Goal: Task Accomplishment & Management: Manage account settings

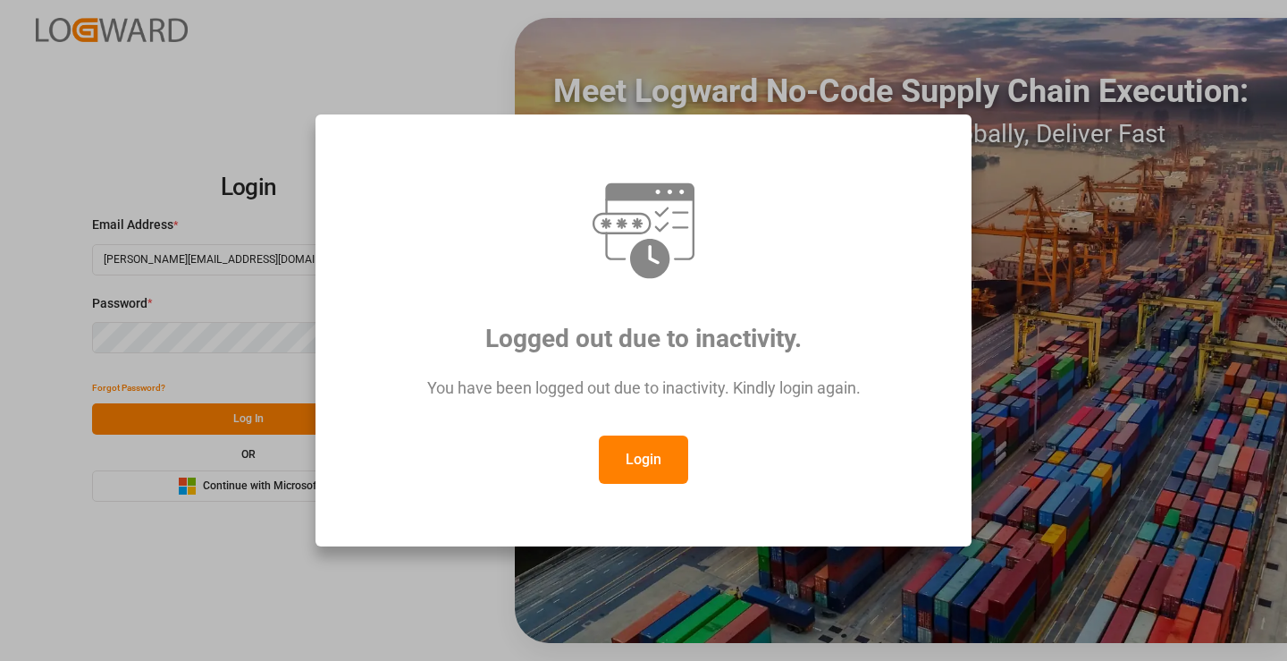
click at [638, 462] on button "Login" at bounding box center [643, 459] width 89 height 48
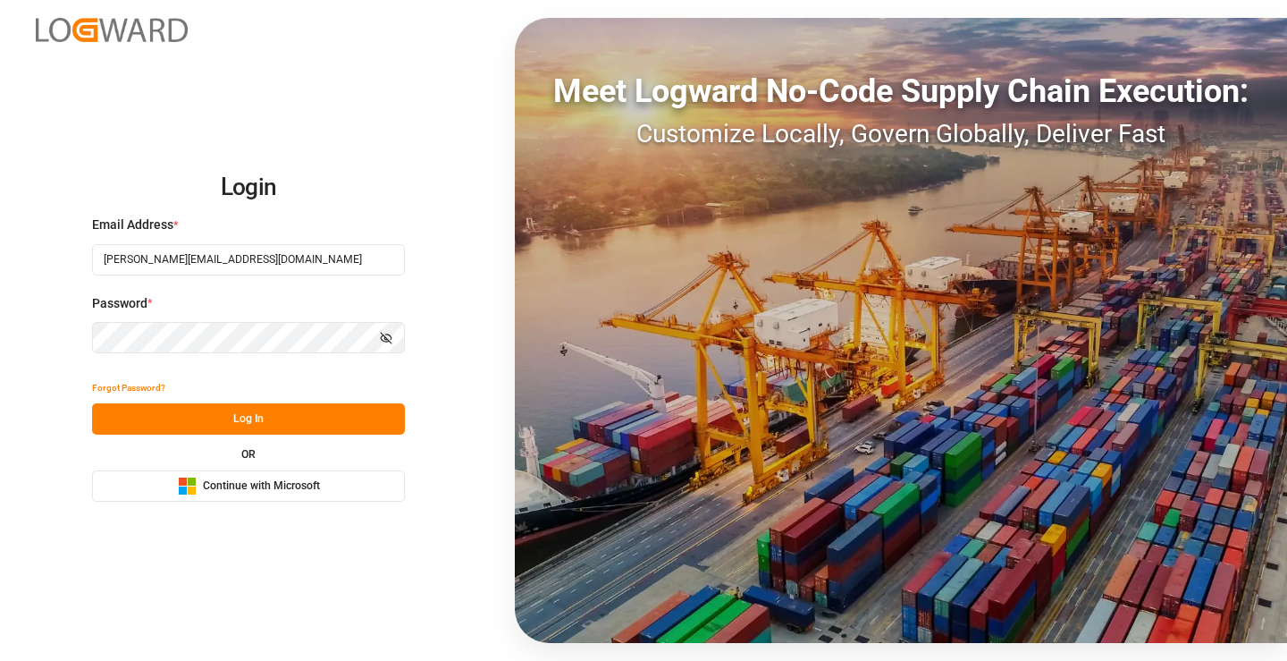
click at [270, 421] on button "Log In" at bounding box center [248, 418] width 313 height 31
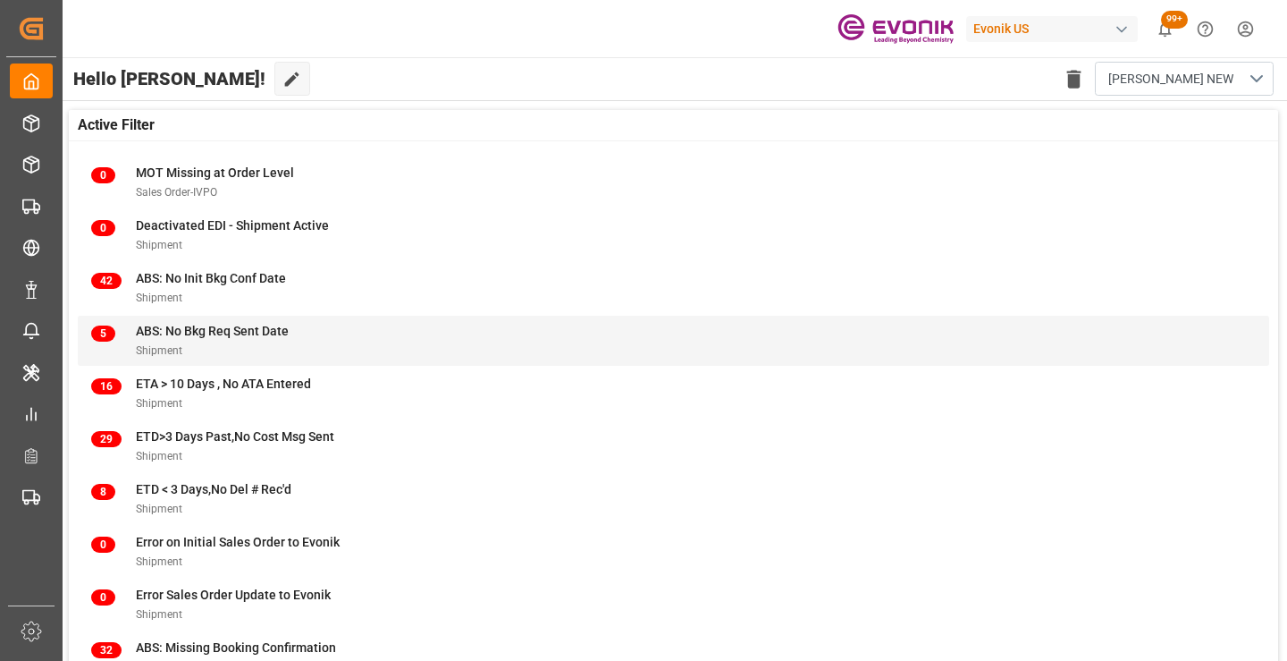
click at [274, 336] on span "ABS: No Bkg Req Sent Date" at bounding box center [212, 331] width 153 height 14
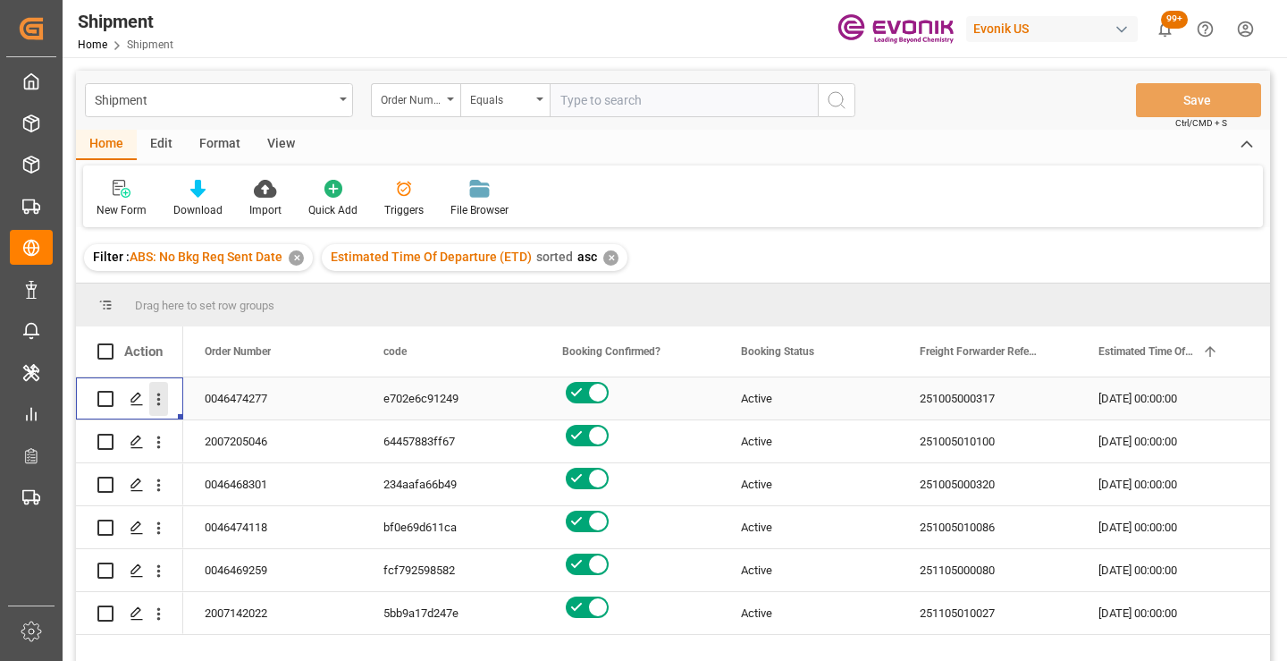
click at [159, 394] on icon "open menu" at bounding box center [159, 399] width 4 height 13
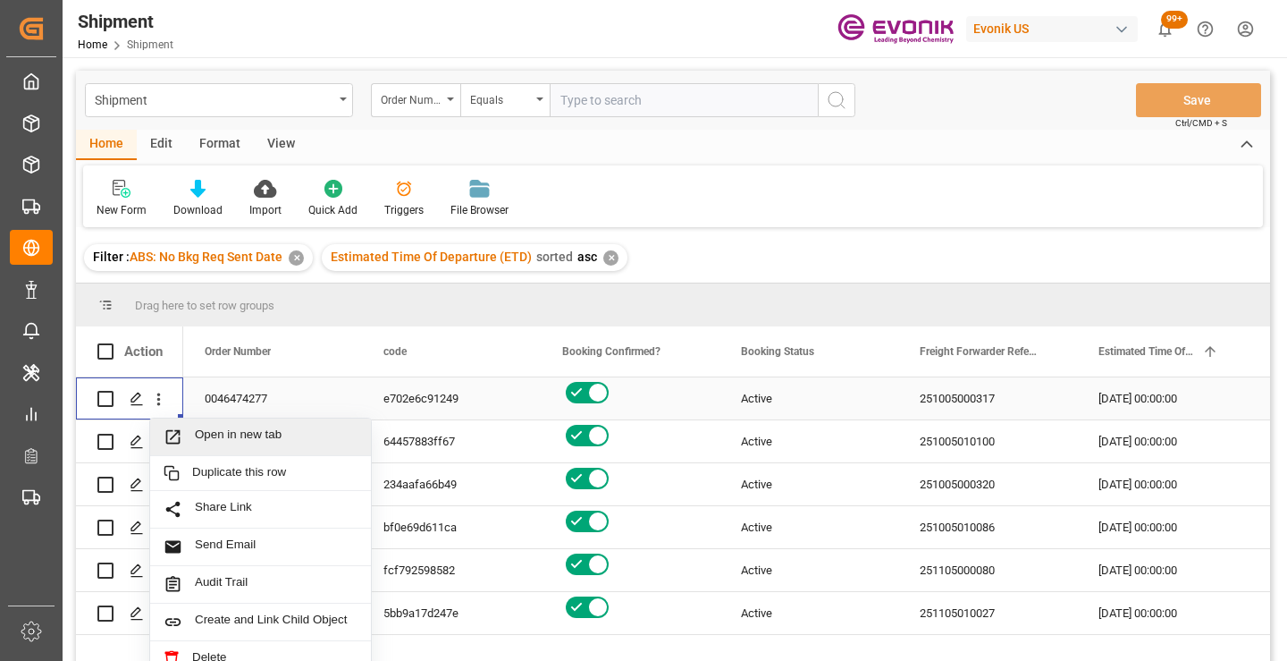
click at [207, 433] on span "Open in new tab" at bounding box center [276, 436] width 163 height 19
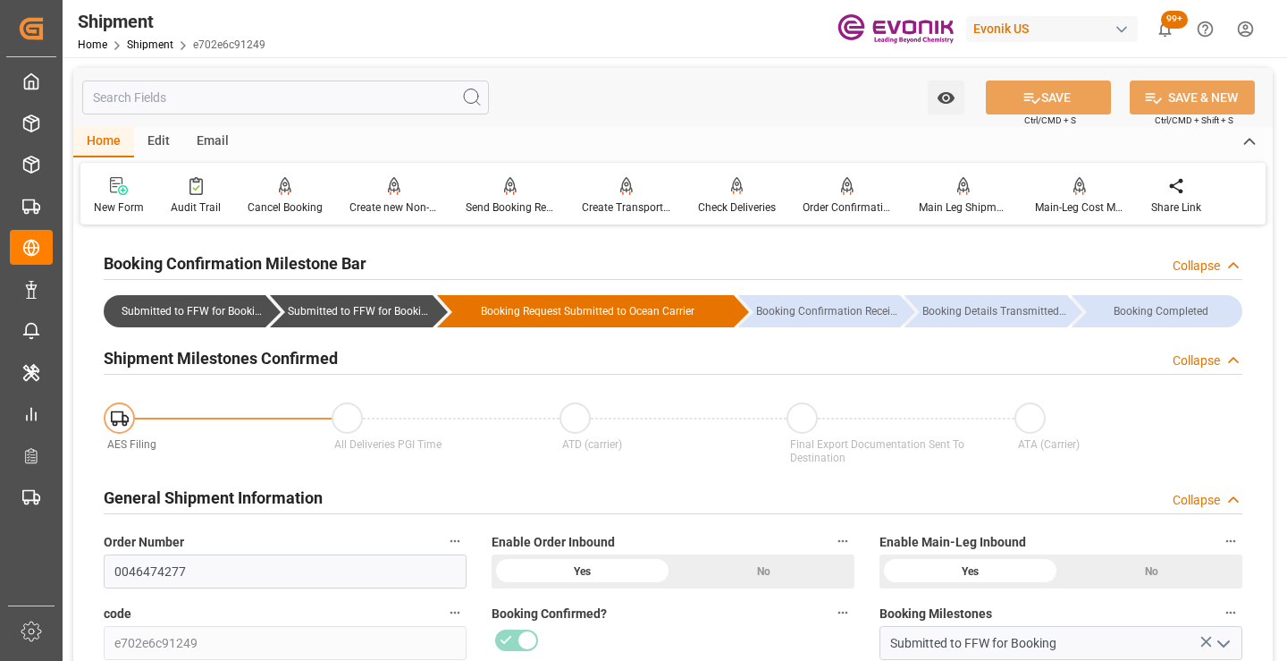
scroll to position [179, 0]
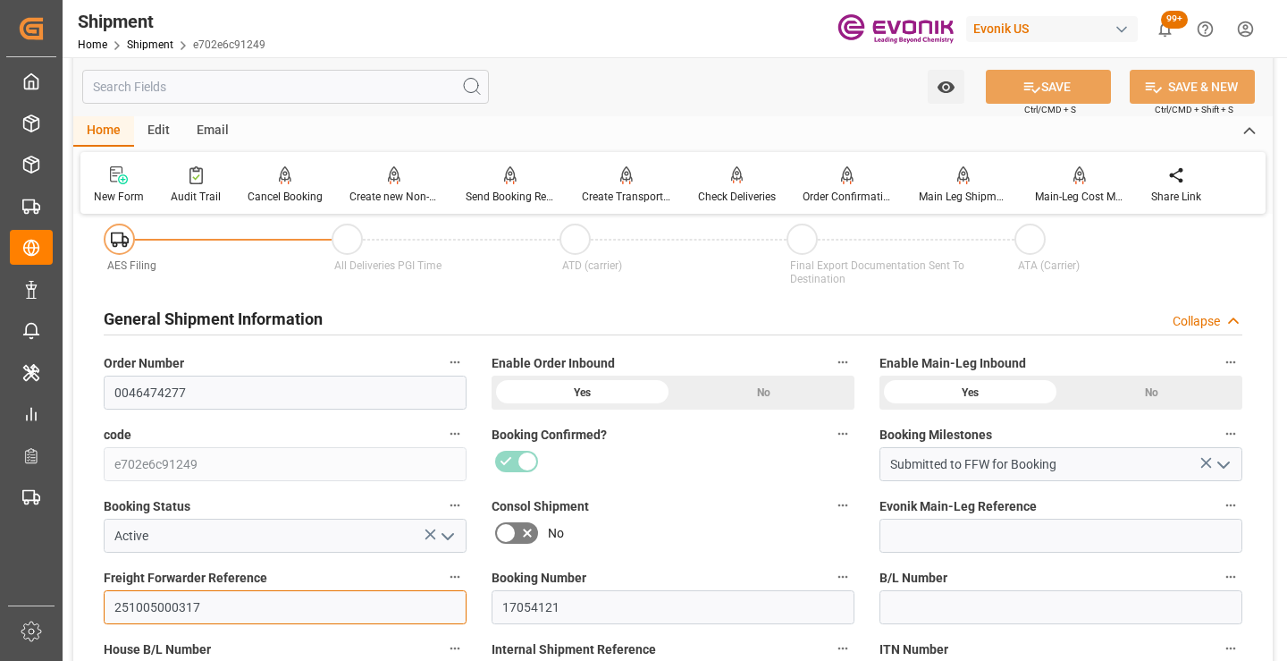
click at [154, 604] on input "251005000317" at bounding box center [285, 607] width 363 height 34
click at [259, 82] on input "text" at bounding box center [285, 87] width 407 height 34
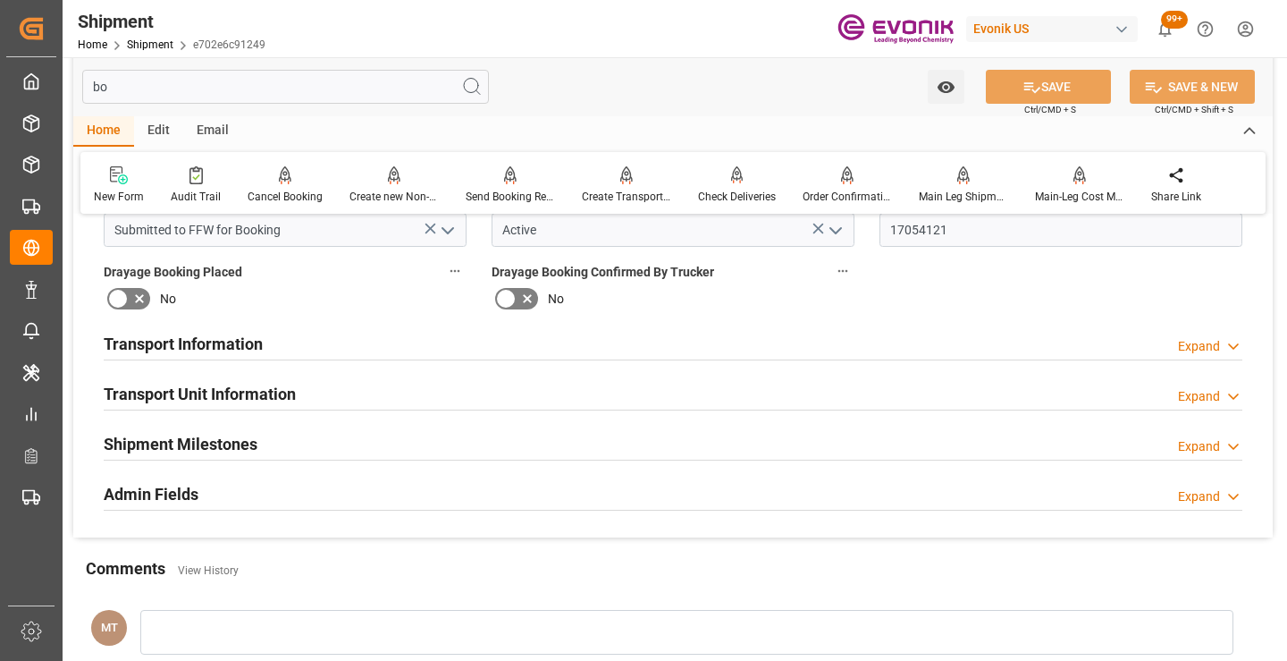
scroll to position [0, 0]
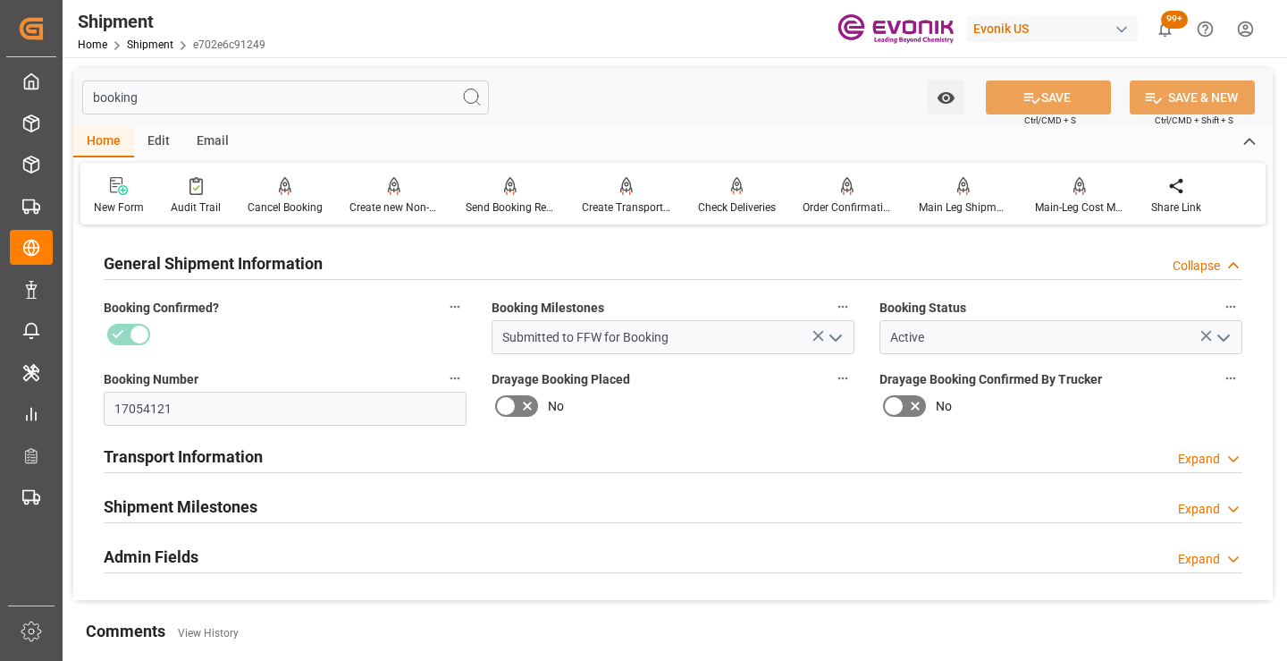
type input "booking"
click at [215, 514] on h2 "Shipment Milestones" at bounding box center [181, 506] width 154 height 24
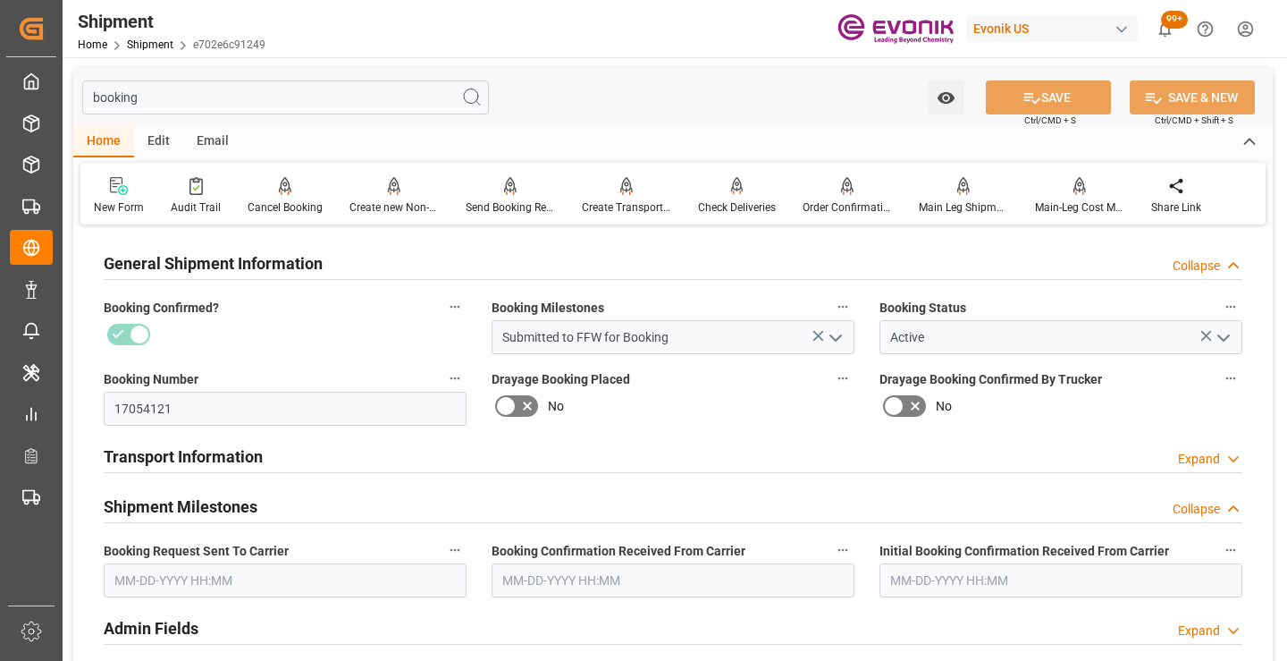
click at [252, 584] on input "text" at bounding box center [285, 580] width 363 height 34
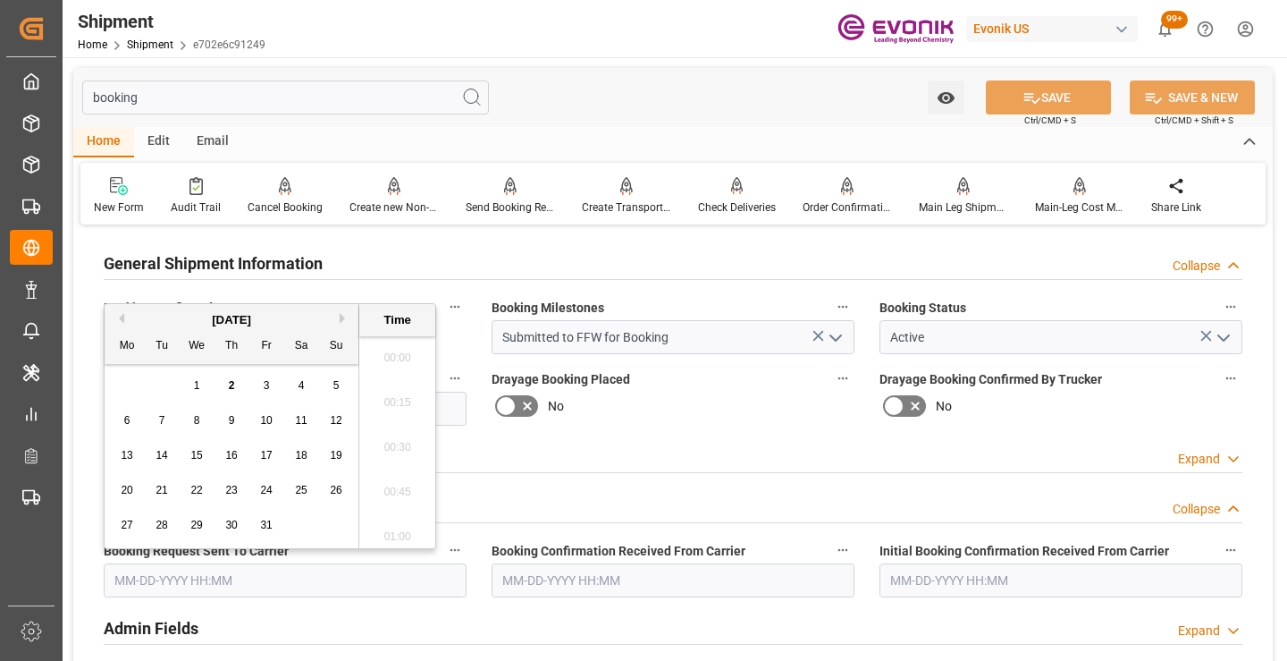
scroll to position [2732, 0]
click at [231, 391] on span "2" at bounding box center [232, 385] width 6 height 13
type input "10-02-2025 00:00"
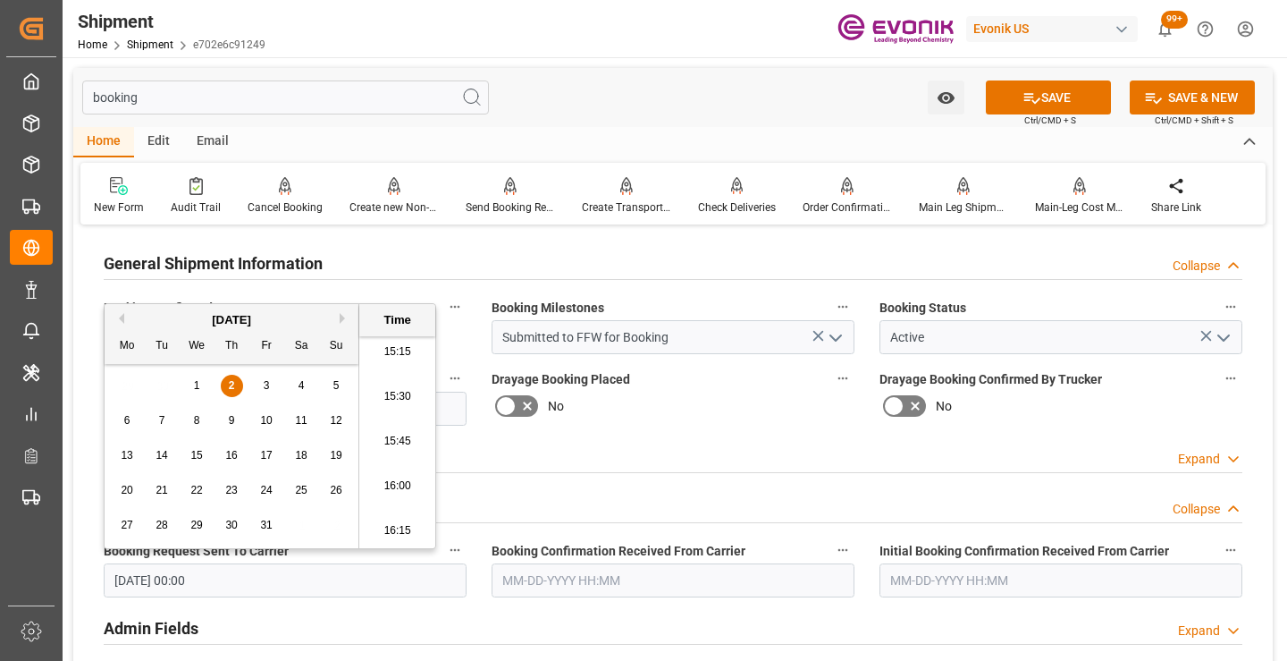
click at [567, 579] on input "text" at bounding box center [673, 580] width 363 height 34
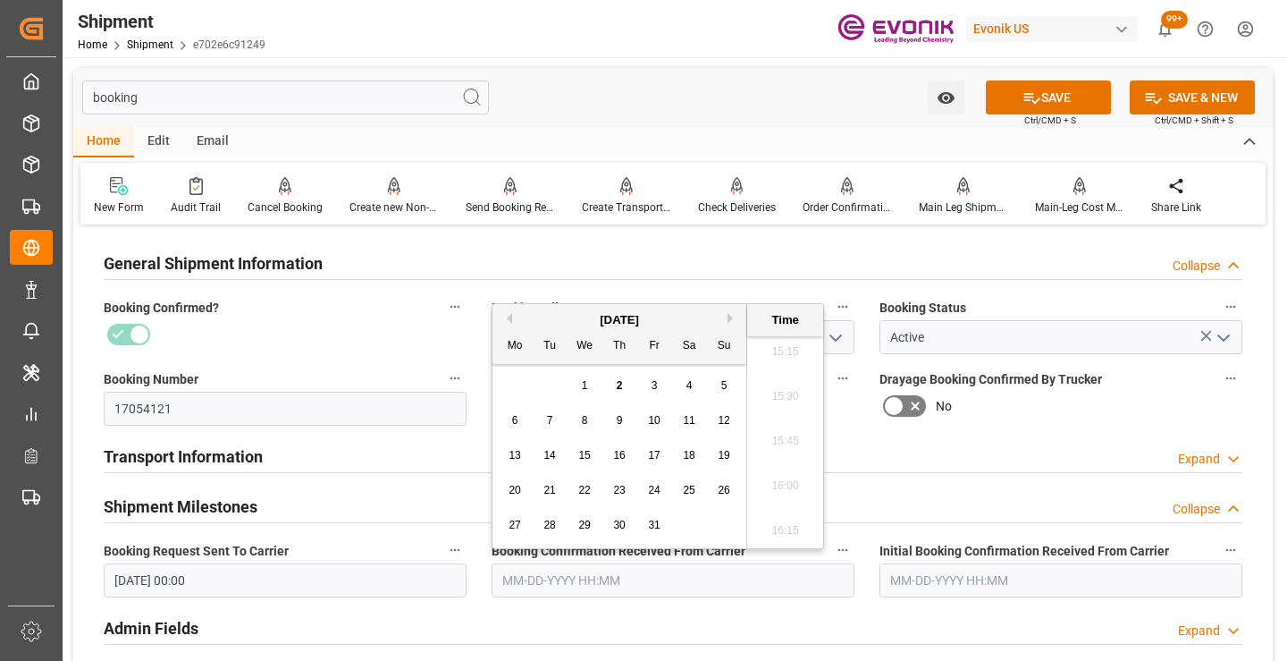
click at [618, 383] on span "2" at bounding box center [620, 385] width 6 height 13
type input "10-02-2025 00:00"
click at [1031, 96] on icon at bounding box center [1032, 97] width 19 height 19
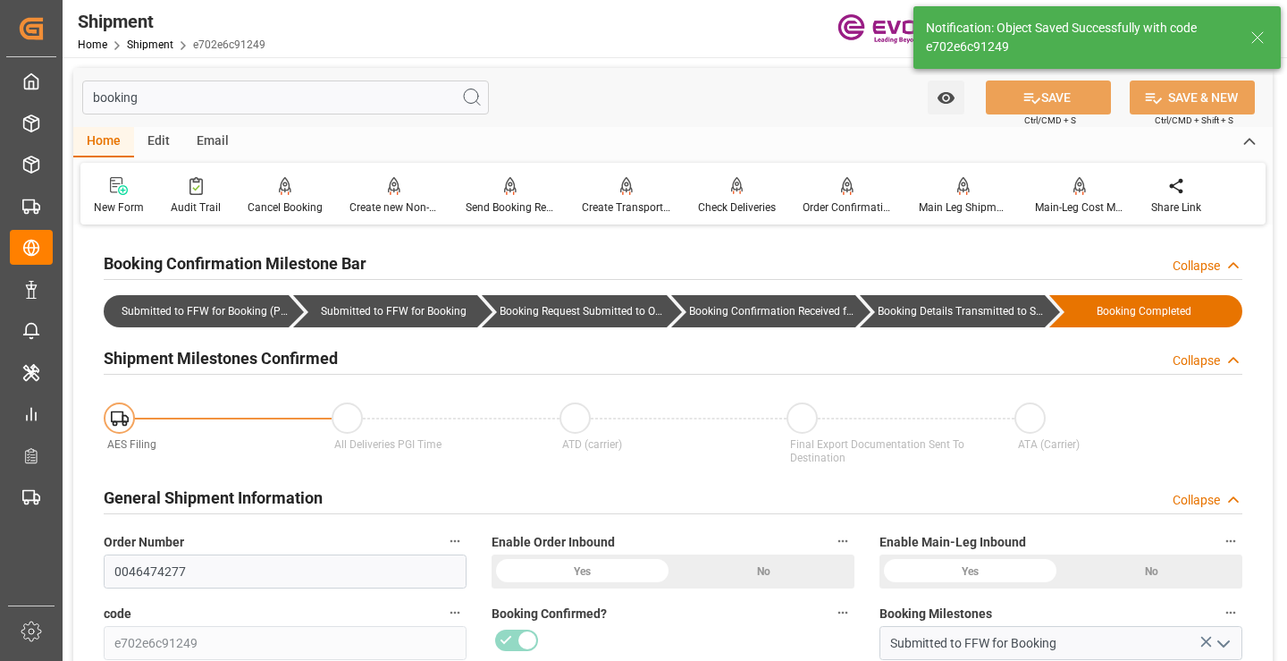
type input "Booking Details Transmitted to SAP"
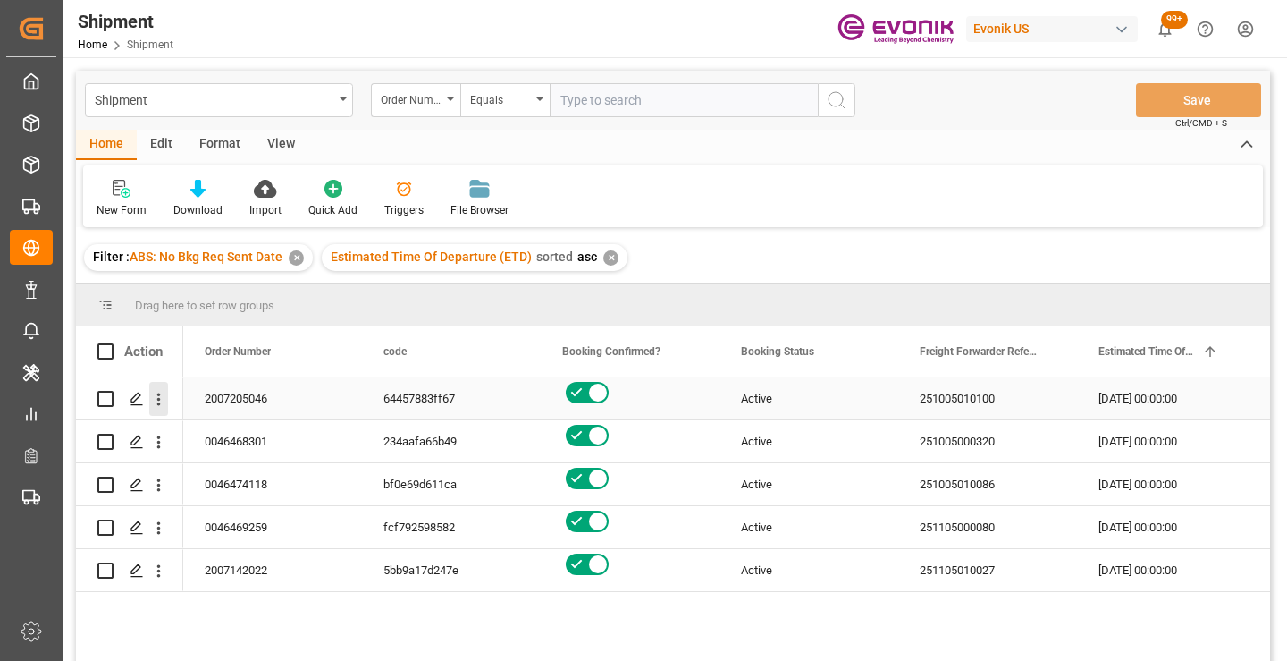
click at [156, 397] on icon "open menu" at bounding box center [158, 399] width 19 height 19
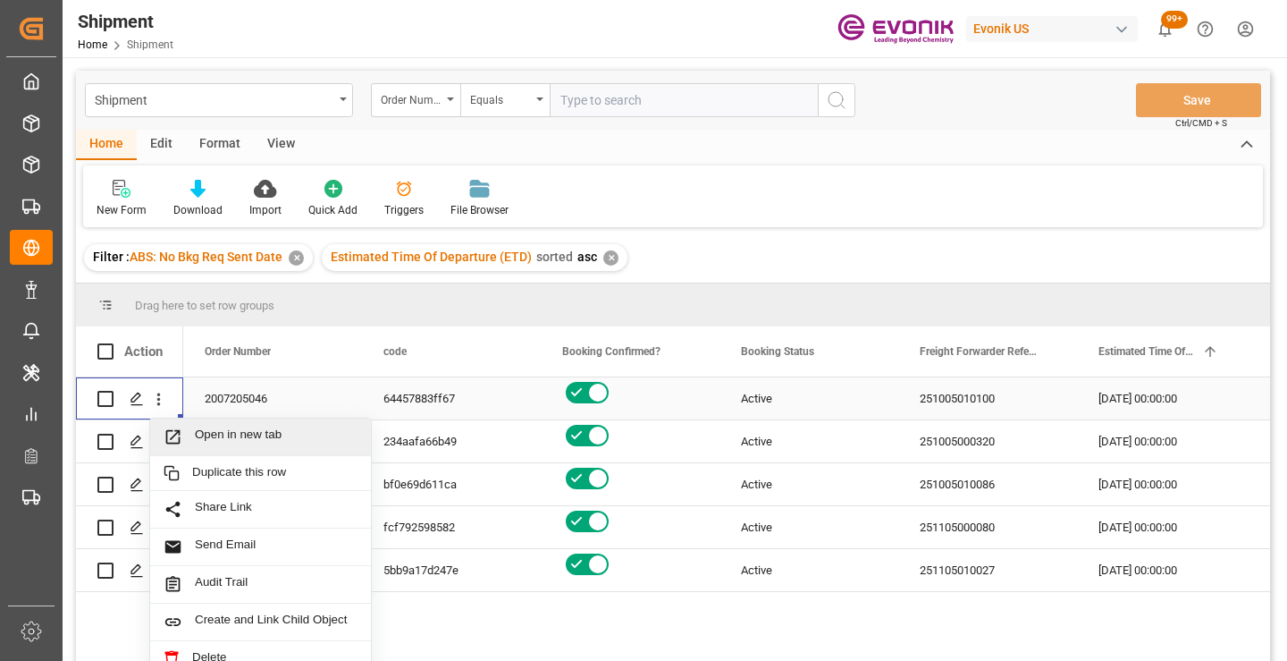
click at [231, 431] on span "Open in new tab" at bounding box center [276, 436] width 163 height 19
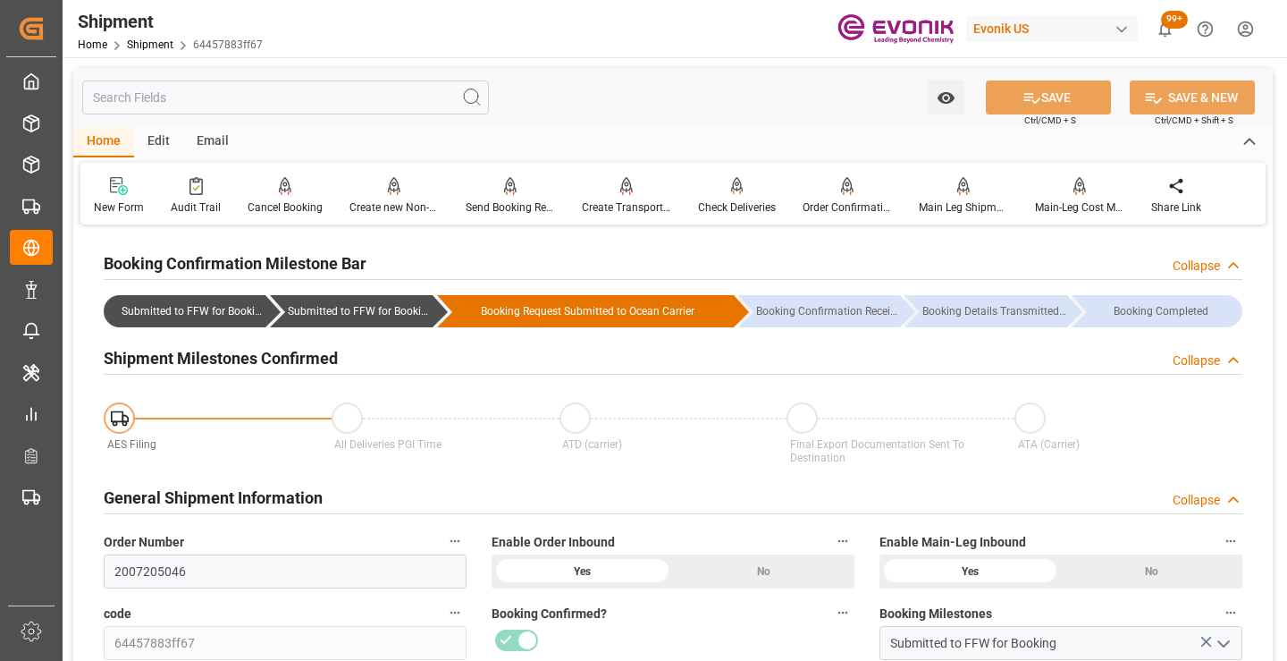
scroll to position [268, 0]
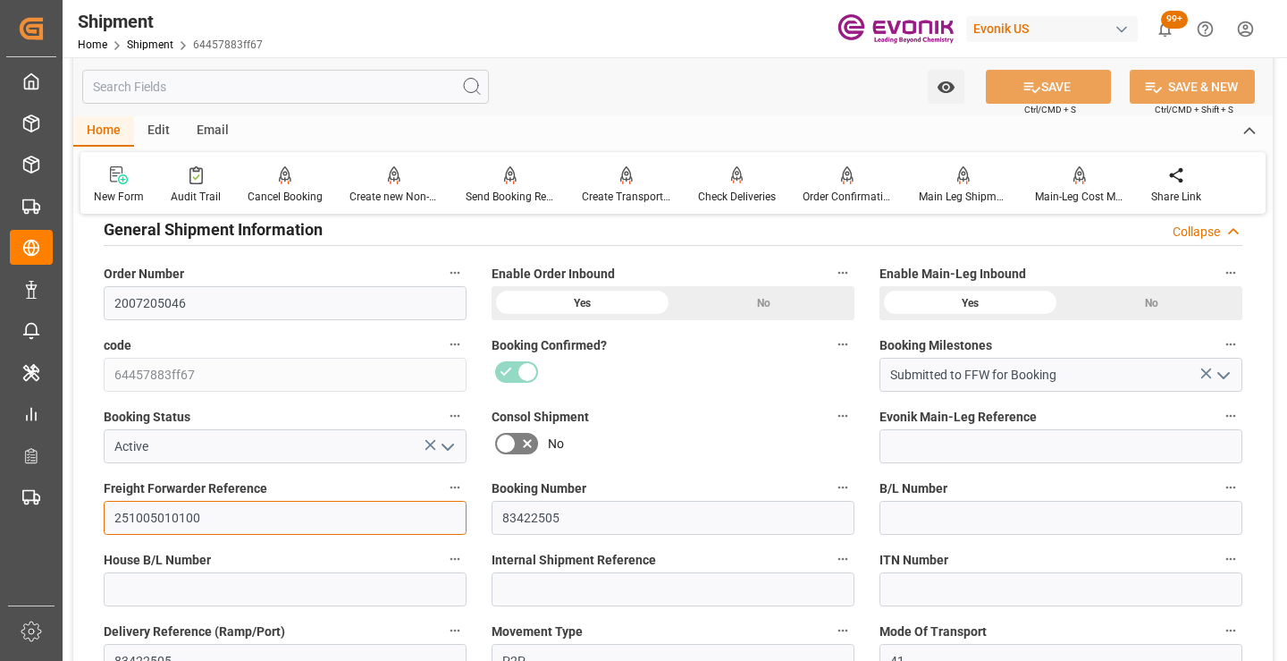
click at [164, 515] on input "251005010100" at bounding box center [285, 518] width 363 height 34
click at [259, 90] on input "text" at bounding box center [285, 87] width 407 height 34
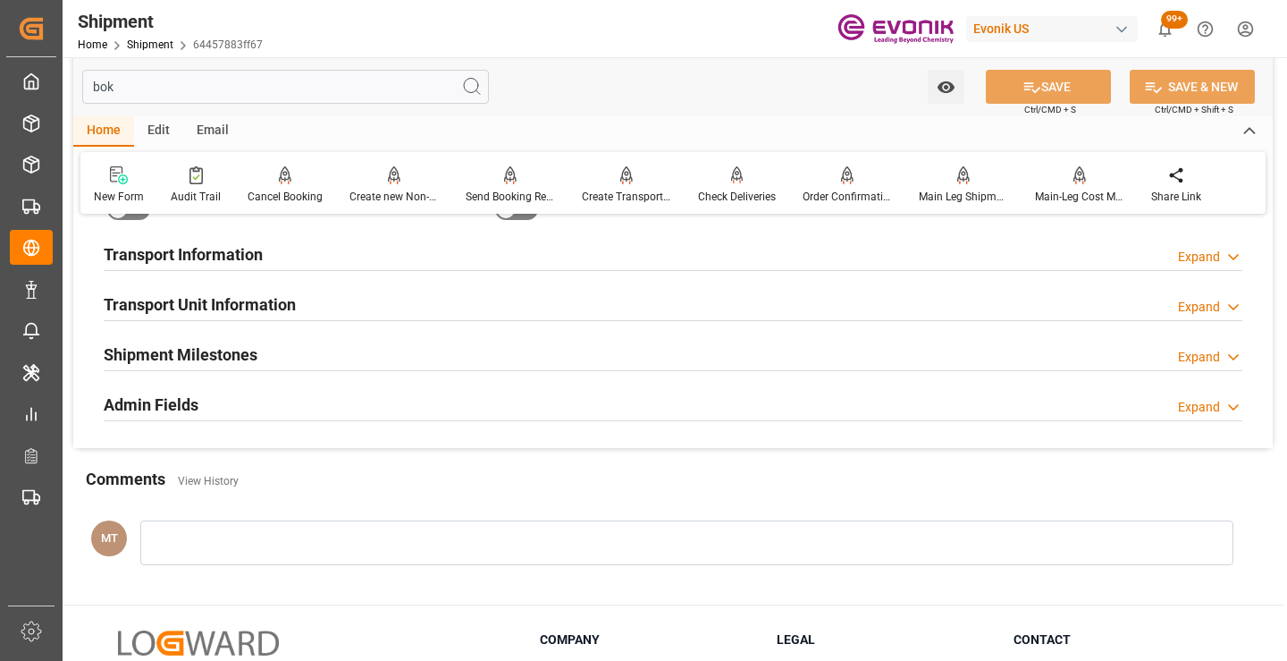
scroll to position [36, 0]
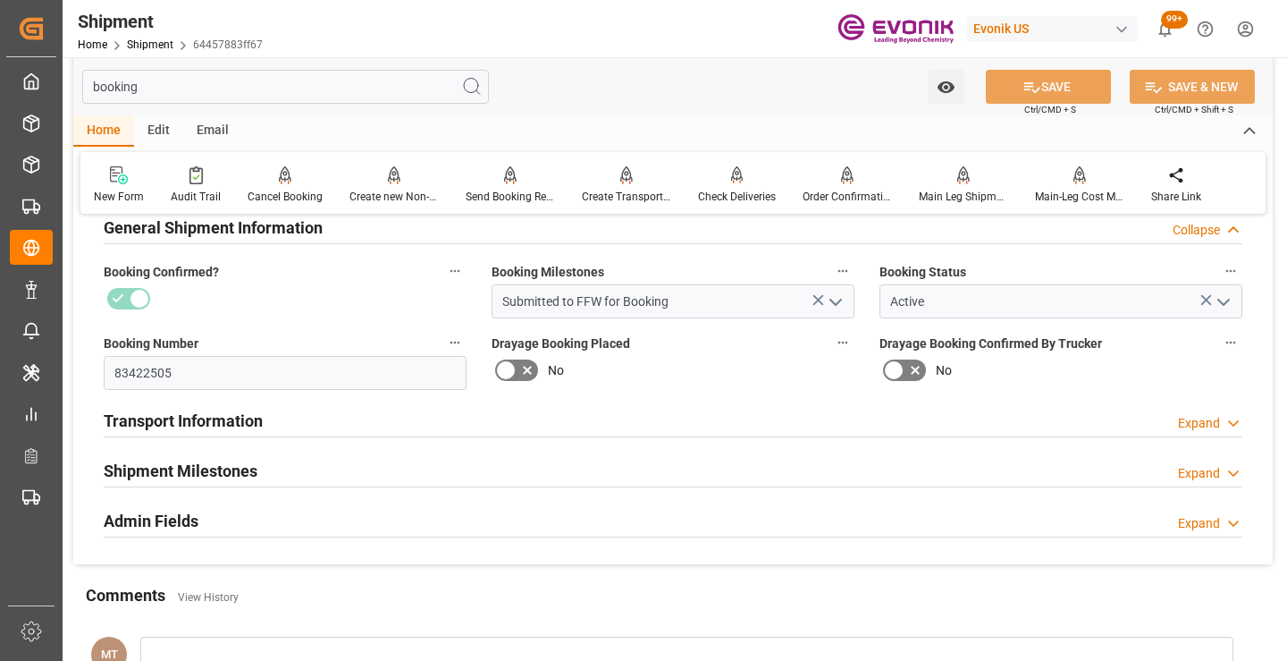
type input "booking"
click at [279, 451] on div "Shipment Milestones Expand" at bounding box center [673, 471] width 1164 height 50
click at [252, 471] on h2 "Shipment Milestones" at bounding box center [181, 471] width 154 height 24
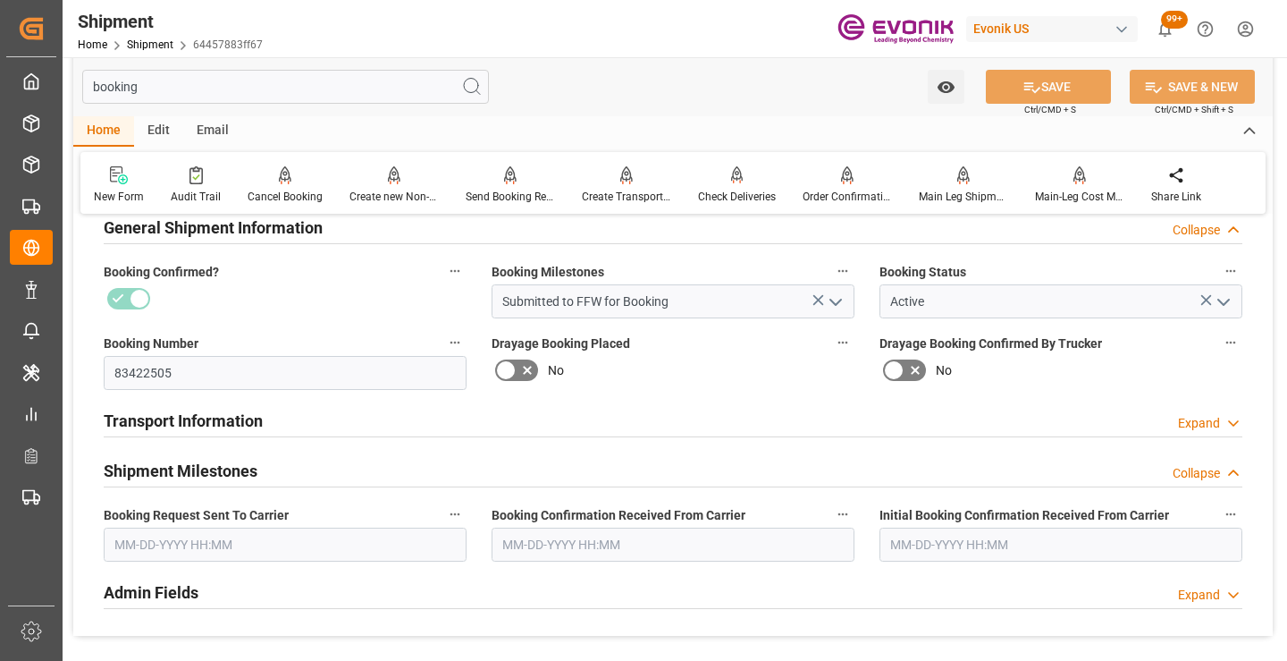
click at [298, 538] on input "text" at bounding box center [285, 544] width 363 height 34
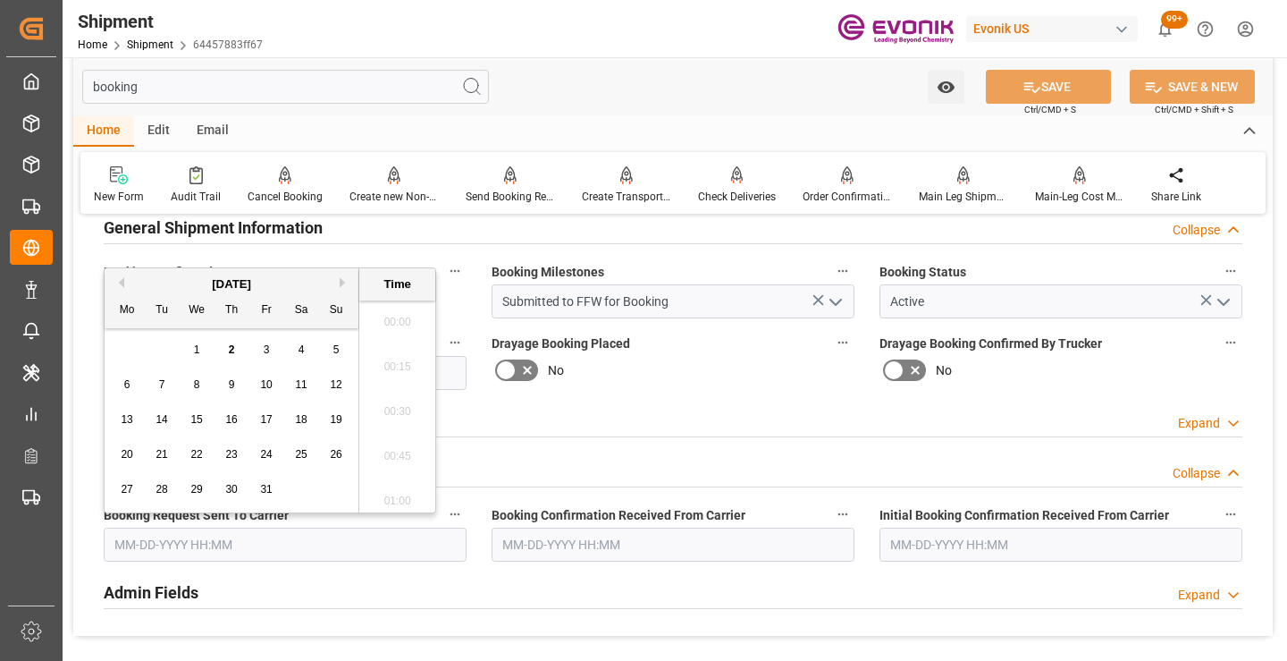
scroll to position [2732, 0]
click at [121, 283] on button "Previous Month" at bounding box center [119, 282] width 11 height 11
click at [164, 485] on span "30" at bounding box center [162, 489] width 12 height 13
type input "09-30-2025 00:00"
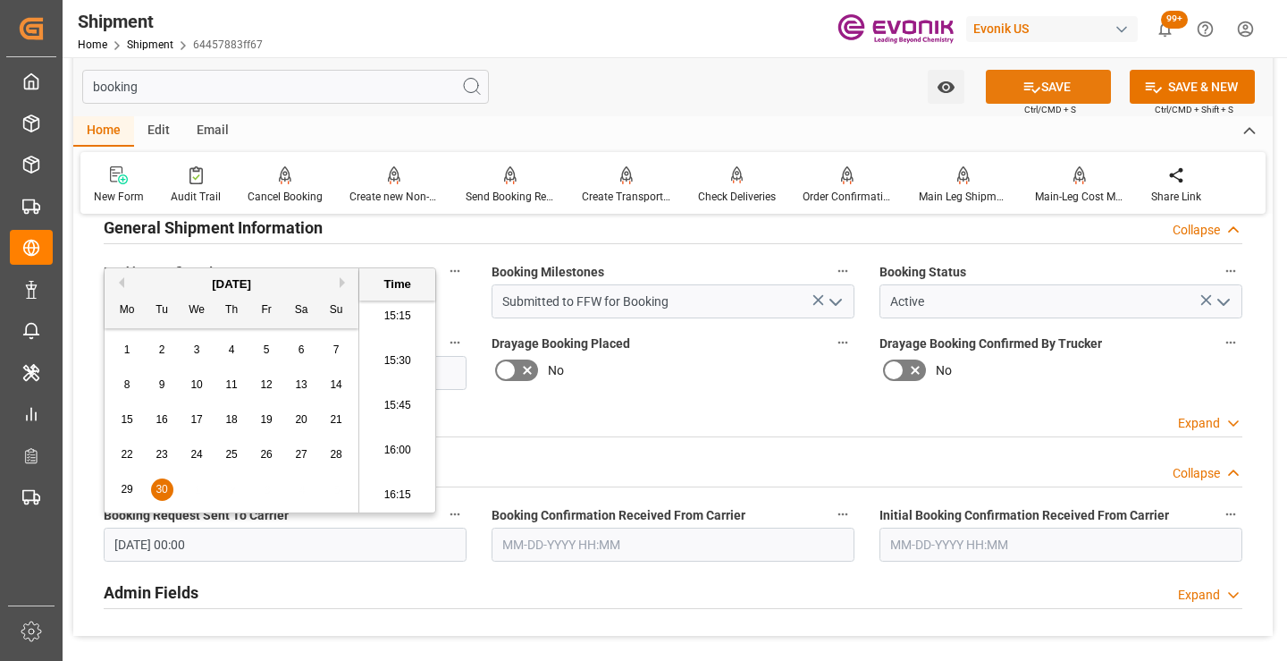
click at [1039, 91] on button "SAVE" at bounding box center [1048, 87] width 125 height 34
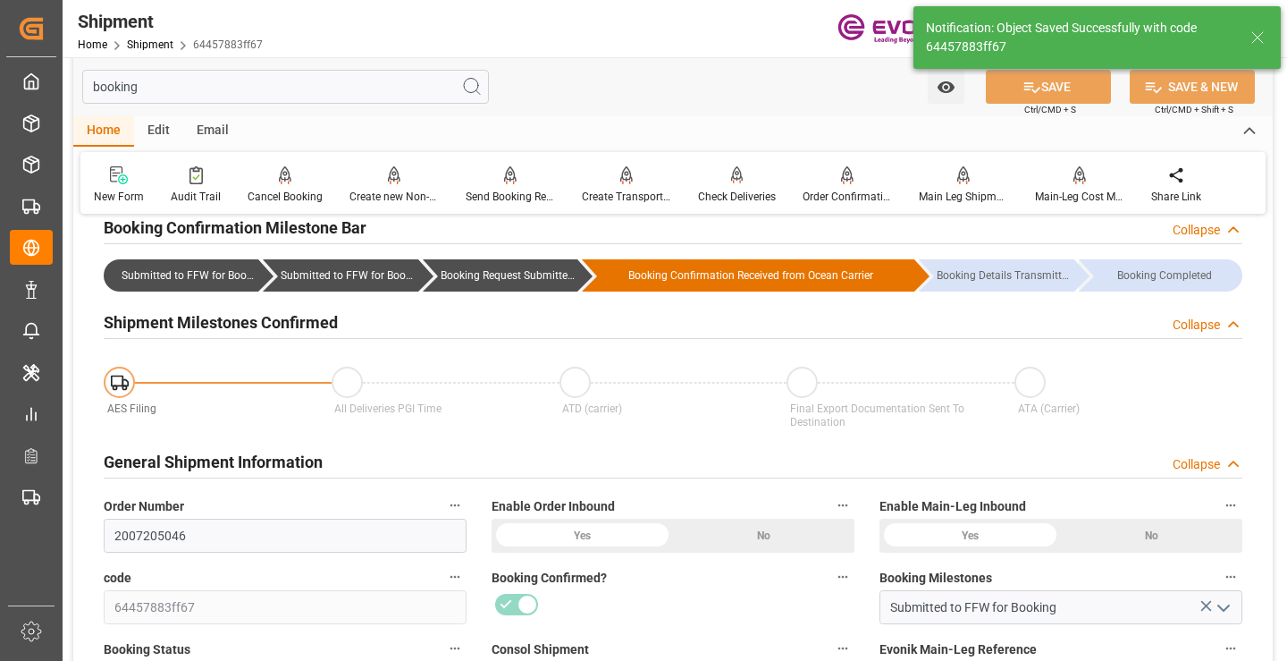
type input "Booking Request Submitted to Ocean Carrier"
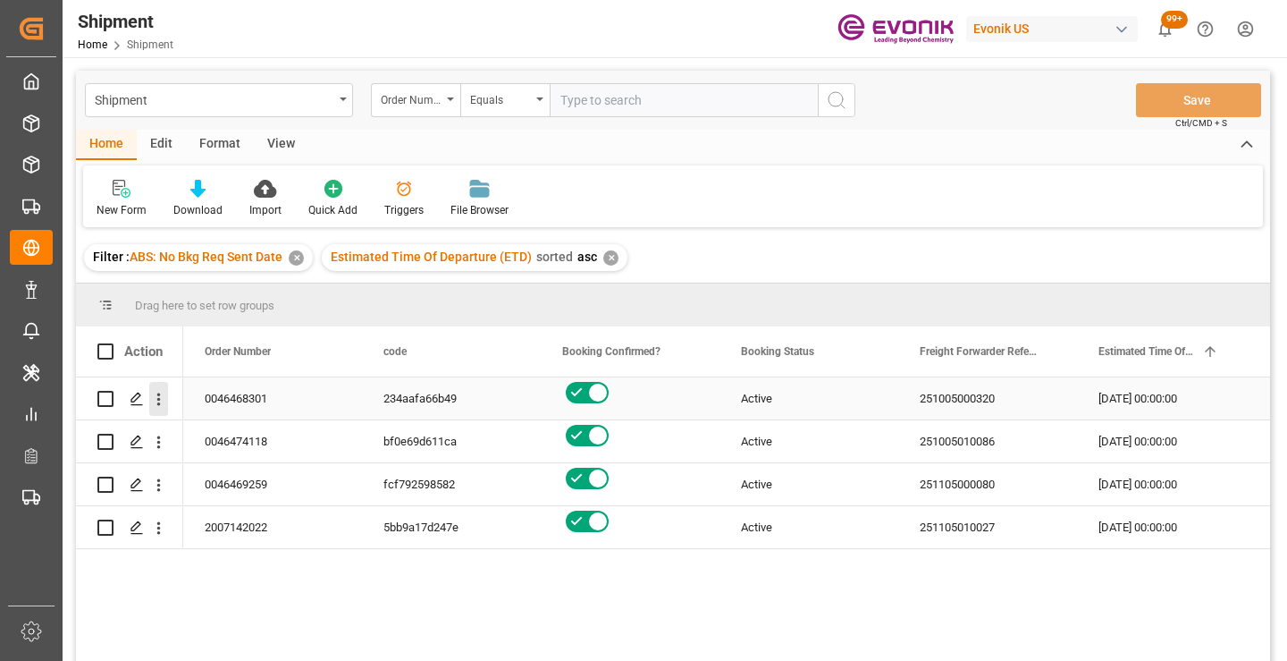
click at [158, 407] on icon "open menu" at bounding box center [158, 399] width 19 height 19
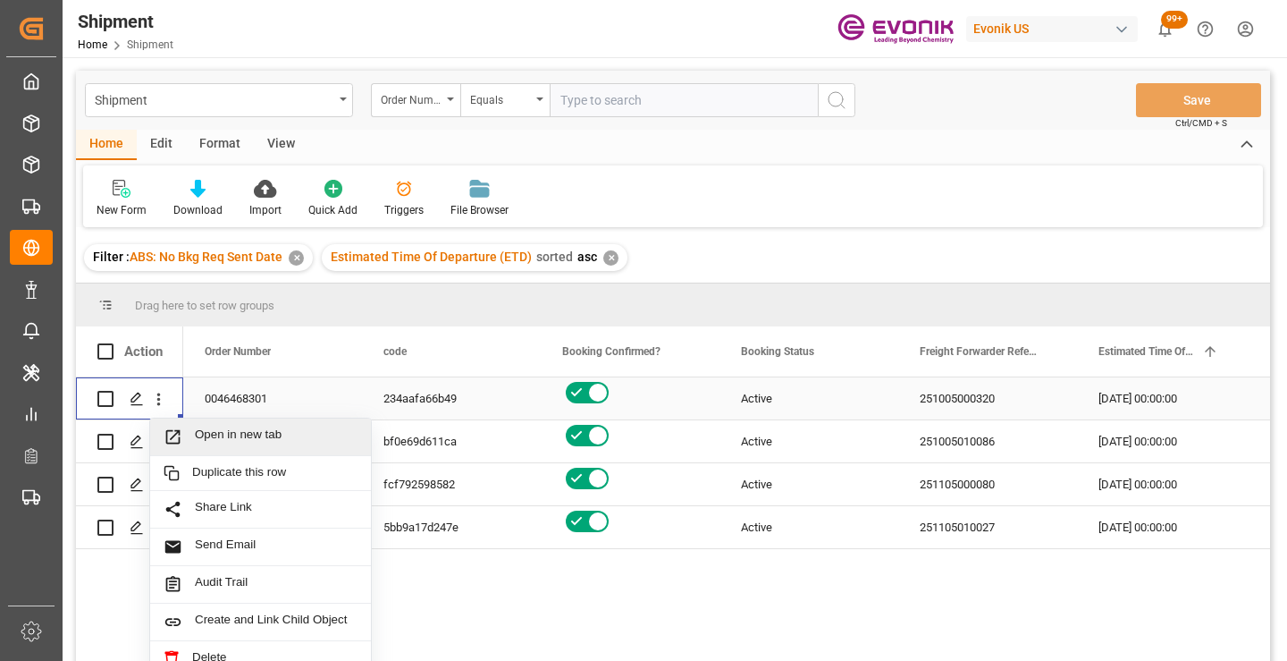
click at [228, 444] on span "Open in new tab" at bounding box center [276, 436] width 163 height 19
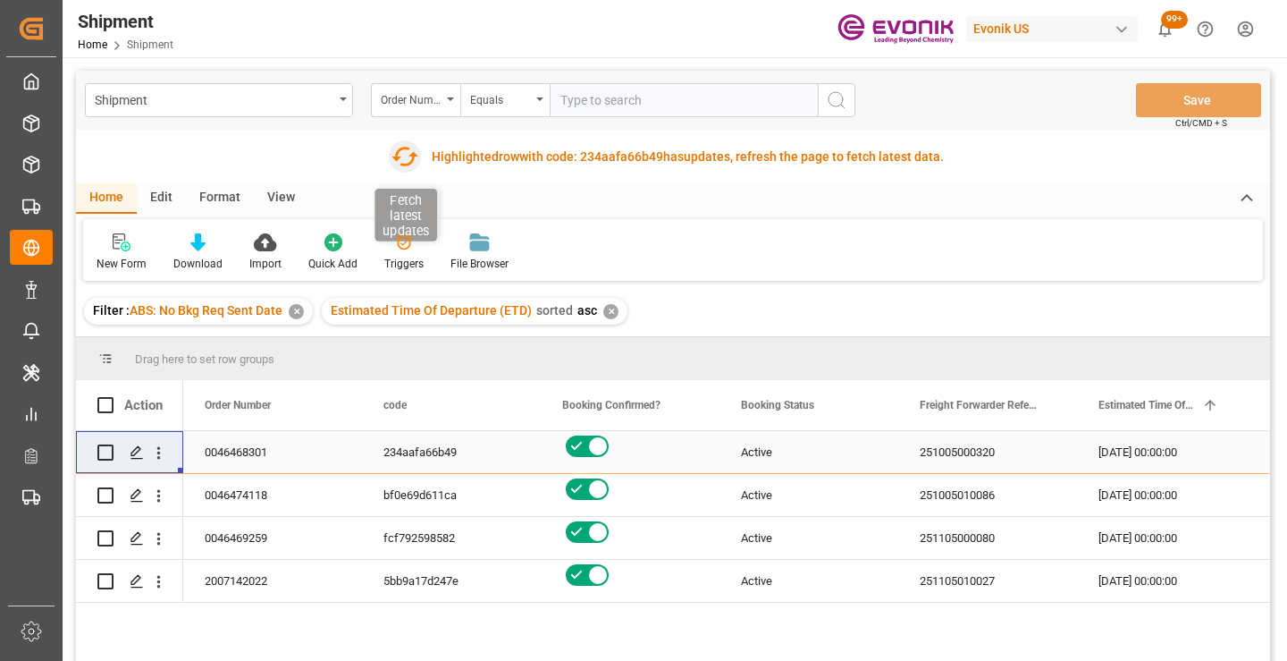
click at [404, 158] on icon "button" at bounding box center [404, 156] width 29 height 29
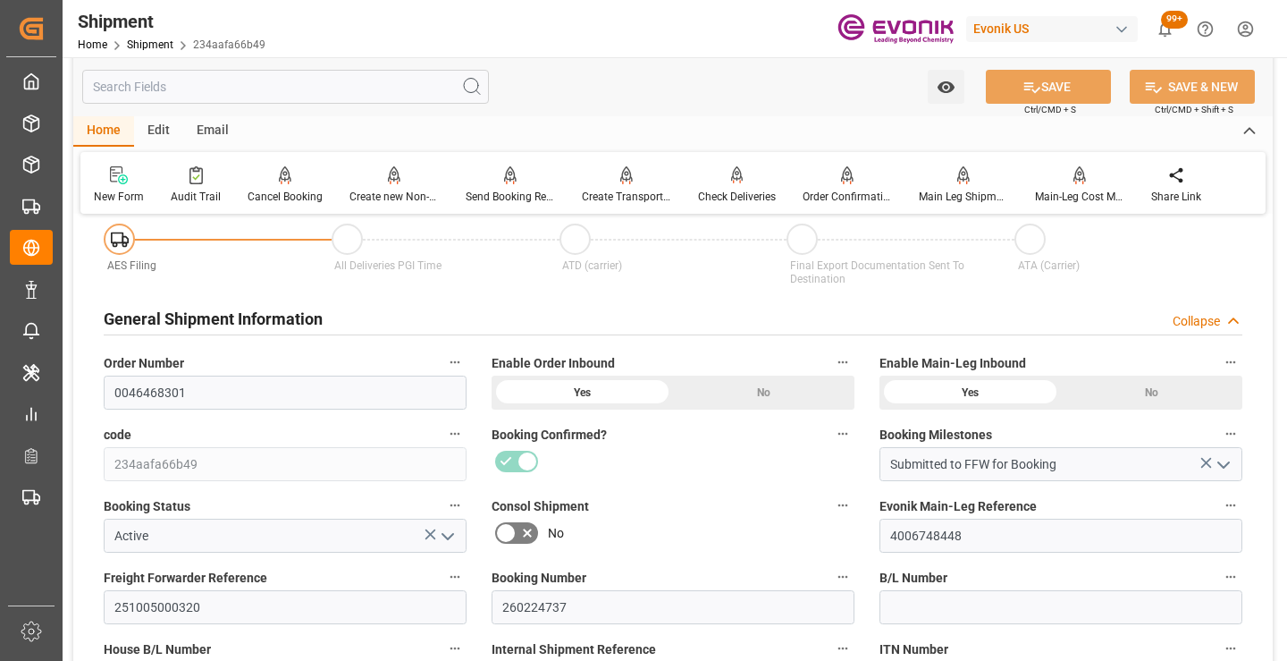
scroll to position [268, 0]
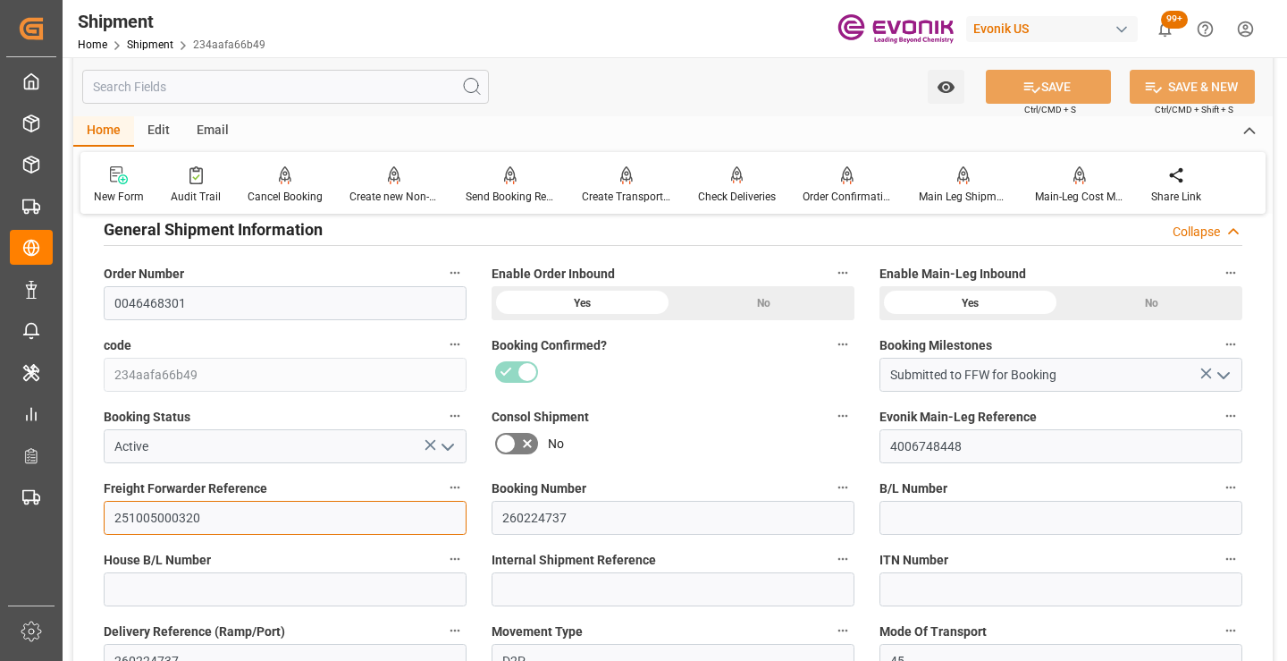
click at [159, 508] on input "251005000320" at bounding box center [285, 518] width 363 height 34
click at [309, 86] on input "text" at bounding box center [285, 87] width 407 height 34
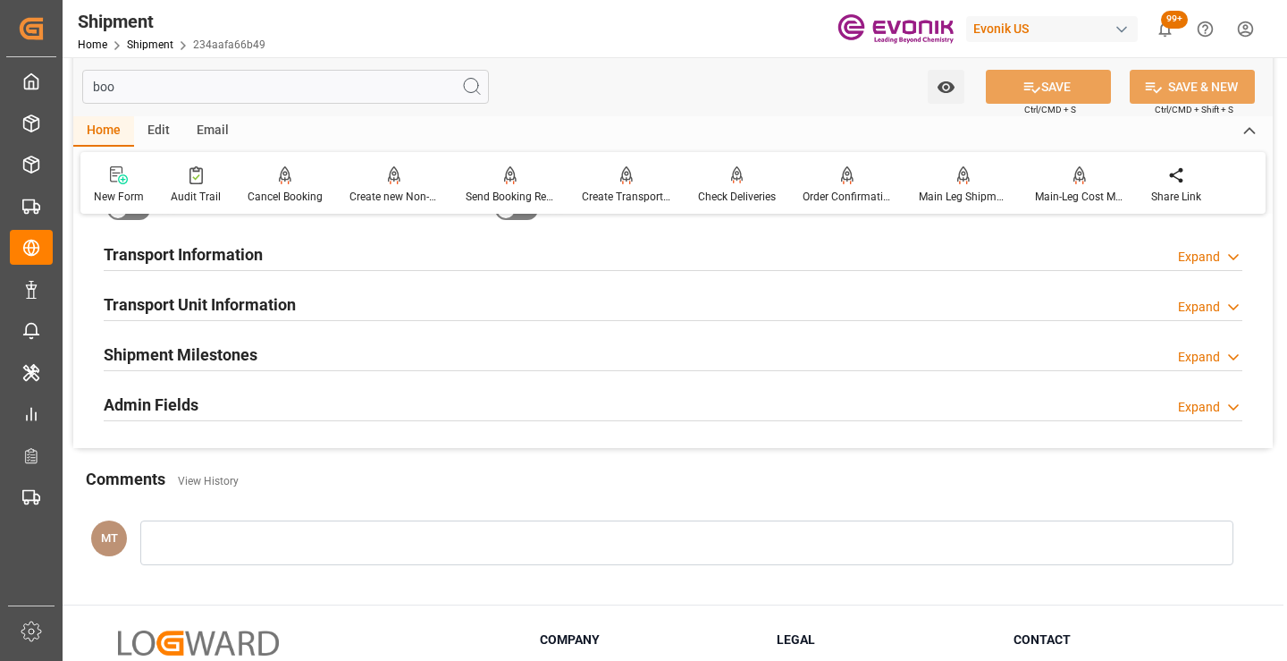
scroll to position [36, 0]
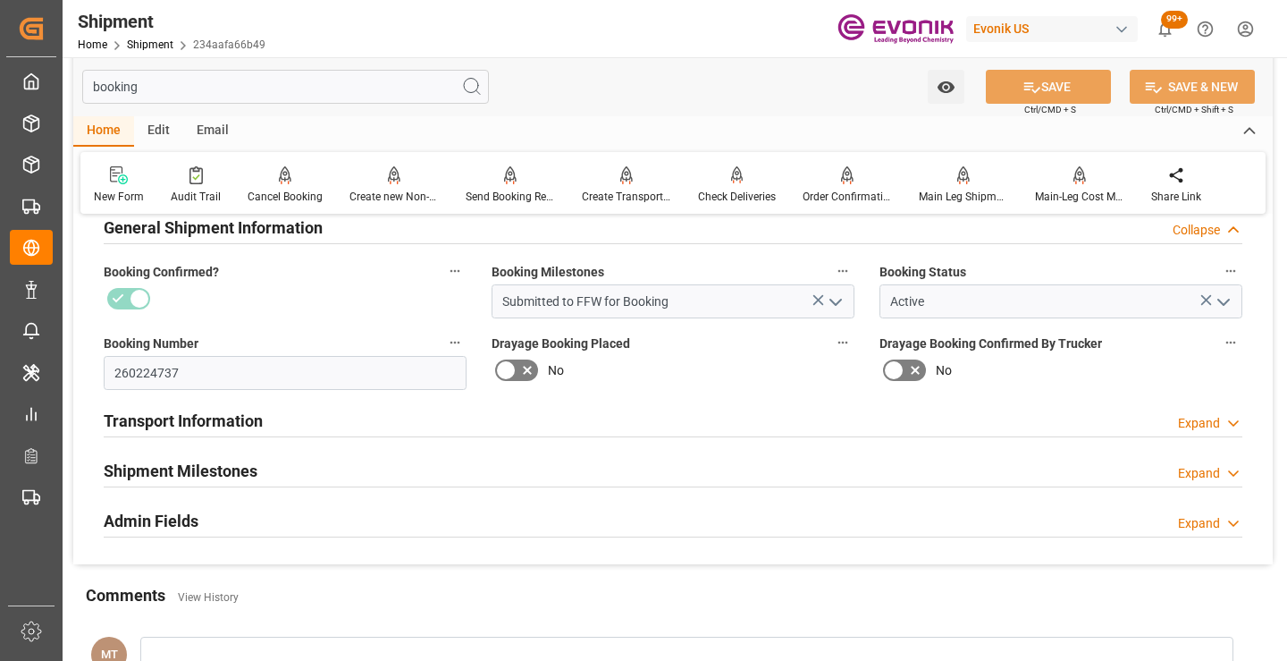
type input "booking"
click at [246, 464] on h2 "Shipment Milestones" at bounding box center [181, 471] width 154 height 24
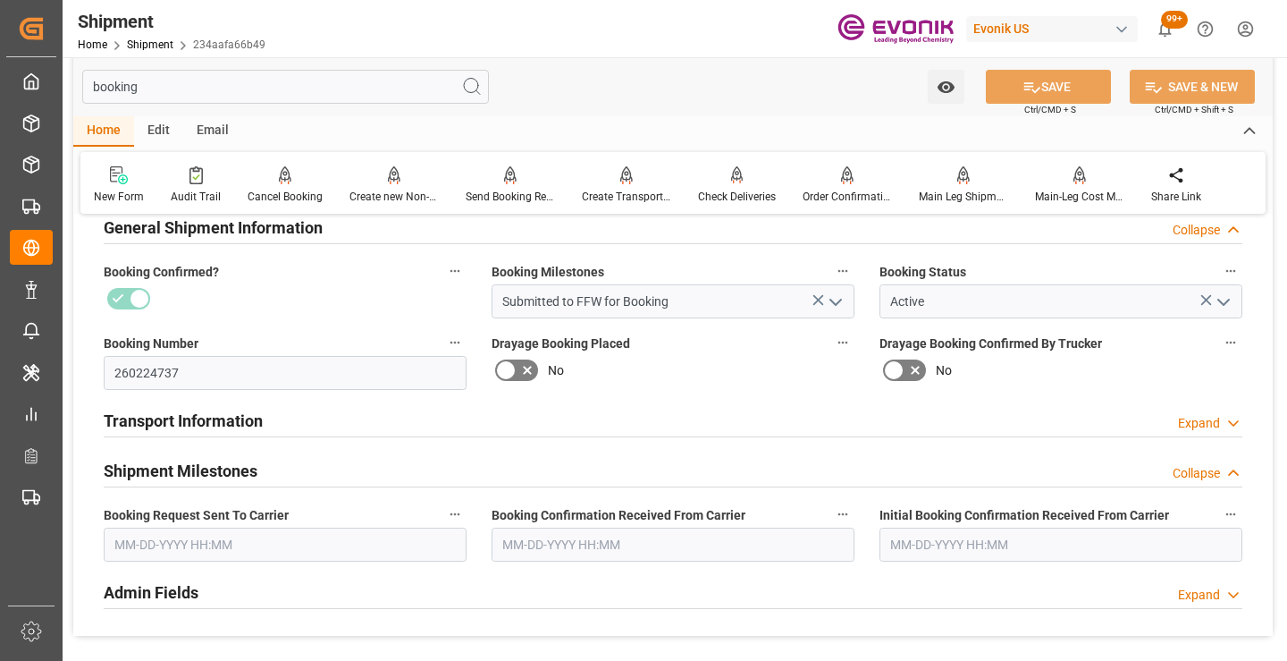
click at [251, 547] on input "text" at bounding box center [285, 544] width 363 height 34
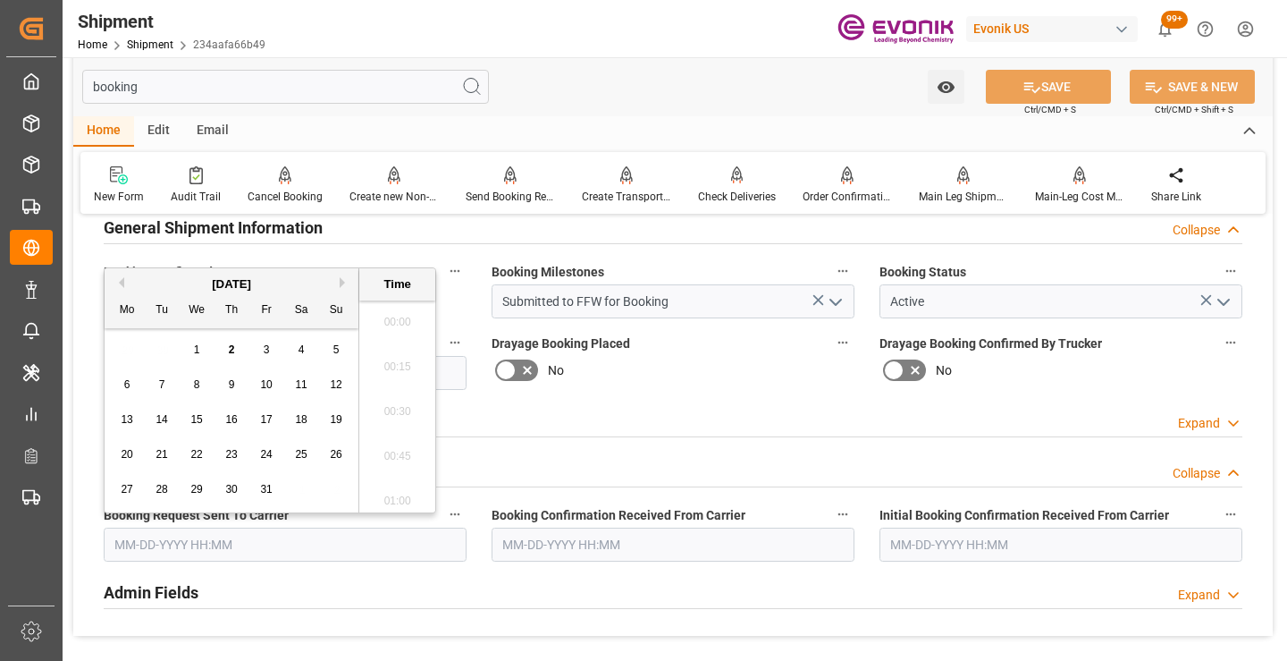
scroll to position [2732, 0]
click at [229, 349] on span "2" at bounding box center [232, 349] width 6 height 13
type input "10-02-2025 00:00"
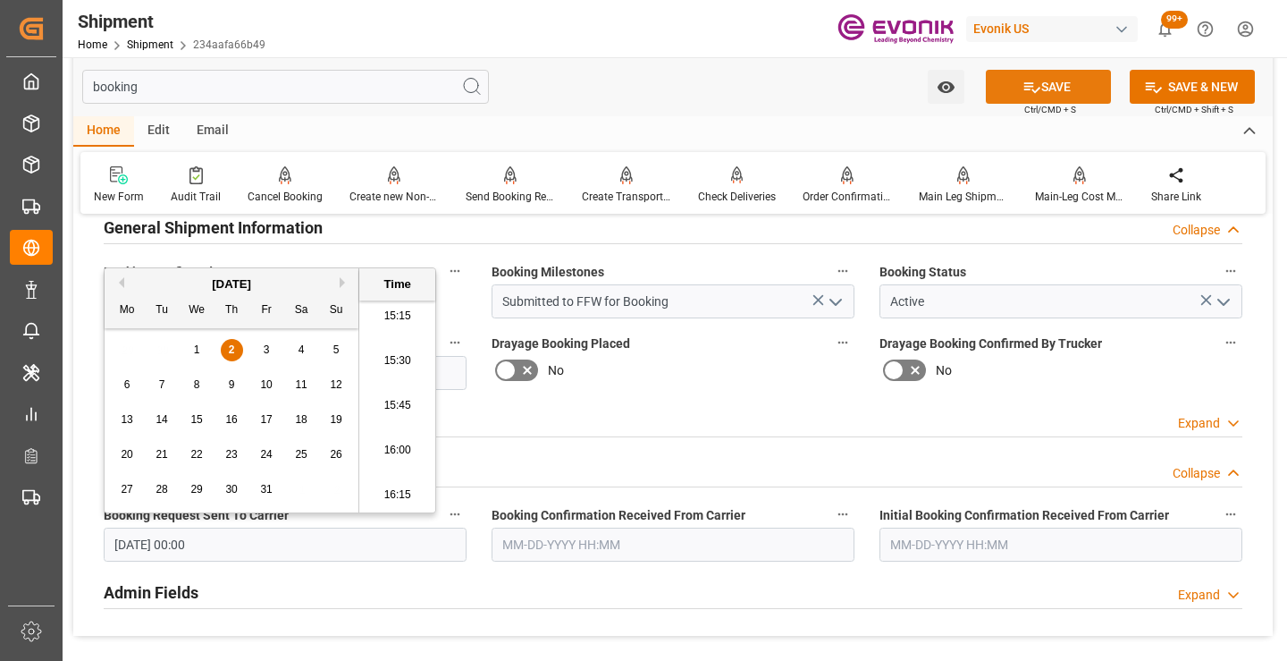
click at [1036, 82] on icon at bounding box center [1032, 87] width 19 height 19
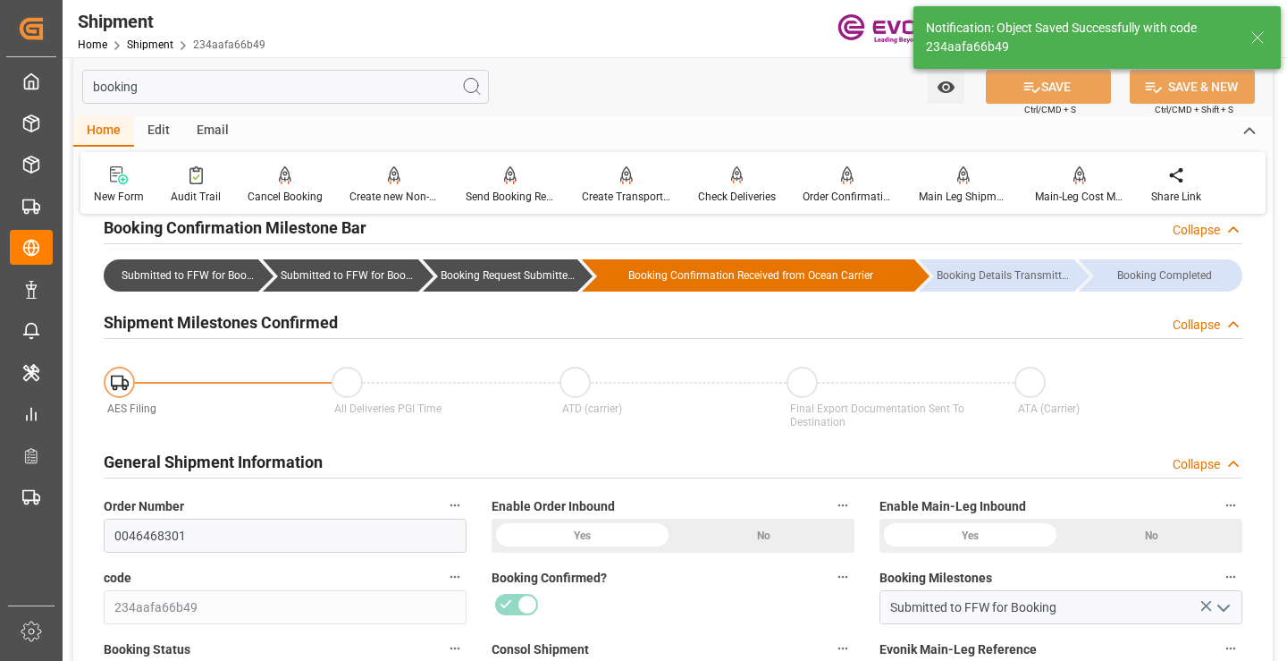
type input "Booking Request Submitted to Ocean Carrier"
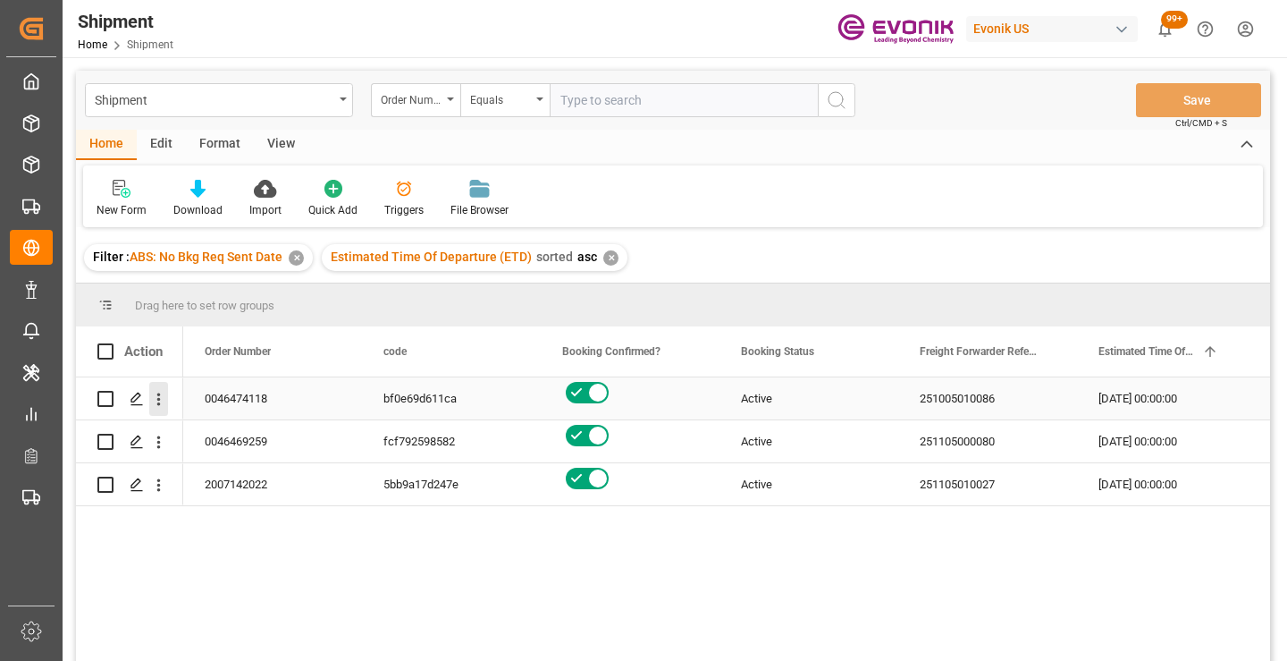
click at [156, 398] on icon "open menu" at bounding box center [158, 399] width 19 height 19
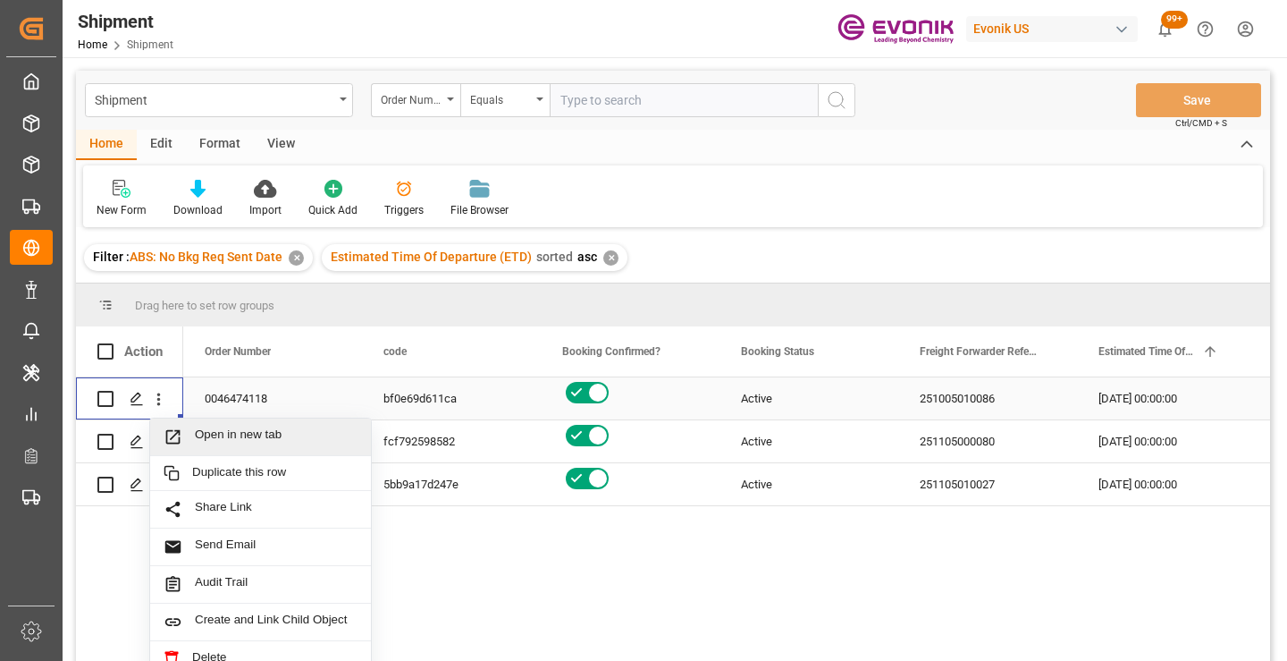
click at [243, 436] on span "Open in new tab" at bounding box center [276, 436] width 163 height 19
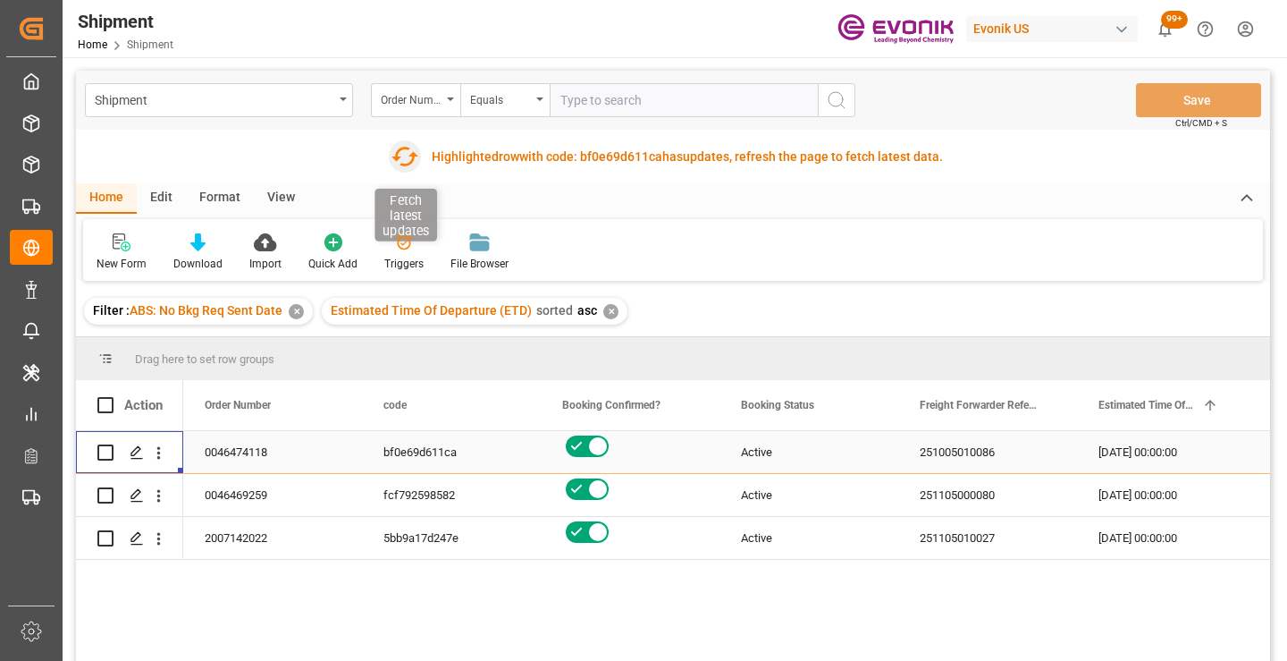
click at [400, 156] on icon "button" at bounding box center [404, 157] width 27 height 20
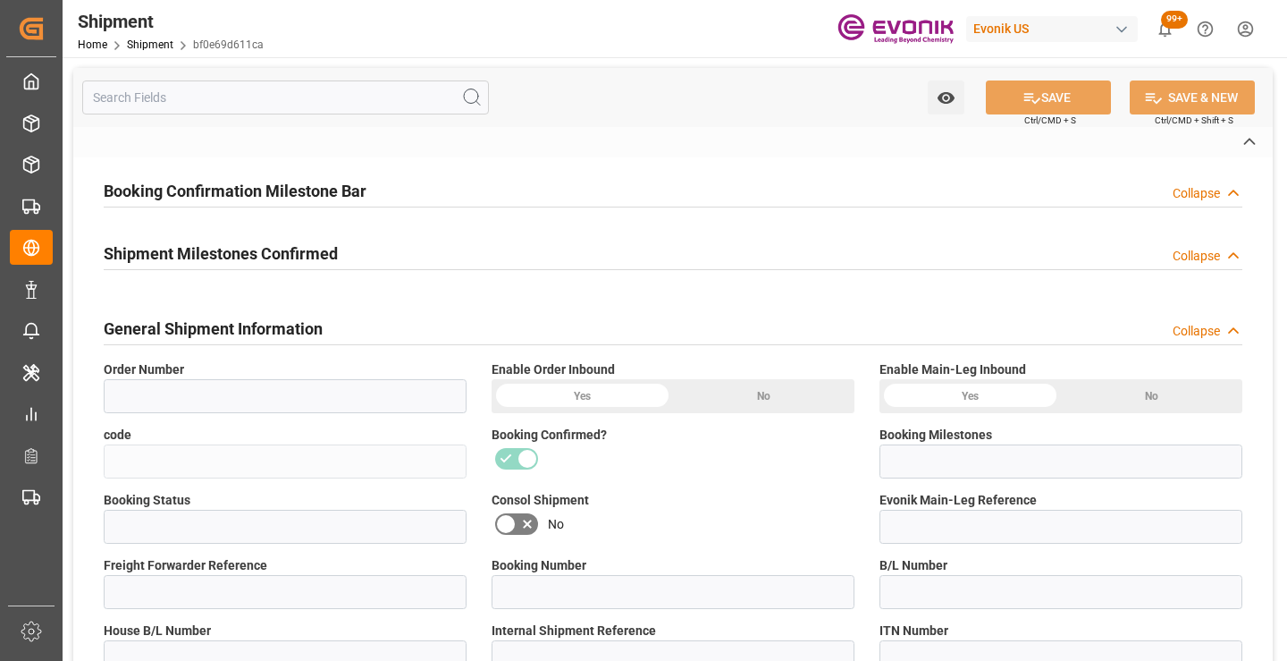
type input "0046474118"
type input "bf0e69d611ca"
type input "Submitted to FFW for Booking"
type input "Active"
type input "251005010086"
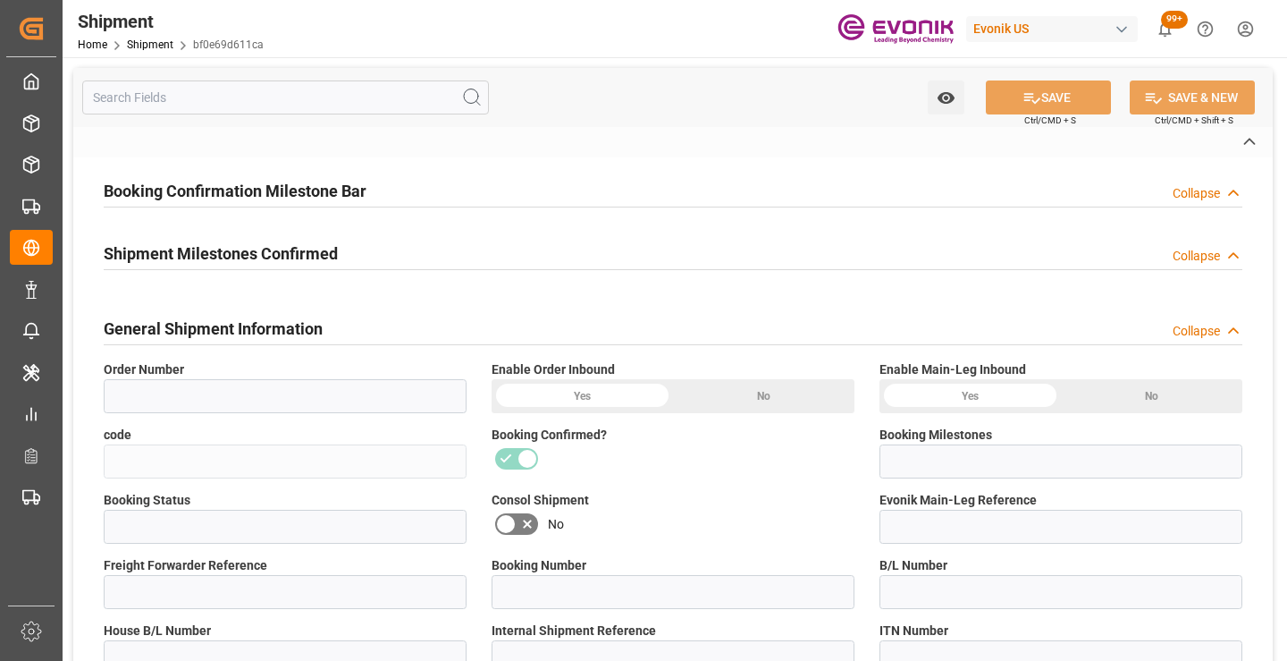
type input "LE2540086314CHIBUE"
type input "P2P"
type input "41"
type input "LCL"
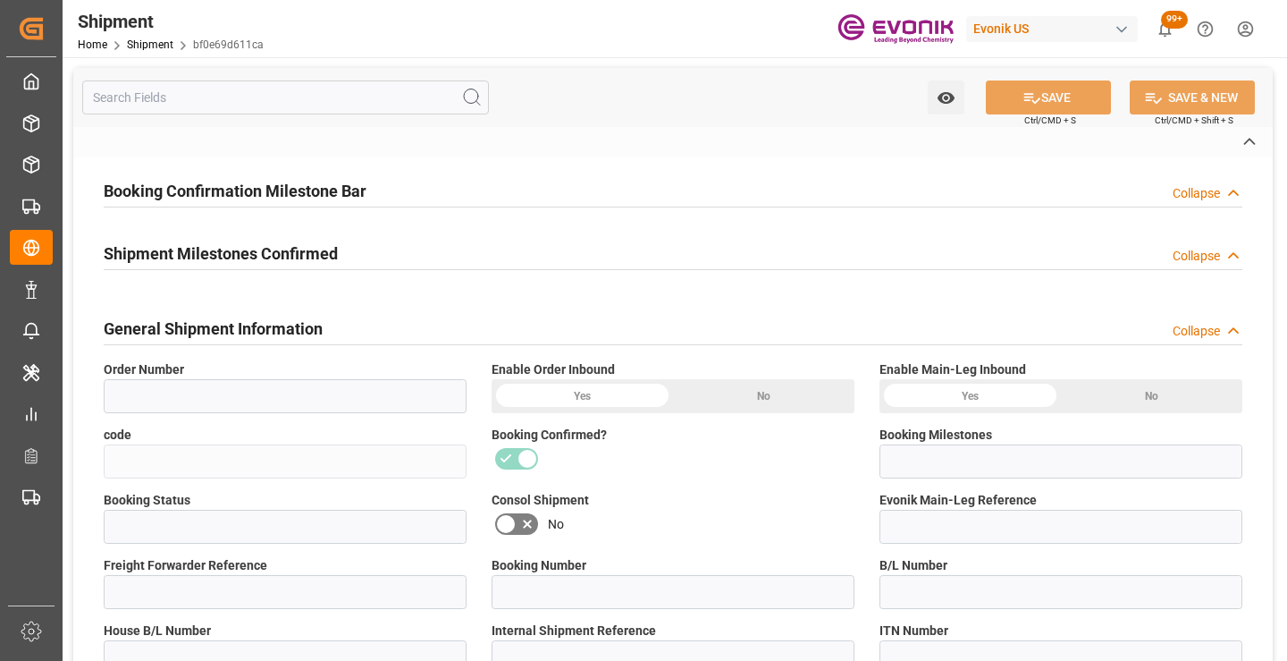
type input "0008"
type input "LCL"
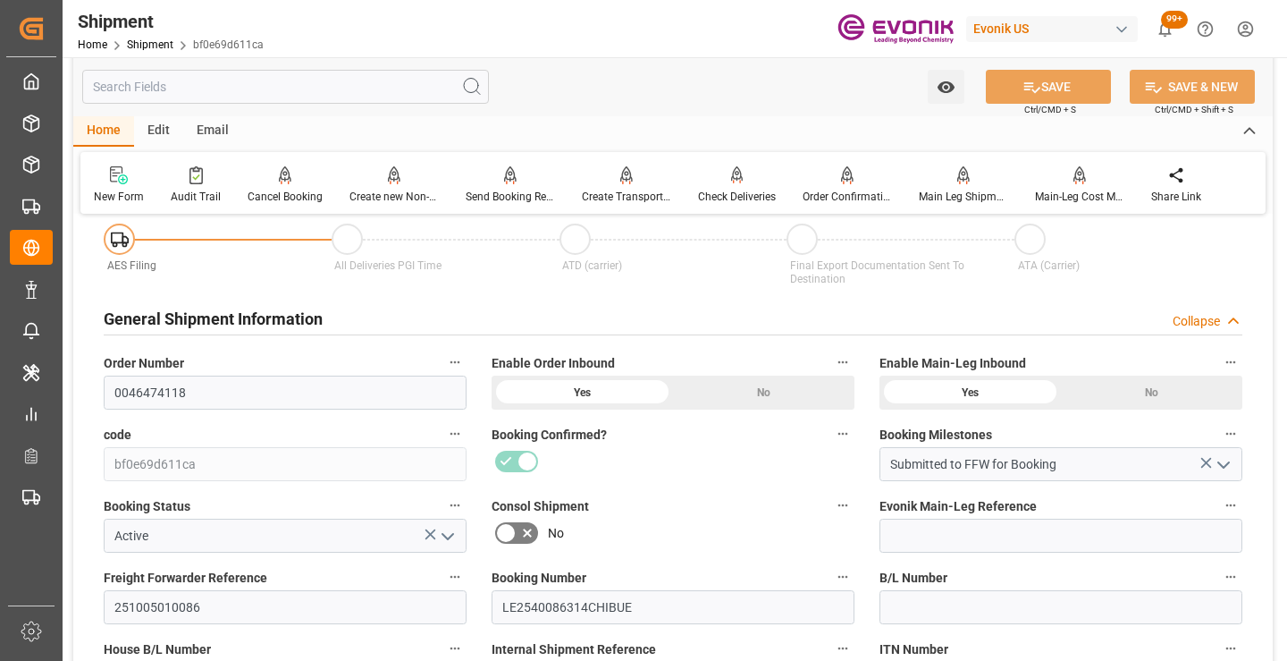
scroll to position [268, 0]
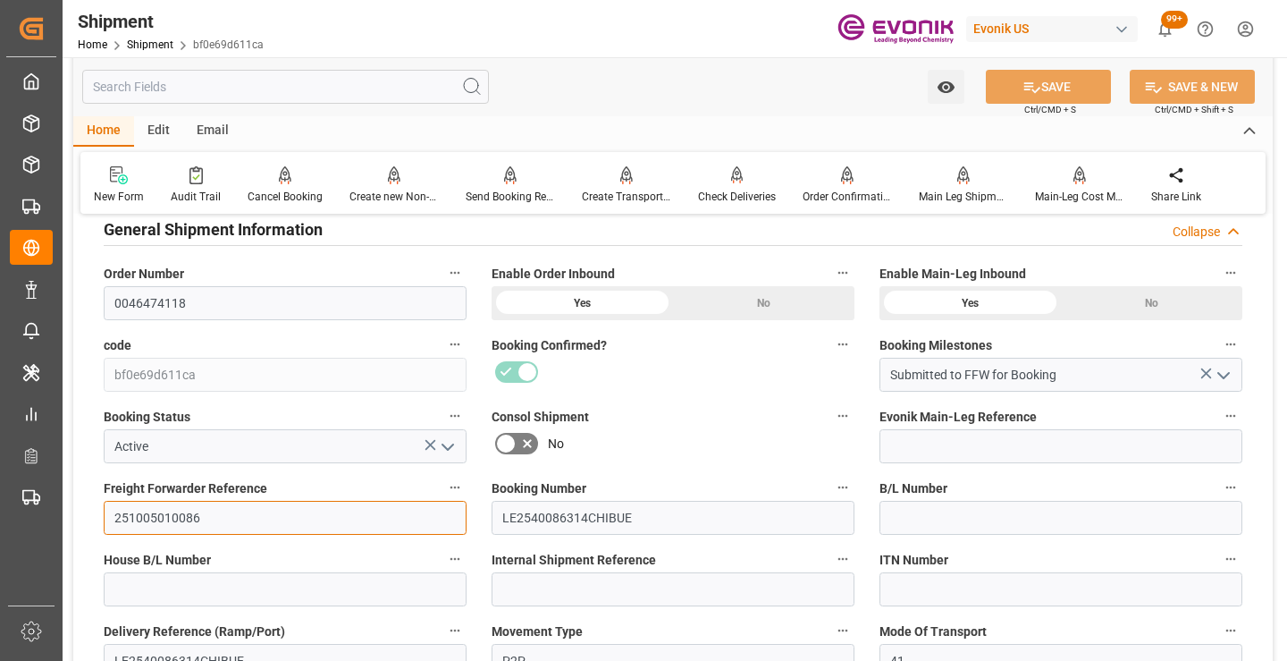
click at [177, 515] on input "251005010086" at bounding box center [285, 518] width 363 height 34
click at [267, 92] on input "text" at bounding box center [285, 87] width 407 height 34
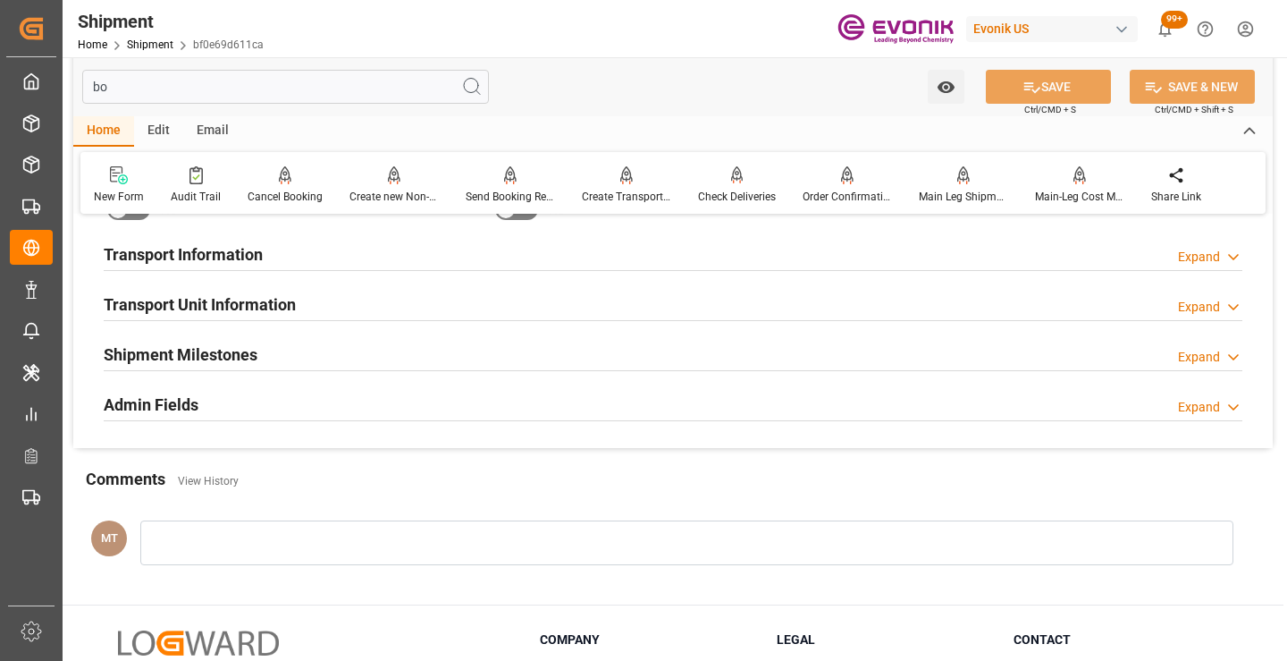
scroll to position [36, 0]
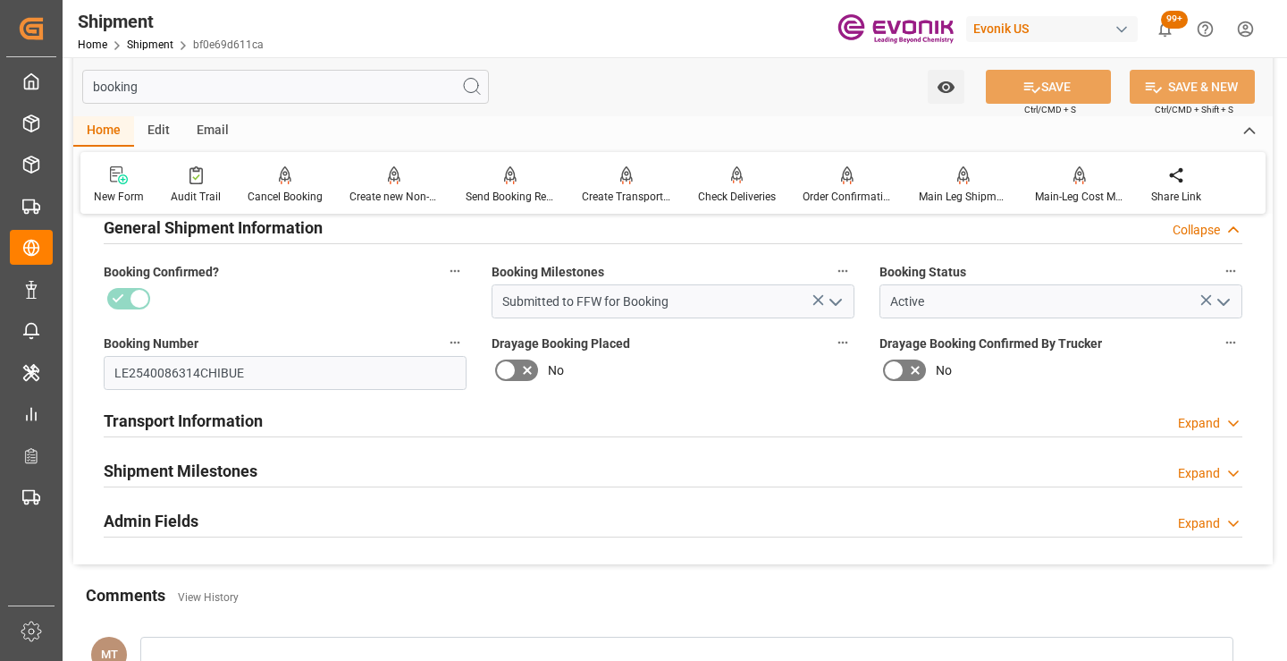
type input "booking"
click at [297, 470] on div "Shipment Milestones Expand" at bounding box center [673, 469] width 1139 height 34
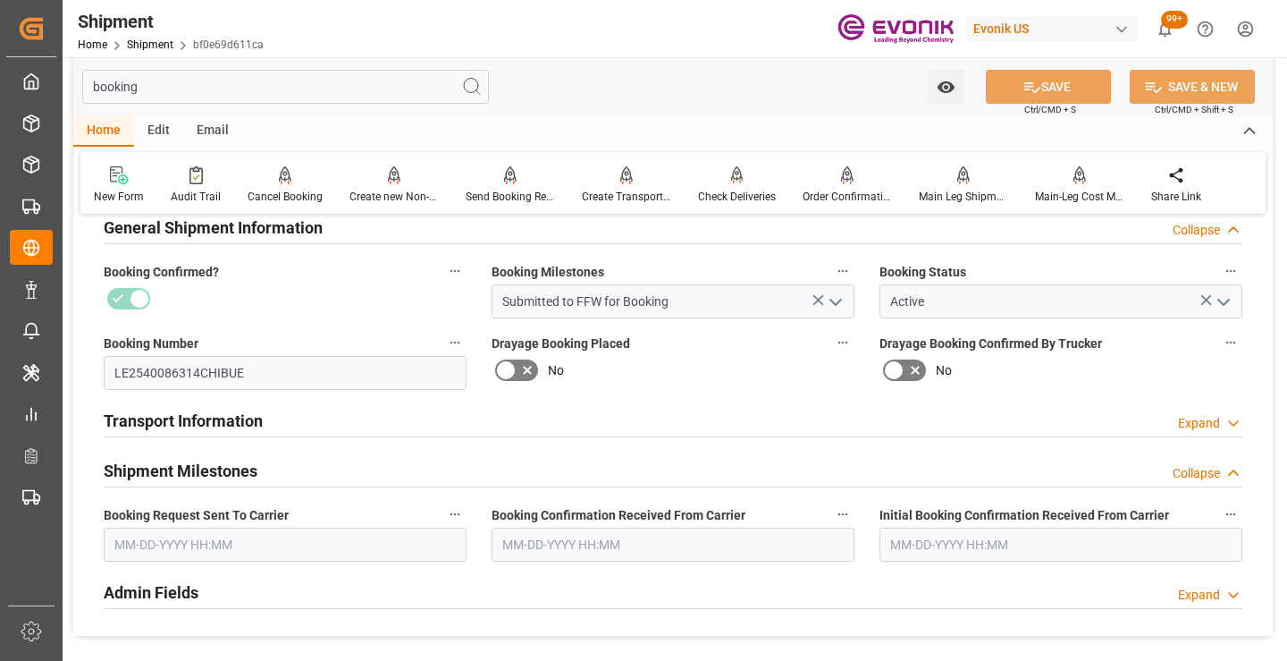
click at [221, 539] on input "text" at bounding box center [285, 544] width 363 height 34
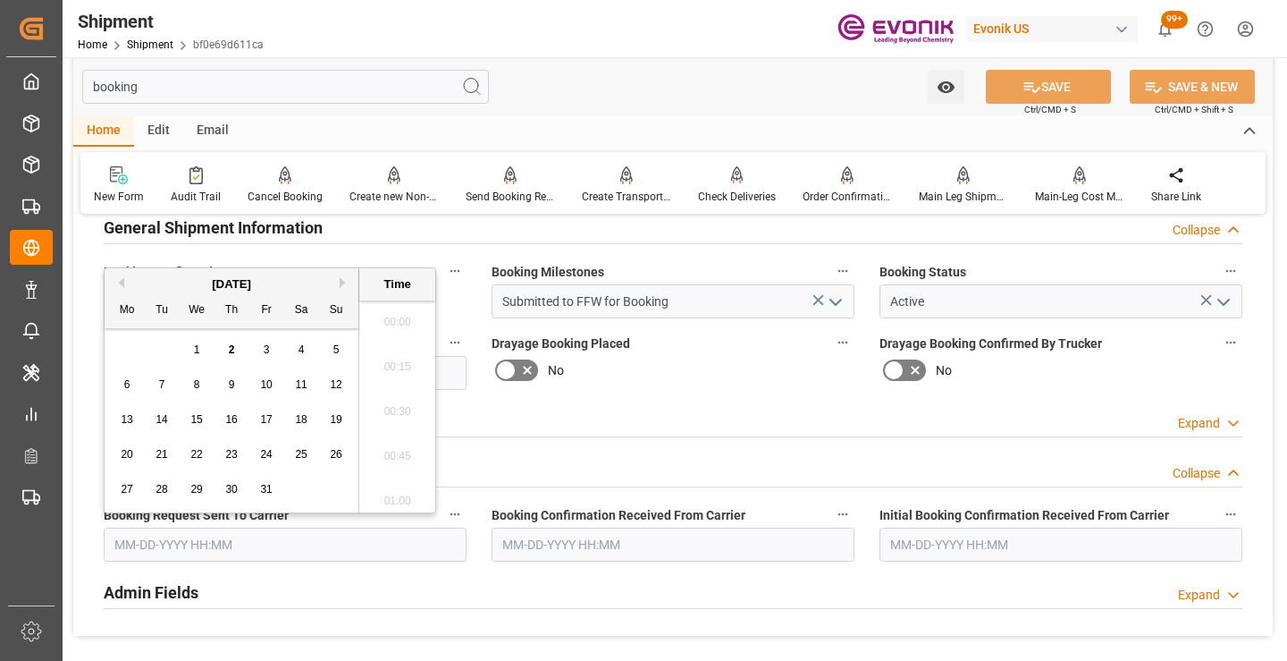
scroll to position [2732, 0]
click at [122, 282] on button "Previous Month" at bounding box center [119, 282] width 11 height 11
click at [164, 484] on span "30" at bounding box center [162, 489] width 12 height 13
type input "09-30-2025 00:00"
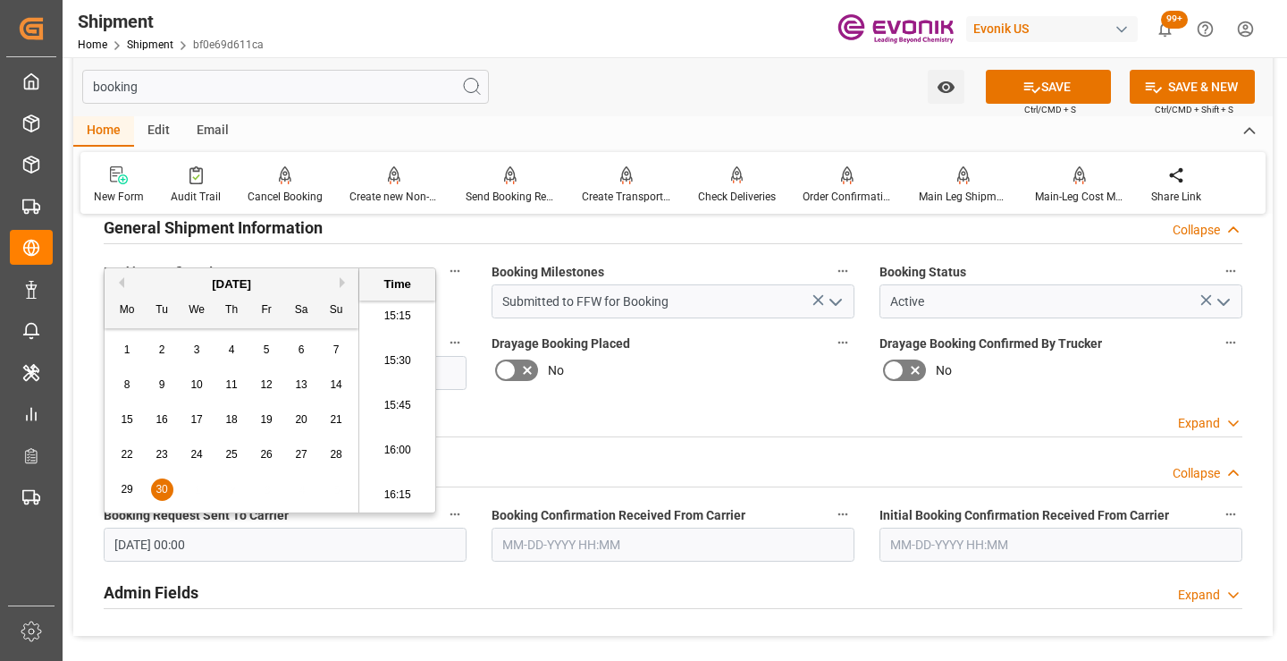
click at [613, 541] on input "text" at bounding box center [673, 544] width 363 height 34
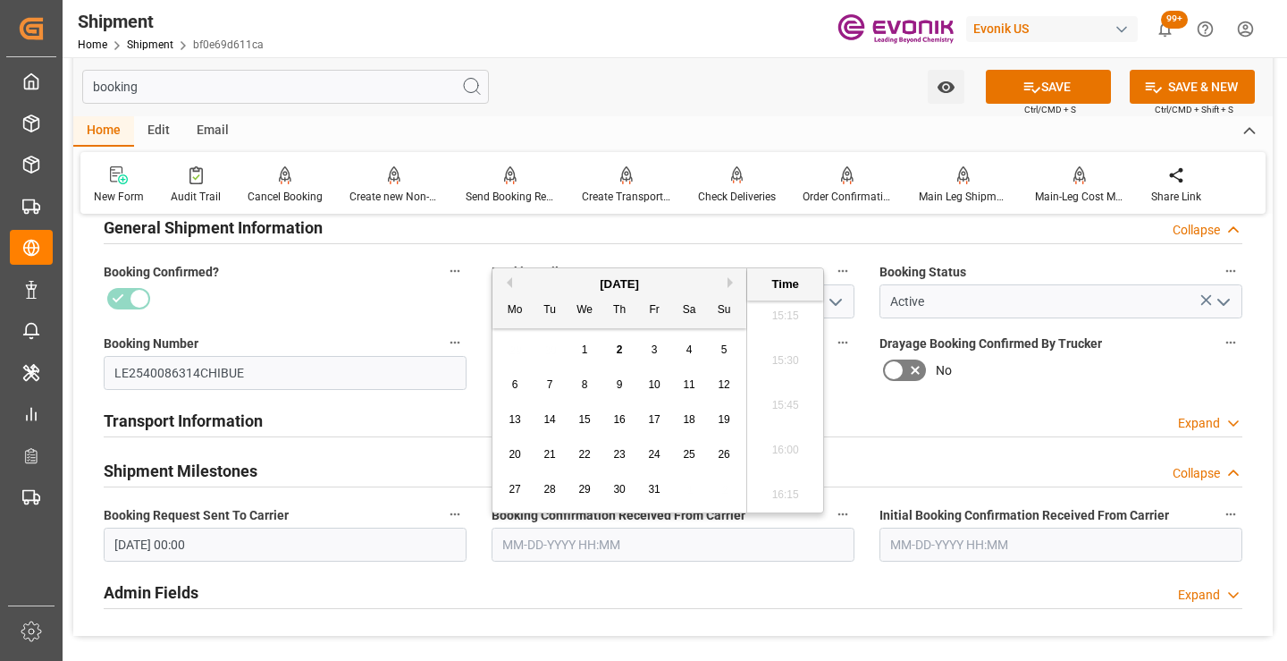
click at [585, 347] on span "1" at bounding box center [585, 349] width 6 height 13
type input "10-01-2025 00:00"
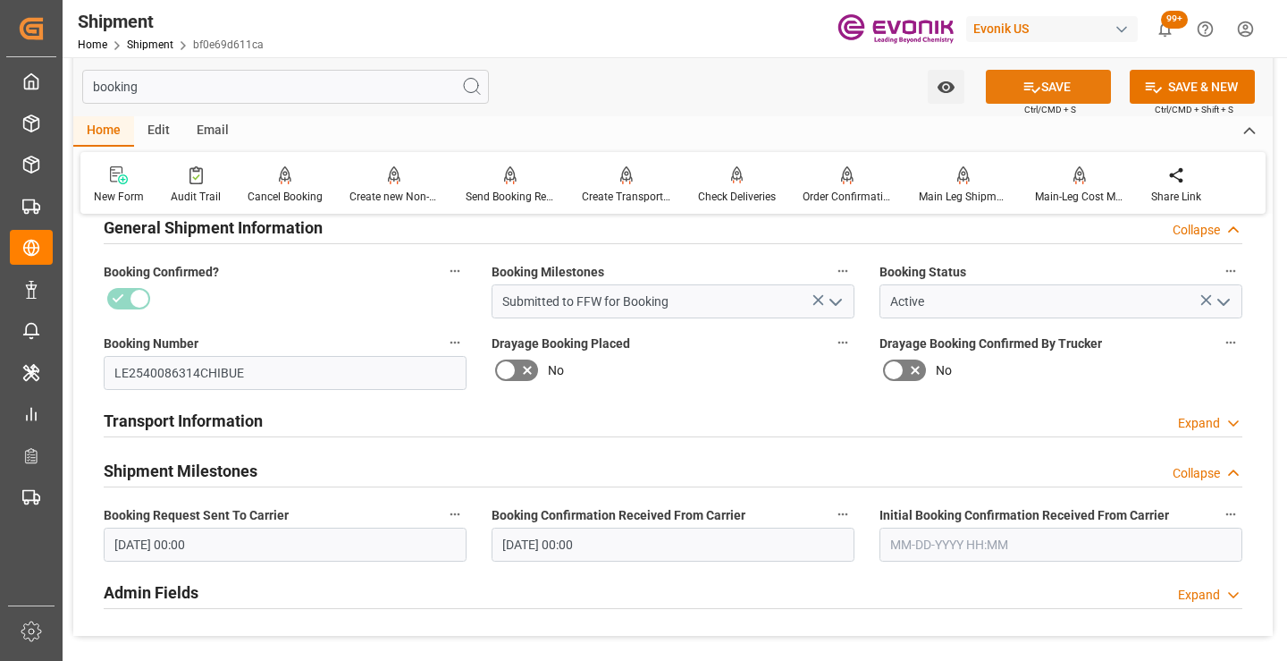
click at [1004, 97] on button "SAVE" at bounding box center [1048, 87] width 125 height 34
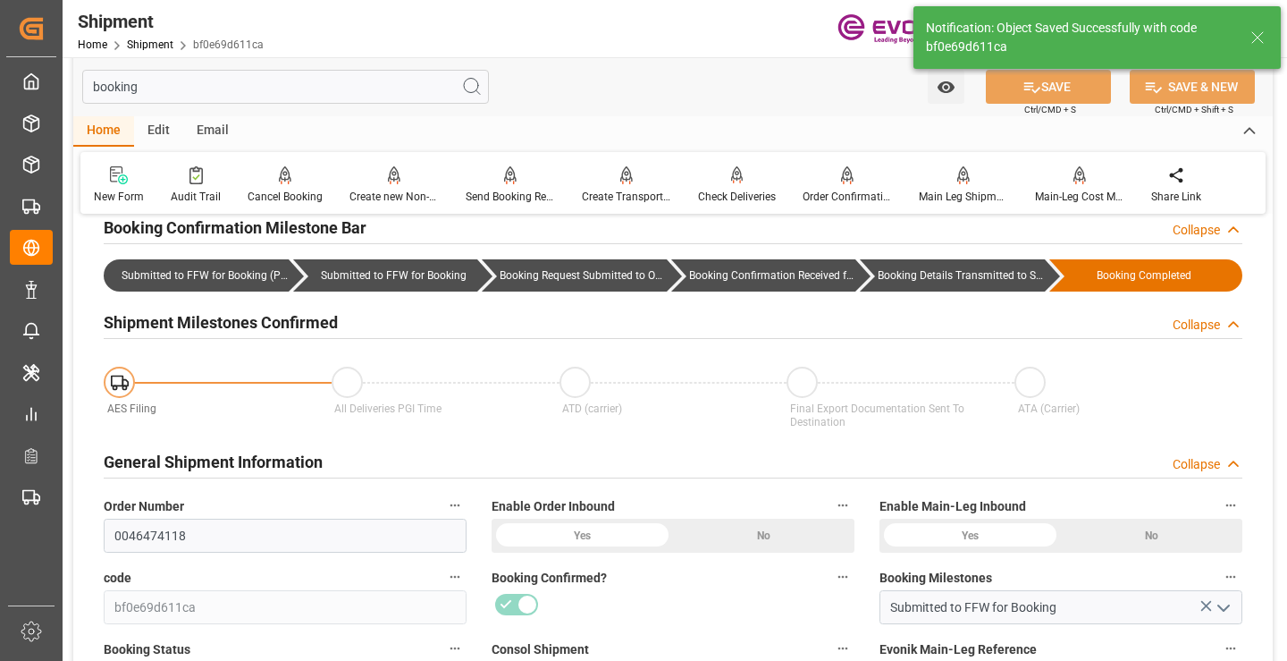
type input "Booking Details Transmitted to SAP"
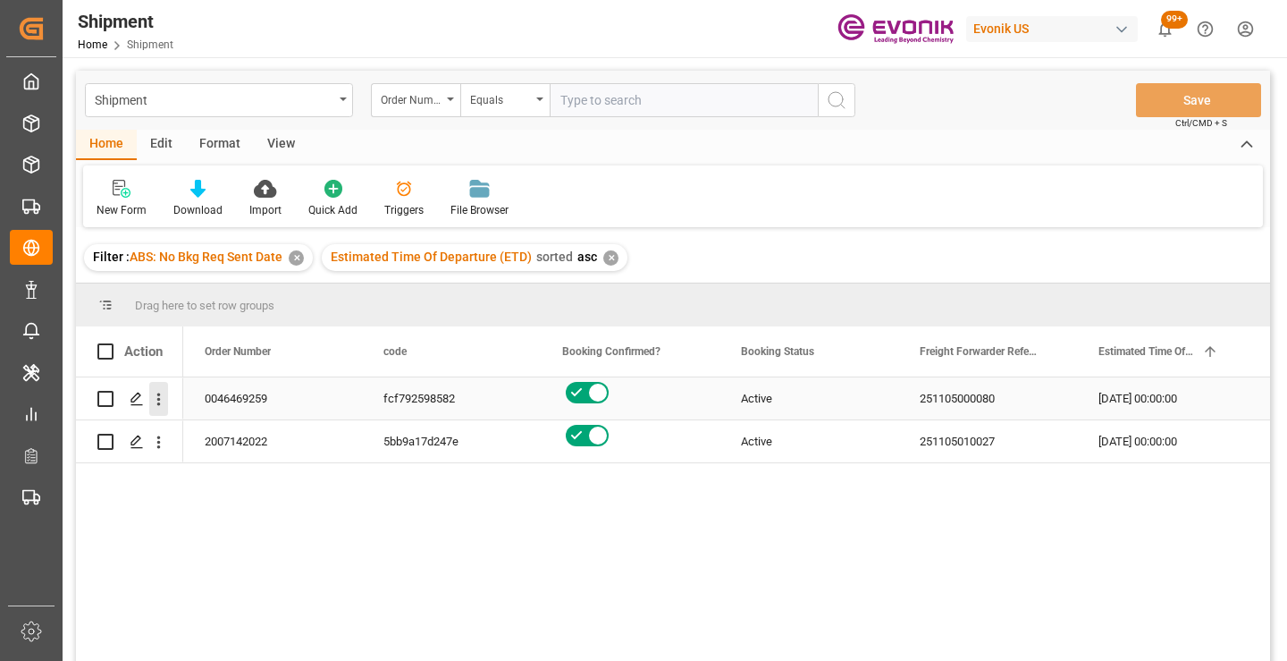
click at [156, 399] on icon "open menu" at bounding box center [158, 399] width 19 height 19
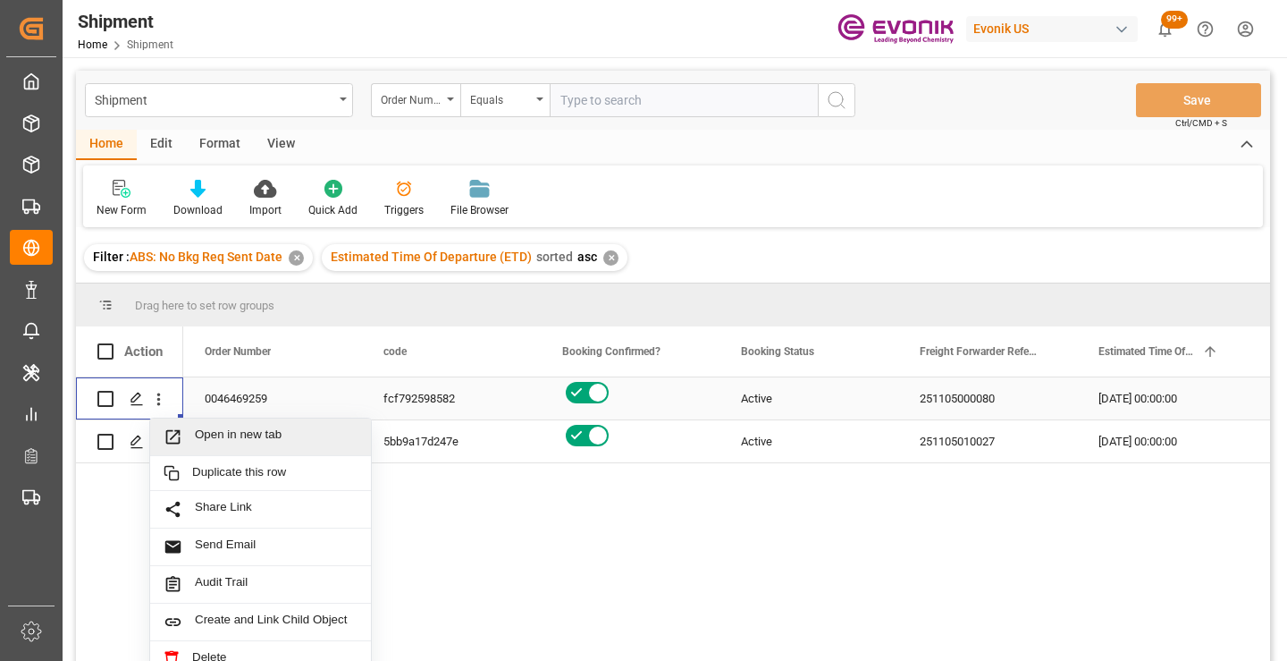
click at [227, 431] on span "Open in new tab" at bounding box center [276, 436] width 163 height 19
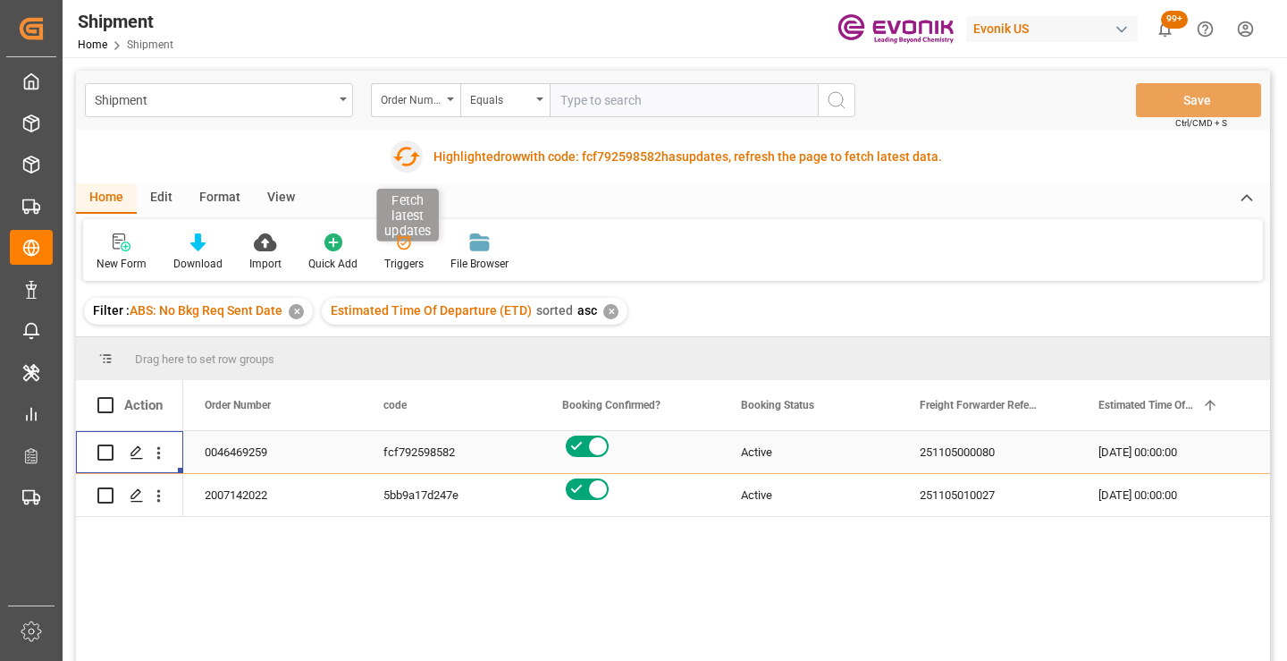
click at [401, 160] on icon "button" at bounding box center [405, 156] width 29 height 29
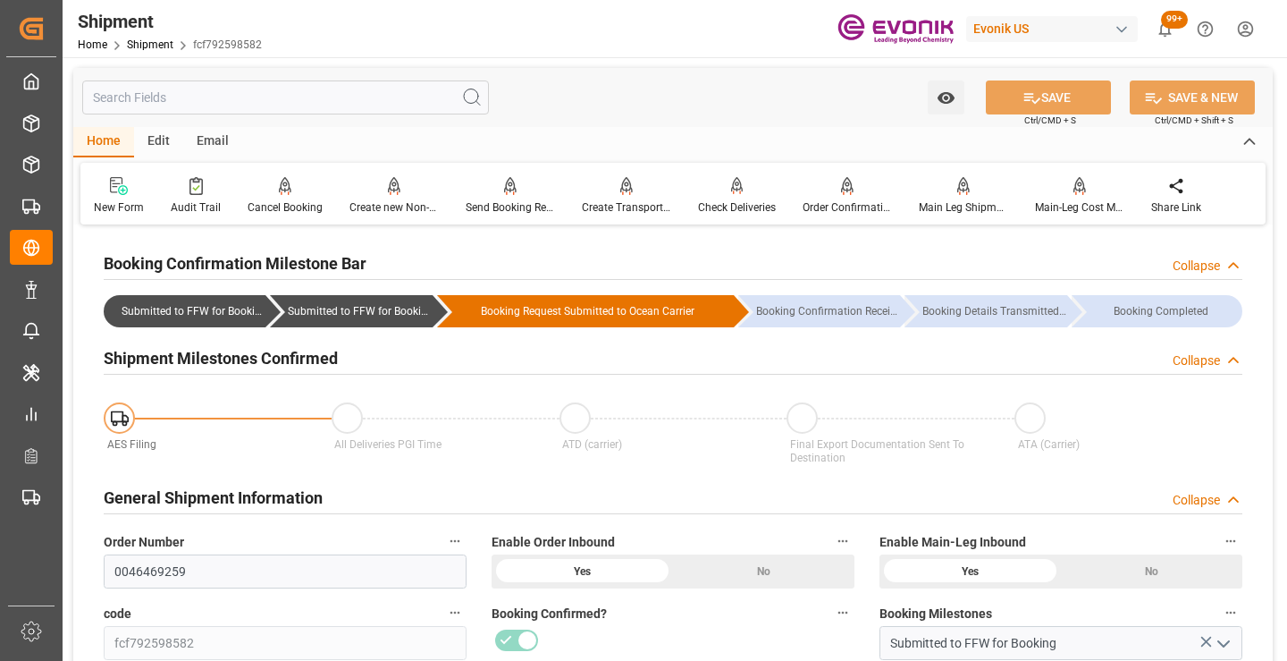
scroll to position [268, 0]
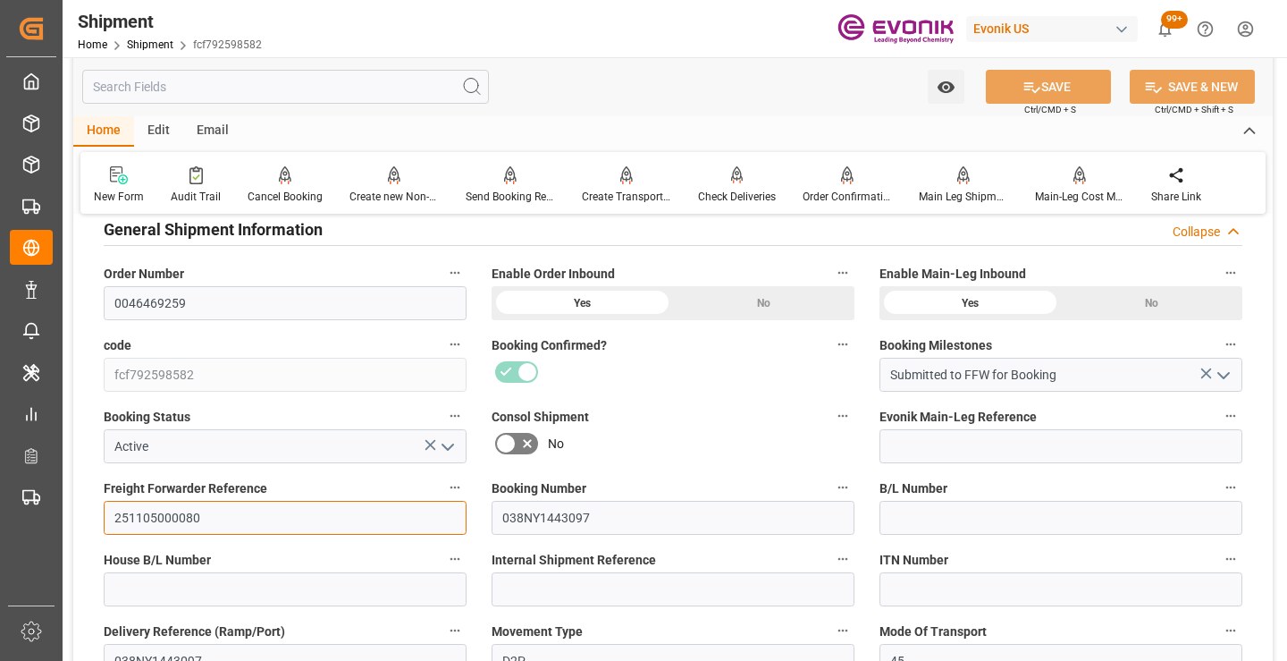
click at [170, 518] on input "251105000080" at bounding box center [285, 518] width 363 height 34
click at [293, 83] on input "text" at bounding box center [285, 87] width 407 height 34
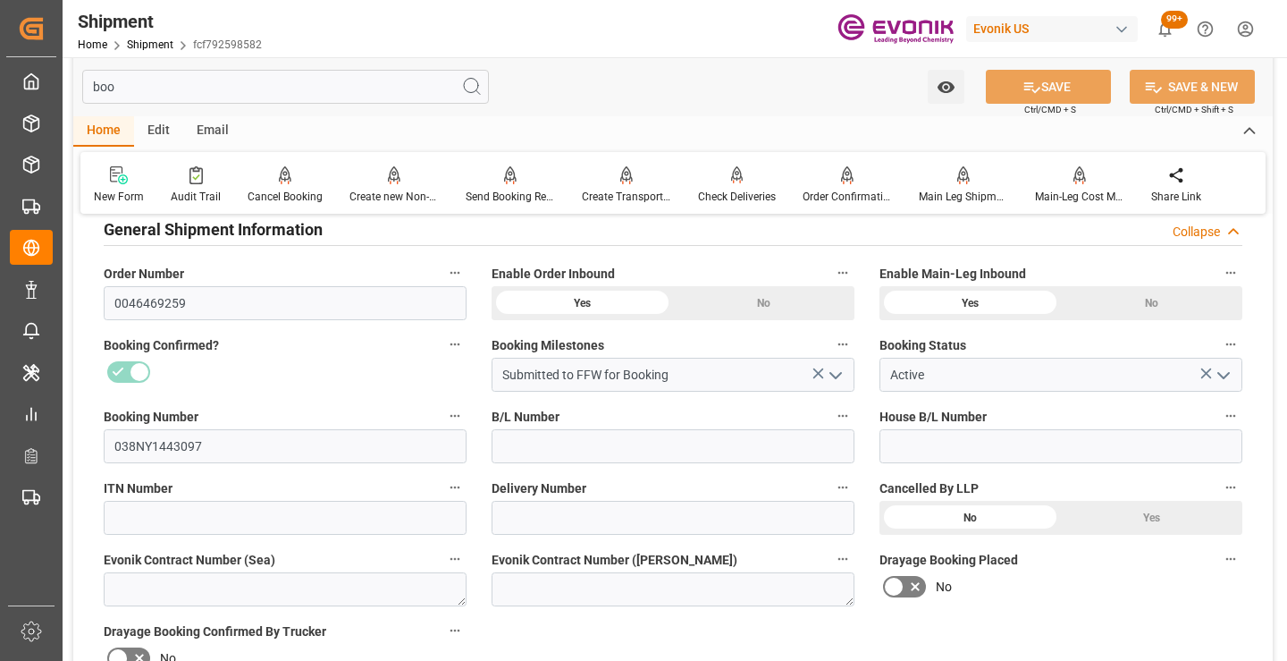
scroll to position [36, 0]
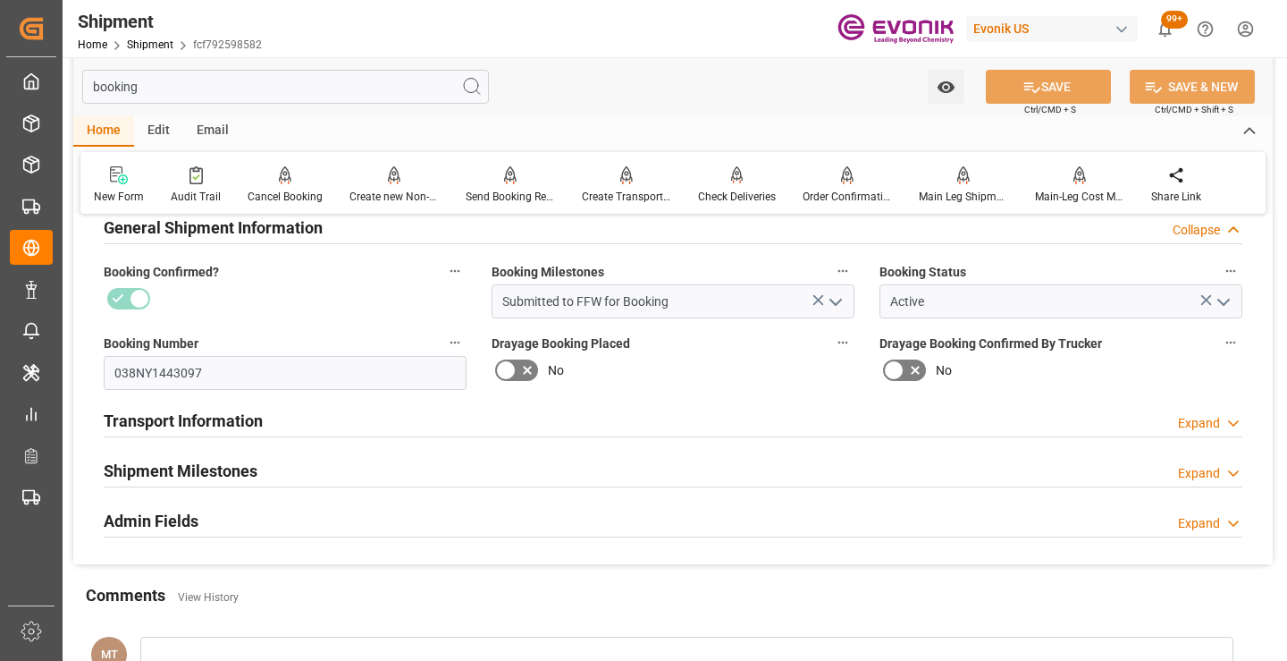
type input "booking"
click at [208, 463] on h2 "Shipment Milestones" at bounding box center [181, 471] width 154 height 24
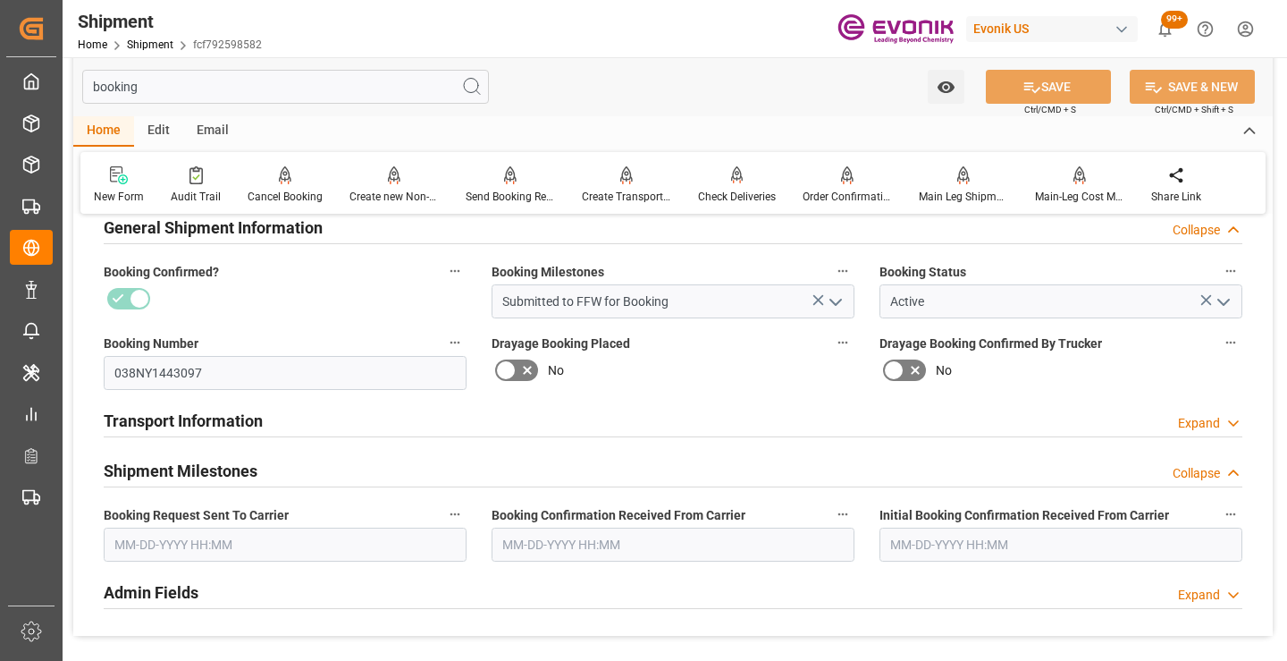
click at [201, 541] on input "text" at bounding box center [285, 544] width 363 height 34
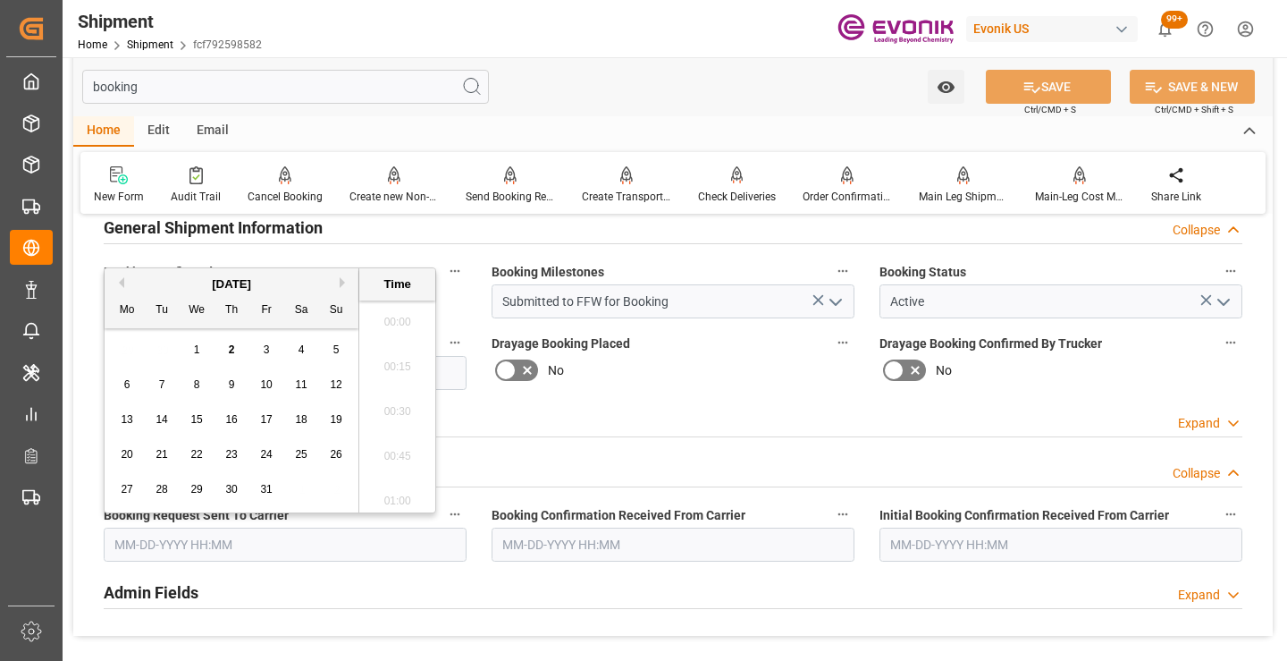
scroll to position [2732, 0]
click at [228, 358] on div "2" at bounding box center [232, 350] width 22 height 21
type input "[DATE] 00:00"
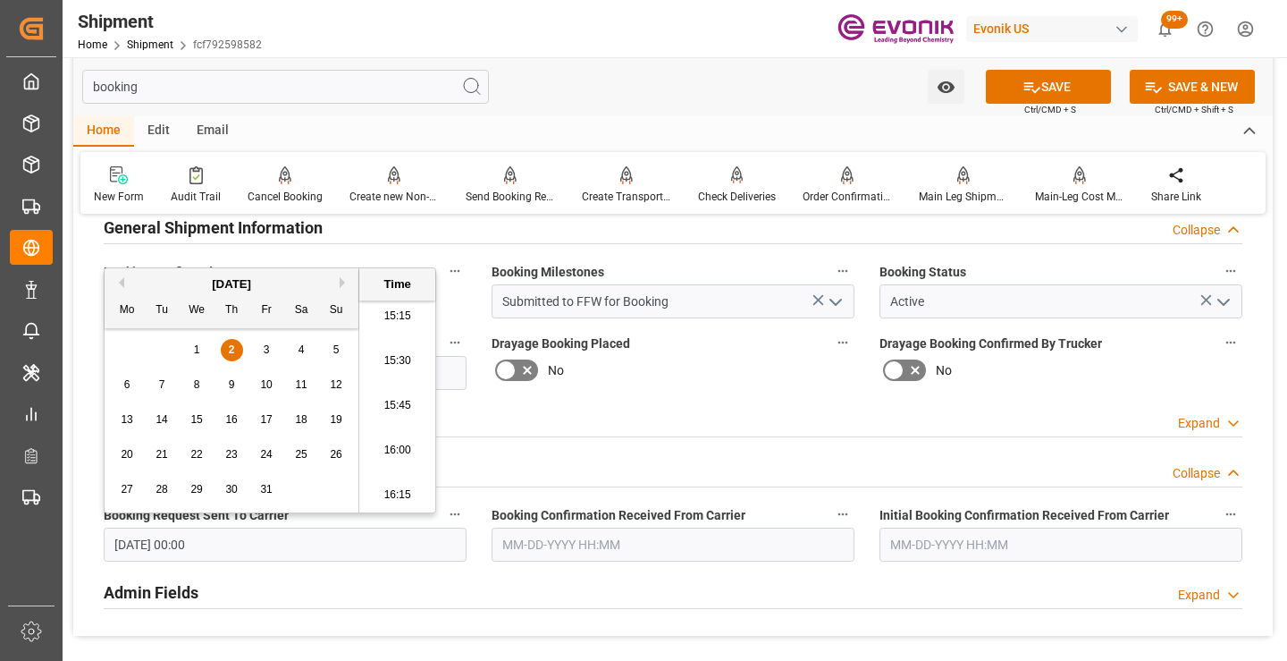
click at [537, 540] on input "text" at bounding box center [673, 544] width 363 height 34
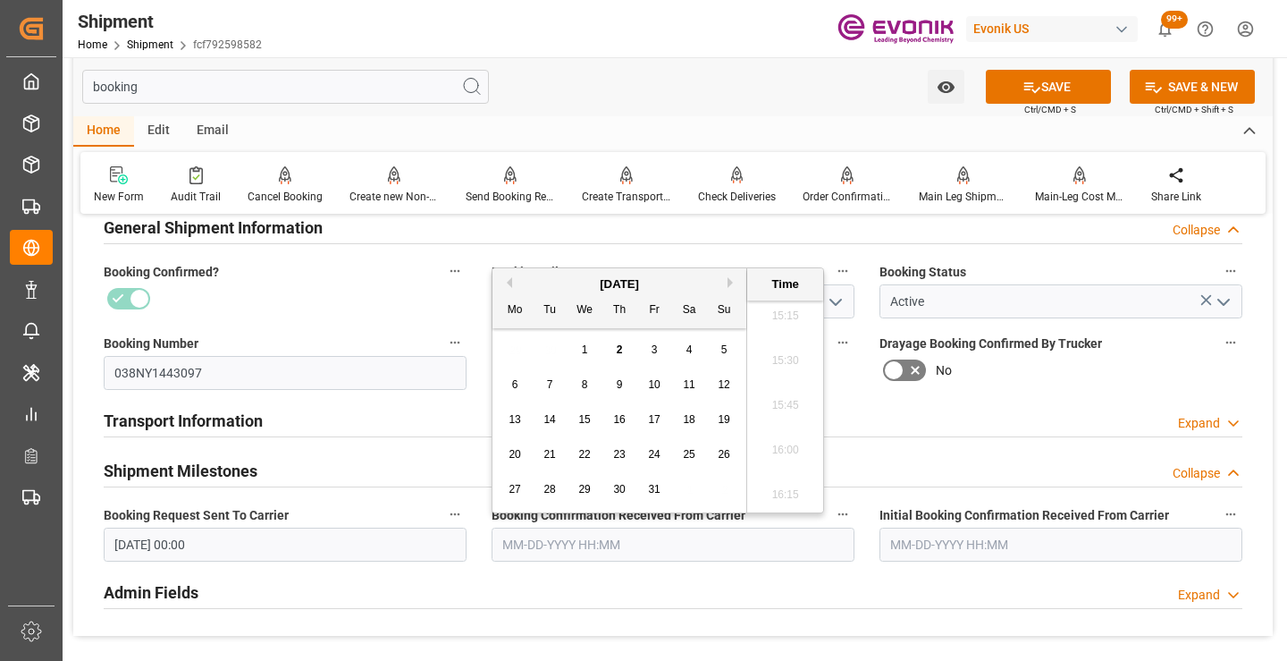
click at [618, 351] on span "2" at bounding box center [620, 349] width 6 height 13
type input "[DATE] 00:00"
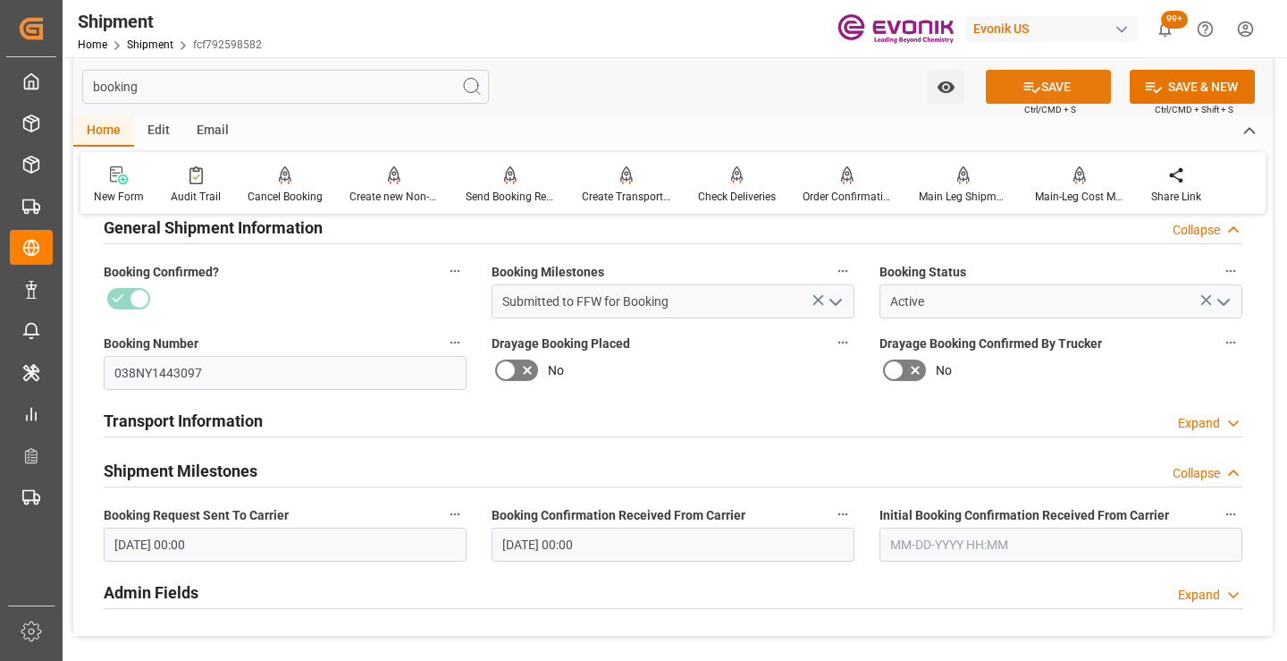
click at [1040, 93] on button "SAVE" at bounding box center [1048, 87] width 125 height 34
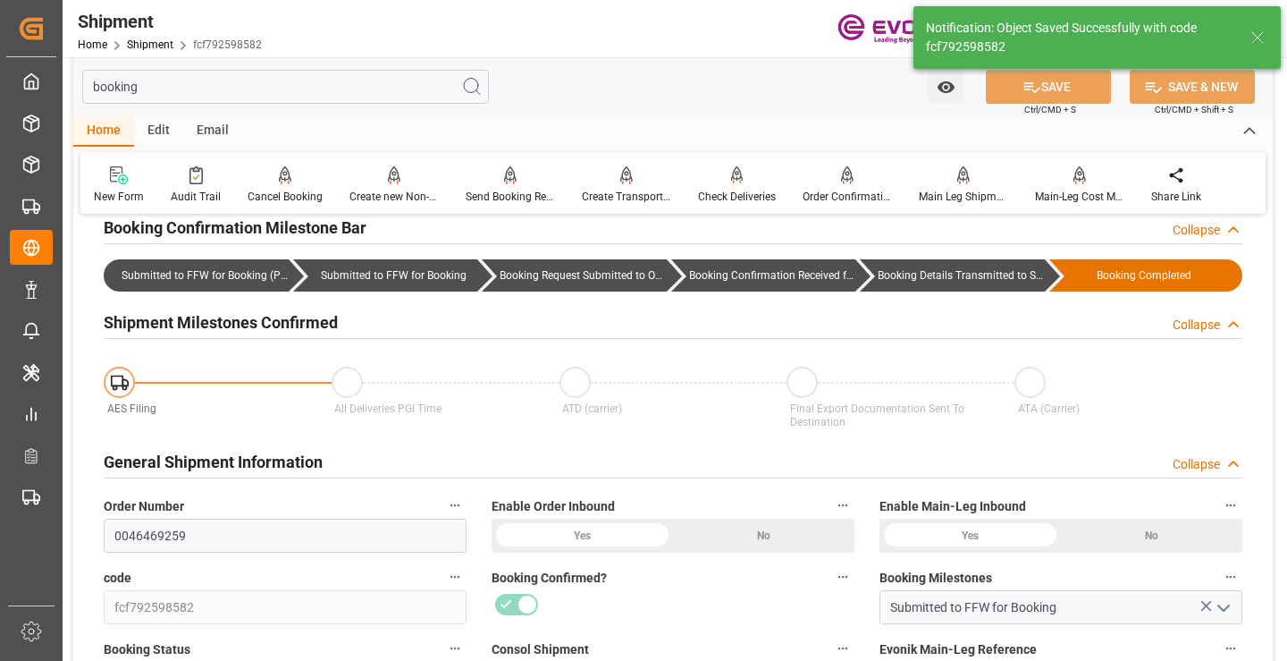
type input "Booking Details Transmitted to SAP"
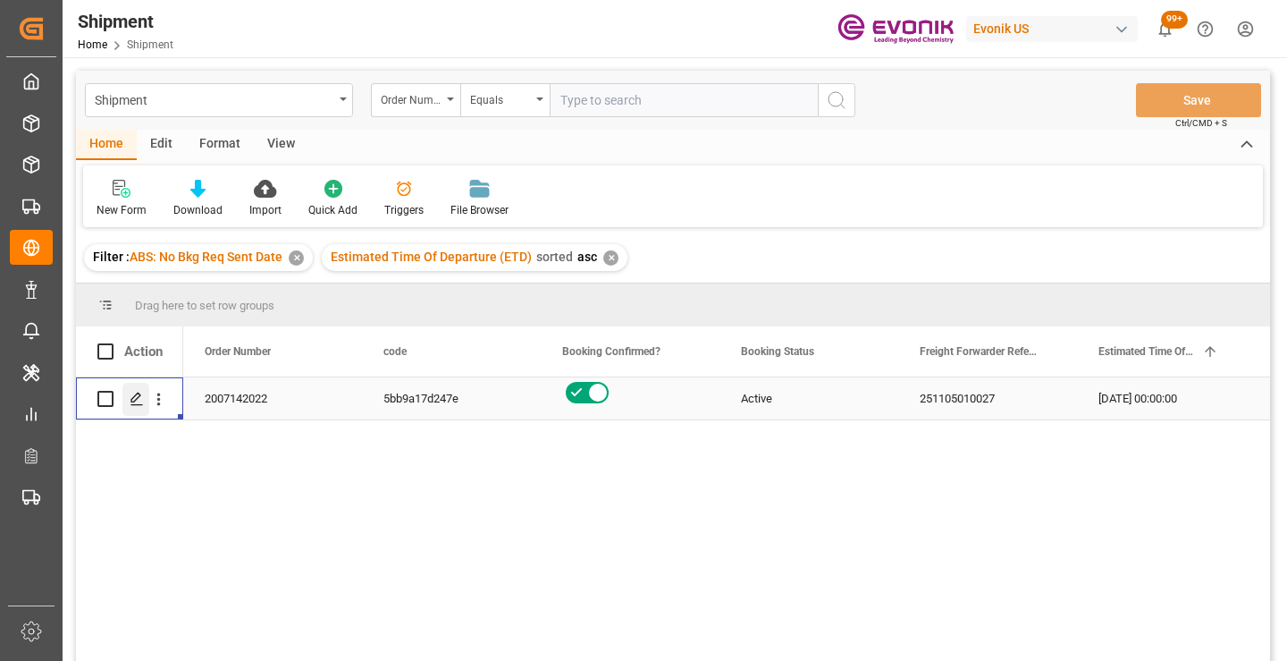
click at [132, 397] on icon "Press SPACE to select this row." at bounding box center [137, 398] width 14 height 14
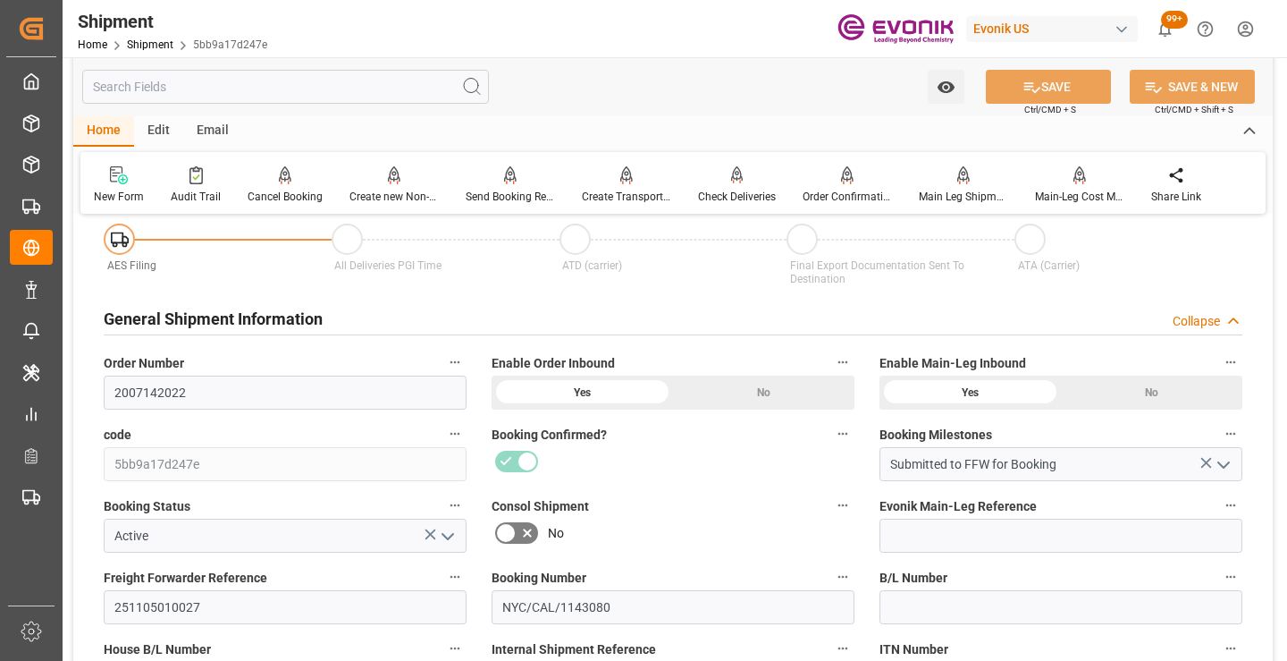
scroll to position [268, 0]
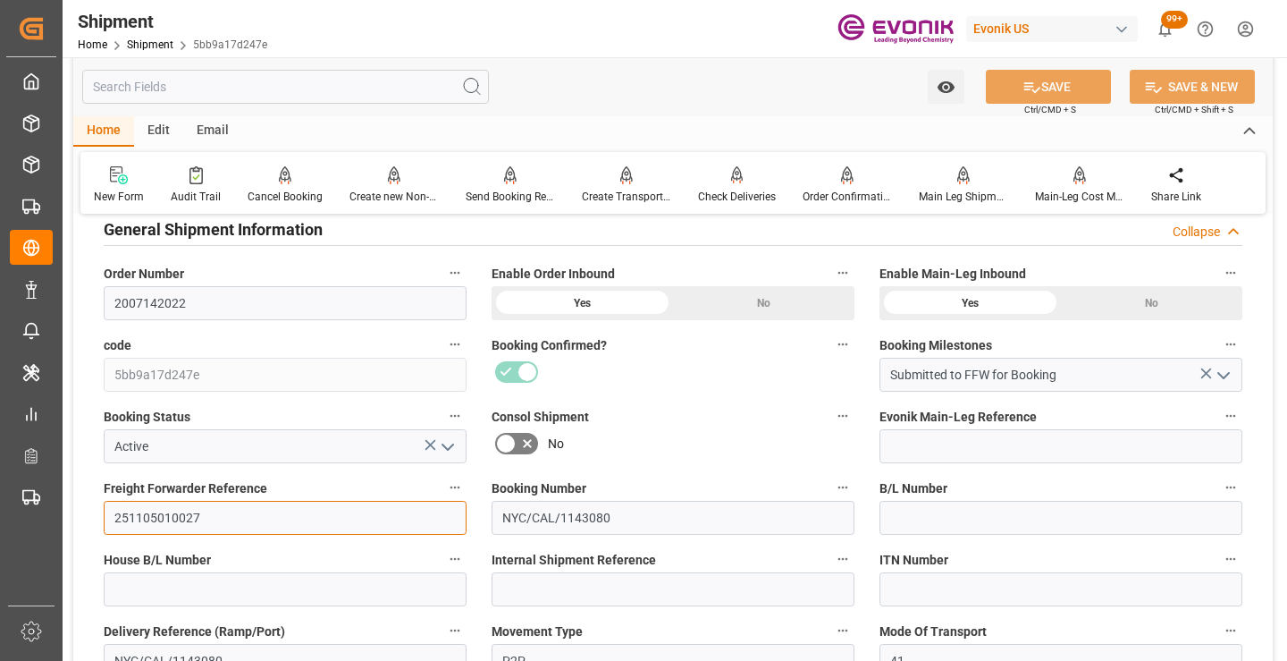
click at [156, 522] on input "251105010027" at bounding box center [285, 518] width 363 height 34
click at [342, 86] on input "text" at bounding box center [285, 87] width 407 height 34
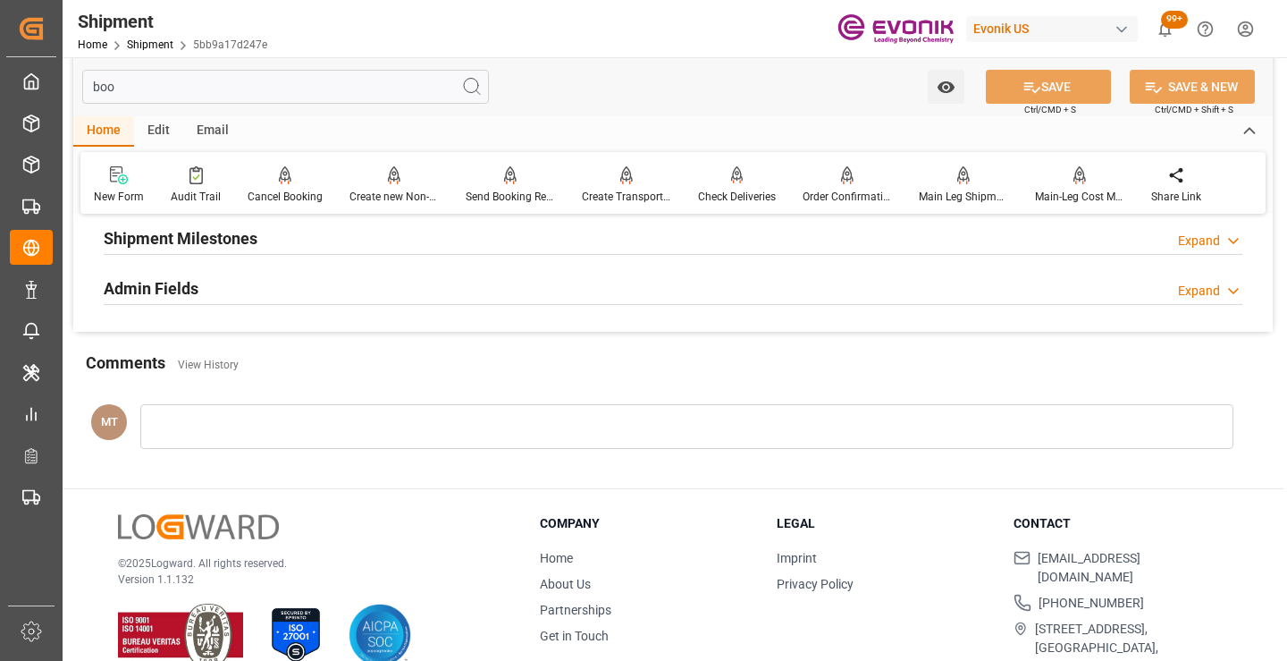
scroll to position [36, 0]
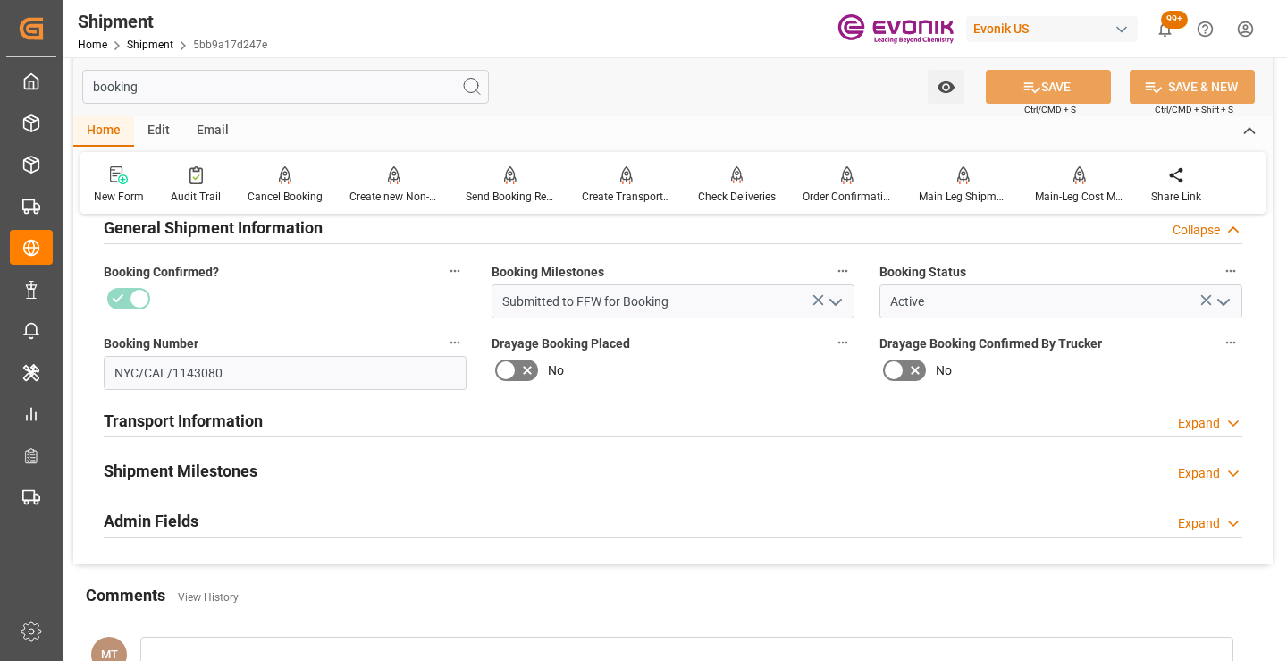
type input "booking"
click at [181, 464] on h2 "Shipment Milestones" at bounding box center [181, 471] width 154 height 24
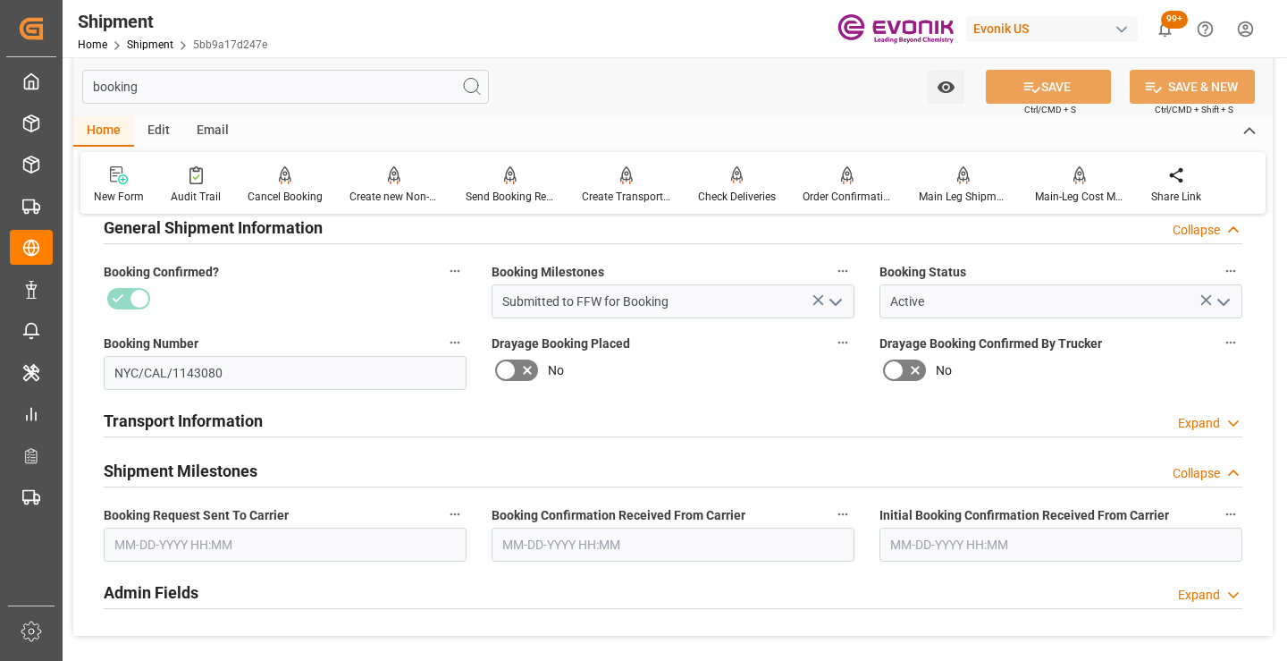
click at [230, 543] on input "text" at bounding box center [285, 544] width 363 height 34
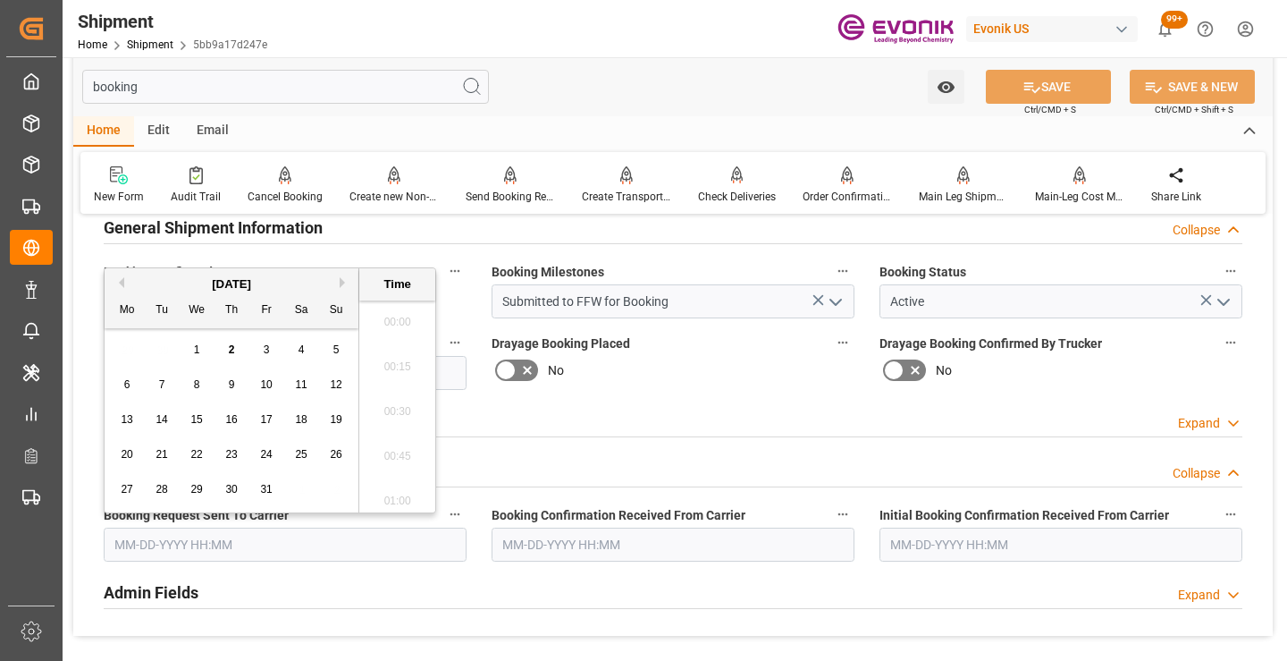
scroll to position [2732, 0]
click at [198, 349] on span "1" at bounding box center [197, 349] width 6 height 13
type input "[DATE] 00:00"
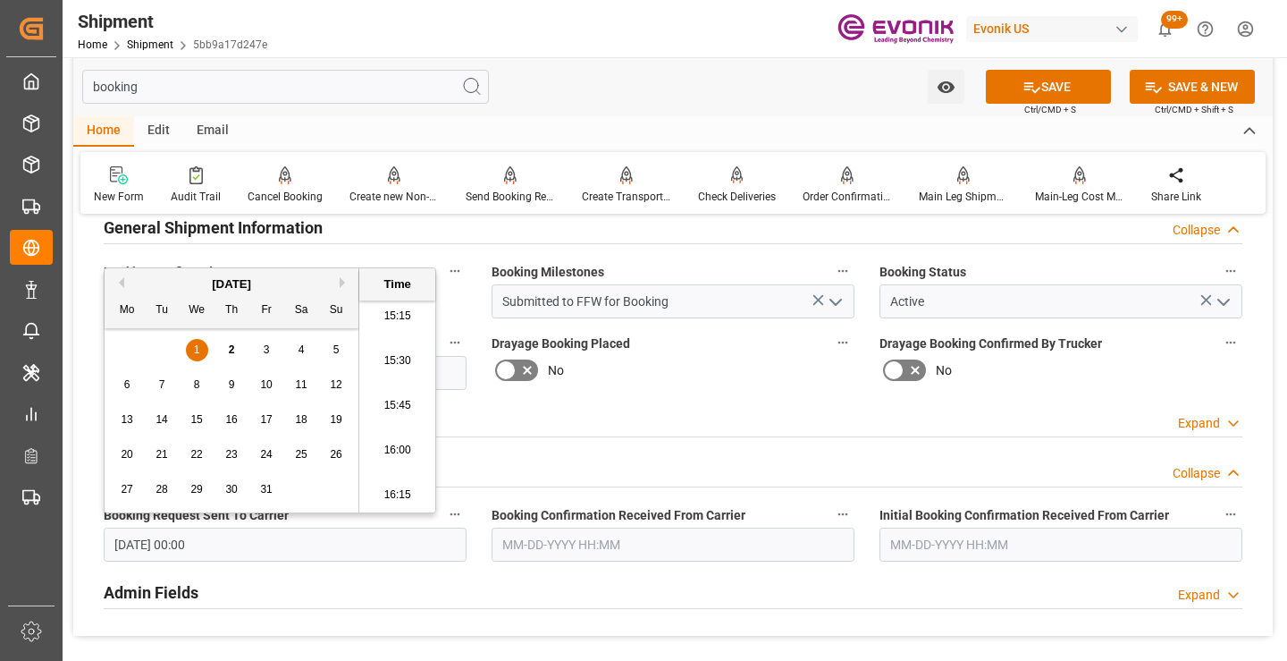
click at [671, 554] on input "text" at bounding box center [673, 544] width 363 height 34
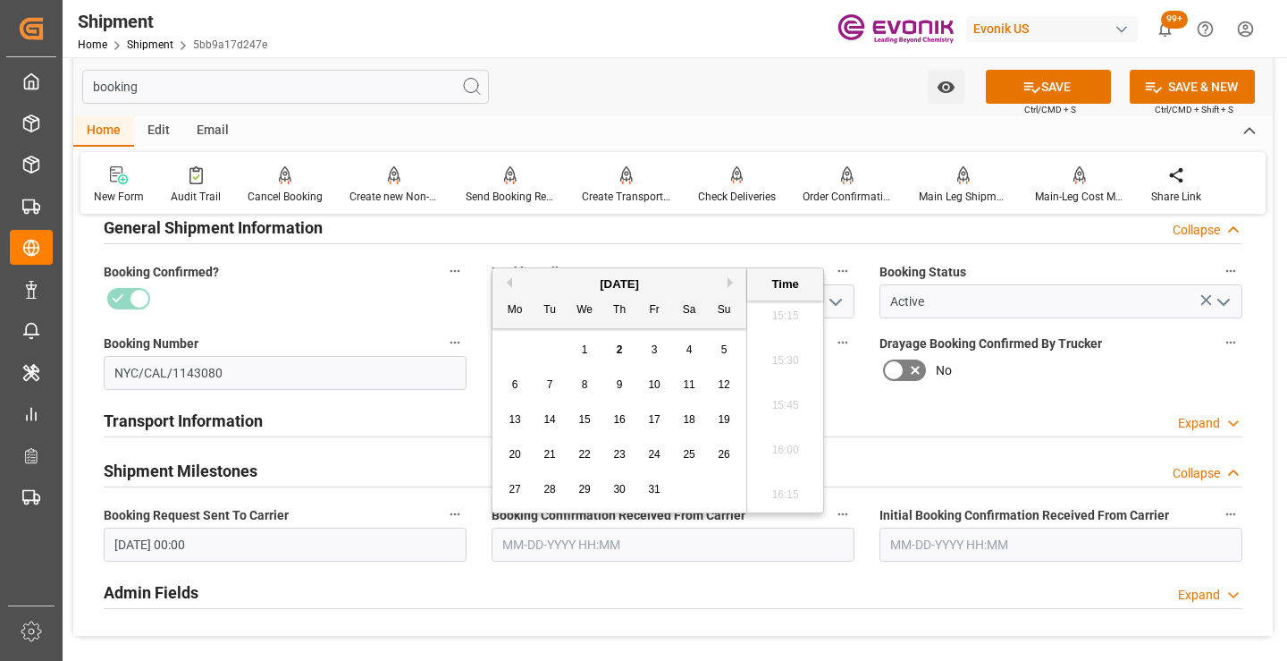
click at [586, 349] on span "1" at bounding box center [585, 349] width 6 height 13
type input "[DATE] 00:00"
click at [1032, 76] on button "SAVE" at bounding box center [1048, 87] width 125 height 34
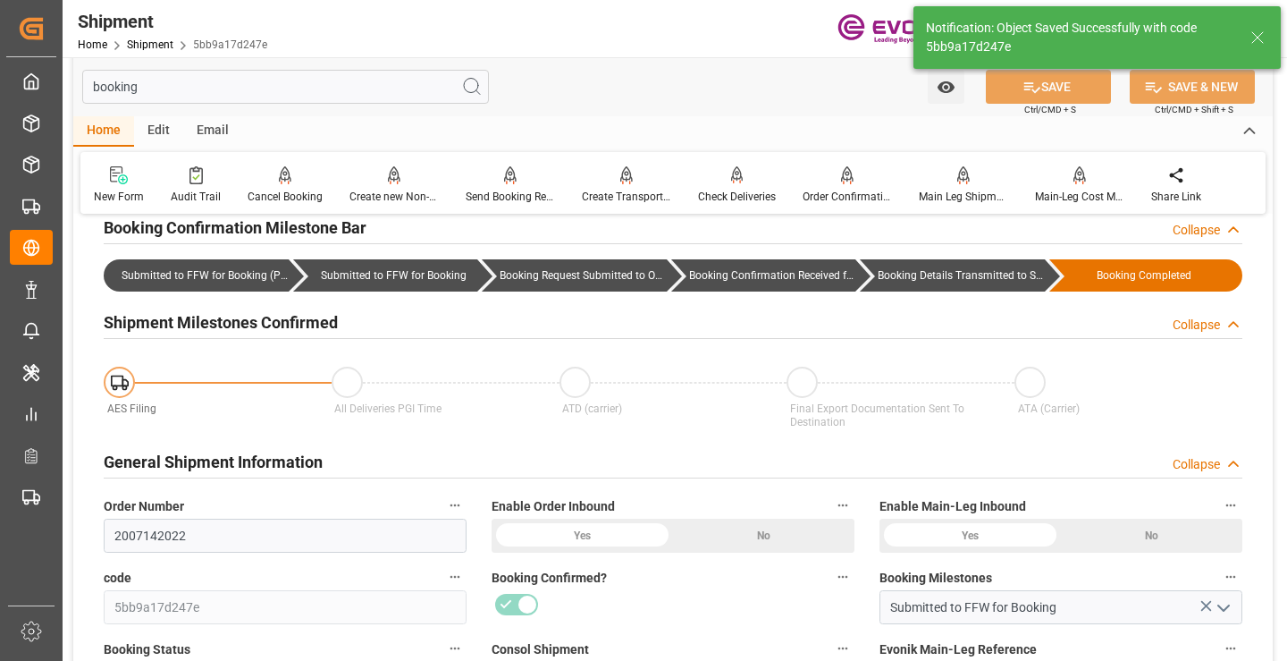
type input "Booking Details Transmitted to SAP"
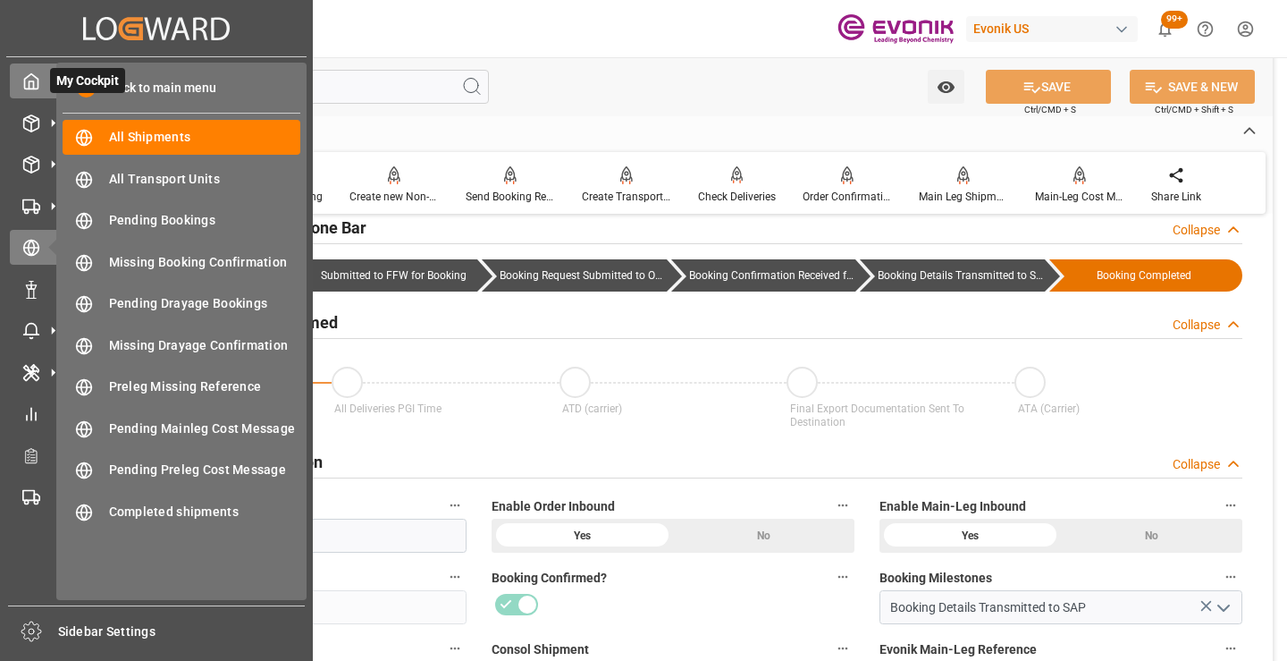
click at [38, 83] on icon at bounding box center [31, 81] width 13 height 15
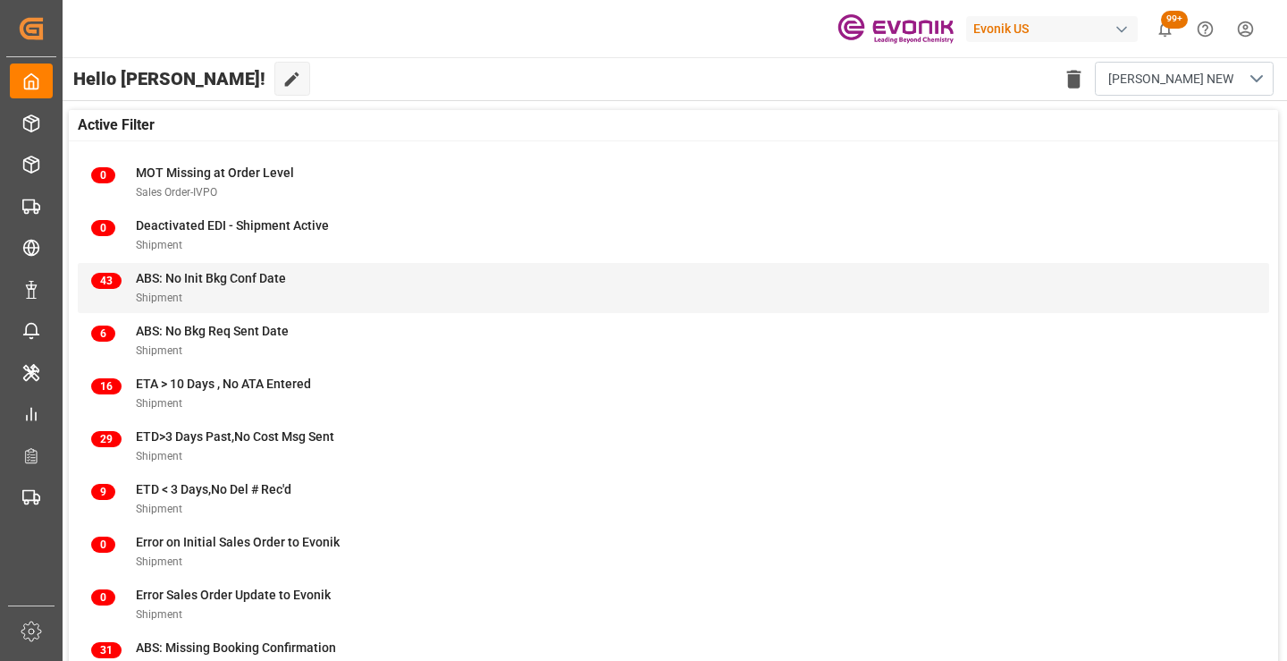
click at [192, 279] on span "ABS: No Init Bkg Conf Date" at bounding box center [211, 278] width 150 height 14
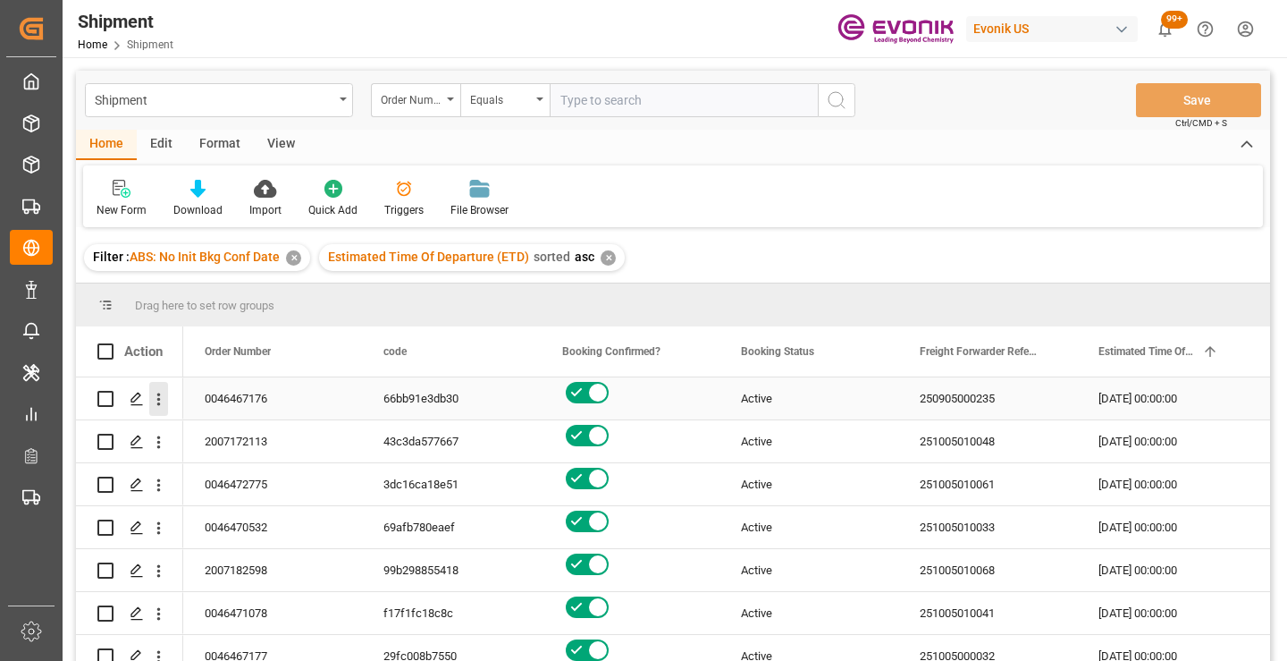
click at [160, 399] on icon "open menu" at bounding box center [159, 399] width 4 height 13
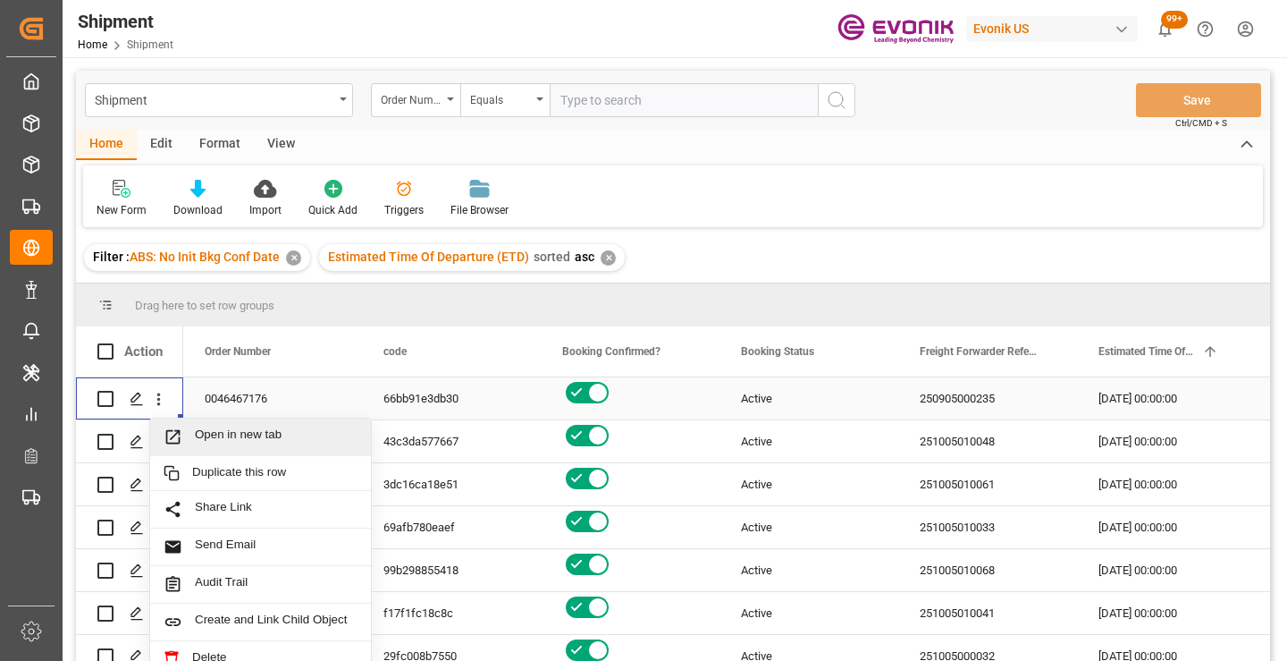
click at [230, 428] on span "Open in new tab" at bounding box center [276, 436] width 163 height 19
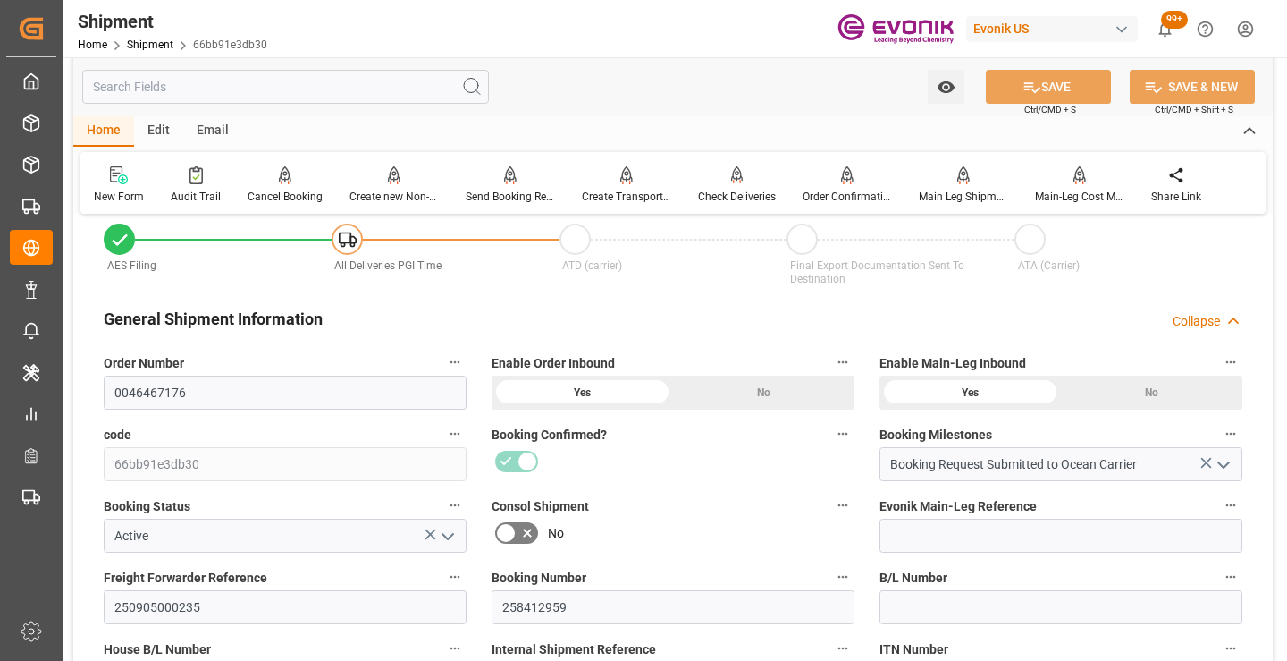
scroll to position [358, 0]
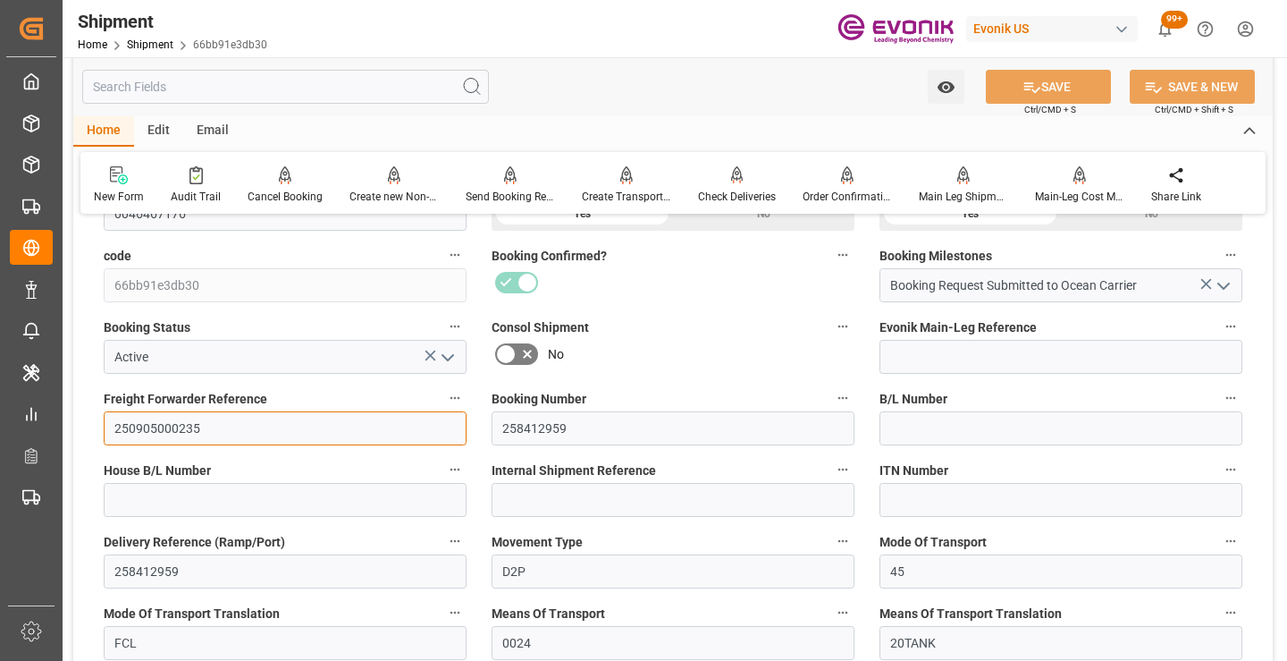
click at [177, 421] on input "250905000235" at bounding box center [285, 428] width 363 height 34
click at [286, 84] on input "text" at bounding box center [285, 87] width 407 height 34
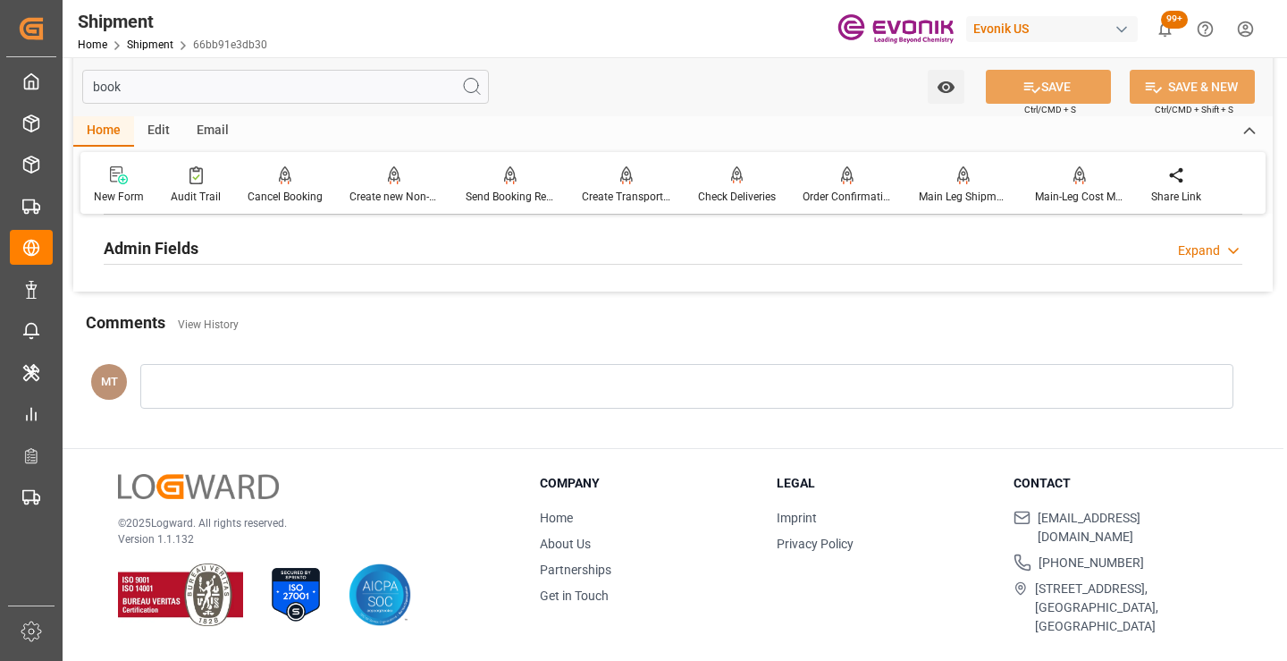
scroll to position [125, 0]
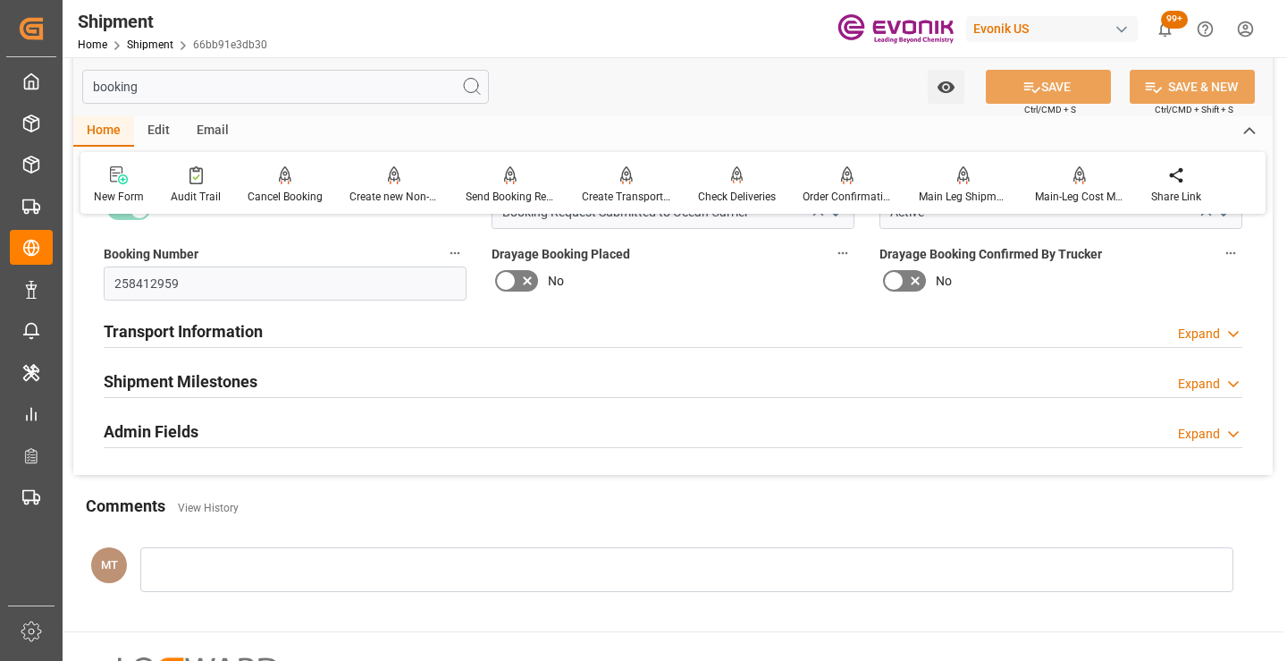
type input "booking"
click at [187, 367] on div "Shipment Milestones" at bounding box center [181, 380] width 154 height 34
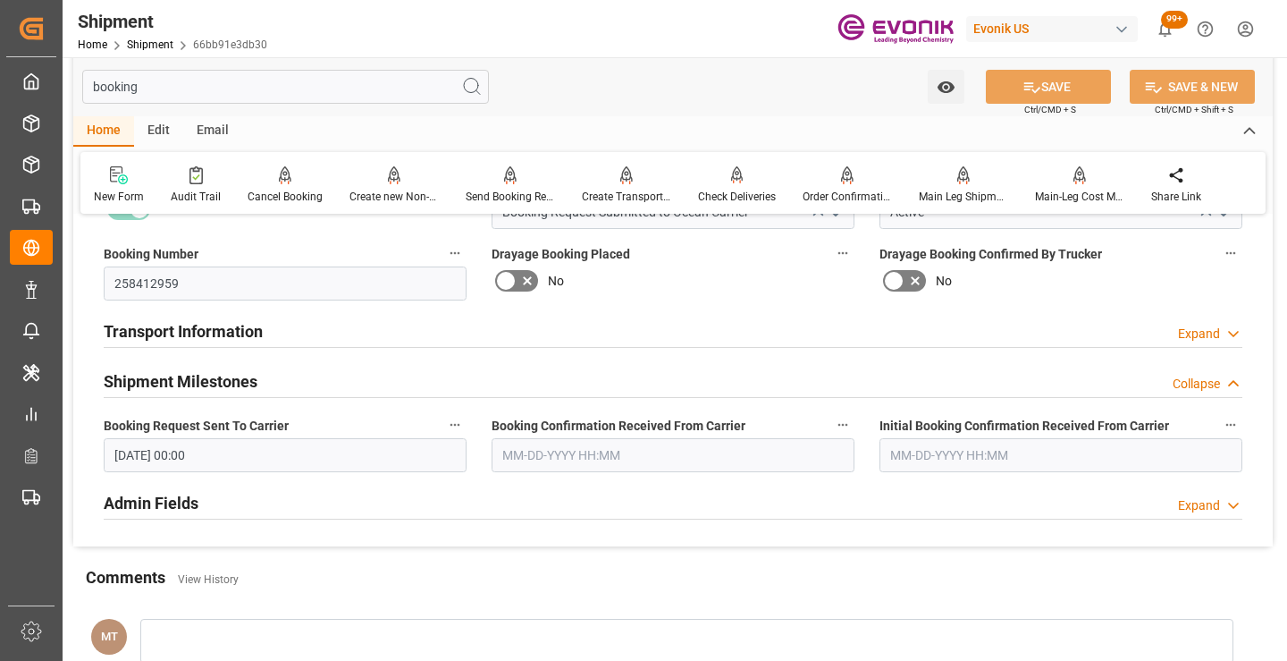
click at [596, 459] on input "text" at bounding box center [673, 455] width 363 height 34
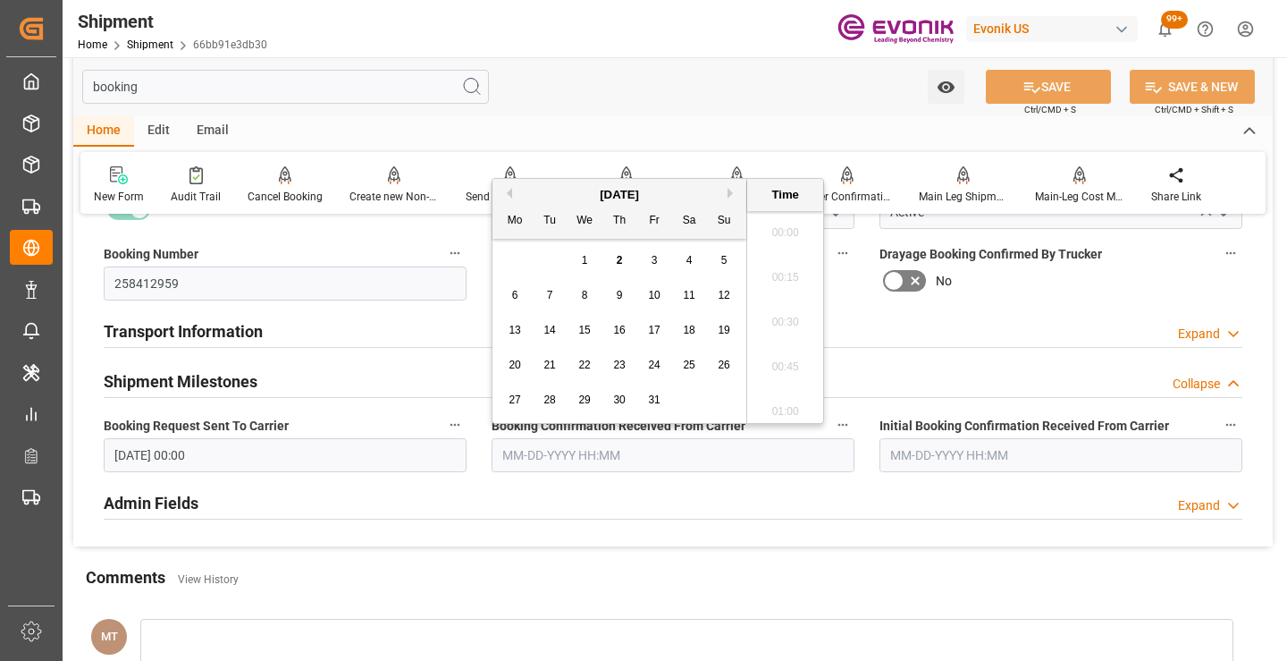
scroll to position [2777, 0]
click at [514, 188] on div "[DATE]" at bounding box center [619, 195] width 254 height 18
click at [513, 191] on div "[DATE]" at bounding box center [619, 195] width 254 height 18
click at [511, 193] on button "Previous Month" at bounding box center [506, 193] width 11 height 11
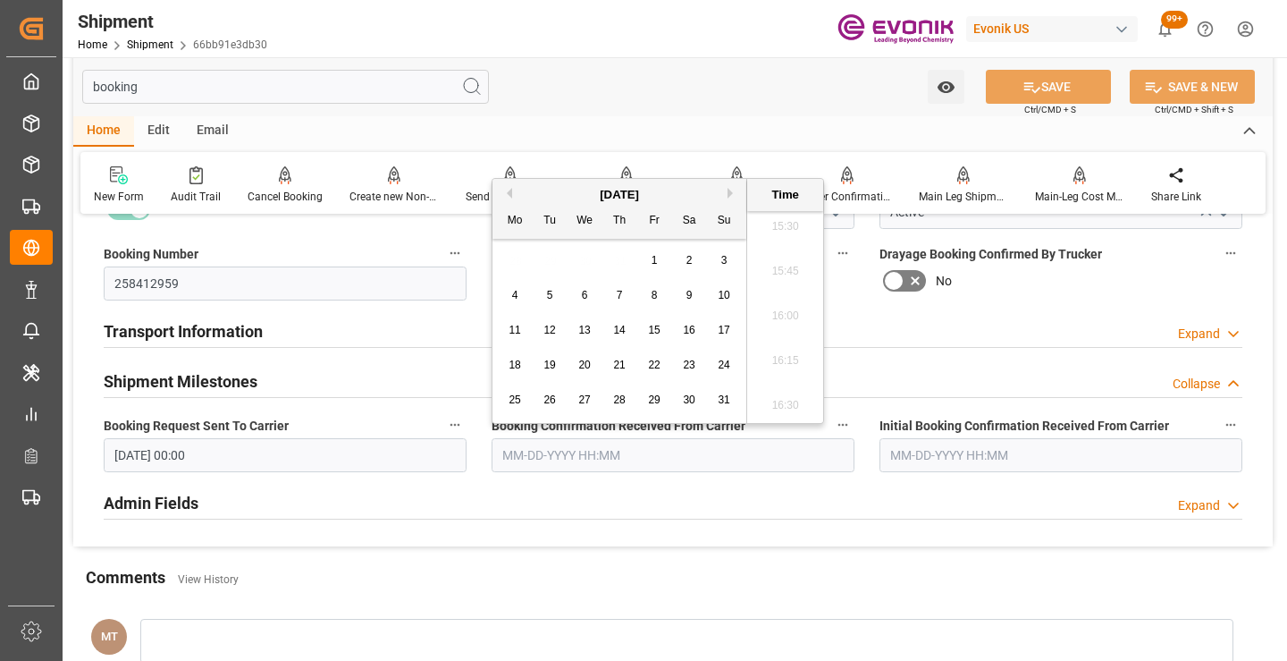
click at [512, 362] on span "18" at bounding box center [515, 364] width 12 height 13
type input "08-18-2025 00:00"
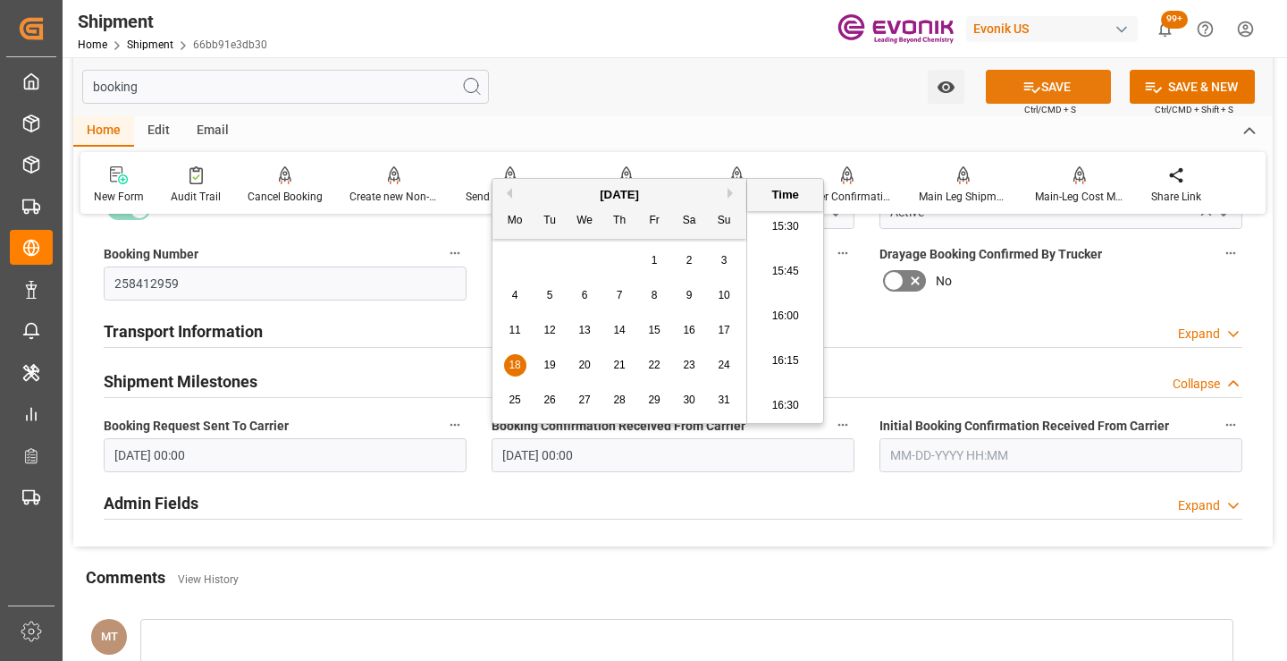
click at [1041, 89] on button "SAVE" at bounding box center [1048, 87] width 125 height 34
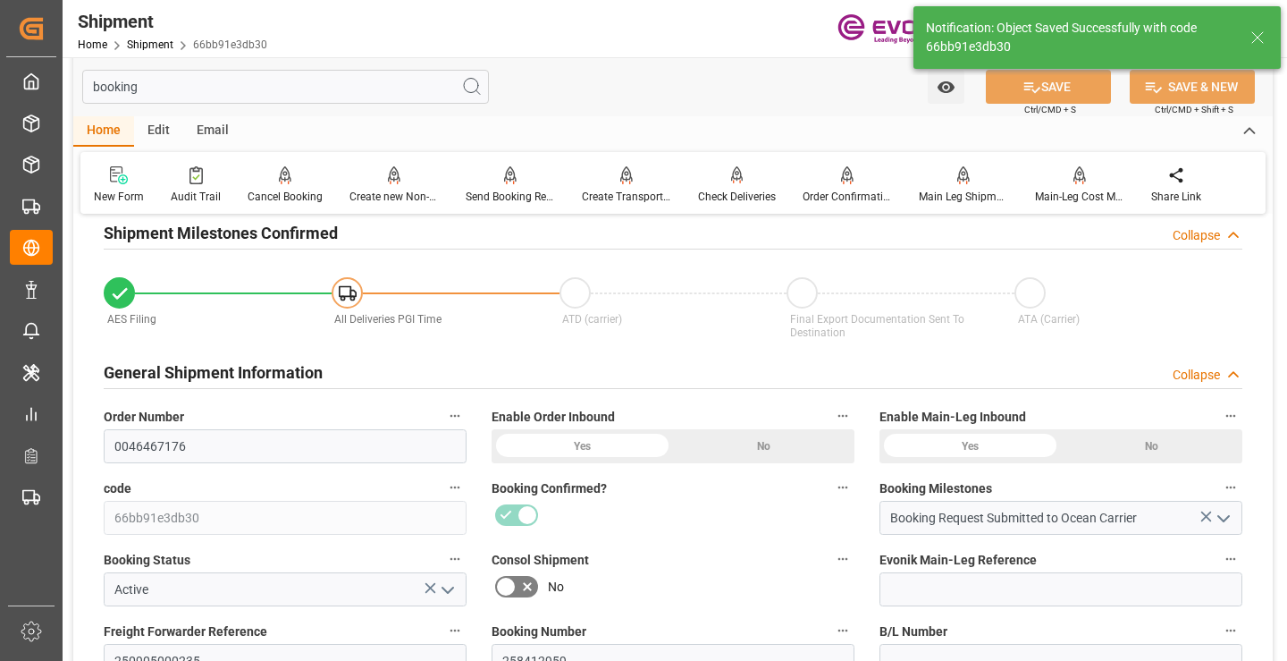
type input "Booking Details Transmitted to SAP"
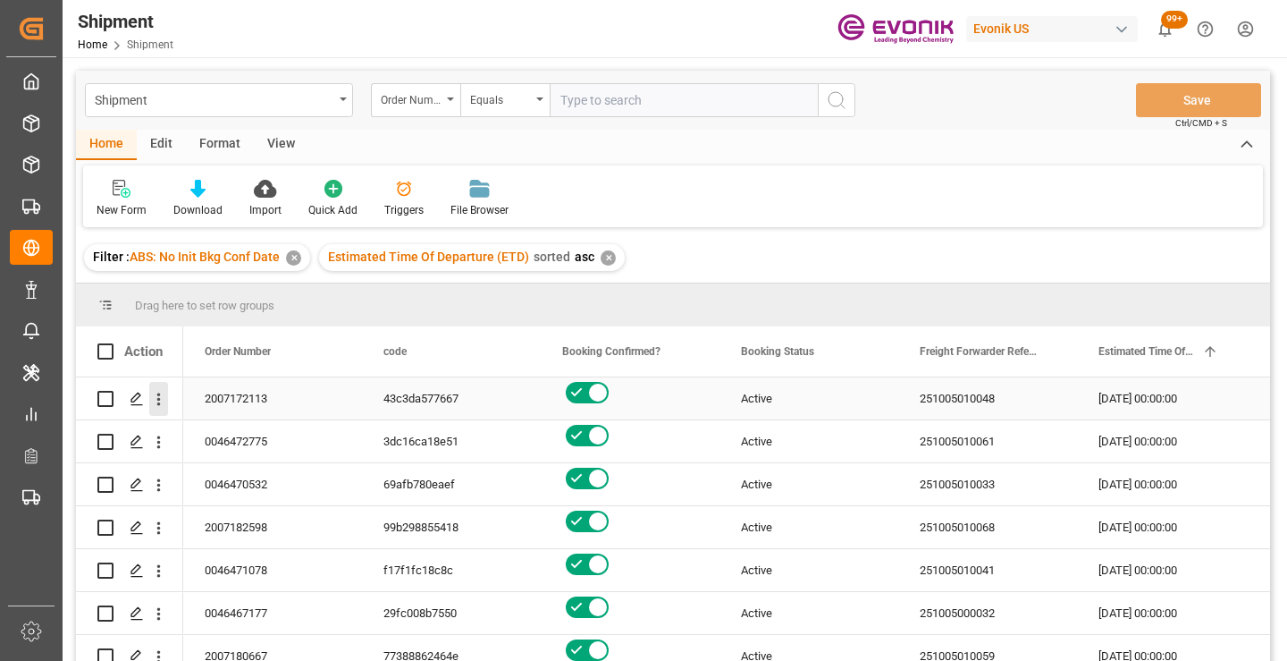
click at [162, 400] on icon "open menu" at bounding box center [158, 399] width 19 height 19
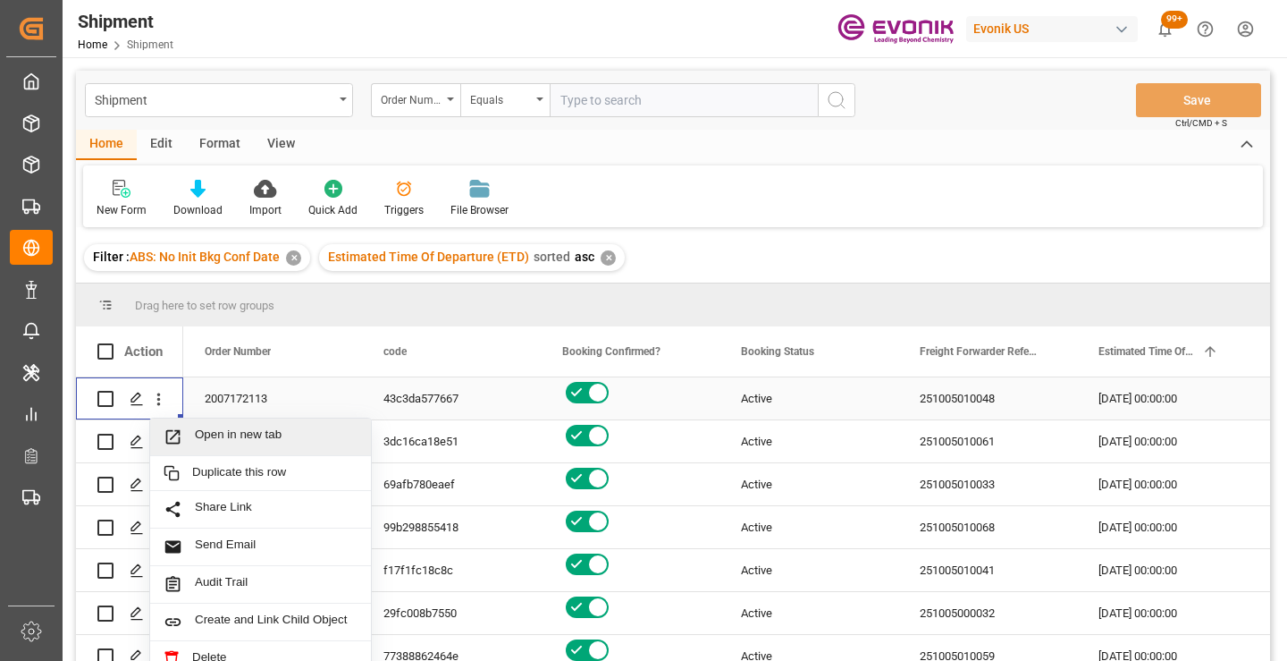
click at [252, 440] on span "Open in new tab" at bounding box center [276, 436] width 163 height 19
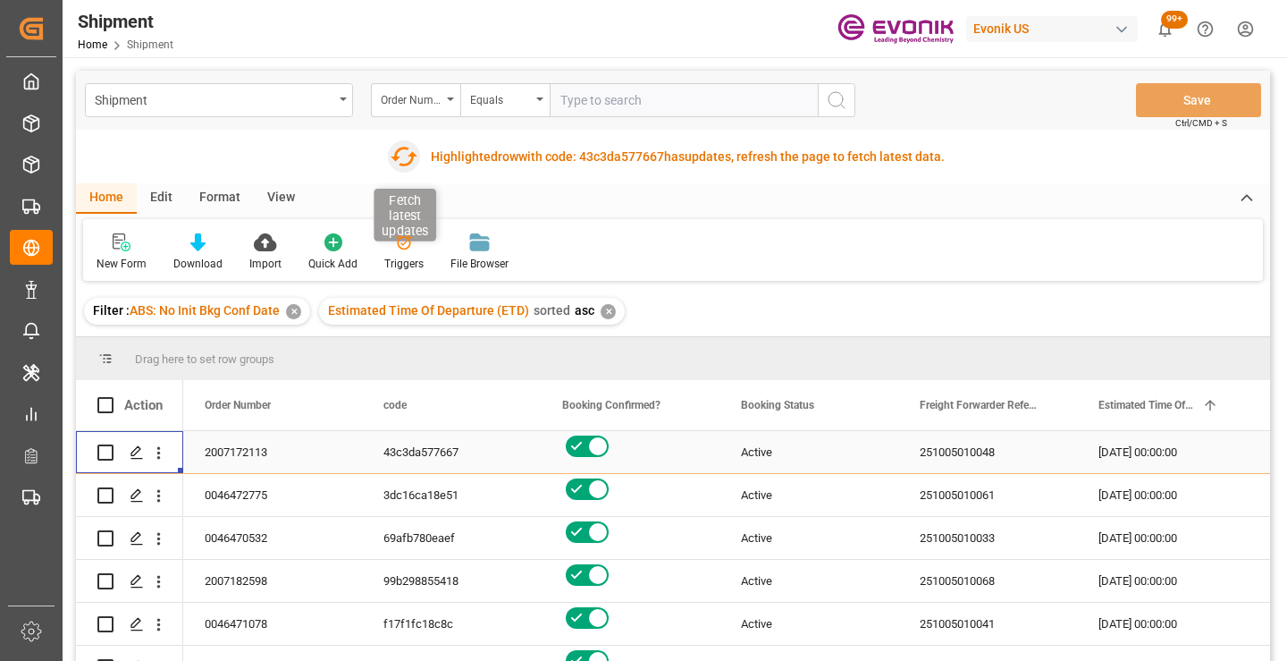
click at [400, 154] on icon "button" at bounding box center [403, 156] width 29 height 29
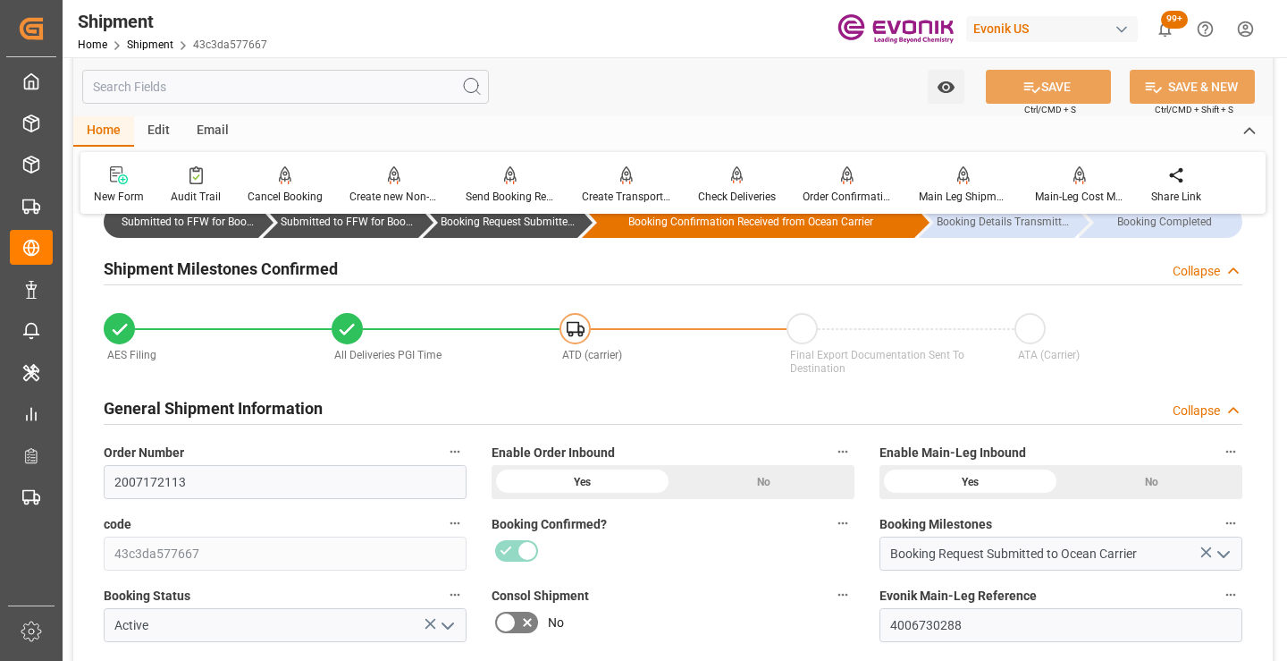
scroll to position [536, 0]
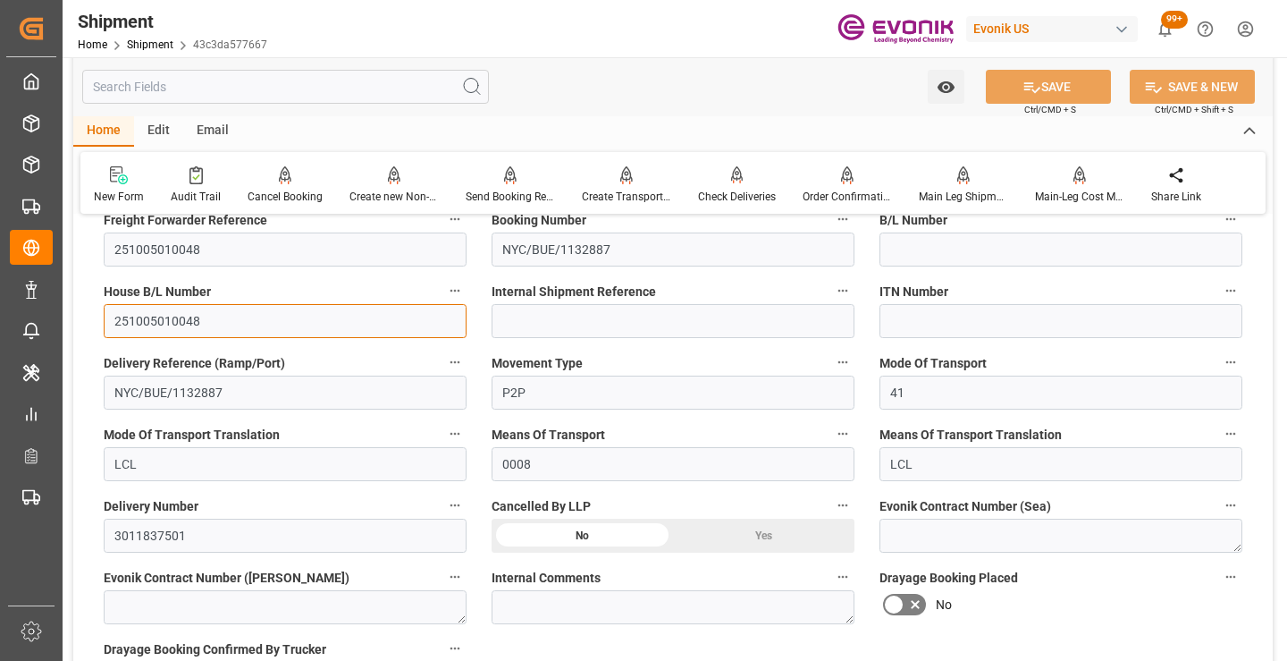
click at [166, 326] on input "251005010048" at bounding box center [285, 321] width 363 height 34
click at [278, 82] on input "text" at bounding box center [285, 87] width 407 height 34
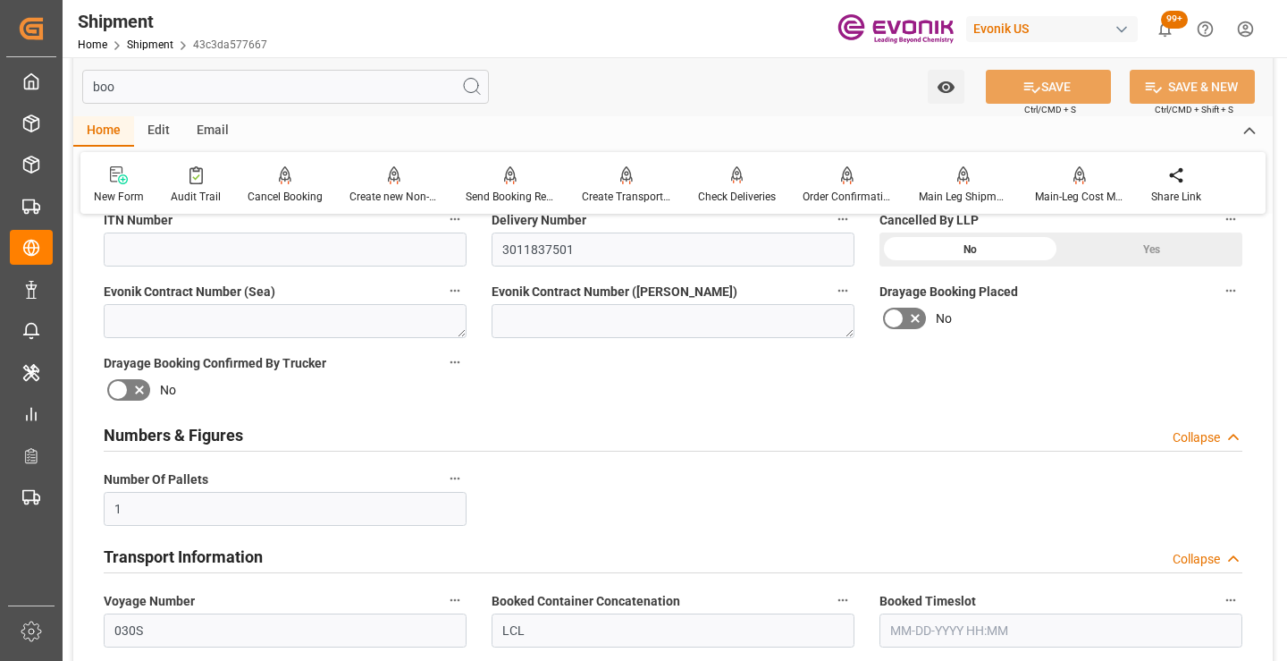
scroll to position [232, 0]
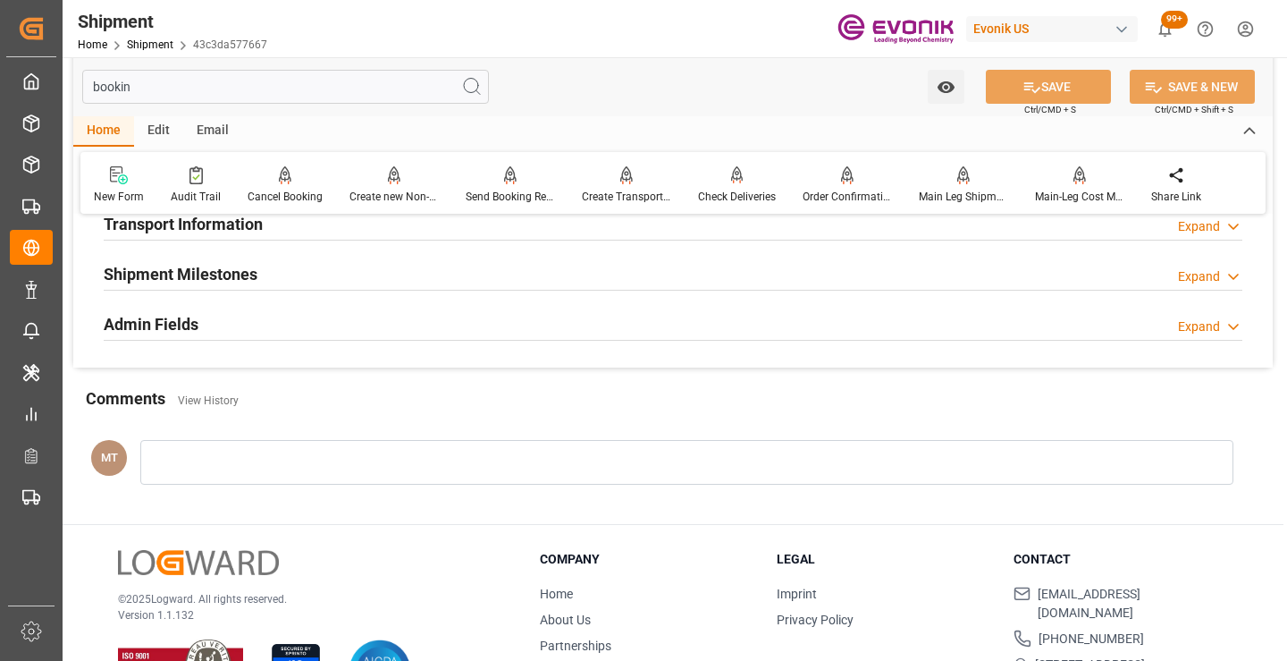
type input "bookin"
click at [296, 274] on div "Shipment Milestones Expand" at bounding box center [673, 273] width 1139 height 34
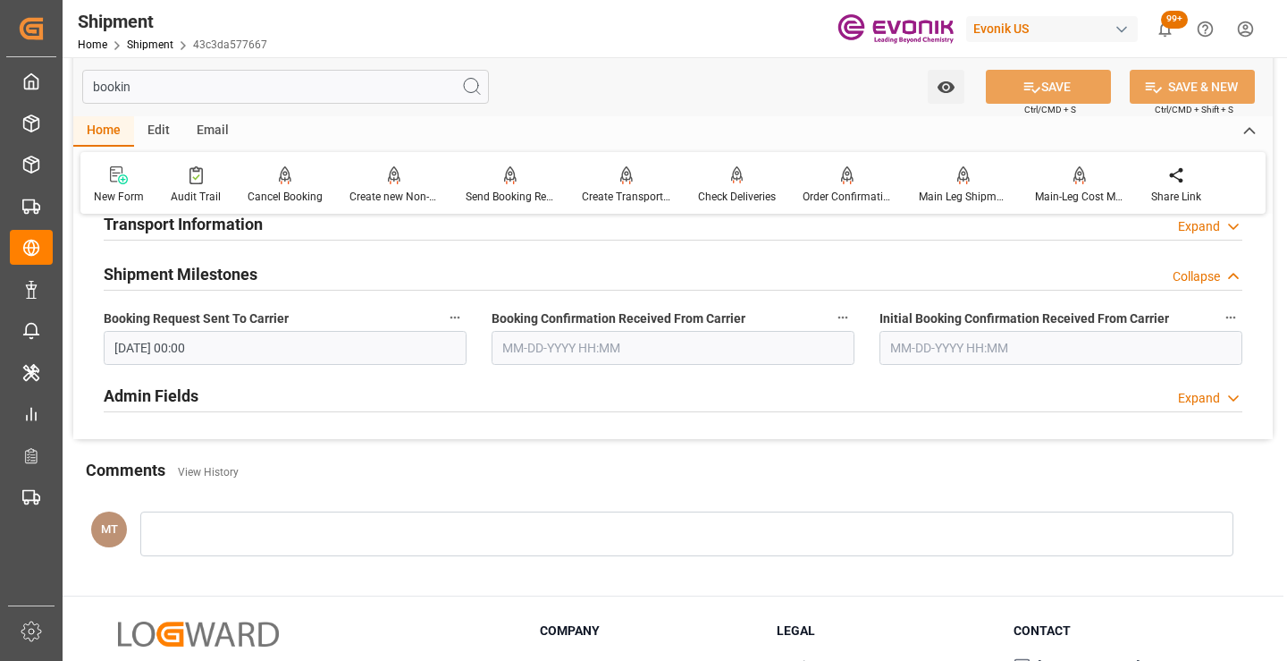
click at [511, 353] on input "text" at bounding box center [673, 348] width 363 height 34
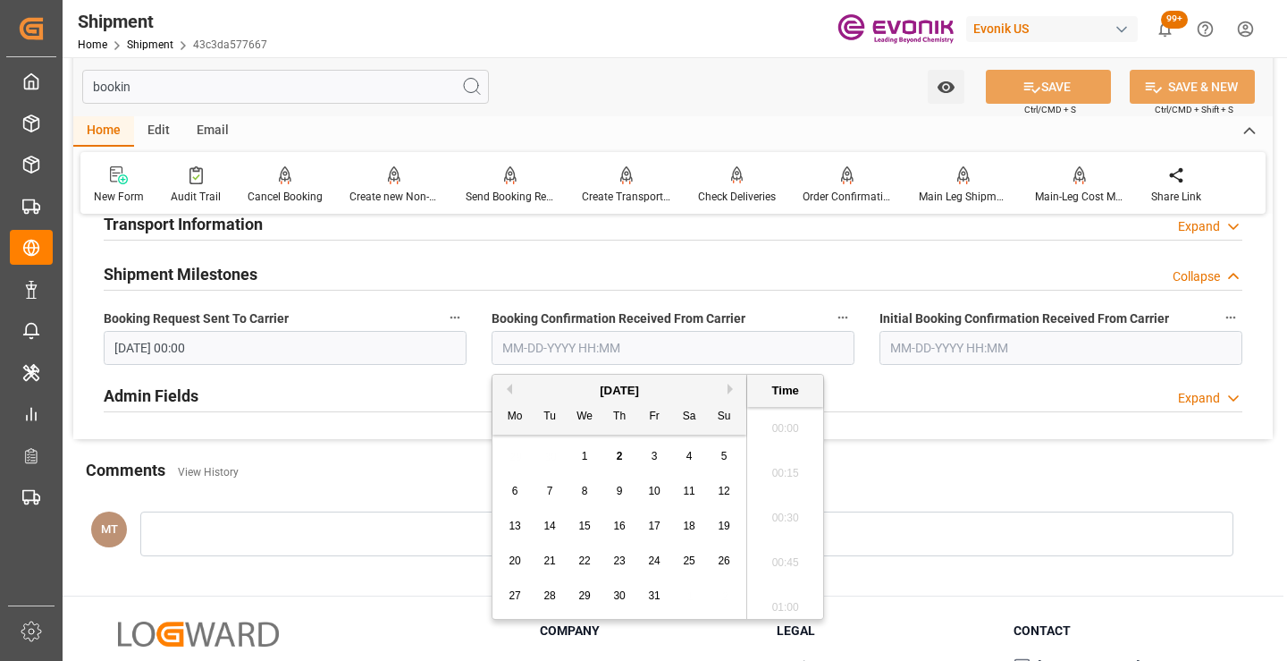
scroll to position [2777, 0]
click at [510, 389] on button "Previous Month" at bounding box center [506, 388] width 11 height 11
click at [540, 494] on div "9" at bounding box center [550, 491] width 22 height 21
type input "09-09-2025 00:00"
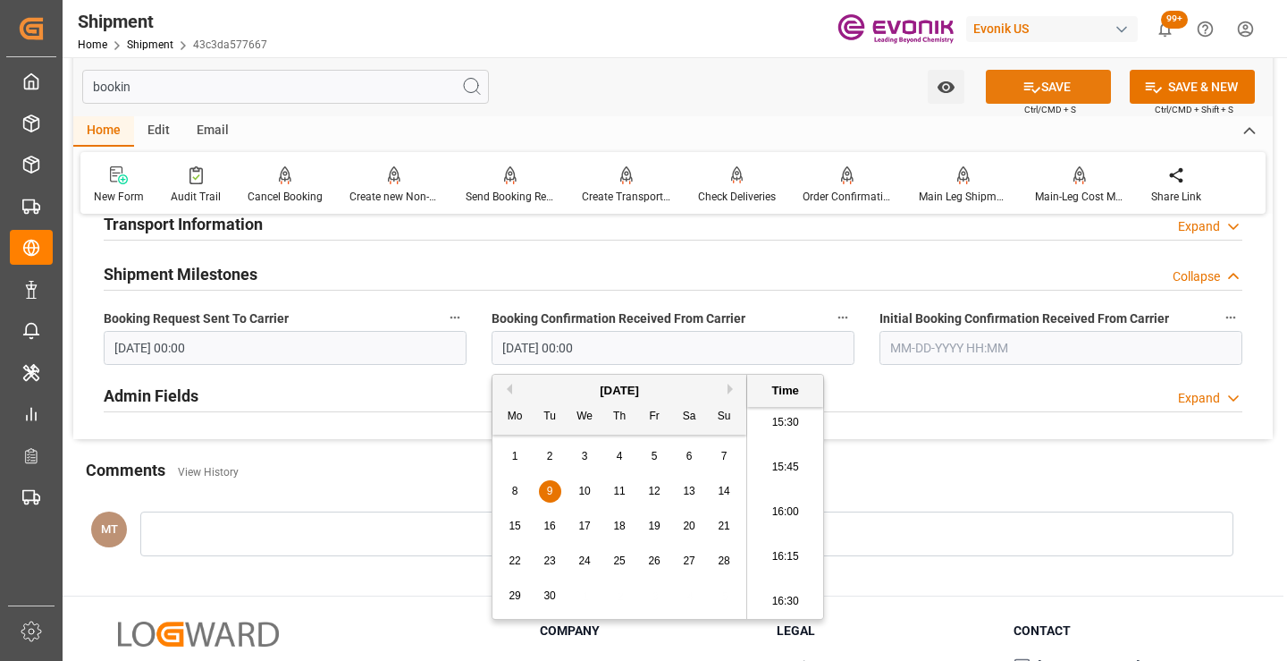
click at [1056, 97] on button "SAVE" at bounding box center [1048, 87] width 125 height 34
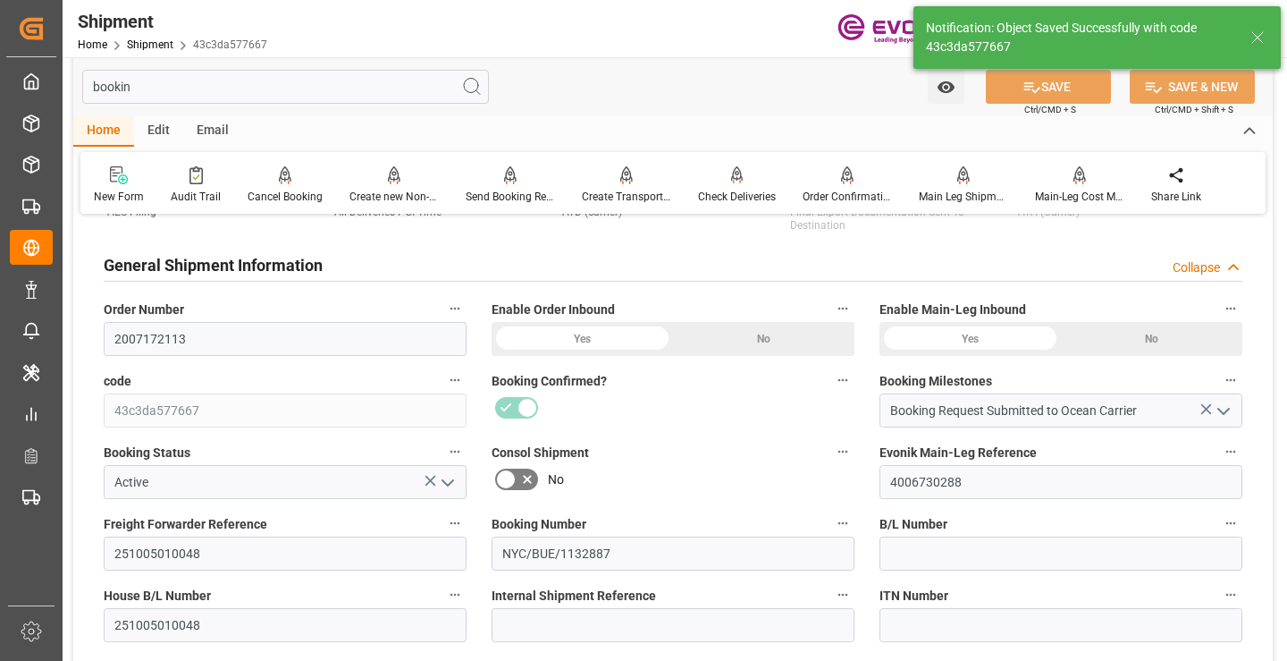
type input "Booking Details Transmitted to SAP"
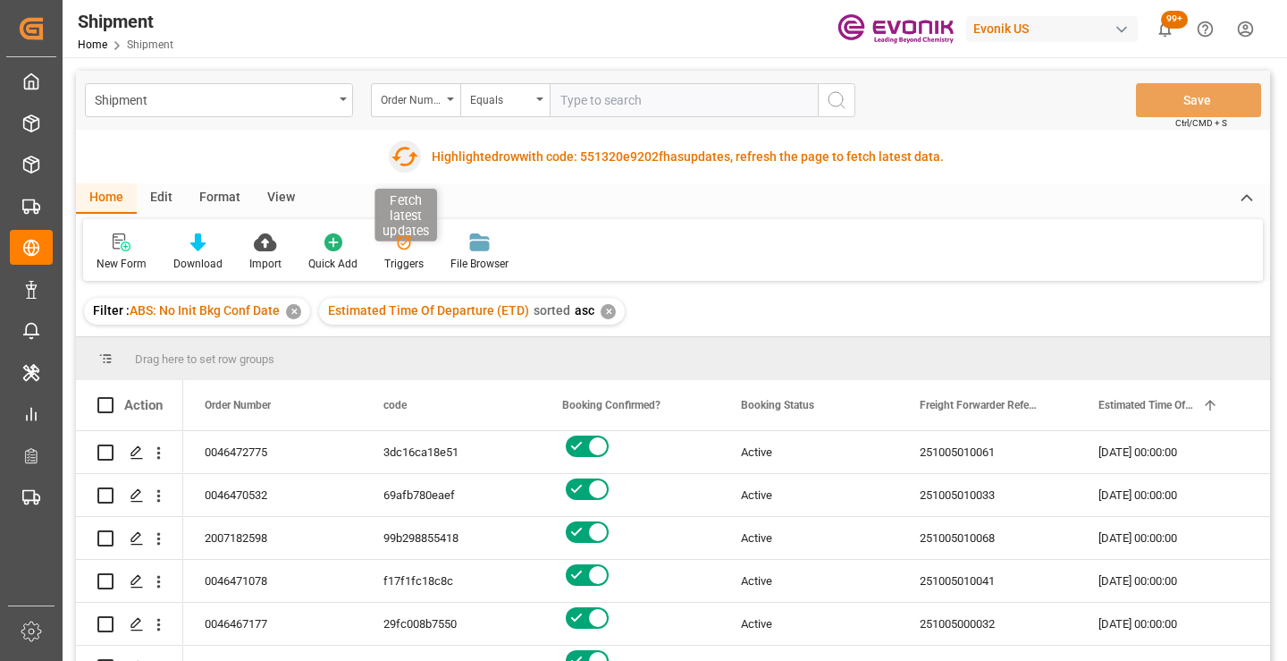
click at [408, 164] on icon "button" at bounding box center [404, 157] width 27 height 20
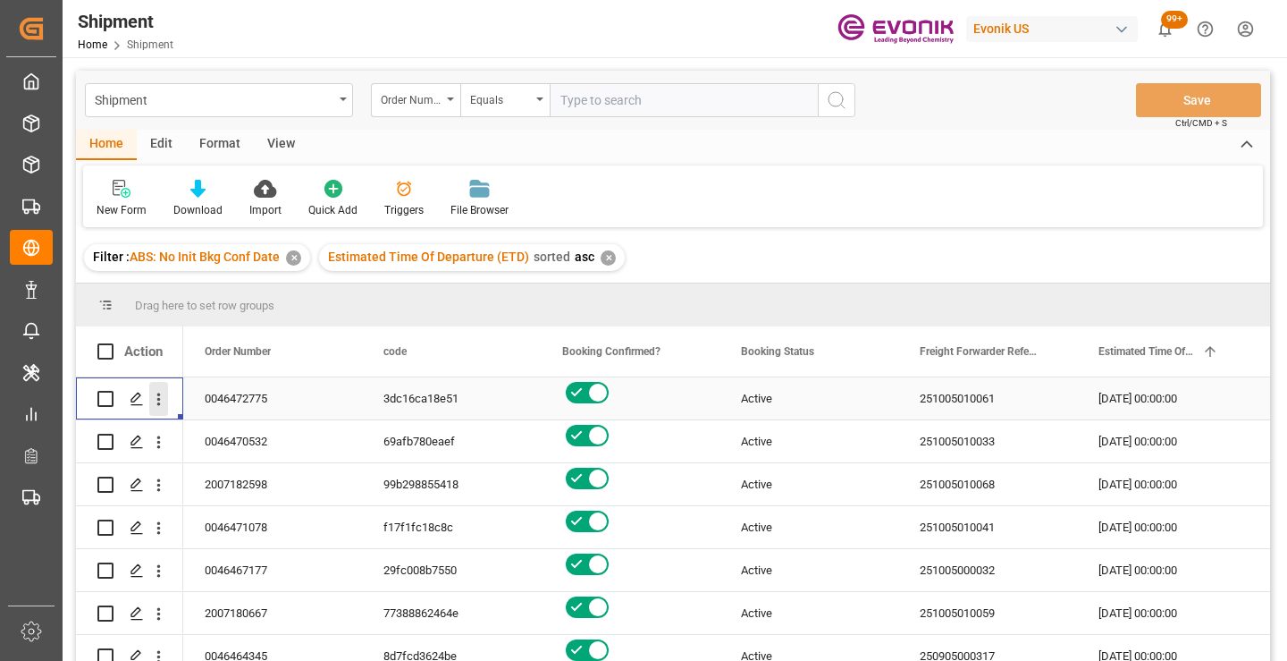
click at [159, 400] on icon "open menu" at bounding box center [159, 399] width 4 height 13
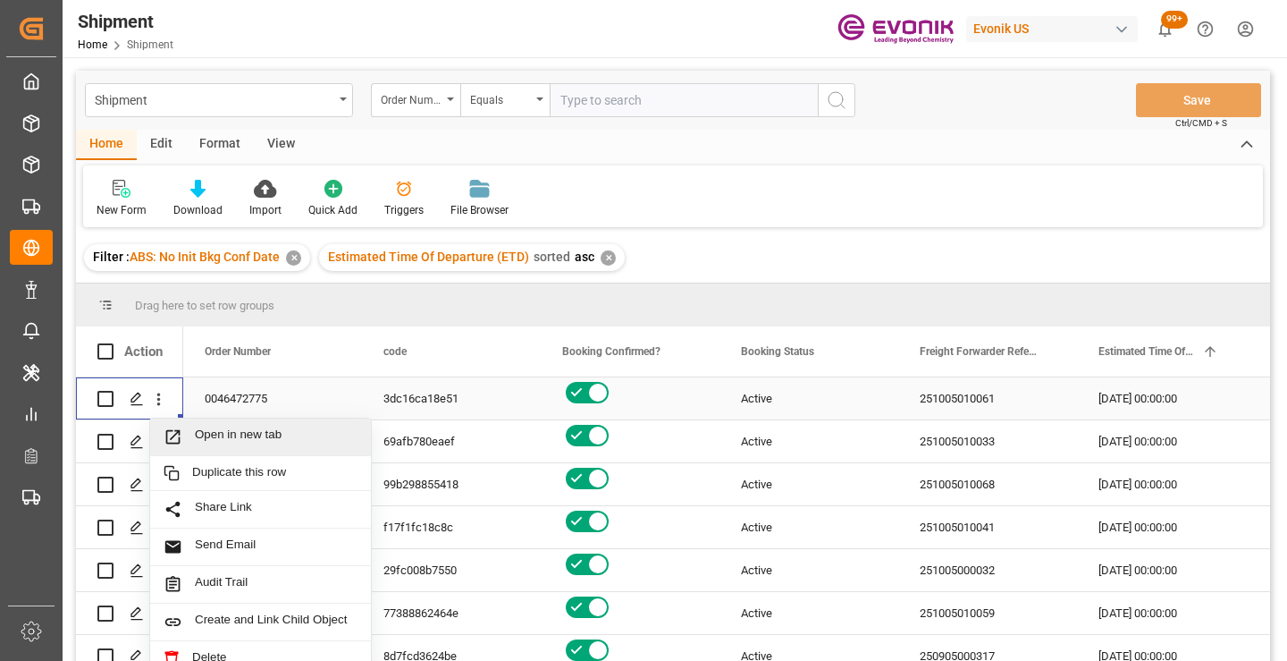
click at [242, 433] on span "Open in new tab" at bounding box center [276, 436] width 163 height 19
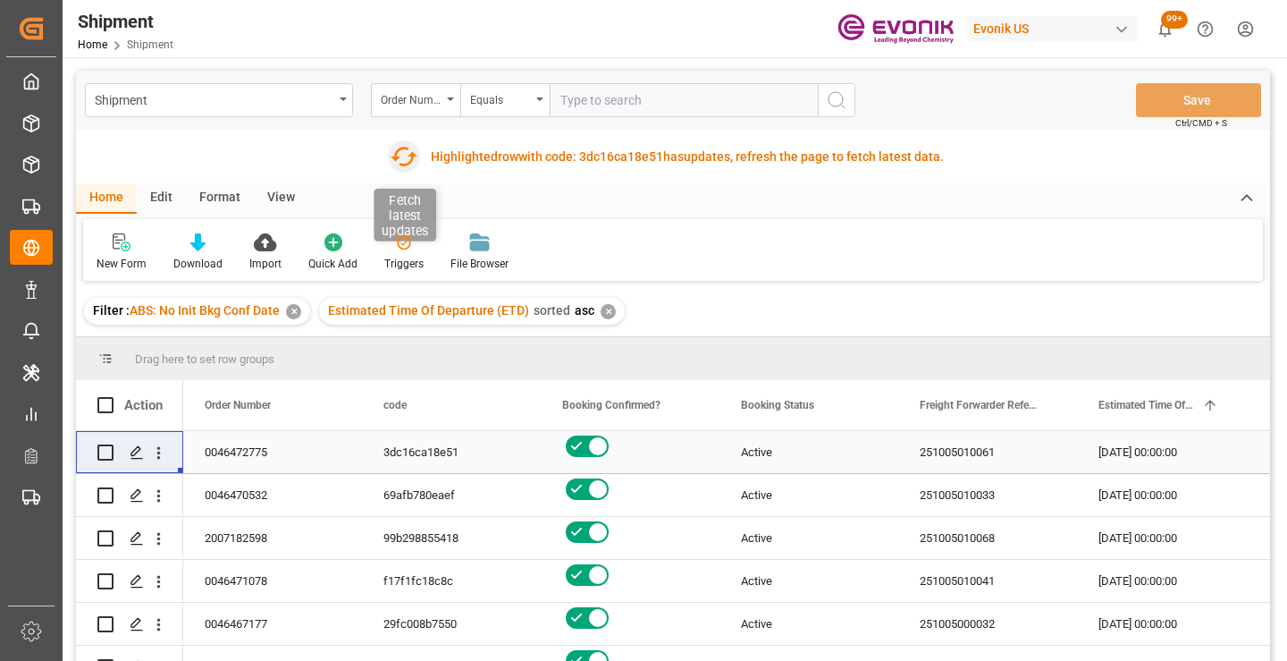
click at [404, 152] on icon "button" at bounding box center [404, 156] width 29 height 29
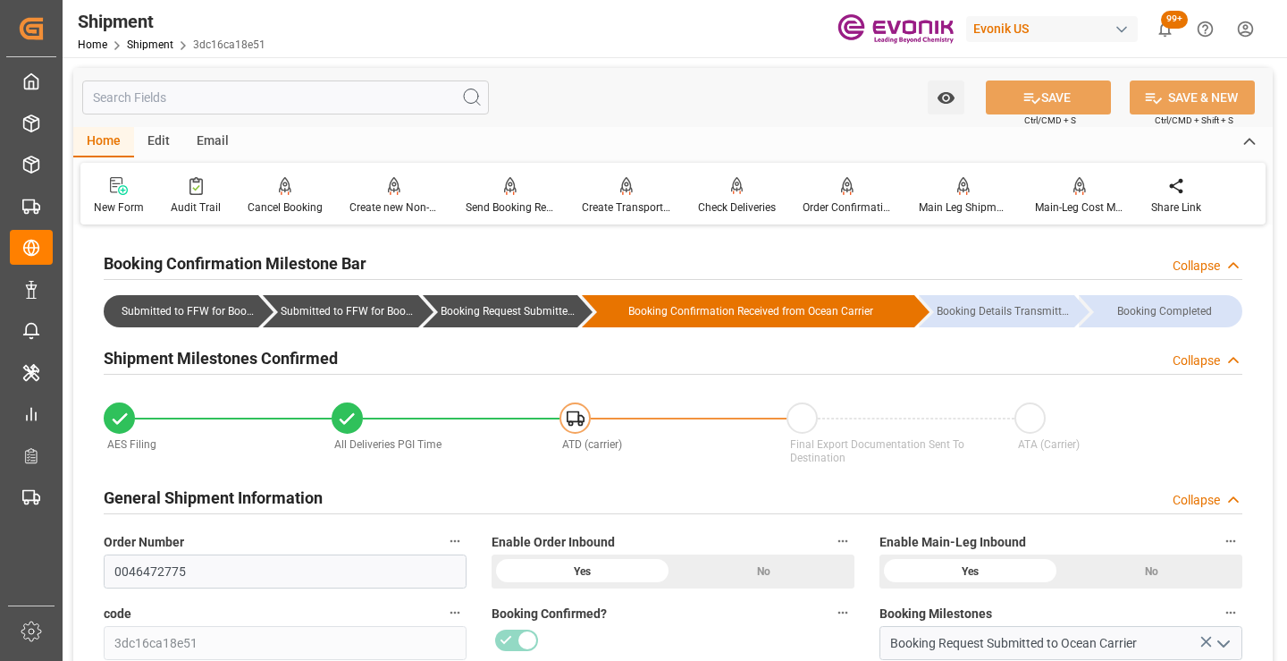
scroll to position [358, 0]
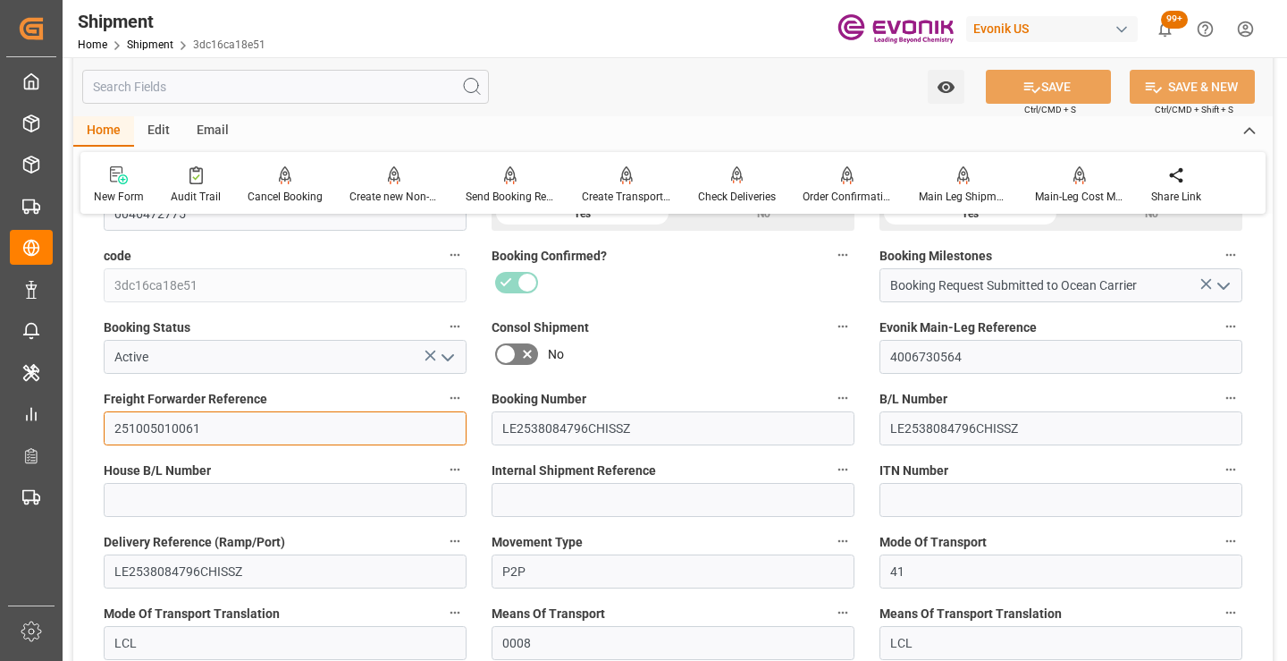
click at [170, 425] on input "251005010061" at bounding box center [285, 428] width 363 height 34
click at [324, 88] on input "text" at bounding box center [285, 87] width 407 height 34
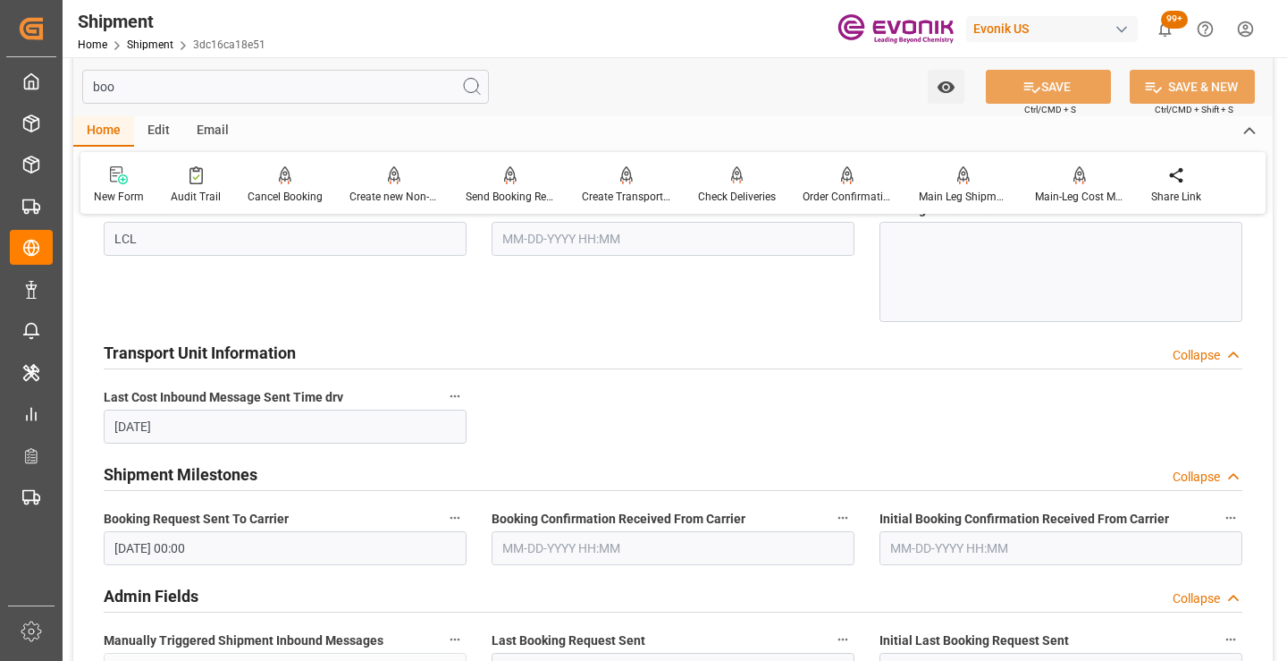
scroll to position [125, 0]
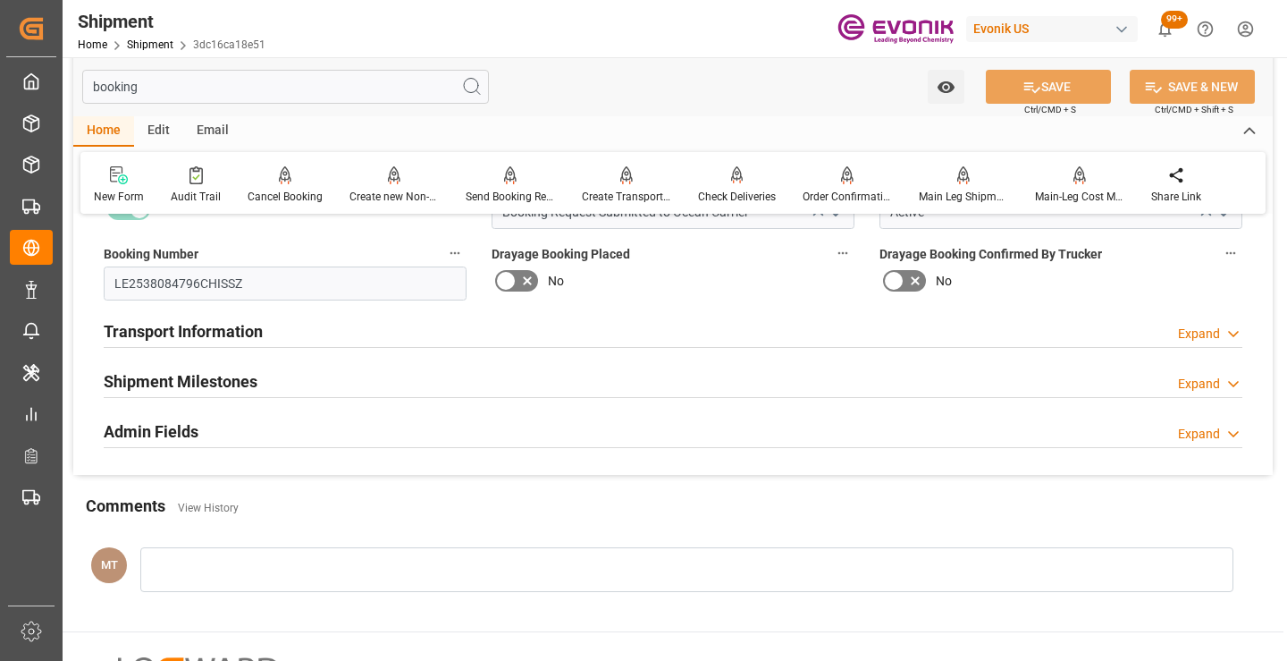
type input "booking"
click at [286, 383] on div "Shipment Milestones Expand" at bounding box center [673, 380] width 1139 height 34
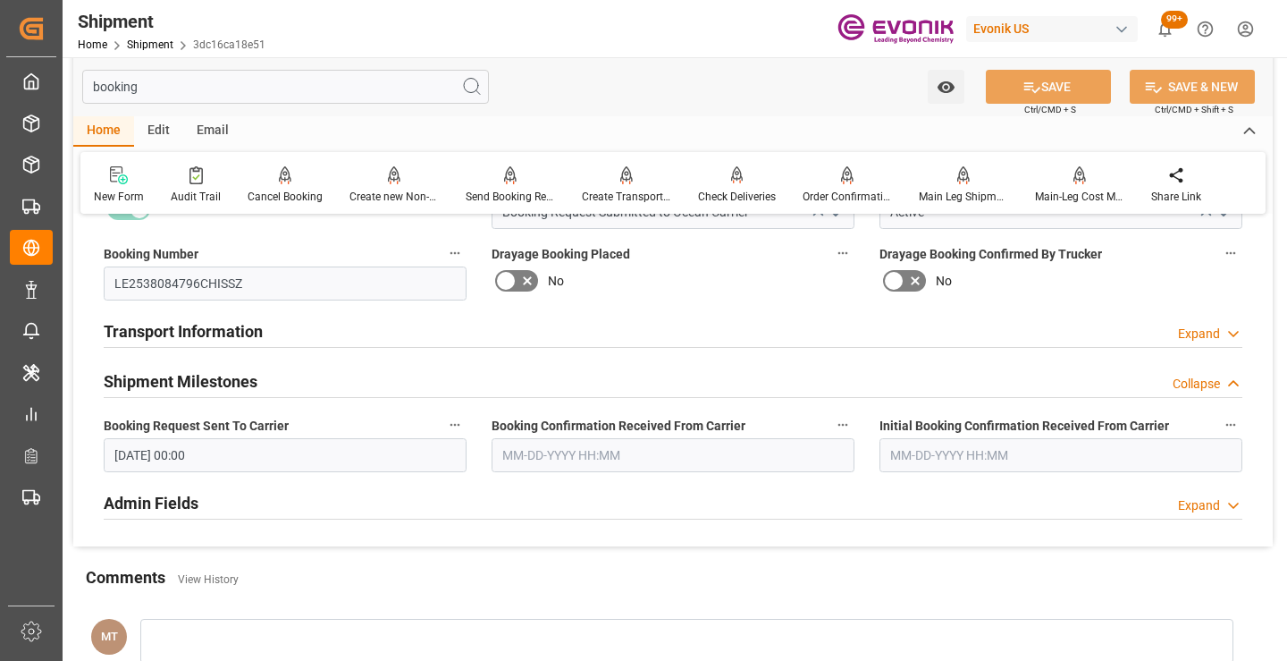
click at [555, 459] on input "text" at bounding box center [673, 455] width 363 height 34
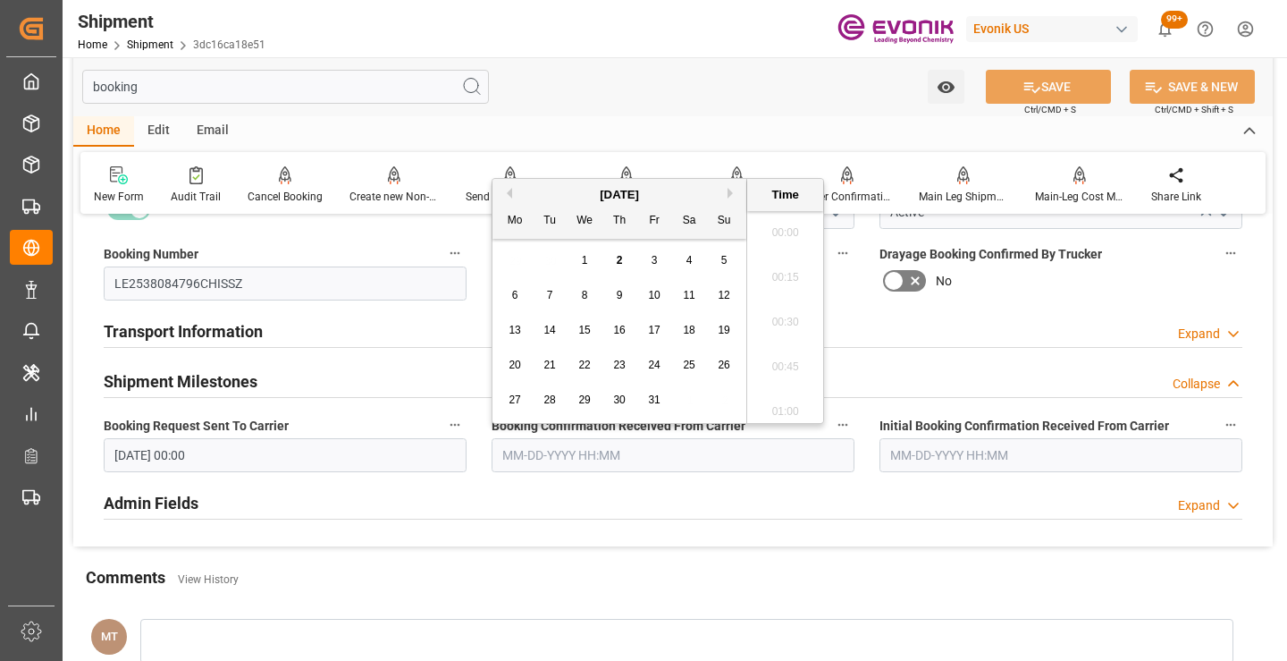
scroll to position [2777, 0]
click at [508, 195] on button "Previous Month" at bounding box center [506, 193] width 11 height 11
click at [521, 327] on div "15" at bounding box center [515, 330] width 22 height 21
type input "09-15-2025 00:00"
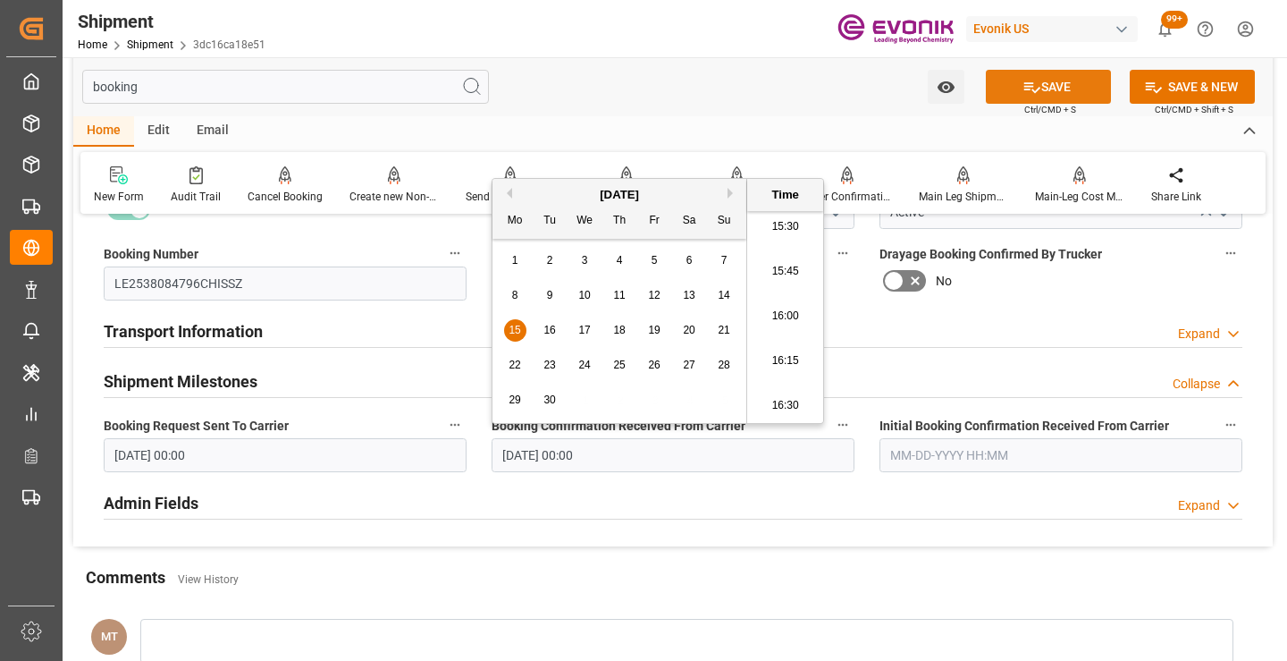
click at [1005, 88] on button "SAVE" at bounding box center [1048, 87] width 125 height 34
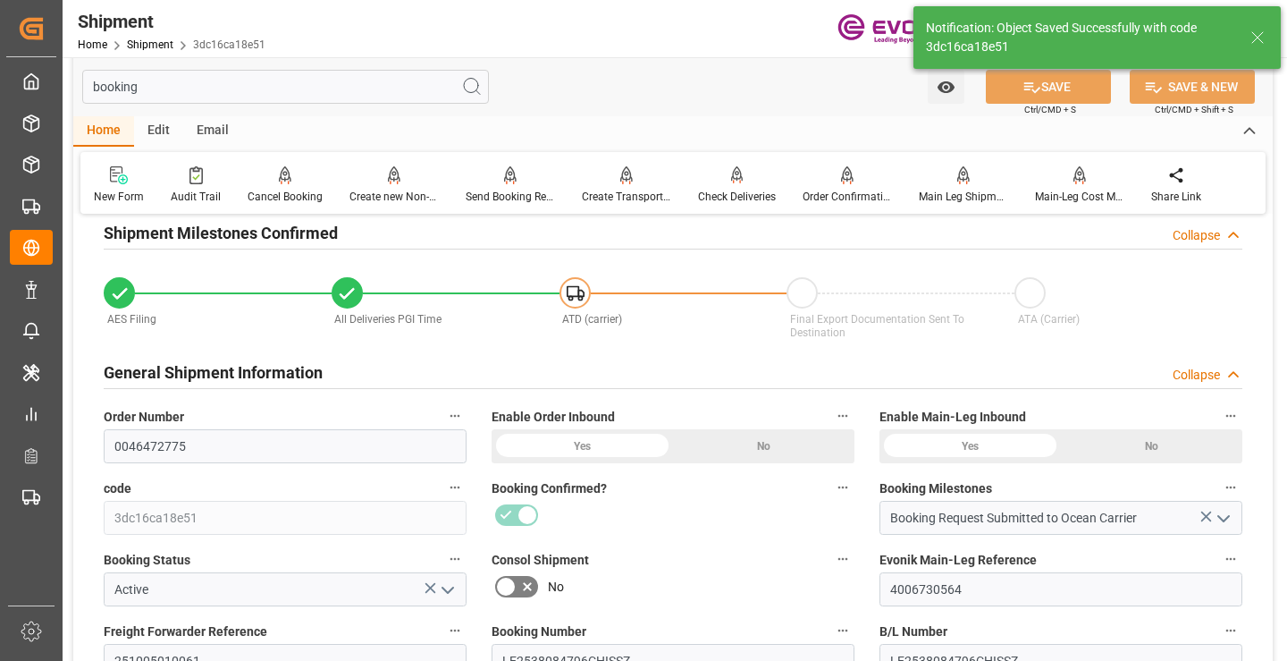
type input "Booking Details Transmitted to SAP"
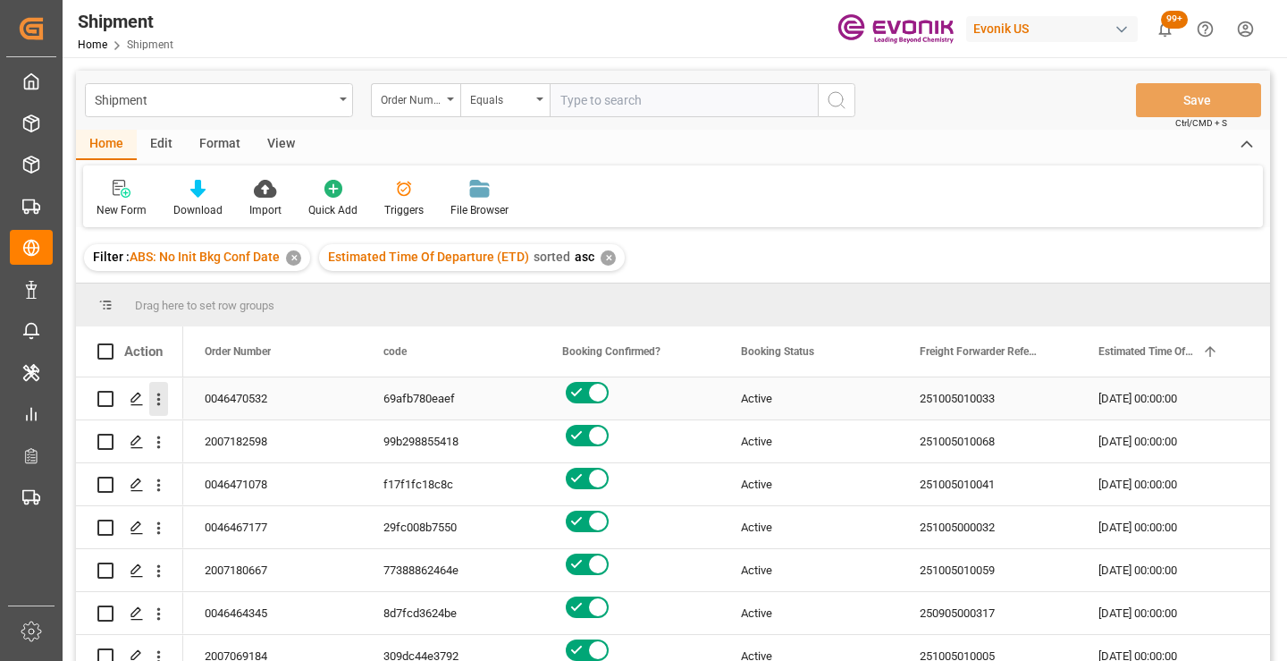
click at [157, 400] on icon "open menu" at bounding box center [159, 399] width 4 height 13
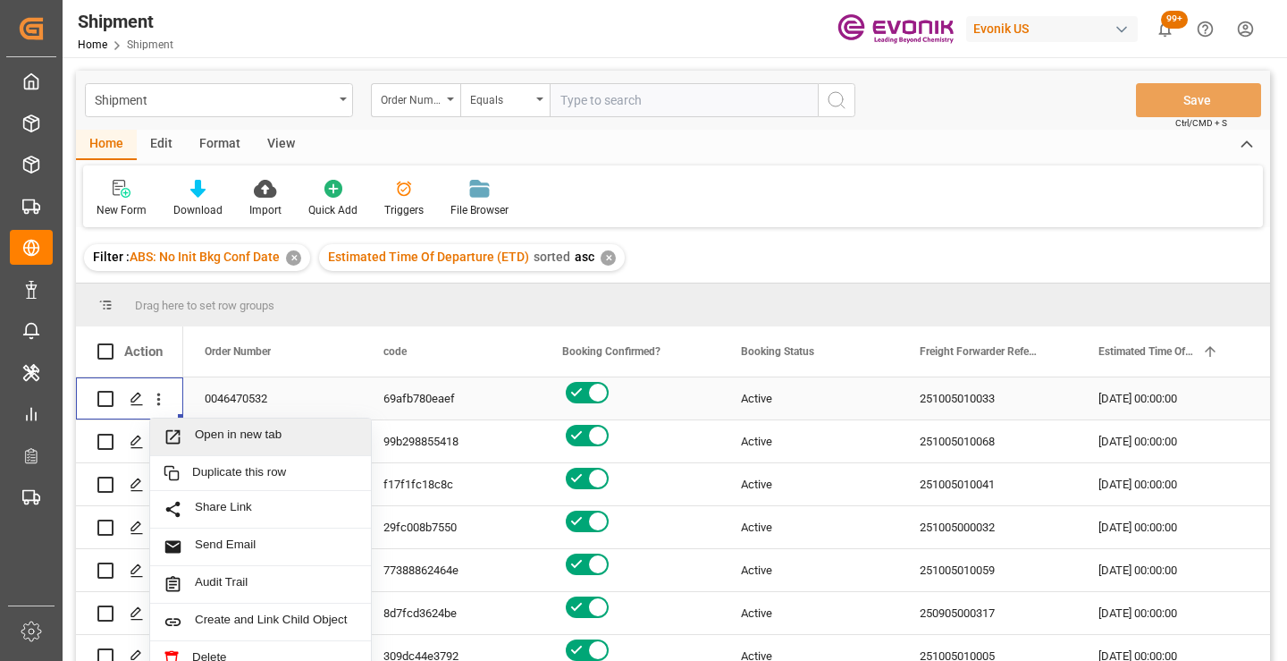
click at [209, 432] on span "Open in new tab" at bounding box center [276, 436] width 163 height 19
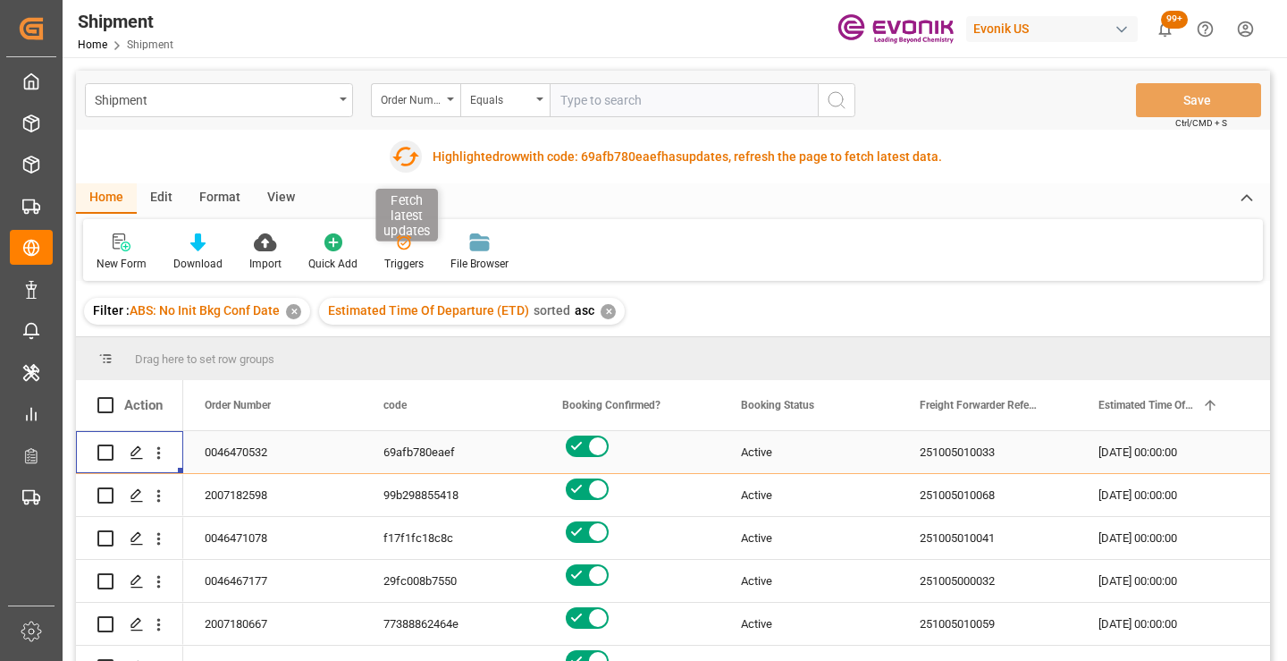
click at [408, 159] on icon "button" at bounding box center [405, 156] width 29 height 29
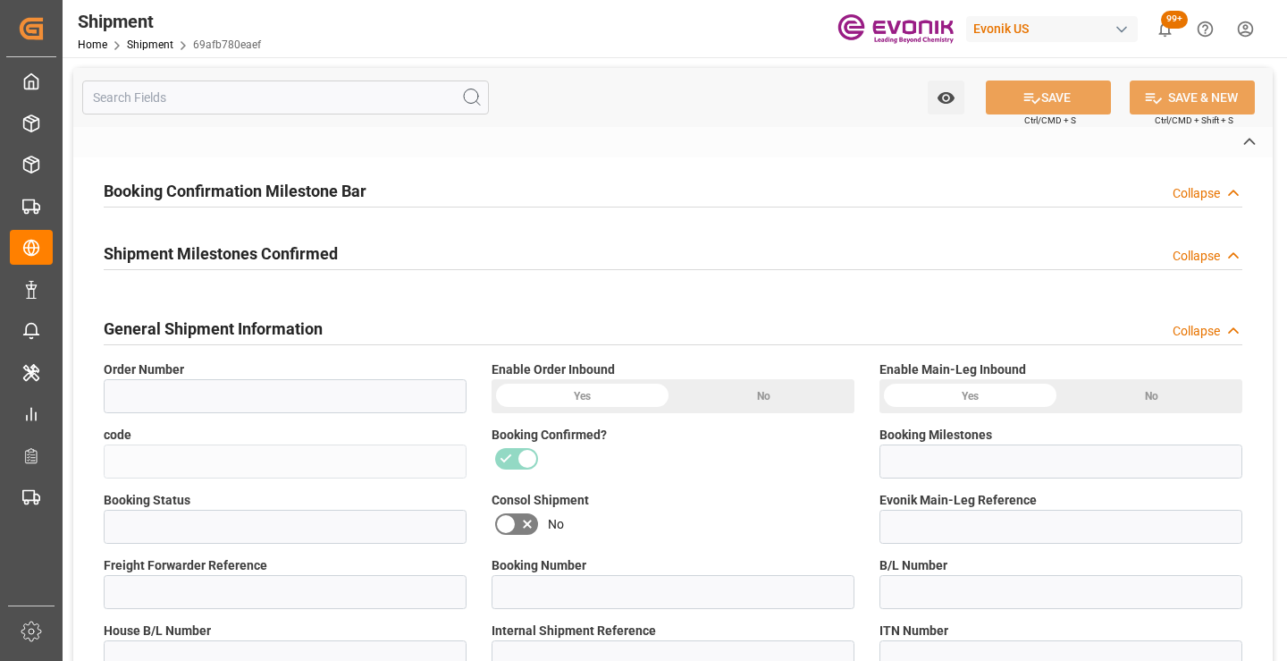
type input "0046470532"
type input "69afb780eaef"
type input "Booking Request Submitted to Ocean Carrier"
type input "Active"
type input "4006734598"
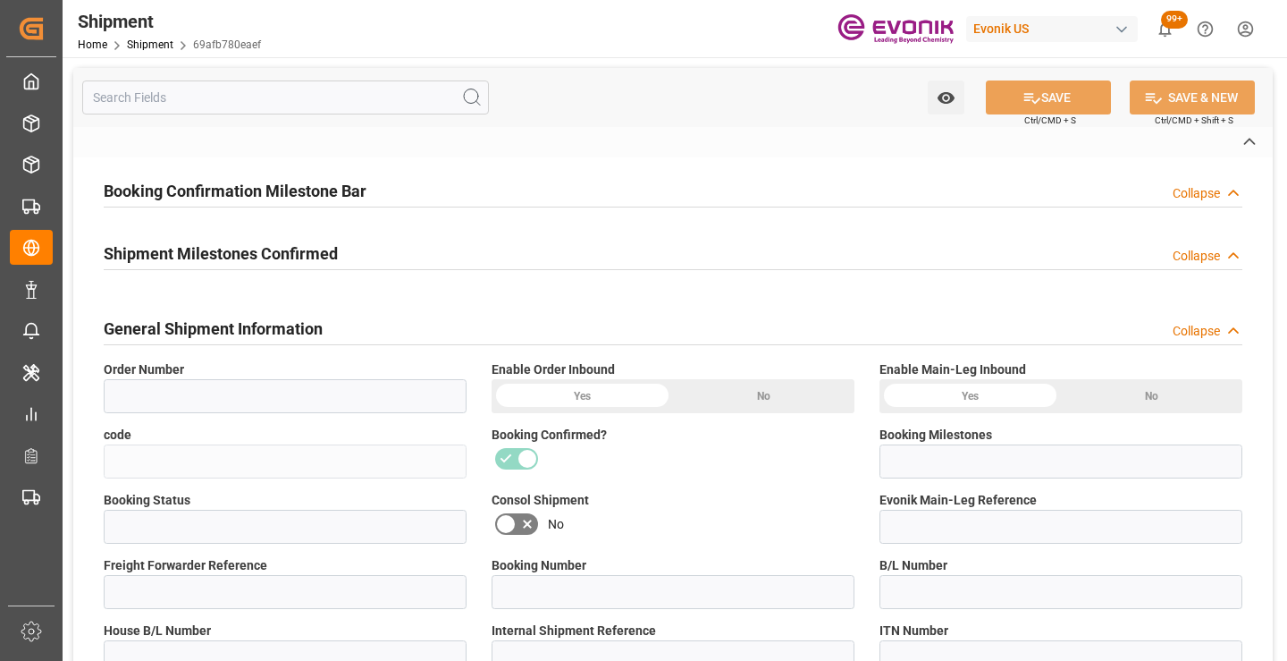
type input "251005010033"
type input "LE2536083812CHISSZ"
type input "251005010033"
type input "LE2536083812CHISSZ"
type input "P2P"
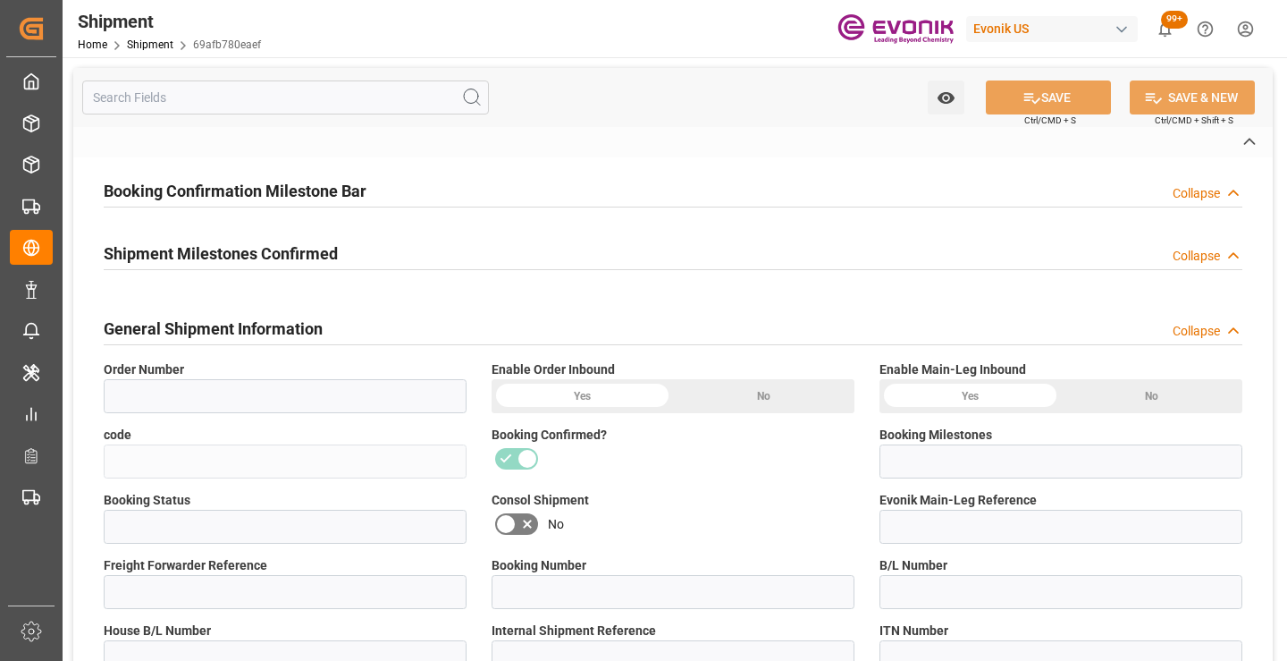
type input "41"
type input "LCL"
type input "0008"
type input "LCL"
type input "3011848240"
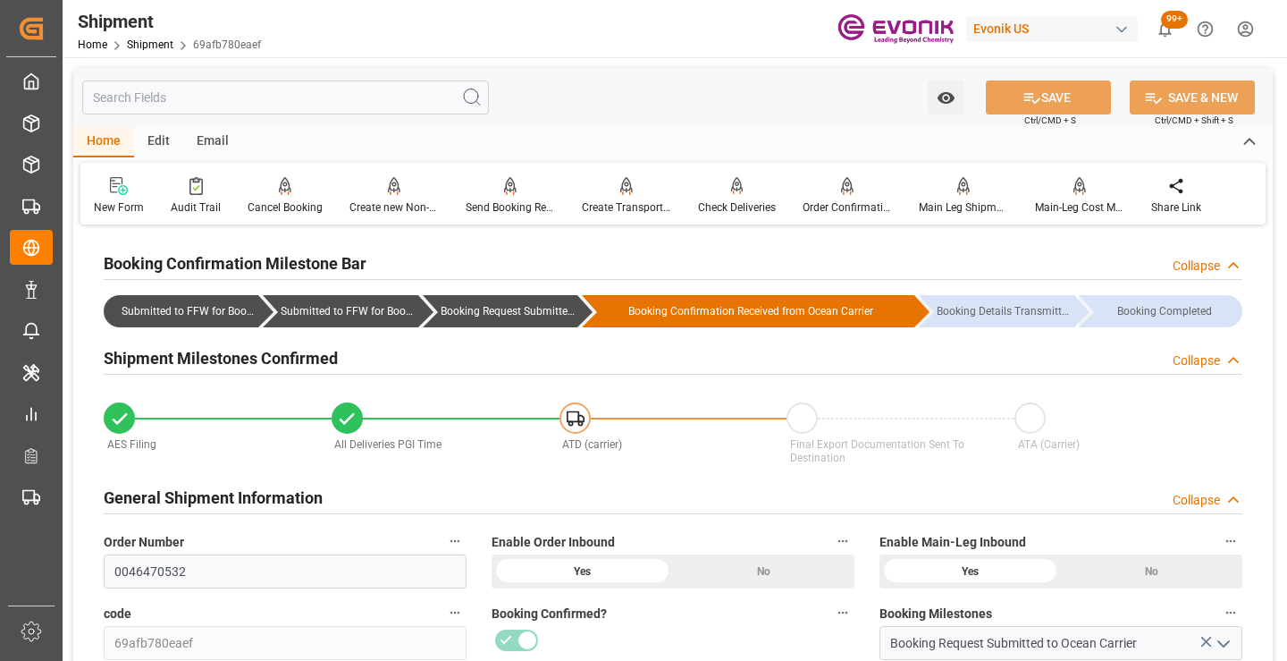
scroll to position [268, 0]
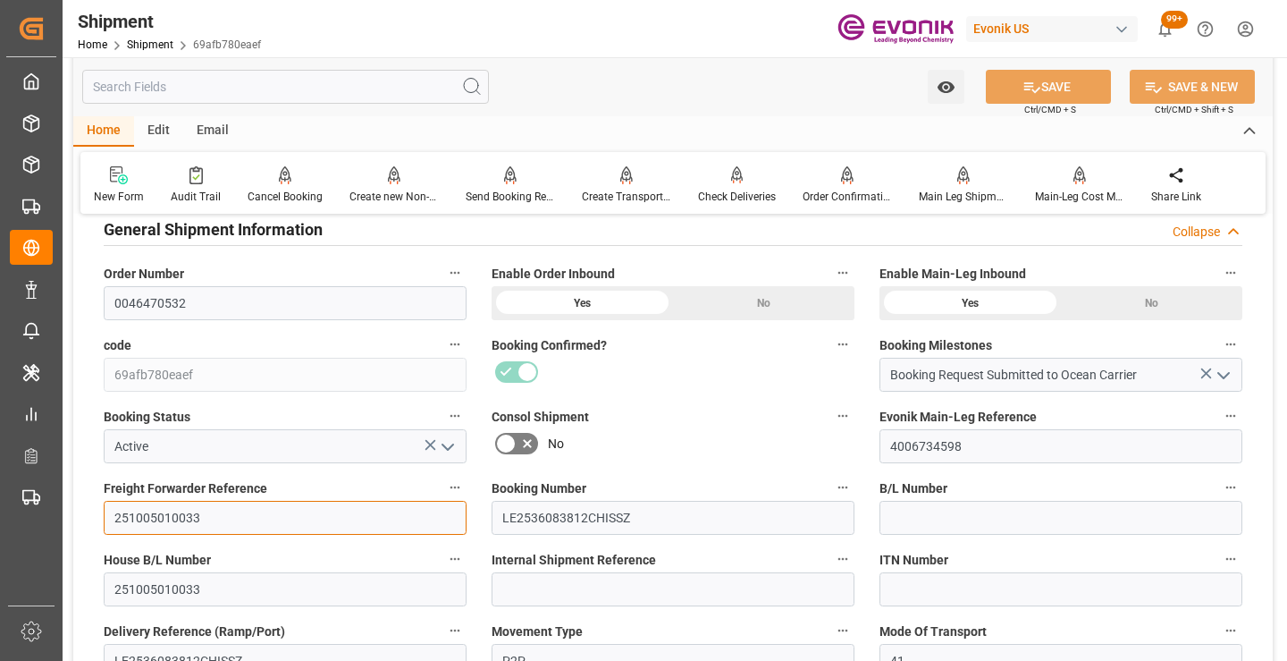
click at [170, 514] on input "251005010033" at bounding box center [285, 518] width 363 height 34
click at [350, 90] on input "text" at bounding box center [285, 87] width 407 height 34
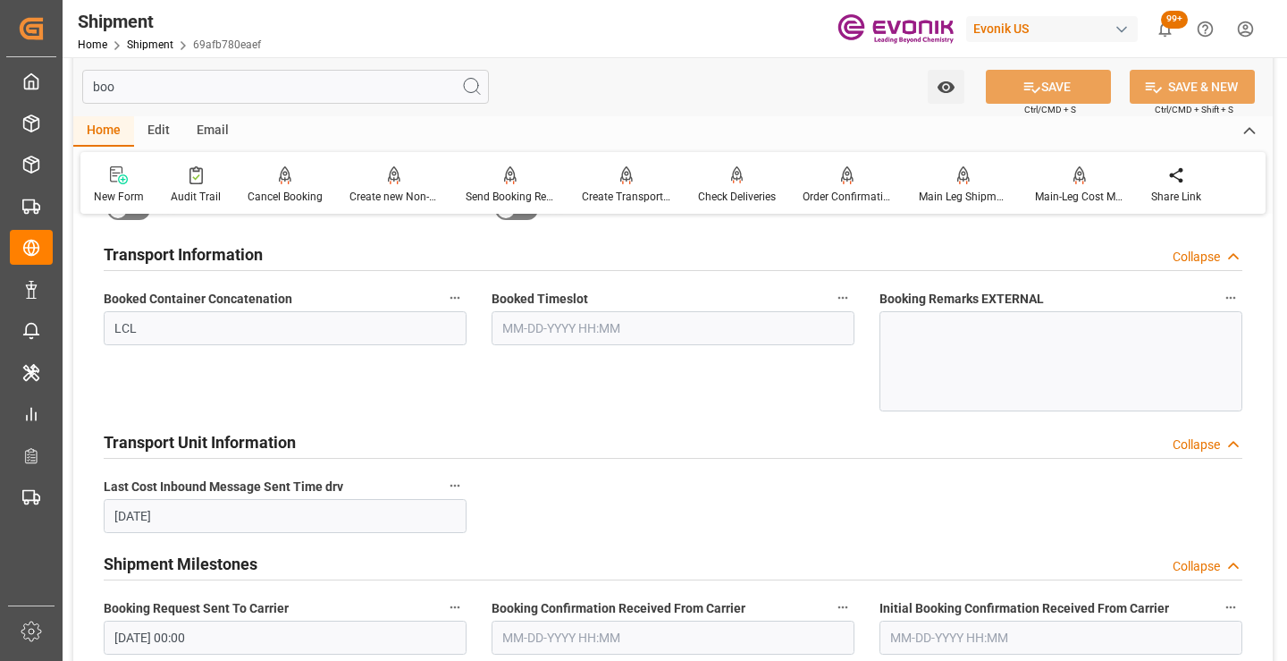
scroll to position [36, 0]
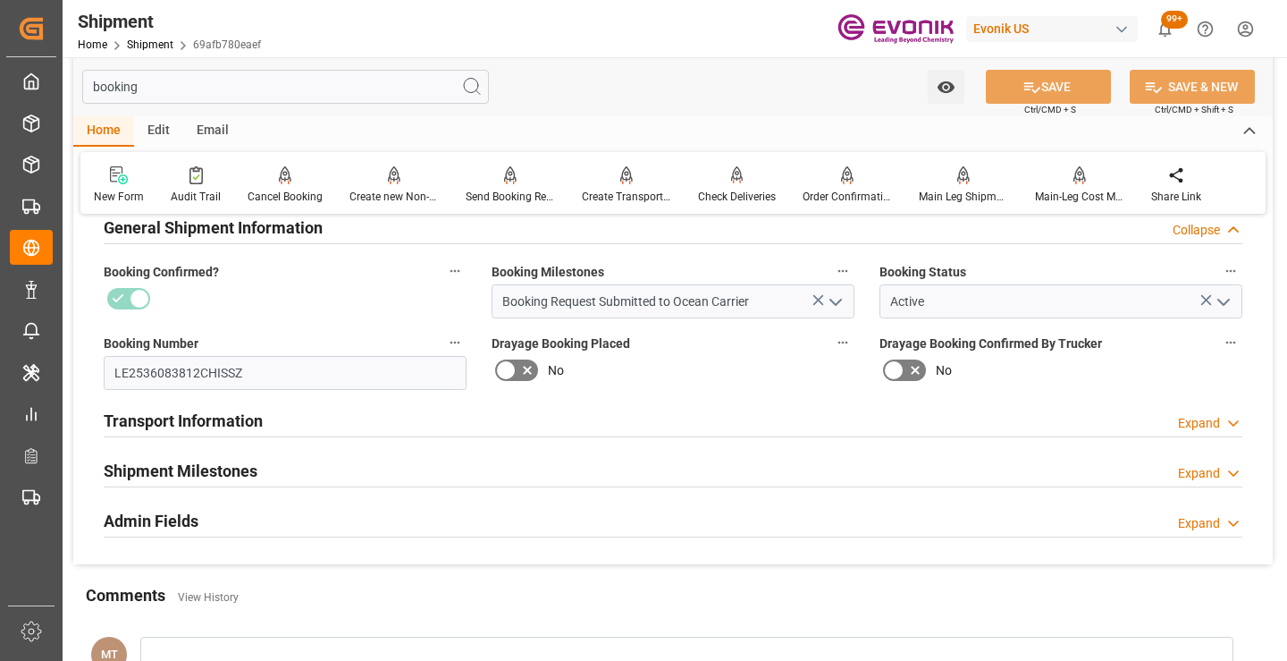
type input "booking"
click at [271, 464] on div "Shipment Milestones Expand" at bounding box center [673, 469] width 1139 height 34
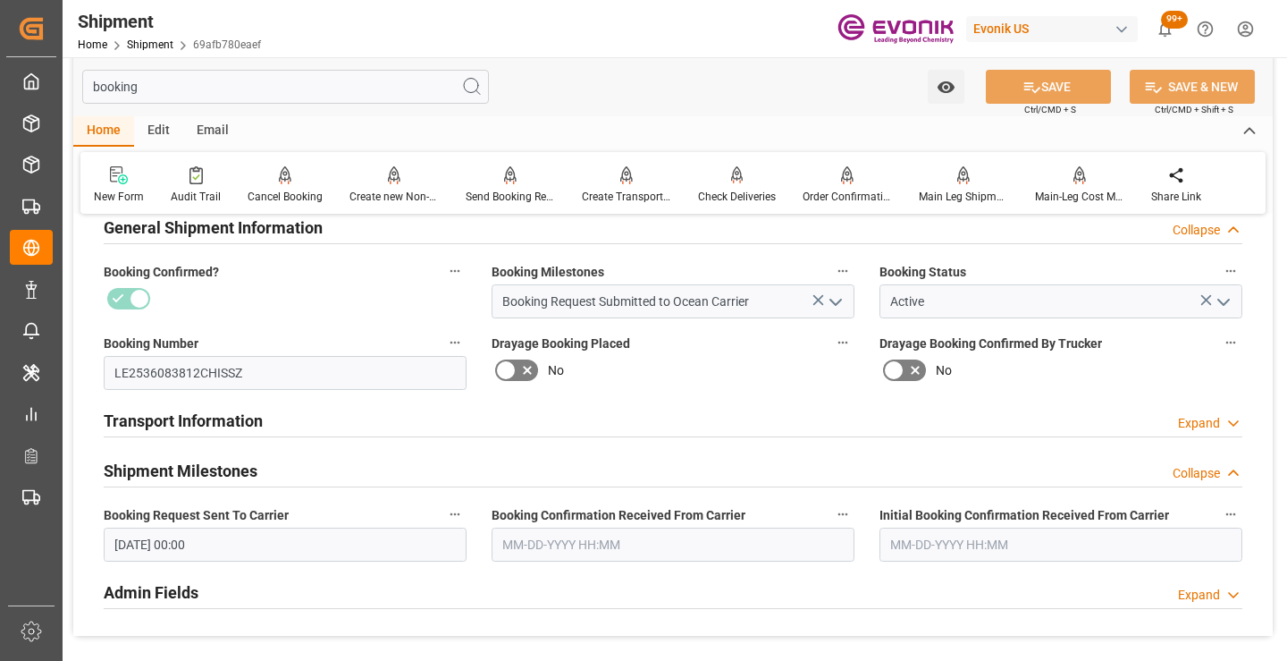
click at [561, 546] on input "text" at bounding box center [673, 544] width 363 height 34
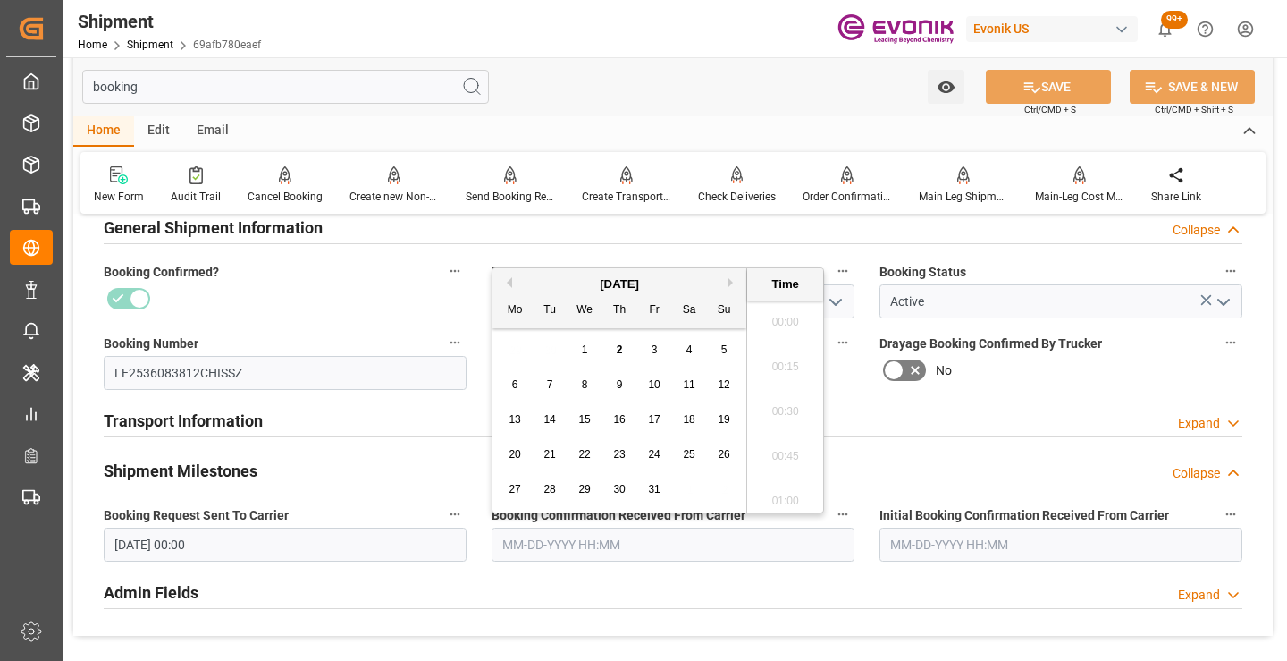
scroll to position [2777, 0]
click at [511, 287] on button "Previous Month" at bounding box center [506, 282] width 11 height 11
click at [619, 350] on span "4" at bounding box center [620, 349] width 6 height 13
type input "09-04-2025 00:00"
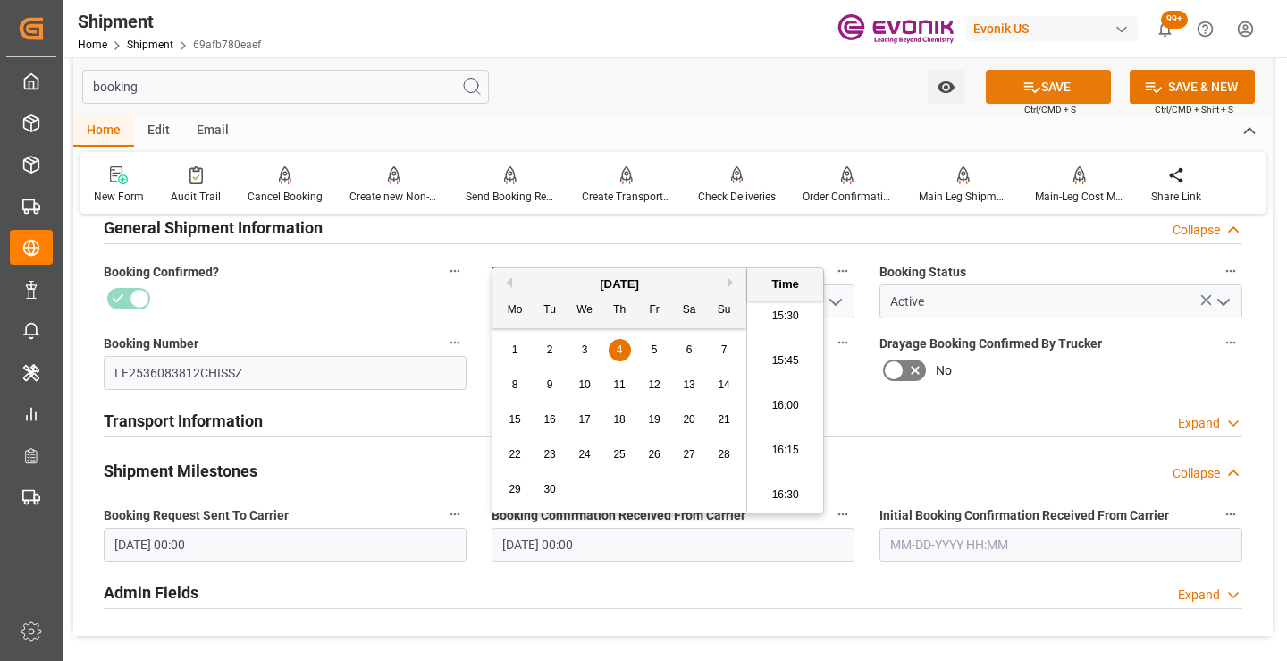
click at [999, 87] on button "SAVE" at bounding box center [1048, 87] width 125 height 34
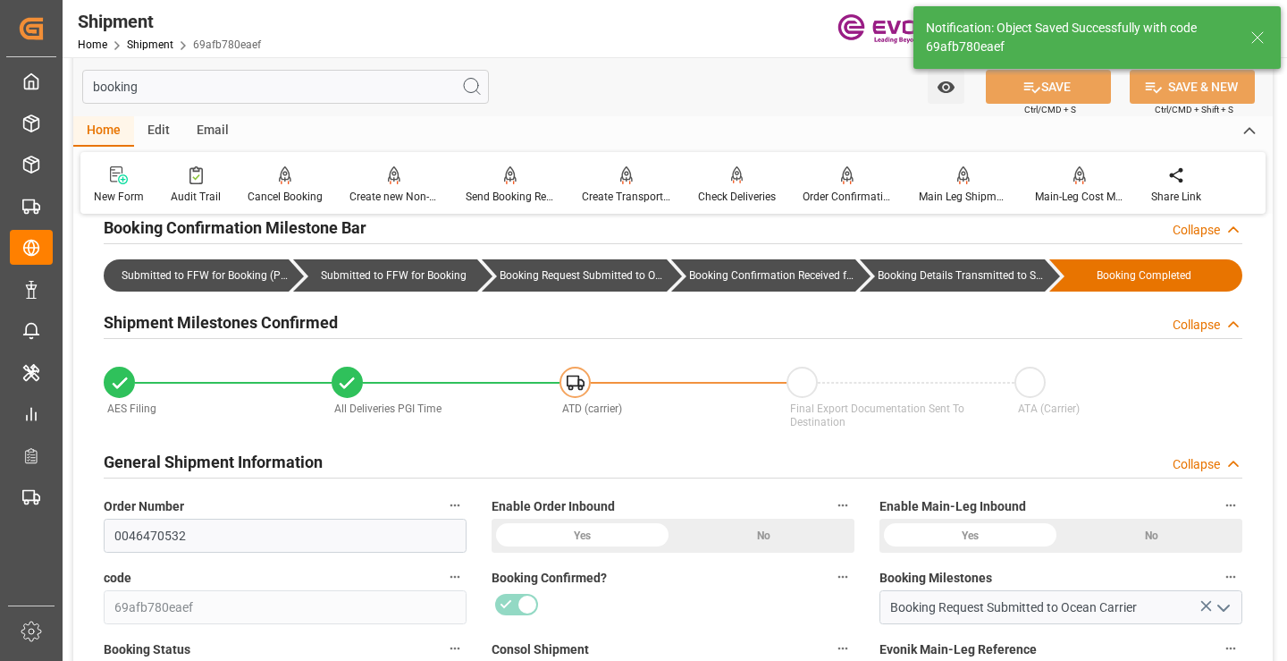
type input "Booking Details Transmitted to SAP"
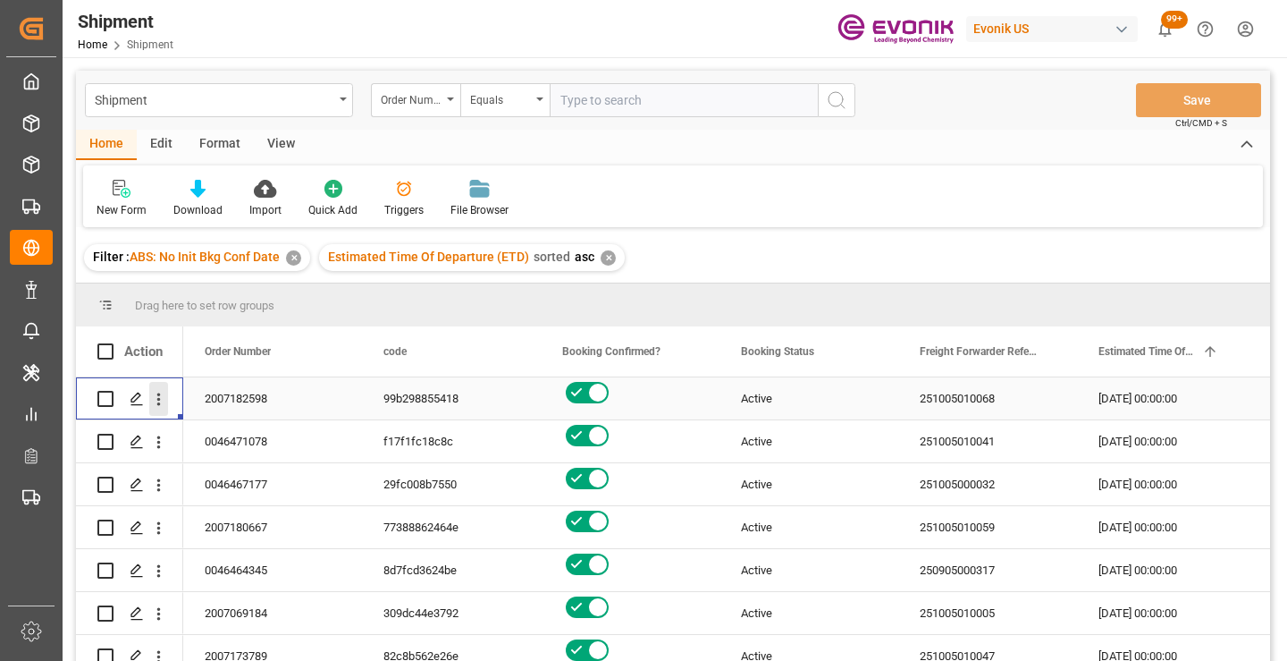
click at [160, 397] on icon "open menu" at bounding box center [158, 399] width 19 height 19
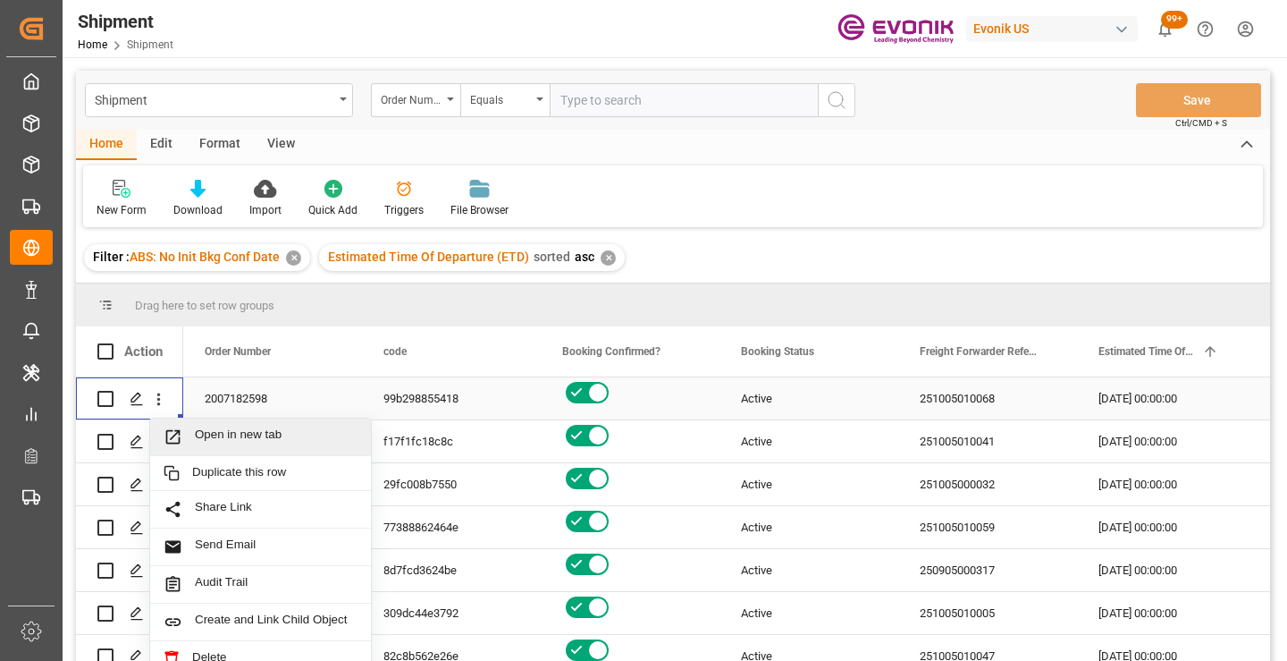
click at [238, 436] on span "Open in new tab" at bounding box center [276, 436] width 163 height 19
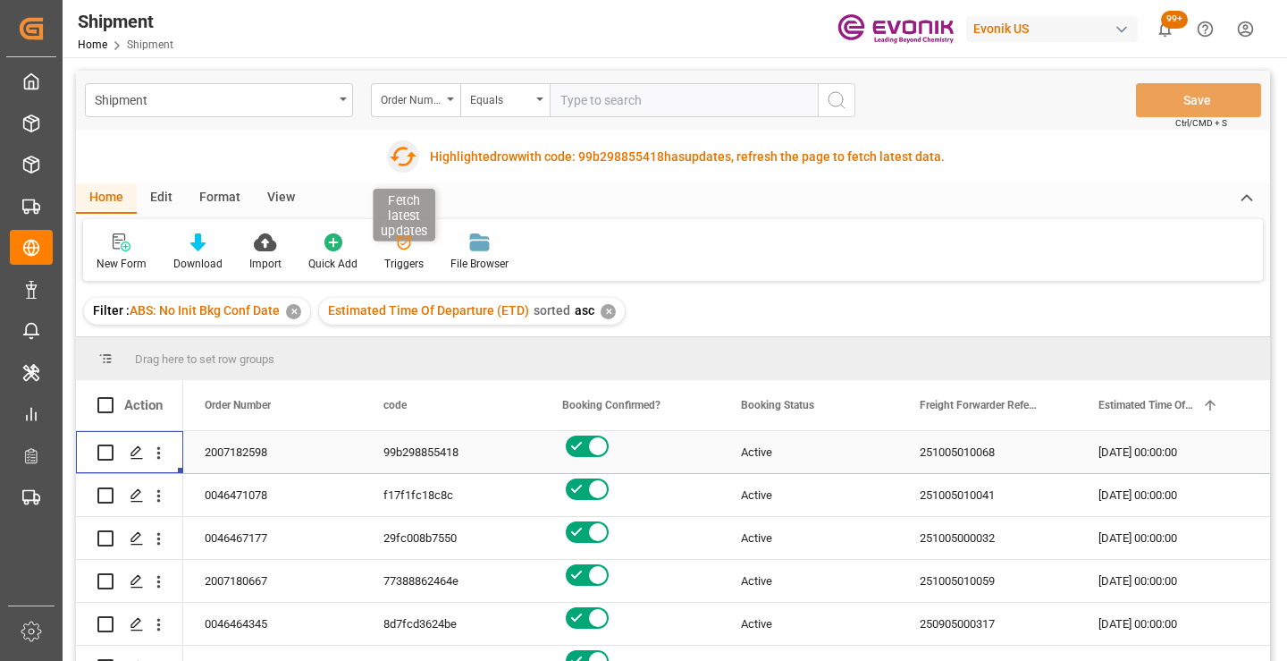
click at [405, 153] on icon "button" at bounding box center [403, 156] width 29 height 29
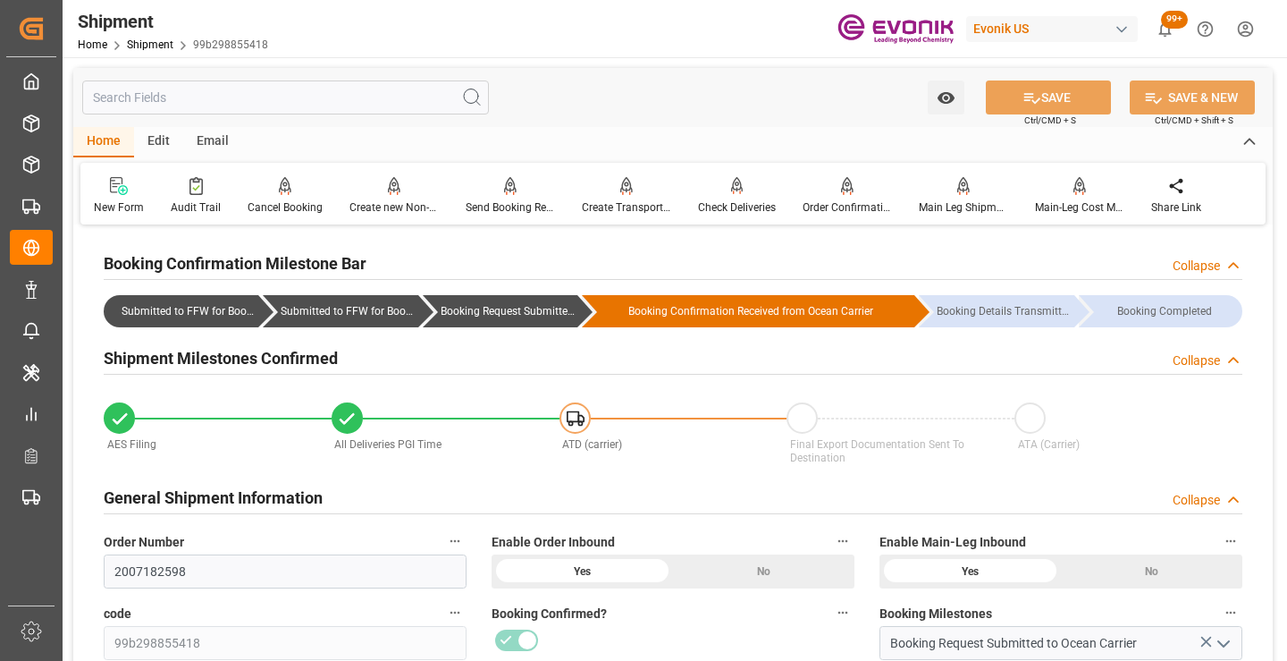
scroll to position [179, 0]
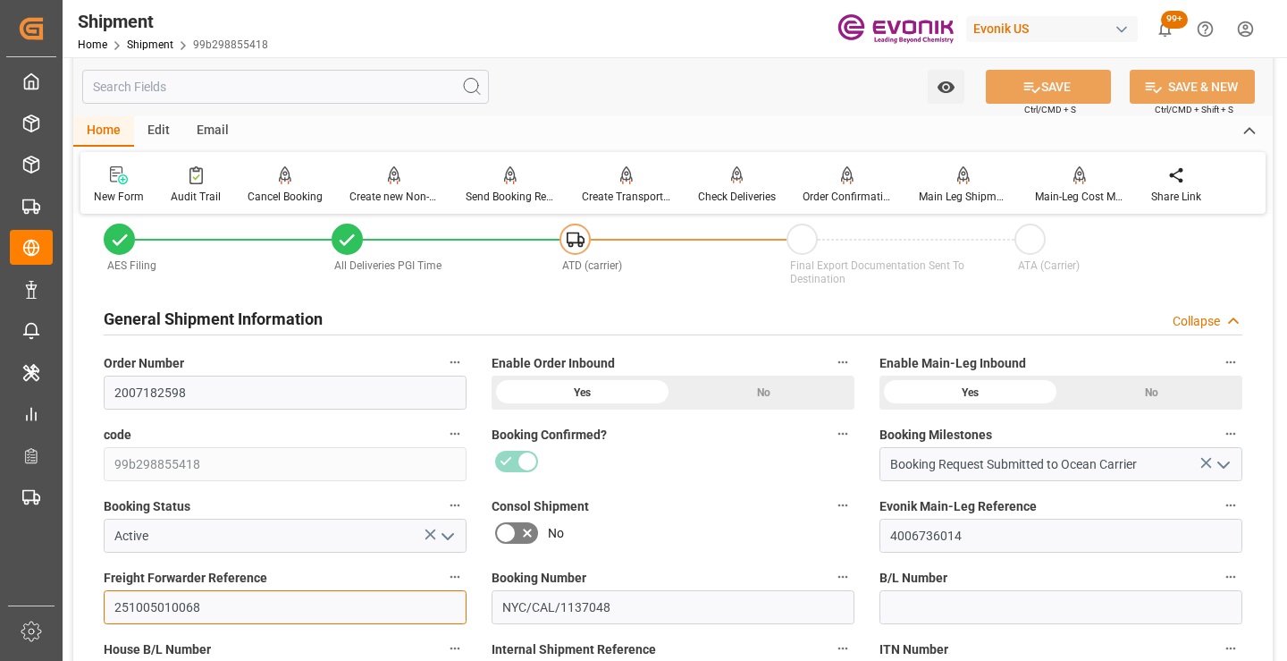
click at [177, 603] on input "251005010068" at bounding box center [285, 607] width 363 height 34
click at [295, 87] on input "text" at bounding box center [285, 87] width 407 height 34
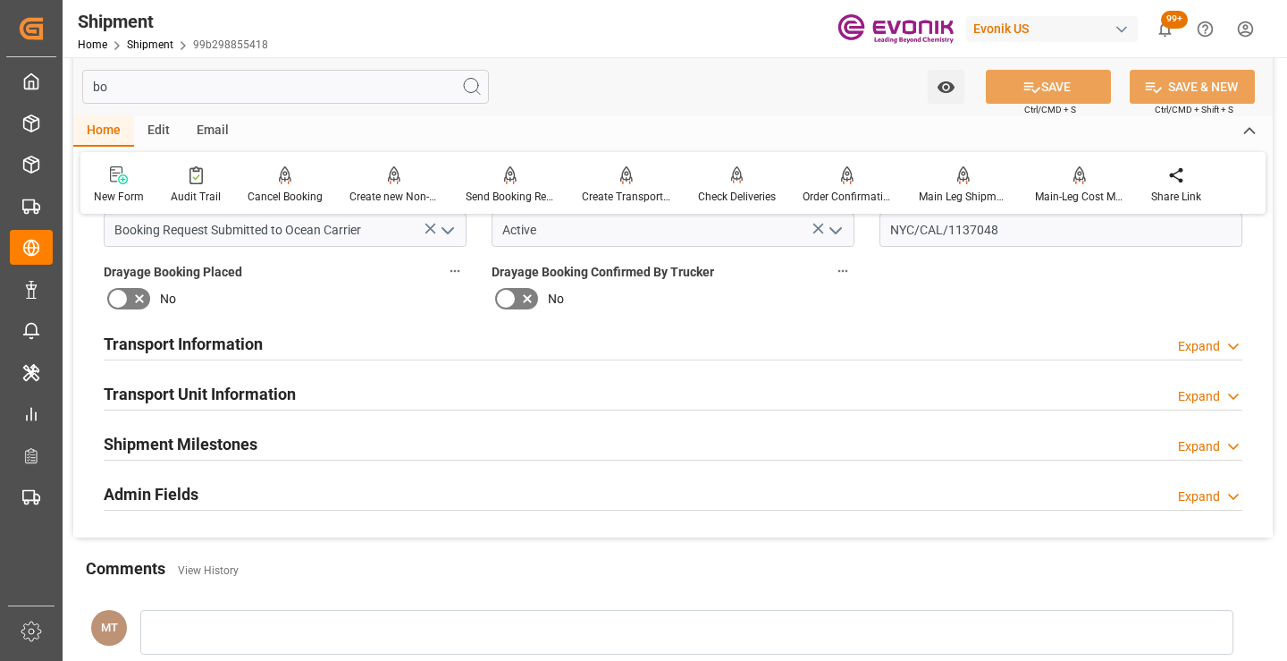
scroll to position [0, 0]
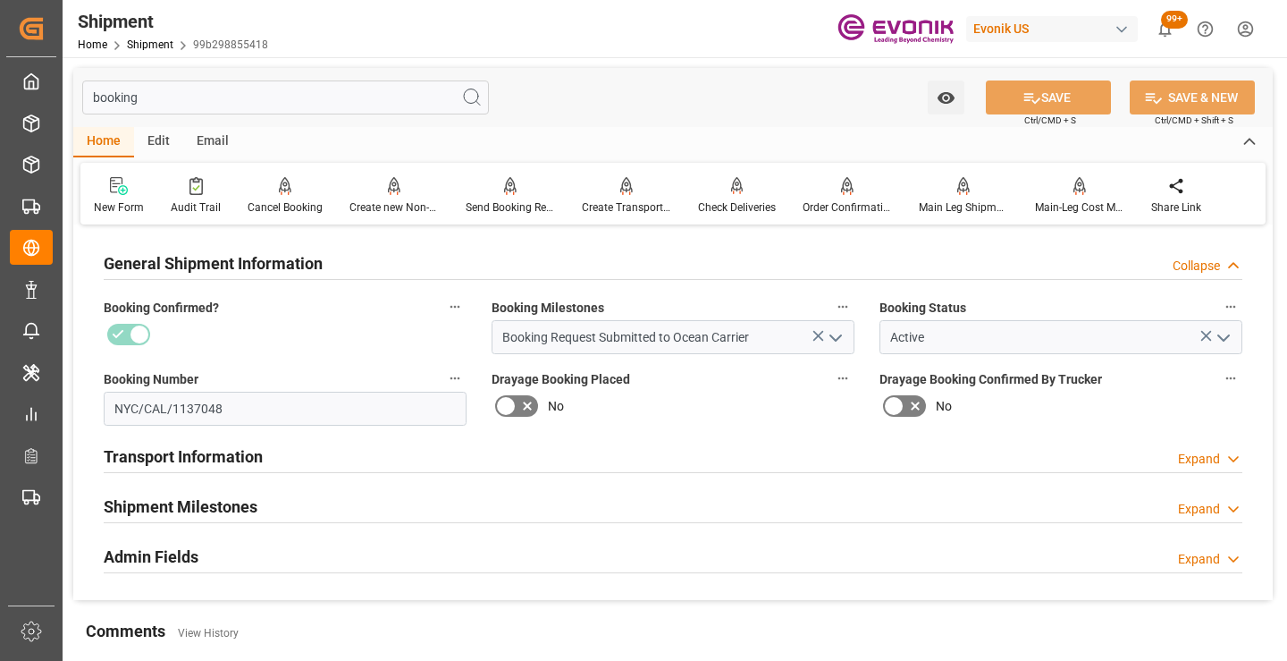
type input "booking"
click at [225, 503] on h2 "Shipment Milestones" at bounding box center [181, 506] width 154 height 24
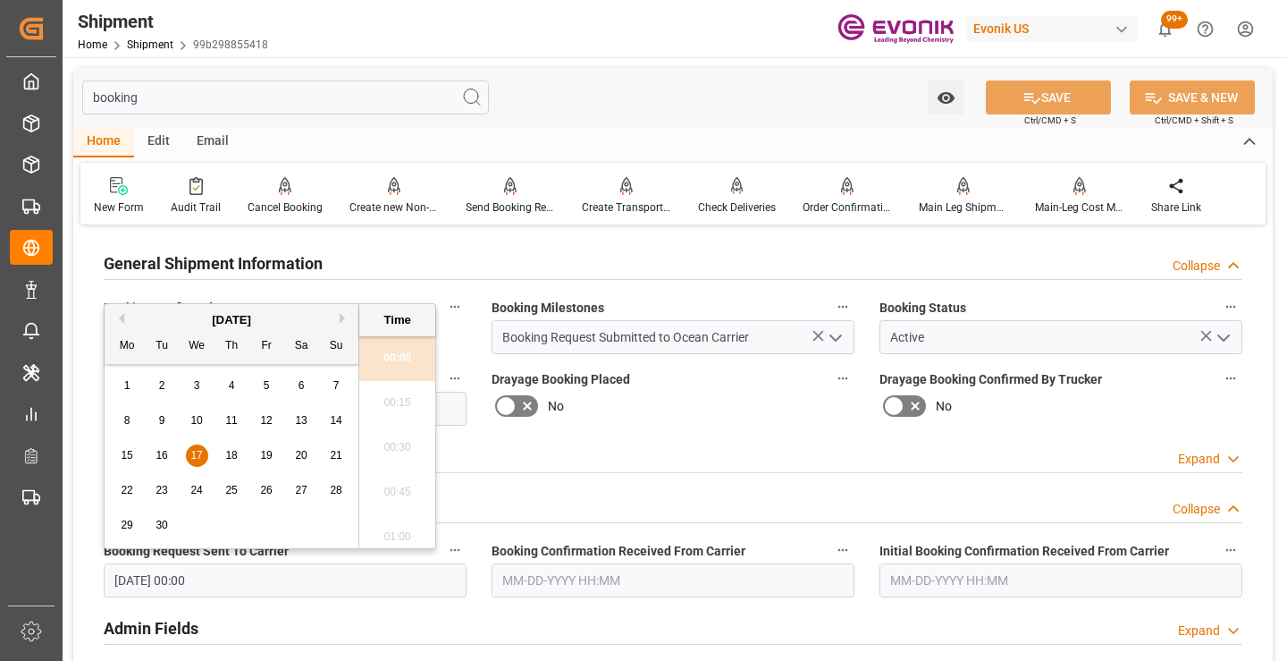
click at [332, 583] on input "09-17-2025 00:00" at bounding box center [285, 580] width 363 height 34
click at [164, 457] on span "16" at bounding box center [162, 455] width 12 height 13
type input "09-16-2025 00:00"
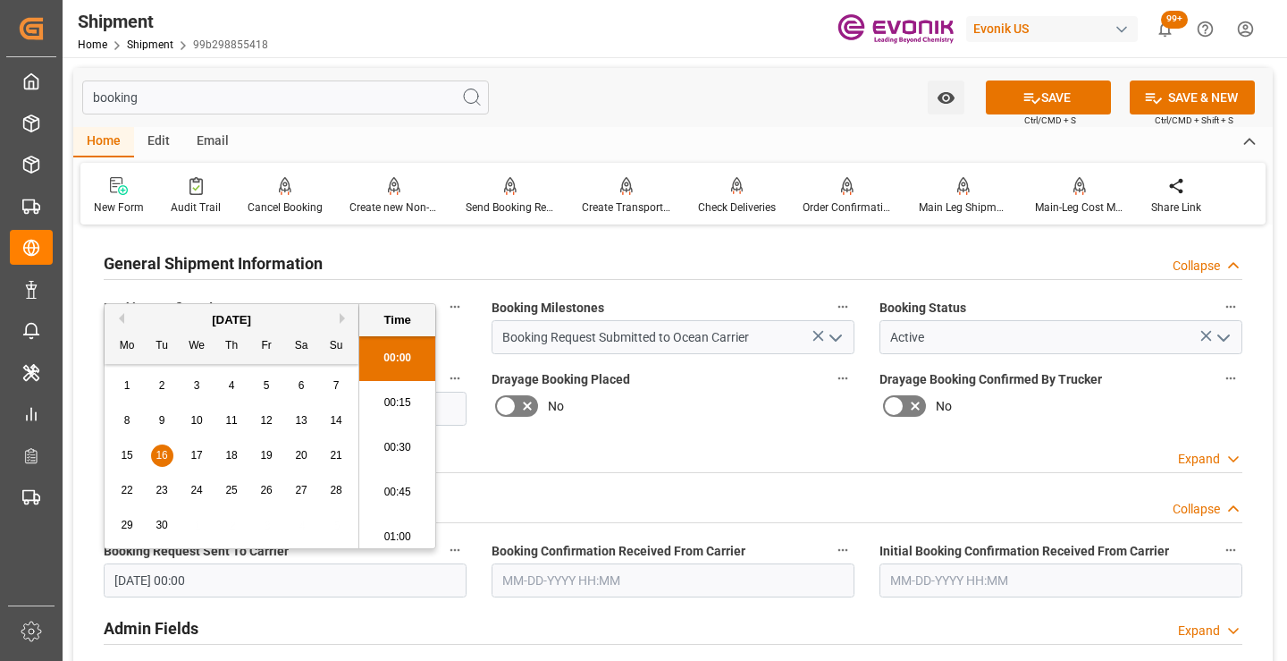
click at [577, 572] on input "text" at bounding box center [673, 580] width 363 height 34
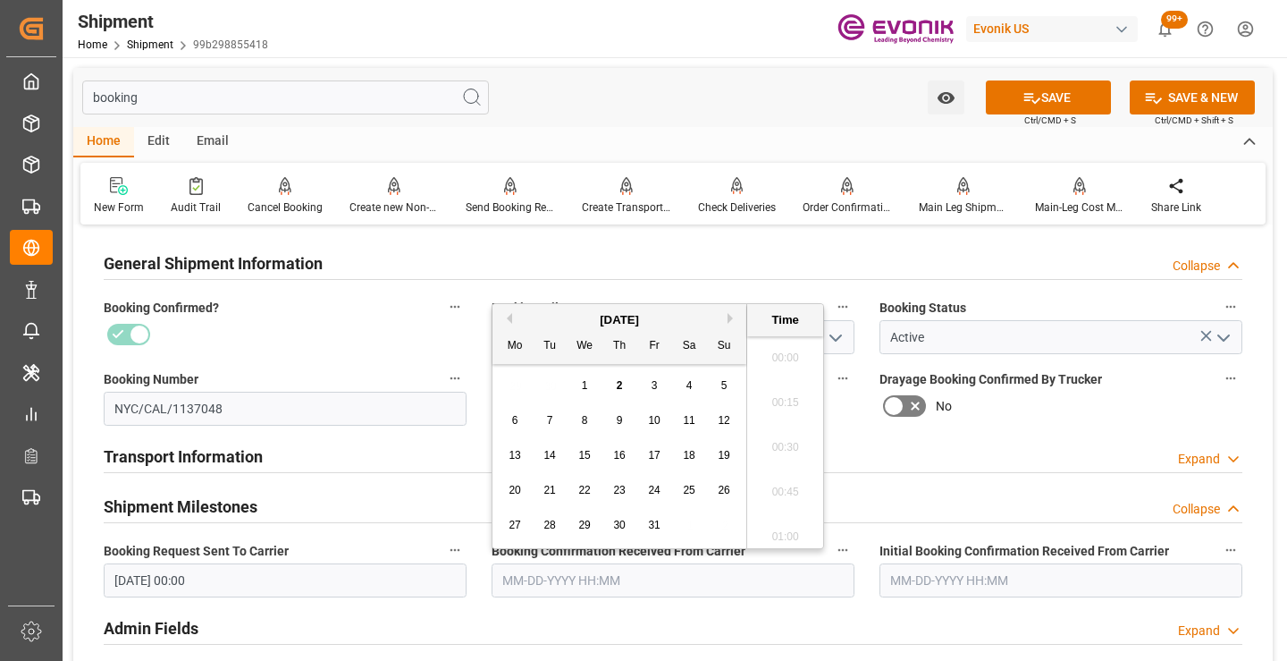
scroll to position [2777, 0]
click at [514, 320] on div "[DATE]" at bounding box center [619, 320] width 254 height 18
click at [510, 318] on button "Previous Month" at bounding box center [506, 318] width 11 height 11
click at [644, 450] on div "19" at bounding box center [655, 455] width 22 height 21
type input "09-19-2025 00:00"
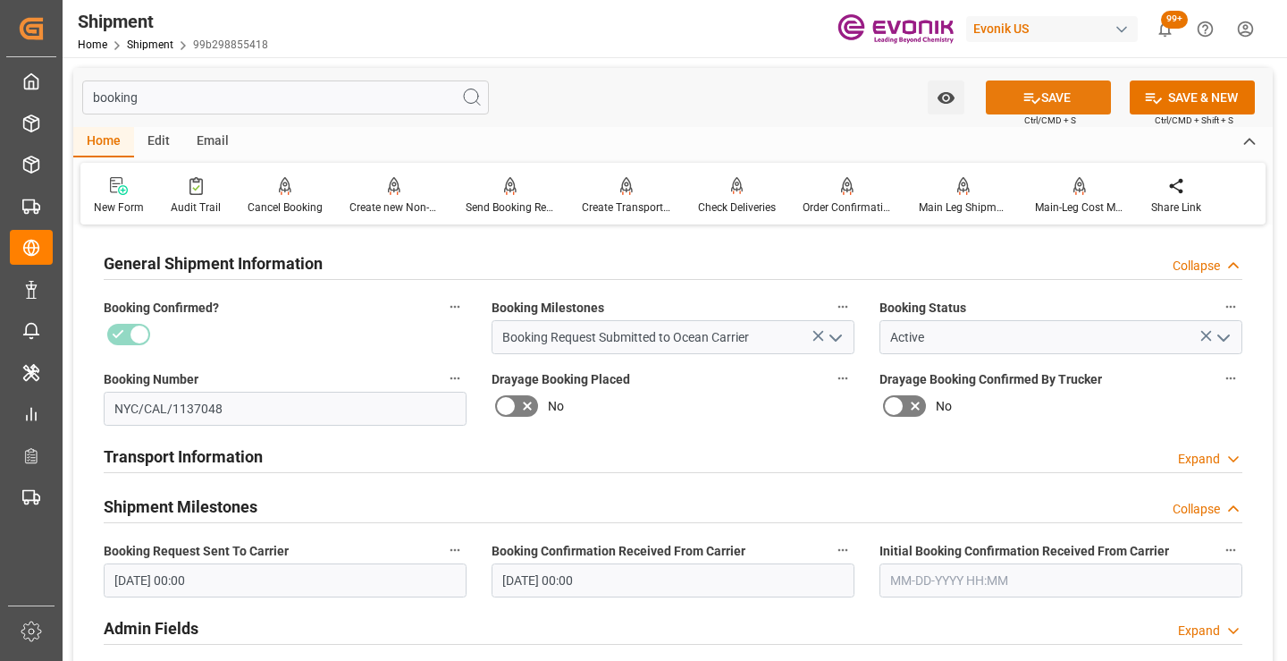
click at [1009, 105] on button "SAVE" at bounding box center [1048, 97] width 125 height 34
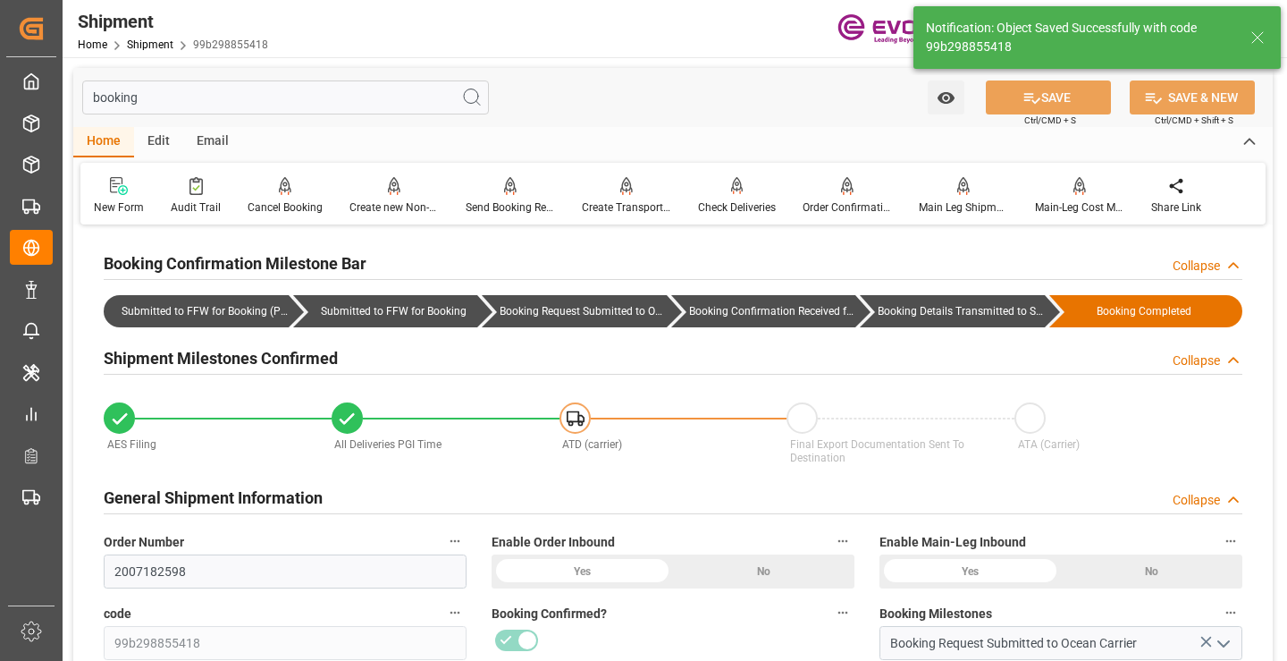
type input "Booking Details Transmitted to SAP"
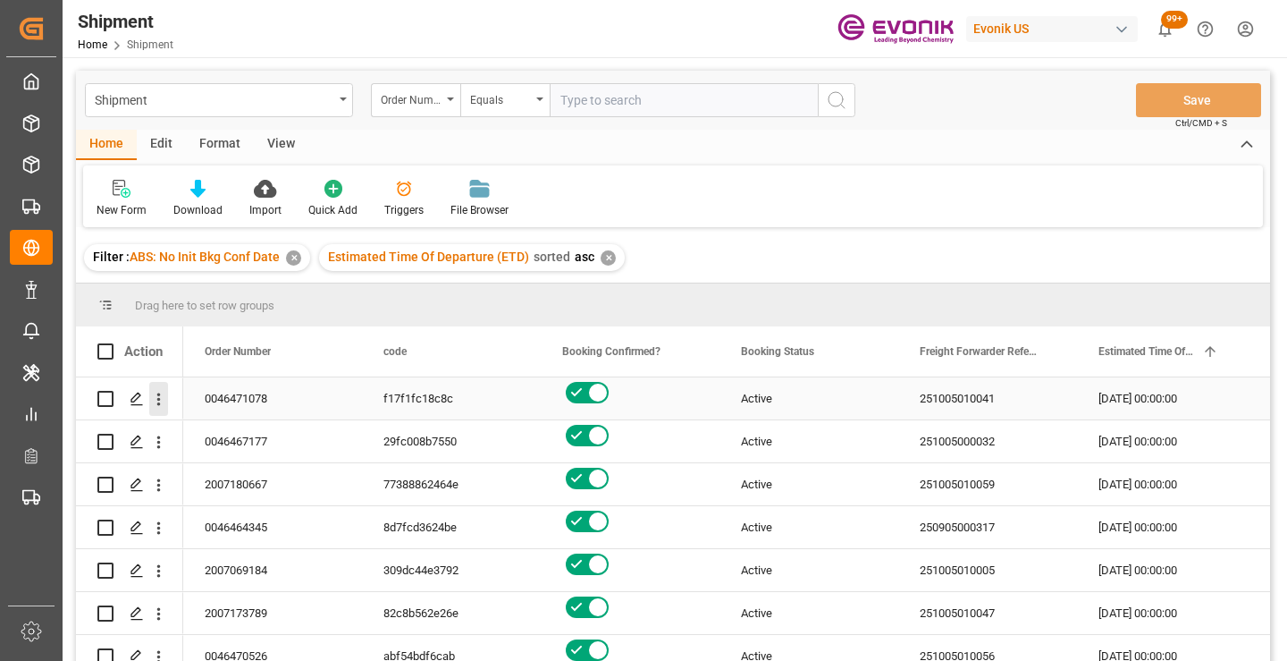
click at [159, 399] on icon "open menu" at bounding box center [159, 399] width 4 height 13
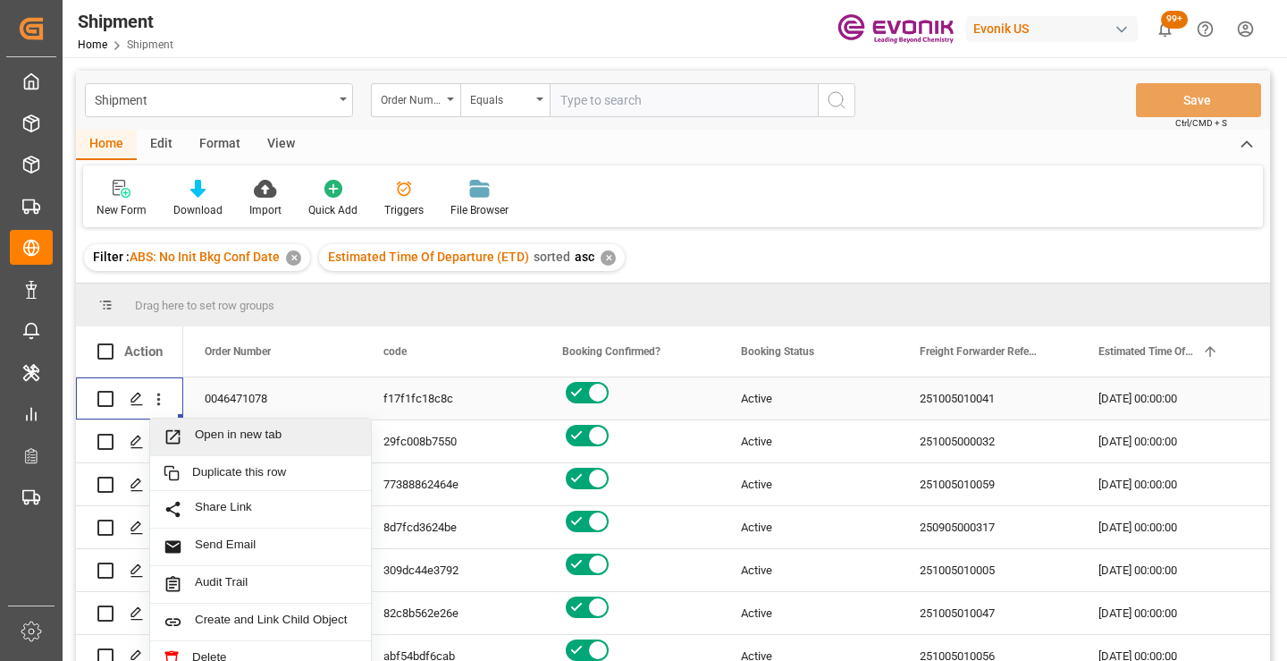
click at [231, 438] on span "Open in new tab" at bounding box center [276, 436] width 163 height 19
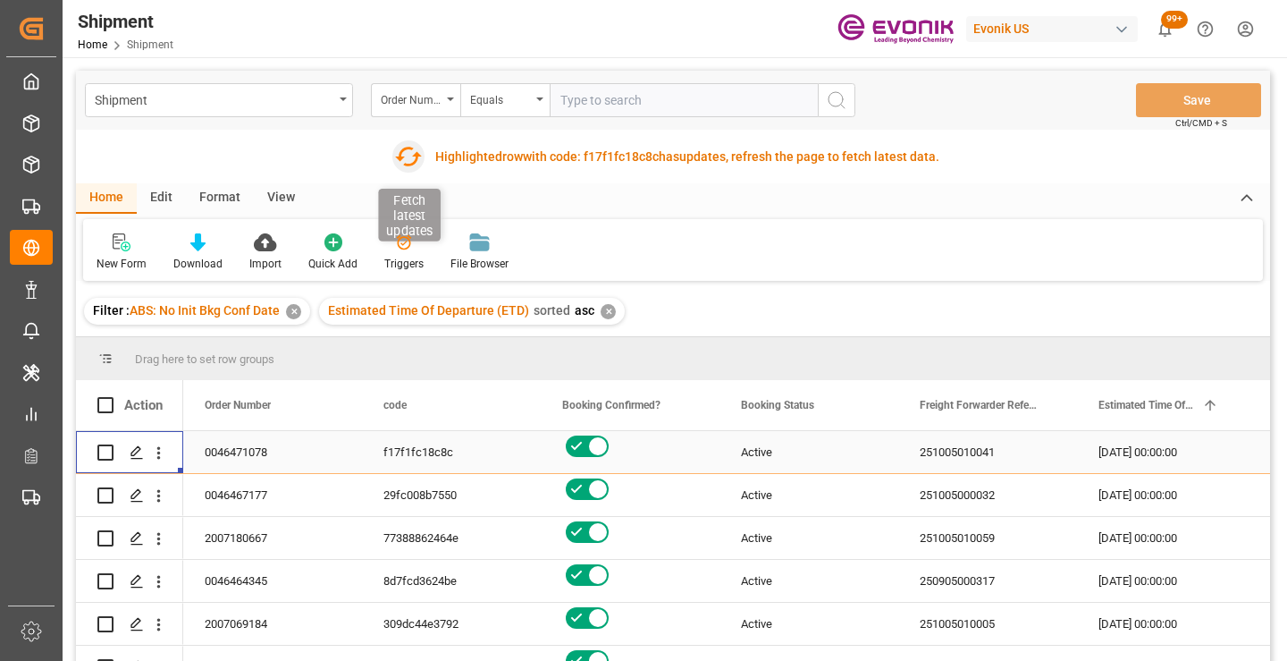
click at [406, 152] on icon "button" at bounding box center [408, 156] width 29 height 29
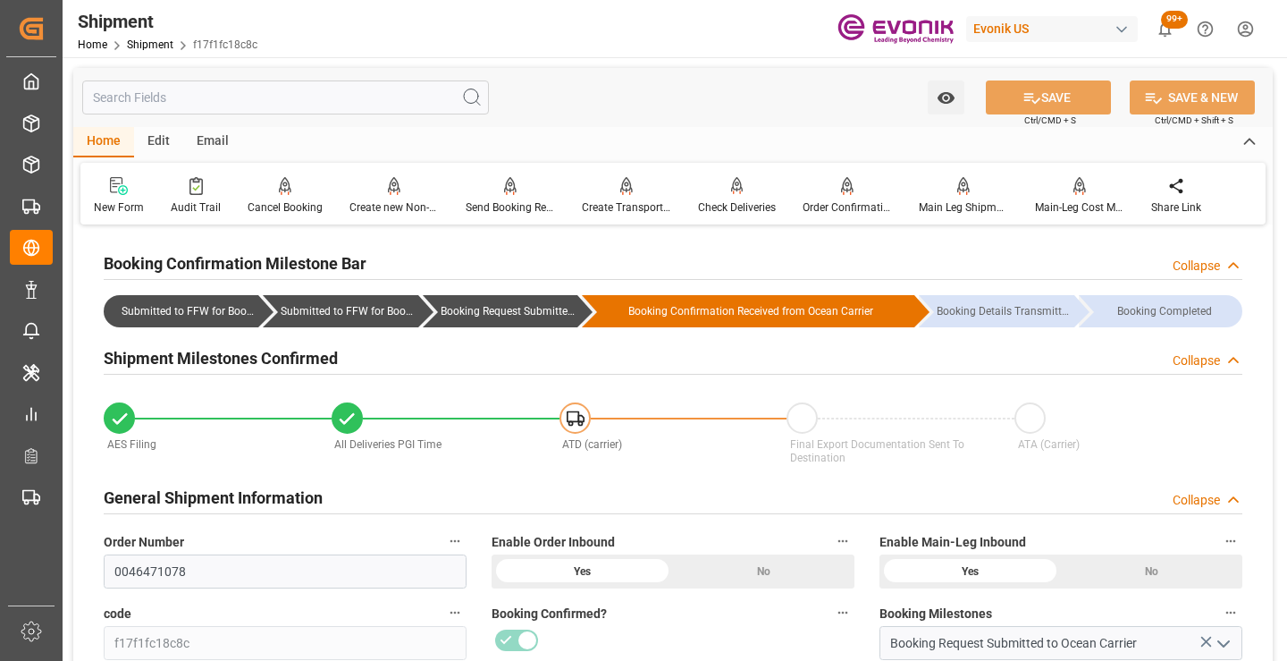
scroll to position [268, 0]
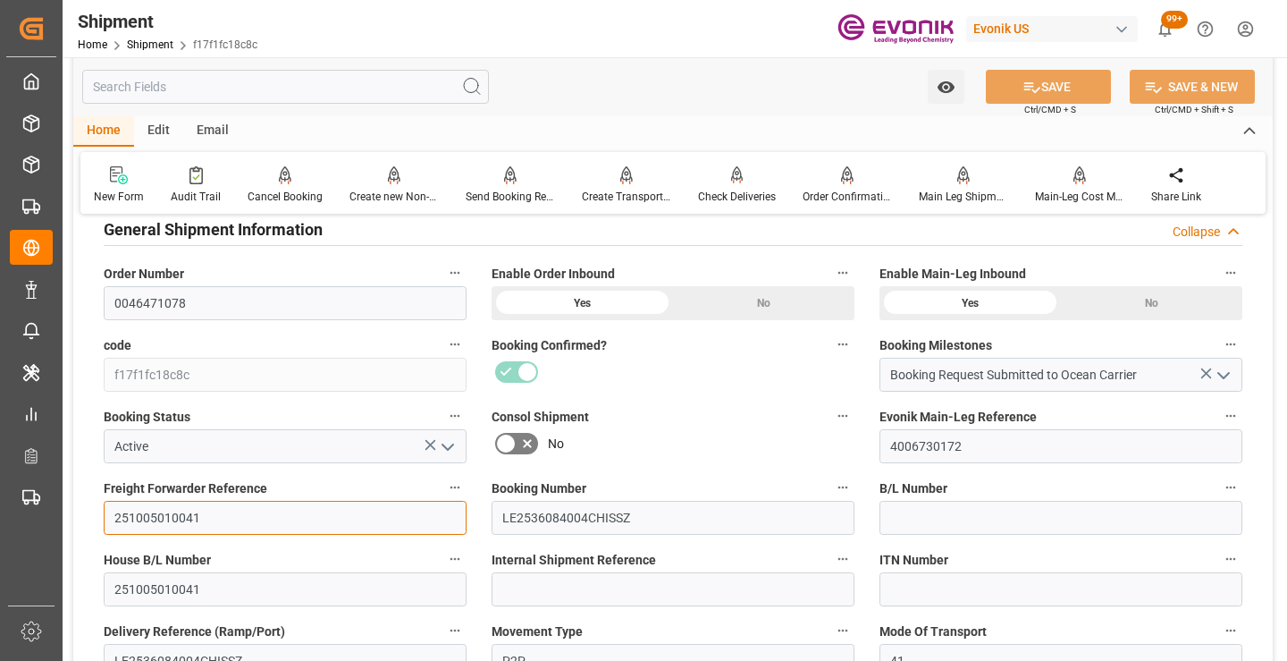
click at [157, 518] on input "251005010041" at bounding box center [285, 518] width 363 height 34
click at [359, 87] on input "text" at bounding box center [285, 87] width 407 height 34
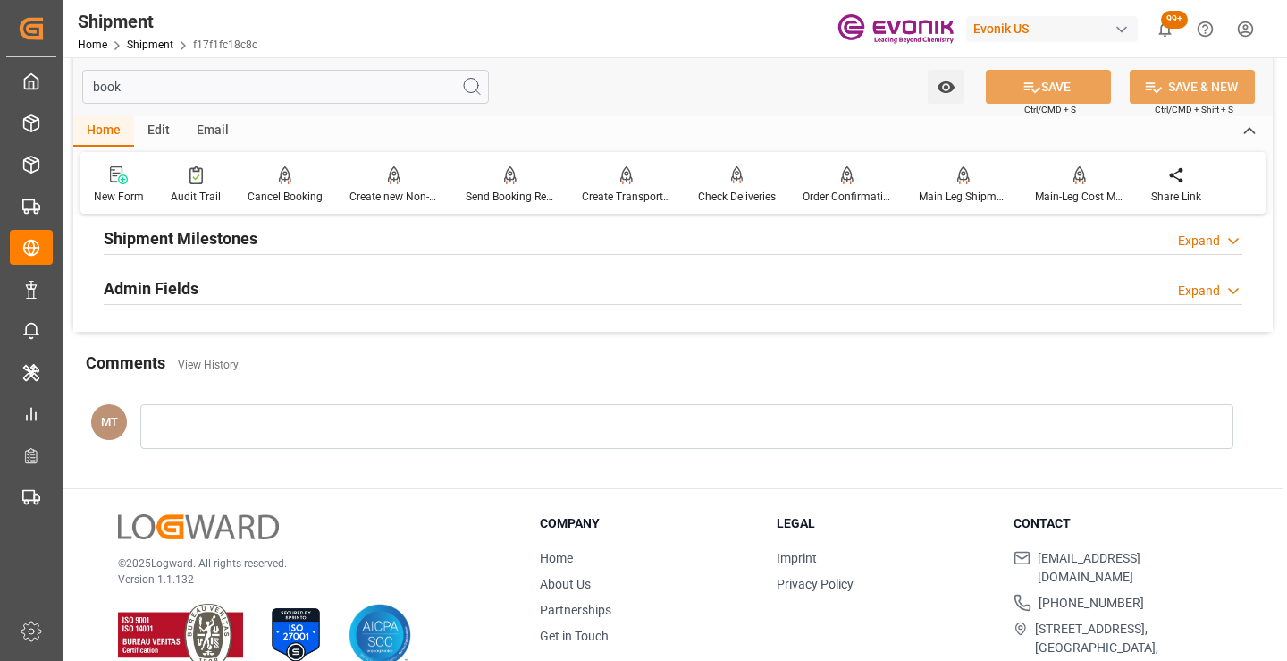
scroll to position [36, 0]
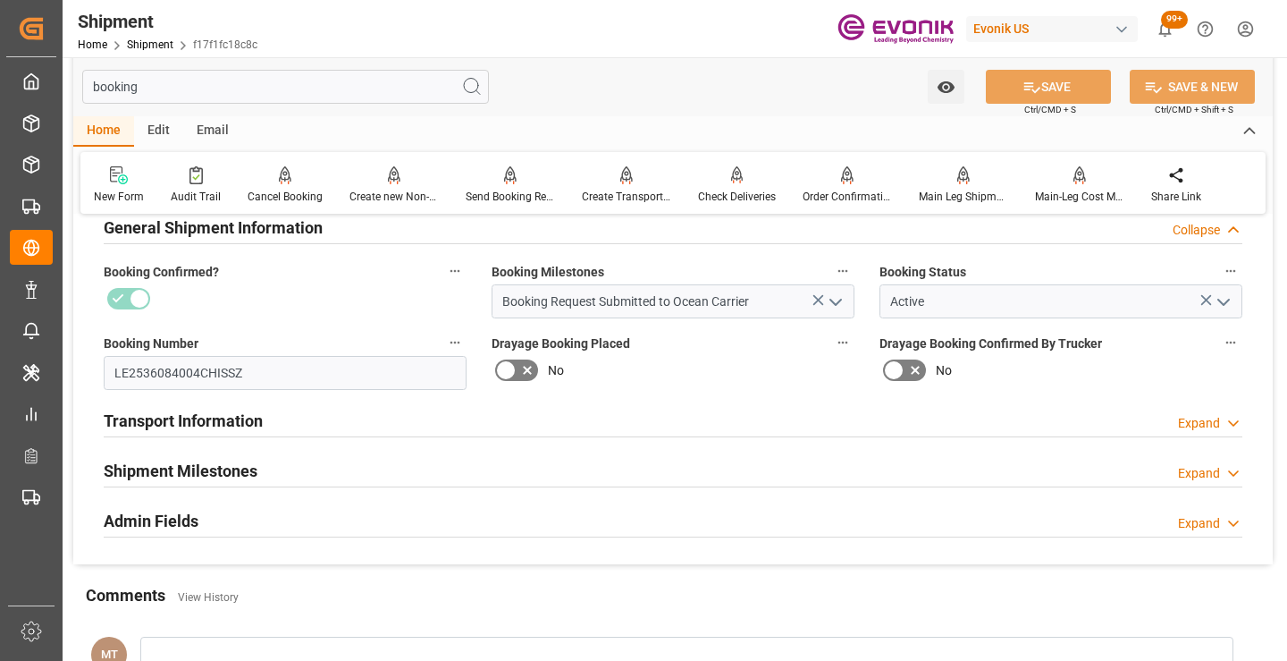
type input "booking"
click at [268, 461] on div "Shipment Milestones Expand" at bounding box center [673, 469] width 1139 height 34
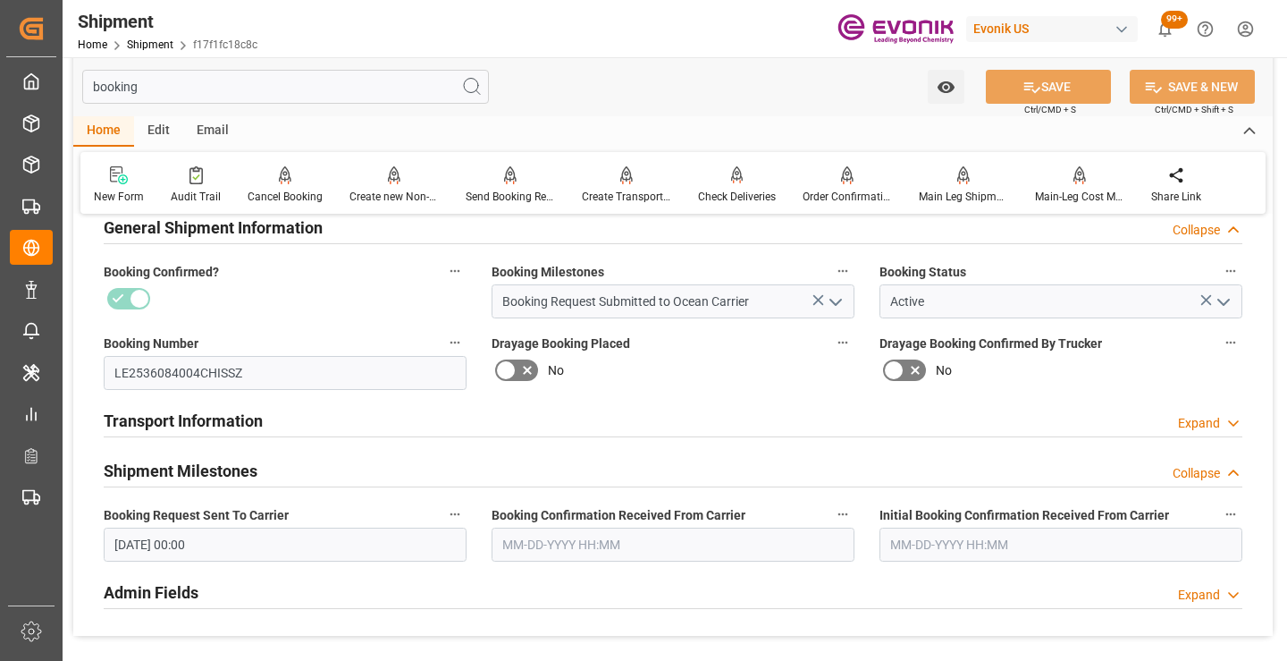
click at [277, 552] on input "09-05-2025 00:00" at bounding box center [285, 544] width 363 height 34
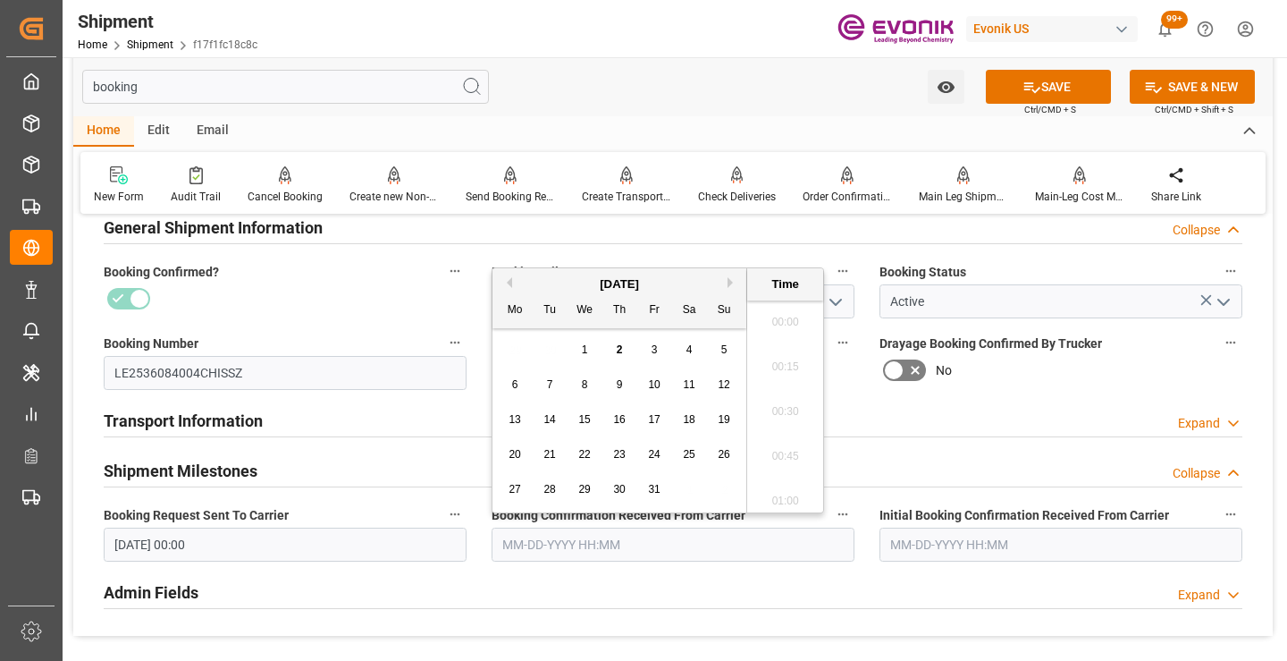
click at [583, 552] on input "text" at bounding box center [673, 544] width 363 height 34
click at [511, 282] on button "Previous Month" at bounding box center [506, 282] width 11 height 11
click at [653, 352] on span "5" at bounding box center [655, 349] width 6 height 13
type input "09-05-2025 00:00"
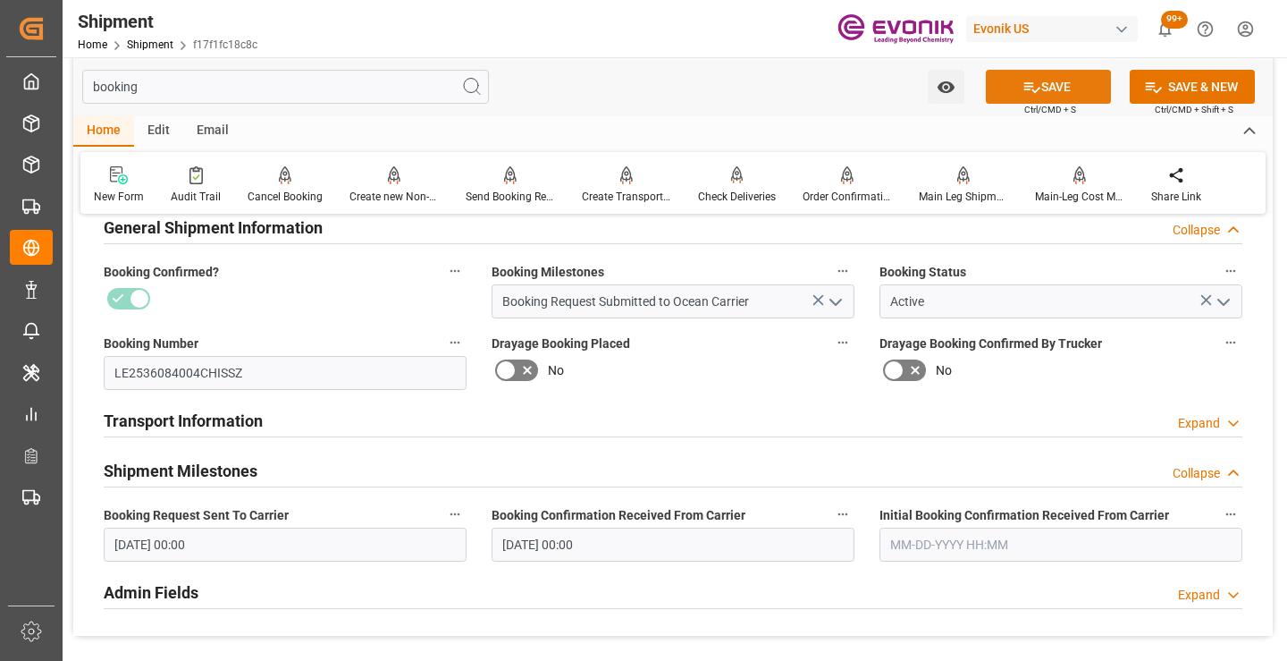
click at [1023, 80] on icon at bounding box center [1032, 87] width 19 height 19
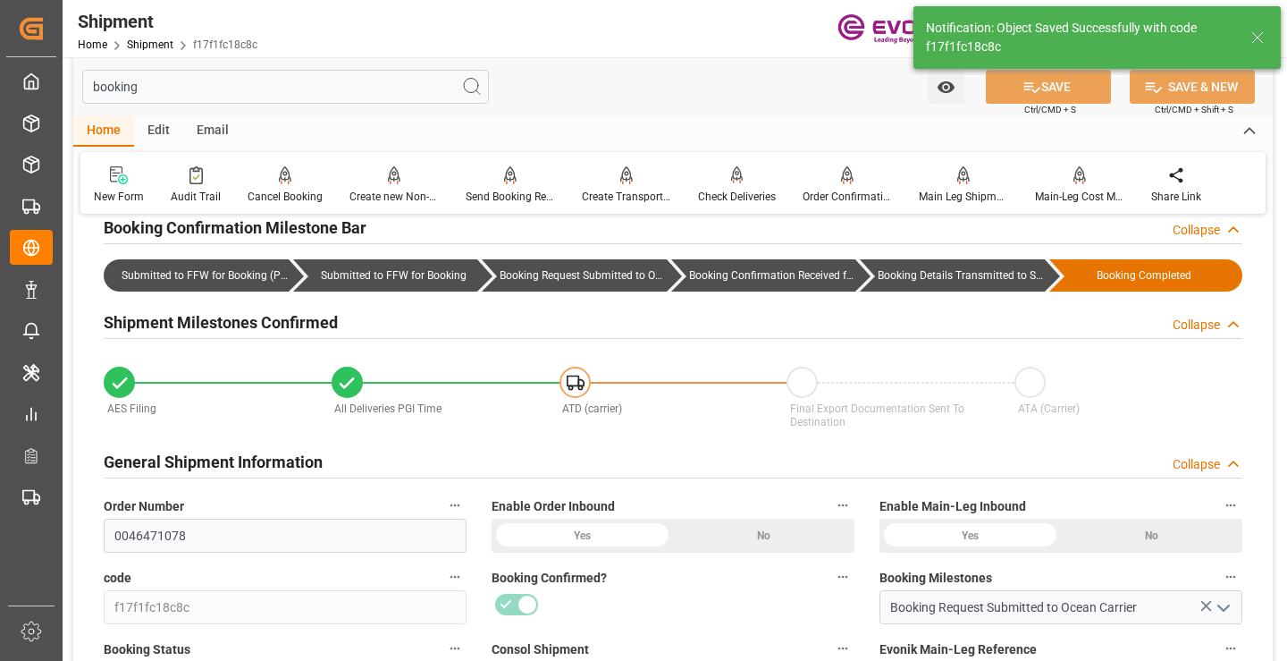
type input "Booking Details Transmitted to SAP"
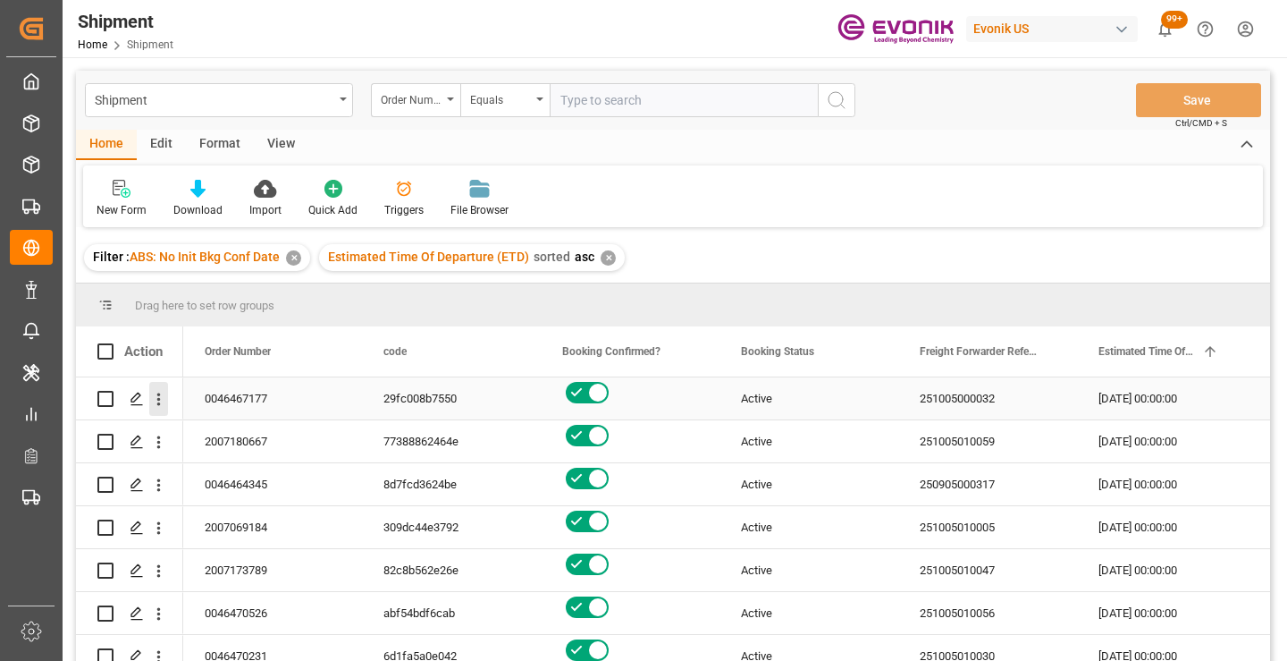
click at [160, 401] on icon "open menu" at bounding box center [158, 399] width 19 height 19
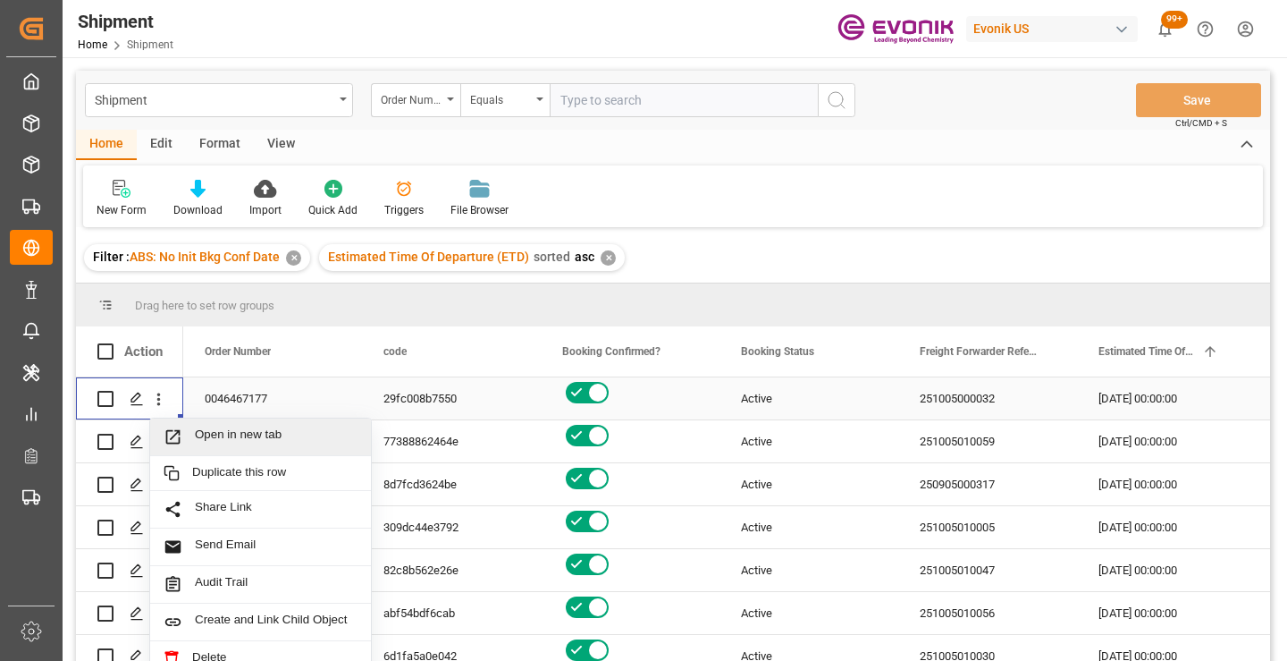
click at [243, 438] on span "Open in new tab" at bounding box center [276, 436] width 163 height 19
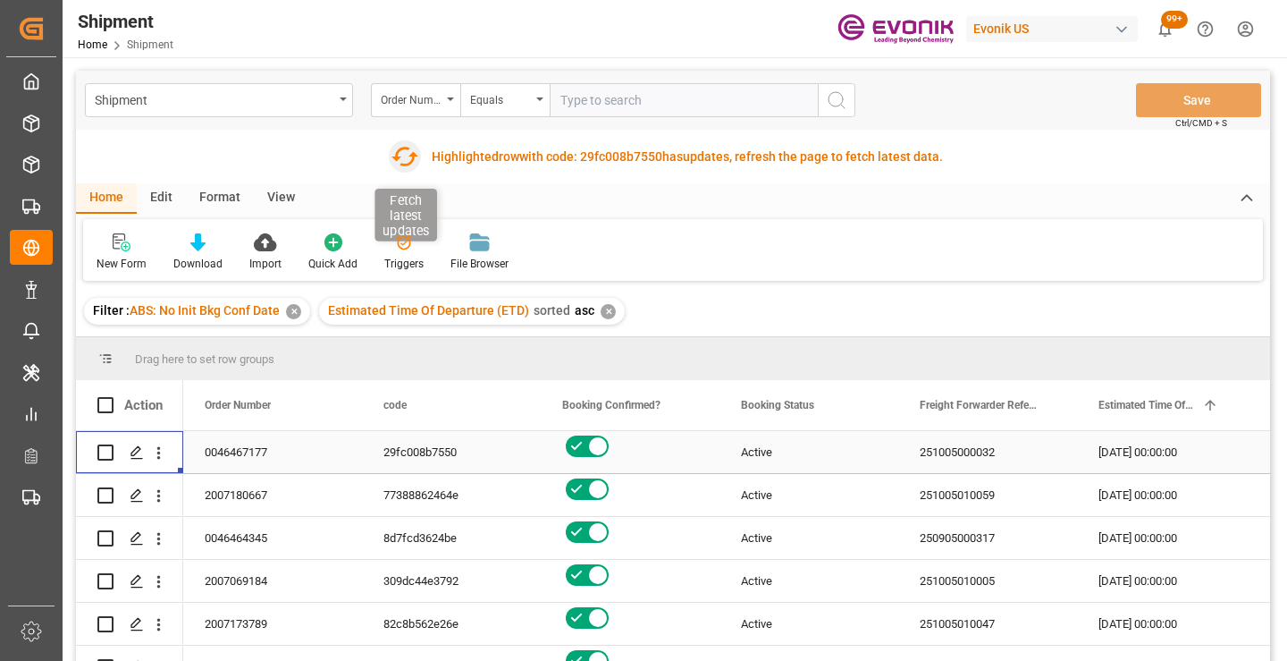
click at [400, 156] on icon "button" at bounding box center [405, 156] width 29 height 29
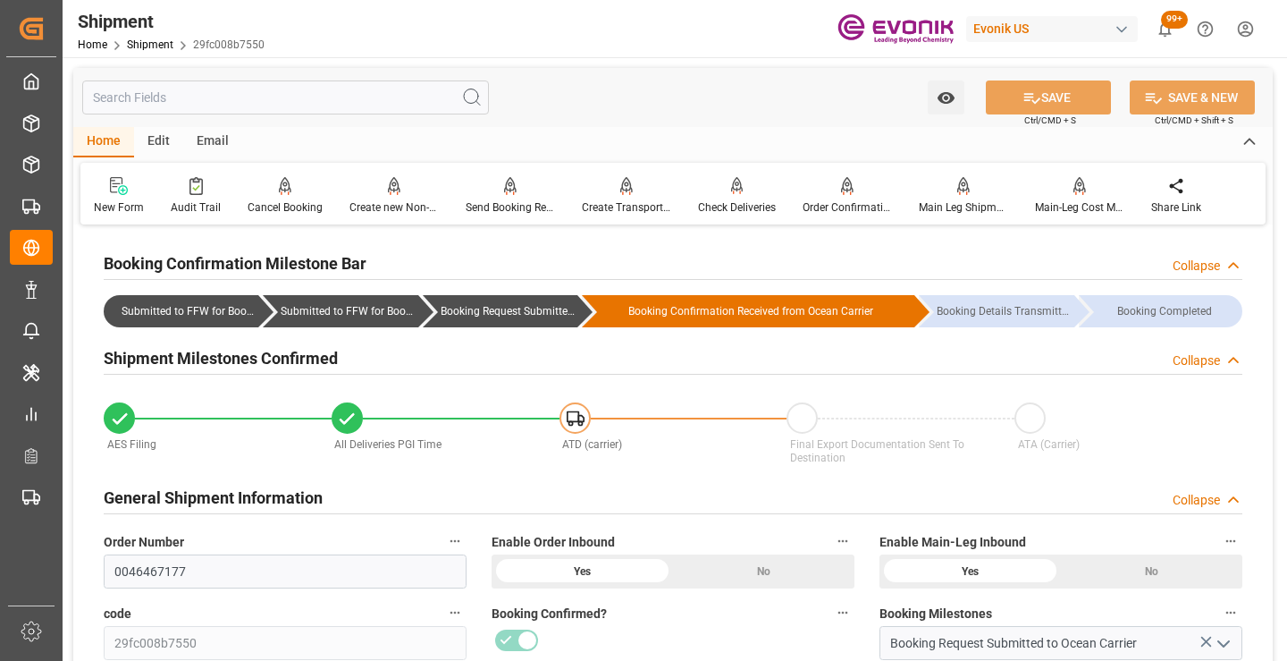
scroll to position [268, 0]
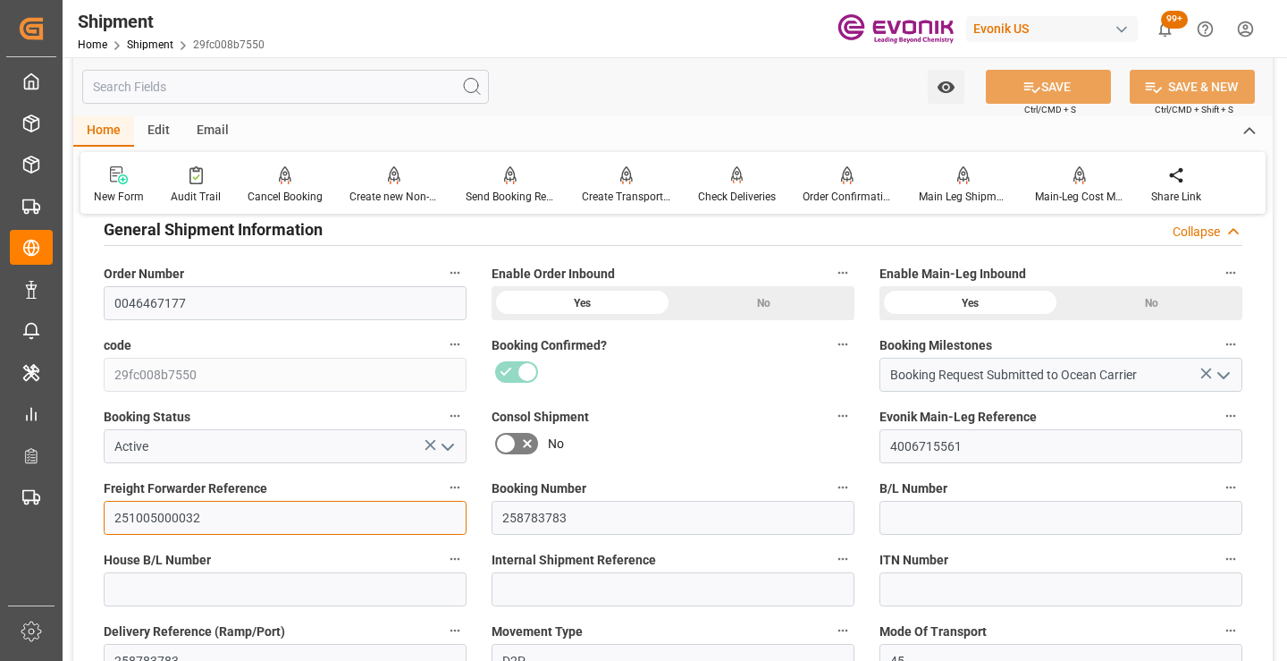
click at [163, 518] on input "251005000032" at bounding box center [285, 518] width 363 height 34
click at [309, 82] on input "text" at bounding box center [285, 87] width 407 height 34
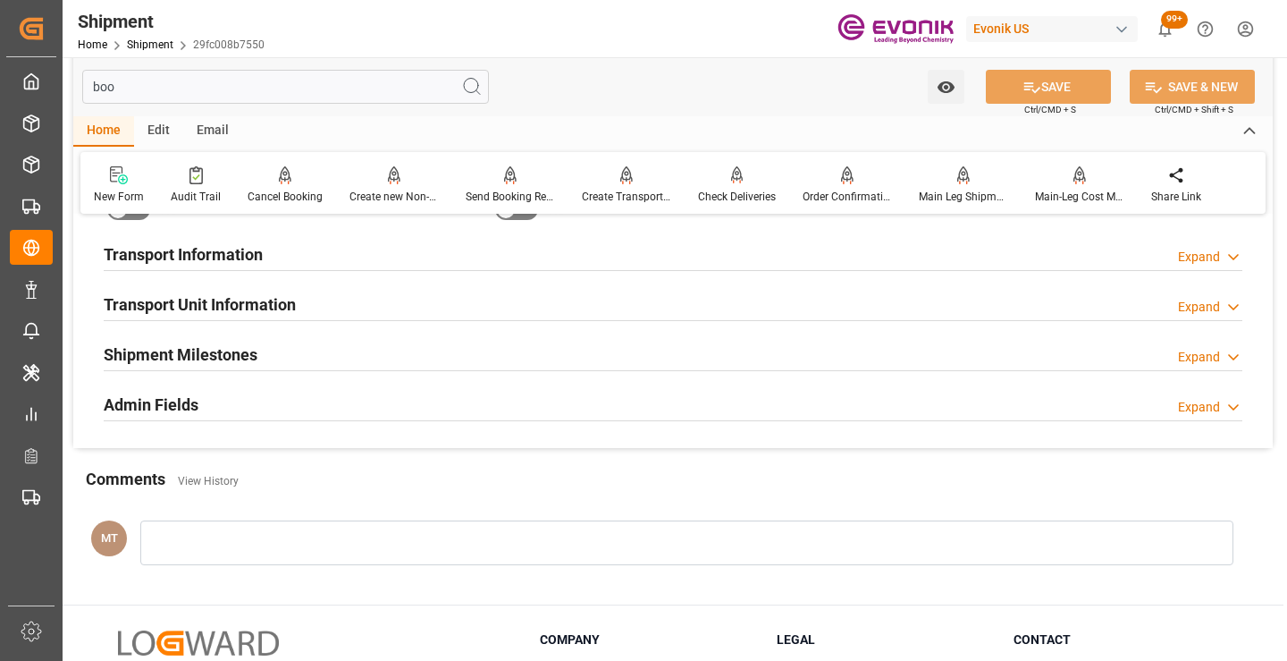
scroll to position [36, 0]
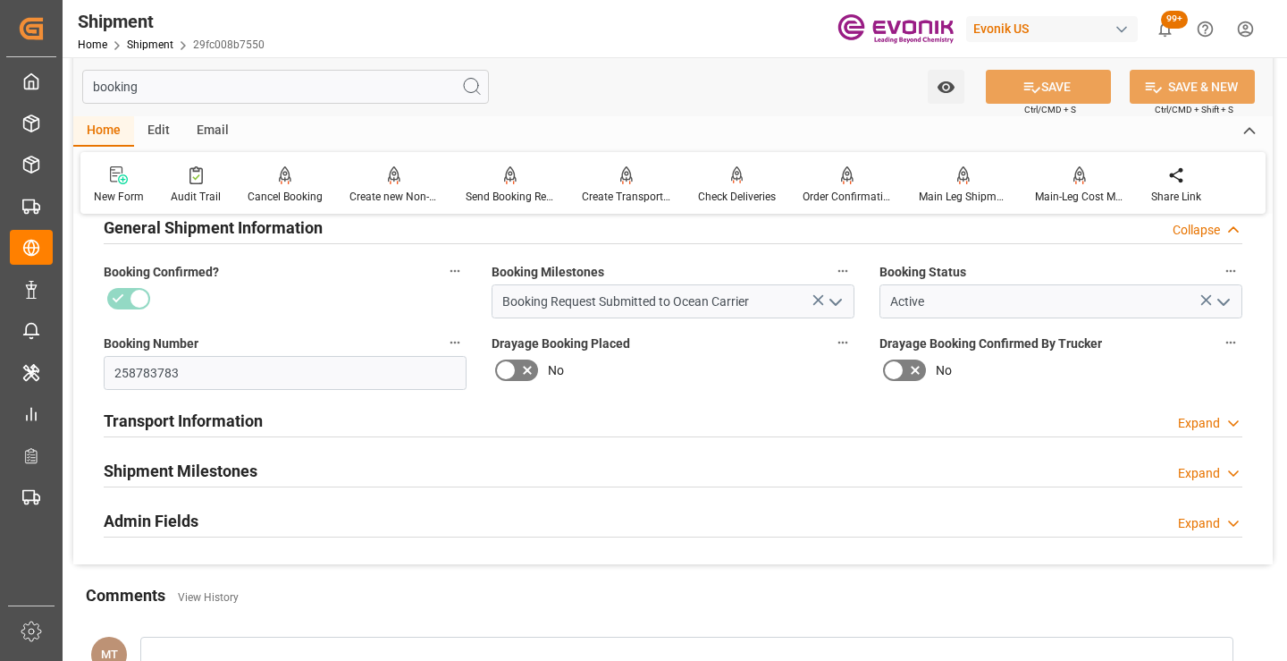
type input "booking"
click at [279, 471] on div "Shipment Milestones Expand" at bounding box center [673, 469] width 1139 height 34
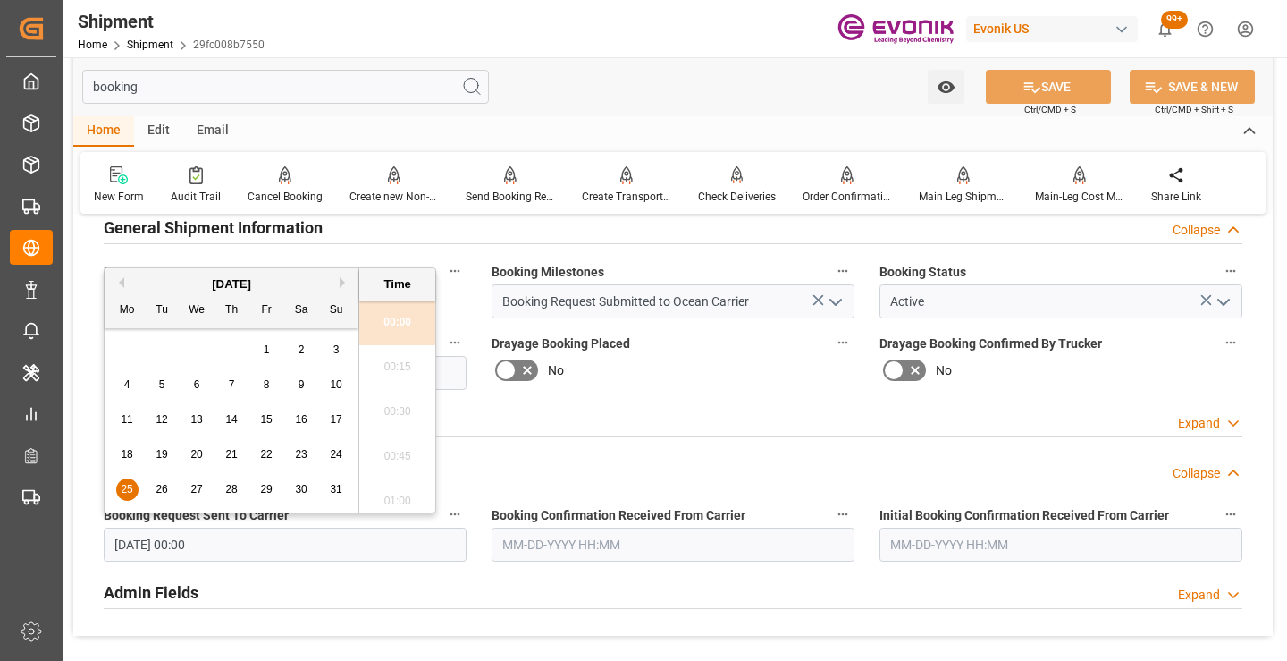
click at [341, 547] on input "08-25-2025 00:00" at bounding box center [285, 544] width 363 height 34
click at [336, 450] on span "24" at bounding box center [336, 454] width 12 height 13
type input "08-24-2025 00:00"
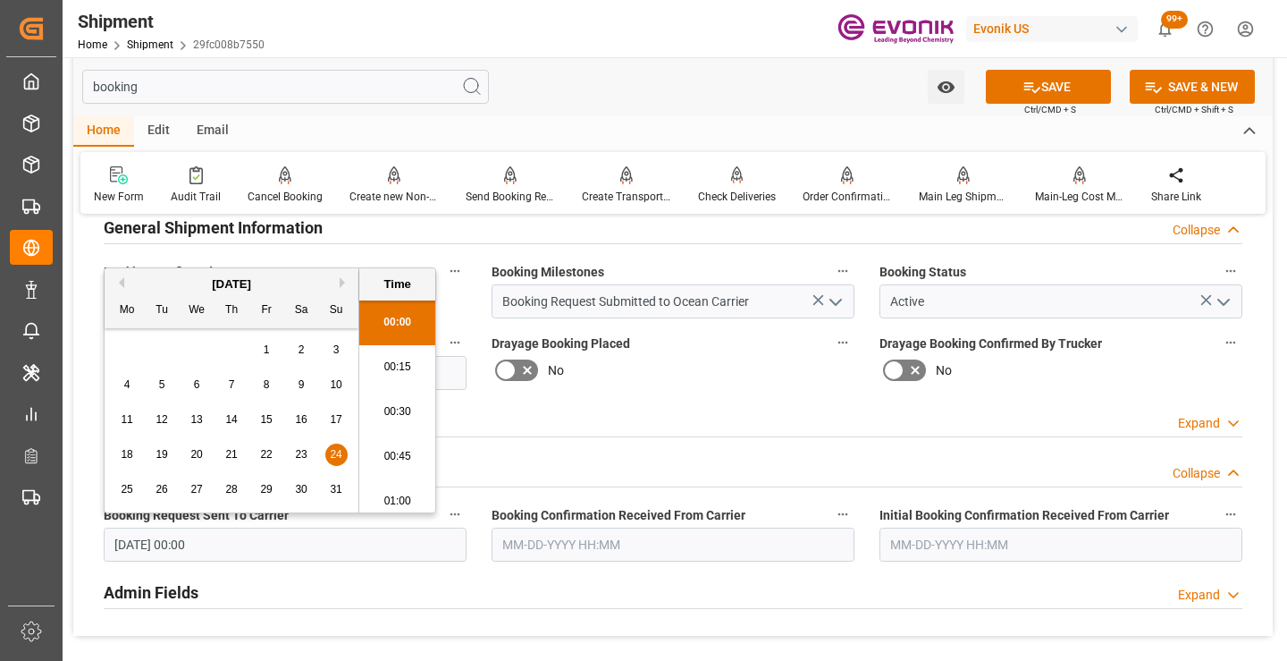
click at [581, 548] on input "text" at bounding box center [673, 544] width 363 height 34
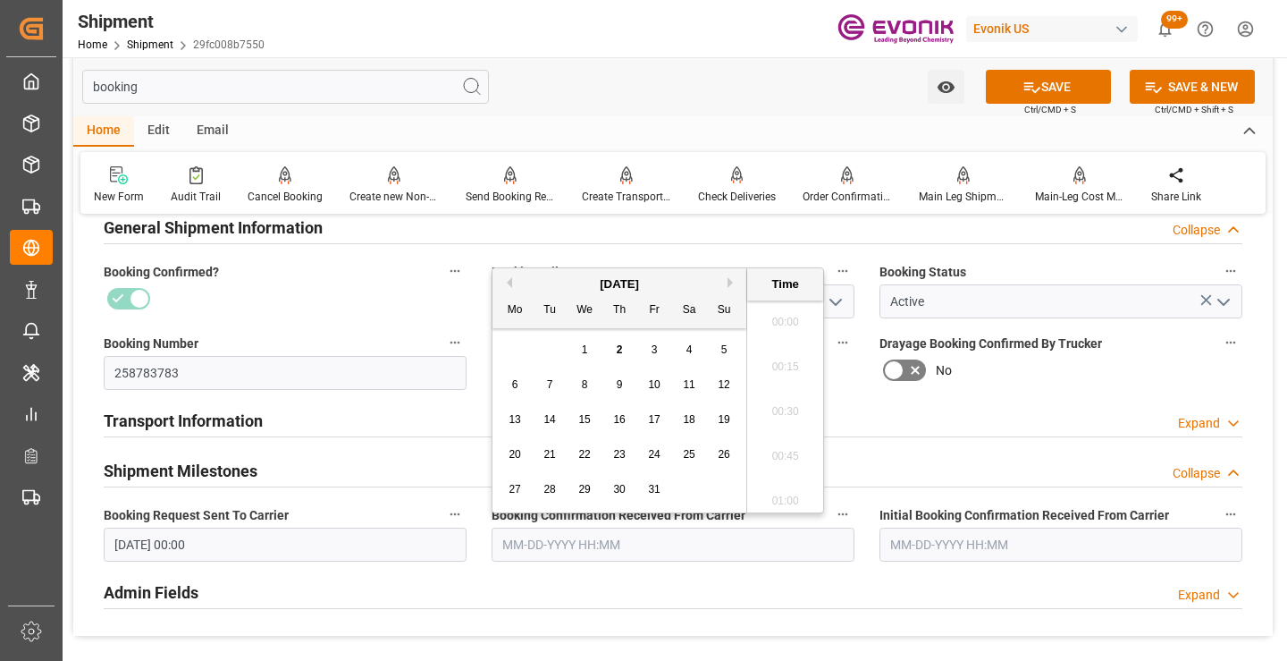
scroll to position [2777, 0]
click at [508, 285] on button "Previous Month" at bounding box center [506, 282] width 11 height 11
click at [583, 484] on span "27" at bounding box center [584, 489] width 12 height 13
type input "08-27-2025 00:00"
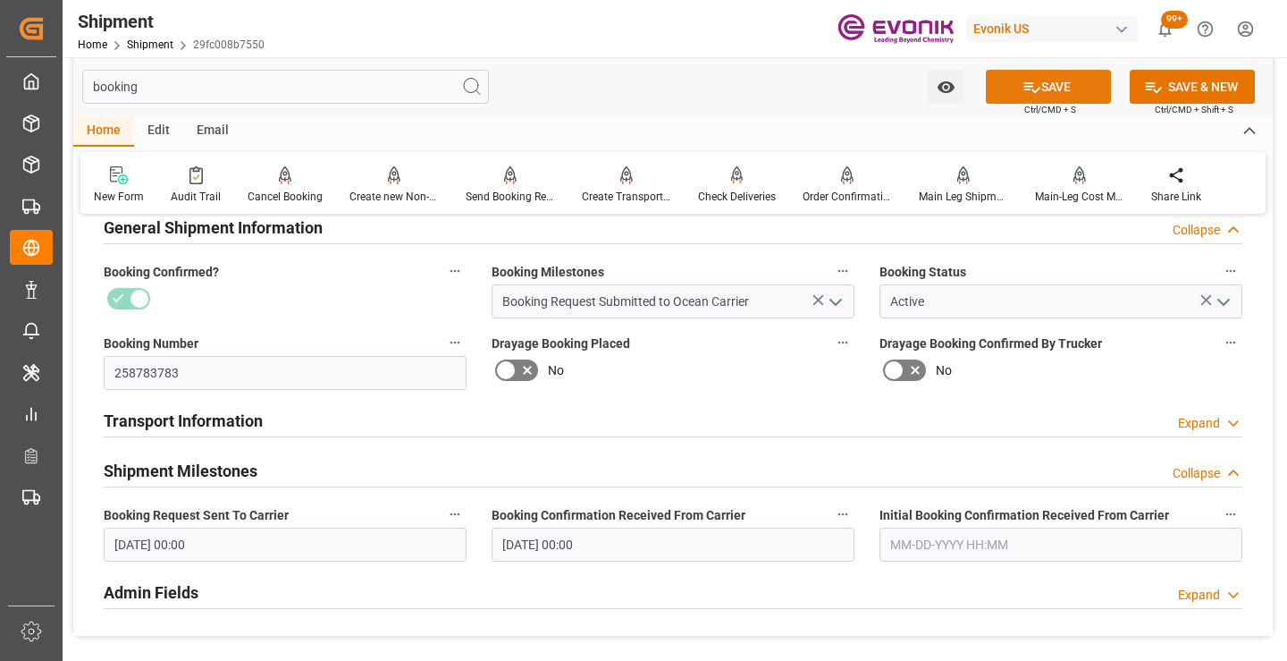
click at [1007, 91] on button "SAVE" at bounding box center [1048, 87] width 125 height 34
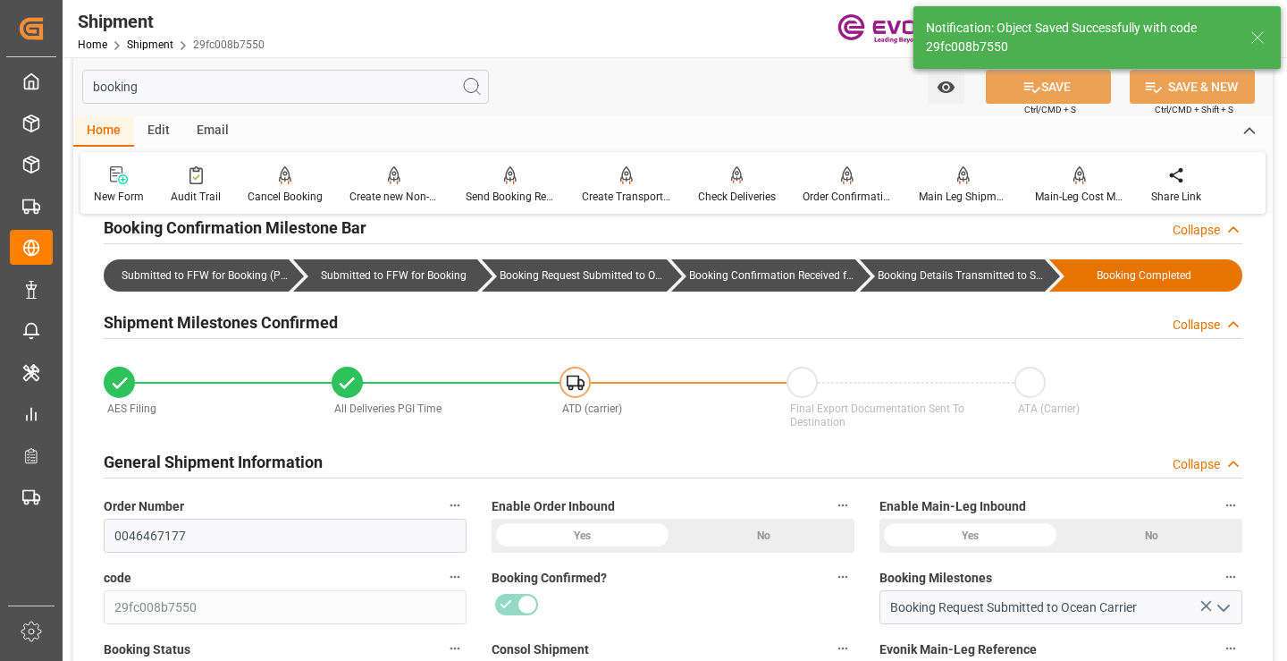
type input "Booking Details Transmitted to SAP"
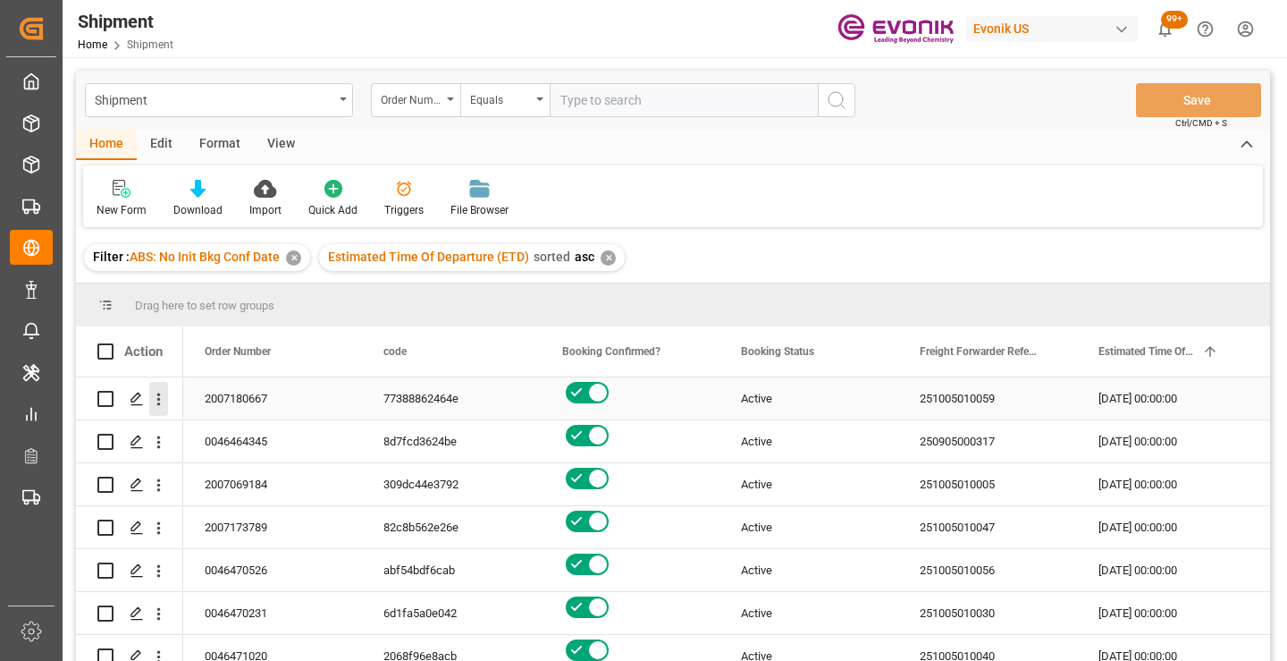
click at [160, 397] on icon "open menu" at bounding box center [158, 399] width 19 height 19
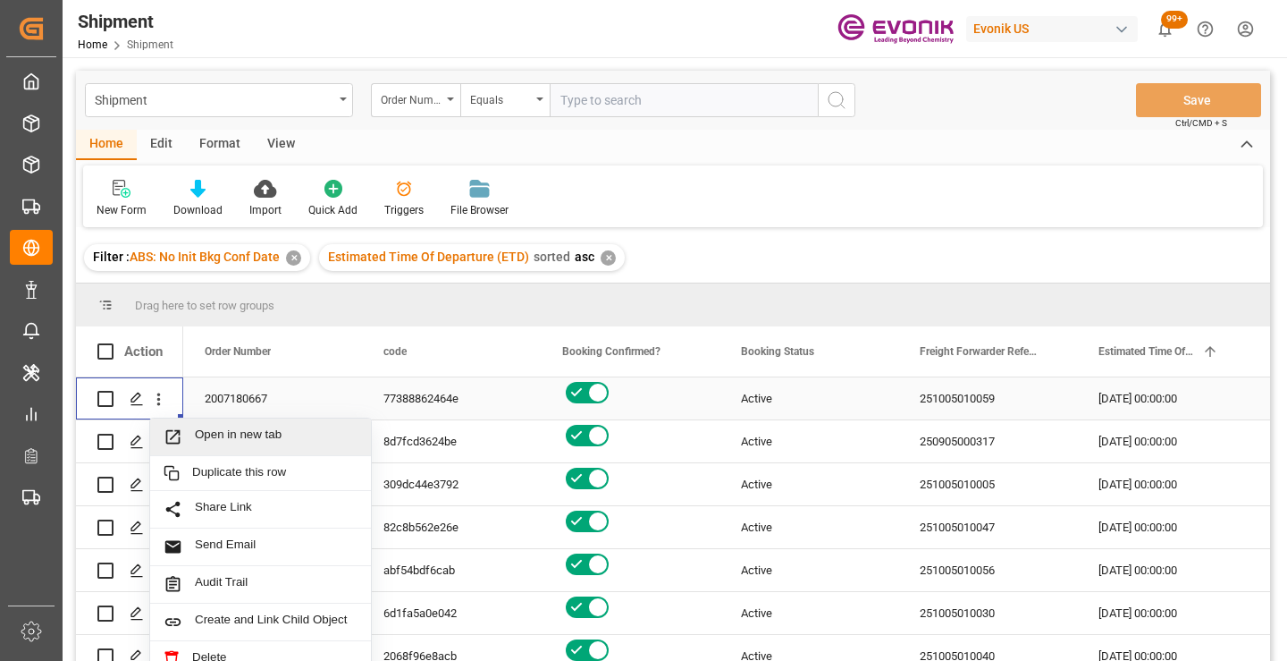
click at [223, 433] on span "Open in new tab" at bounding box center [276, 436] width 163 height 19
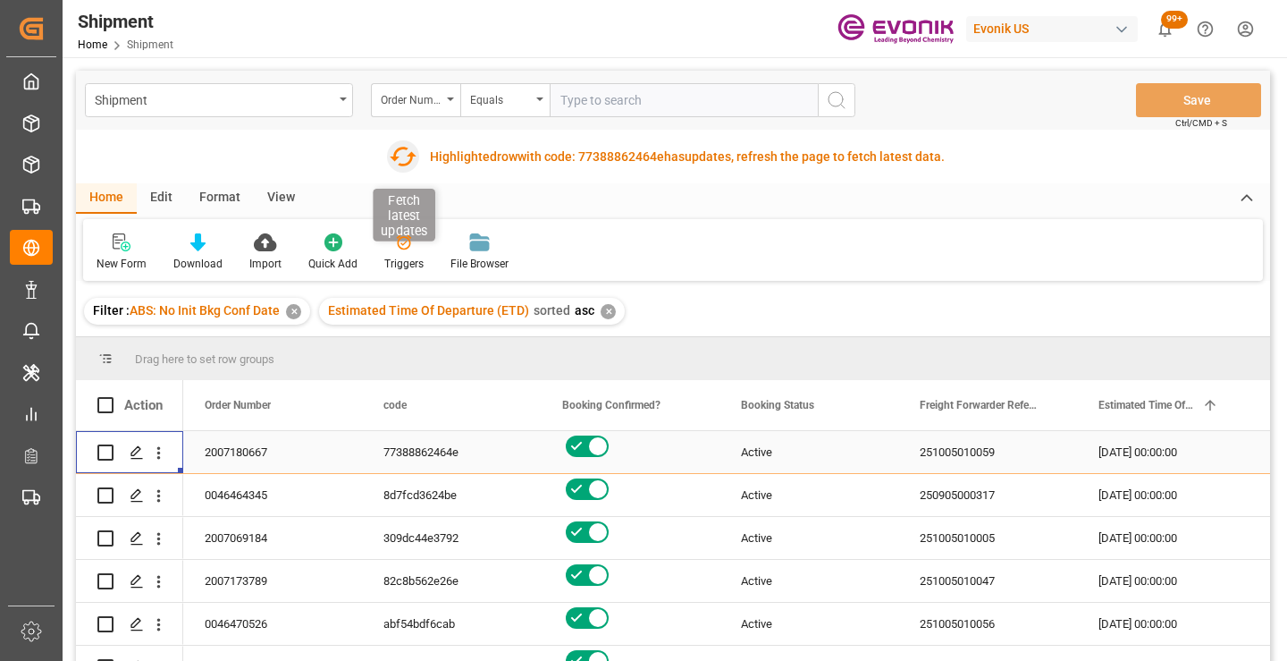
click at [398, 160] on icon "button" at bounding box center [403, 156] width 29 height 29
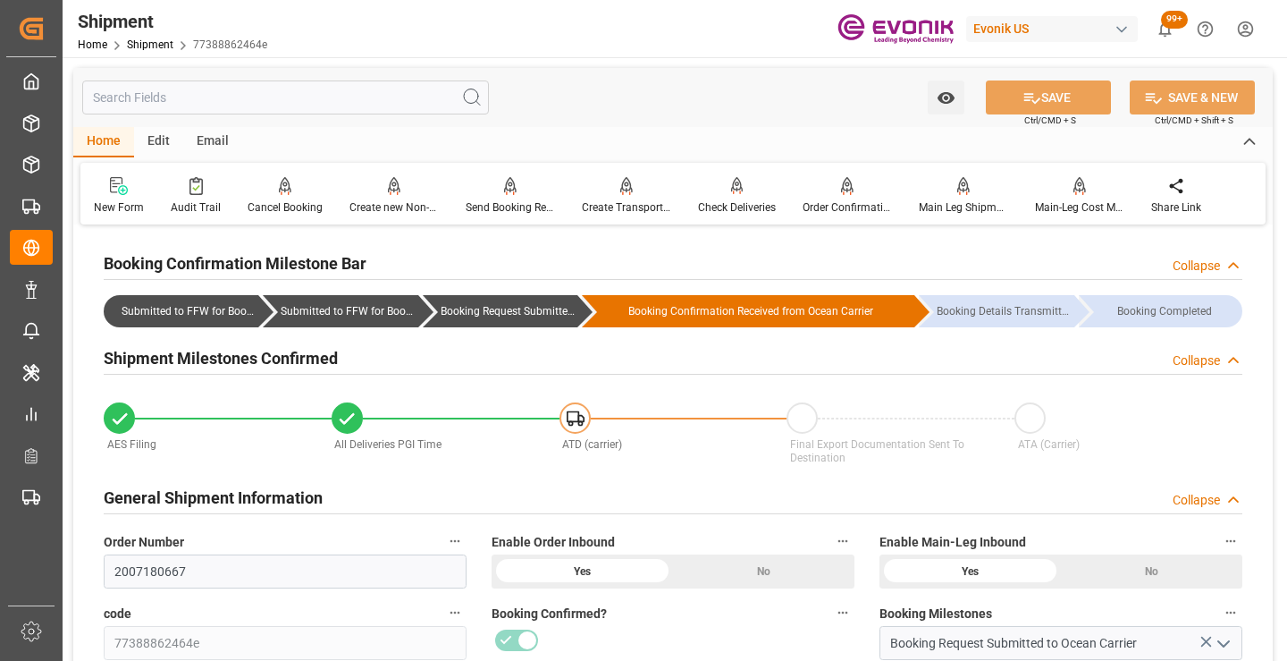
scroll to position [179, 0]
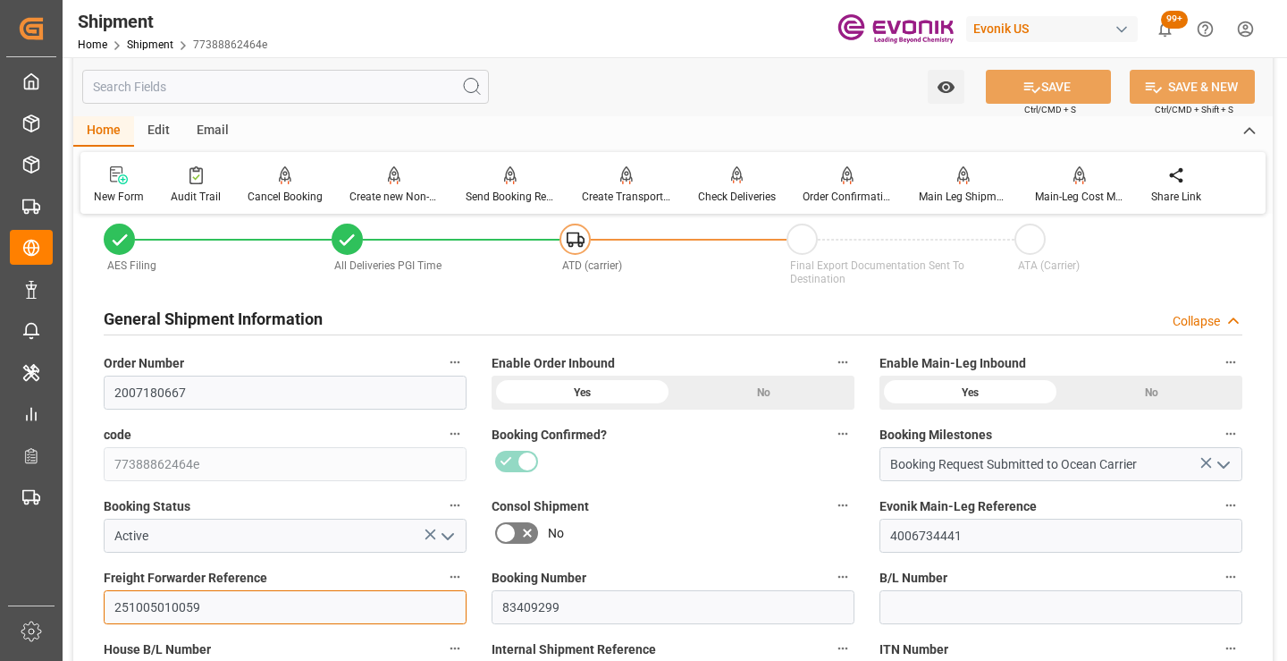
click at [170, 608] on input "251005010059" at bounding box center [285, 607] width 363 height 34
click at [362, 88] on input "text" at bounding box center [285, 87] width 407 height 34
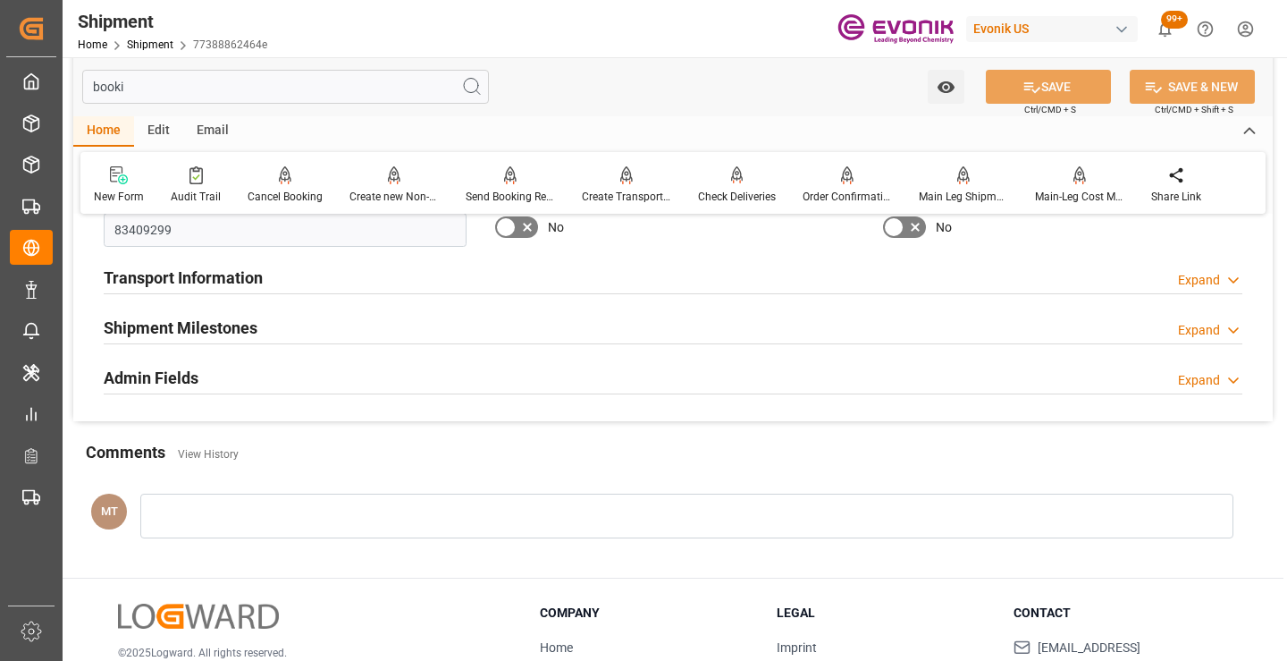
scroll to position [0, 0]
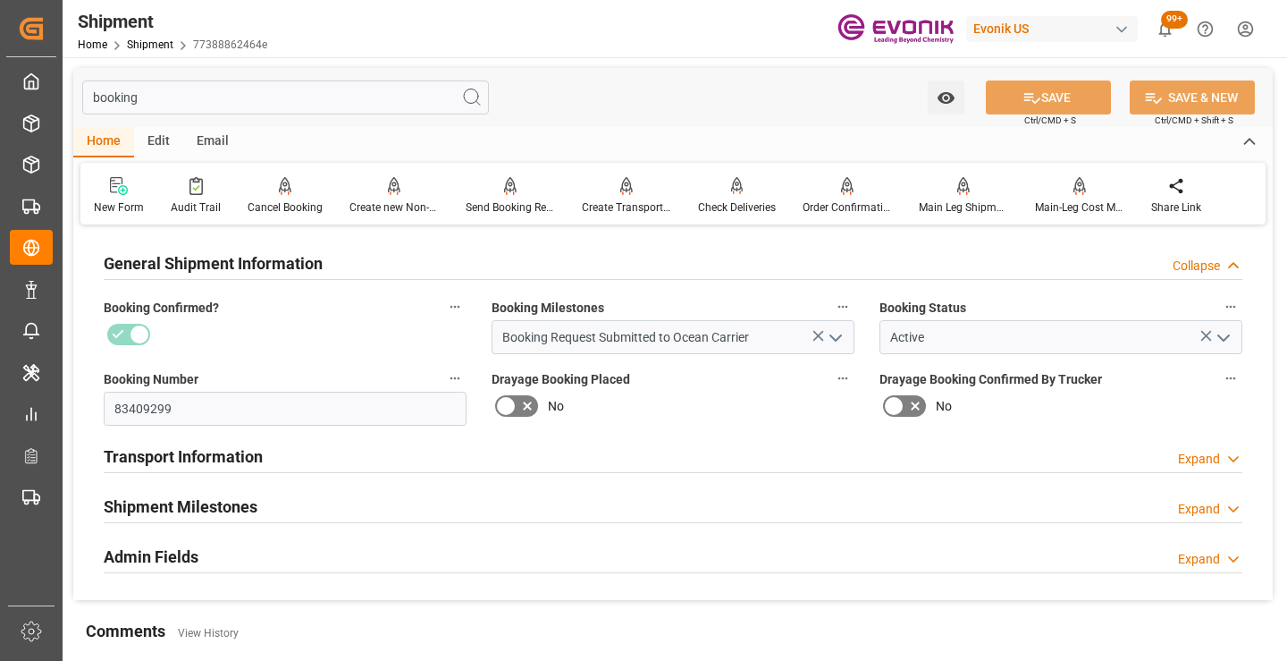
type input "booking"
click at [253, 494] on h2 "Shipment Milestones" at bounding box center [181, 506] width 154 height 24
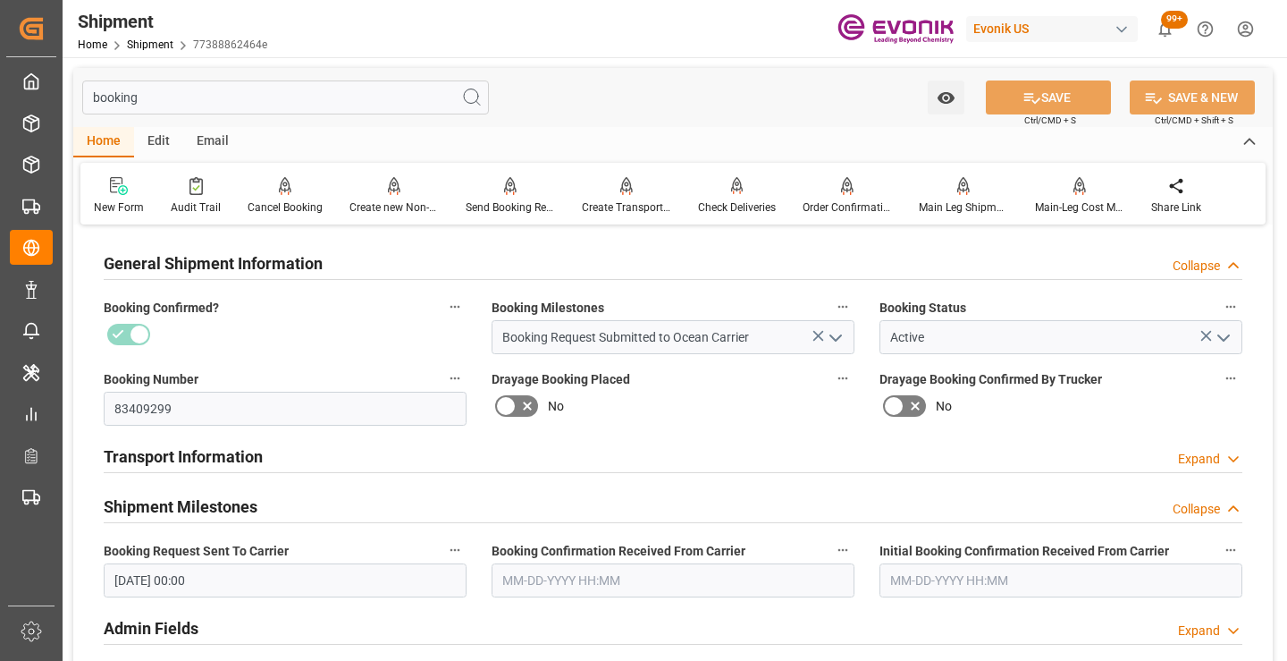
click at [350, 585] on input "09-18-2025 00:00" at bounding box center [285, 580] width 363 height 34
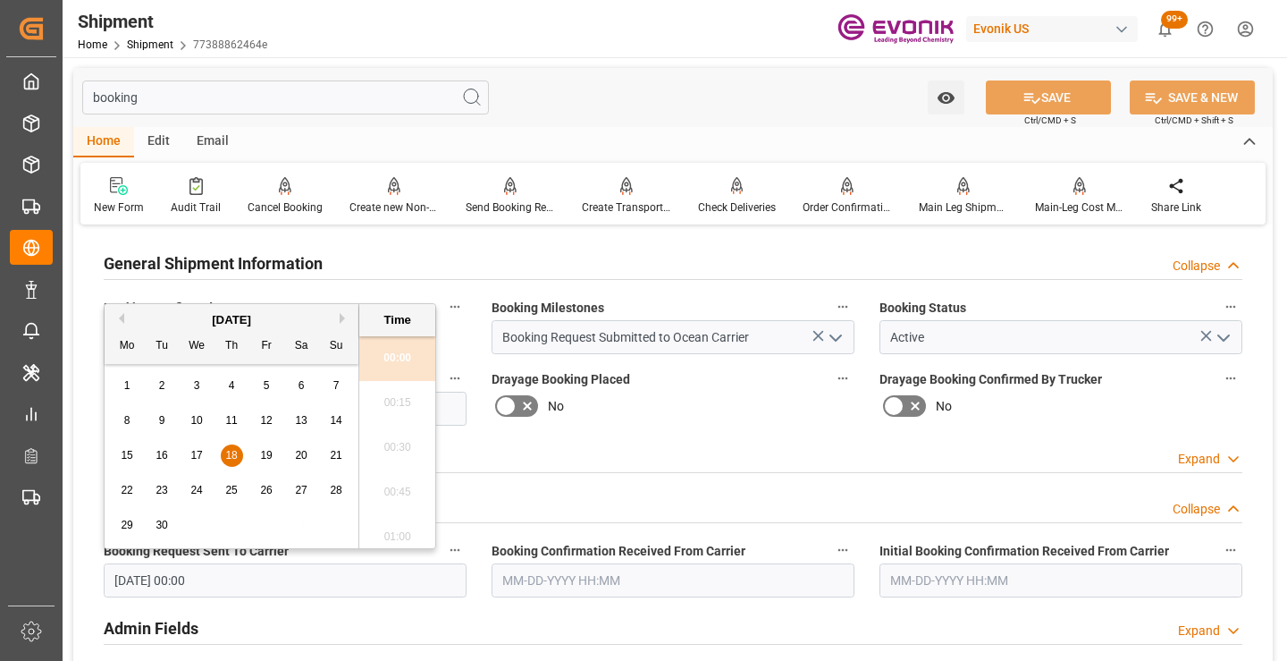
click at [267, 417] on span "12" at bounding box center [266, 420] width 12 height 13
type input "[DATE] 00:00"
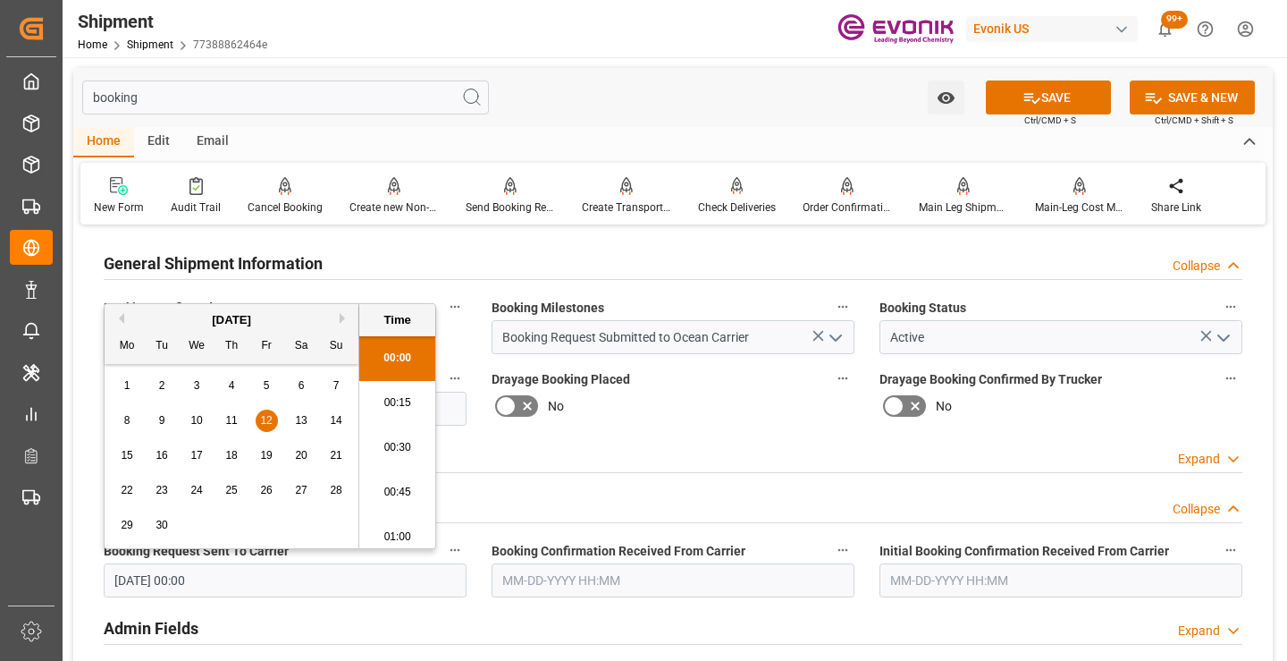
click at [554, 577] on input "text" at bounding box center [673, 580] width 363 height 34
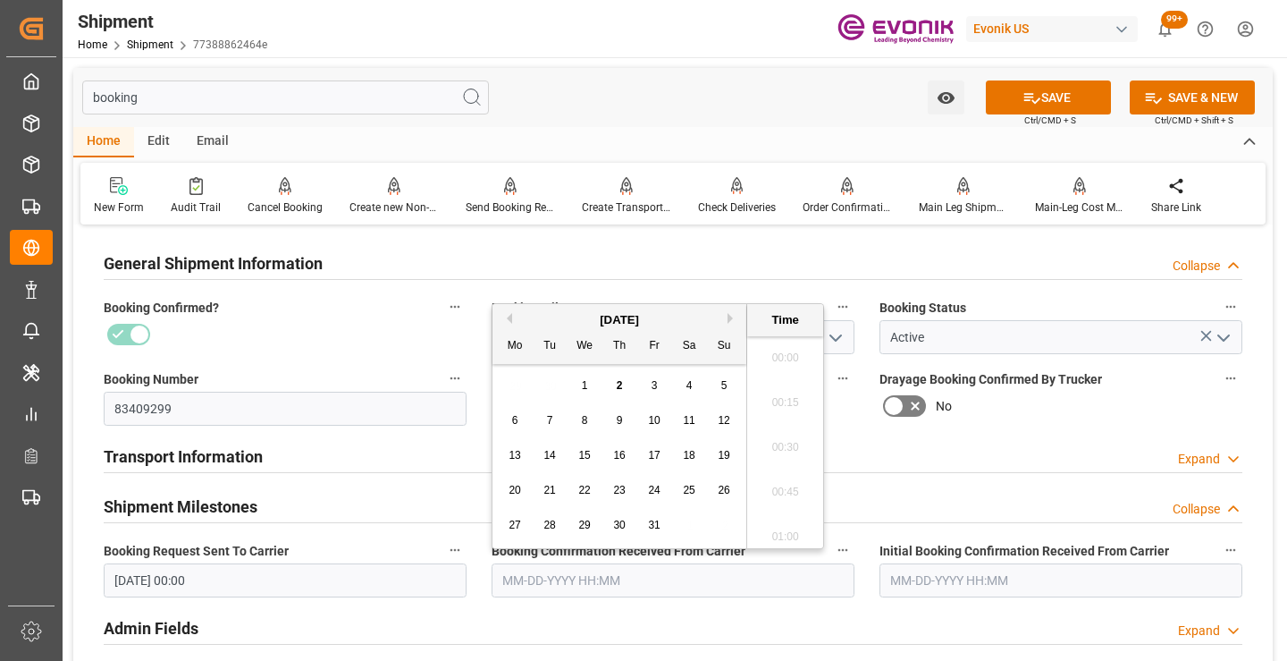
scroll to position [2777, 0]
click at [509, 319] on button "Previous Month" at bounding box center [506, 318] width 11 height 11
click at [614, 456] on span "18" at bounding box center [619, 455] width 12 height 13
type input "09-18-2025 00:00"
click at [1017, 108] on button "SAVE" at bounding box center [1048, 97] width 125 height 34
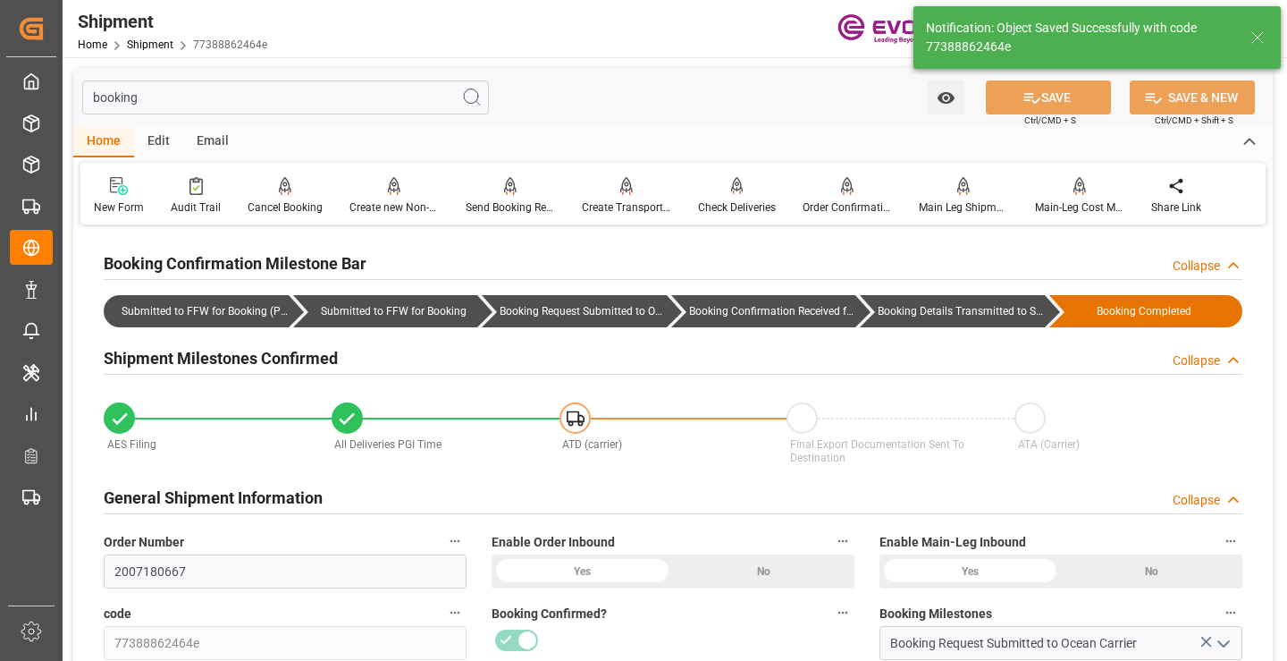
type input "Booking Details Transmitted to SAP"
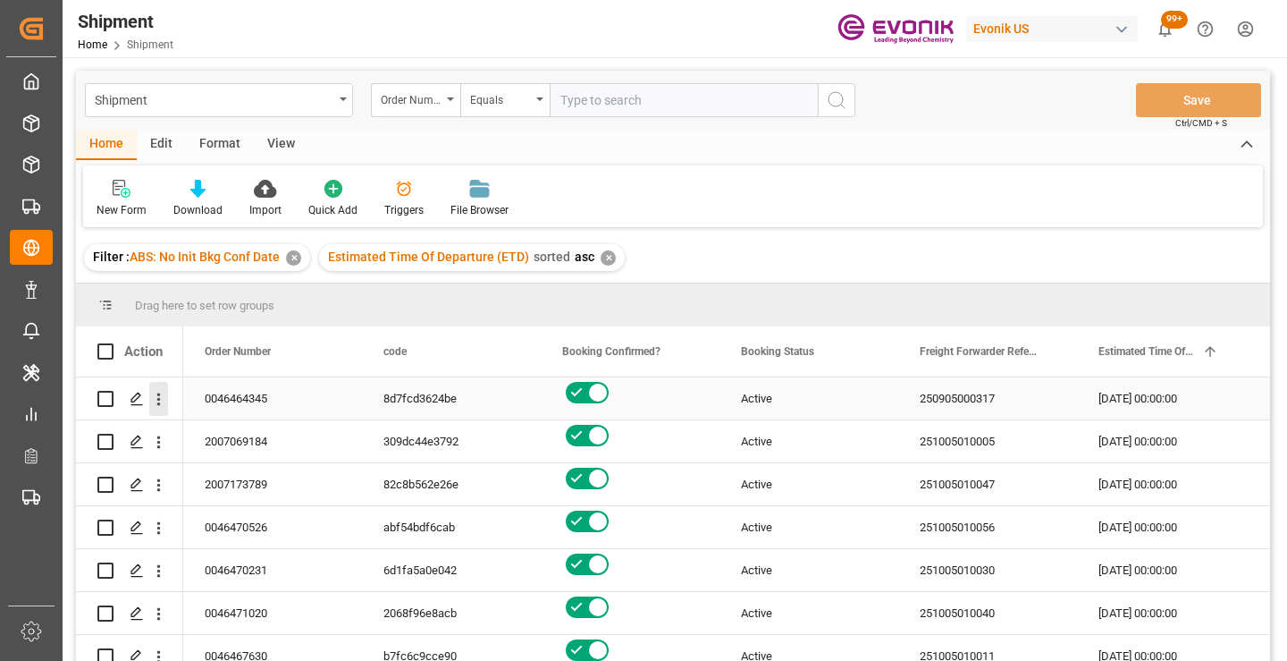
click at [163, 400] on icon "open menu" at bounding box center [158, 399] width 19 height 19
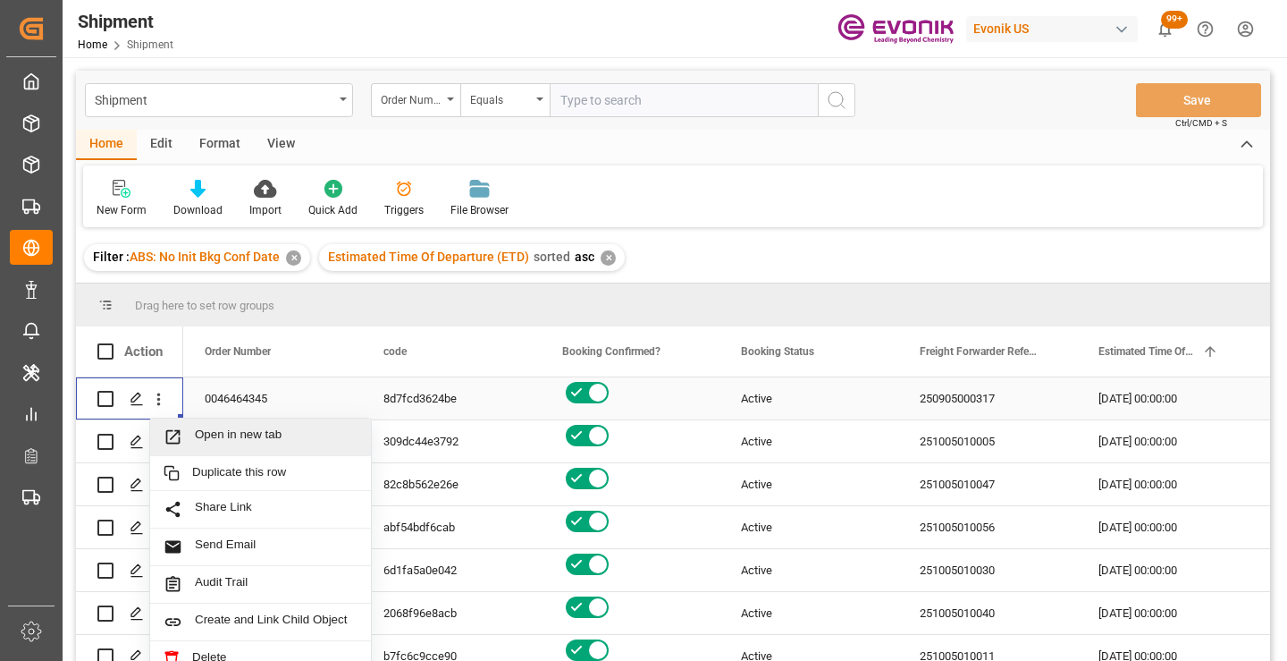
click at [282, 440] on span "Open in new tab" at bounding box center [276, 436] width 163 height 19
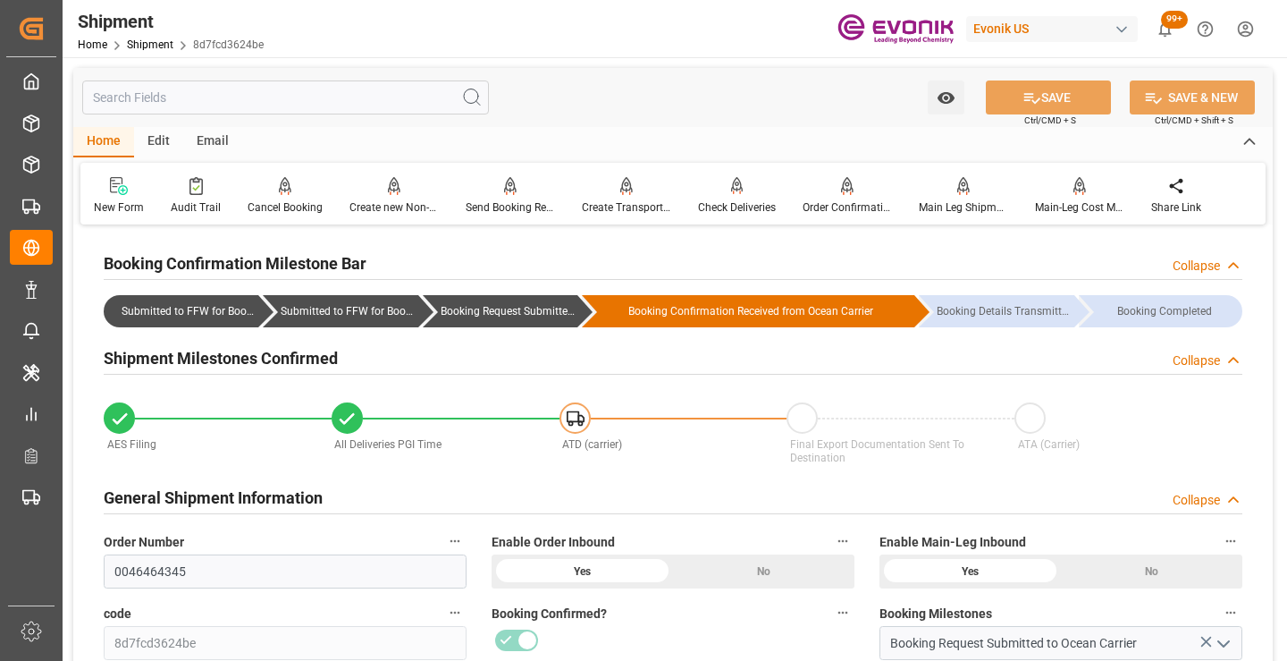
scroll to position [179, 0]
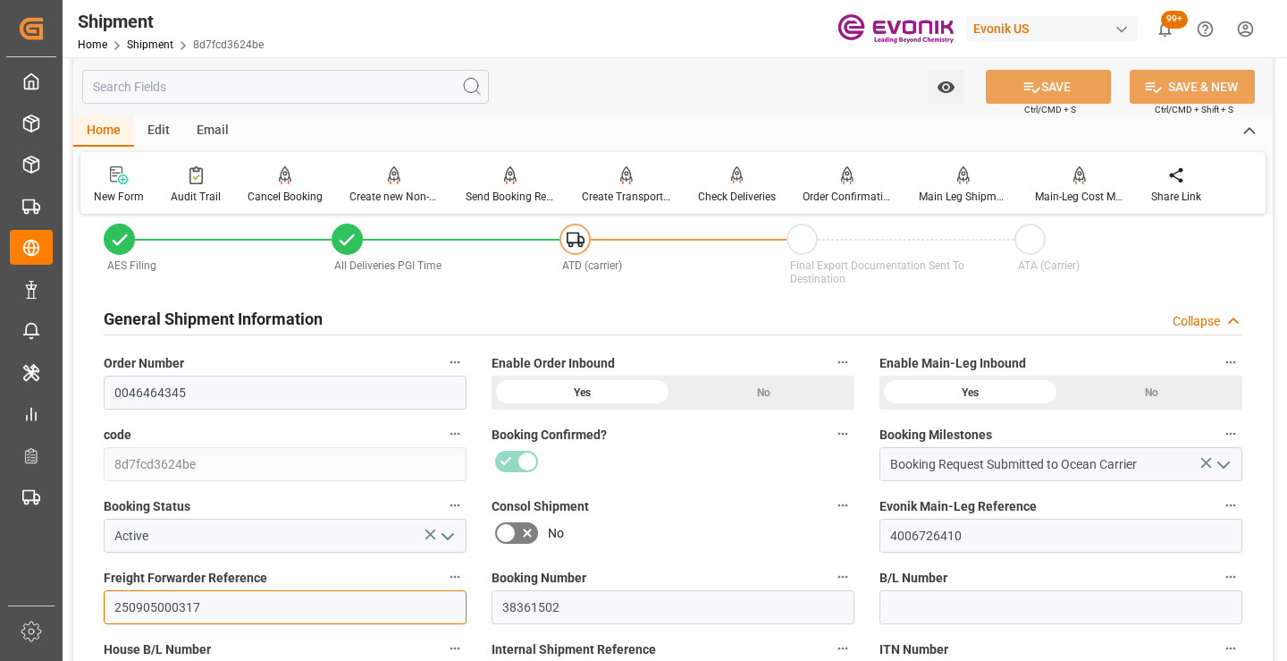
click at [174, 608] on input "250905000317" at bounding box center [285, 607] width 363 height 34
click at [282, 86] on input "text" at bounding box center [285, 87] width 407 height 34
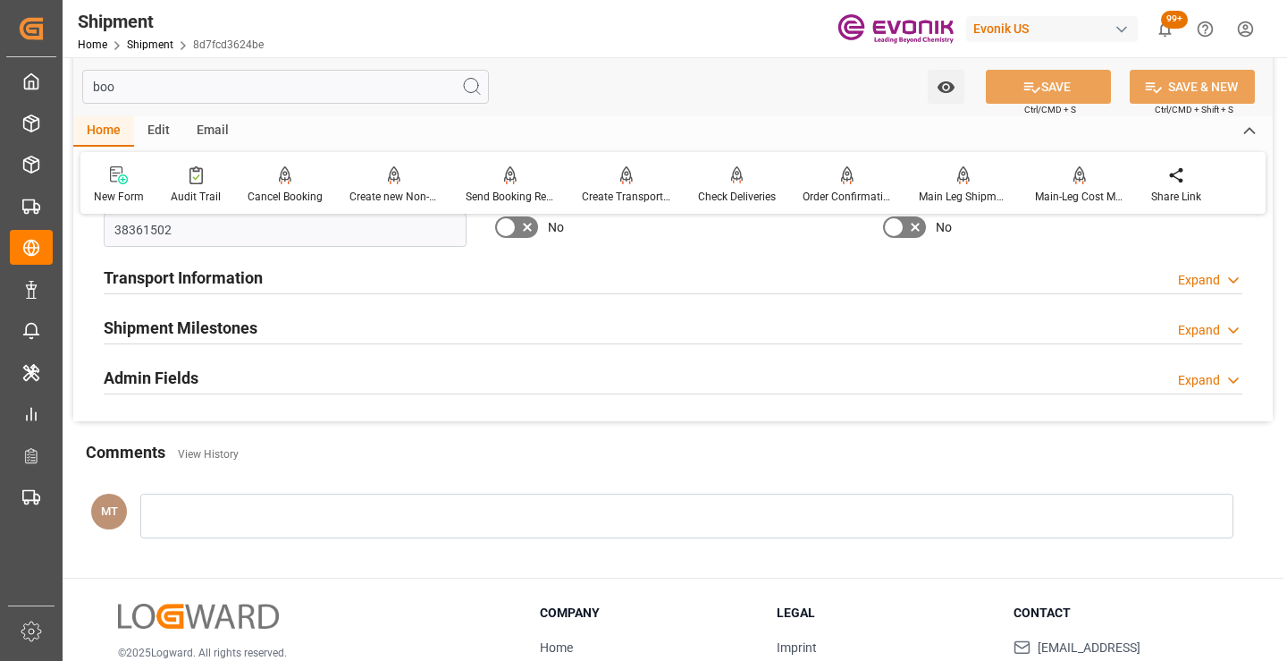
scroll to position [0, 0]
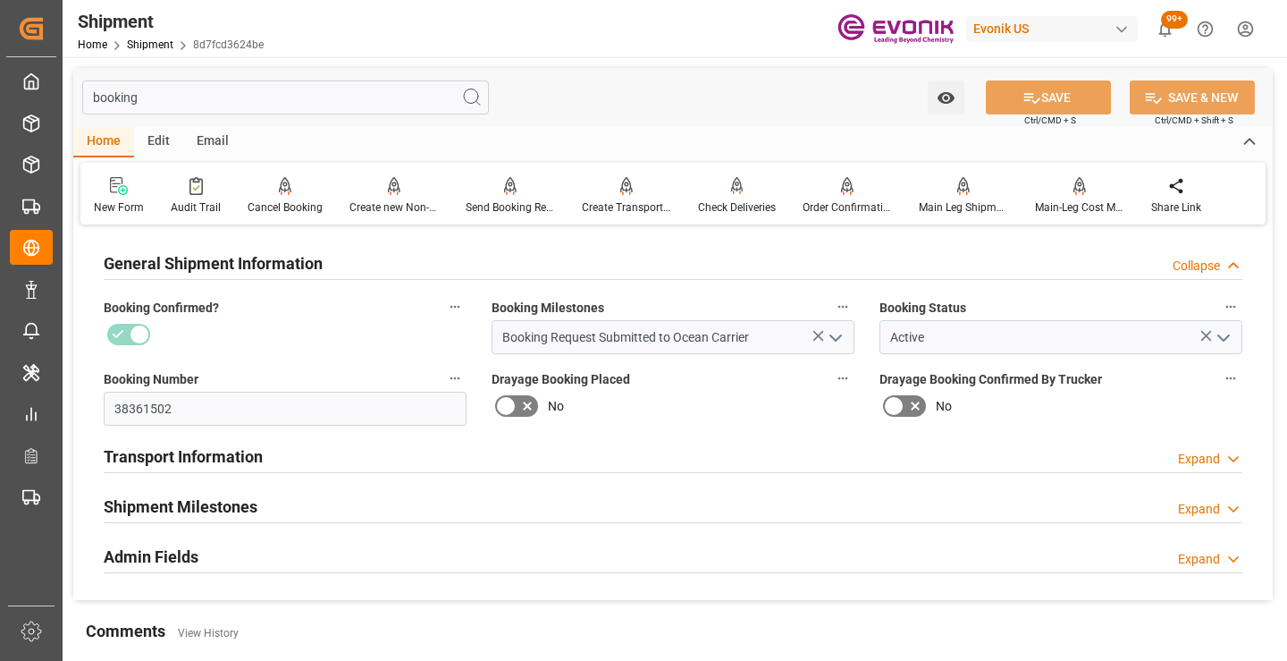
type input "booking"
click at [257, 497] on div "Shipment Milestones Expand" at bounding box center [673, 505] width 1139 height 34
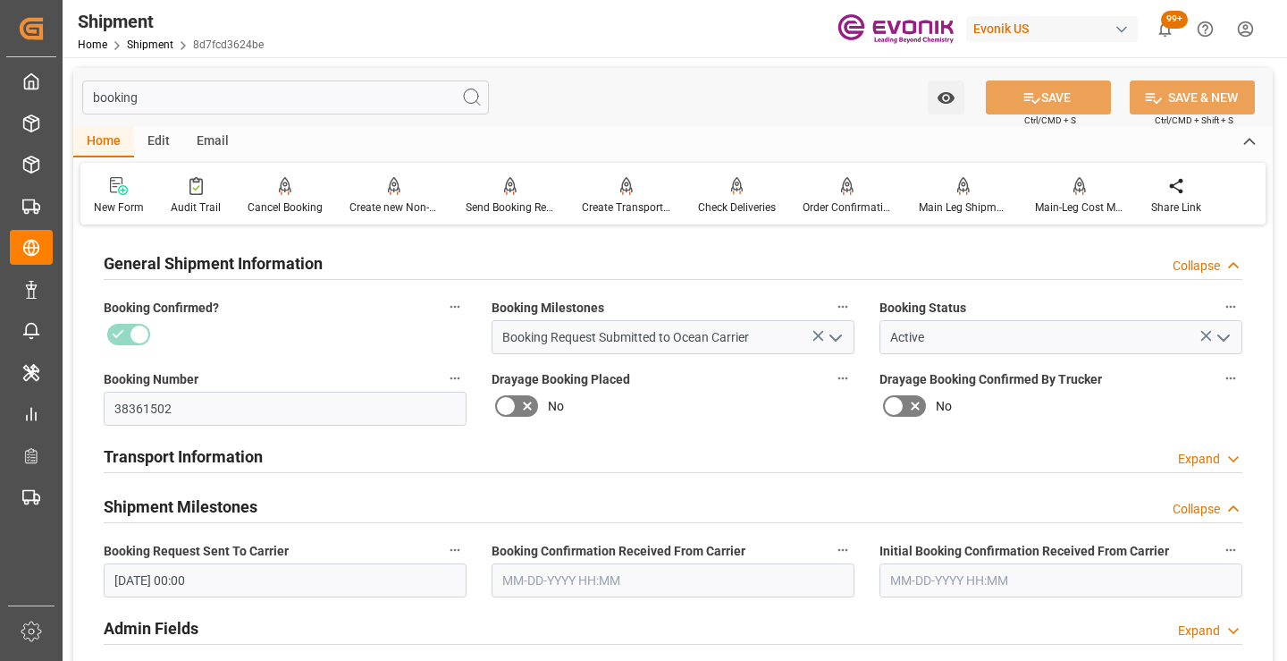
click at [312, 577] on input "[DATE] 00:00" at bounding box center [285, 580] width 363 height 34
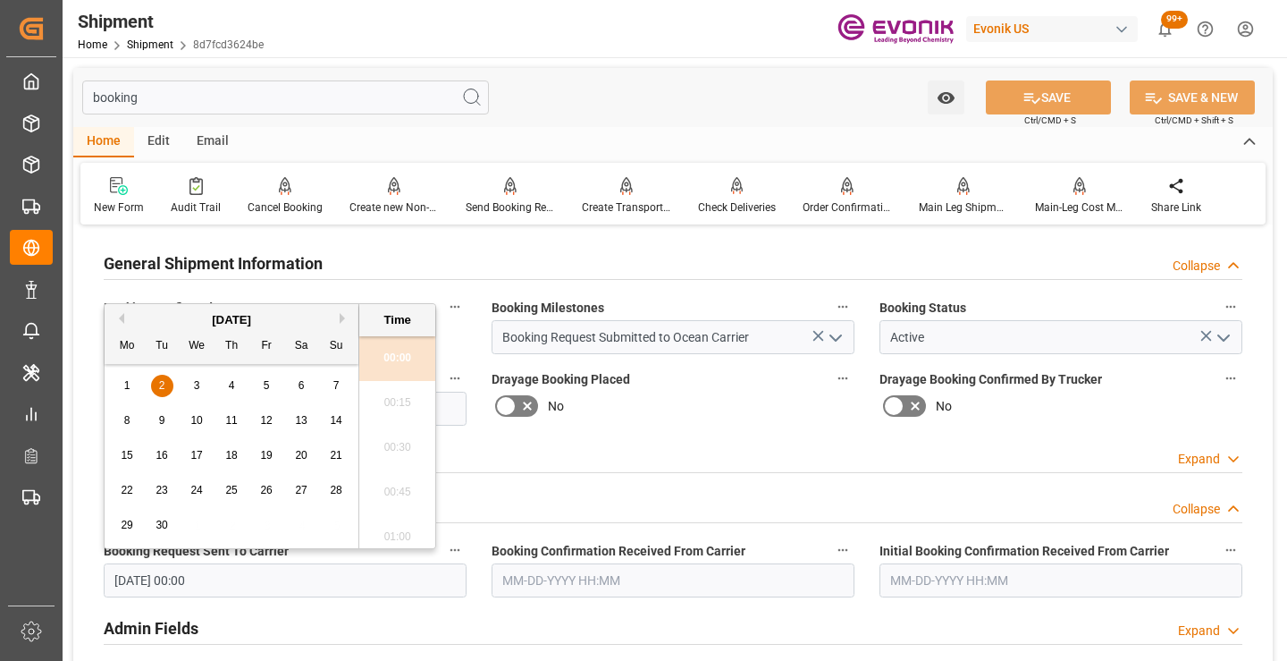
click at [130, 421] on span "8" at bounding box center [127, 420] width 6 height 13
type input "[DATE] 00:00"
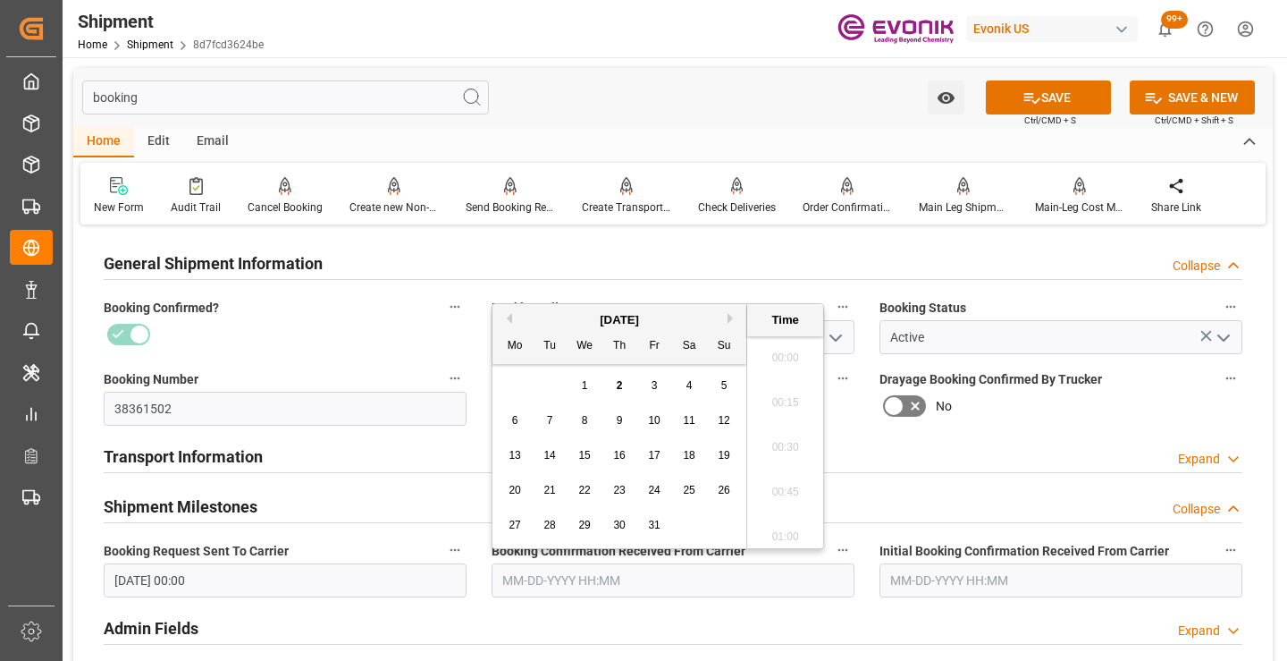
click at [577, 571] on input "text" at bounding box center [673, 580] width 363 height 34
click at [507, 318] on button "Previous Month" at bounding box center [506, 318] width 11 height 11
click at [520, 425] on div "8" at bounding box center [515, 420] width 22 height 21
type input "09-08-2025 00:00"
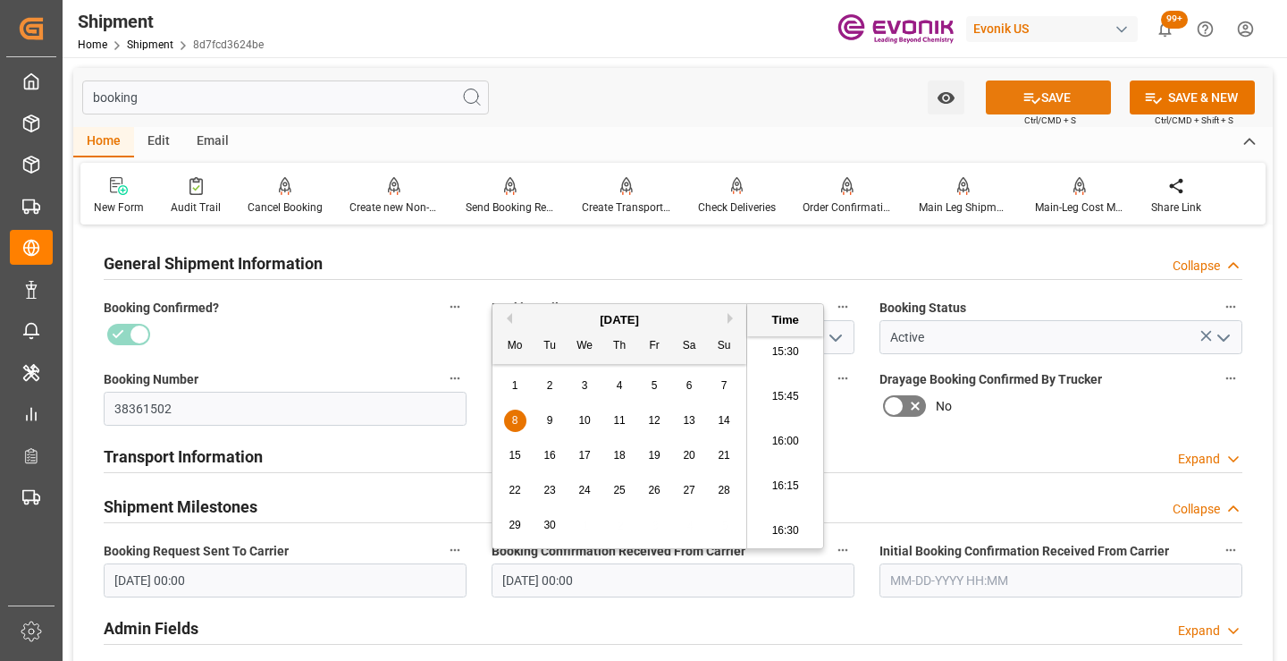
click at [1023, 105] on icon at bounding box center [1032, 97] width 19 height 19
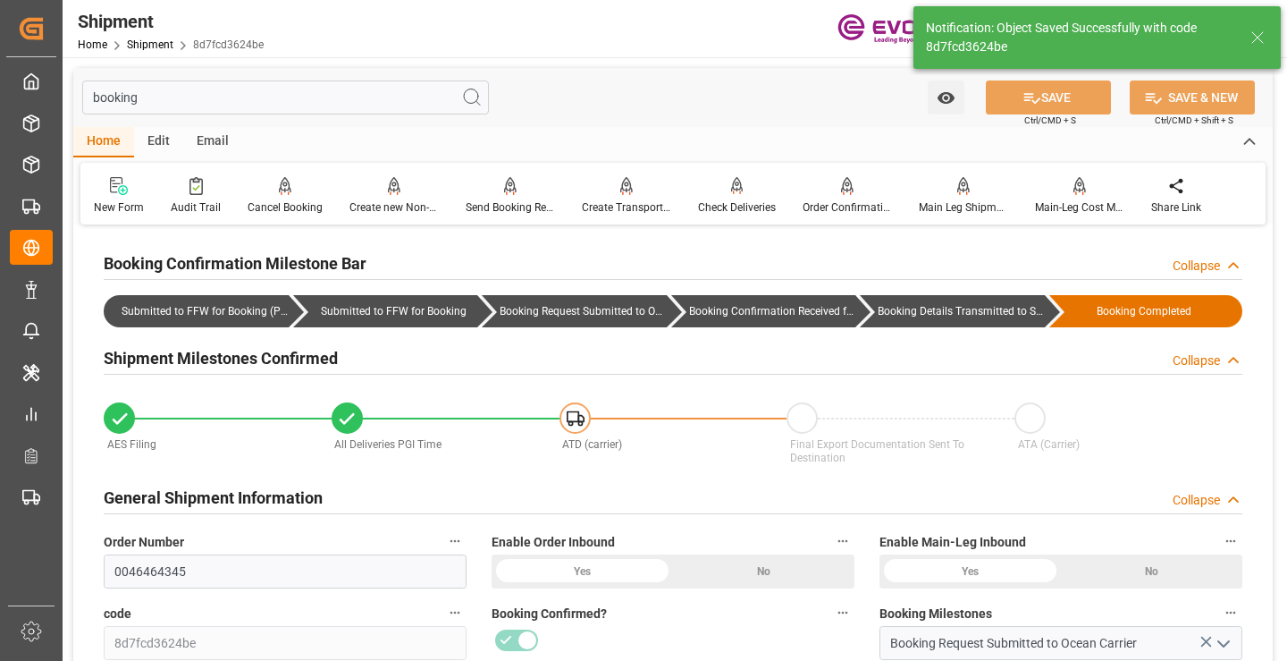
type input "Booking Details Transmitted to SAP"
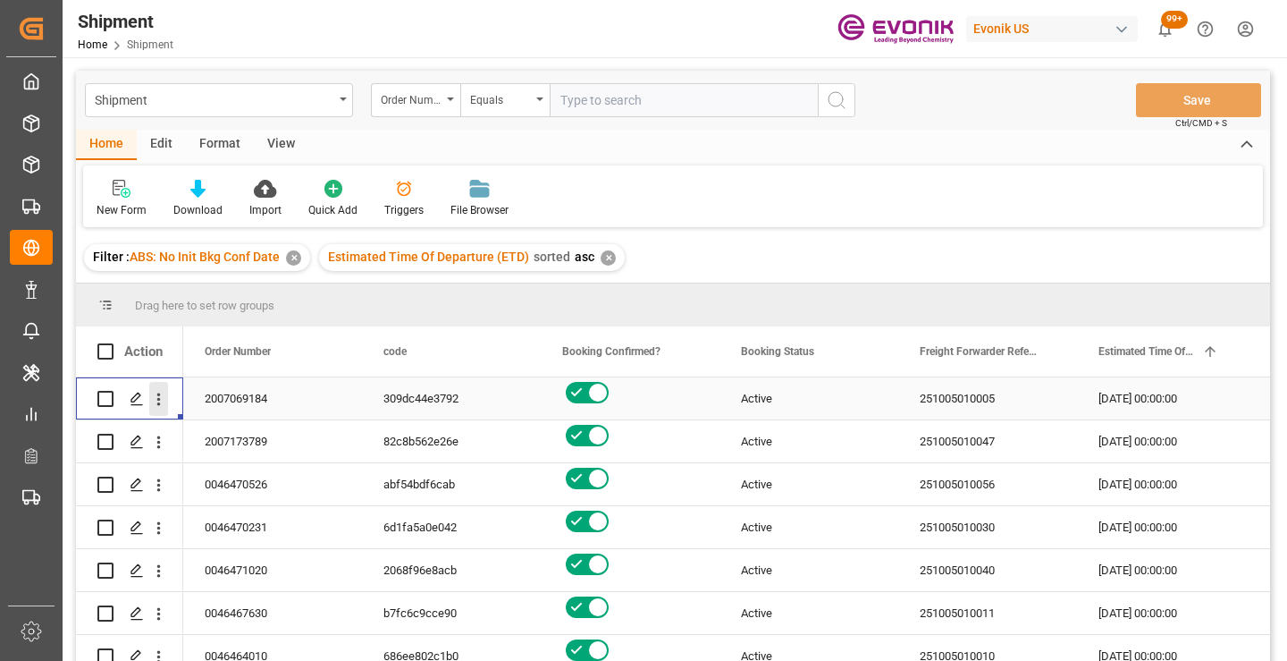
click at [156, 397] on icon "open menu" at bounding box center [158, 399] width 19 height 19
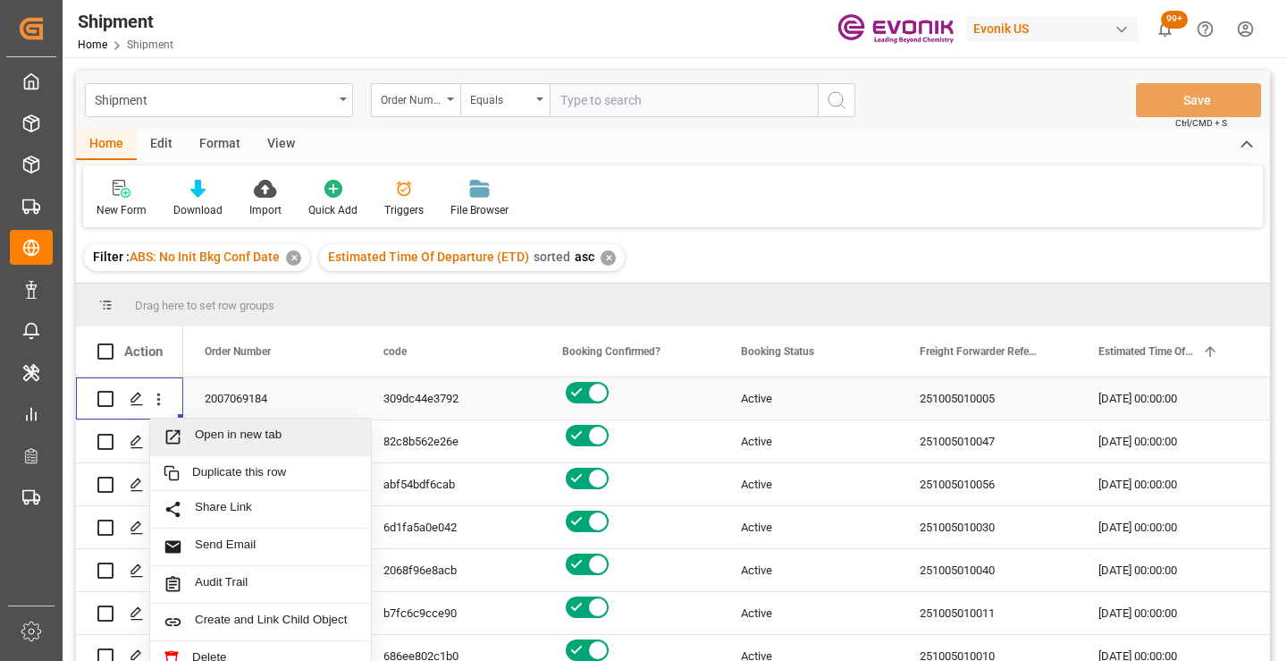
click at [239, 434] on span "Open in new tab" at bounding box center [276, 436] width 163 height 19
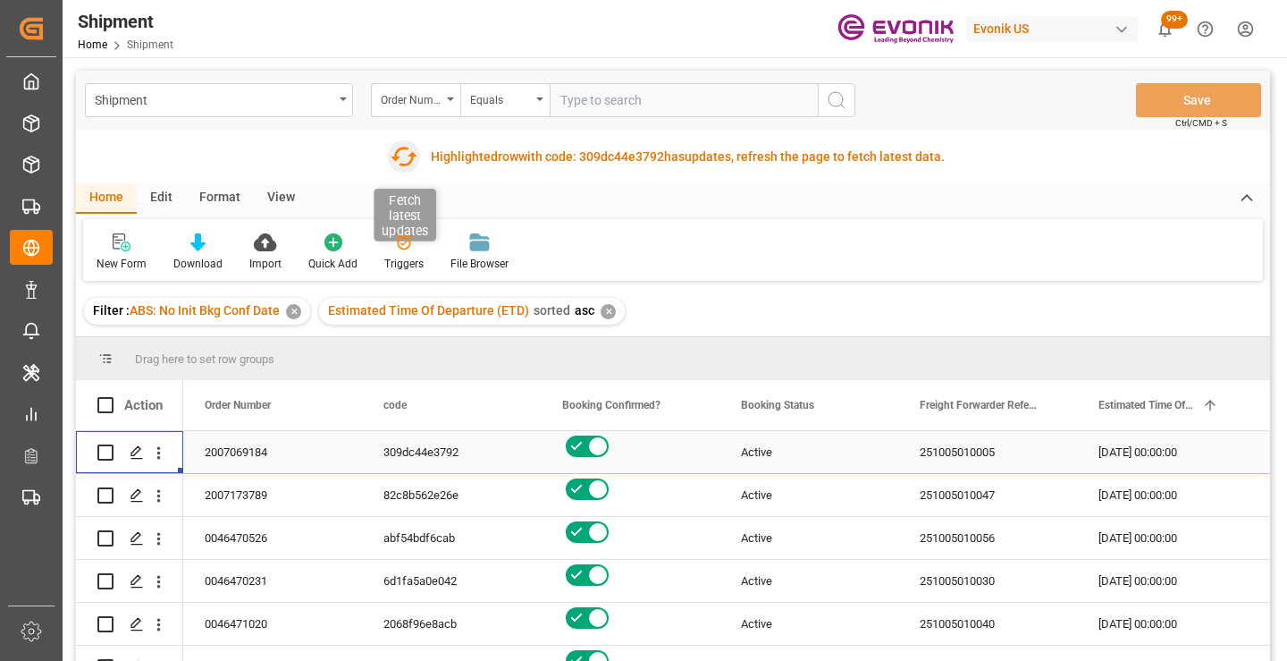
click at [406, 162] on icon "button" at bounding box center [403, 156] width 29 height 29
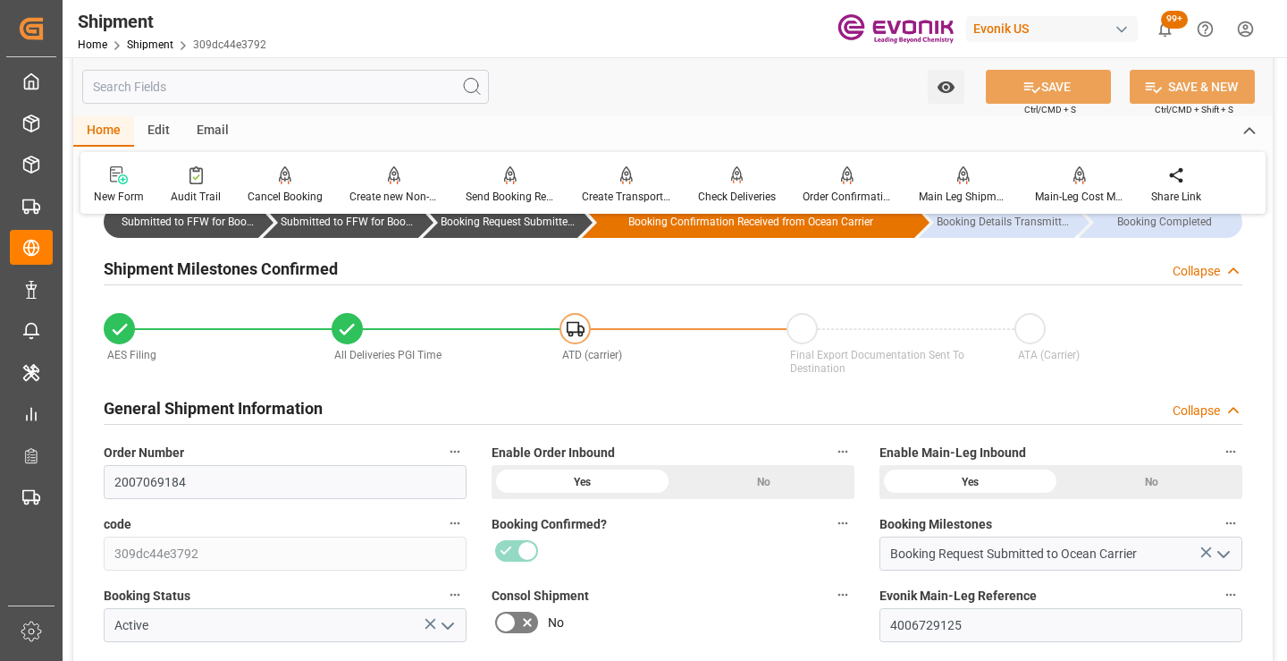
scroll to position [268, 0]
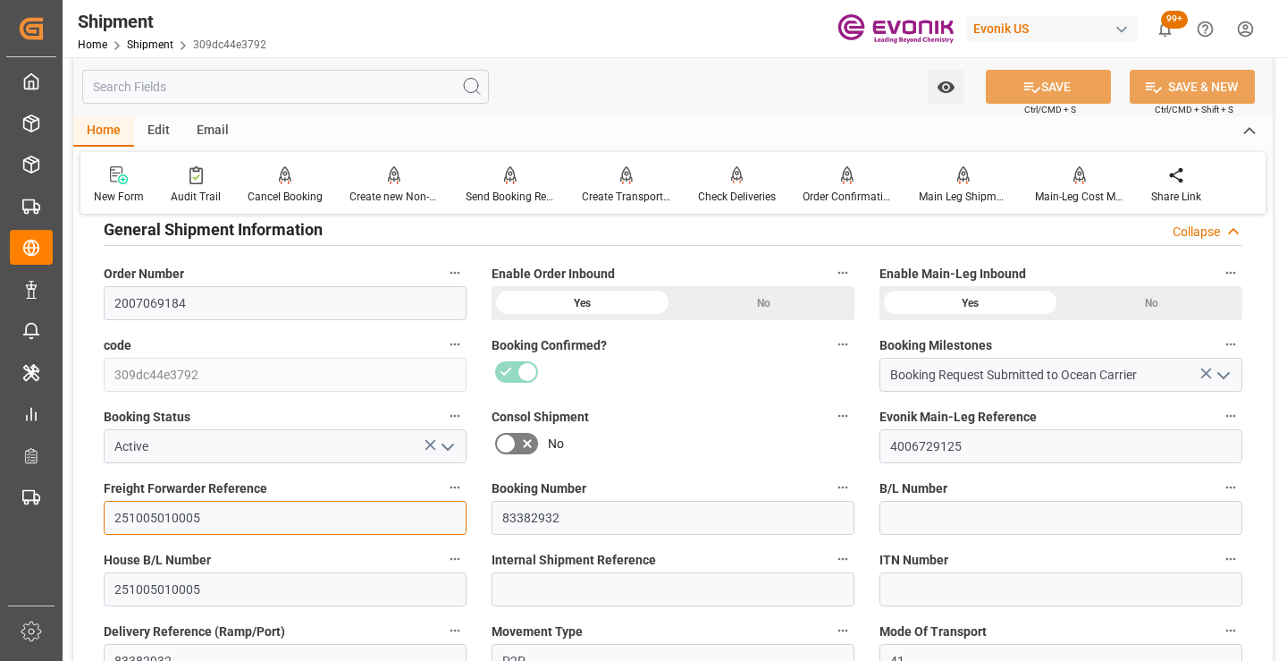
click at [161, 511] on input "251005010005" at bounding box center [285, 518] width 363 height 34
click at [290, 92] on input "text" at bounding box center [285, 87] width 407 height 34
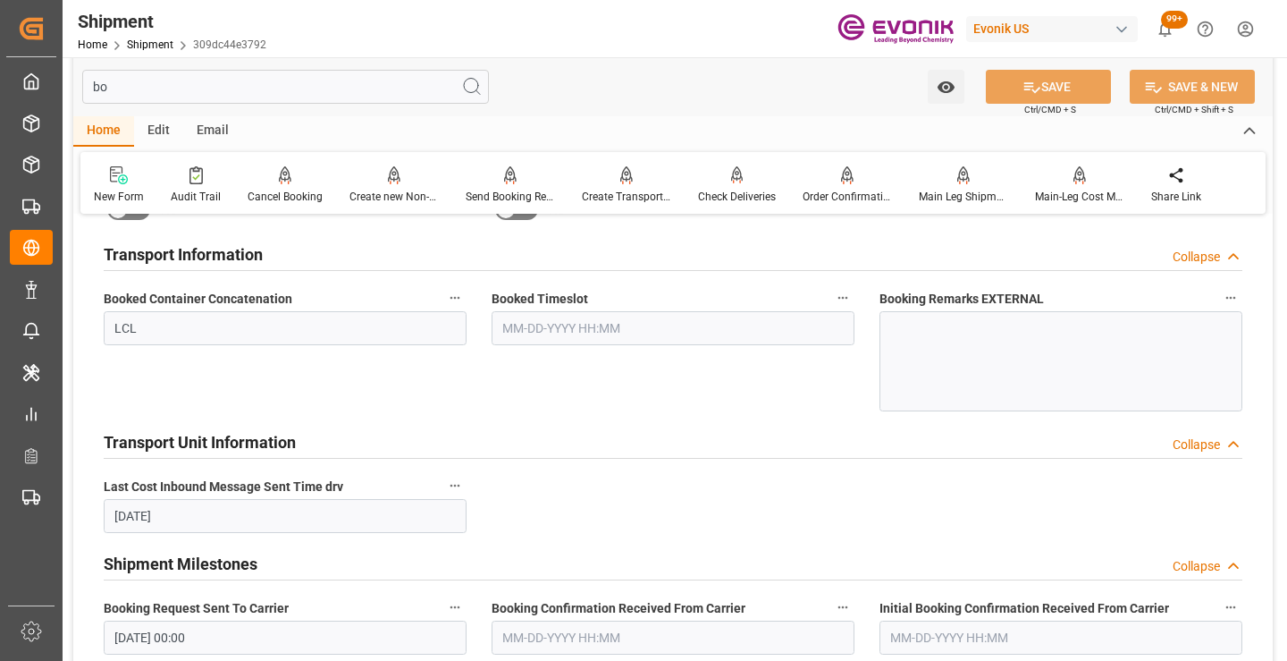
scroll to position [36, 0]
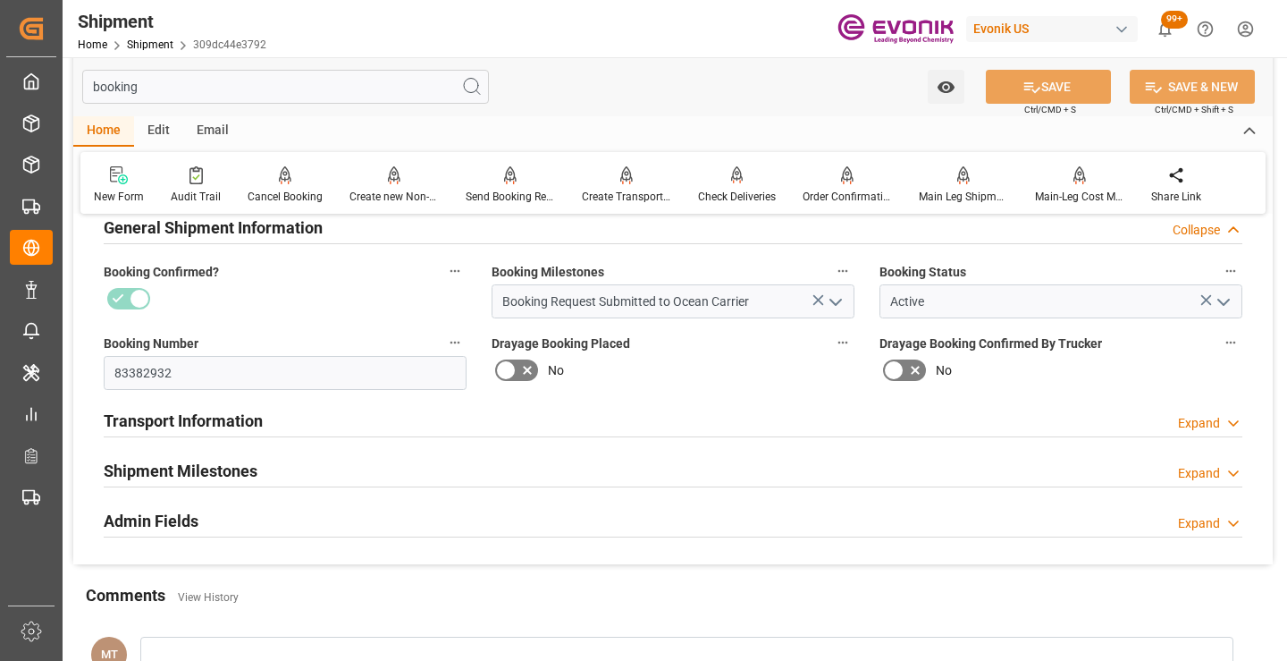
type input "booking"
click at [243, 471] on h2 "Shipment Milestones" at bounding box center [181, 471] width 154 height 24
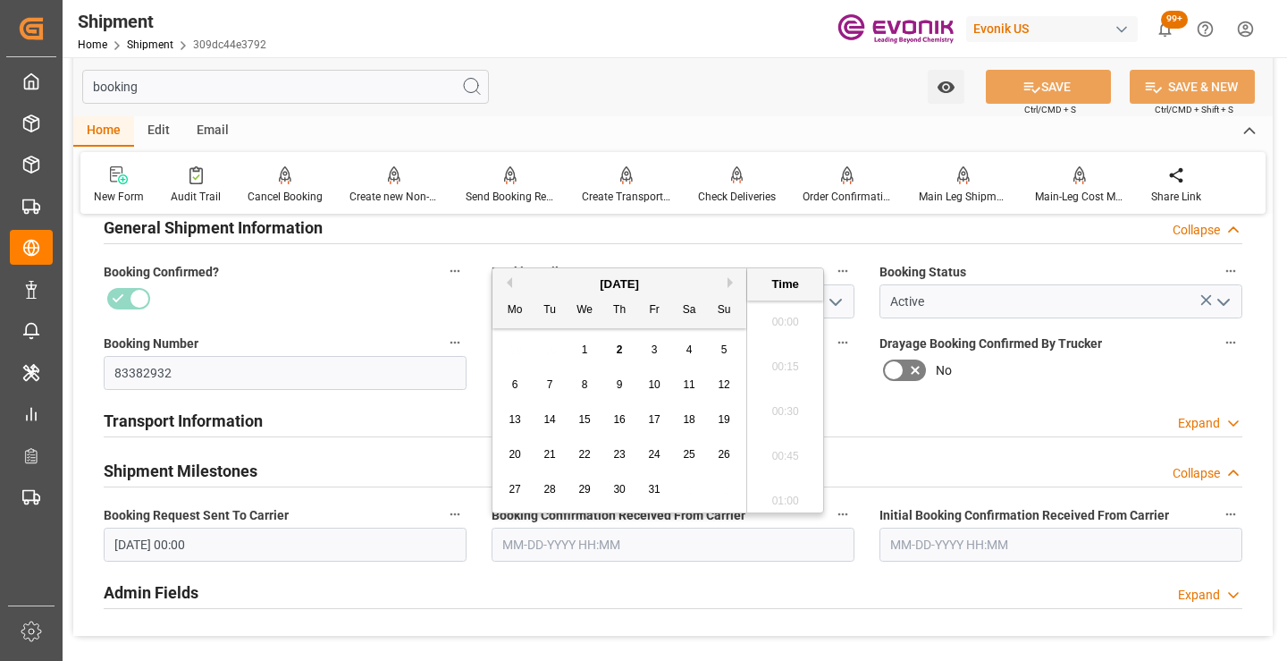
click at [557, 549] on input "text" at bounding box center [673, 544] width 363 height 34
click at [509, 282] on button "Previous Month" at bounding box center [506, 282] width 11 height 11
click at [657, 384] on span "12" at bounding box center [654, 384] width 12 height 13
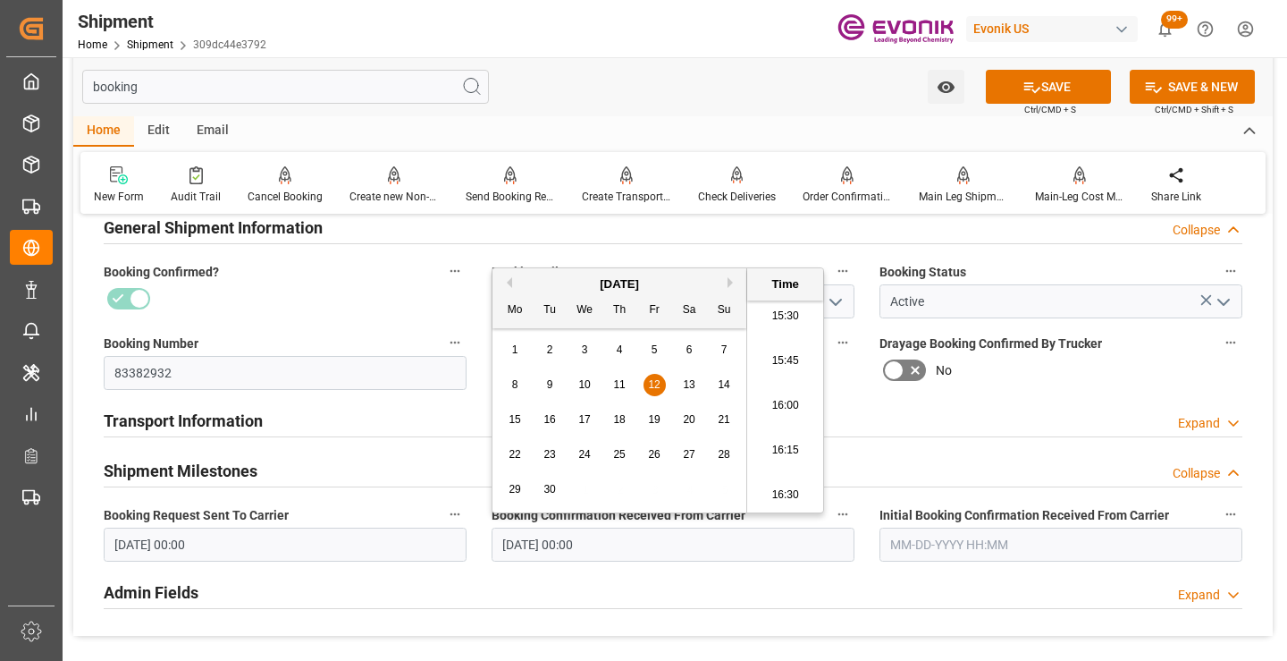
click at [305, 550] on input "[DATE] 00:00" at bounding box center [285, 544] width 363 height 34
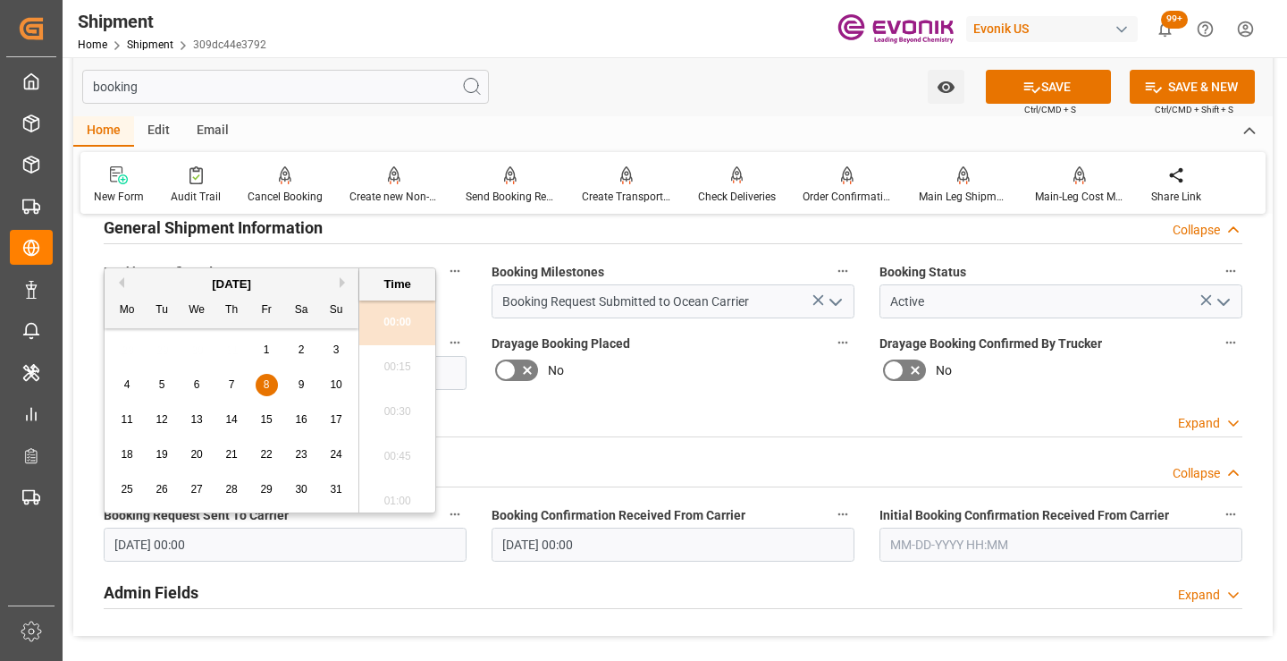
click at [676, 534] on input "[DATE] 00:00" at bounding box center [673, 544] width 363 height 34
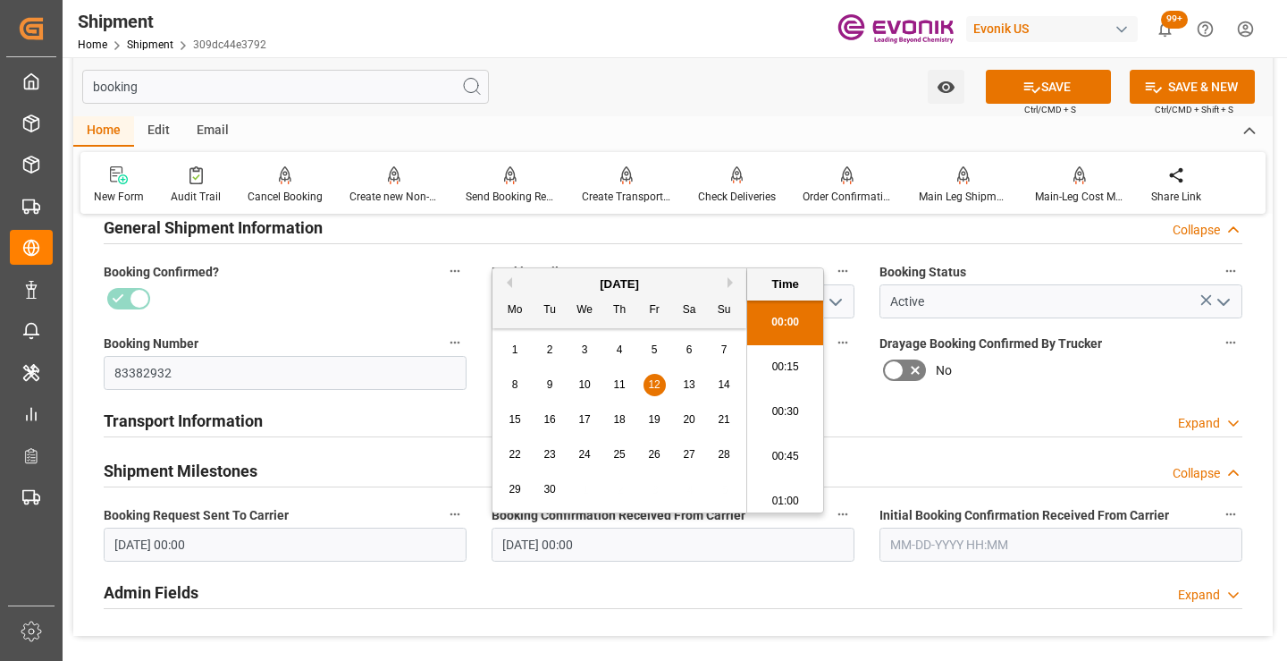
click at [509, 286] on button "Previous Month" at bounding box center [506, 282] width 11 height 11
click at [622, 385] on span "7" at bounding box center [620, 384] width 6 height 13
click at [318, 537] on input "[DATE] 00:00" at bounding box center [285, 544] width 363 height 34
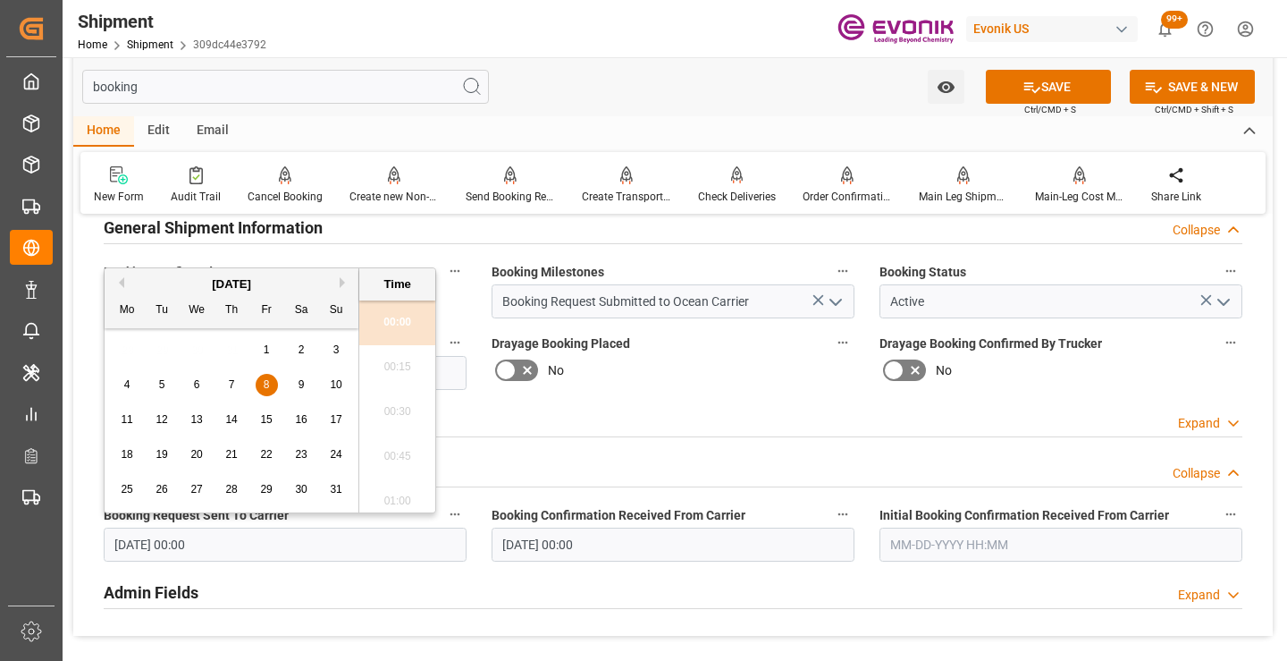
click at [589, 548] on input "[DATE] 00:00" at bounding box center [673, 544] width 363 height 34
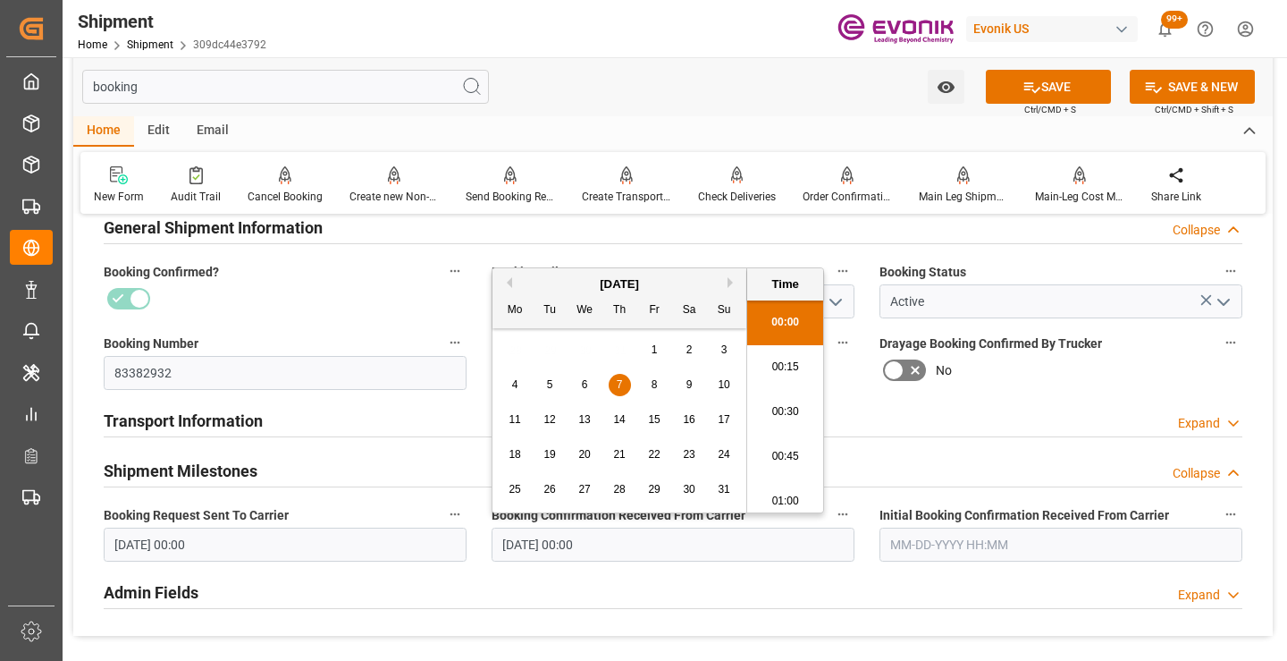
click at [546, 420] on span "12" at bounding box center [549, 419] width 12 height 13
type input "[DATE] 00:00"
click at [359, 541] on input "[DATE] 00:00" at bounding box center [285, 544] width 363 height 34
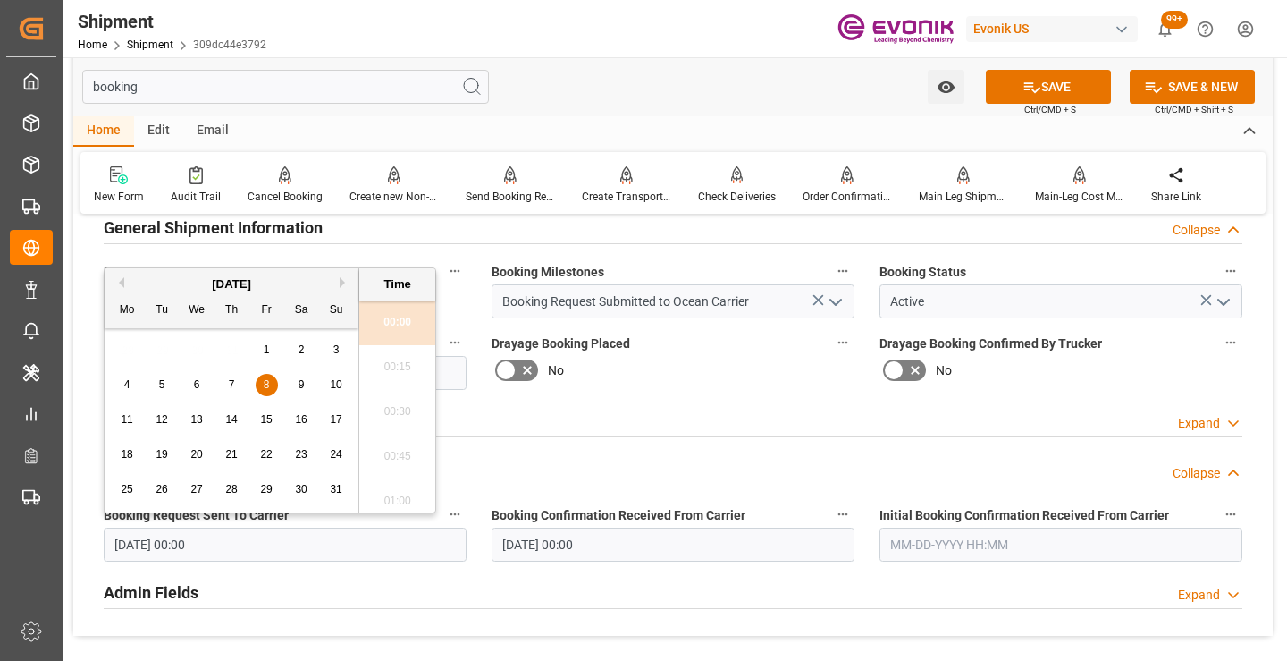
click at [229, 384] on span "7" at bounding box center [232, 384] width 6 height 13
type input "[DATE] 00:00"
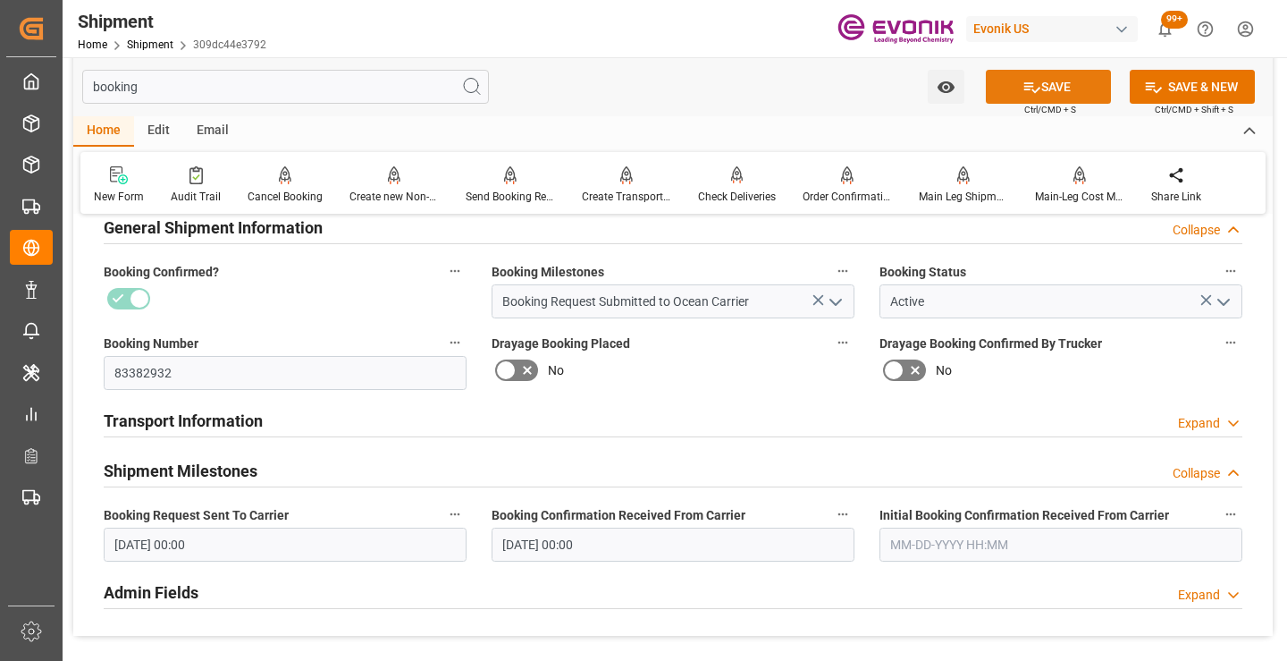
click at [1062, 73] on button "SAVE" at bounding box center [1048, 87] width 125 height 34
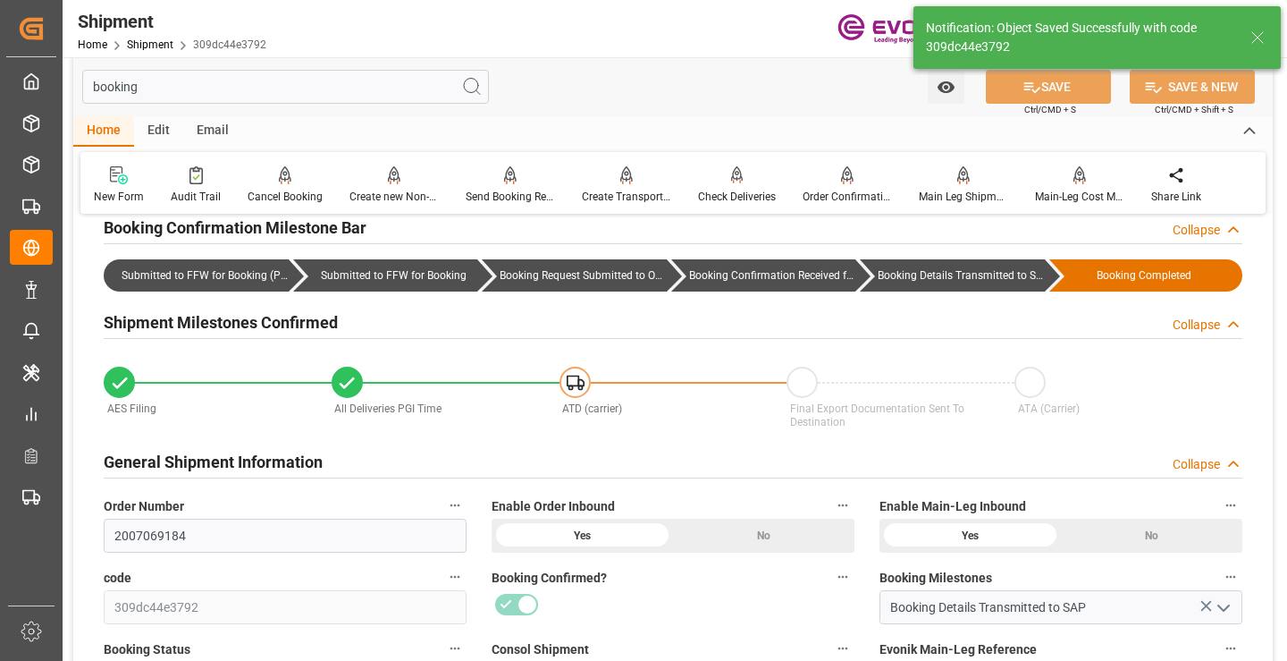
type input "Booking Details Transmitted to SAP"
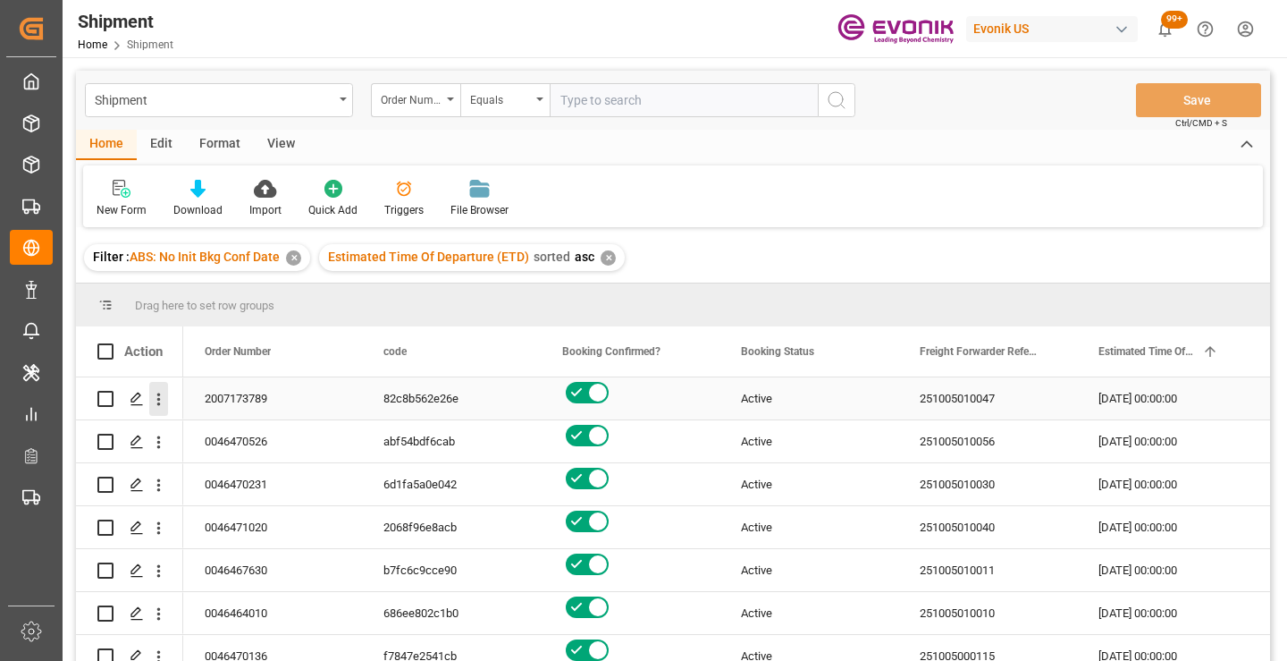
click at [156, 400] on icon "open menu" at bounding box center [158, 399] width 19 height 19
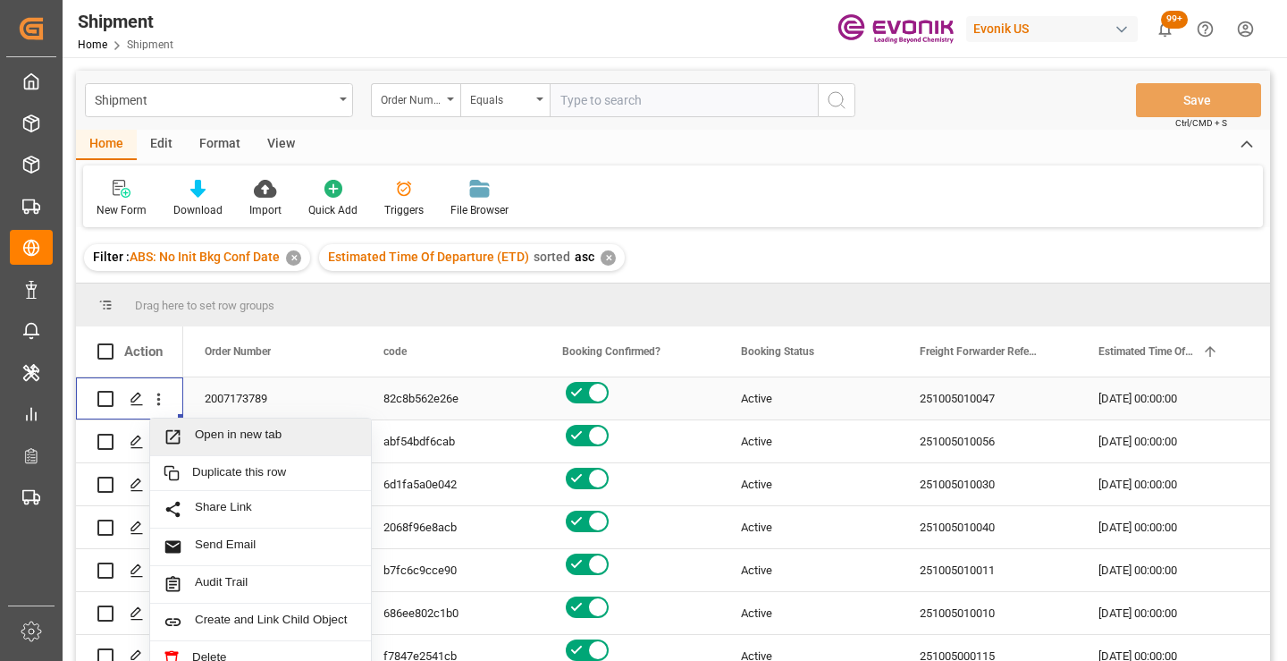
click at [275, 436] on span "Open in new tab" at bounding box center [276, 436] width 163 height 19
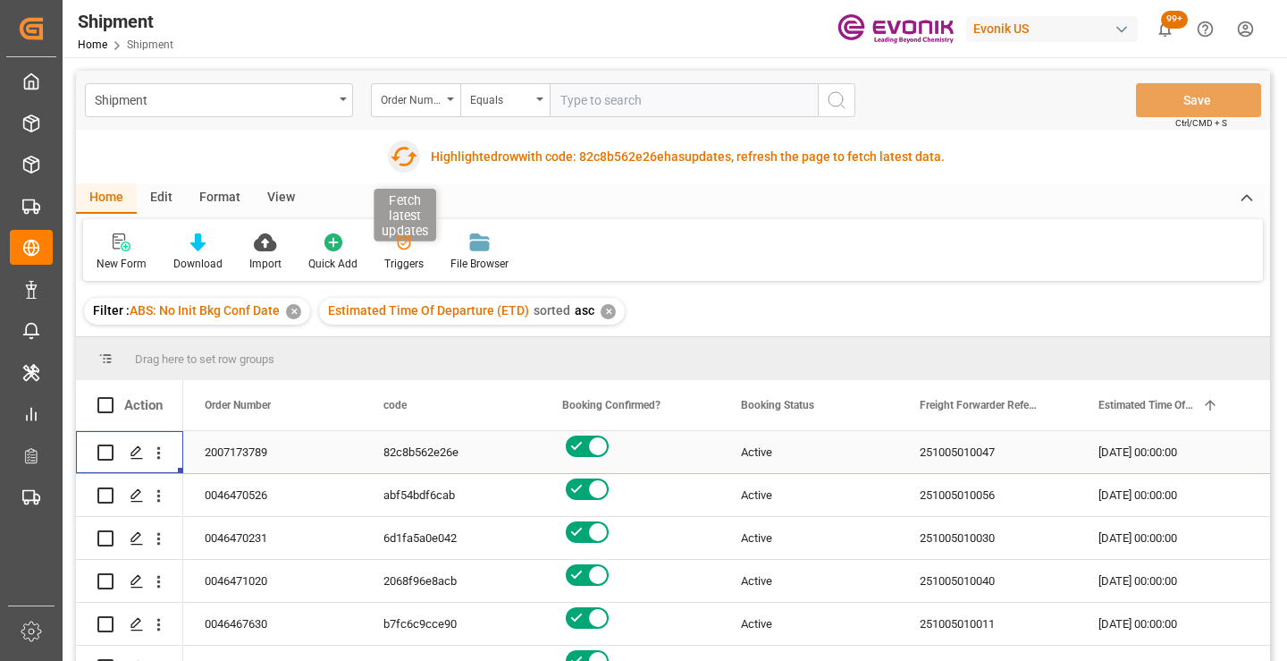
click at [405, 158] on icon "button" at bounding box center [403, 156] width 29 height 29
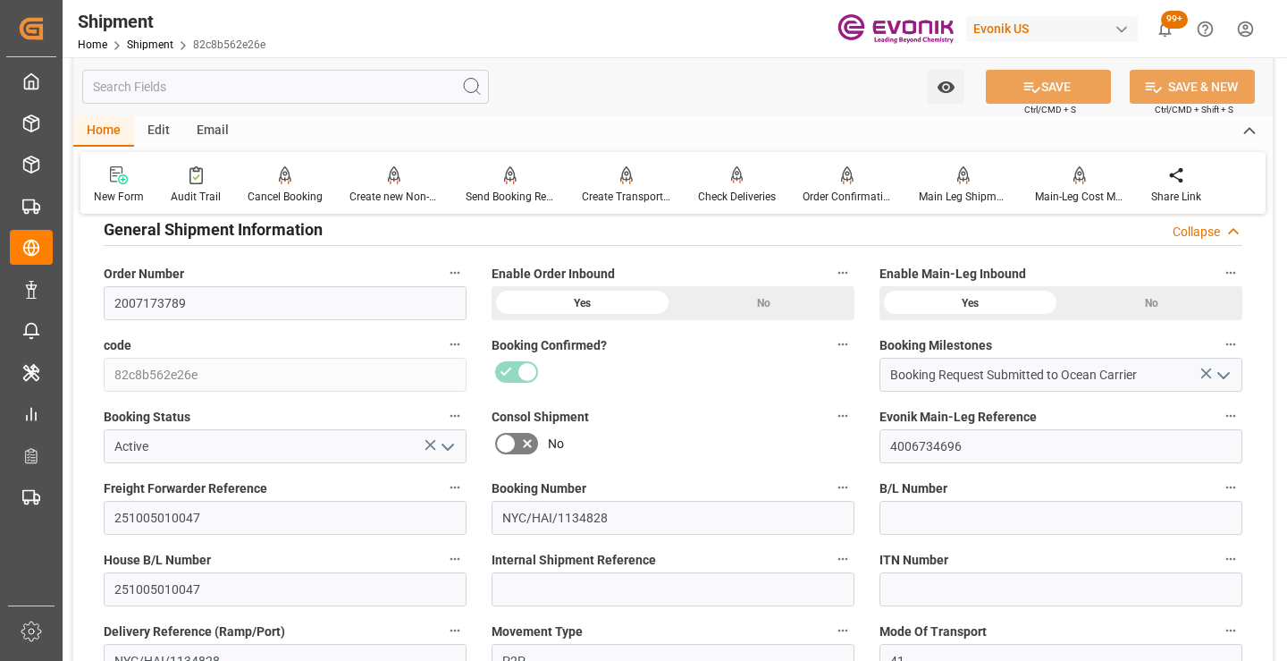
scroll to position [358, 0]
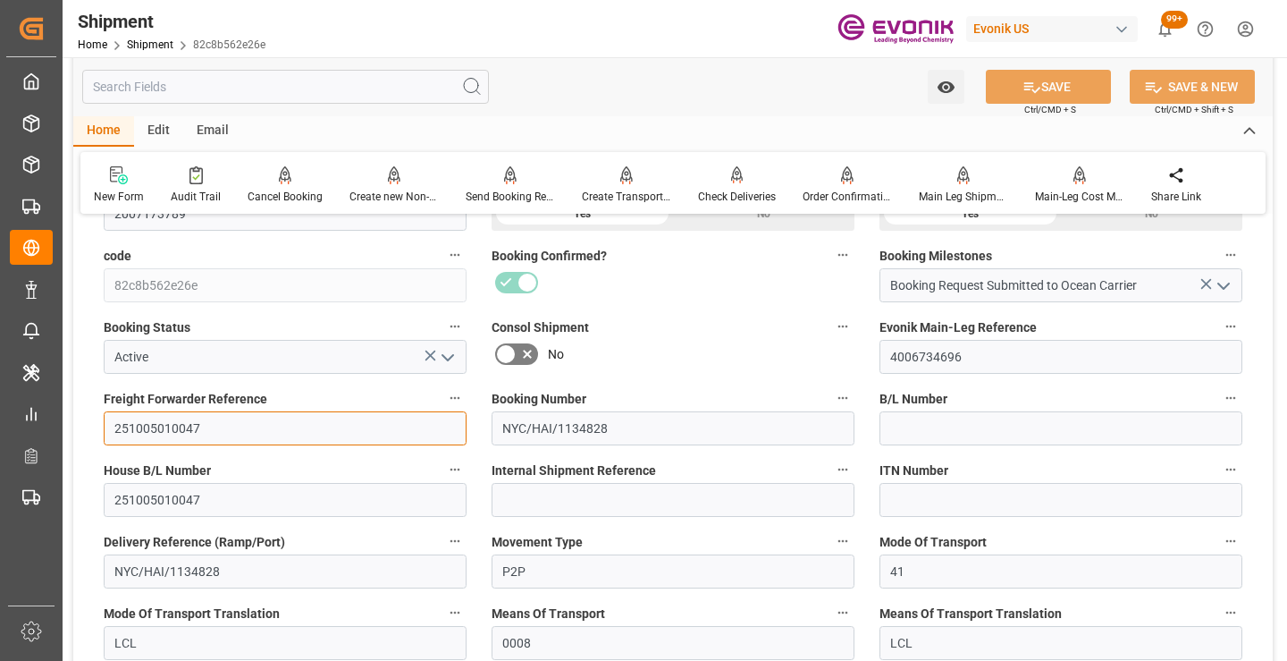
click at [152, 427] on input "251005010047" at bounding box center [285, 428] width 363 height 34
click at [278, 88] on input "text" at bounding box center [285, 87] width 407 height 34
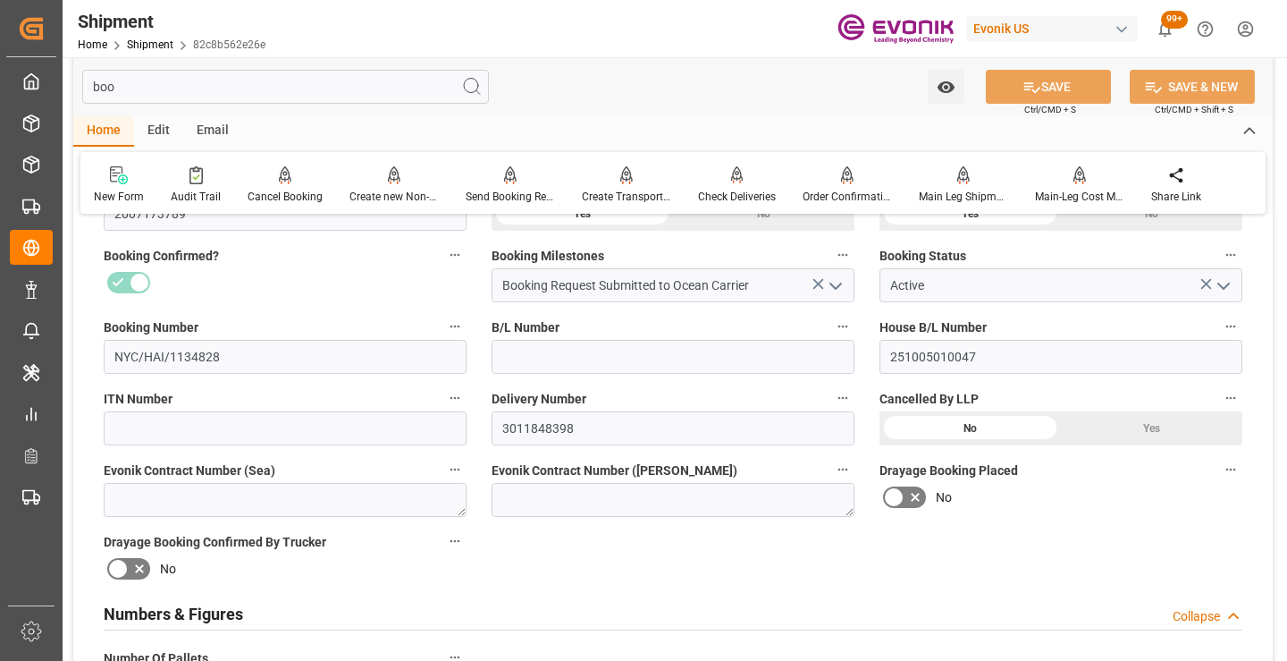
scroll to position [125, 0]
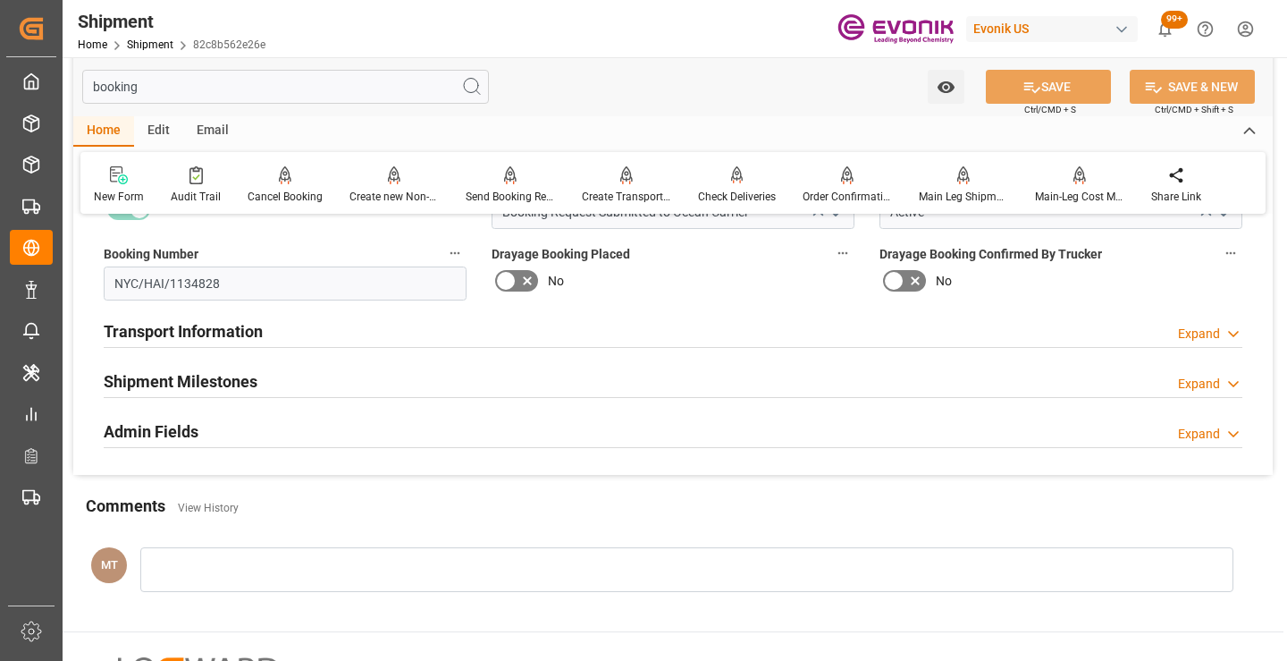
type input "booking"
click at [215, 380] on h2 "Shipment Milestones" at bounding box center [181, 381] width 154 height 24
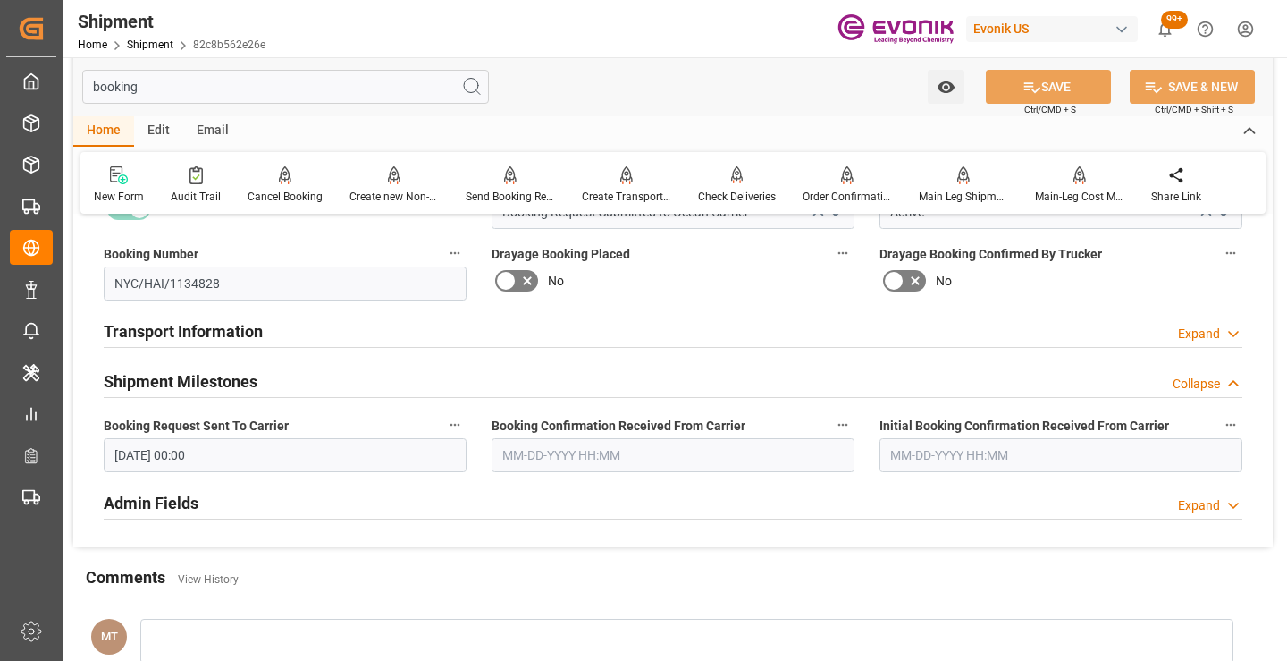
click at [549, 467] on input "text" at bounding box center [673, 455] width 363 height 34
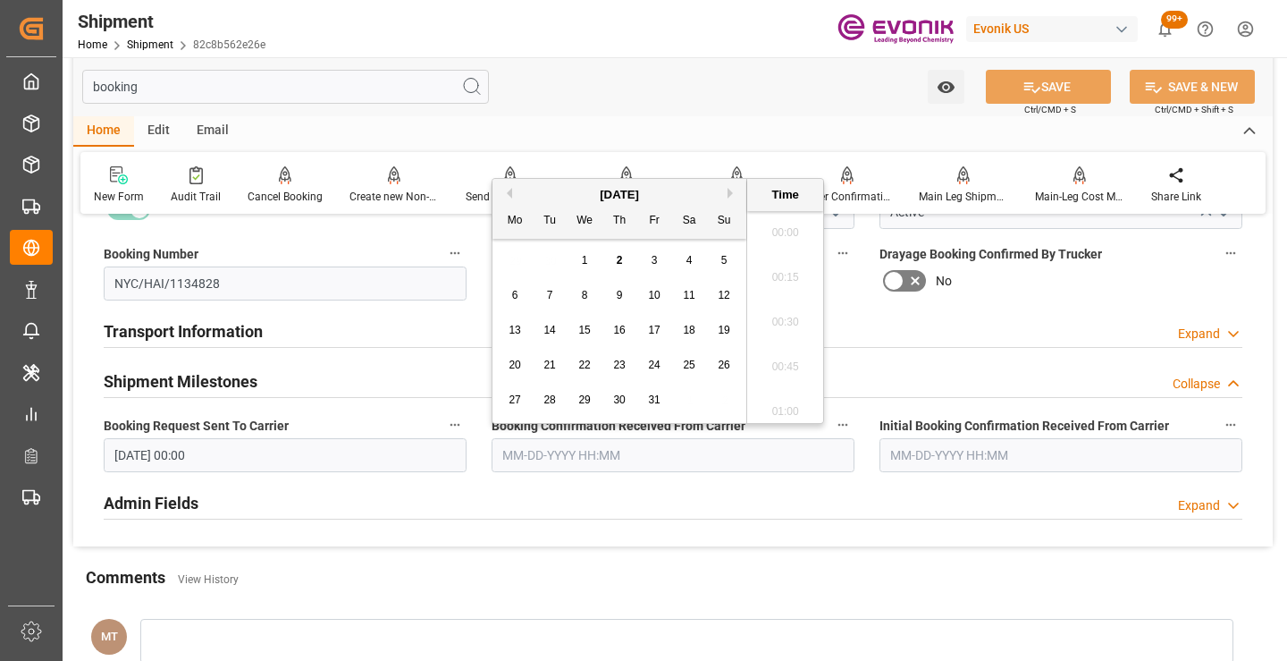
scroll to position [2777, 0]
click at [506, 193] on button "Previous Month" at bounding box center [506, 193] width 11 height 11
click at [659, 290] on span "12" at bounding box center [654, 295] width 12 height 13
type input "09-12-2025 00:00"
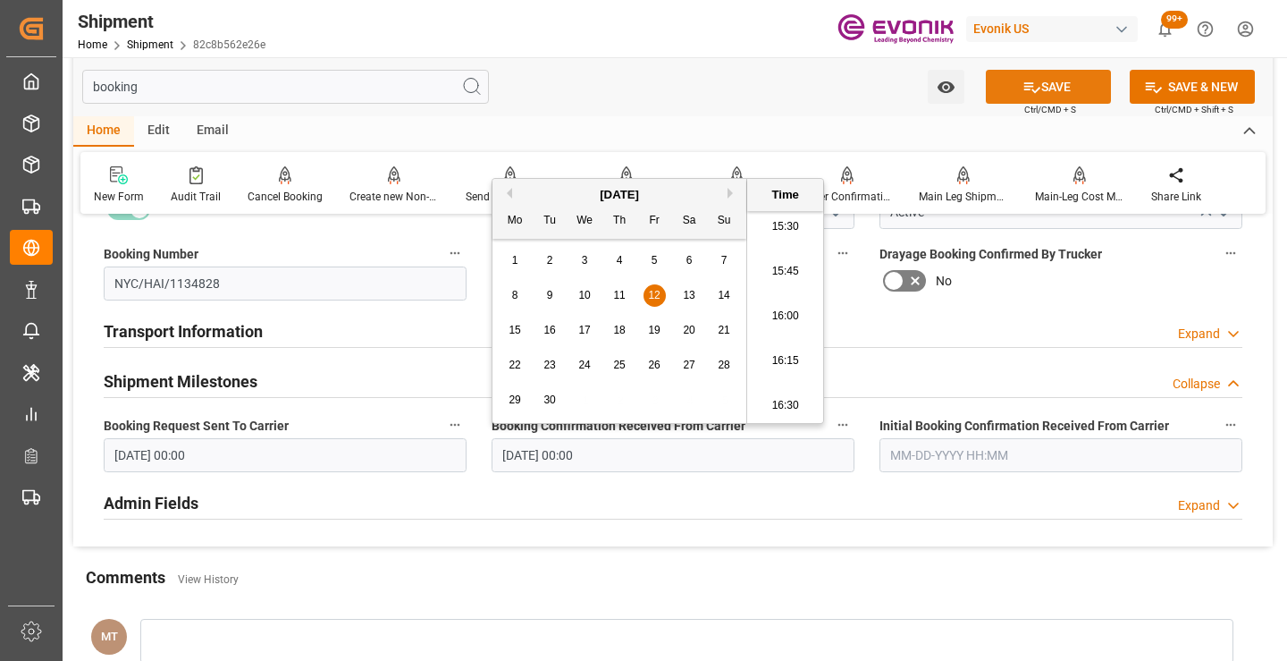
click at [1063, 94] on button "SAVE" at bounding box center [1048, 87] width 125 height 34
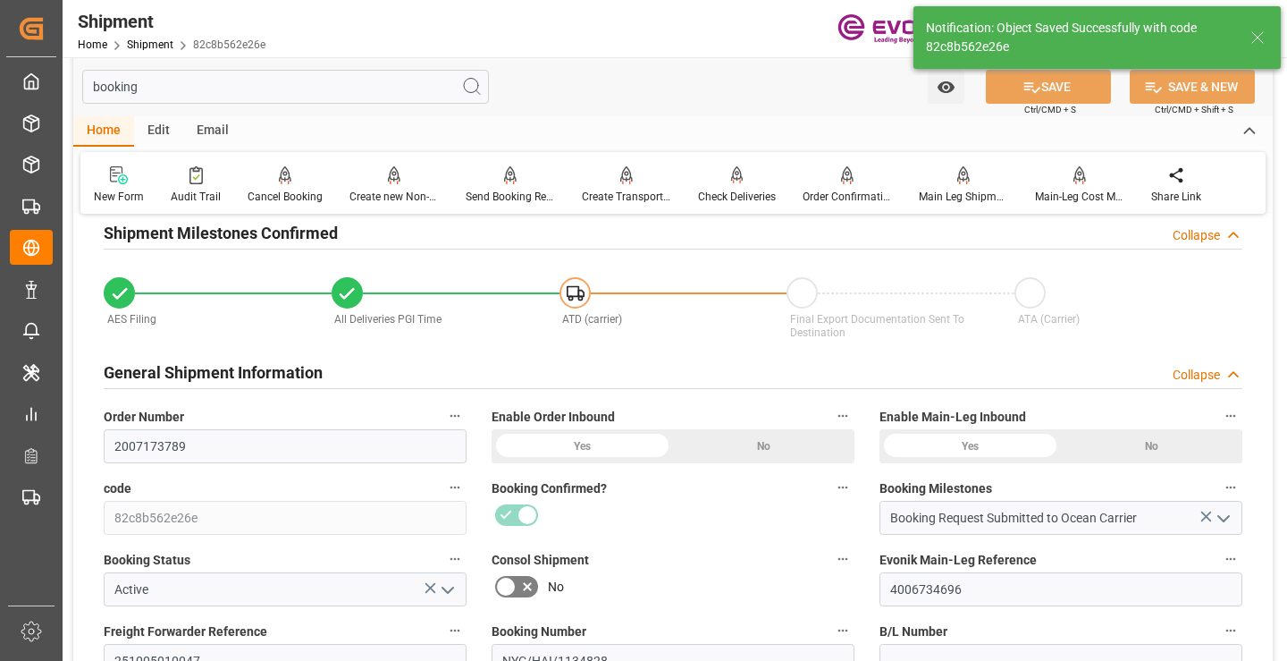
type input "Booking Details Transmitted to SAP"
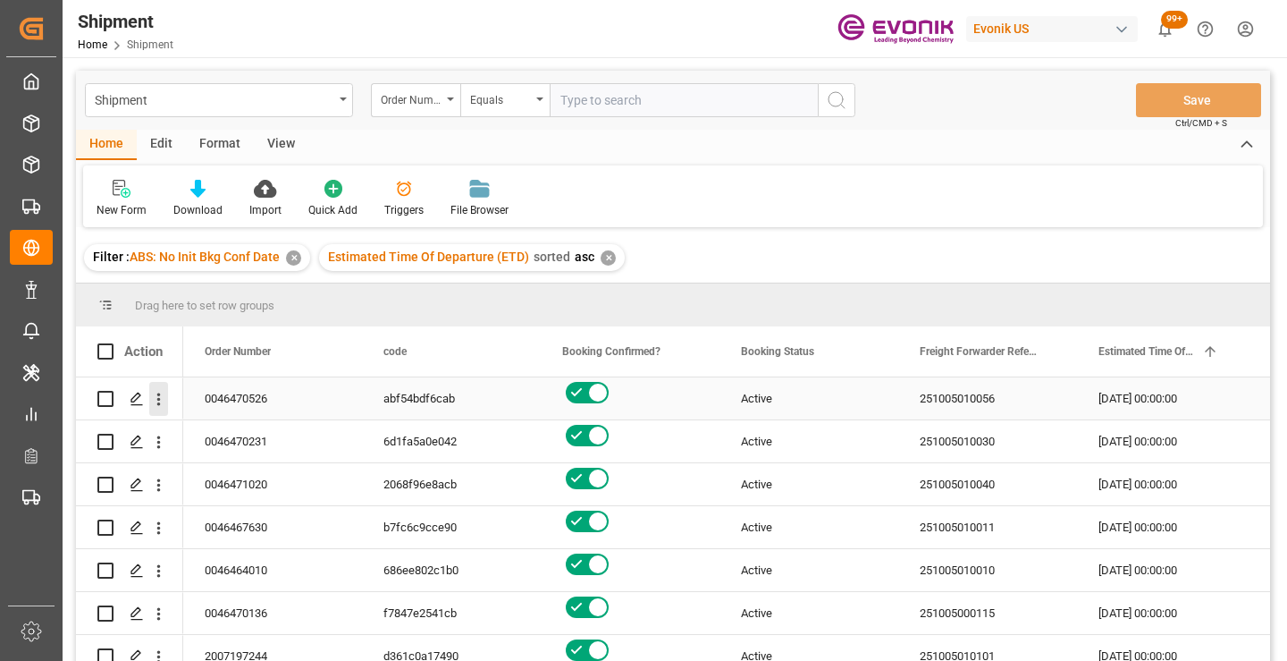
click at [159, 396] on icon "open menu" at bounding box center [159, 399] width 4 height 13
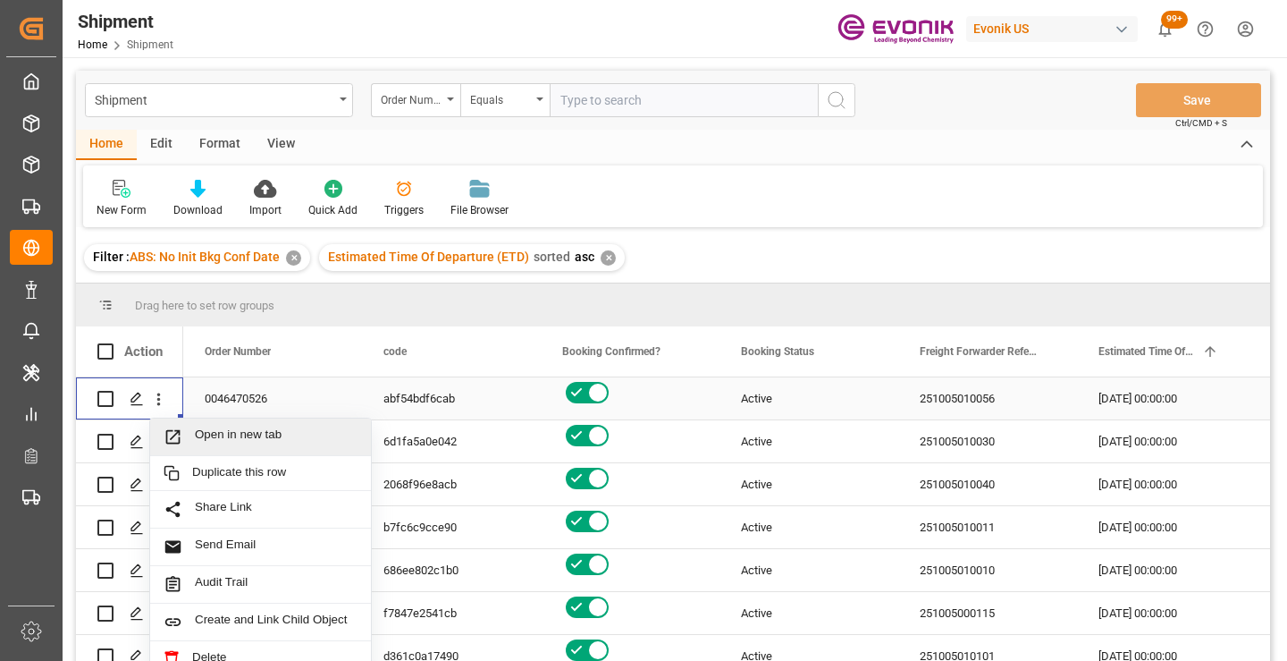
click at [251, 434] on span "Open in new tab" at bounding box center [276, 436] width 163 height 19
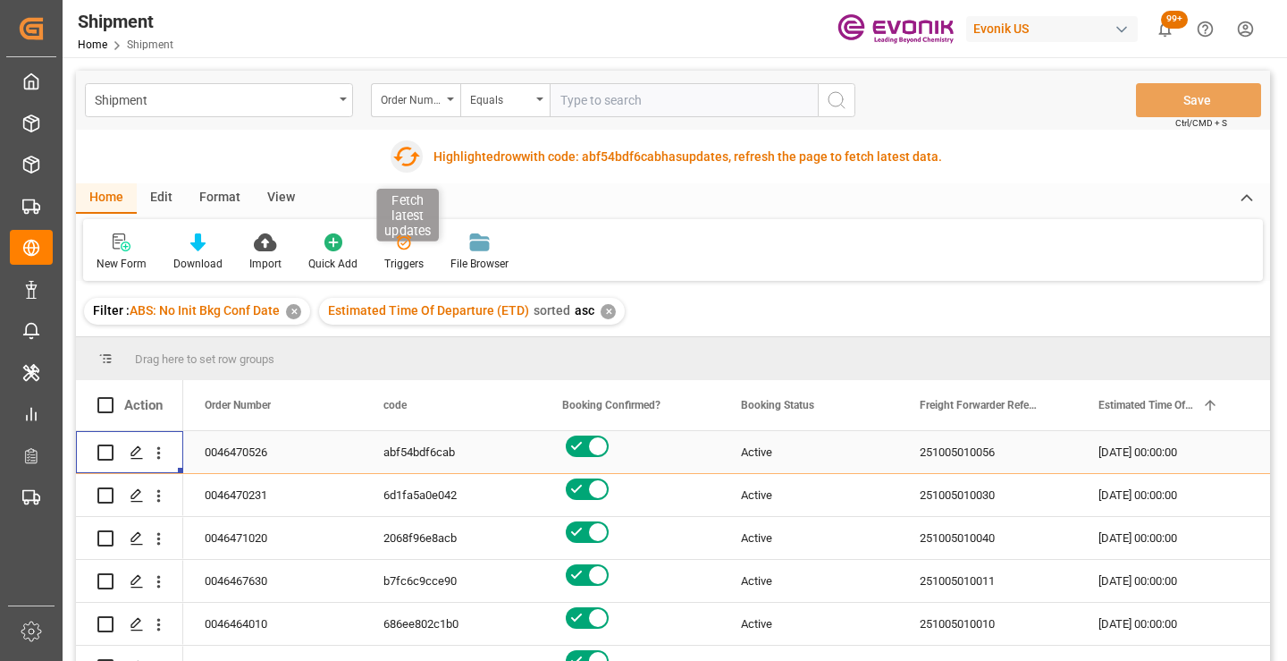
click at [404, 159] on icon "button" at bounding box center [405, 156] width 29 height 29
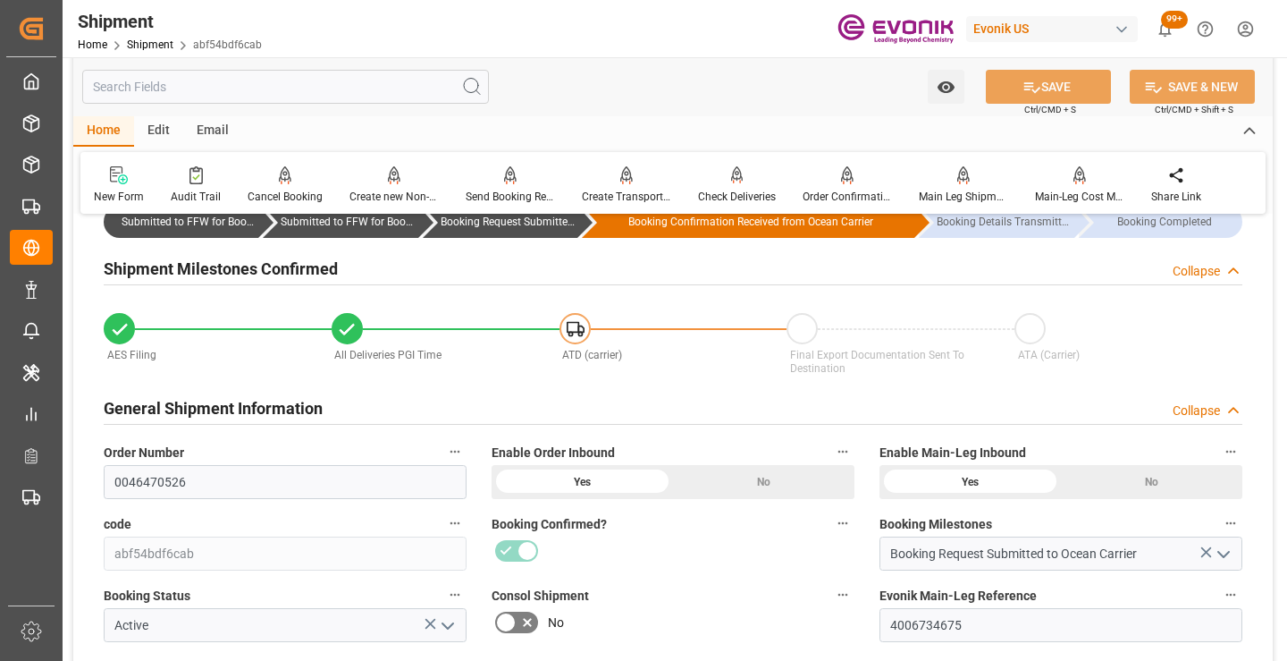
scroll to position [358, 0]
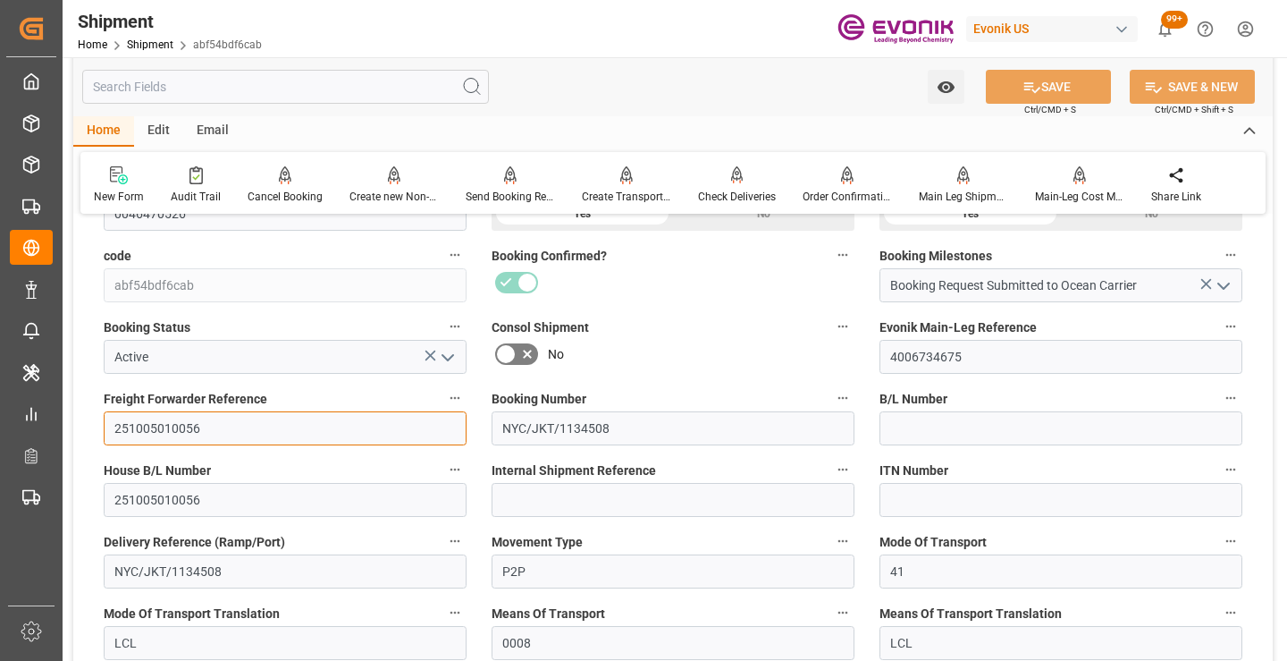
click at [173, 428] on input "251005010056" at bounding box center [285, 428] width 363 height 34
click at [324, 86] on input "text" at bounding box center [285, 87] width 407 height 34
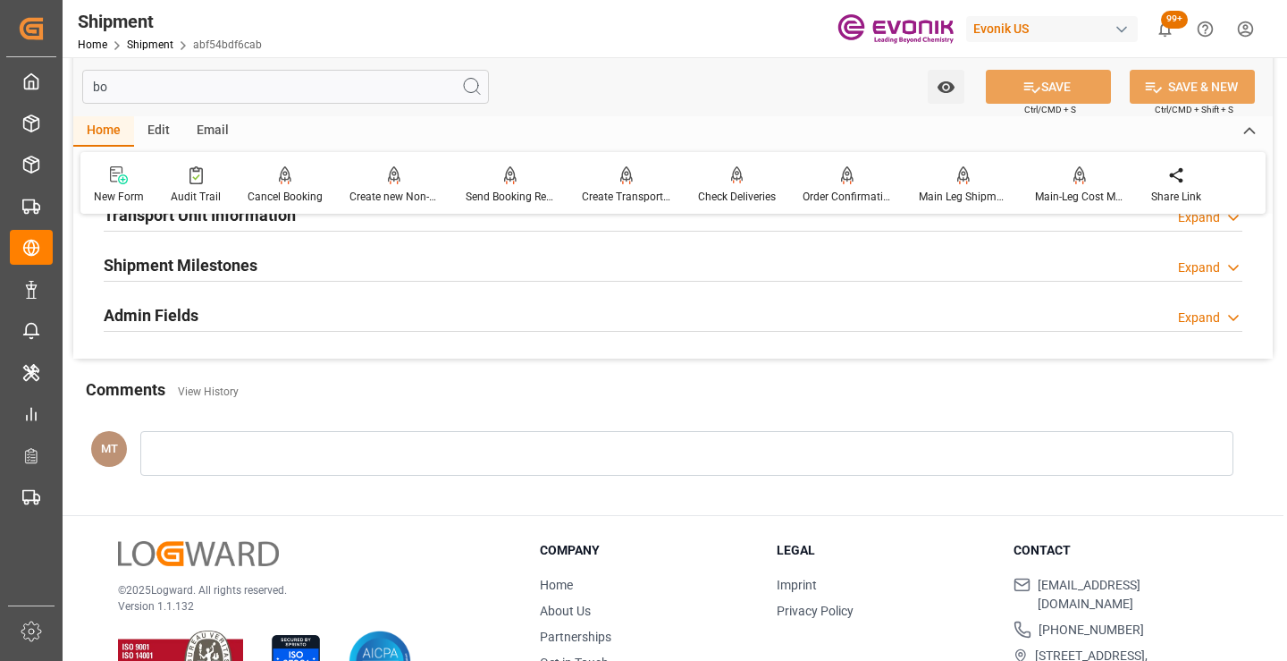
scroll to position [125, 0]
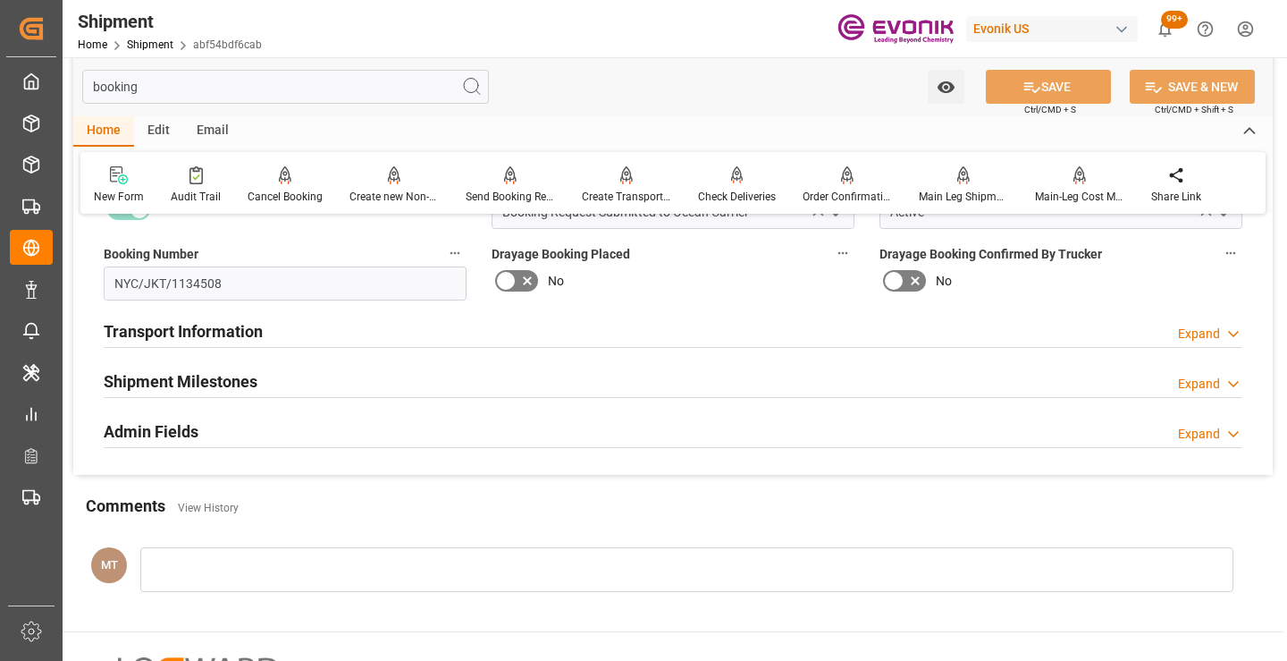
type input "booking"
click at [213, 381] on h2 "Shipment Milestones" at bounding box center [181, 381] width 154 height 24
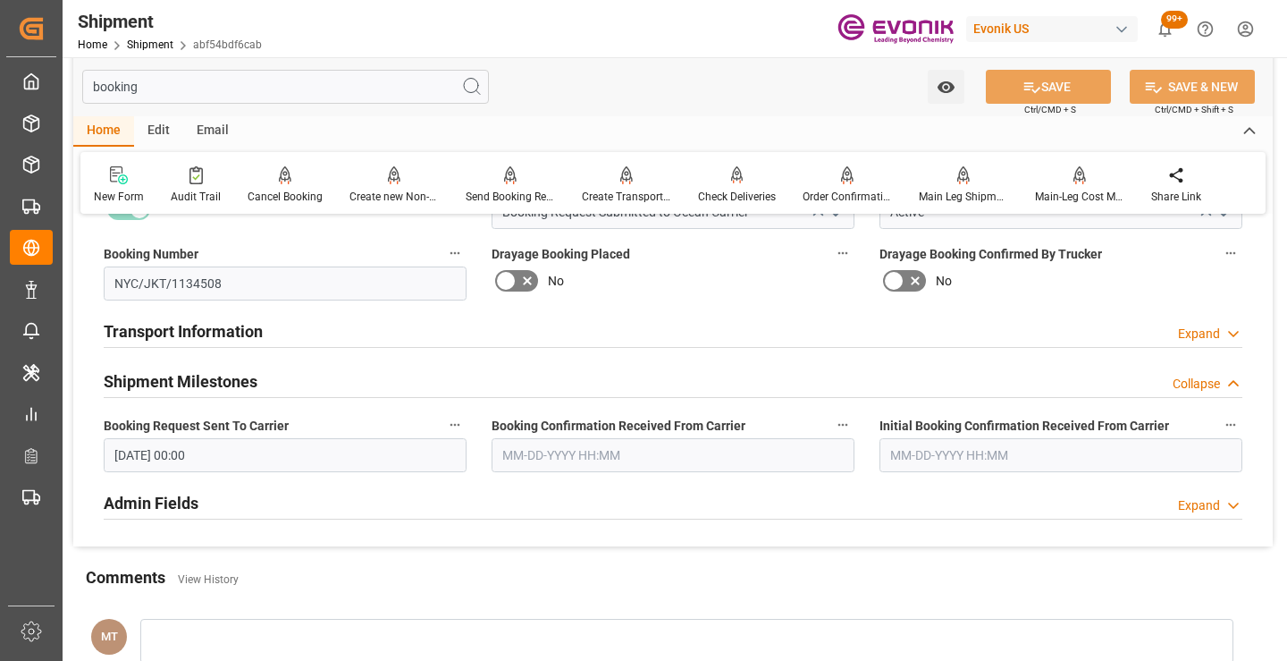
click at [610, 451] on input "text" at bounding box center [673, 455] width 363 height 34
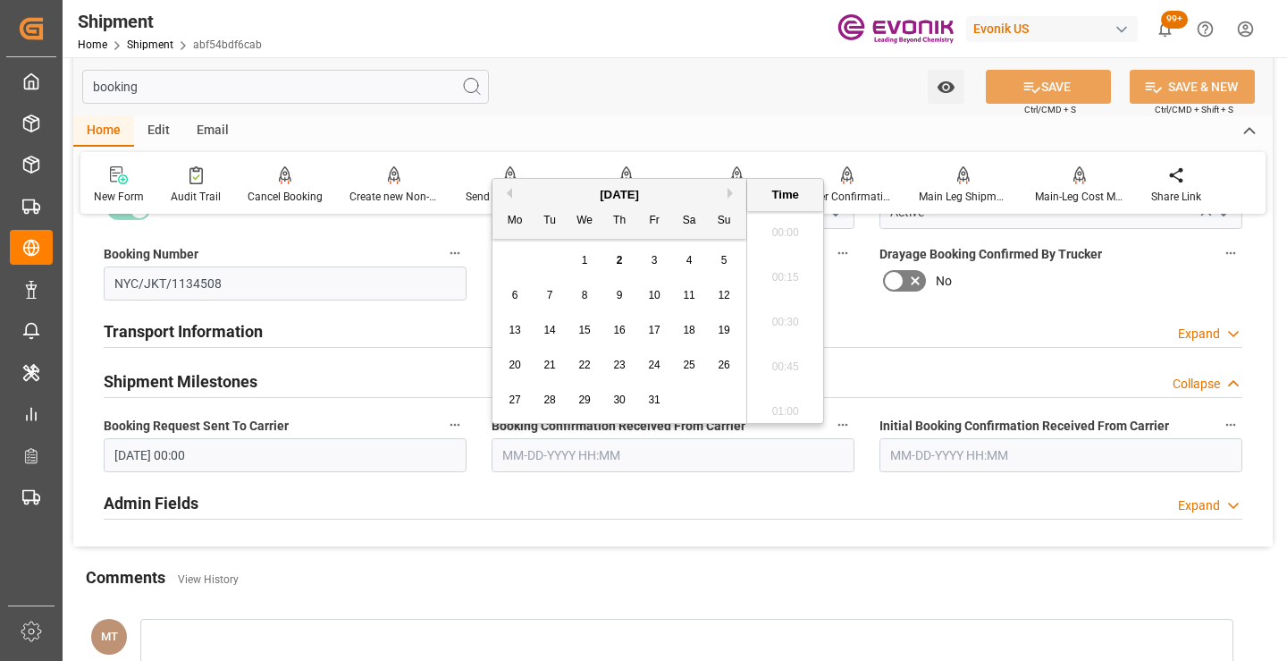
scroll to position [2777, 0]
click at [509, 195] on button "Previous Month" at bounding box center [506, 193] width 11 height 11
click at [652, 292] on span "12" at bounding box center [654, 295] width 12 height 13
type input "09-12-2025 00:00"
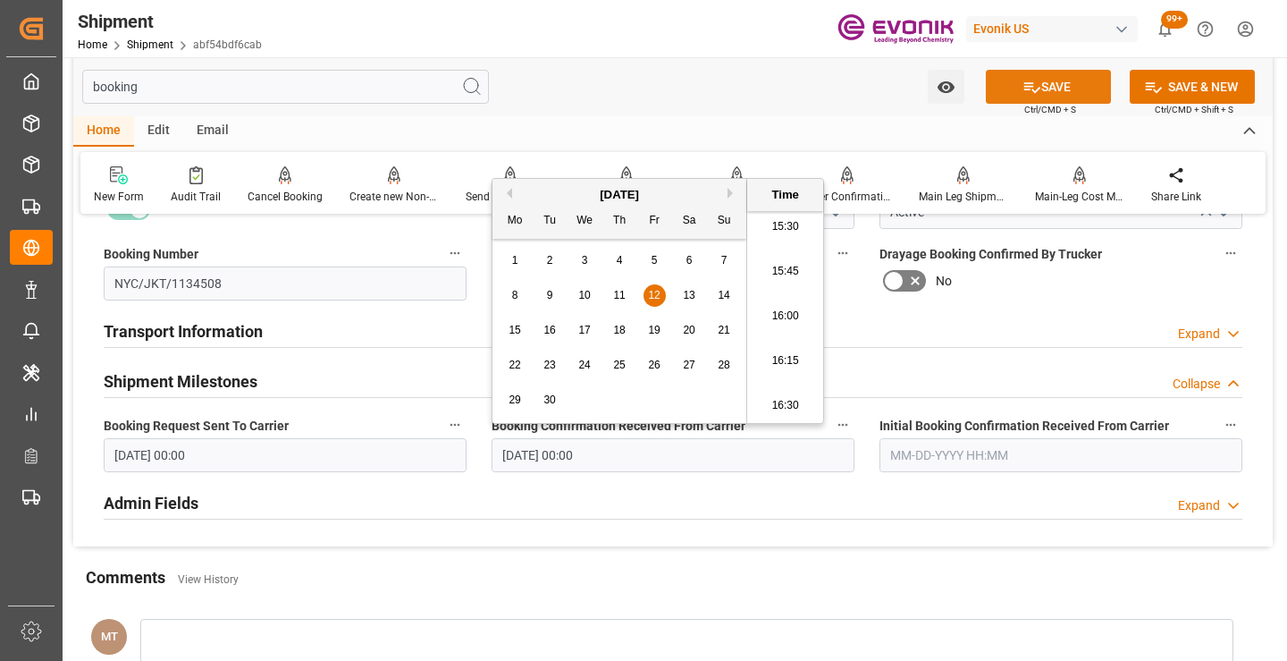
click at [1008, 86] on button "SAVE" at bounding box center [1048, 87] width 125 height 34
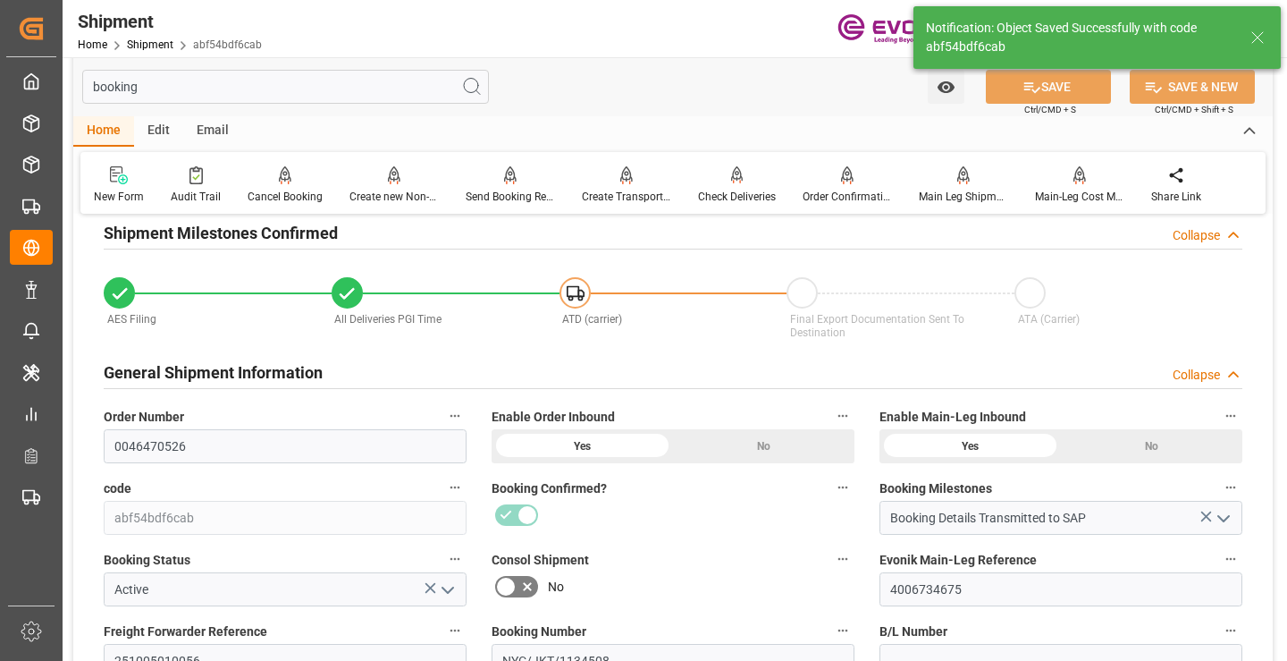
type input "Booking Details Transmitted to SAP"
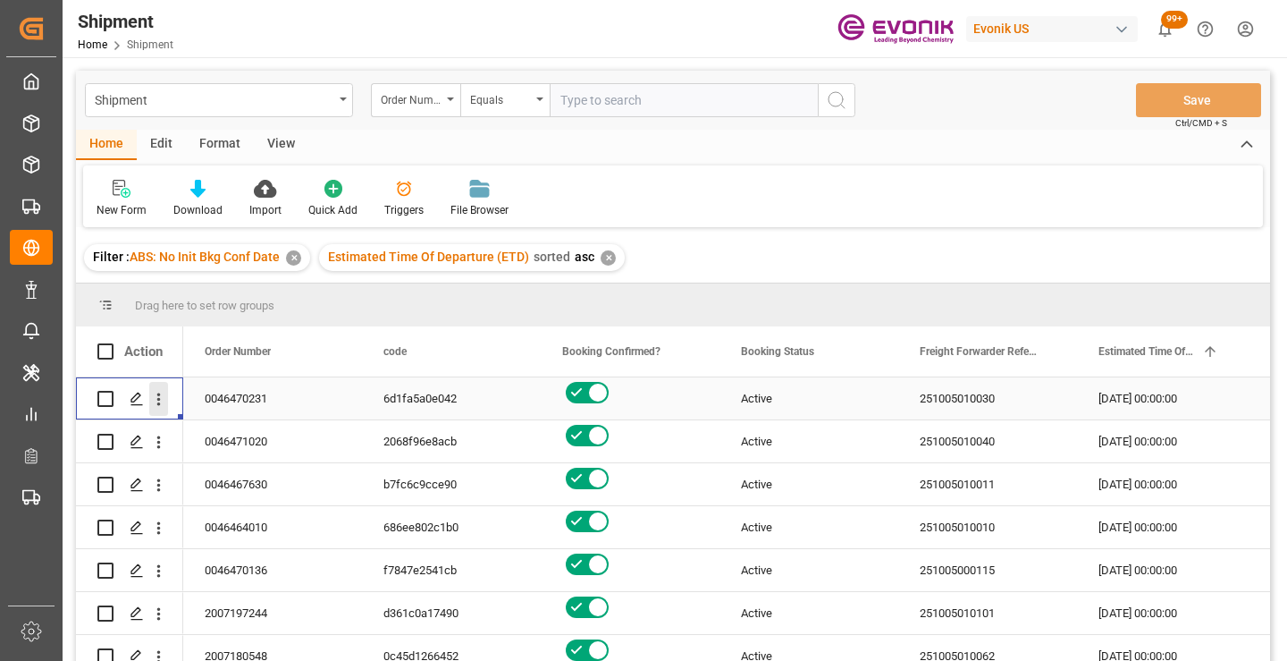
click at [155, 402] on icon "open menu" at bounding box center [158, 399] width 19 height 19
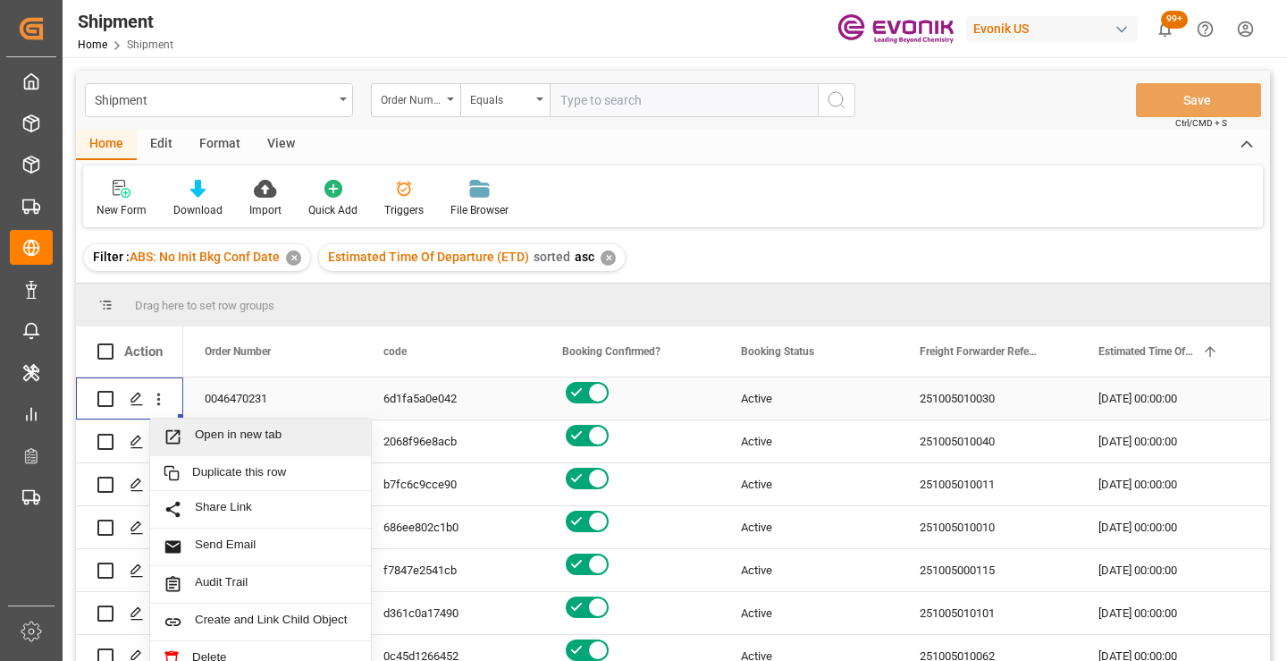
click at [218, 432] on span "Open in new tab" at bounding box center [276, 436] width 163 height 19
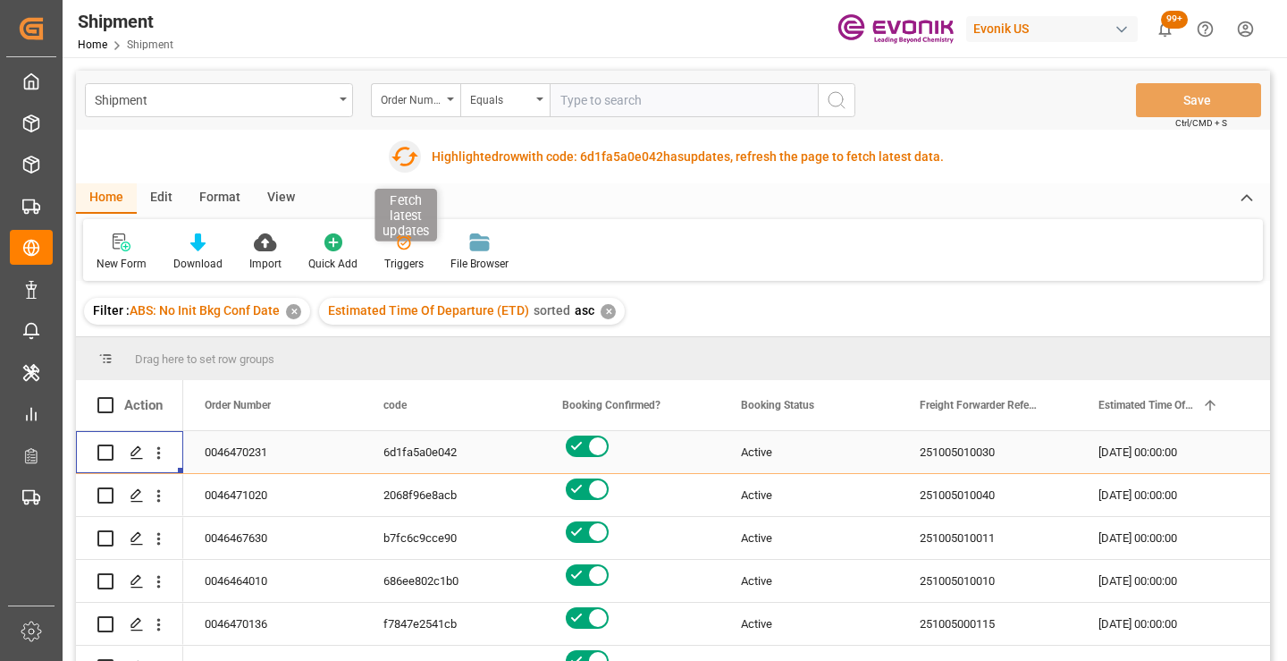
click at [412, 162] on icon "button" at bounding box center [404, 156] width 29 height 29
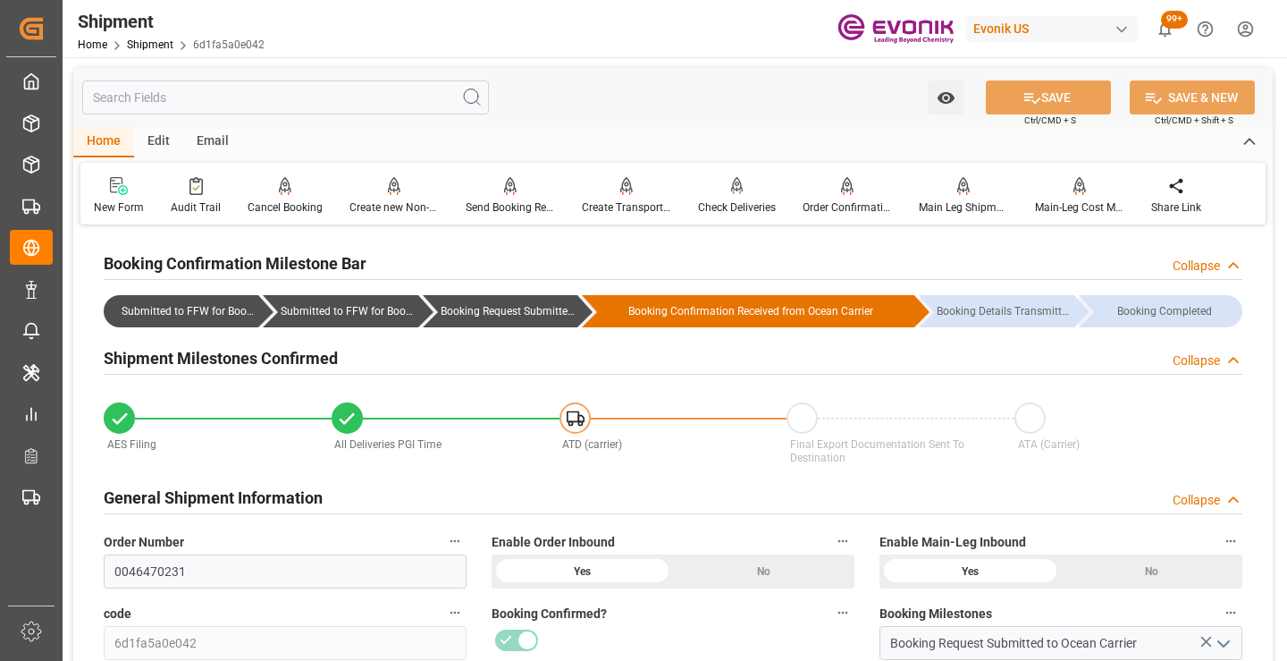
scroll to position [268, 0]
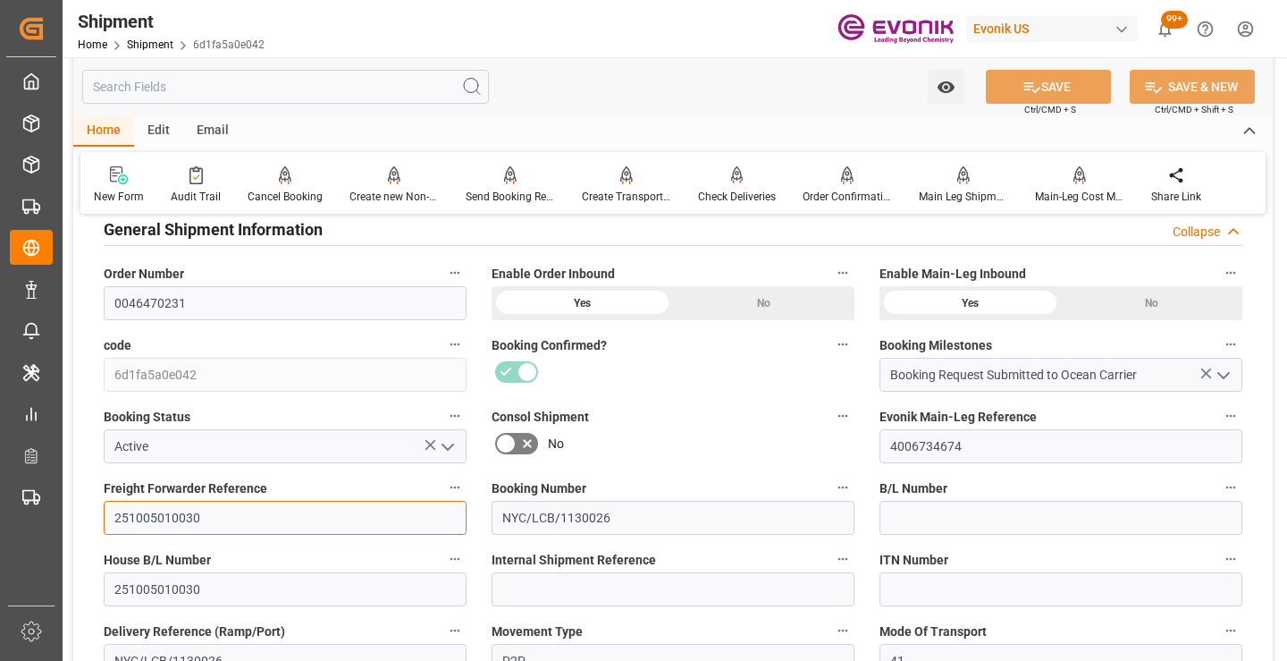
click at [135, 522] on input "251005010030" at bounding box center [285, 518] width 363 height 34
click at [313, 99] on input "text" at bounding box center [285, 87] width 407 height 34
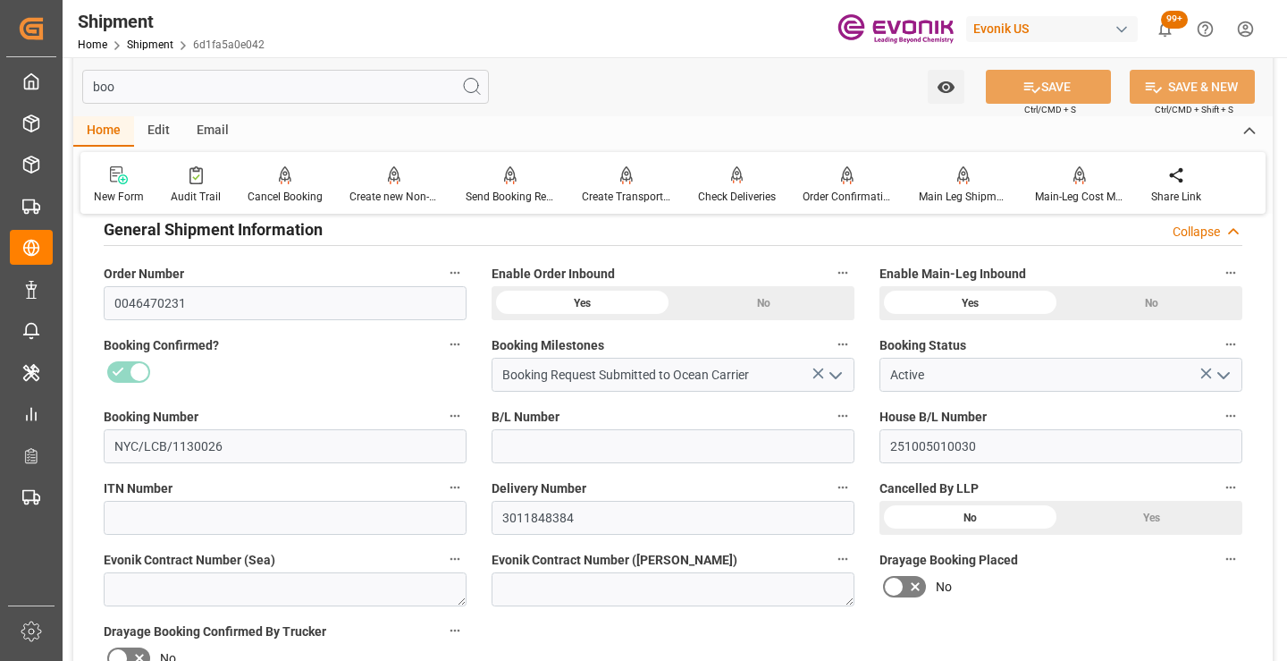
scroll to position [36, 0]
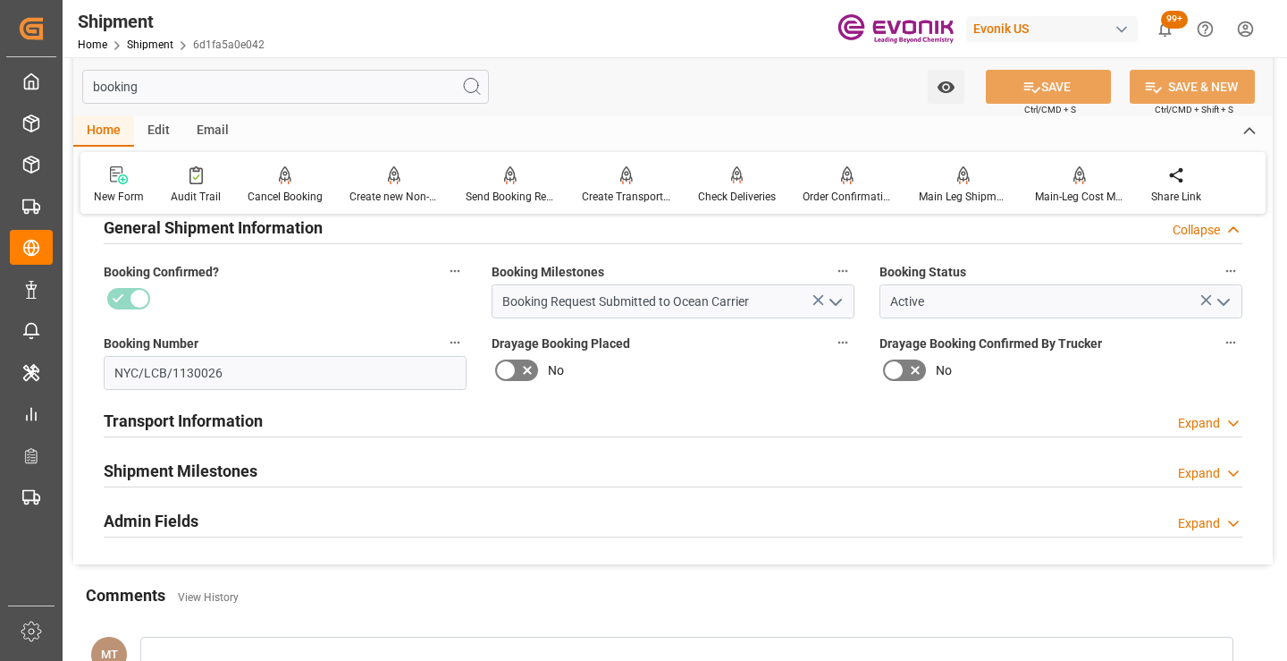
type input "booking"
click at [239, 467] on h2 "Shipment Milestones" at bounding box center [181, 471] width 154 height 24
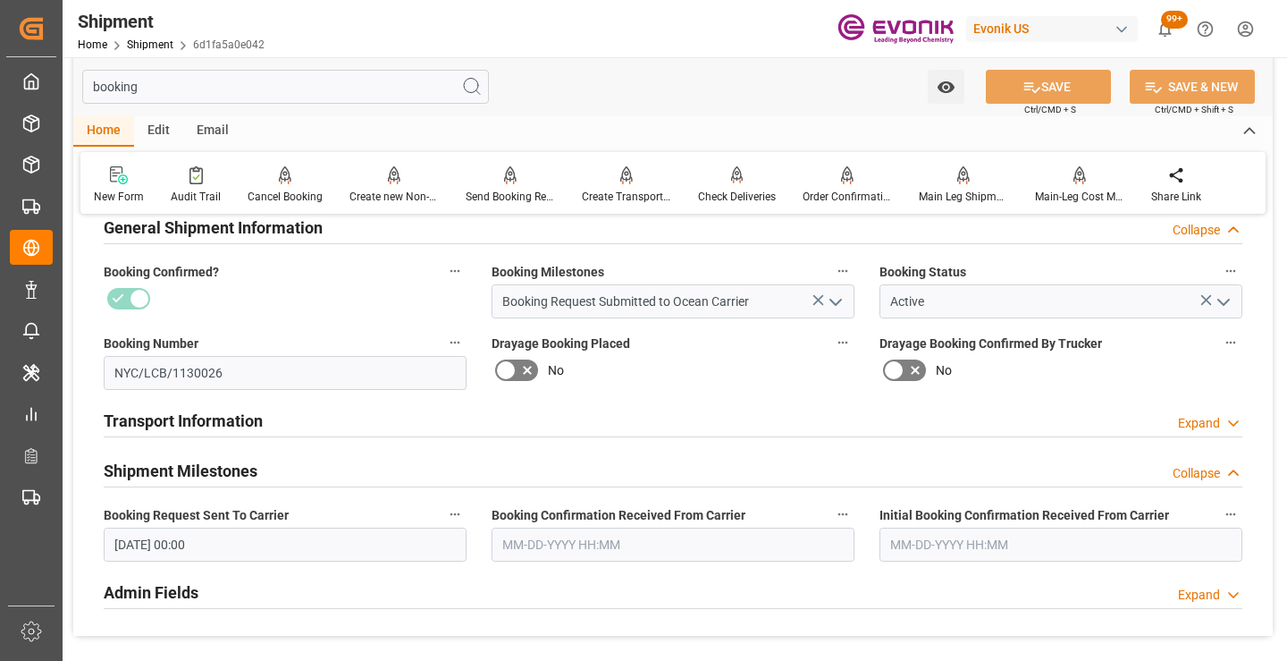
click at [569, 552] on input "text" at bounding box center [673, 544] width 363 height 34
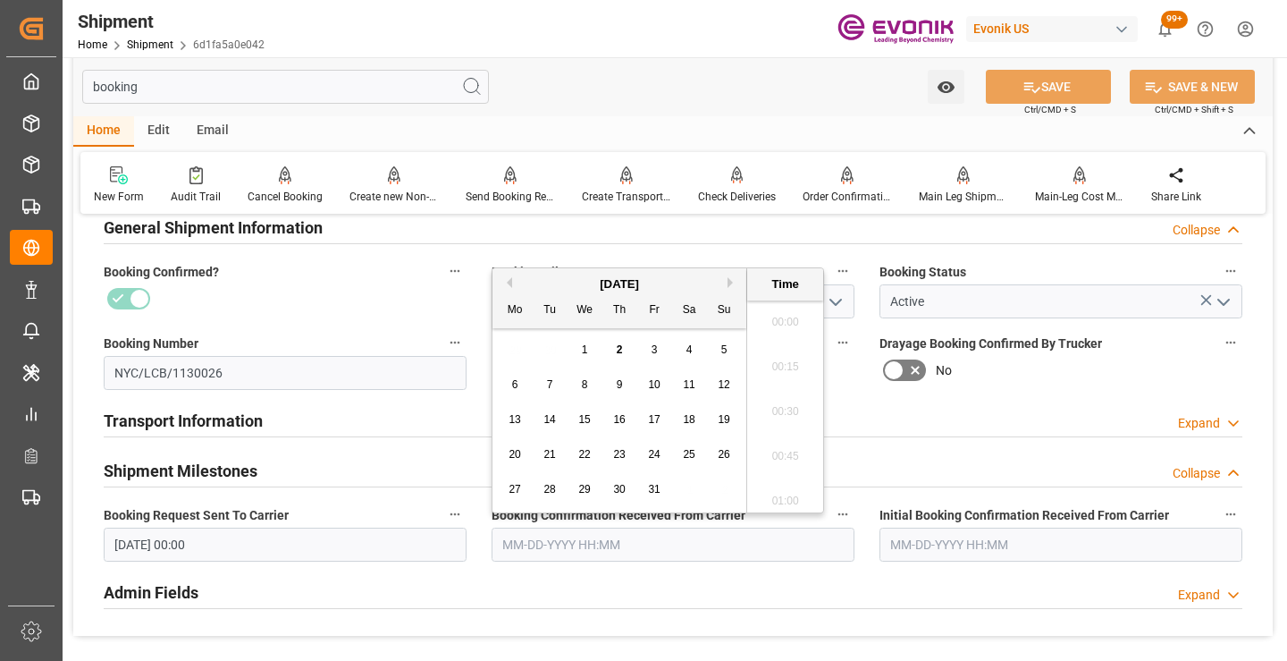
scroll to position [2777, 0]
click at [510, 284] on button "Previous Month" at bounding box center [506, 282] width 11 height 11
click at [520, 415] on span "15" at bounding box center [515, 419] width 12 height 13
type input "09-15-2025 00:00"
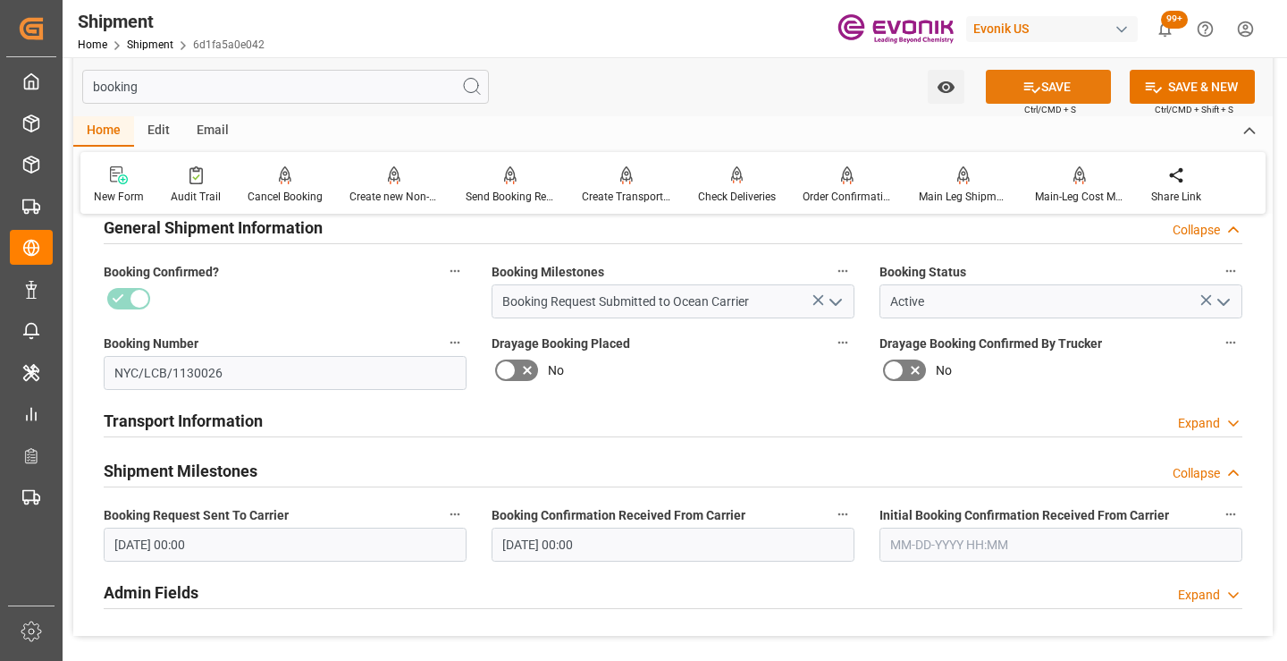
click at [1031, 96] on icon at bounding box center [1032, 87] width 19 height 19
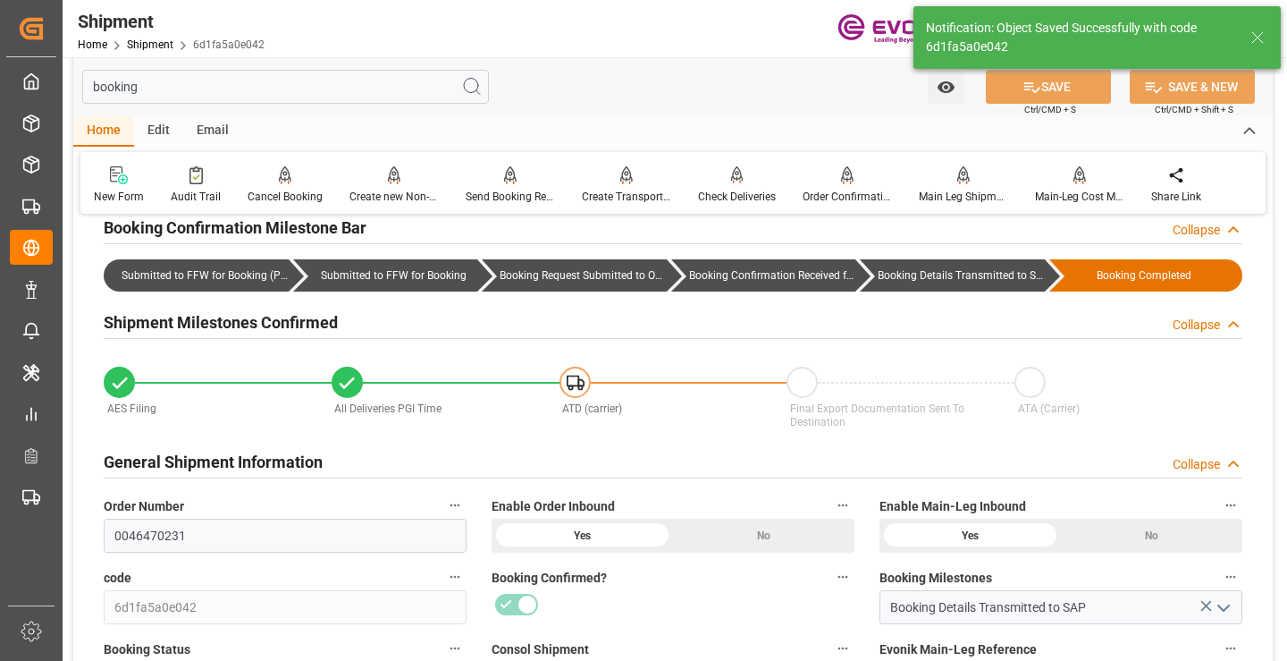
type input "Booking Details Transmitted to SAP"
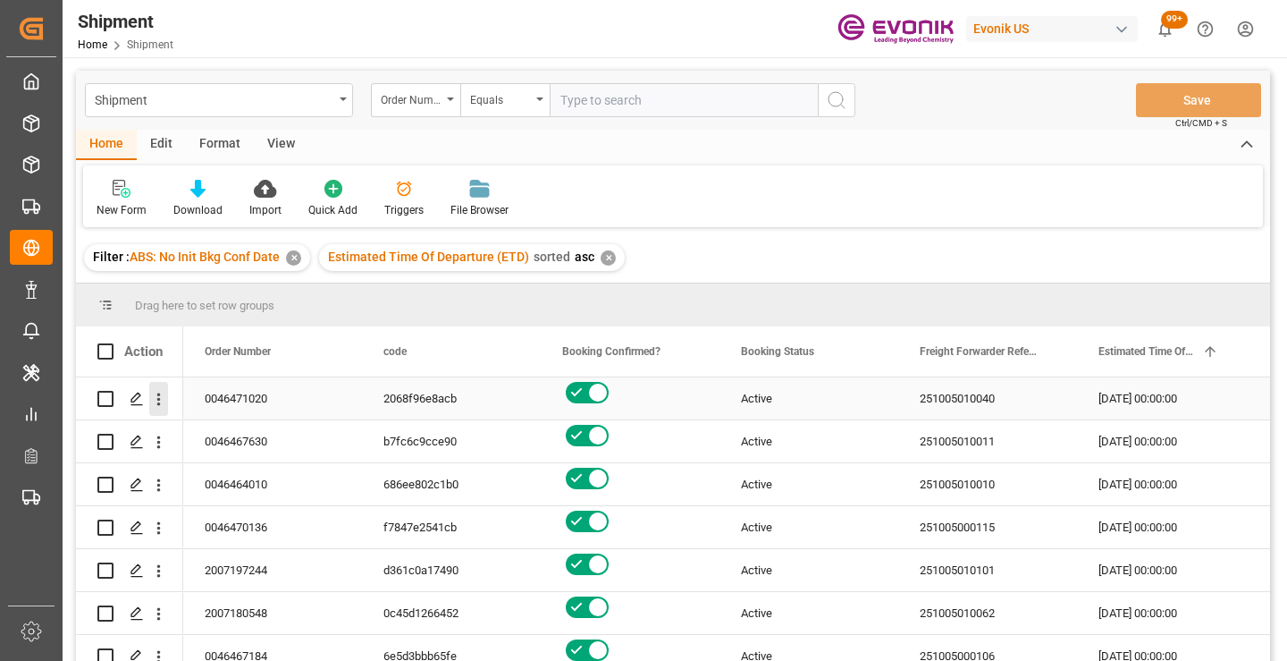
click at [158, 399] on icon "open menu" at bounding box center [159, 399] width 4 height 13
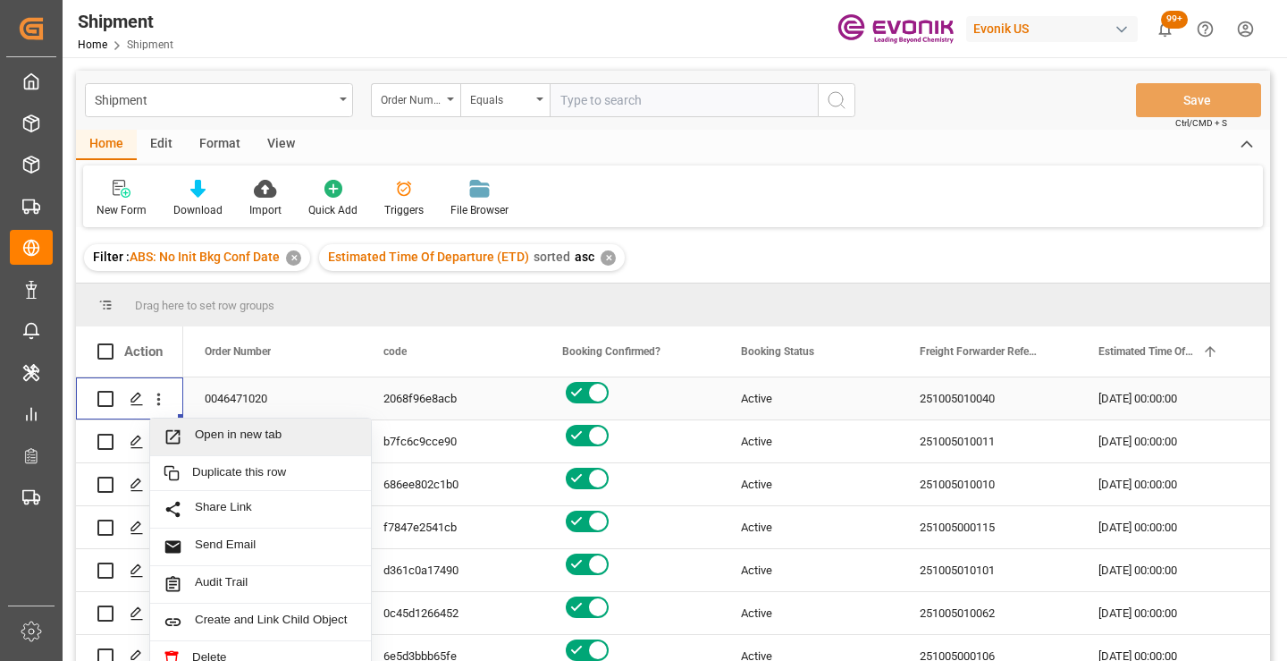
click at [244, 434] on span "Open in new tab" at bounding box center [276, 436] width 163 height 19
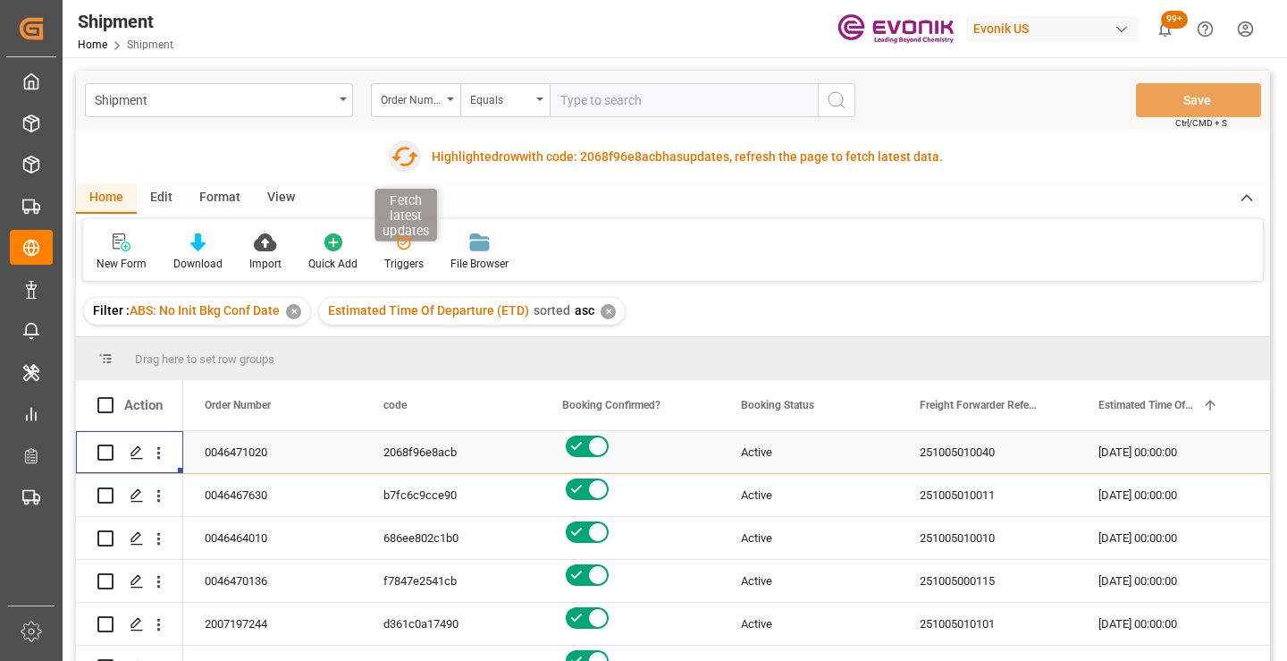
click at [398, 159] on icon "button" at bounding box center [405, 156] width 29 height 29
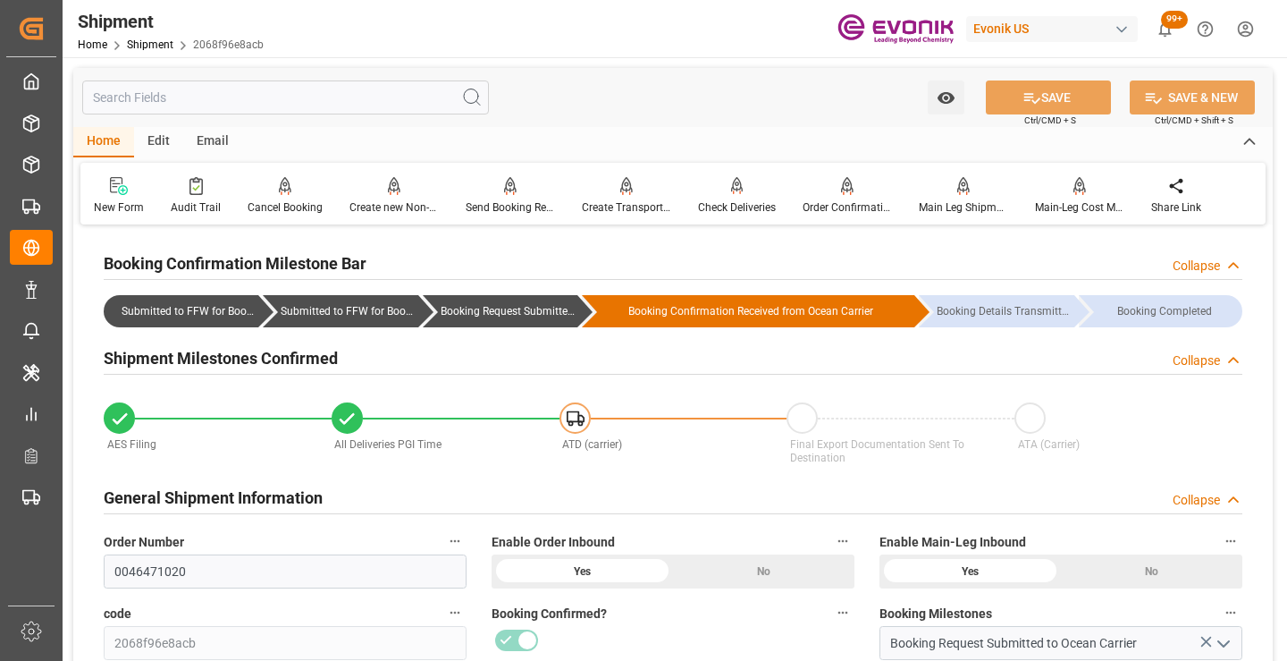
scroll to position [447, 0]
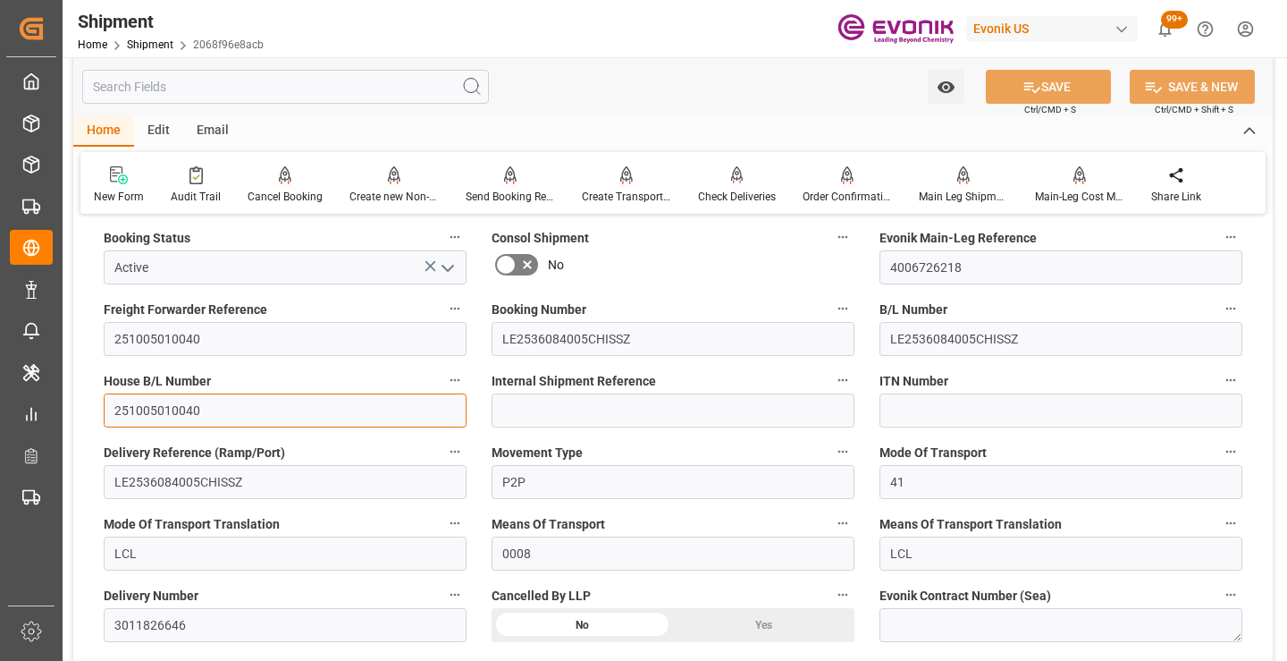
click at [161, 409] on input "251005010040" at bounding box center [285, 410] width 363 height 34
click at [312, 88] on input "text" at bounding box center [285, 87] width 407 height 34
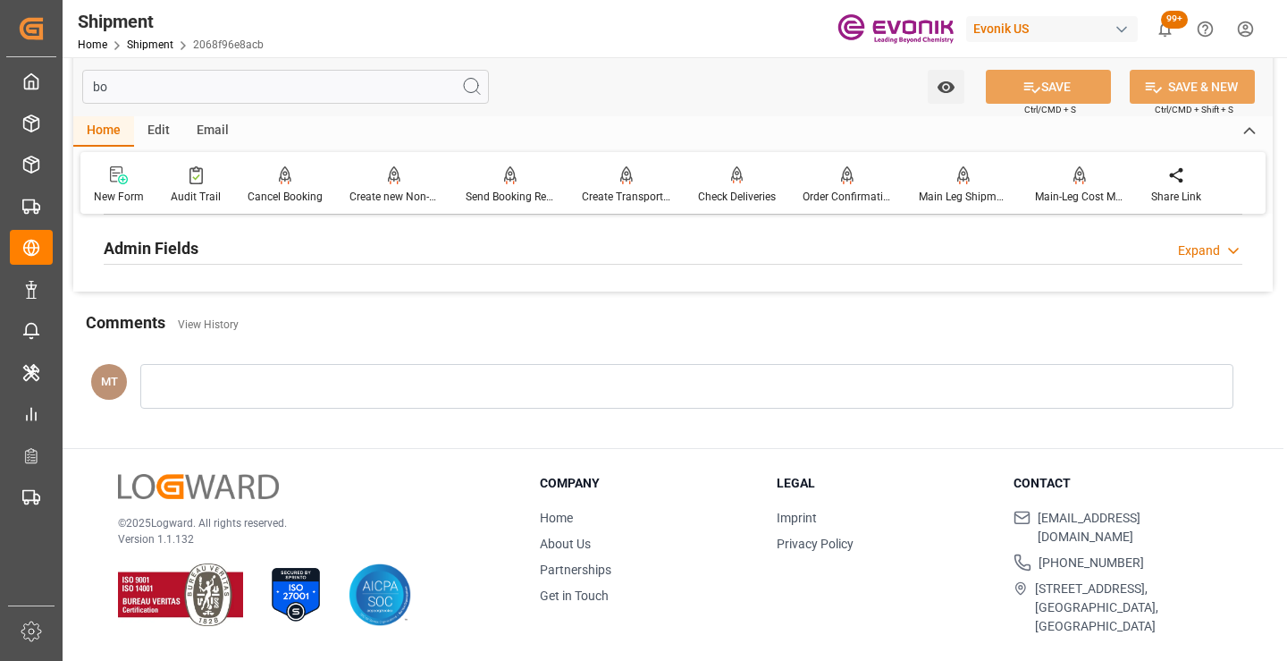
scroll to position [215, 0]
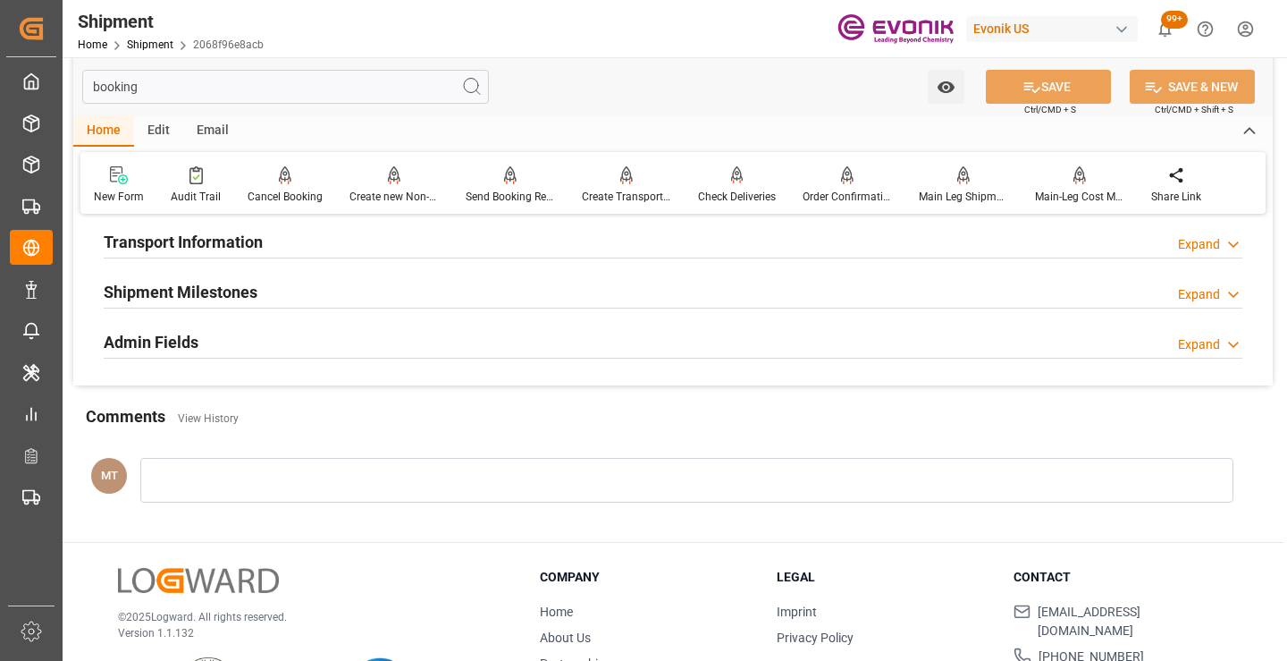
type input "booking"
click at [227, 291] on h2 "Shipment Milestones" at bounding box center [181, 292] width 154 height 24
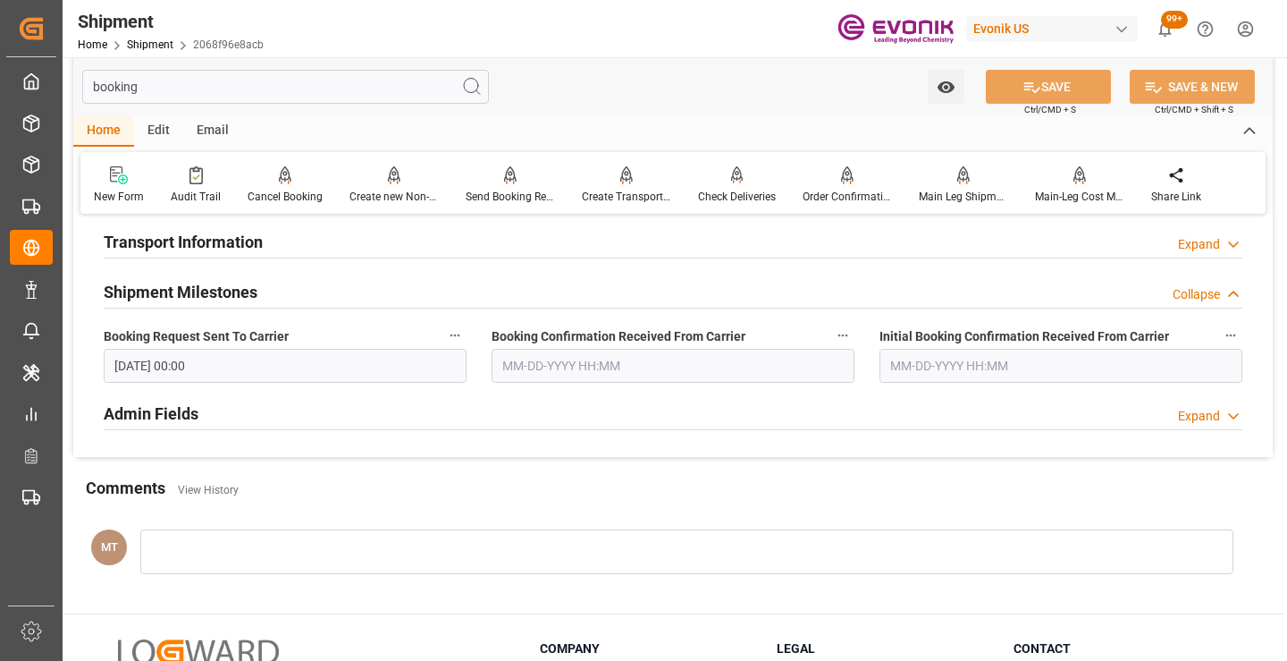
click at [533, 374] on input "text" at bounding box center [673, 366] width 363 height 34
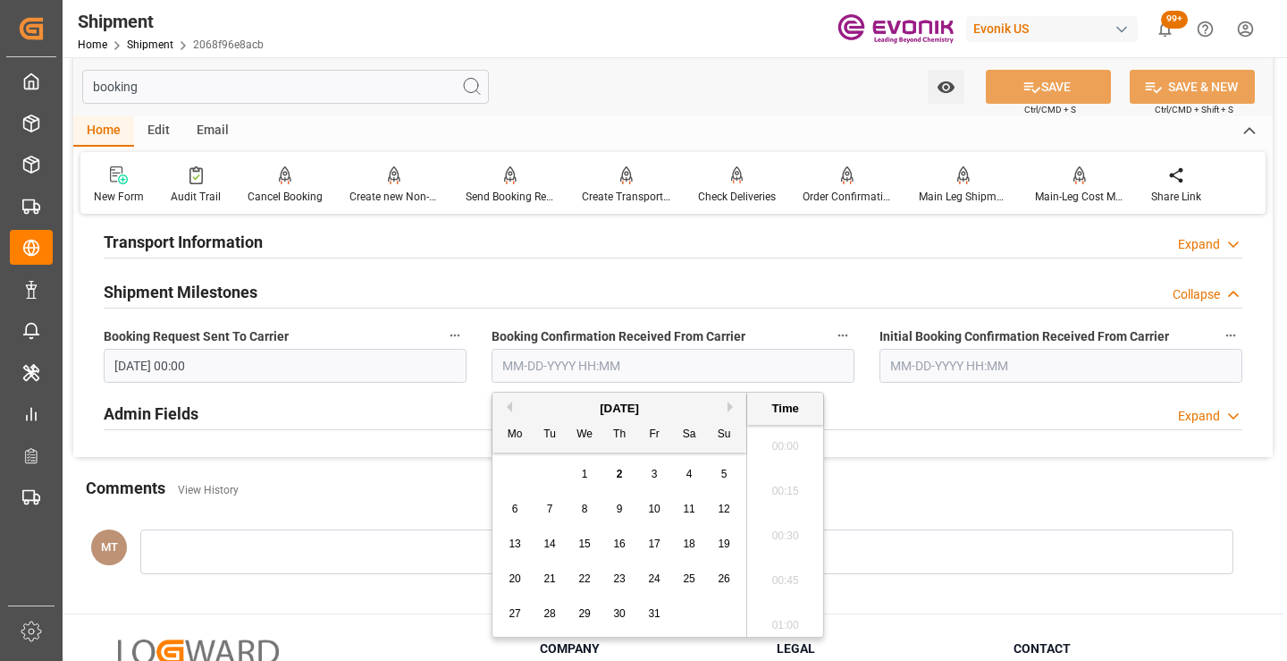
scroll to position [2822, 0]
click at [510, 406] on button "Previous Month" at bounding box center [506, 406] width 11 height 11
click at [548, 509] on span "9" at bounding box center [550, 508] width 6 height 13
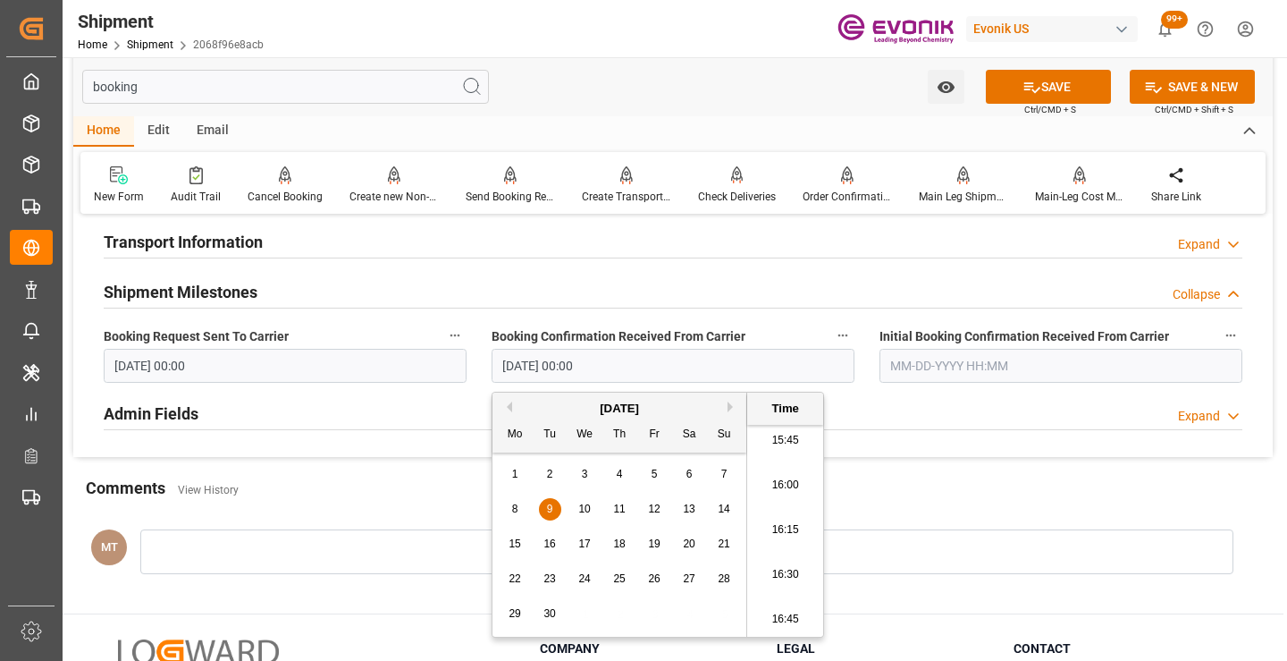
click at [655, 470] on span "5" at bounding box center [655, 473] width 6 height 13
type input "09-05-2025 00:00"
click at [1056, 94] on button "SAVE" at bounding box center [1048, 87] width 125 height 34
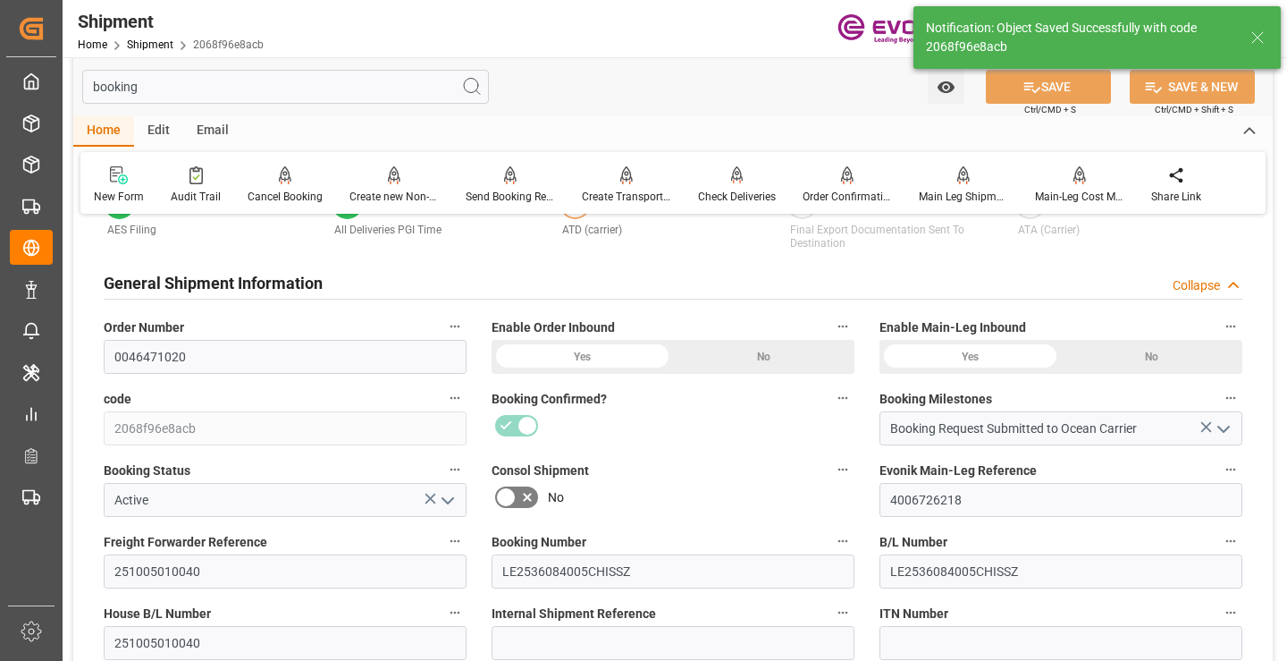
type input "Booking Details Transmitted to SAP"
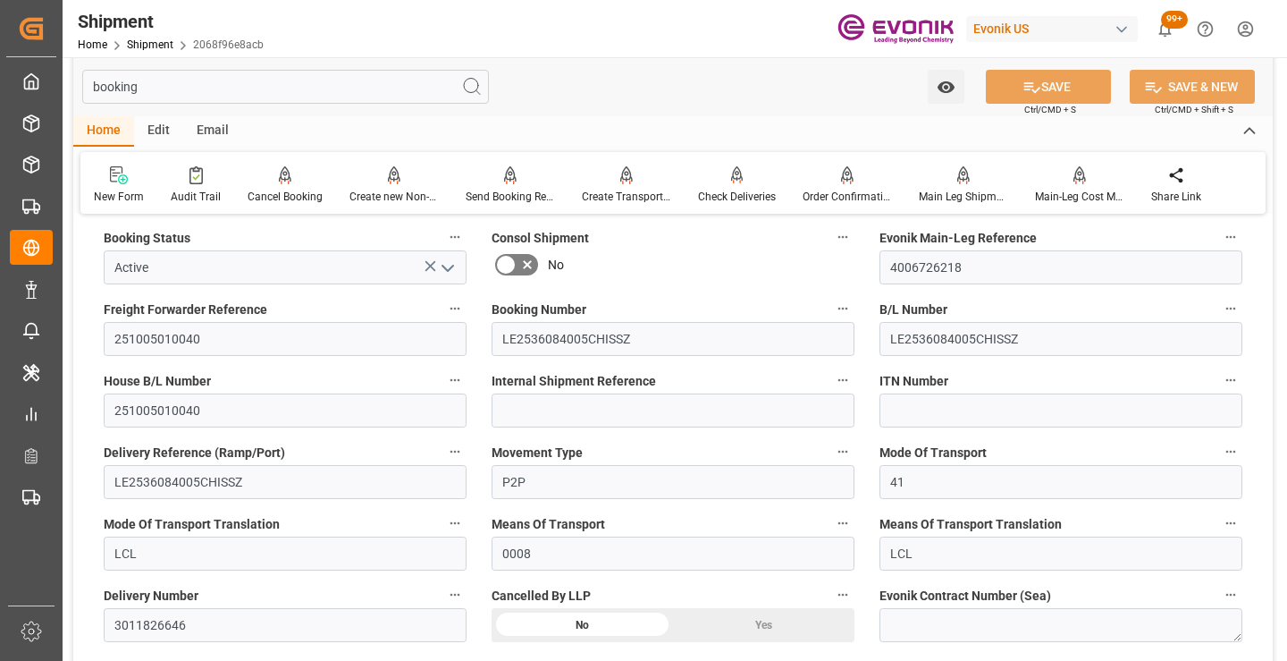
click at [725, 104] on div "booking Watch Option SAVE Ctrl/CMD + S SAVE & NEW Ctrl/CMD + Shift + S" at bounding box center [672, 86] width 1199 height 59
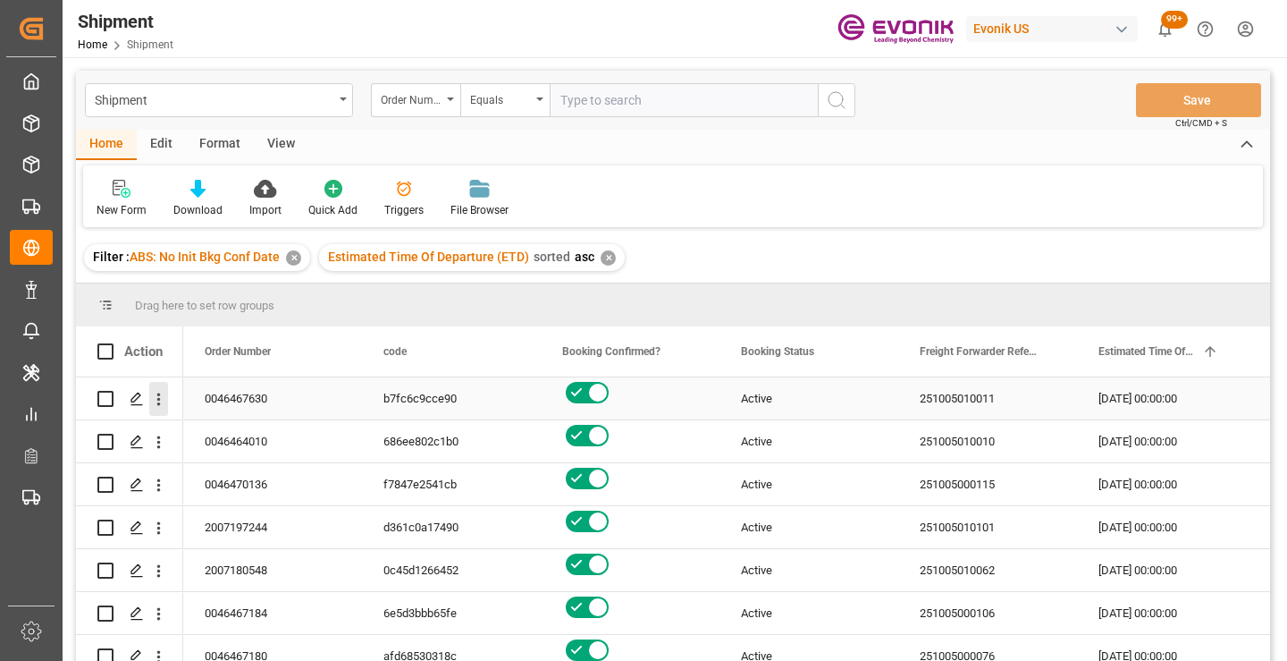
click at [158, 391] on icon "open menu" at bounding box center [158, 399] width 19 height 19
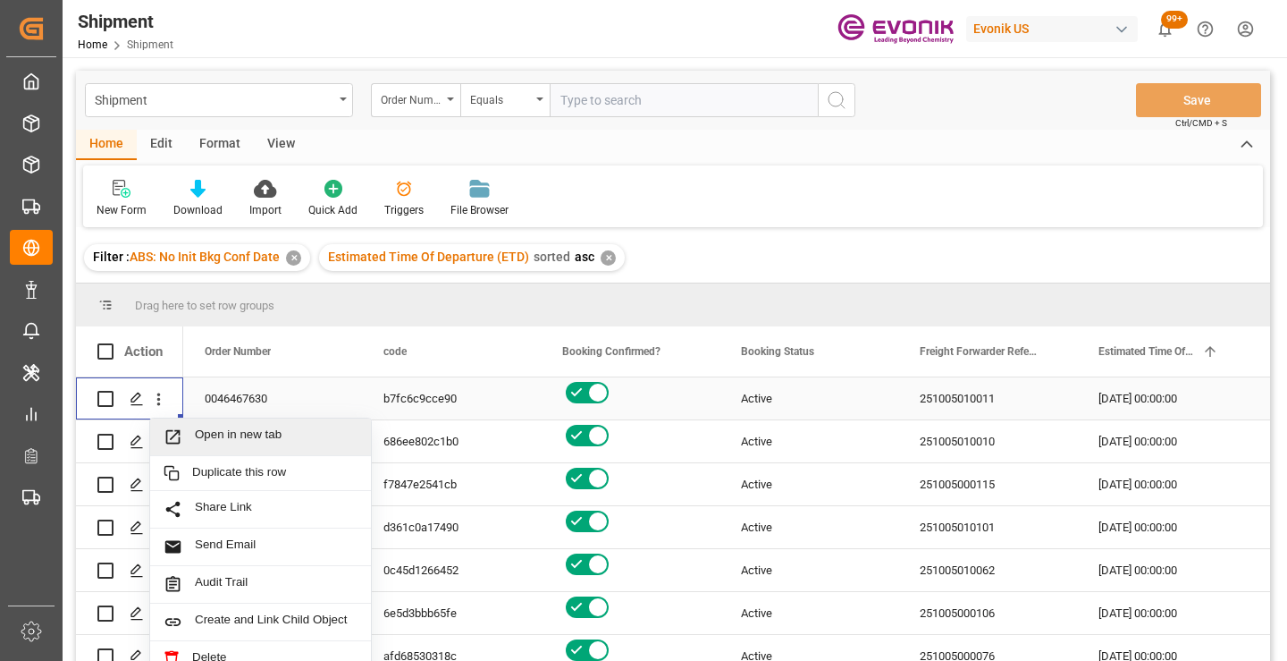
click at [221, 437] on span "Open in new tab" at bounding box center [276, 436] width 163 height 19
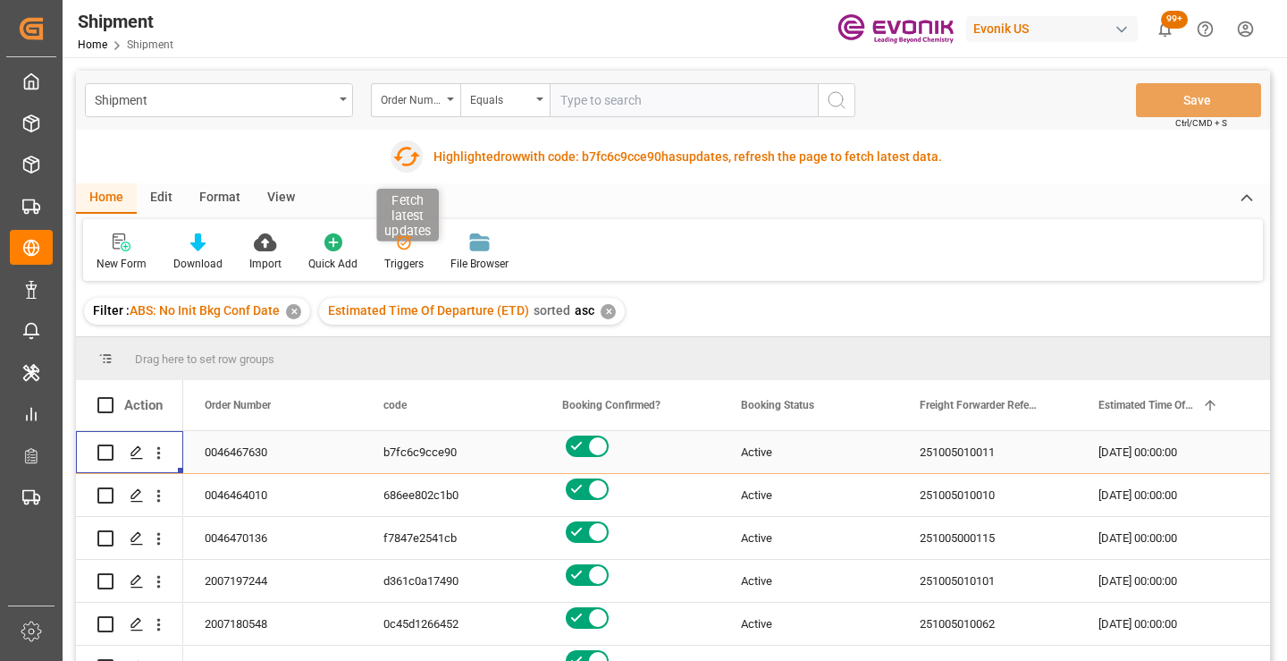
click at [405, 159] on icon "button" at bounding box center [405, 156] width 29 height 29
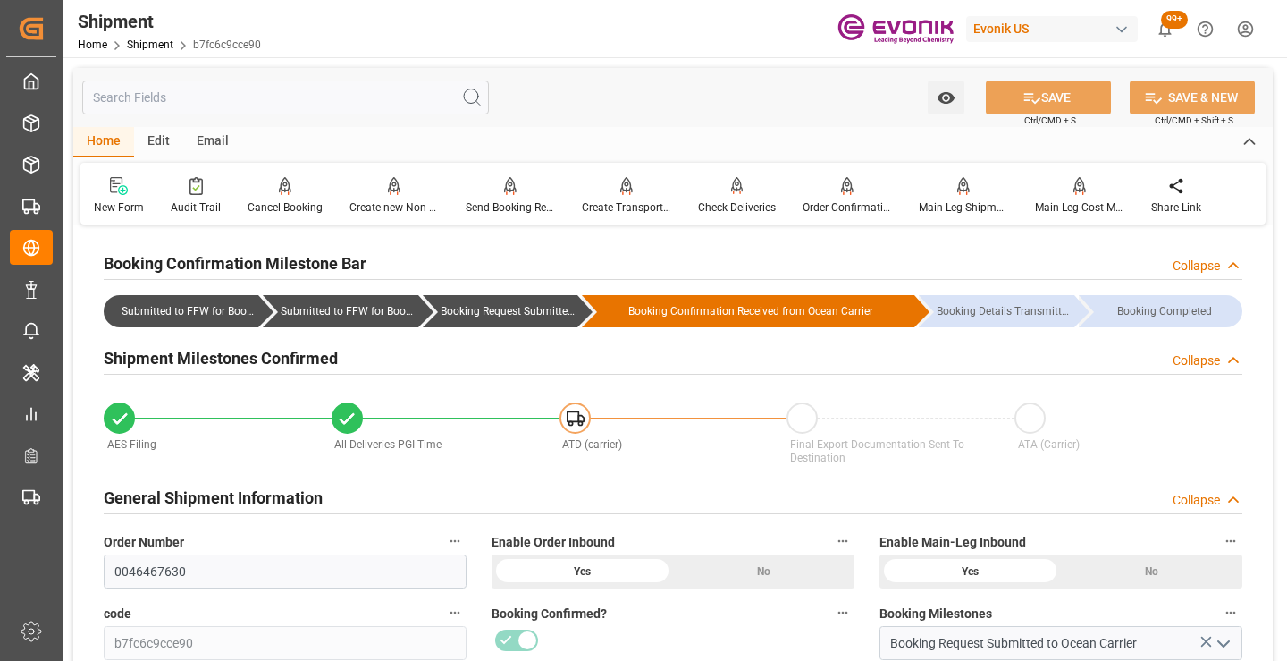
click at [559, 272] on div "Booking Confirmation Milestone Bar Collapse" at bounding box center [673, 262] width 1139 height 34
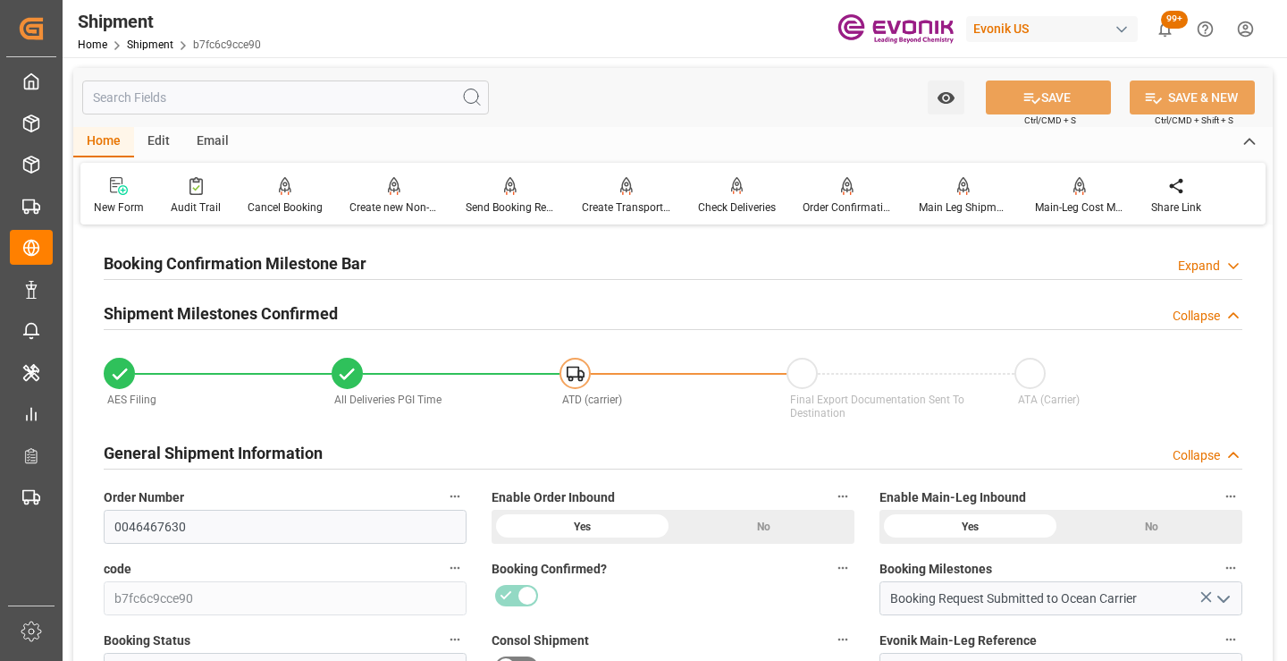
scroll to position [179, 0]
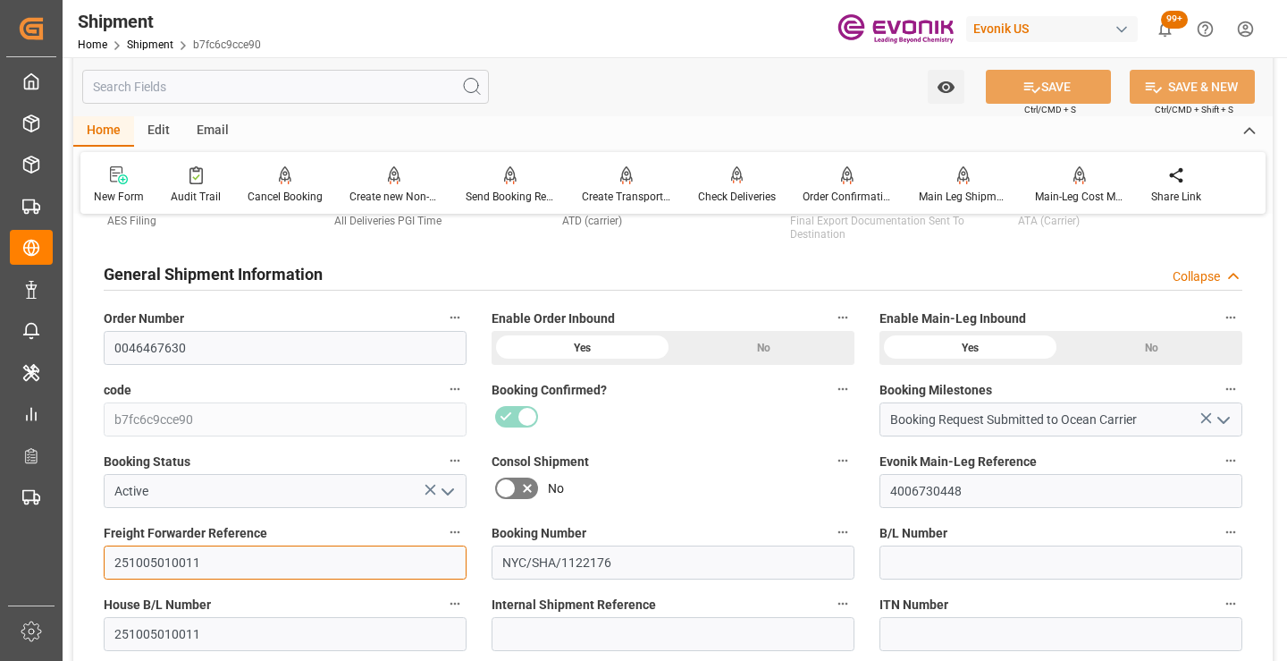
click at [183, 555] on input "251005010011" at bounding box center [285, 562] width 363 height 34
click at [316, 88] on input "text" at bounding box center [285, 87] width 407 height 34
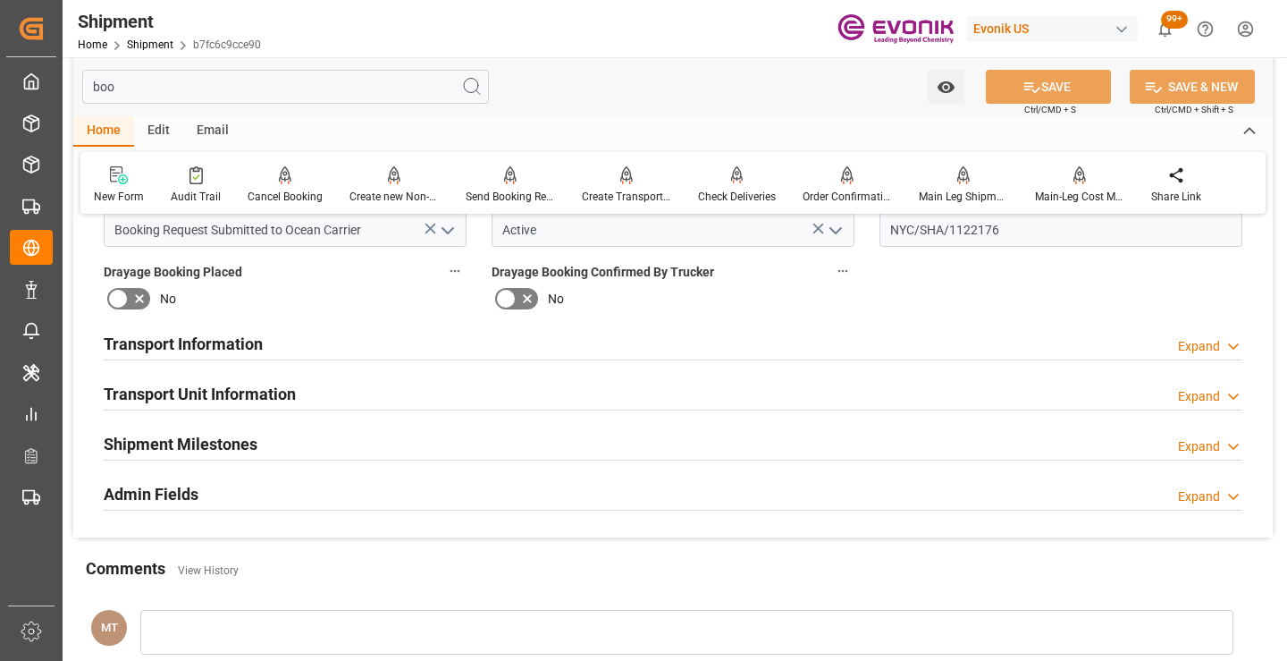
scroll to position [0, 0]
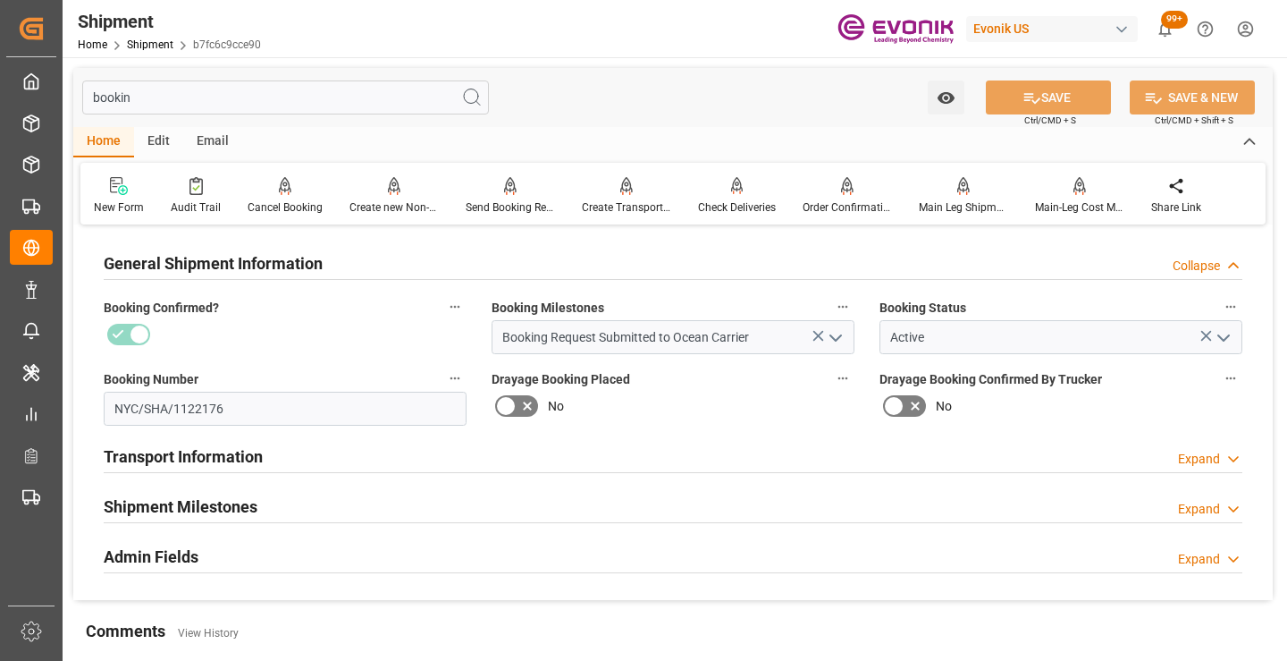
type input "bookin"
click at [274, 505] on div "Shipment Milestones Expand" at bounding box center [673, 505] width 1139 height 34
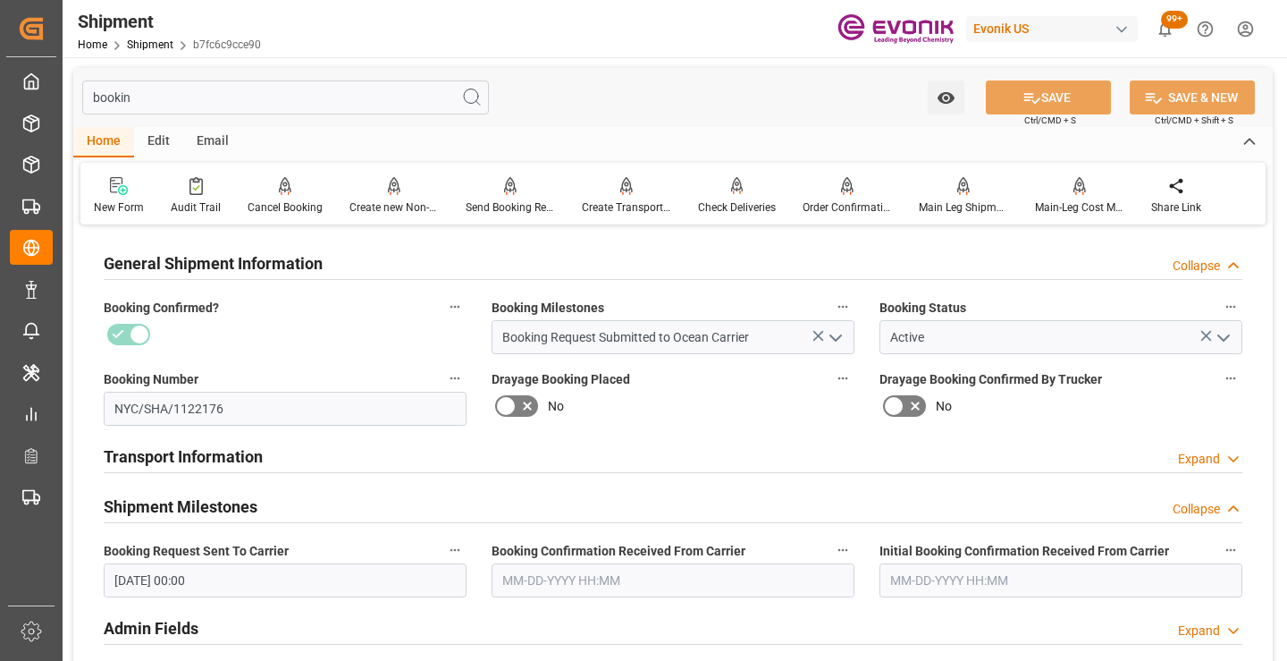
click at [565, 579] on input "text" at bounding box center [673, 580] width 363 height 34
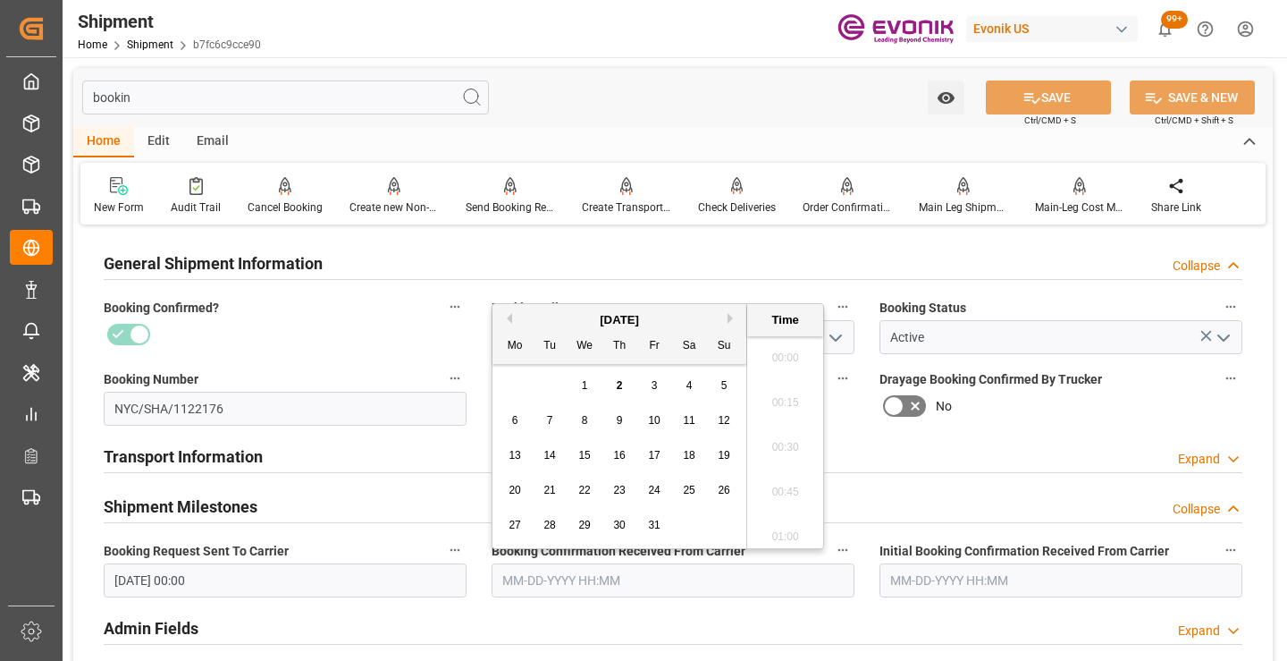
scroll to position [2822, 0]
click at [510, 319] on button "Previous Month" at bounding box center [506, 318] width 11 height 11
click at [652, 456] on span "15" at bounding box center [654, 455] width 12 height 13
type input "[DATE] 00:00"
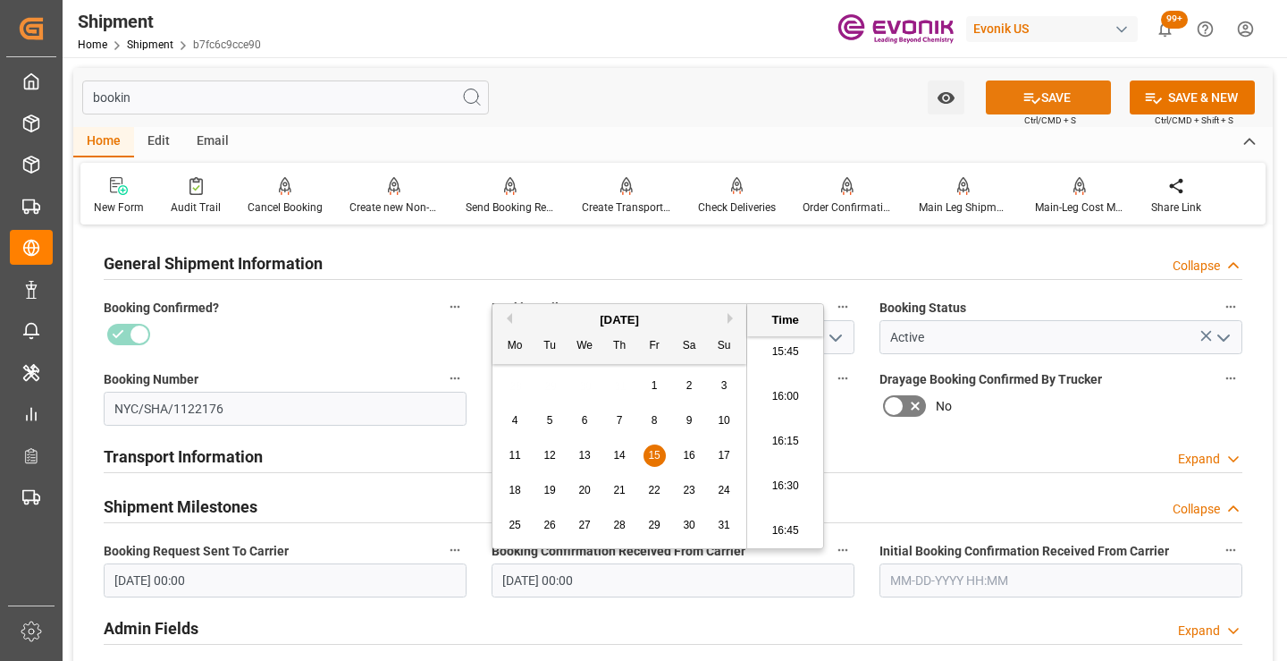
click at [1031, 88] on icon at bounding box center [1032, 97] width 19 height 19
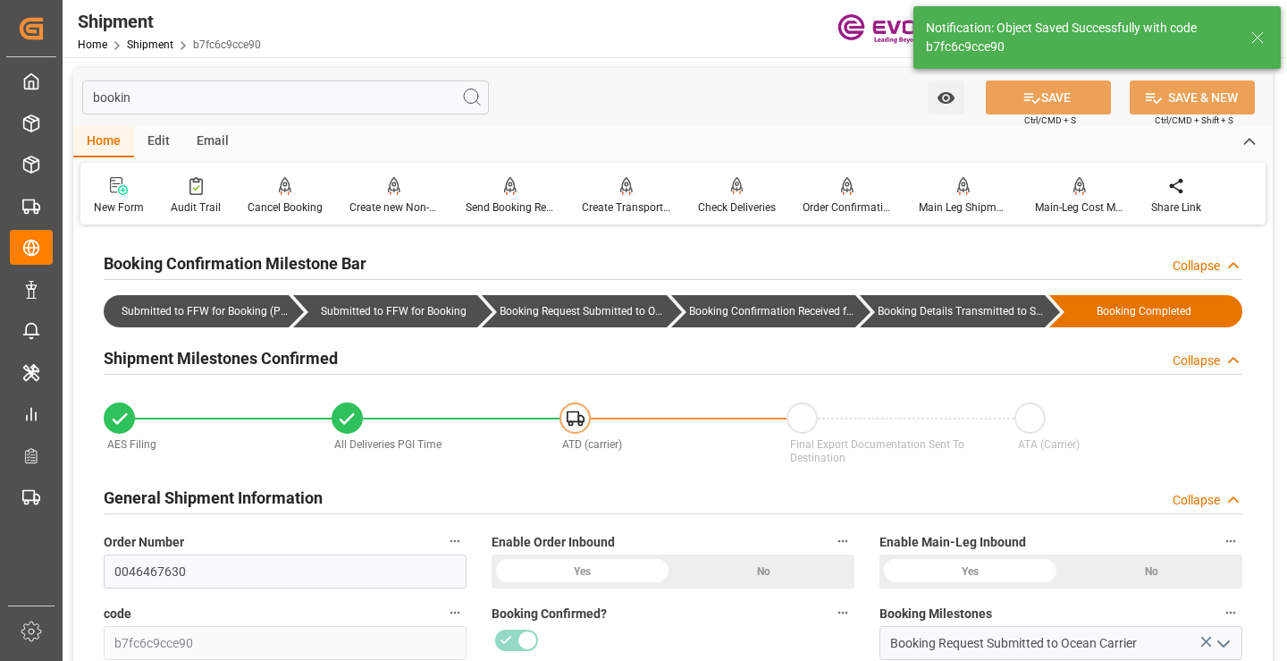
type input "Booking Details Transmitted to SAP"
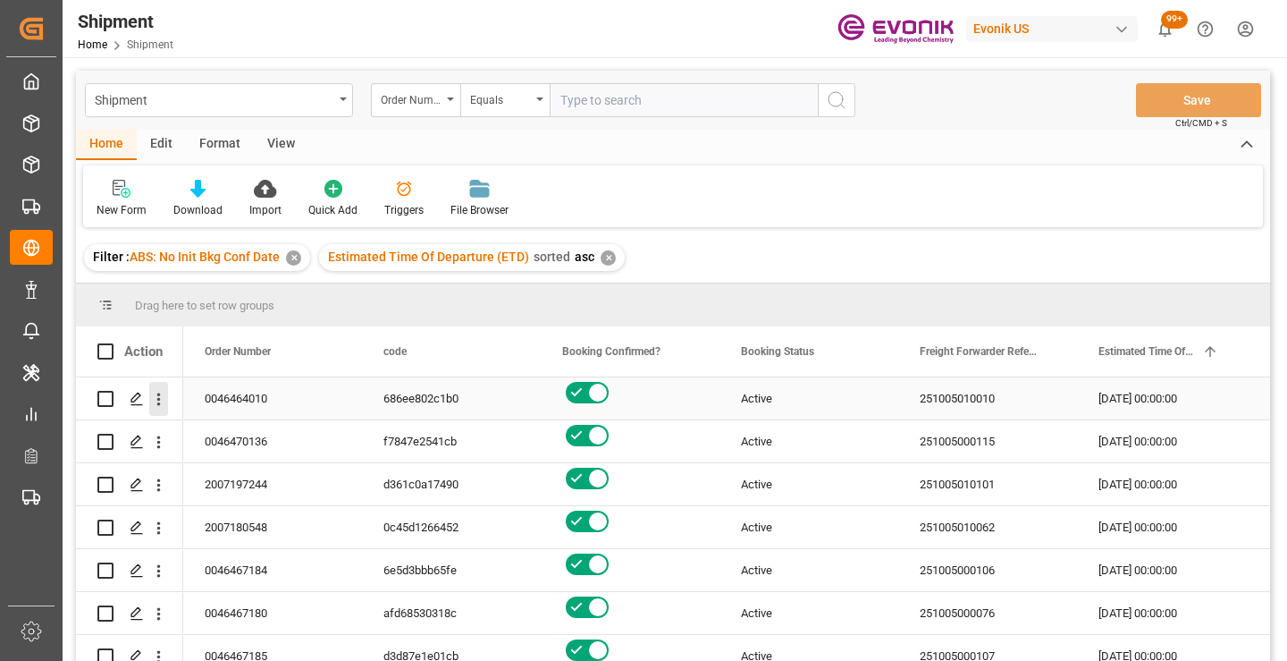
click at [158, 402] on icon "open menu" at bounding box center [158, 399] width 19 height 19
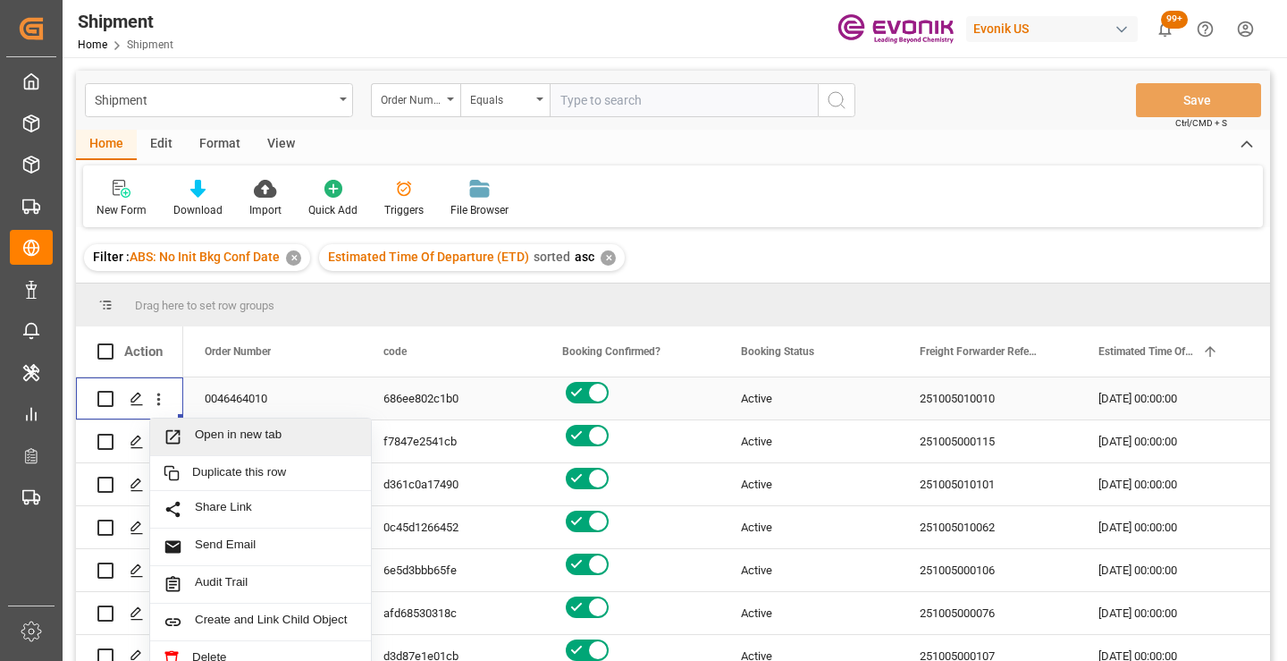
click at [237, 440] on span "Open in new tab" at bounding box center [276, 436] width 163 height 19
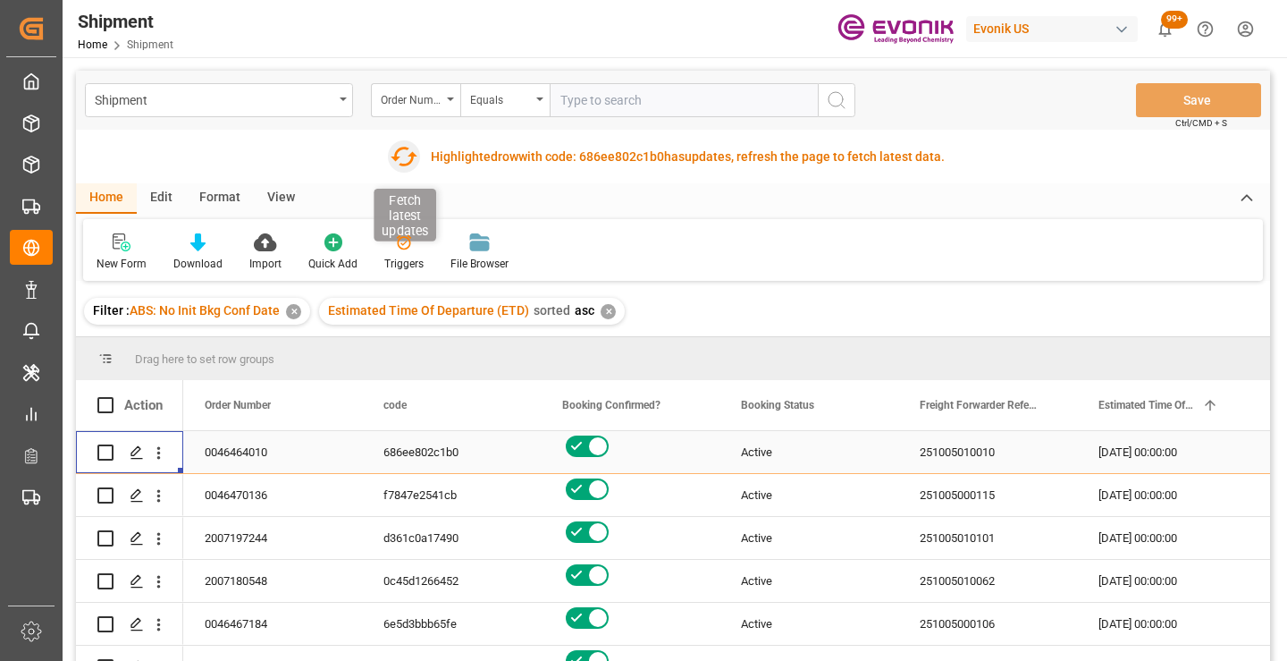
click at [407, 163] on icon "button" at bounding box center [404, 157] width 27 height 20
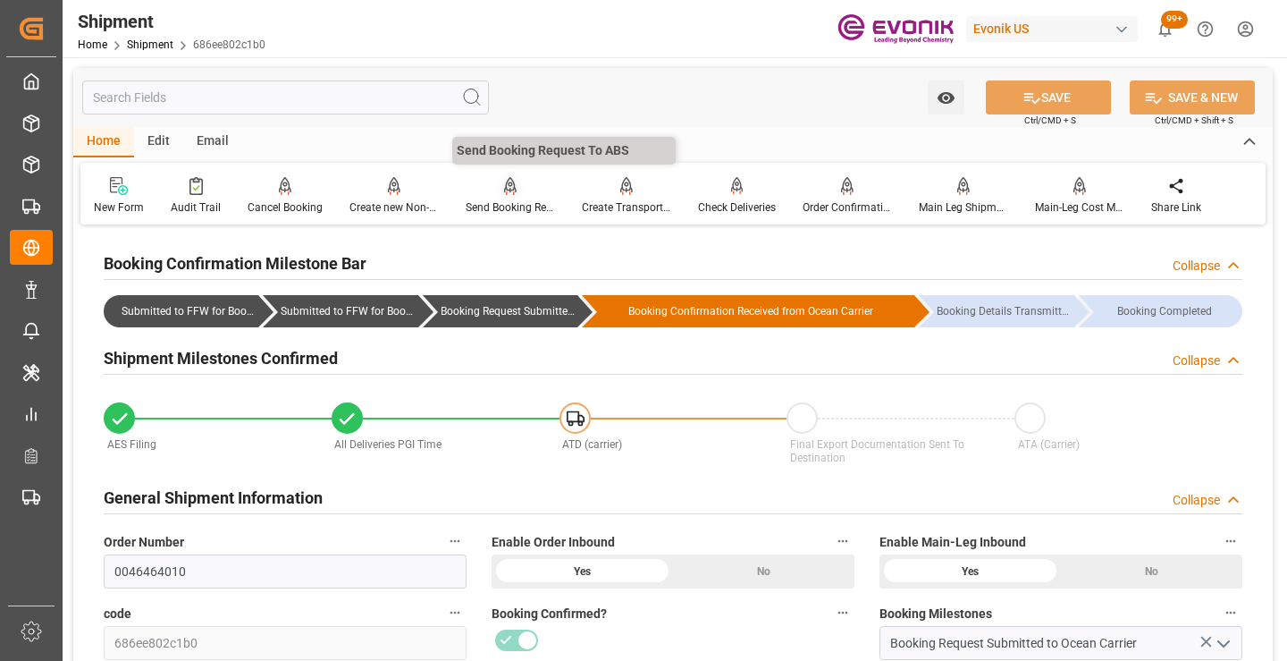
scroll to position [179, 0]
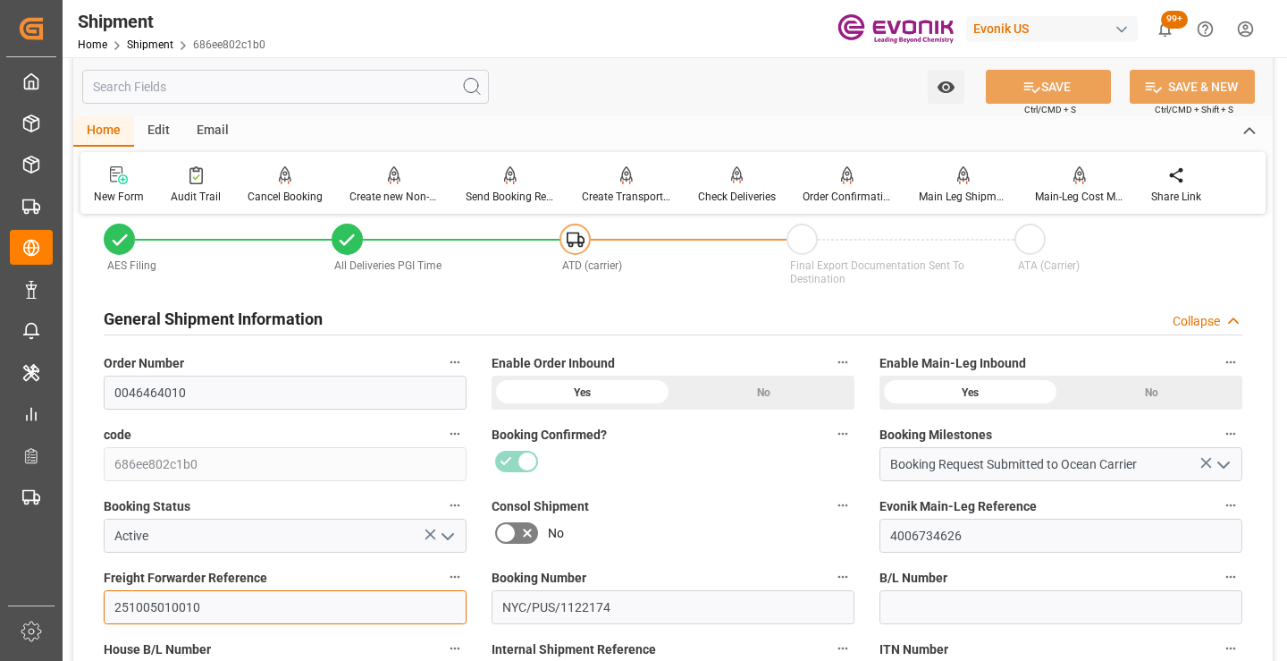
click at [171, 609] on input "251005010010" at bounding box center [285, 607] width 363 height 34
click at [324, 80] on input "text" at bounding box center [285, 87] width 407 height 34
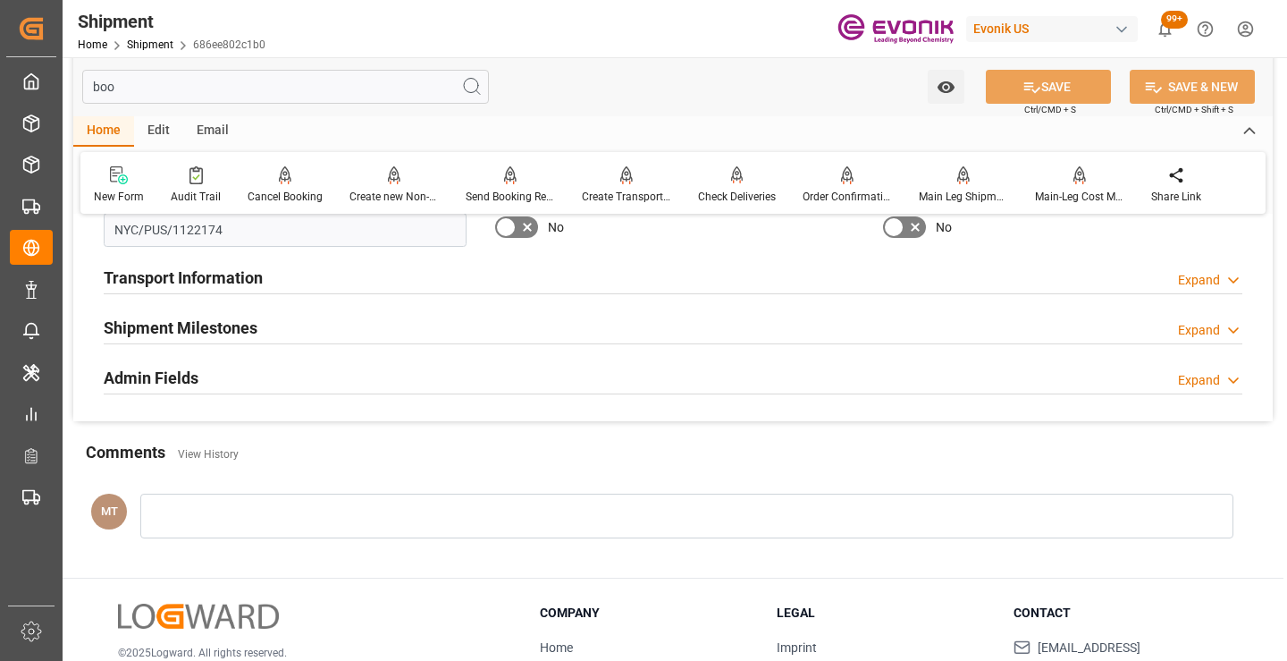
scroll to position [0, 0]
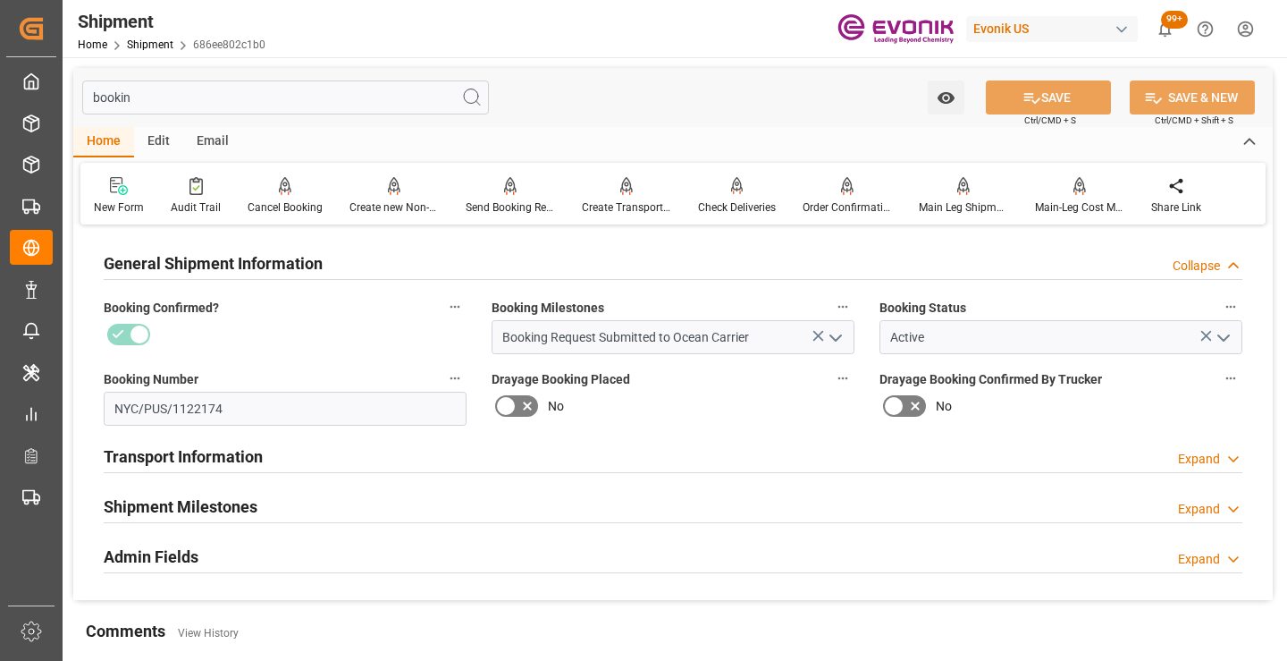
type input "bookin"
click at [230, 501] on h2 "Shipment Milestones" at bounding box center [181, 506] width 154 height 24
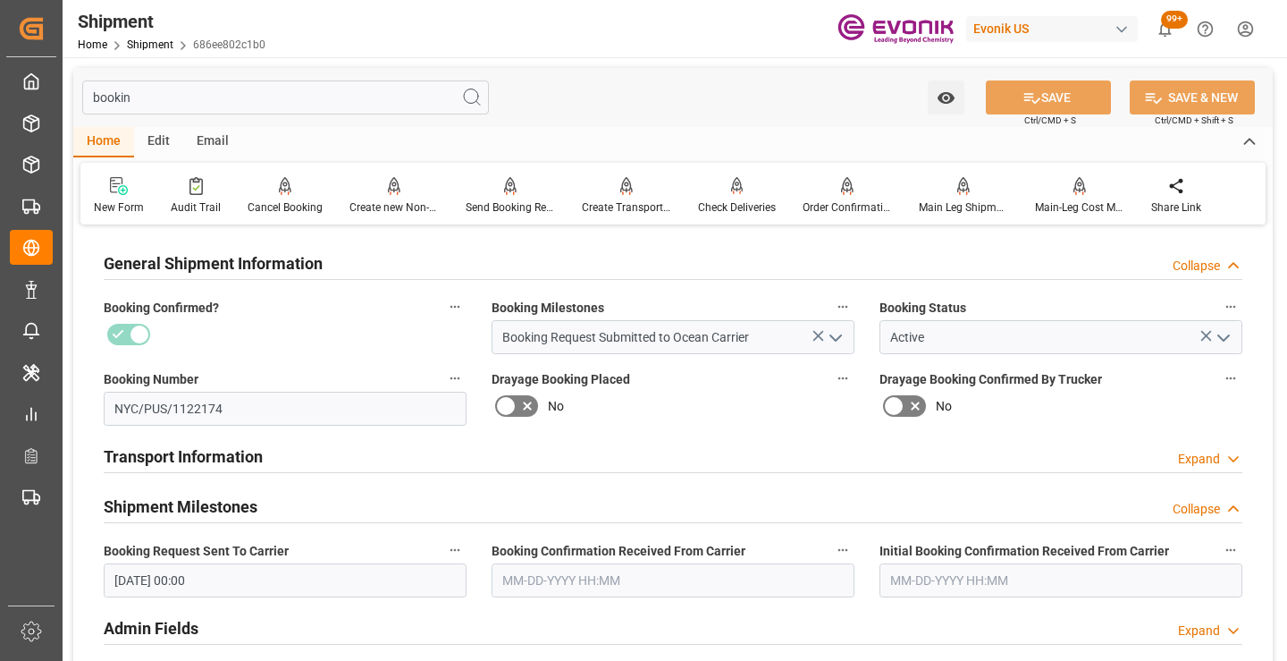
click at [593, 576] on input "text" at bounding box center [673, 580] width 363 height 34
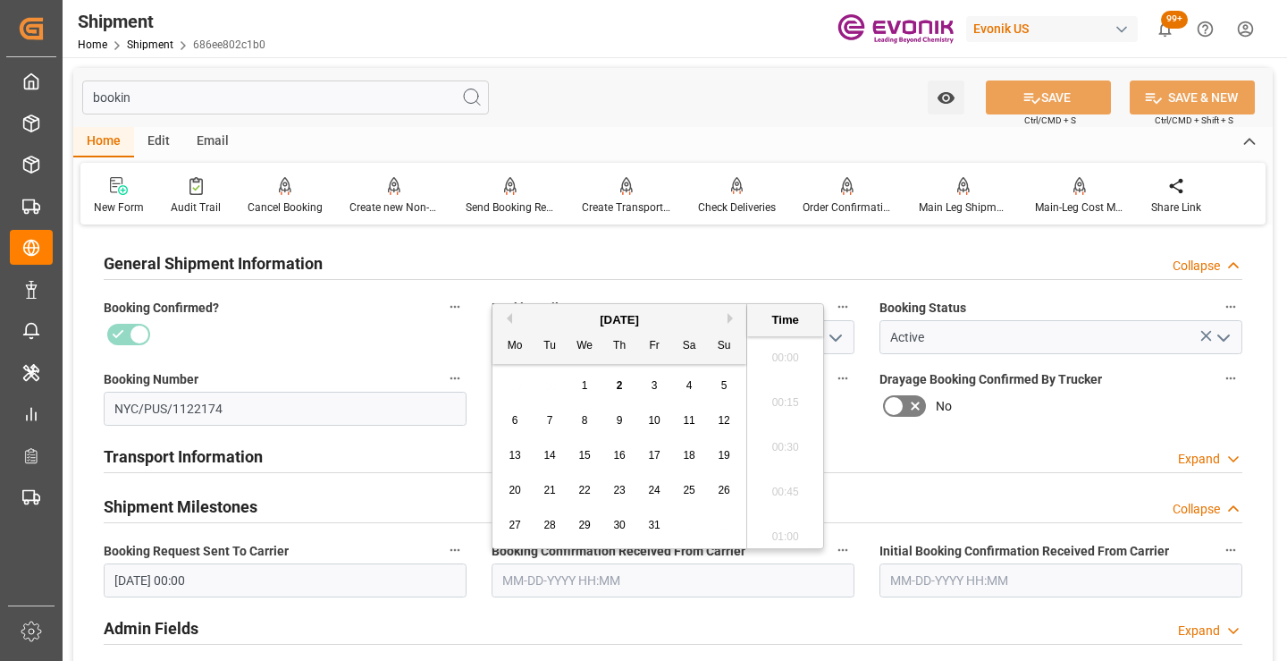
scroll to position [2822, 0]
click at [510, 320] on button "Previous Month" at bounding box center [506, 318] width 11 height 11
click at [648, 452] on span "15" at bounding box center [654, 455] width 12 height 13
type input "08-15-2025 00:00"
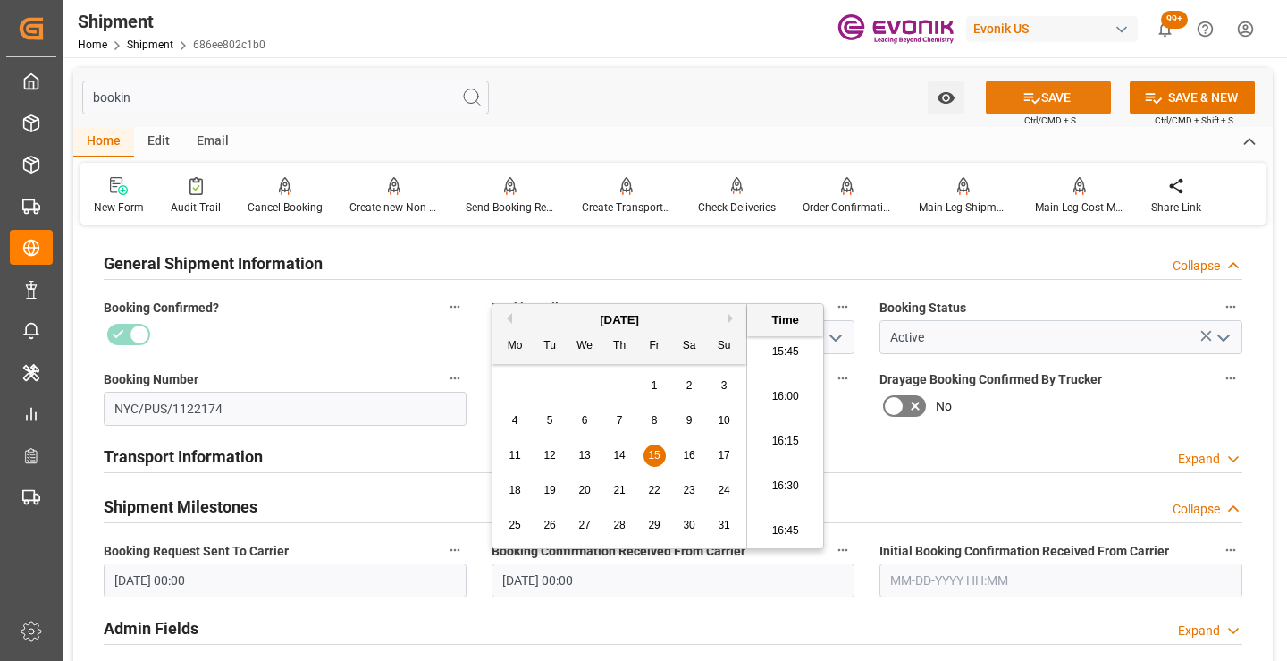
click at [1027, 100] on icon at bounding box center [1032, 97] width 19 height 19
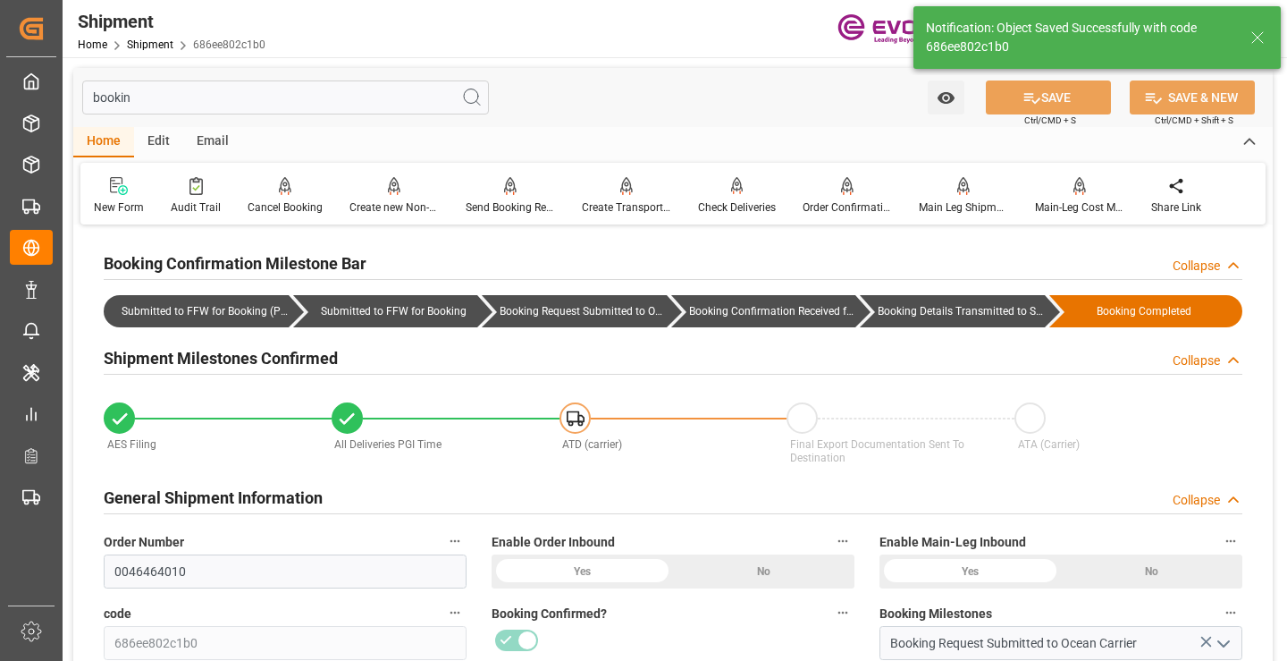
type input "Booking Details Transmitted to SAP"
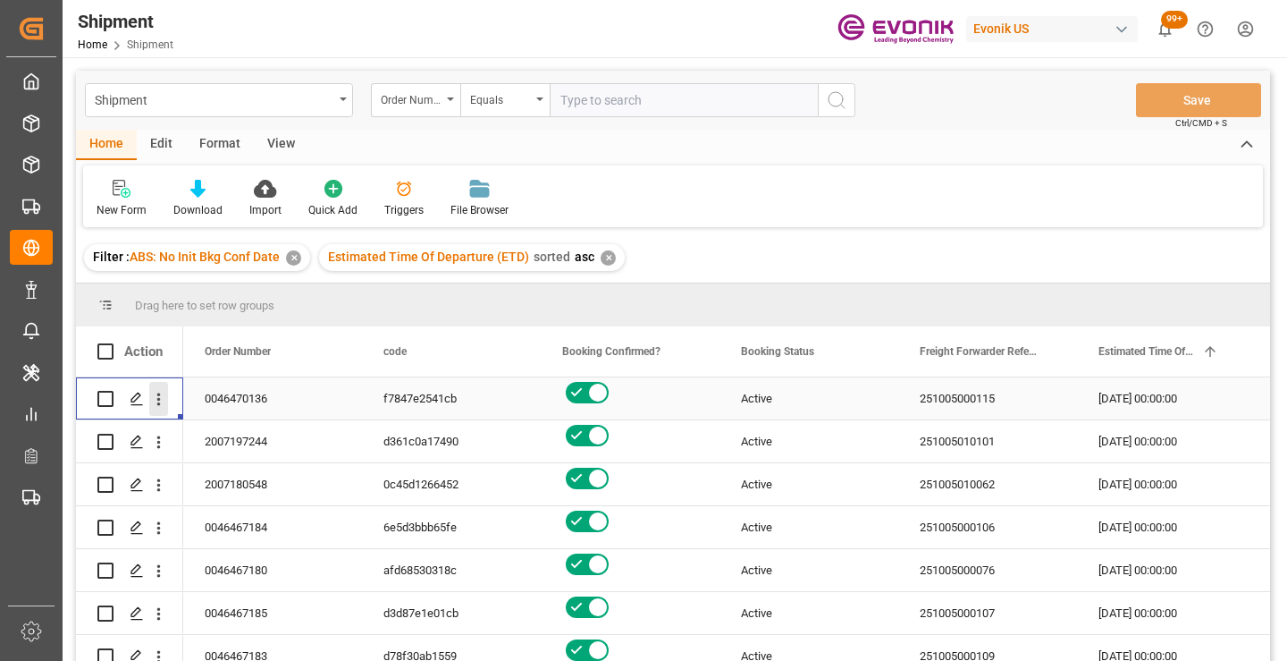
click at [161, 397] on icon "open menu" at bounding box center [158, 399] width 19 height 19
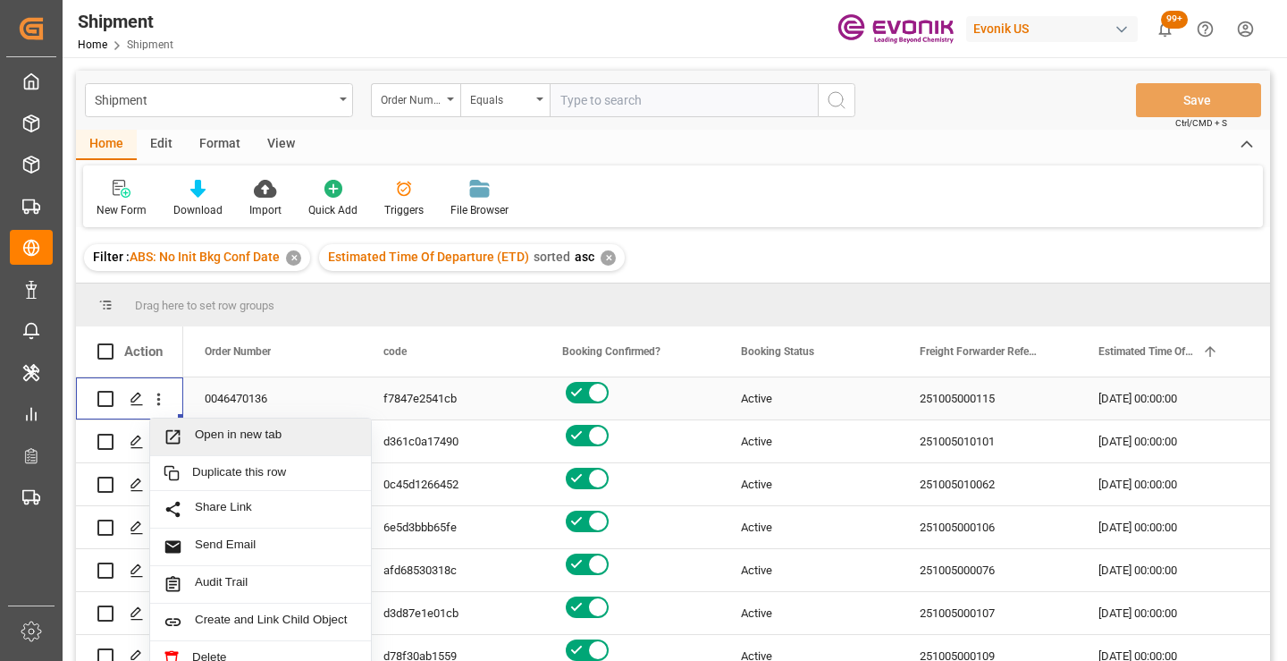
click at [230, 430] on span "Open in new tab" at bounding box center [276, 436] width 163 height 19
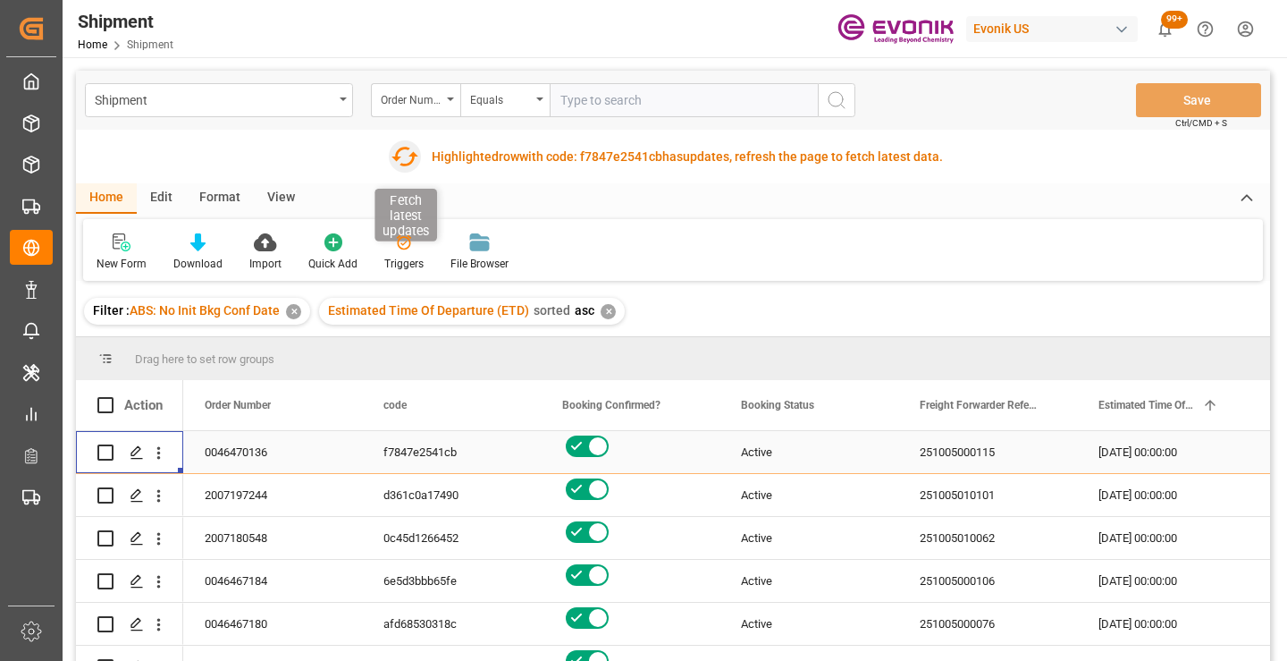
click at [405, 158] on icon "button" at bounding box center [405, 156] width 29 height 29
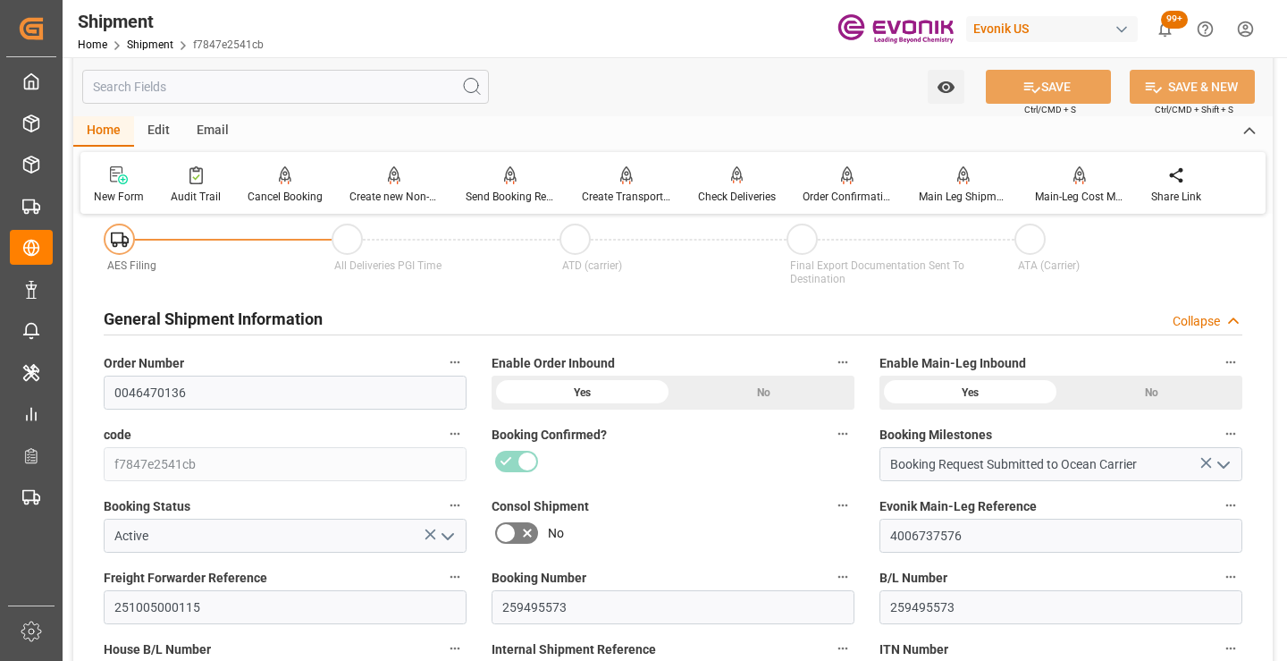
scroll to position [358, 0]
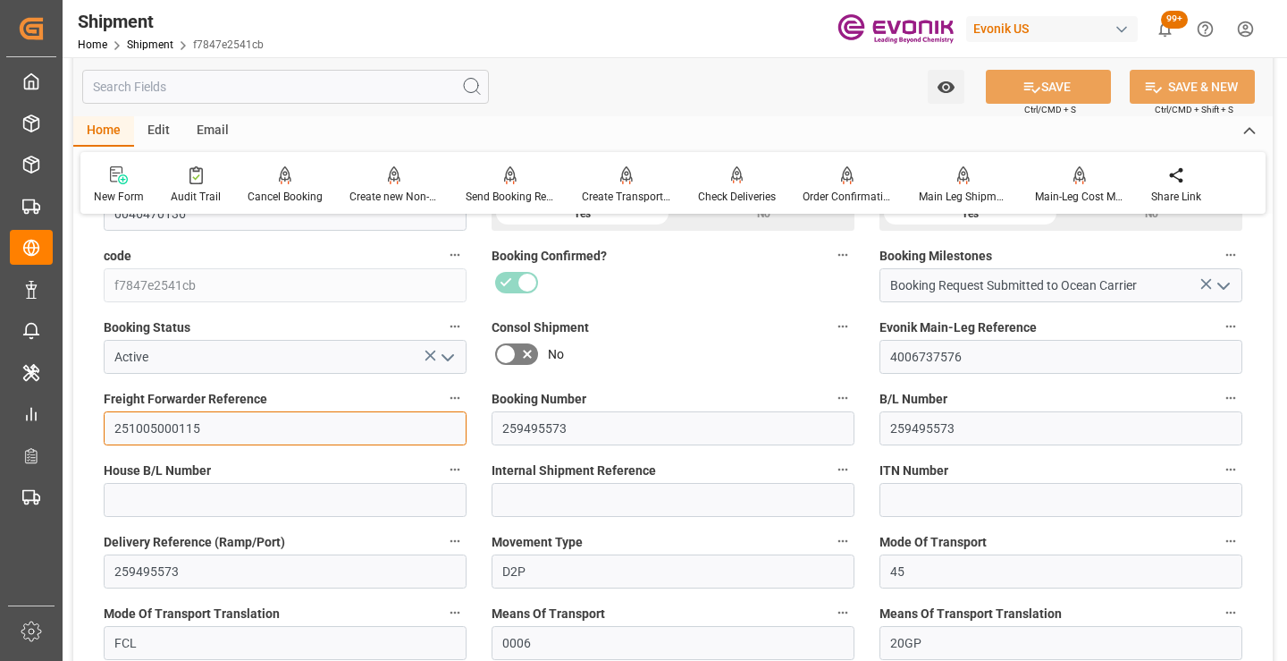
click at [158, 428] on input "251005000115" at bounding box center [285, 428] width 363 height 34
click at [277, 82] on input "text" at bounding box center [285, 87] width 407 height 34
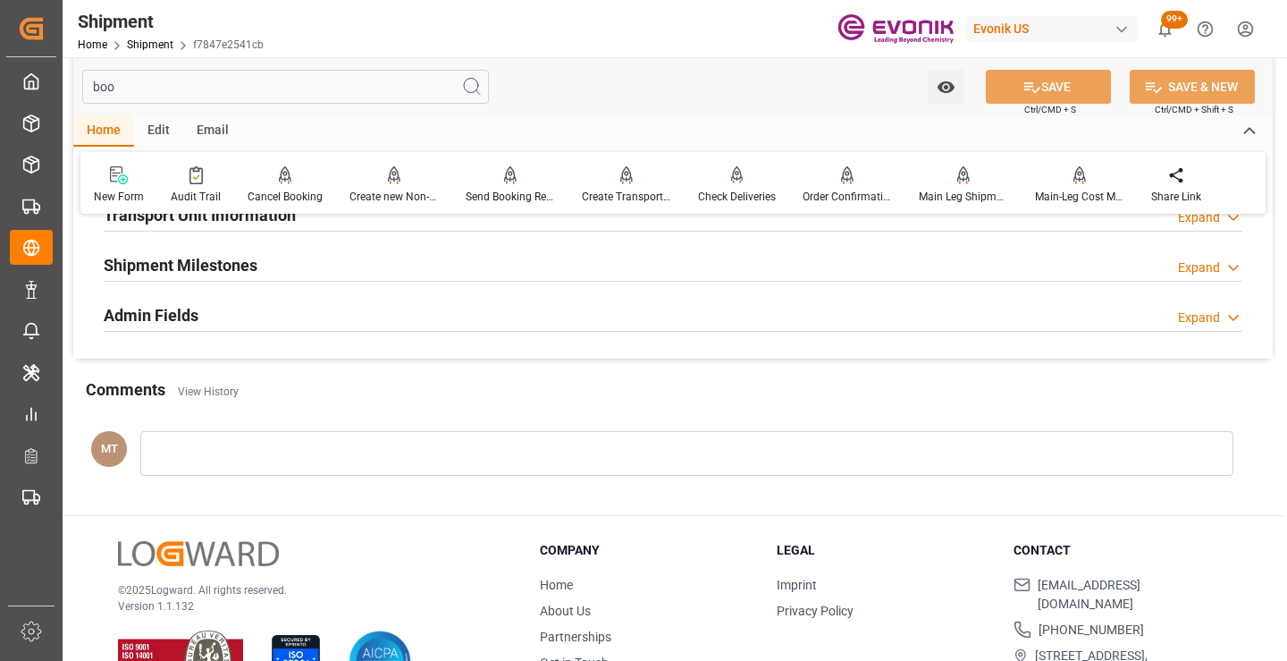
scroll to position [125, 0]
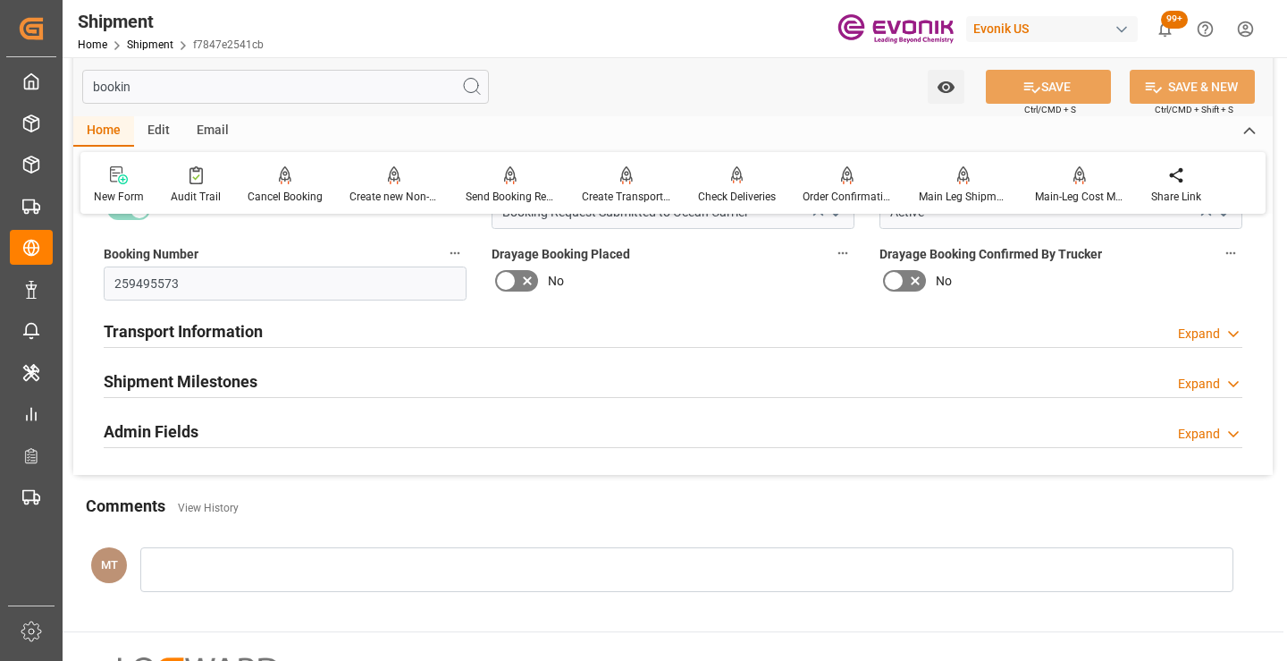
type input "bookin"
click at [202, 386] on h2 "Shipment Milestones" at bounding box center [181, 381] width 154 height 24
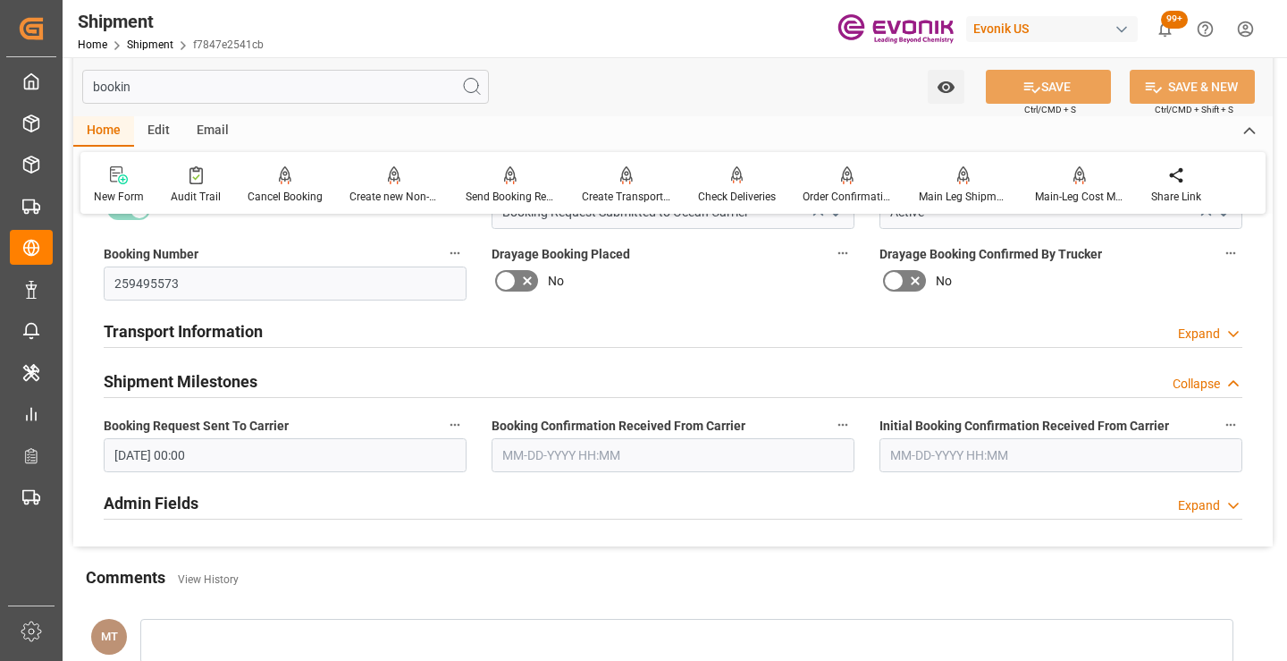
click at [582, 463] on input "text" at bounding box center [673, 455] width 363 height 34
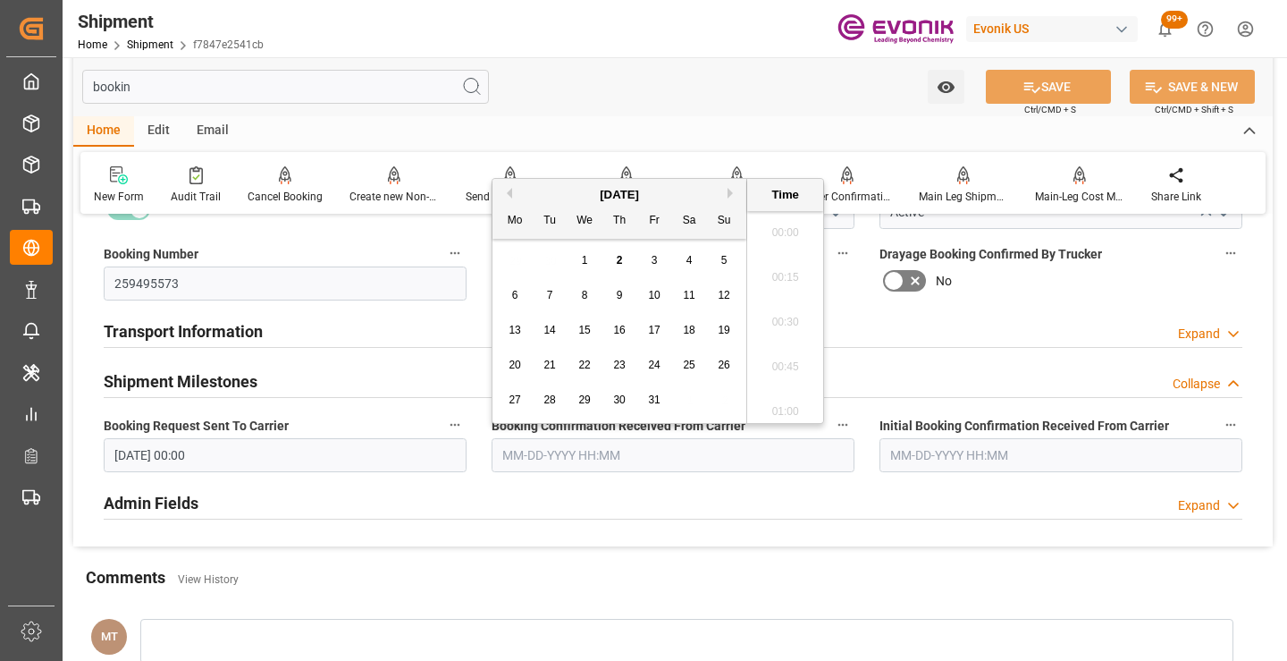
scroll to position [2822, 0]
click at [508, 190] on button "Previous Month" at bounding box center [506, 193] width 11 height 11
click at [652, 298] on span "12" at bounding box center [654, 295] width 12 height 13
type input "09-12-2025 00:00"
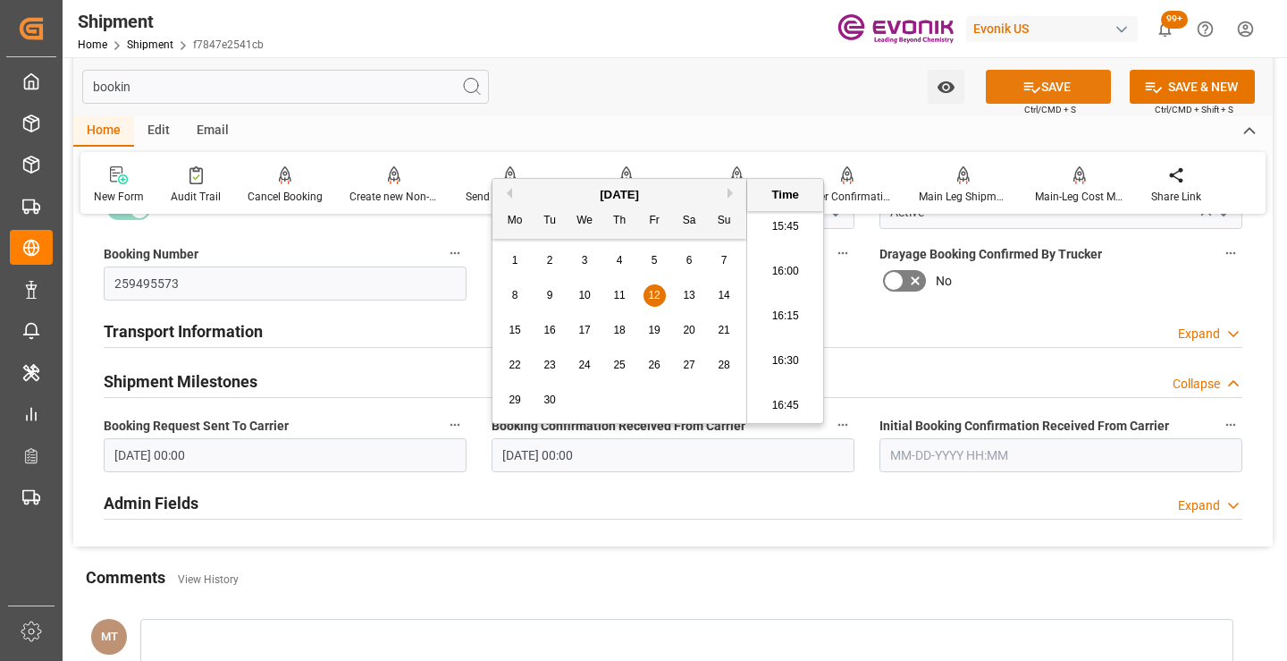
click at [1023, 88] on icon at bounding box center [1032, 87] width 19 height 19
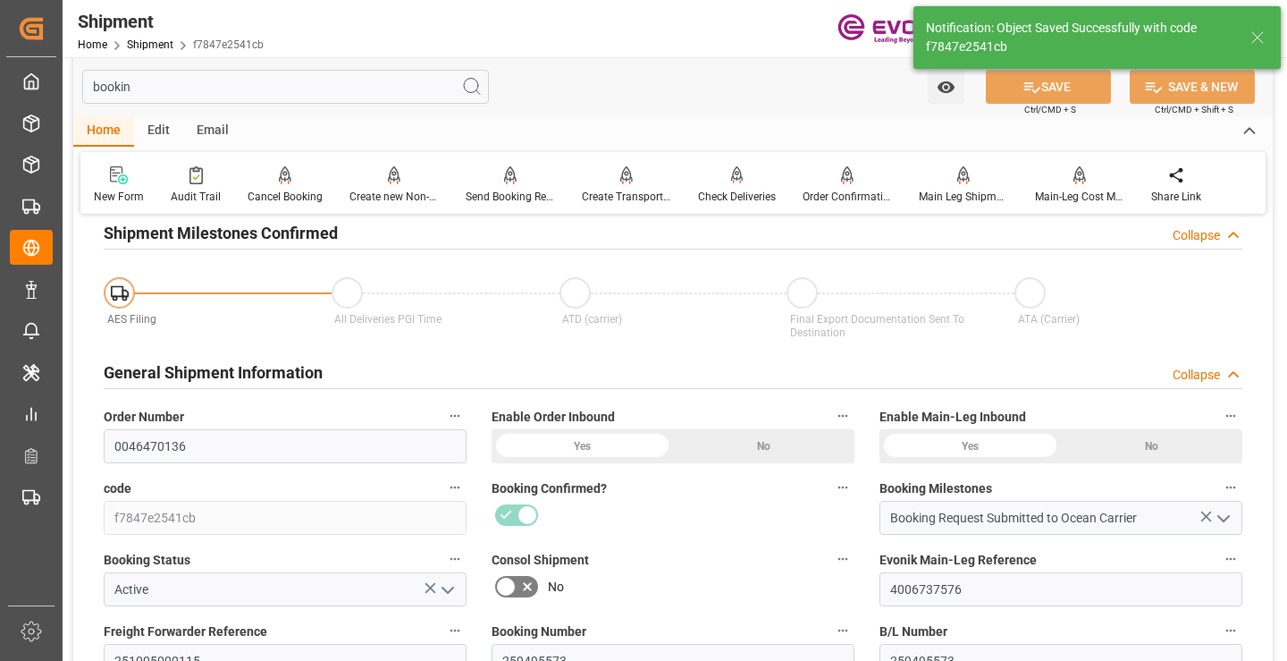
type input "Booking Details Transmitted to SAP"
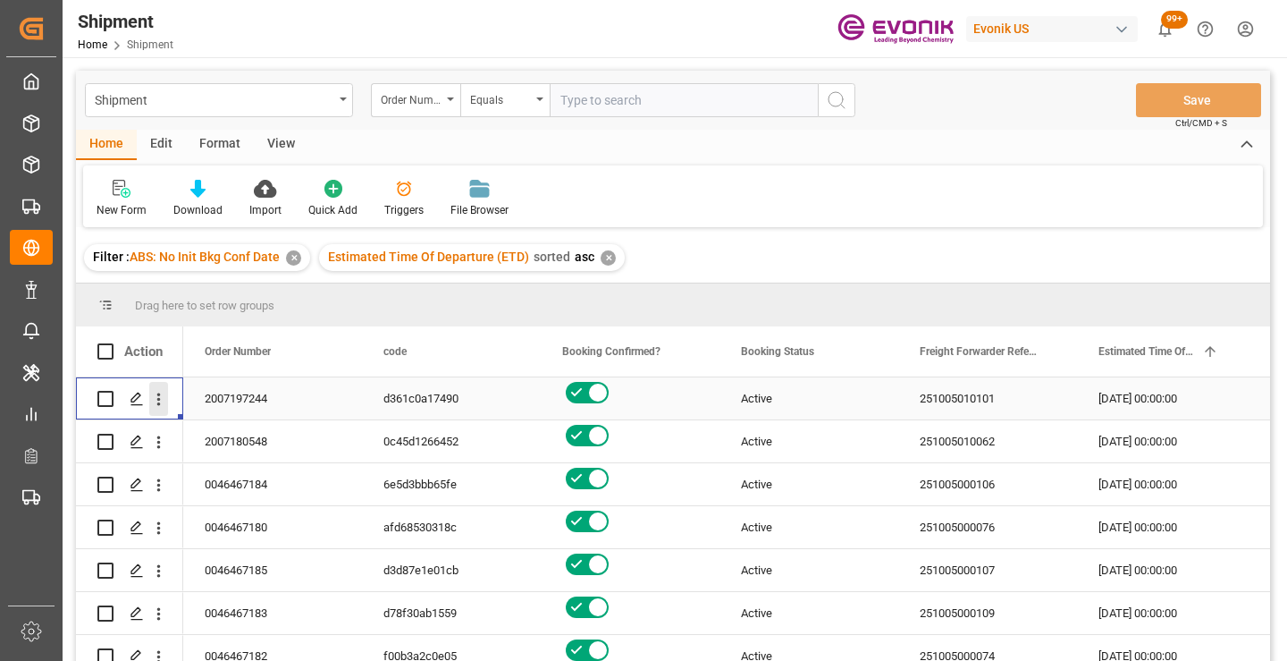
click at [162, 400] on icon "open menu" at bounding box center [158, 399] width 19 height 19
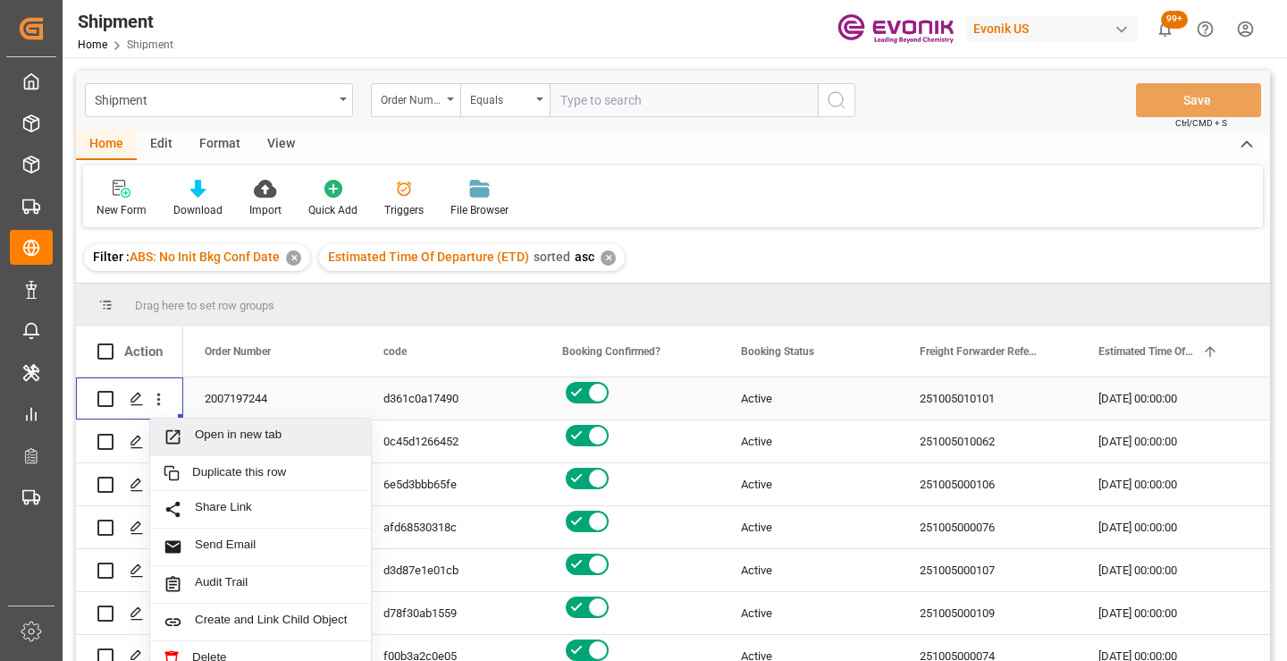
click at [250, 431] on span "Open in new tab" at bounding box center [276, 436] width 163 height 19
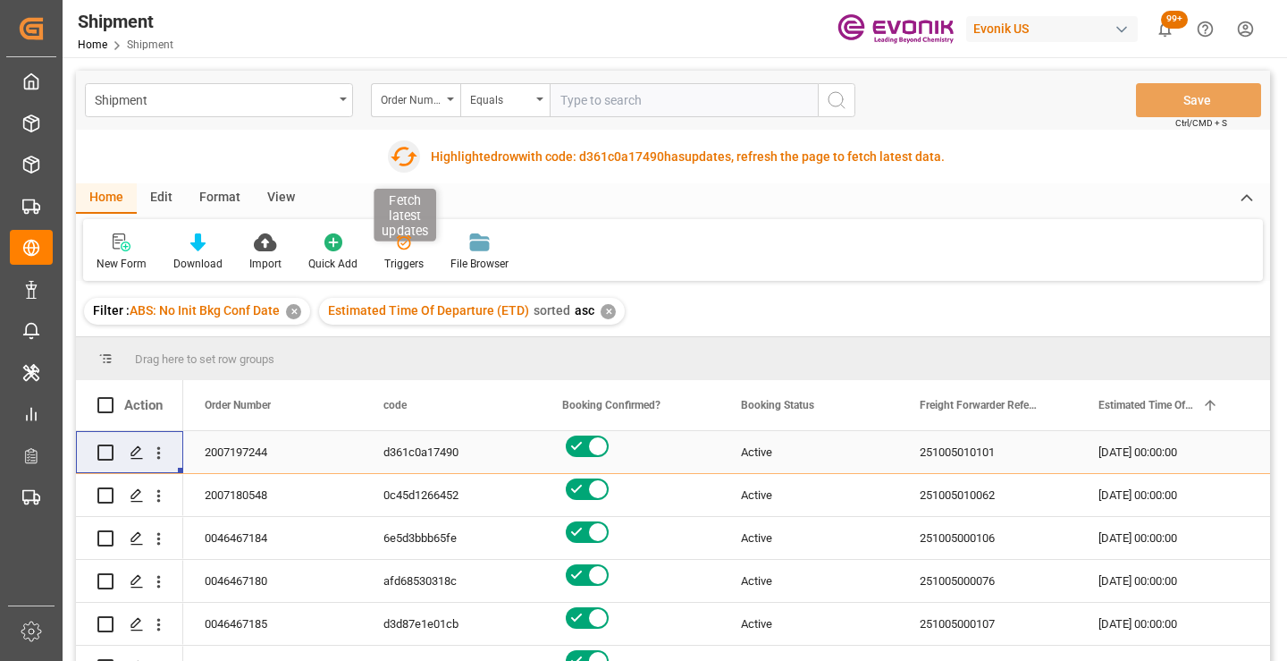
click at [400, 158] on icon "button" at bounding box center [403, 156] width 29 height 29
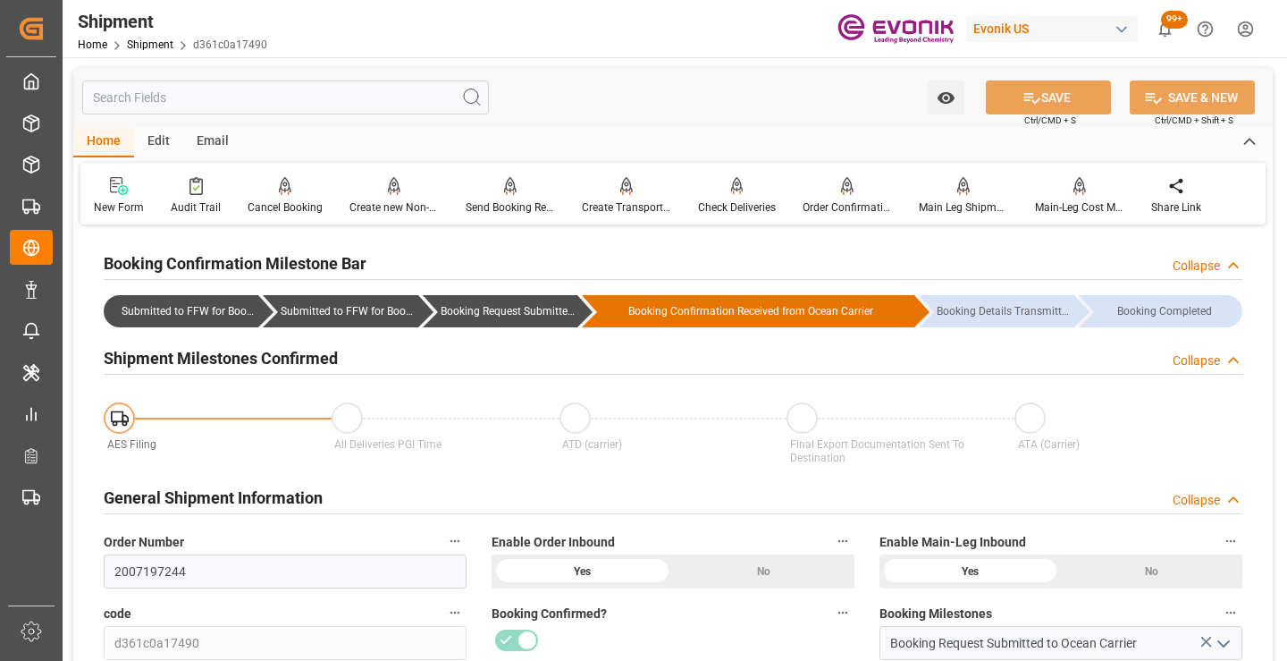
scroll to position [179, 0]
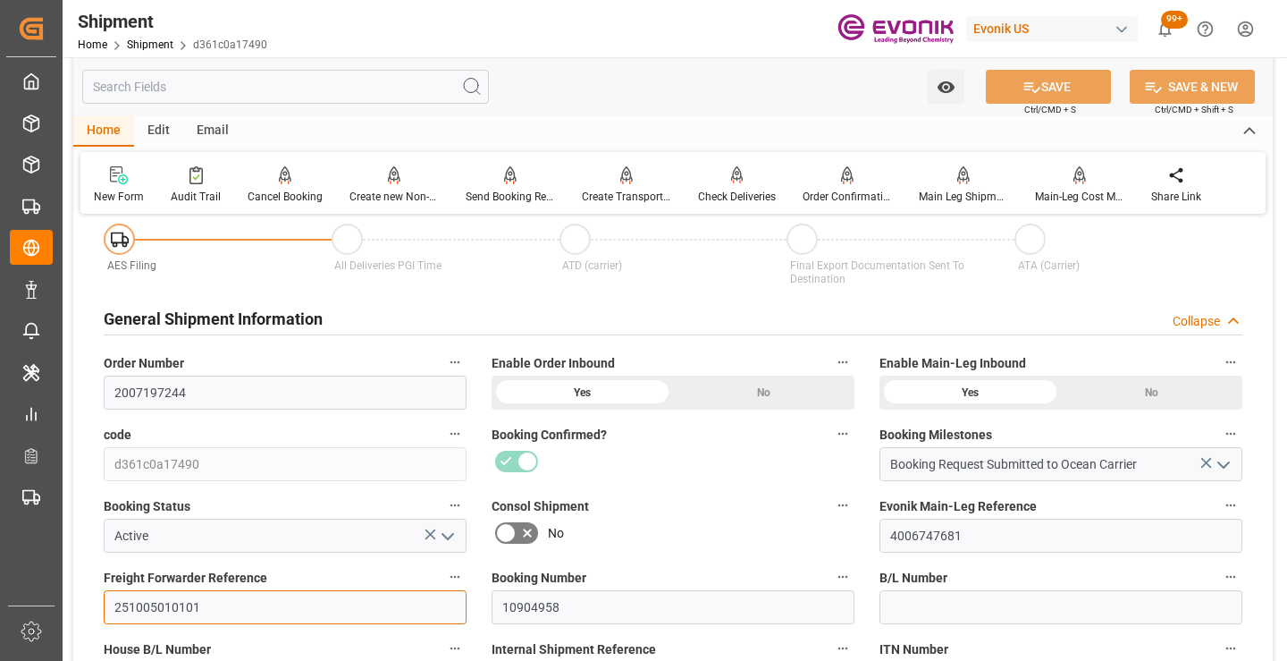
click at [156, 606] on input "251005010101" at bounding box center [285, 607] width 363 height 34
click at [351, 88] on input "text" at bounding box center [285, 87] width 407 height 34
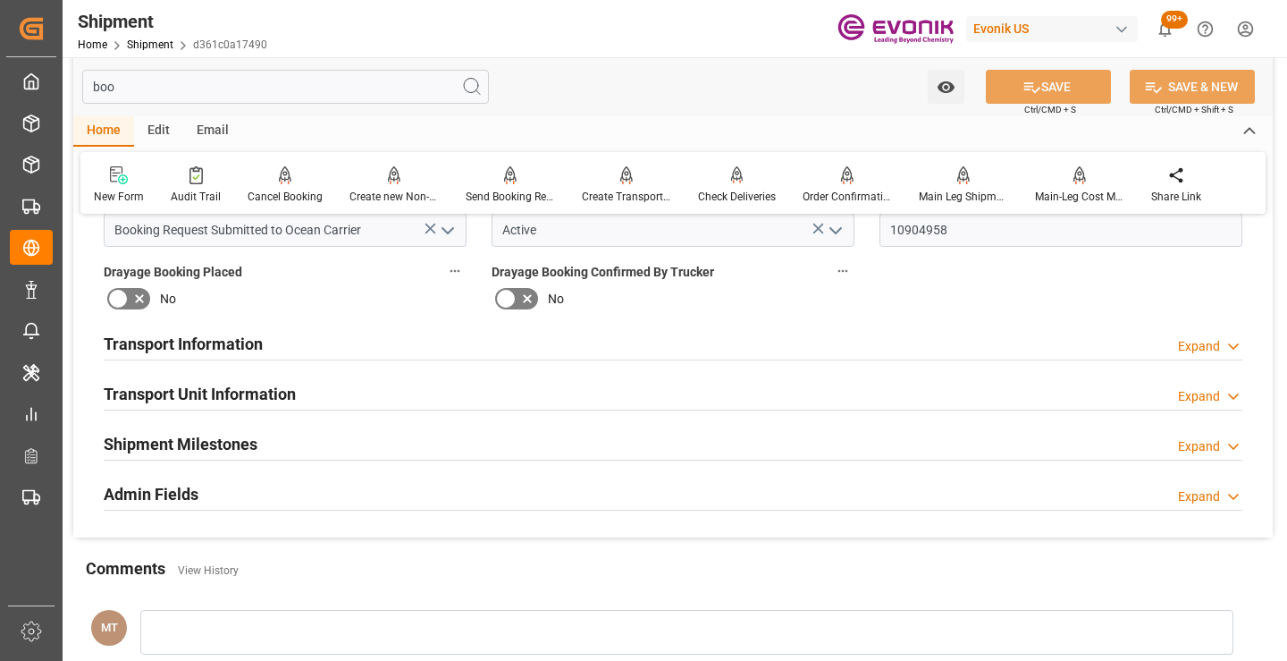
scroll to position [0, 0]
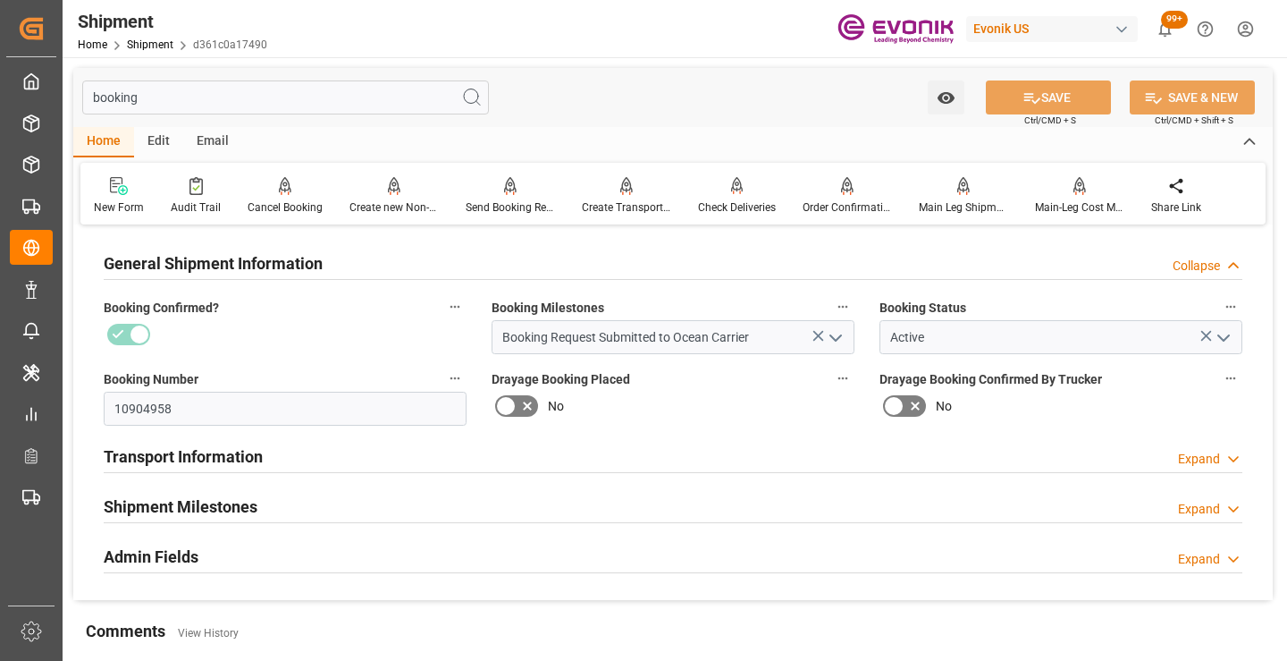
type input "booking"
click at [258, 515] on div "Shipment Milestones Expand" at bounding box center [673, 505] width 1139 height 34
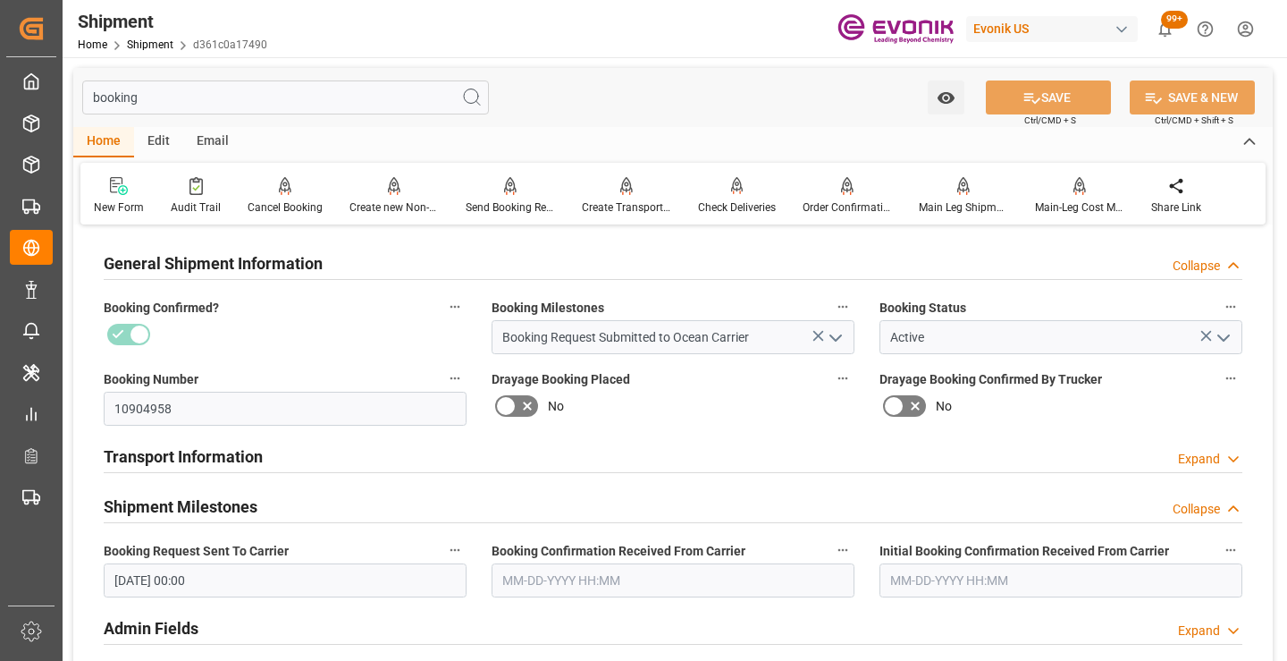
click at [577, 580] on input "text" at bounding box center [673, 580] width 363 height 34
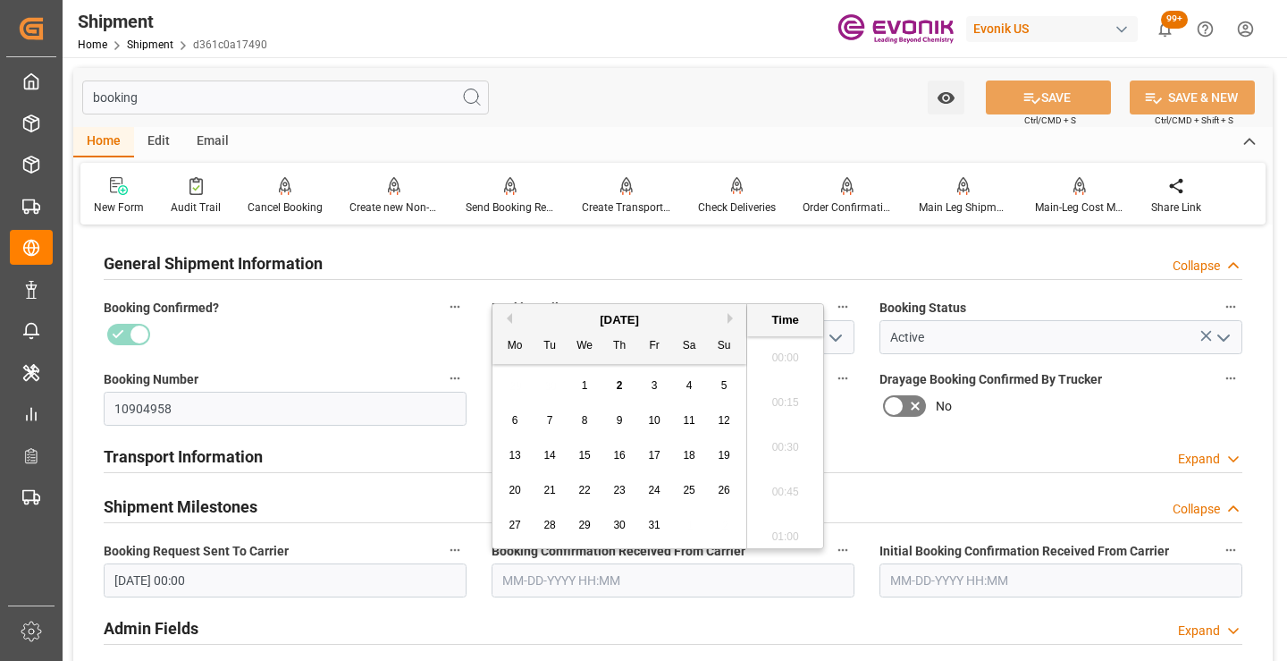
scroll to position [2822, 0]
click at [582, 380] on span "1" at bounding box center [585, 385] width 6 height 13
type input "10-01-2025 00:00"
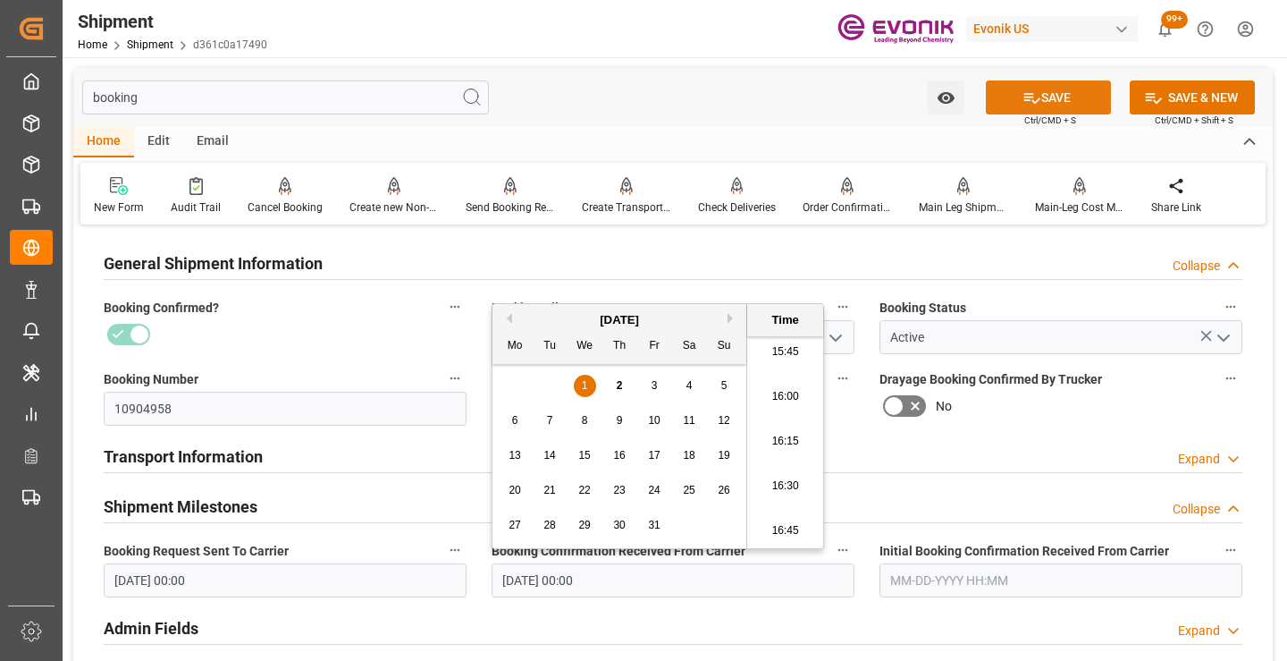
click at [1034, 88] on icon at bounding box center [1032, 97] width 19 height 19
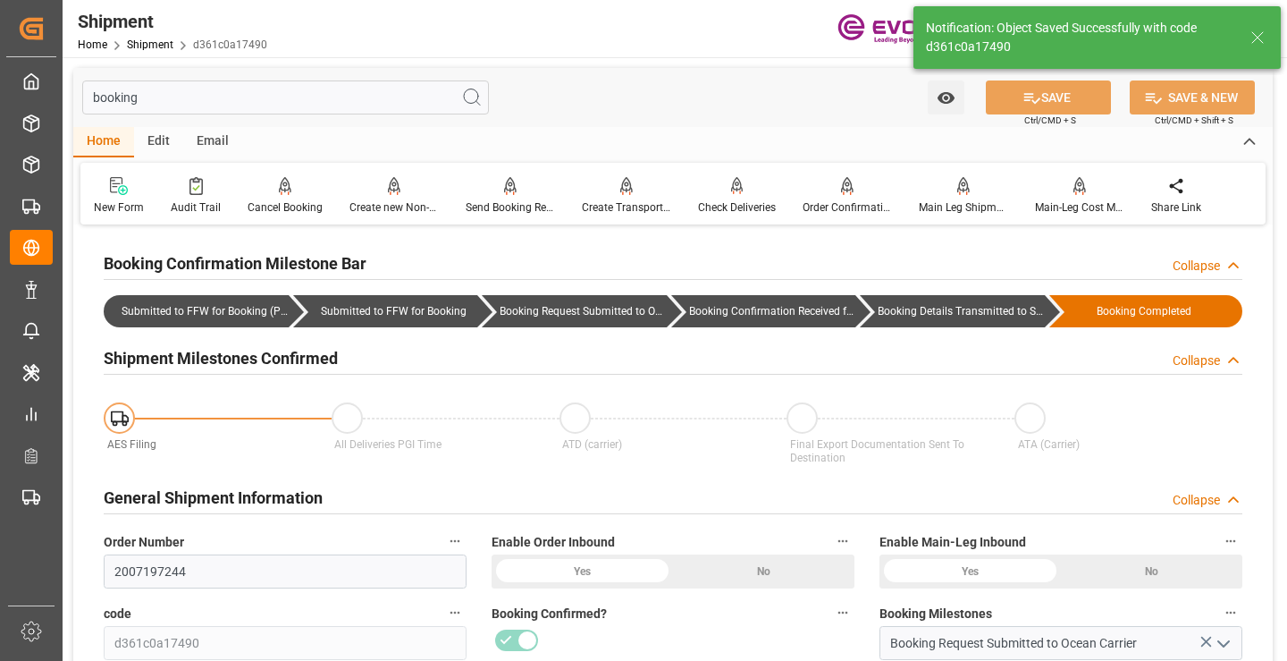
type input "Booking Details Transmitted to SAP"
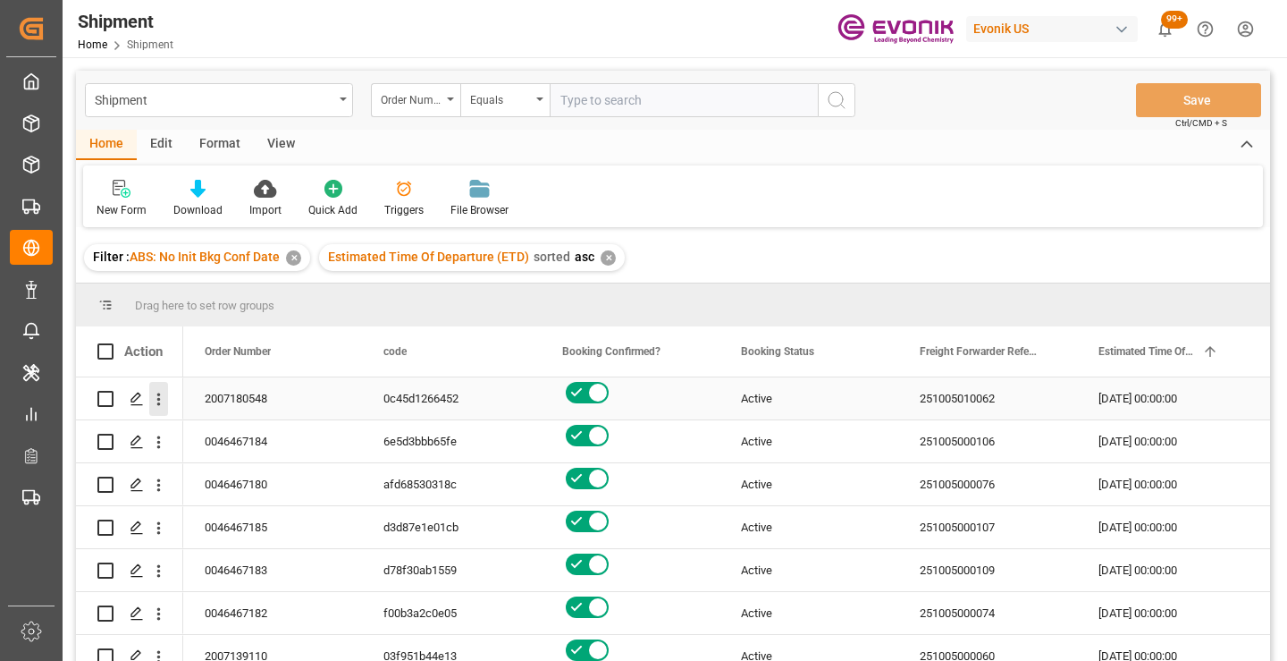
click at [159, 400] on icon "open menu" at bounding box center [159, 399] width 4 height 13
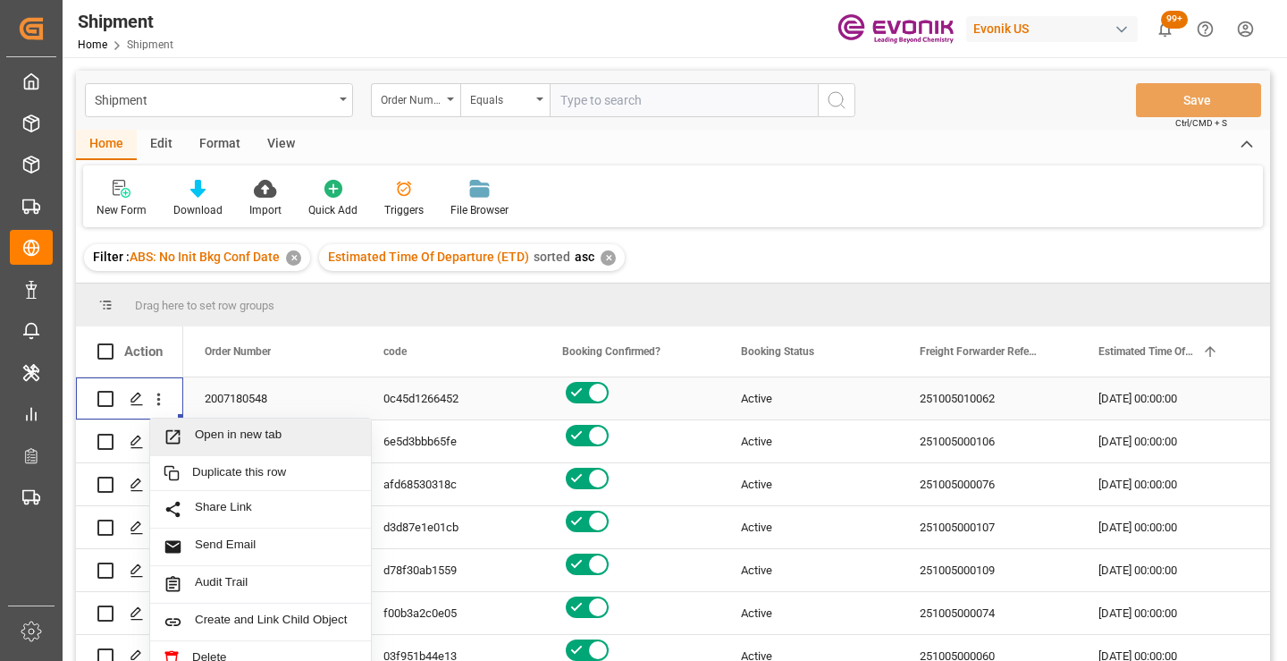
click at [217, 436] on span "Open in new tab" at bounding box center [276, 436] width 163 height 19
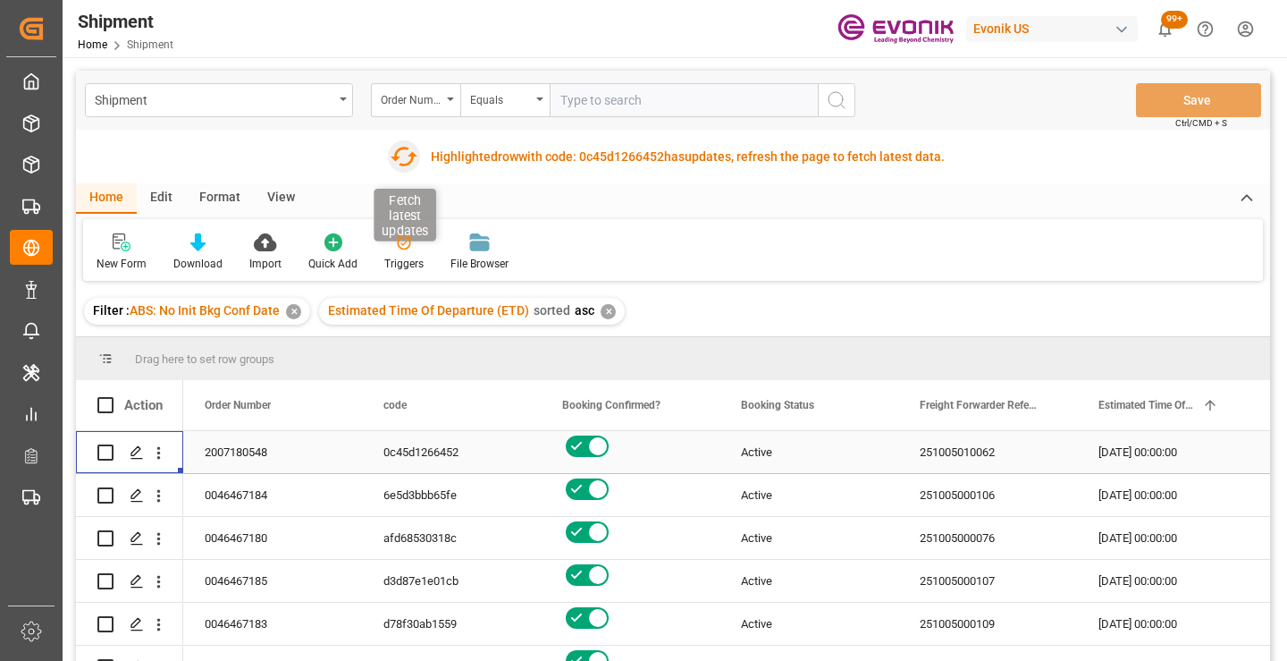
click at [408, 154] on icon "button" at bounding box center [403, 156] width 29 height 29
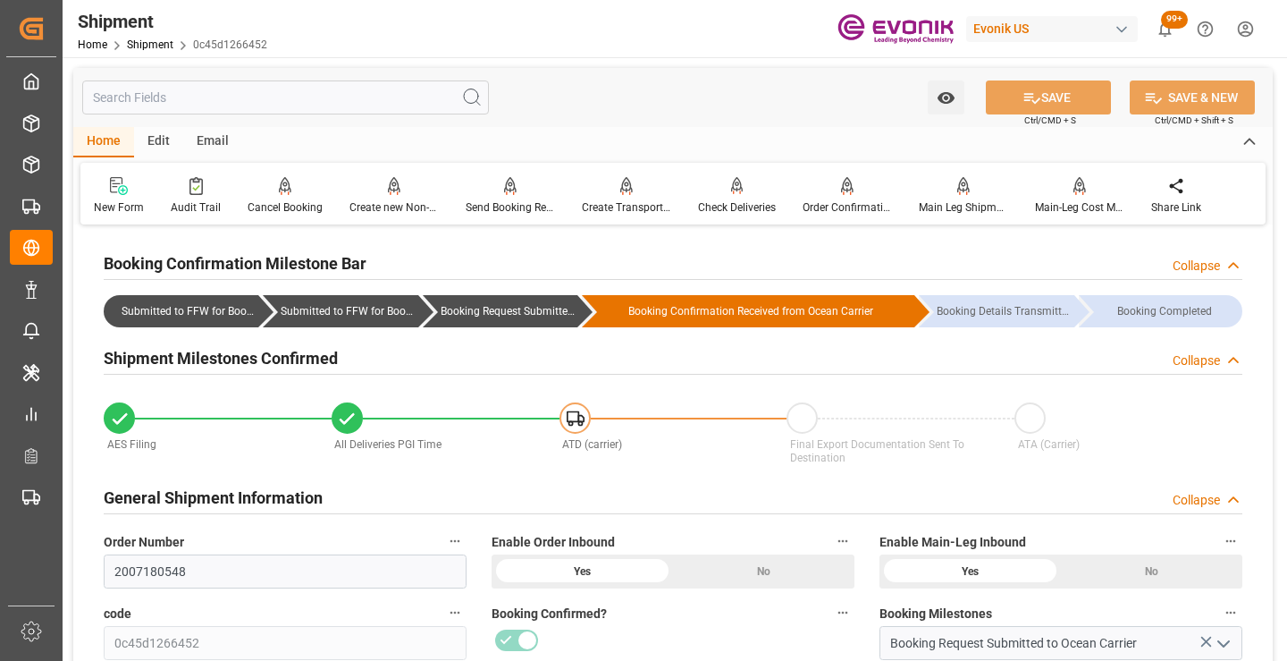
scroll to position [179, 0]
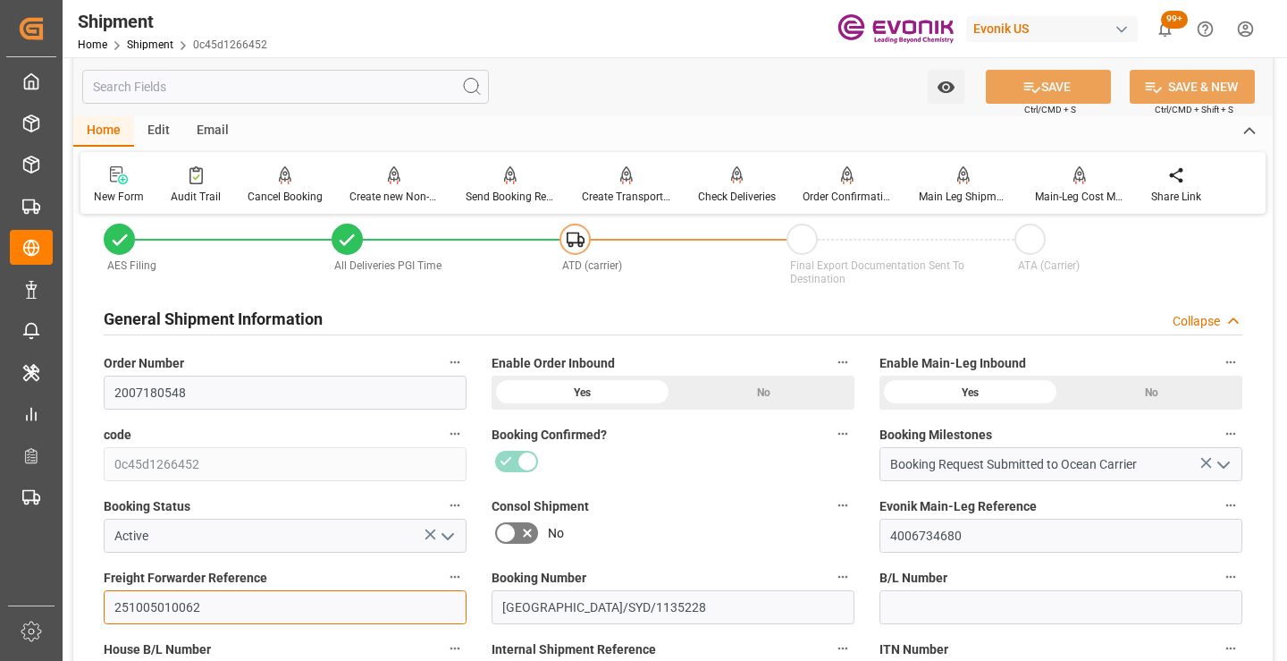
click at [164, 609] on input "251005010062" at bounding box center [285, 607] width 363 height 34
click at [358, 96] on input "text" at bounding box center [285, 87] width 407 height 34
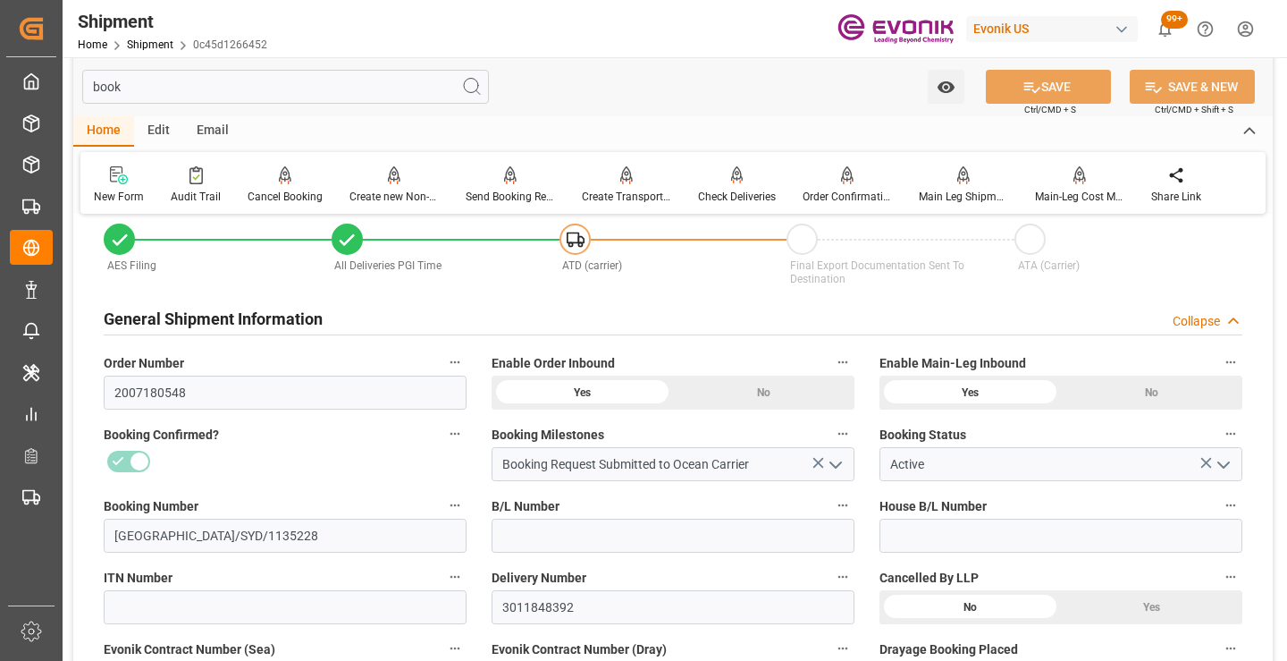
scroll to position [0, 0]
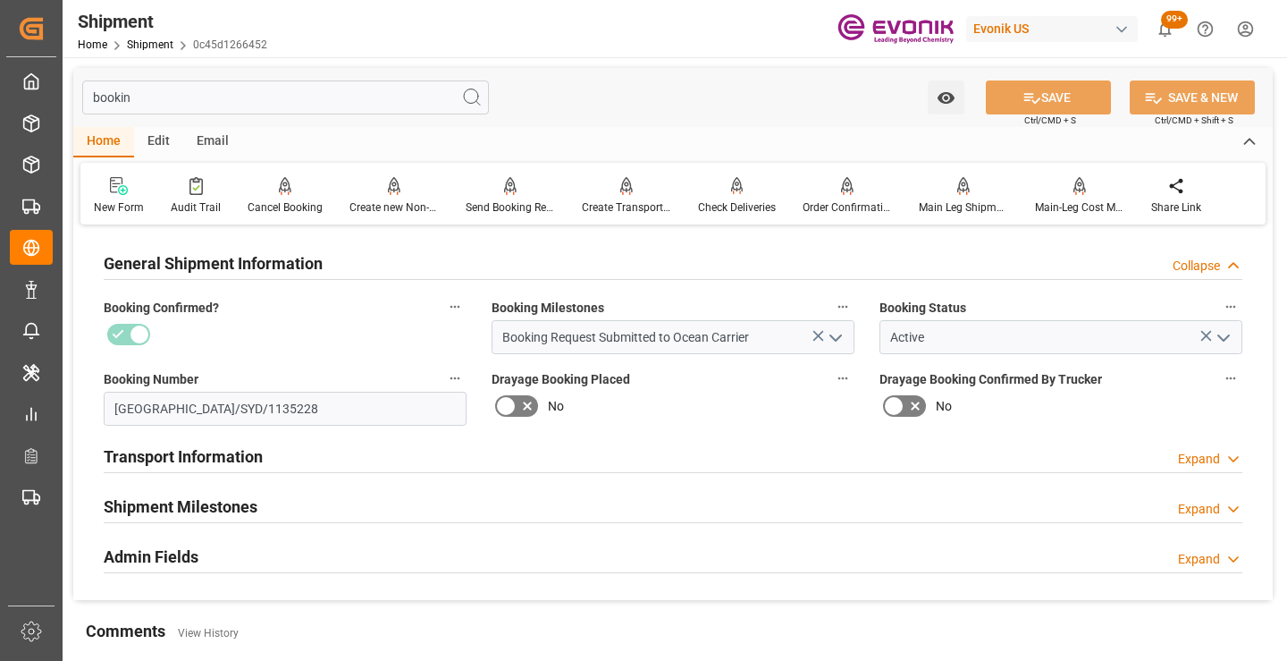
type input "bookin"
click at [258, 507] on div "Shipment Milestones Expand" at bounding box center [673, 505] width 1139 height 34
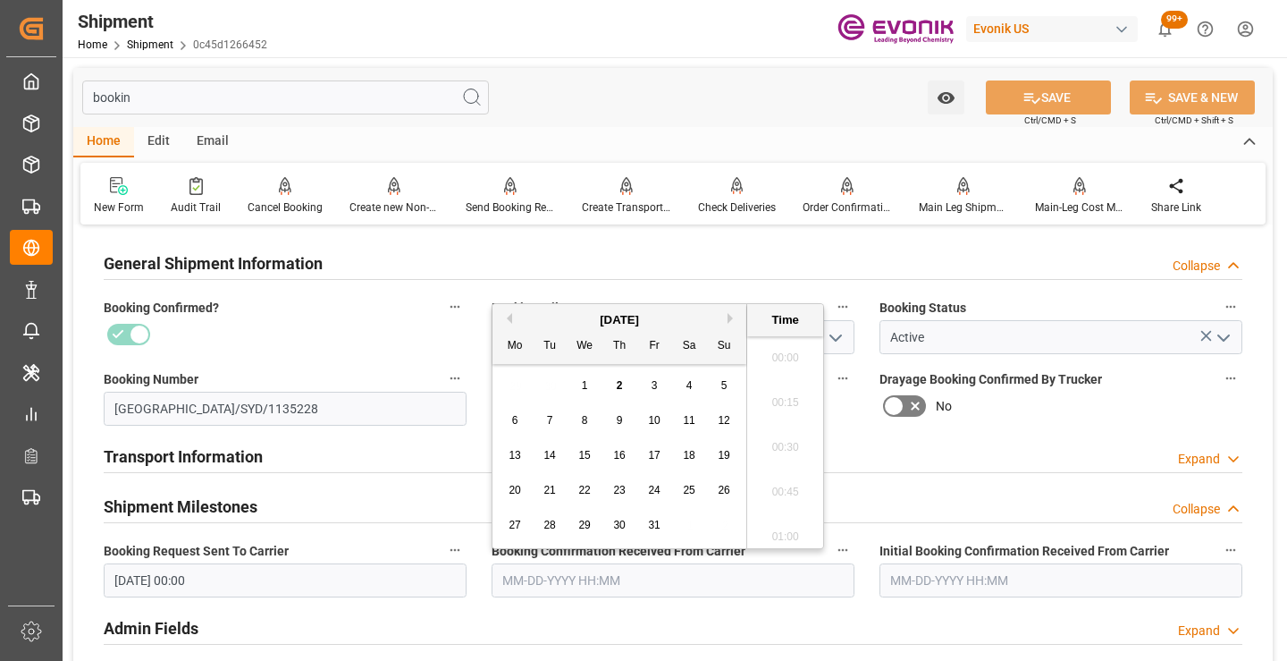
click at [561, 578] on input "text" at bounding box center [673, 580] width 363 height 34
click at [509, 317] on button "Previous Month" at bounding box center [506, 318] width 11 height 11
click at [547, 454] on span "16" at bounding box center [549, 455] width 12 height 13
type input "09-16-2025 00:00"
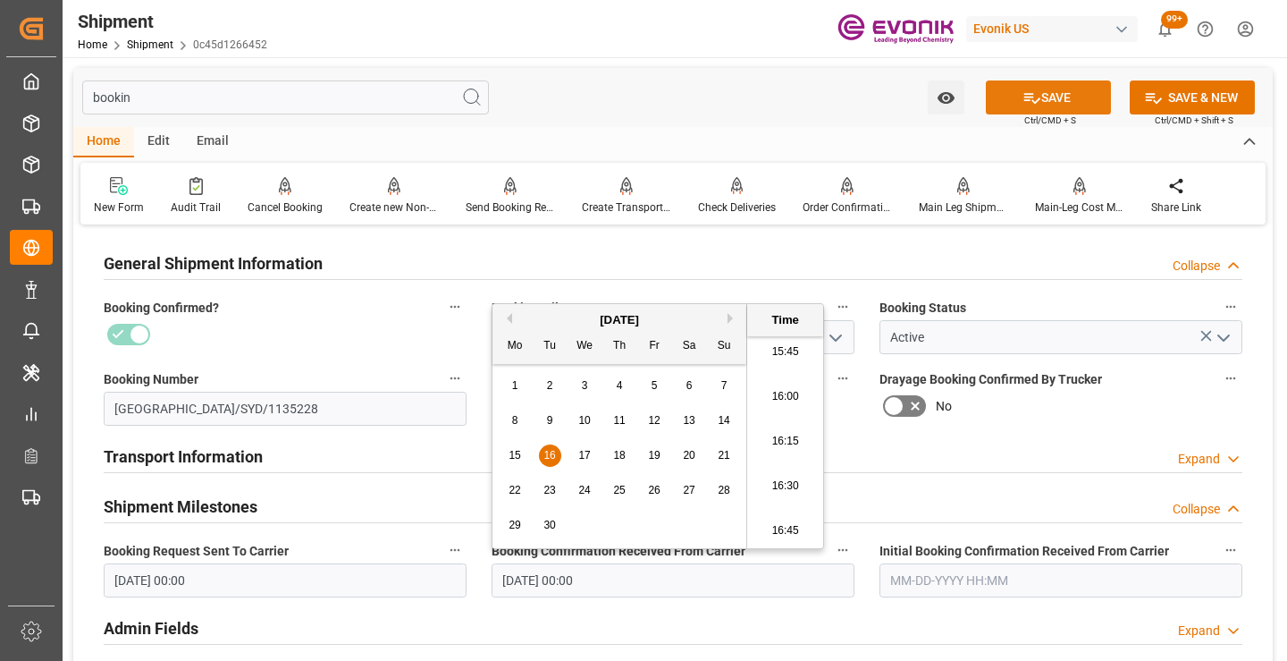
click at [1056, 100] on button "SAVE" at bounding box center [1048, 97] width 125 height 34
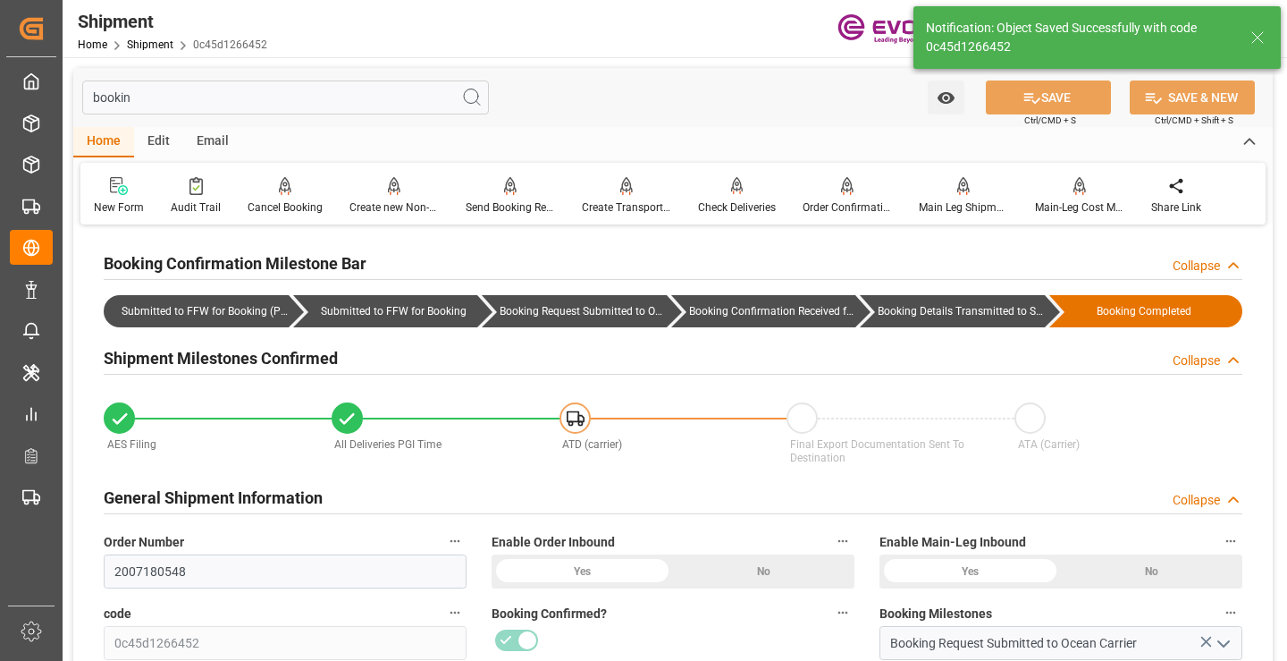
type input "Booking Details Transmitted to SAP"
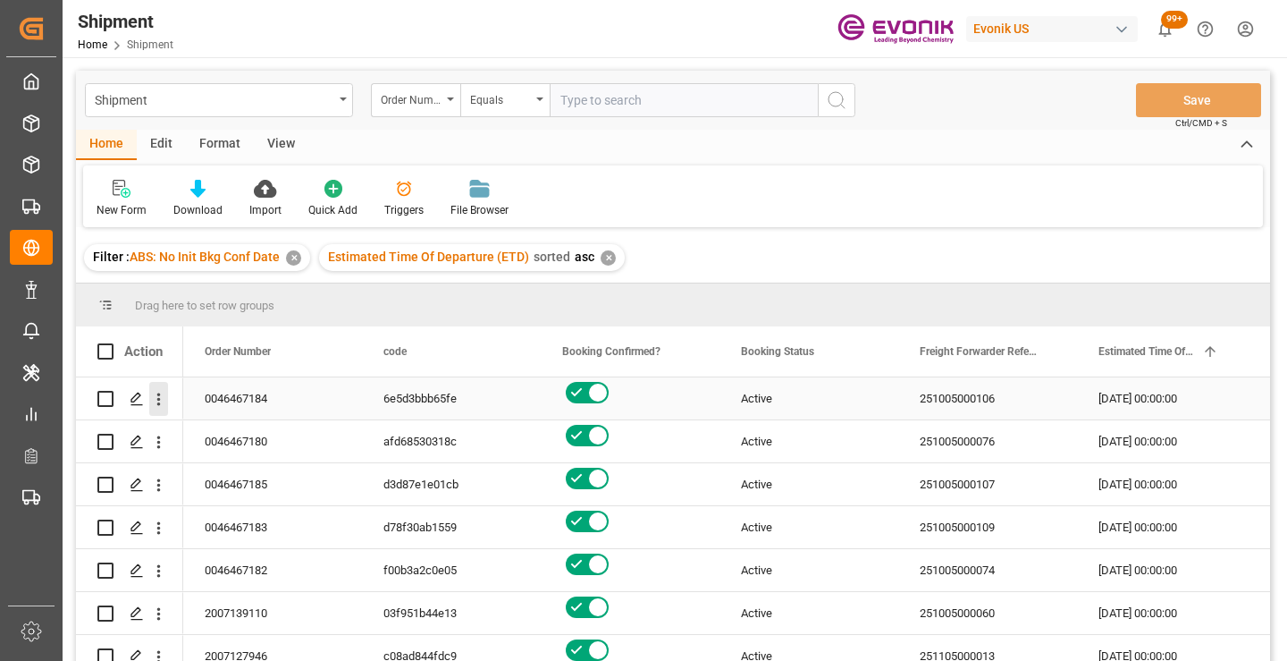
click at [161, 403] on icon "open menu" at bounding box center [158, 399] width 19 height 19
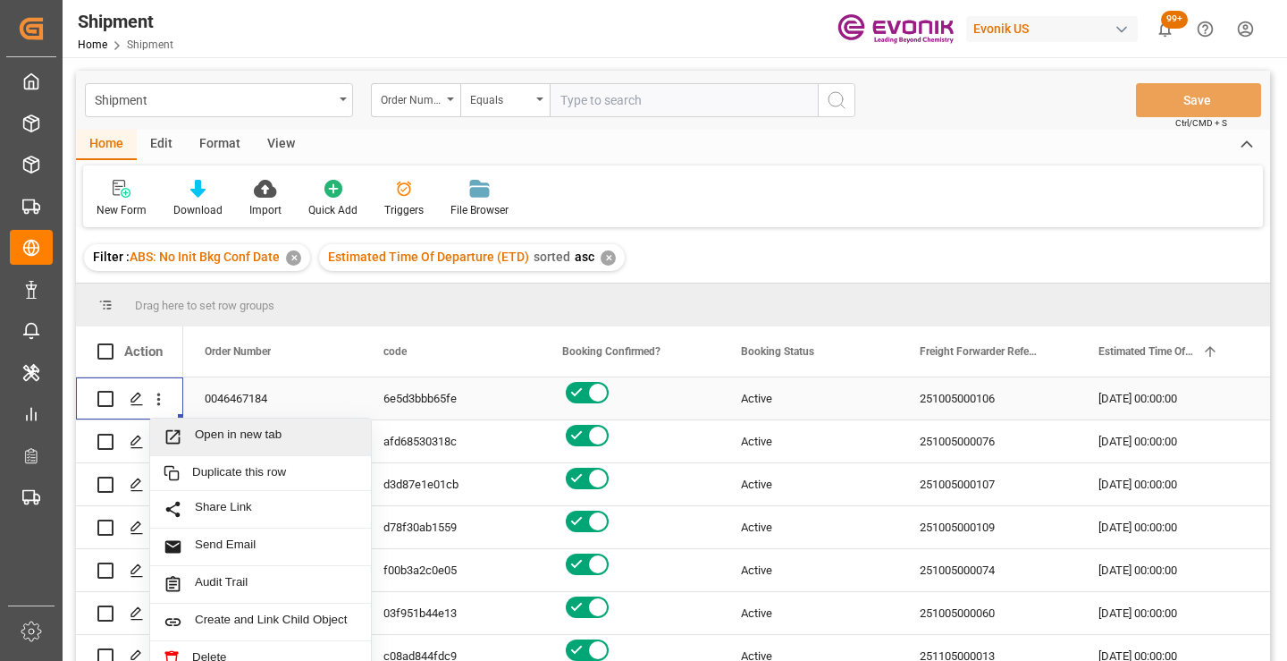
click at [216, 439] on span "Open in new tab" at bounding box center [276, 436] width 163 height 19
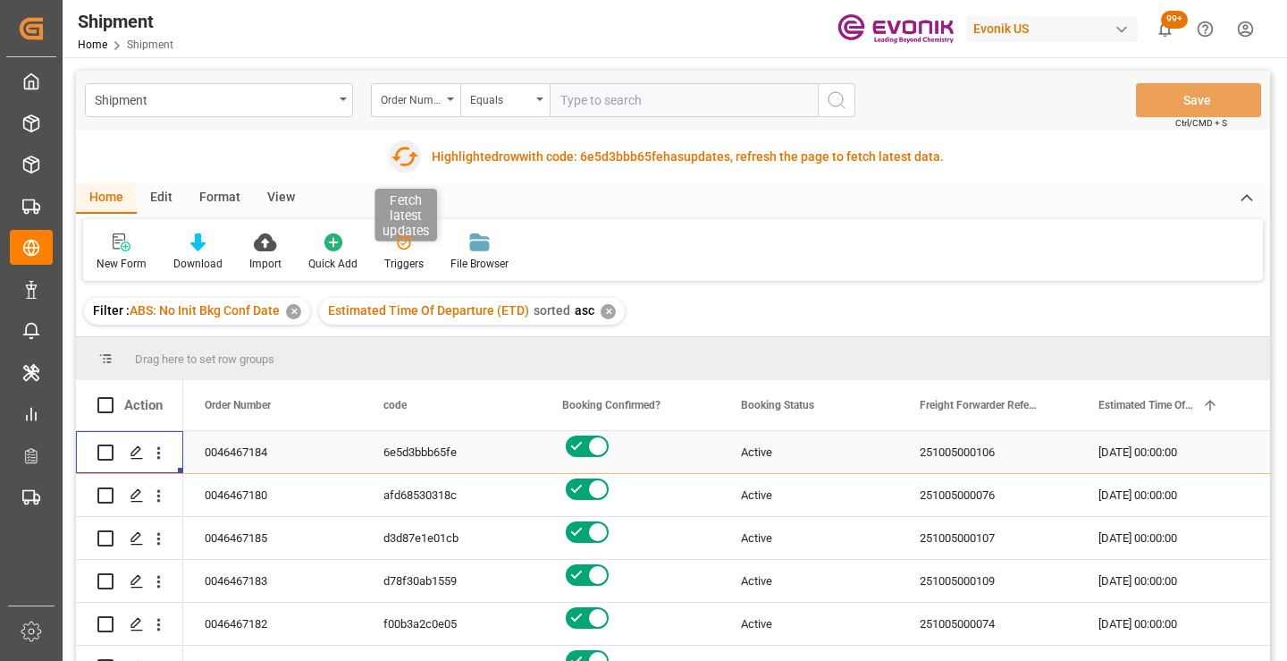
click at [405, 151] on icon "button" at bounding box center [404, 156] width 29 height 29
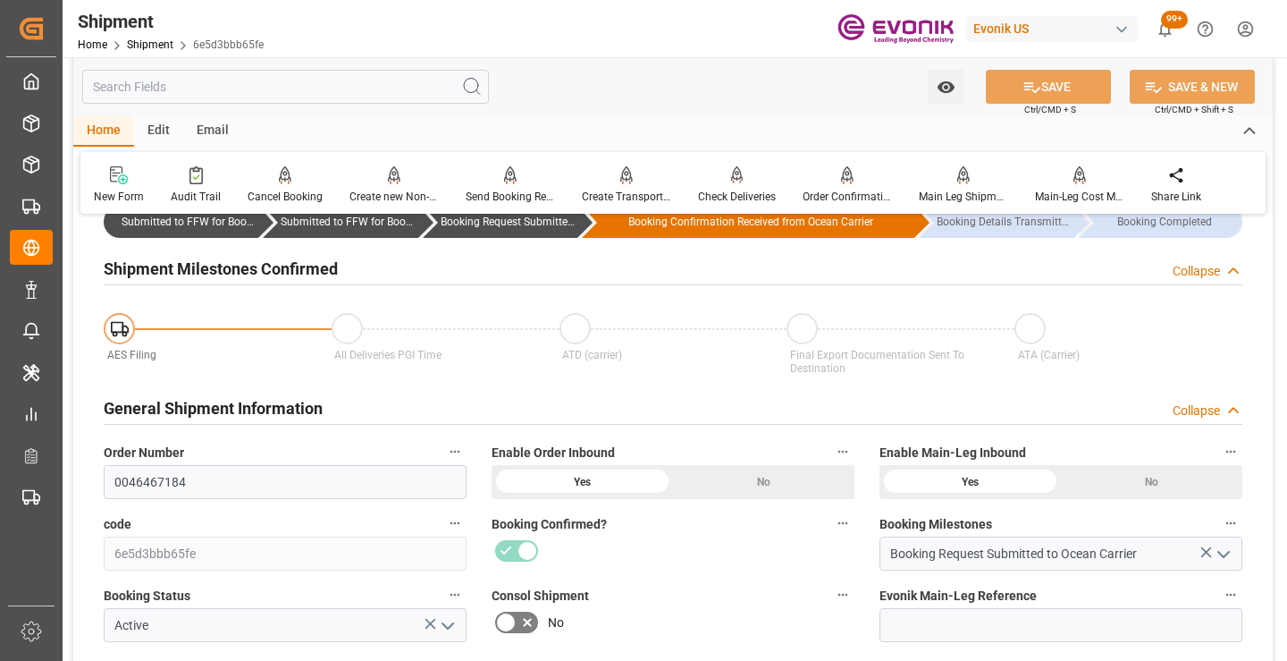
scroll to position [179, 0]
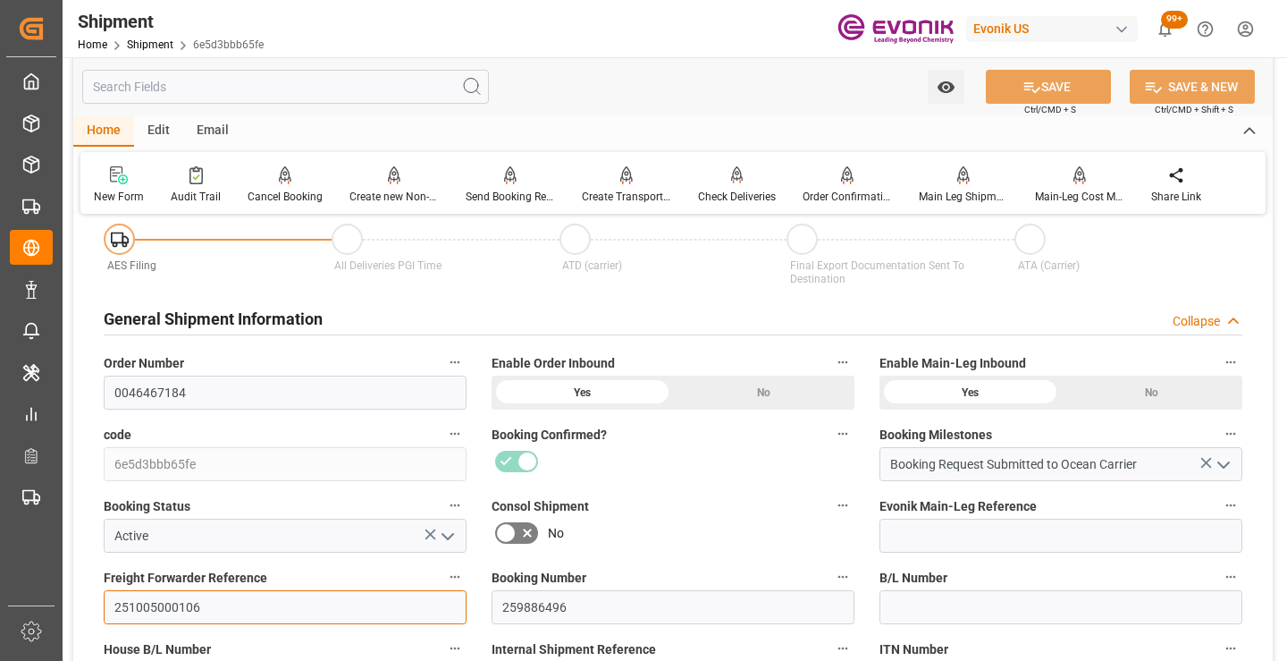
click at [164, 610] on input "251005000106" at bounding box center [285, 607] width 363 height 34
click at [313, 88] on input "text" at bounding box center [285, 87] width 407 height 34
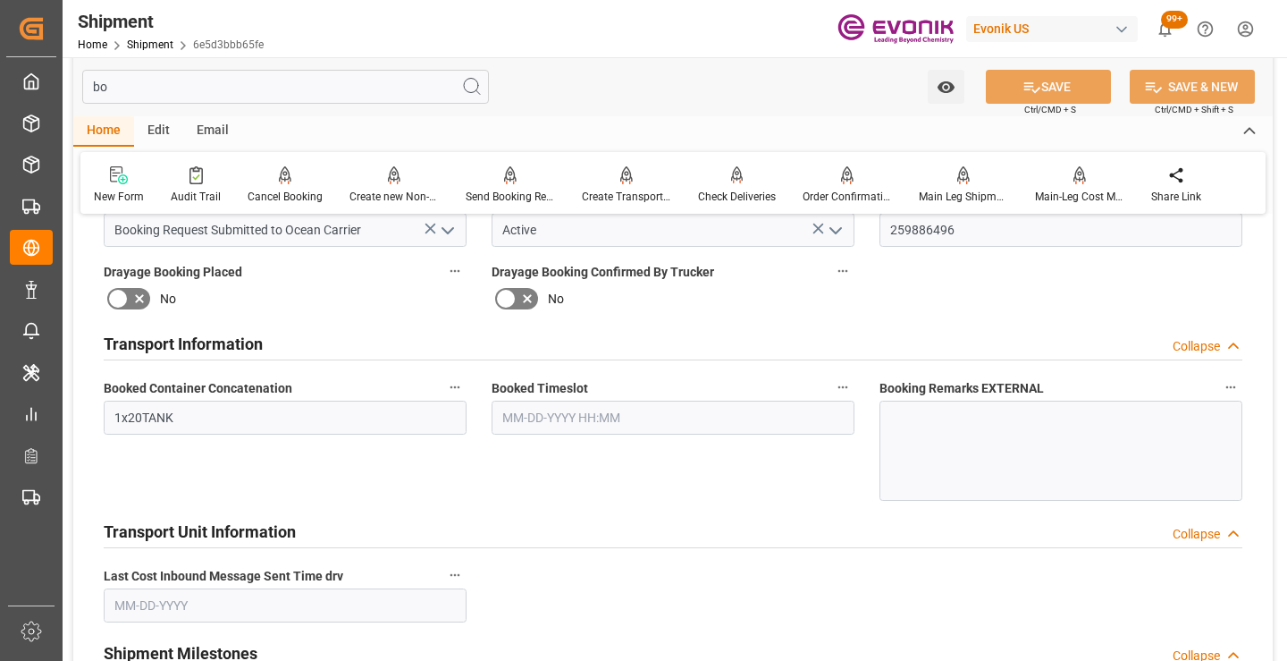
scroll to position [0, 0]
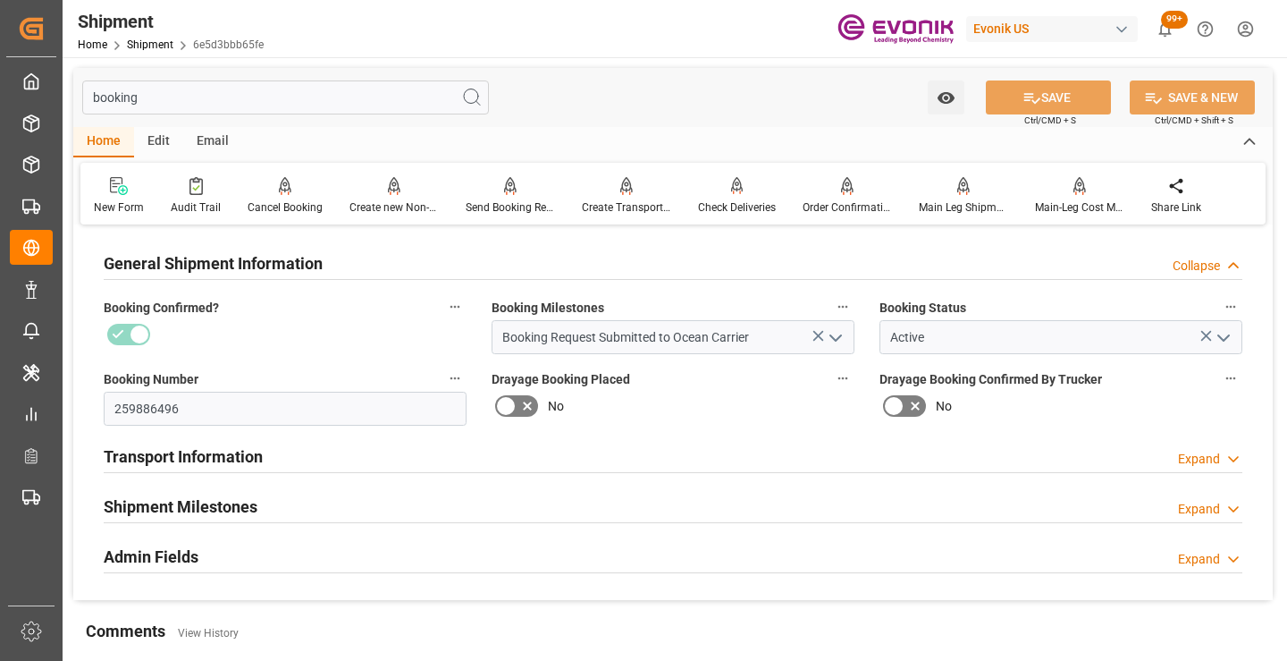
type input "booking"
click at [227, 492] on div "Shipment Milestones" at bounding box center [181, 505] width 154 height 34
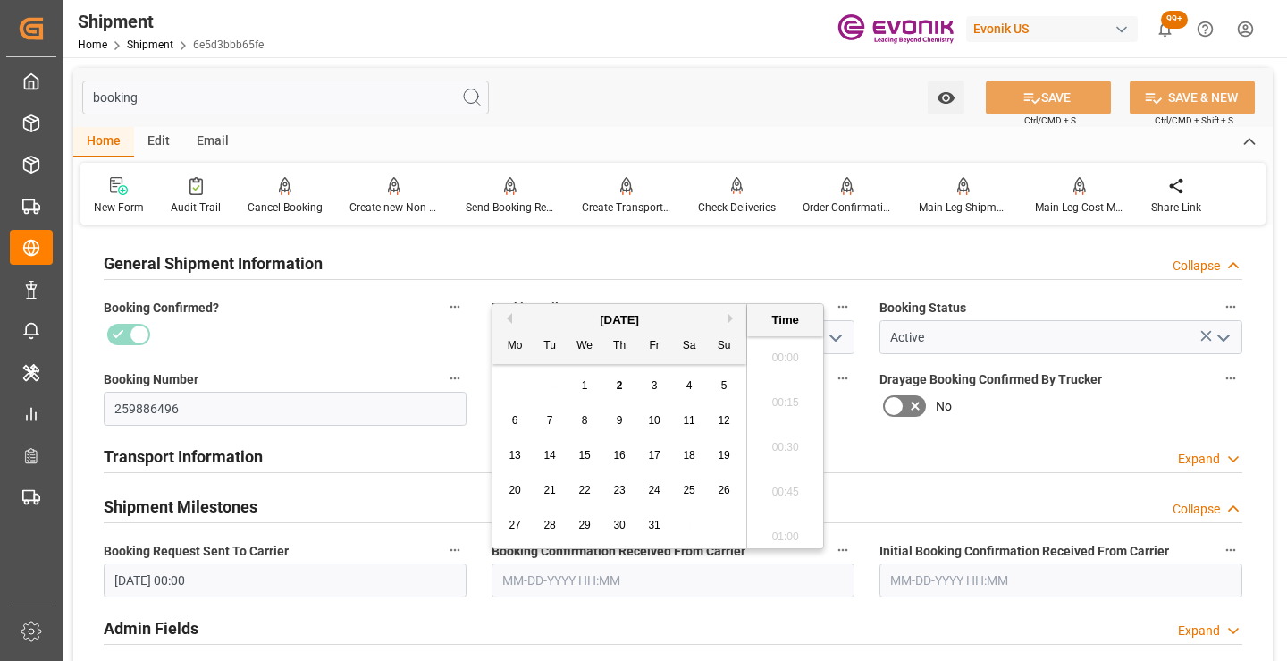
click at [537, 590] on input "text" at bounding box center [673, 580] width 363 height 34
click at [509, 321] on button "Previous Month" at bounding box center [506, 318] width 11 height 11
click at [546, 490] on span "23" at bounding box center [549, 490] width 12 height 13
type input "09-23-2025 00:00"
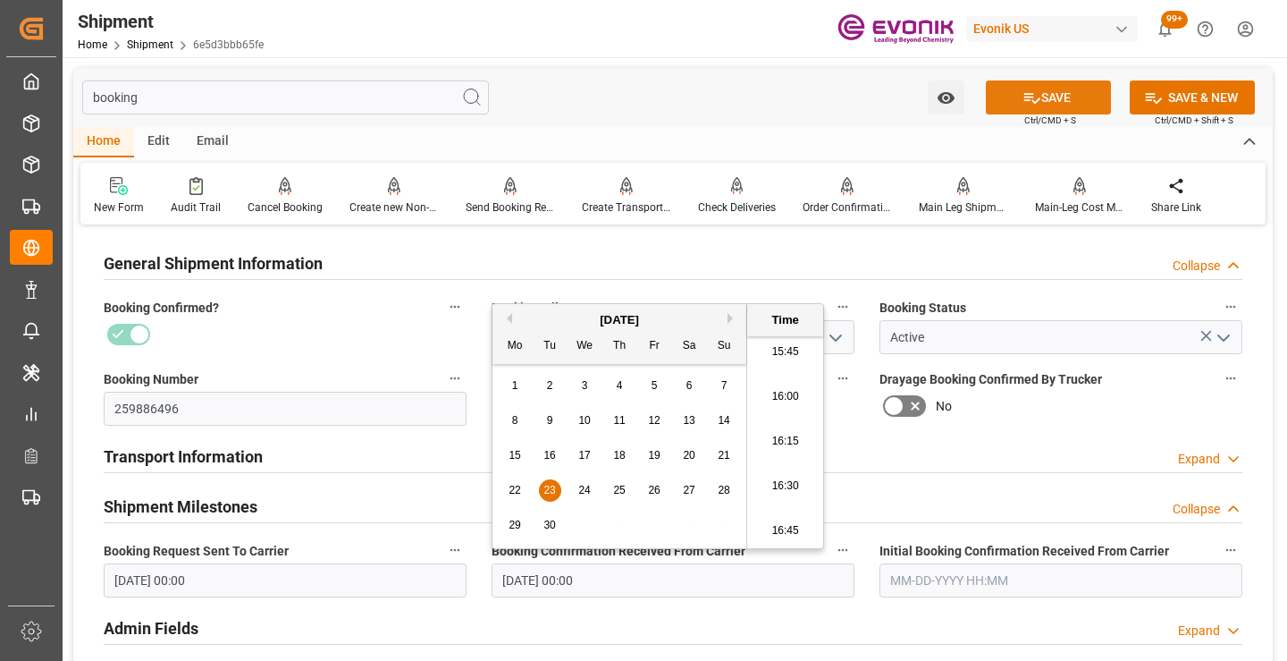
click at [1037, 104] on icon at bounding box center [1032, 97] width 19 height 19
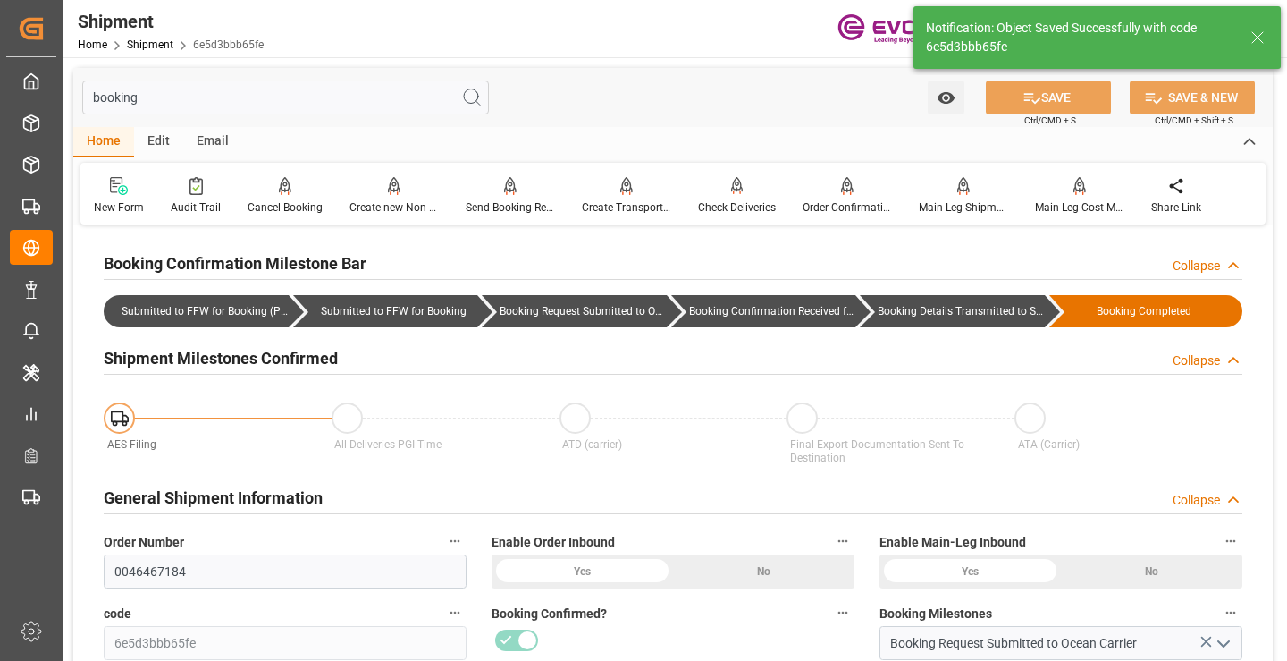
type input "Booking Details Transmitted to SAP"
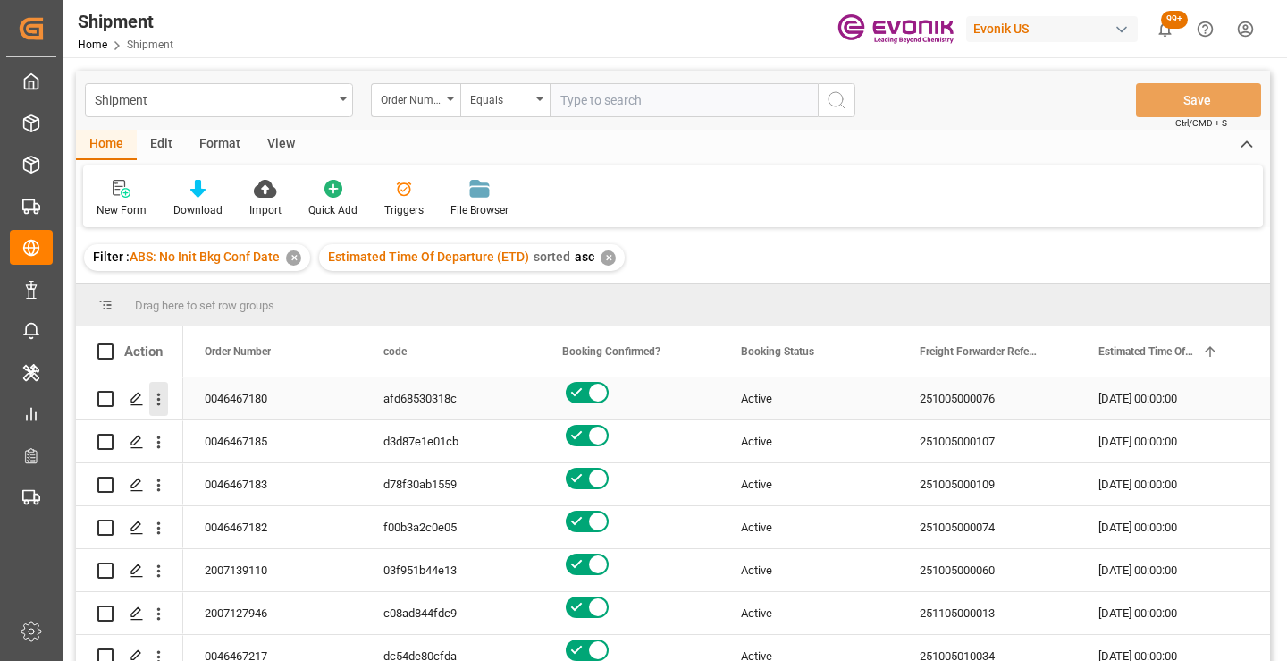
click at [156, 391] on icon "open menu" at bounding box center [158, 399] width 19 height 19
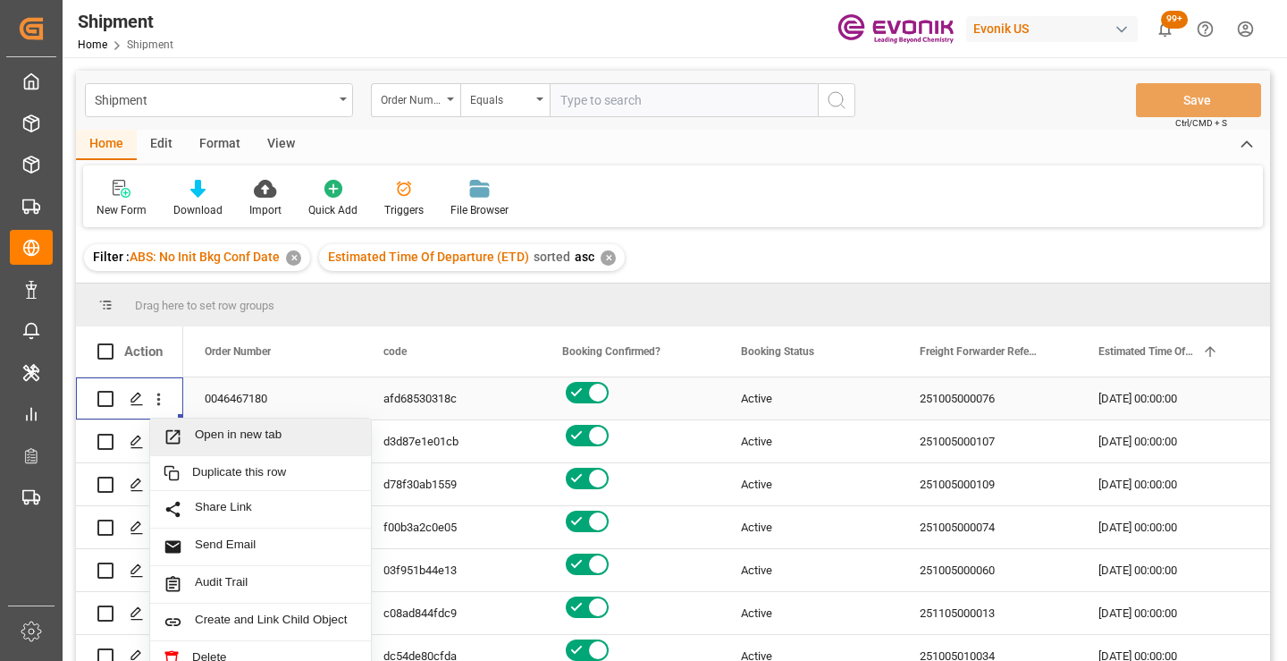
click at [247, 439] on span "Open in new tab" at bounding box center [276, 436] width 163 height 19
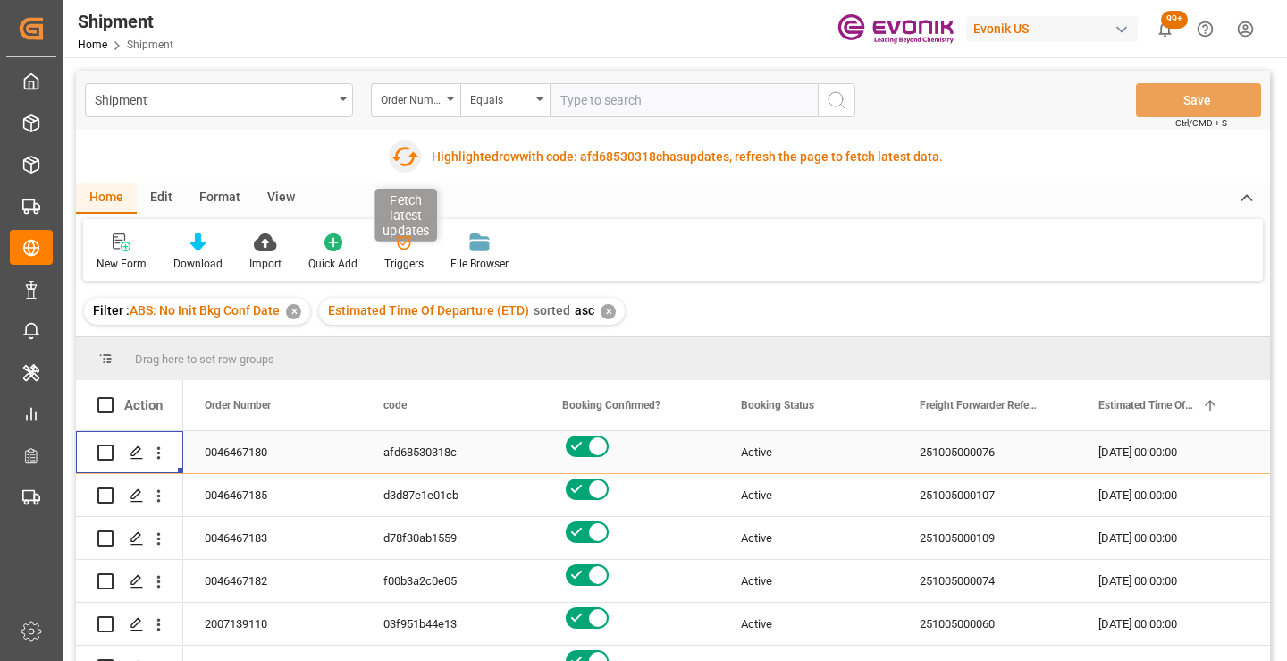
click at [397, 156] on icon "button" at bounding box center [405, 156] width 29 height 29
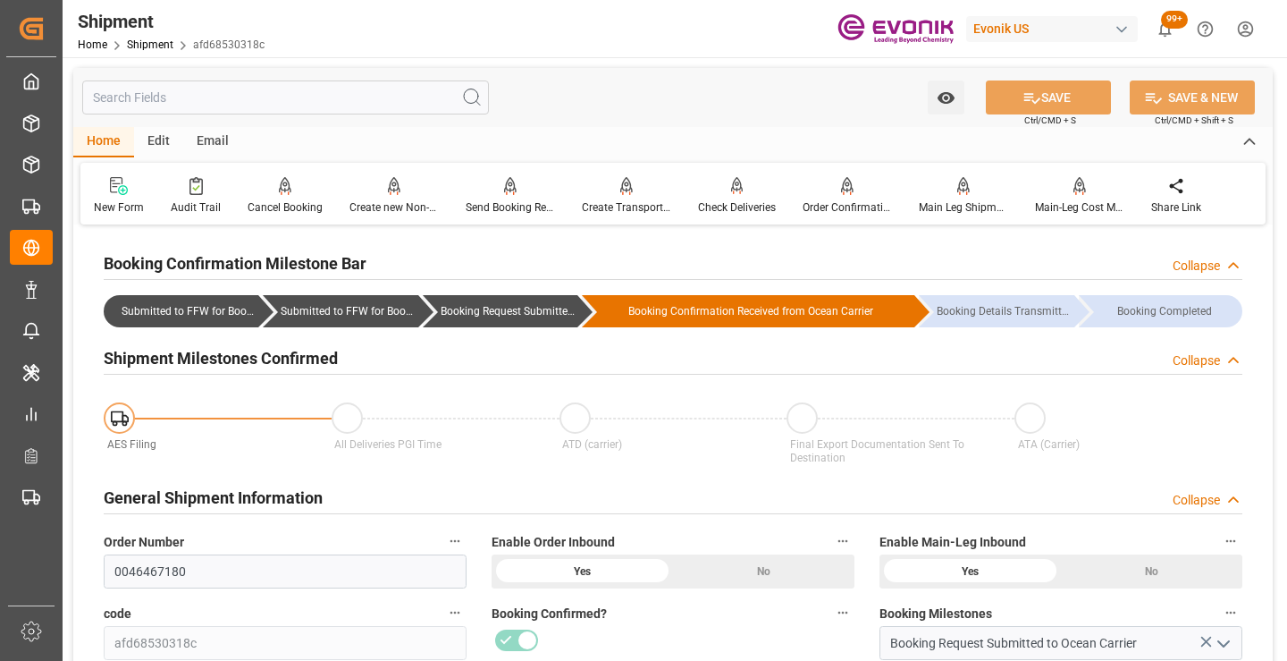
scroll to position [268, 0]
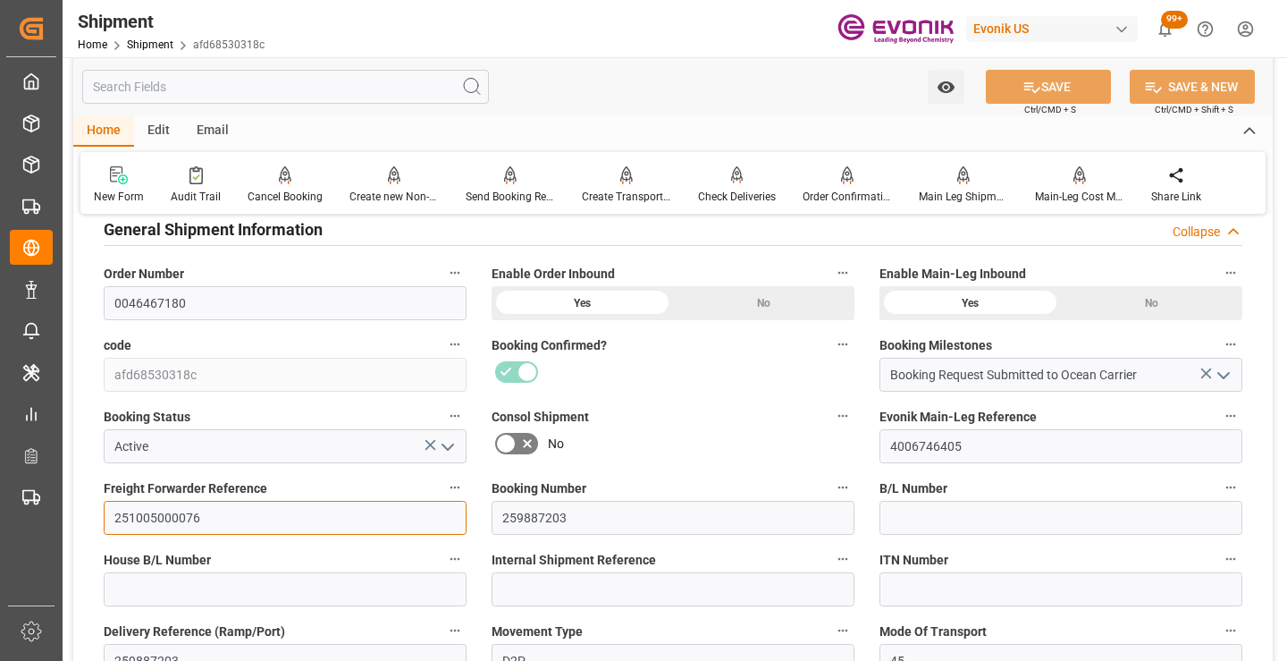
click at [160, 514] on input "251005000076" at bounding box center [285, 518] width 363 height 34
click at [401, 93] on input "text" at bounding box center [285, 87] width 407 height 34
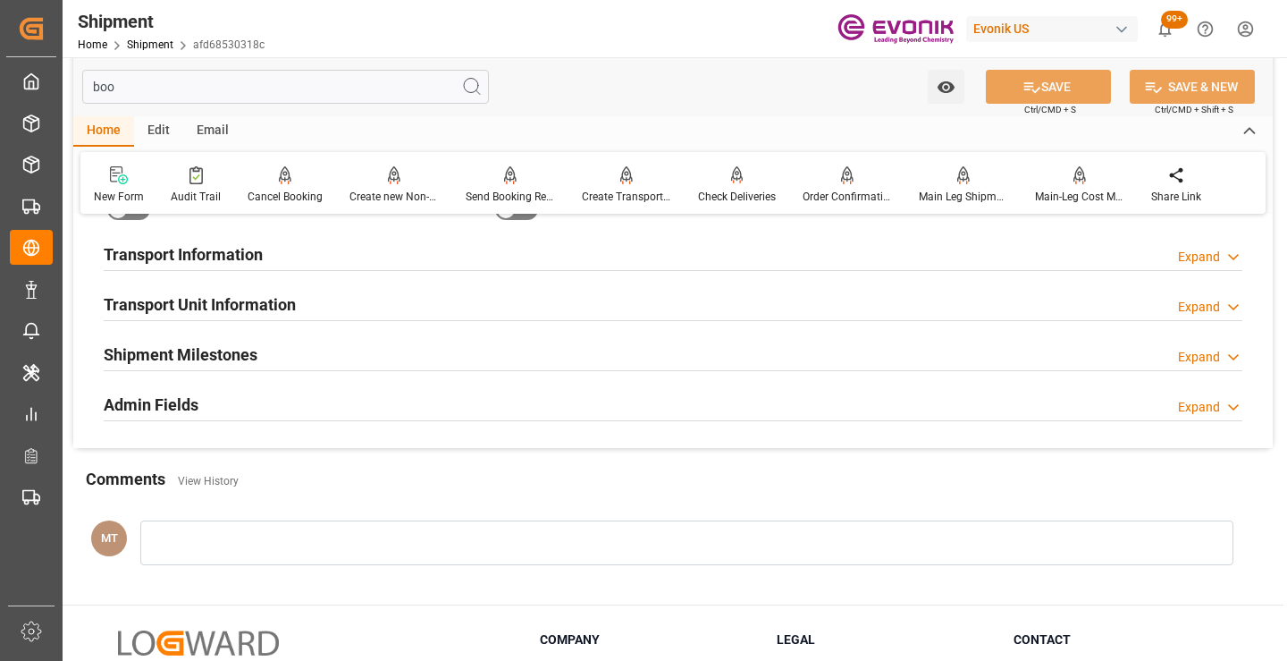
scroll to position [36, 0]
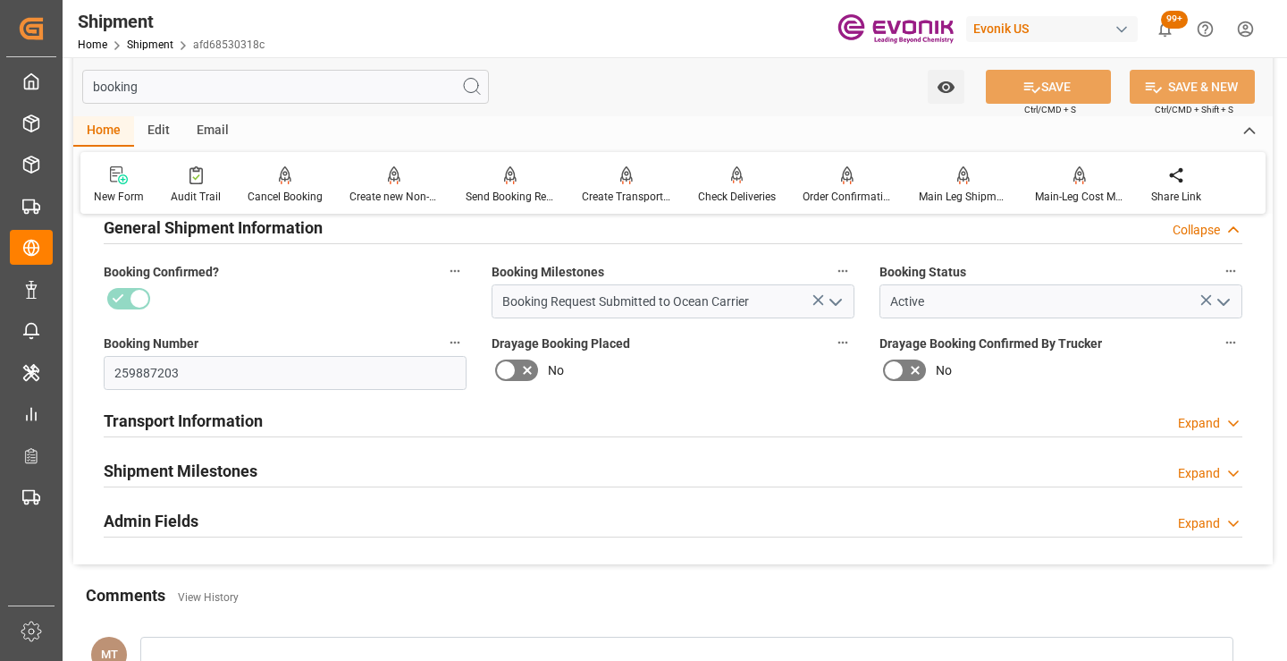
type input "booking"
click at [339, 464] on div "Shipment Milestones Expand" at bounding box center [673, 469] width 1139 height 34
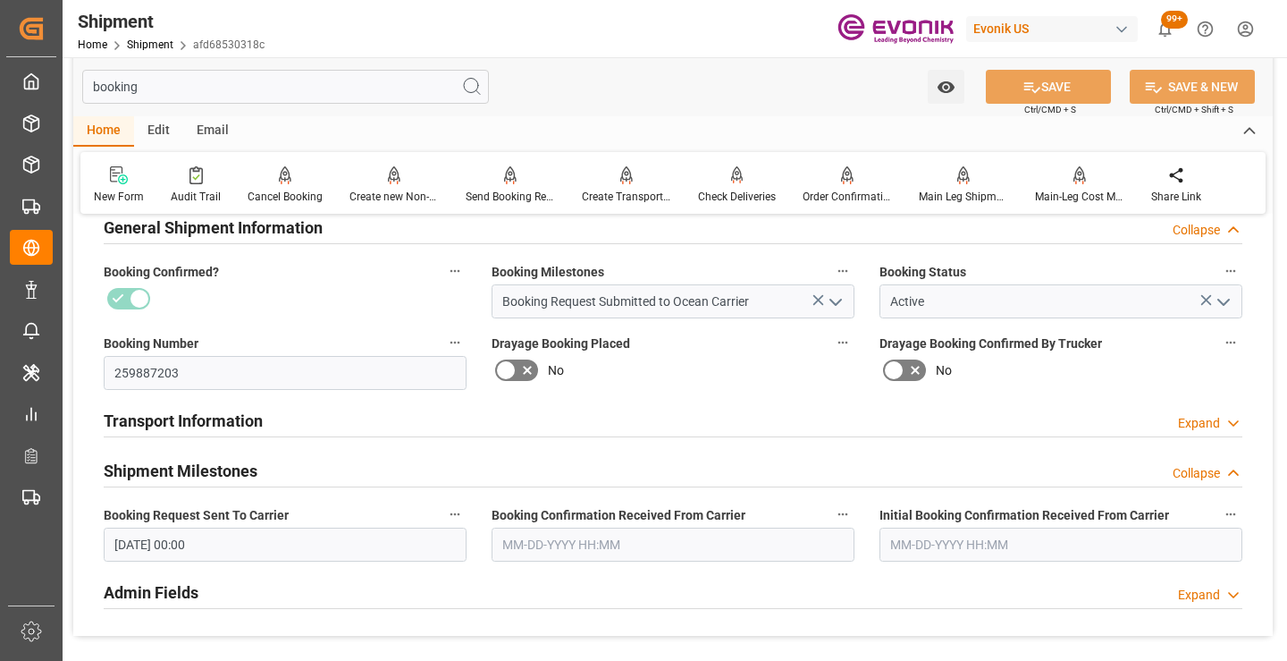
click at [633, 537] on input "text" at bounding box center [673, 544] width 363 height 34
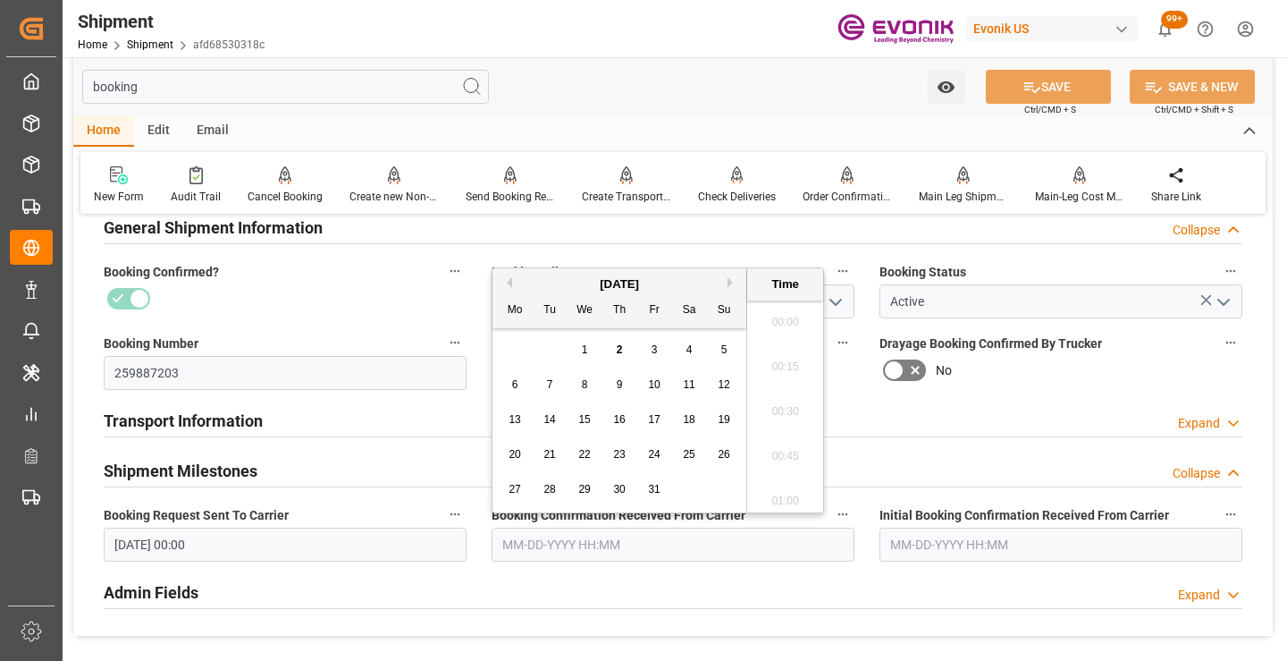
scroll to position [2822, 0]
click at [509, 282] on button "Previous Month" at bounding box center [506, 282] width 11 height 11
click at [551, 450] on span "23" at bounding box center [549, 454] width 12 height 13
type input "09-23-2025 00:00"
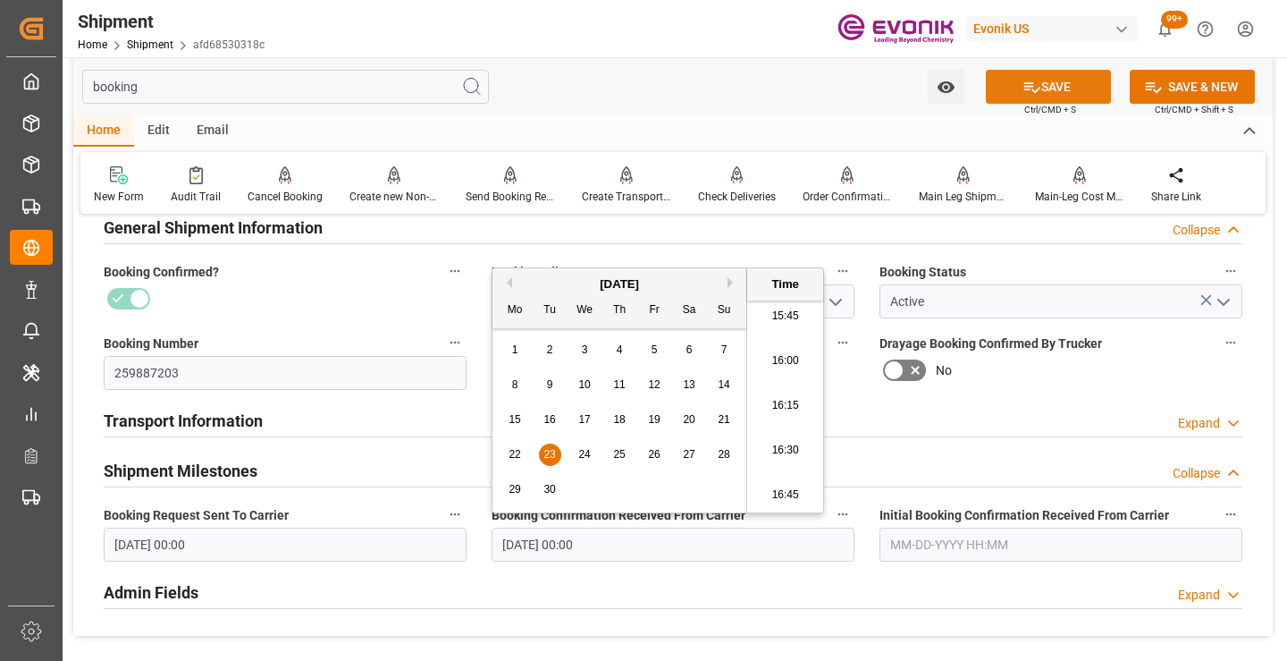
click at [1067, 83] on button "SAVE" at bounding box center [1048, 87] width 125 height 34
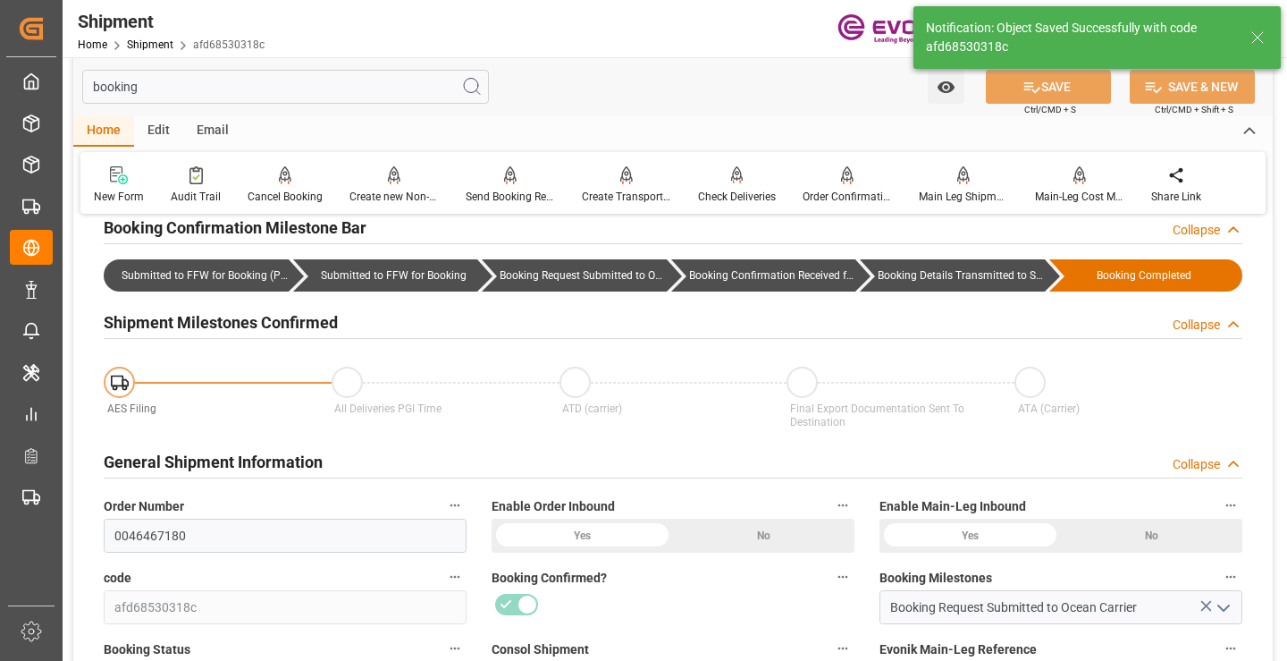
type input "Booking Details Transmitted to SAP"
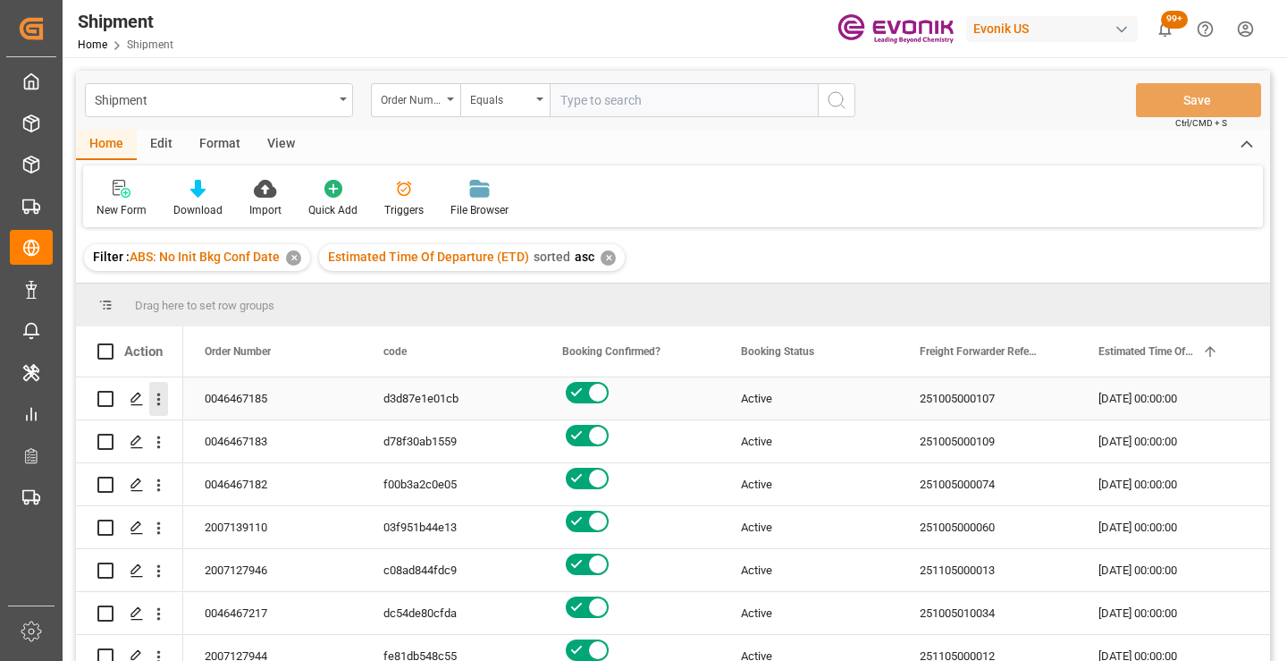
click at [154, 396] on icon "open menu" at bounding box center [158, 399] width 19 height 19
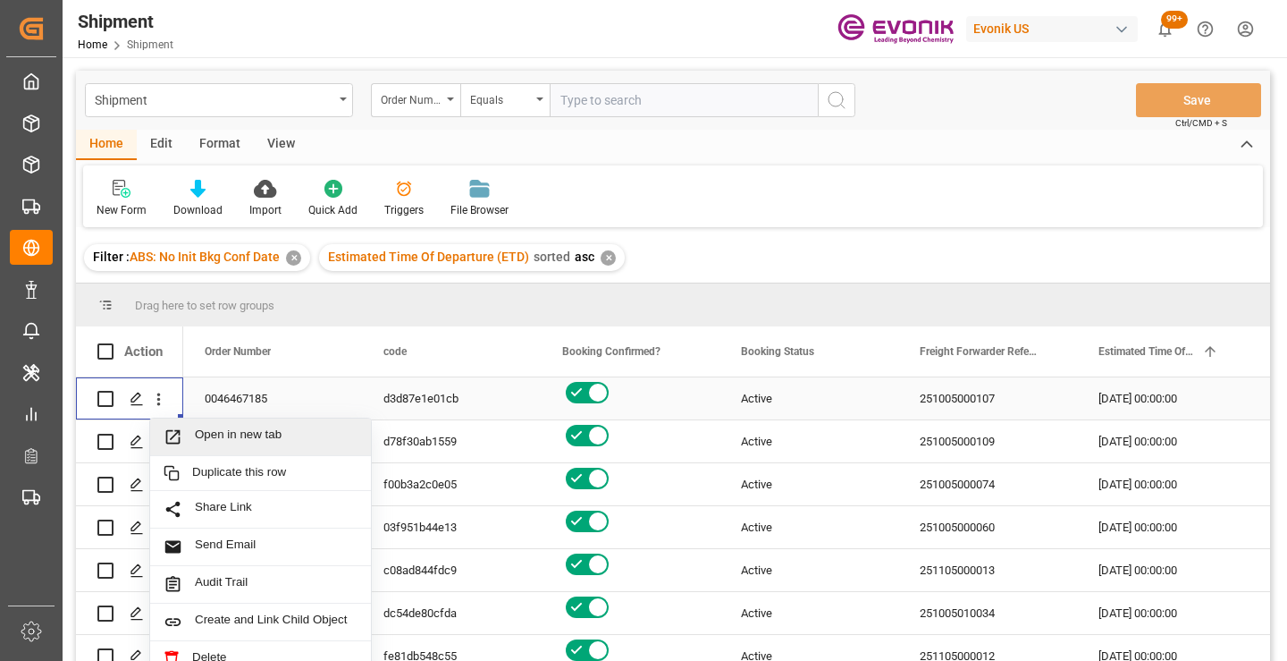
click at [232, 429] on span "Open in new tab" at bounding box center [276, 436] width 163 height 19
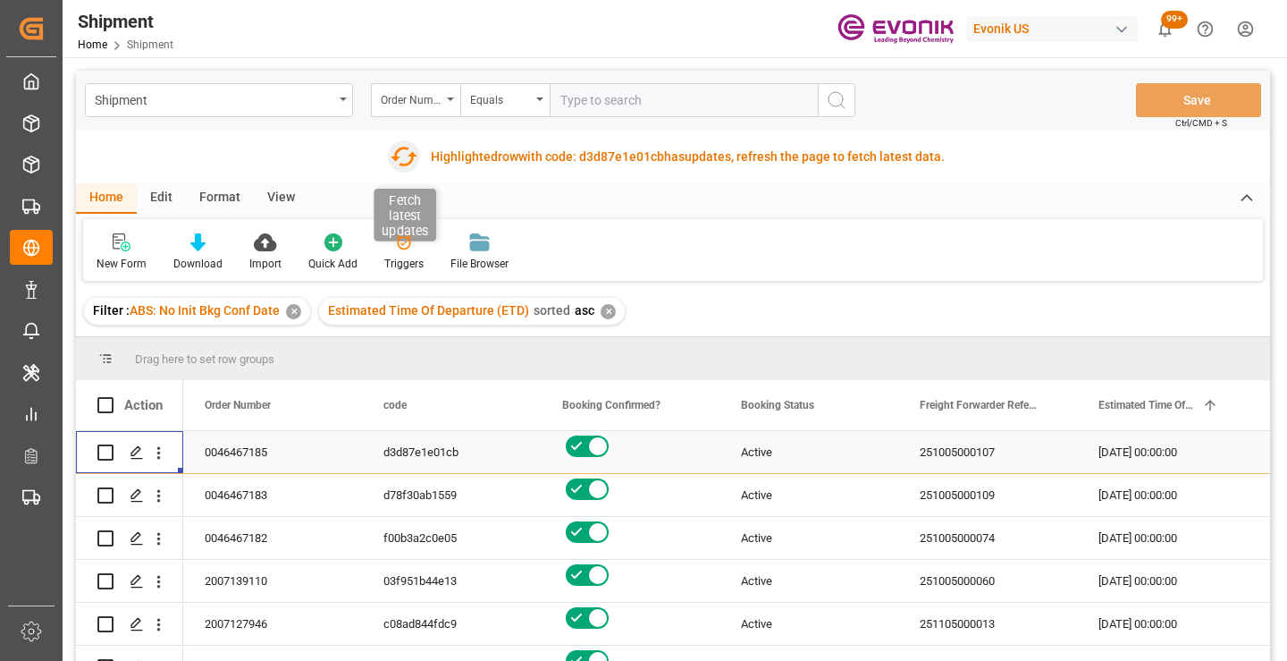
click at [398, 164] on icon "button" at bounding box center [404, 157] width 27 height 20
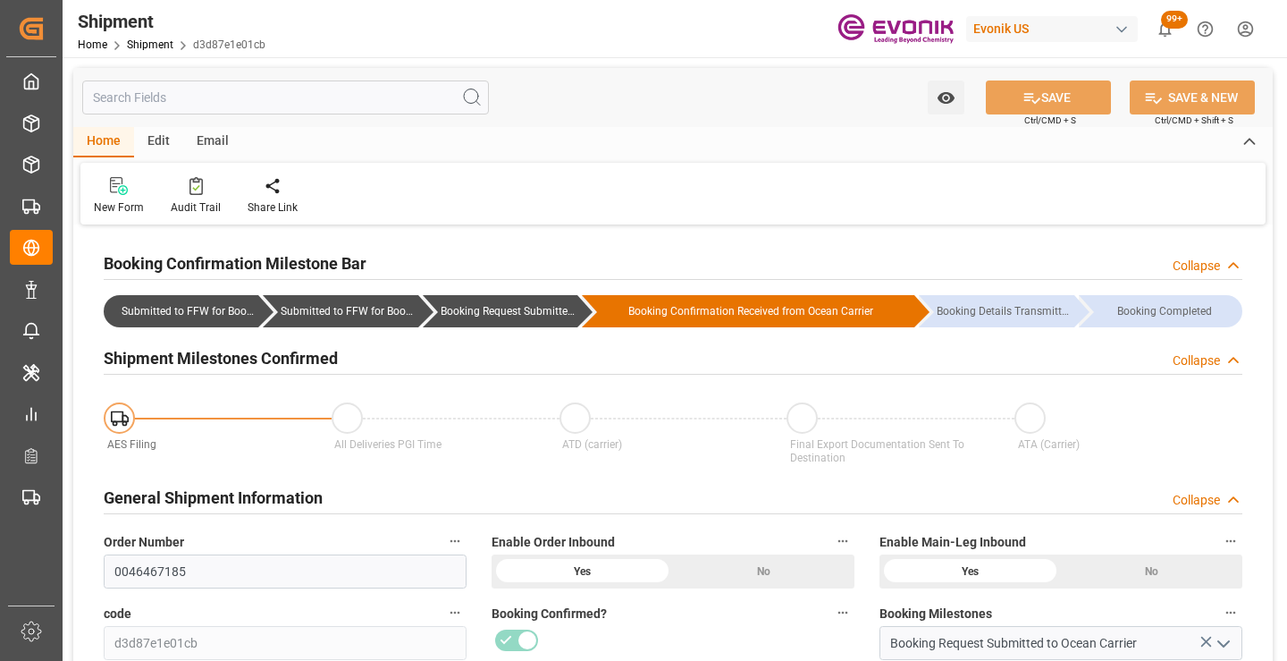
scroll to position [179, 0]
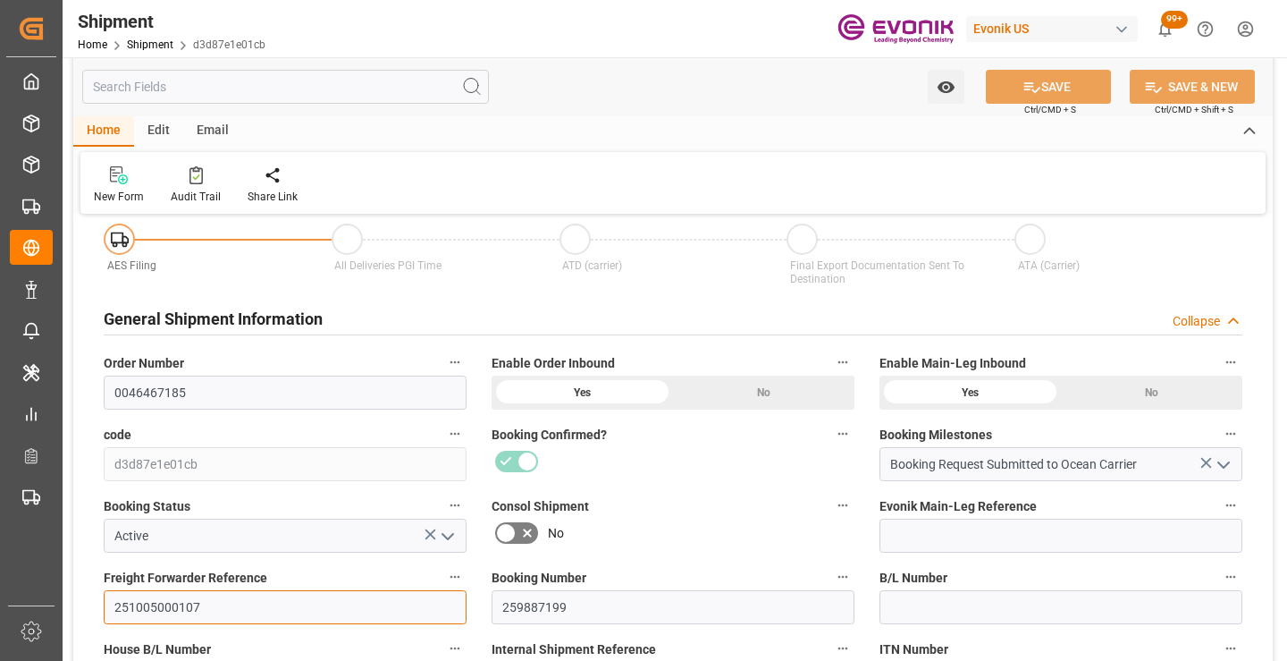
click at [164, 604] on input "251005000107" at bounding box center [285, 607] width 363 height 34
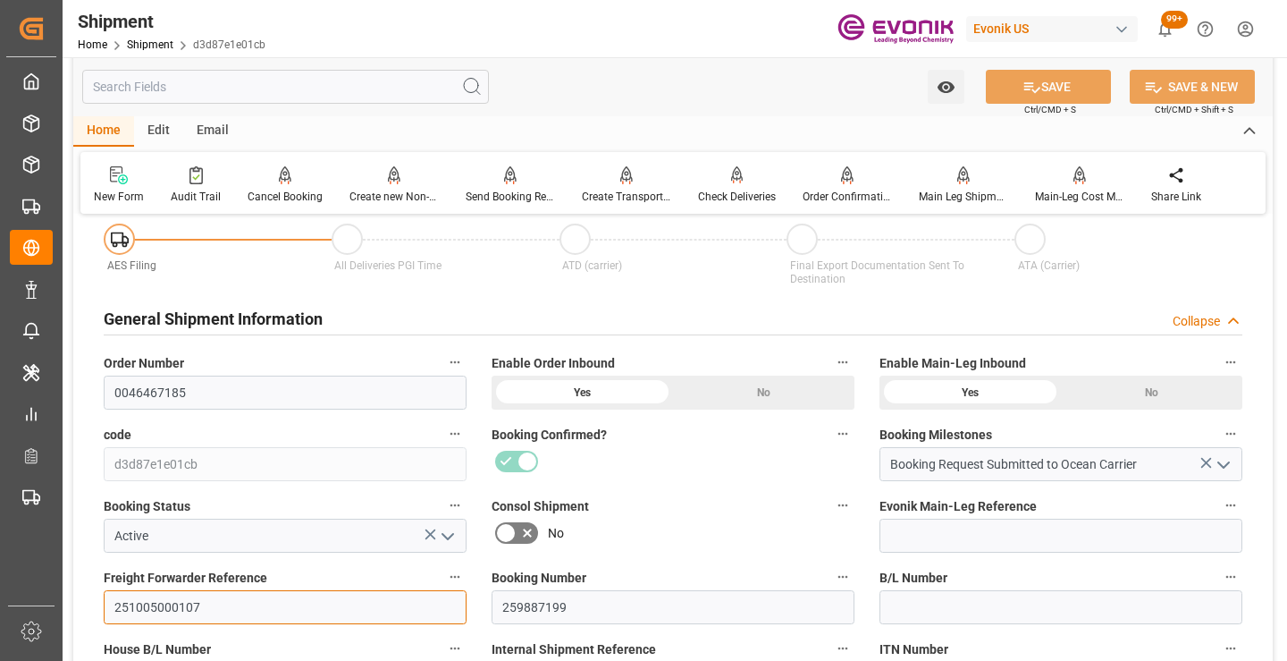
click at [164, 604] on input "251005000107" at bounding box center [285, 607] width 363 height 34
click at [306, 88] on input "text" at bounding box center [285, 87] width 407 height 34
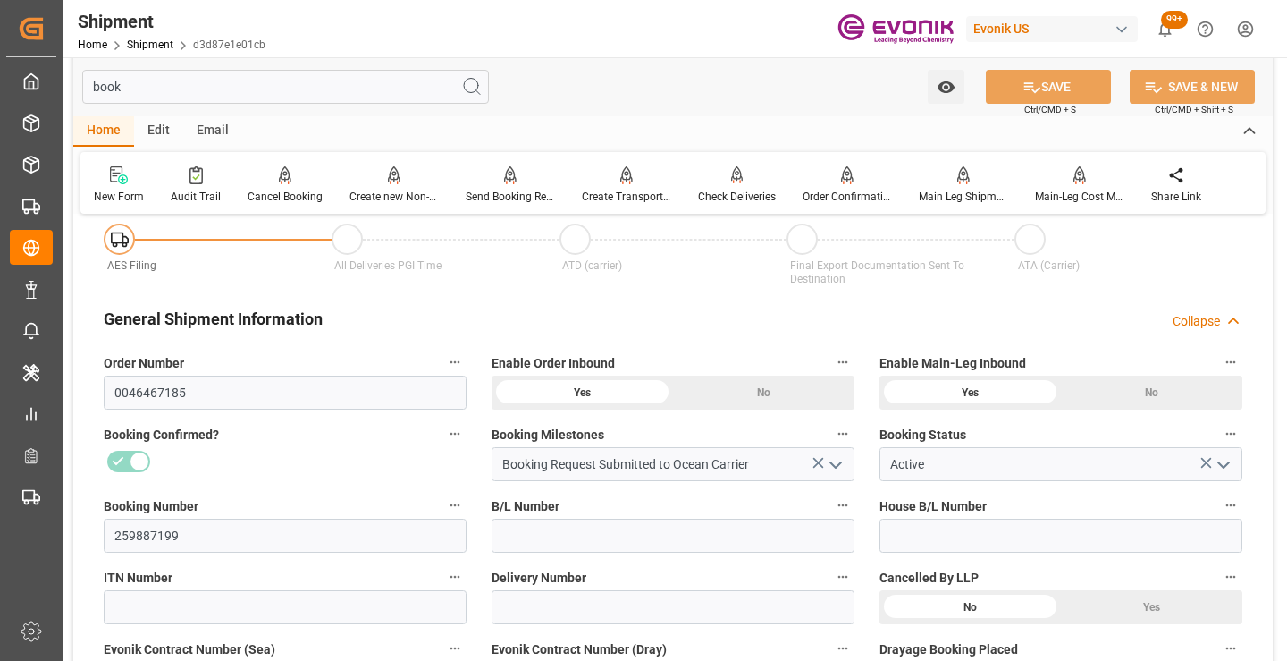
scroll to position [0, 0]
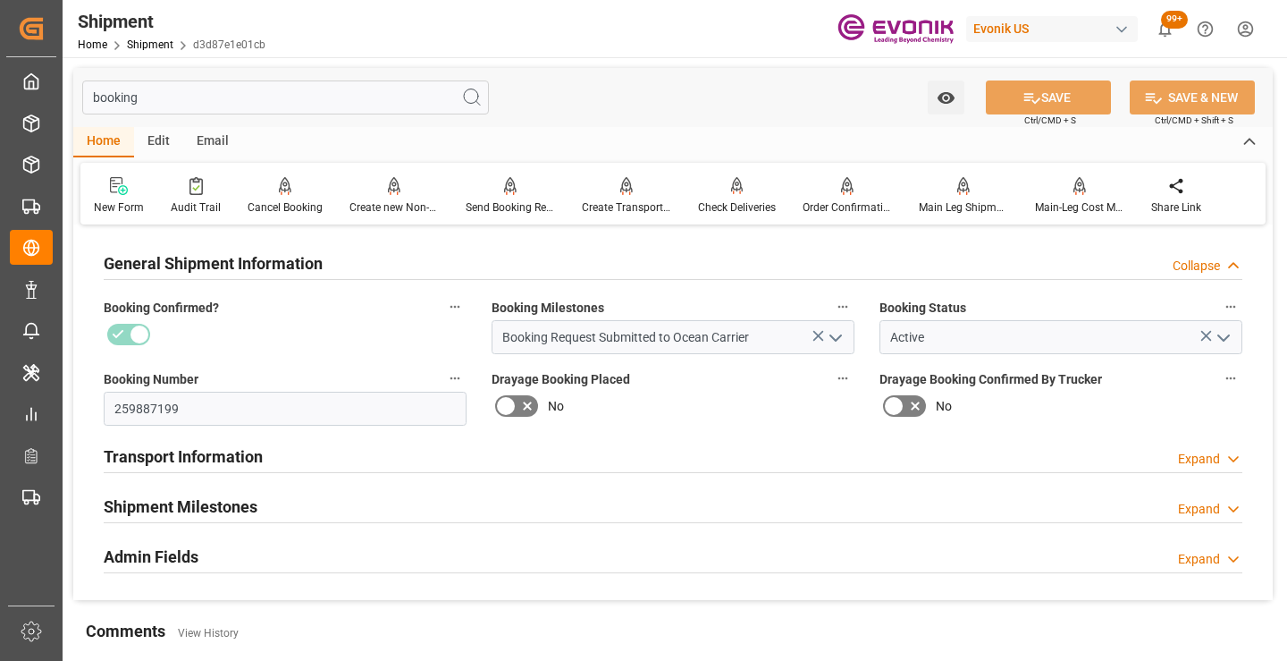
type input "booking"
click at [224, 496] on h2 "Shipment Milestones" at bounding box center [181, 506] width 154 height 24
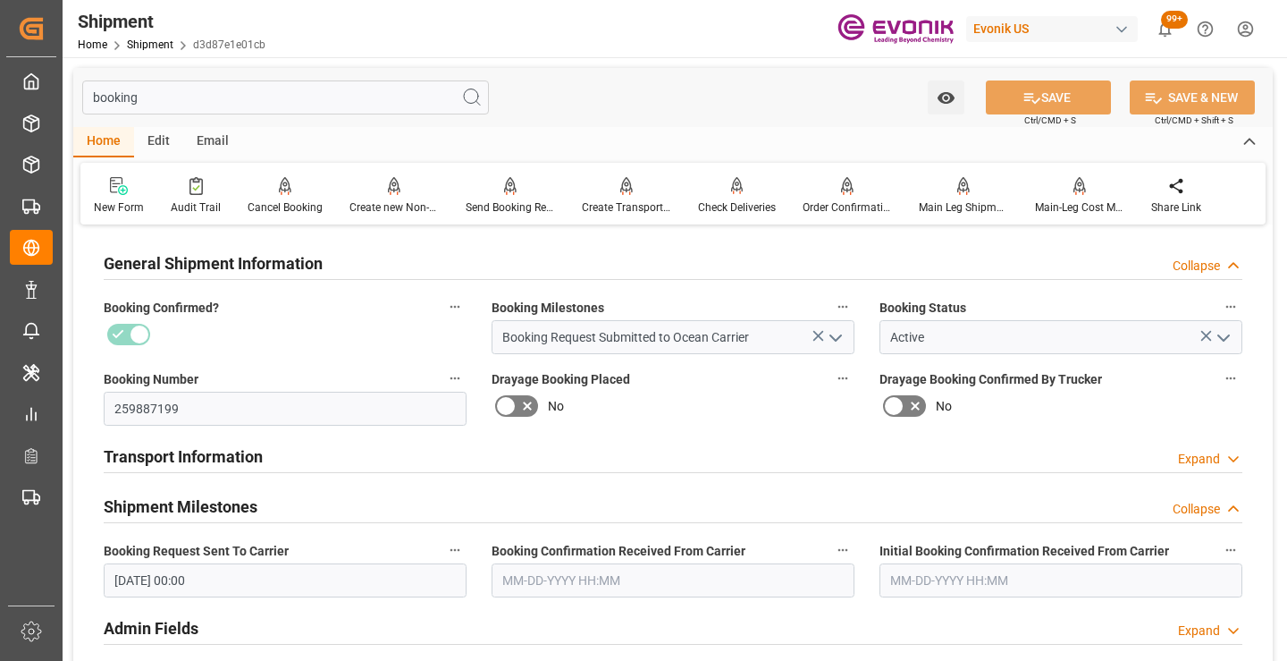
click at [564, 582] on input "text" at bounding box center [673, 580] width 363 height 34
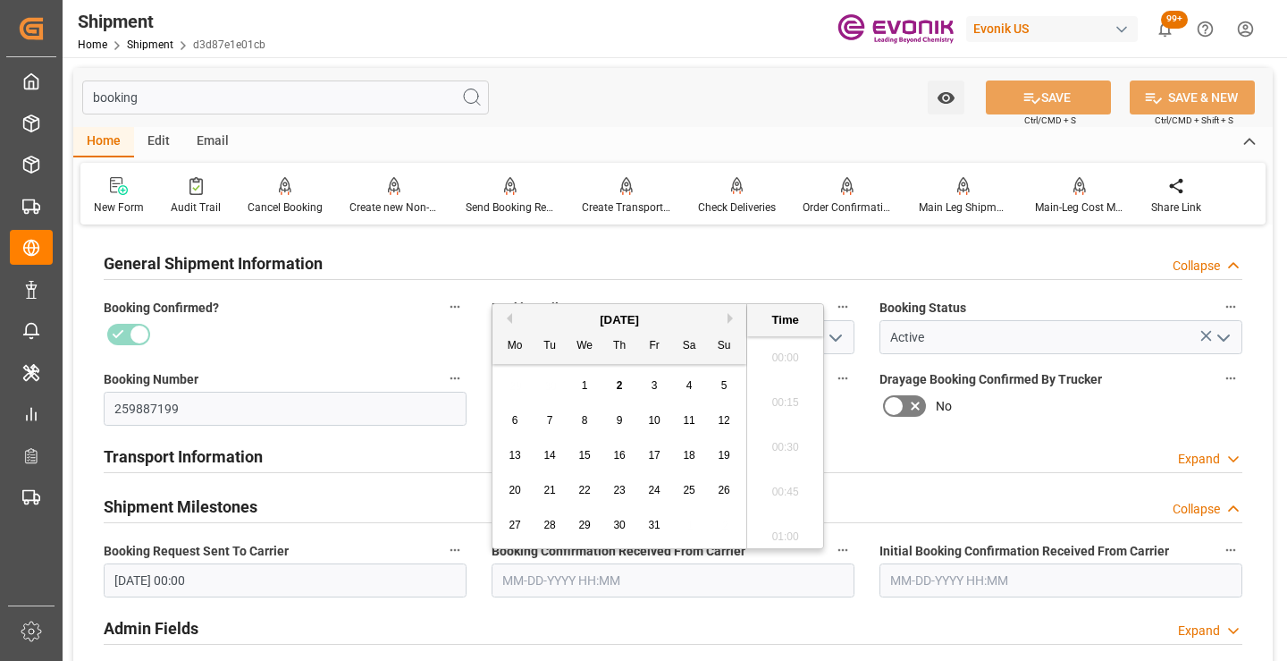
scroll to position [2822, 0]
click at [509, 319] on button "Previous Month" at bounding box center [506, 318] width 11 height 11
click at [555, 489] on span "23" at bounding box center [549, 490] width 12 height 13
type input "09-23-2025 00:00"
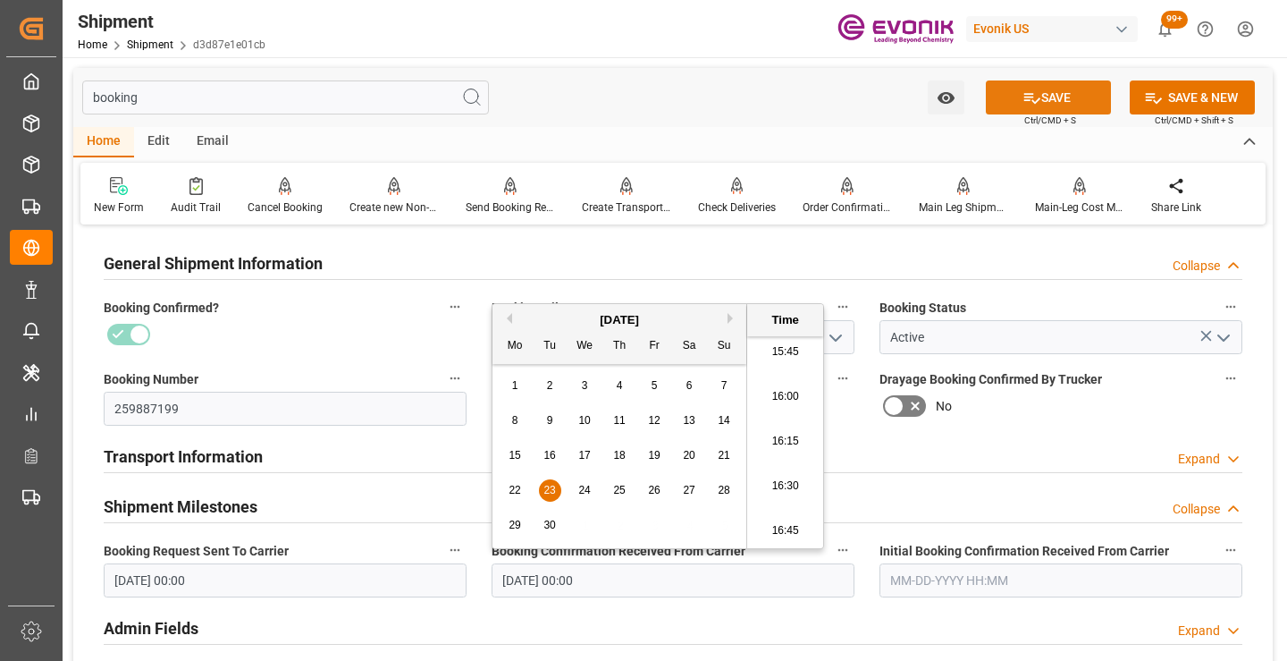
click at [1007, 94] on button "SAVE" at bounding box center [1048, 97] width 125 height 34
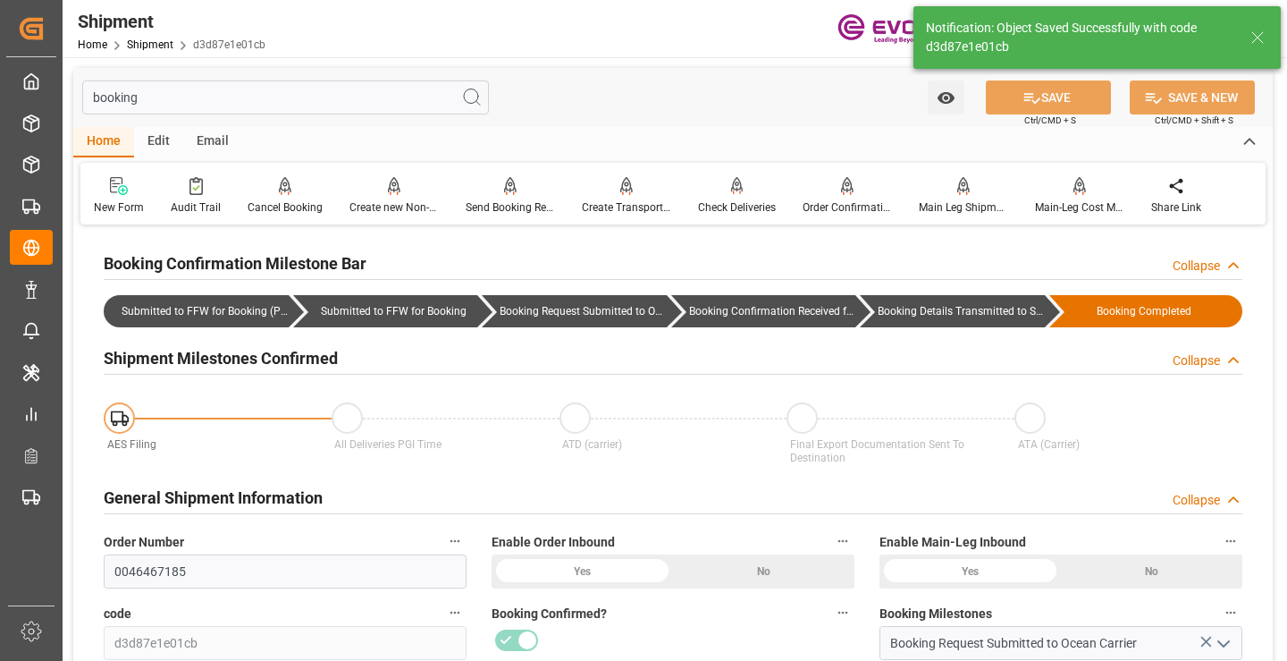
type input "Booking Details Transmitted to SAP"
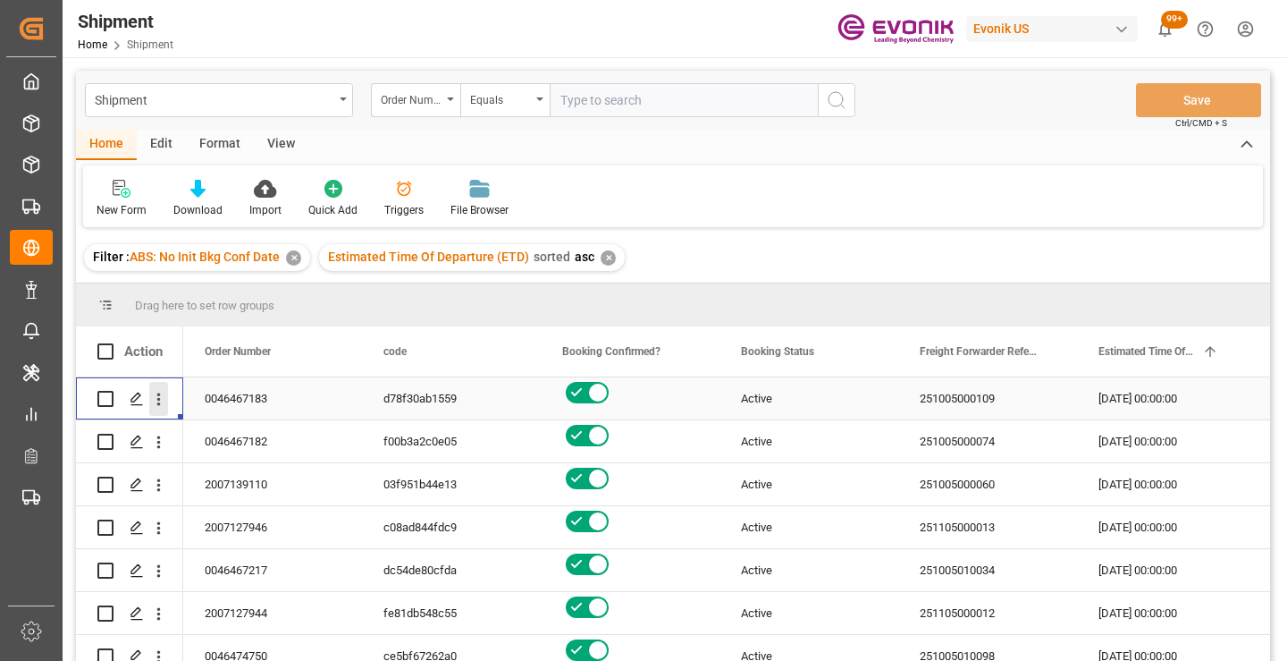
click at [160, 398] on icon "open menu" at bounding box center [158, 399] width 19 height 19
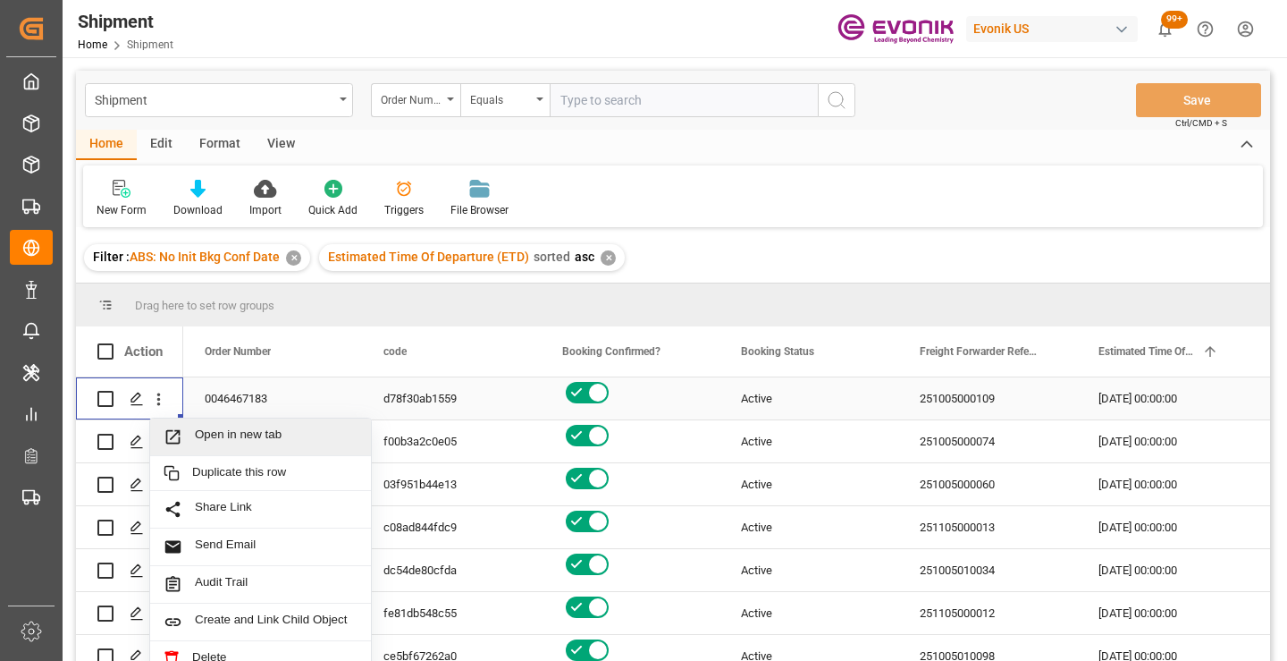
click at [218, 428] on span "Open in new tab" at bounding box center [276, 436] width 163 height 19
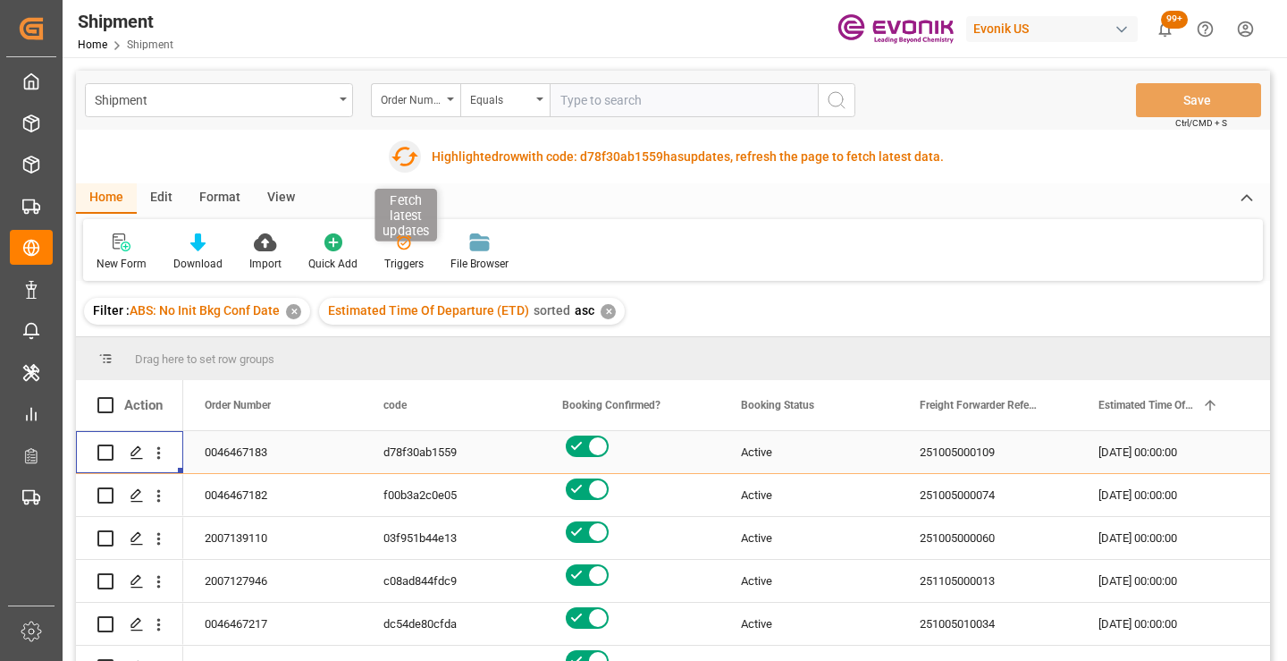
click at [396, 154] on icon "button" at bounding box center [404, 157] width 27 height 20
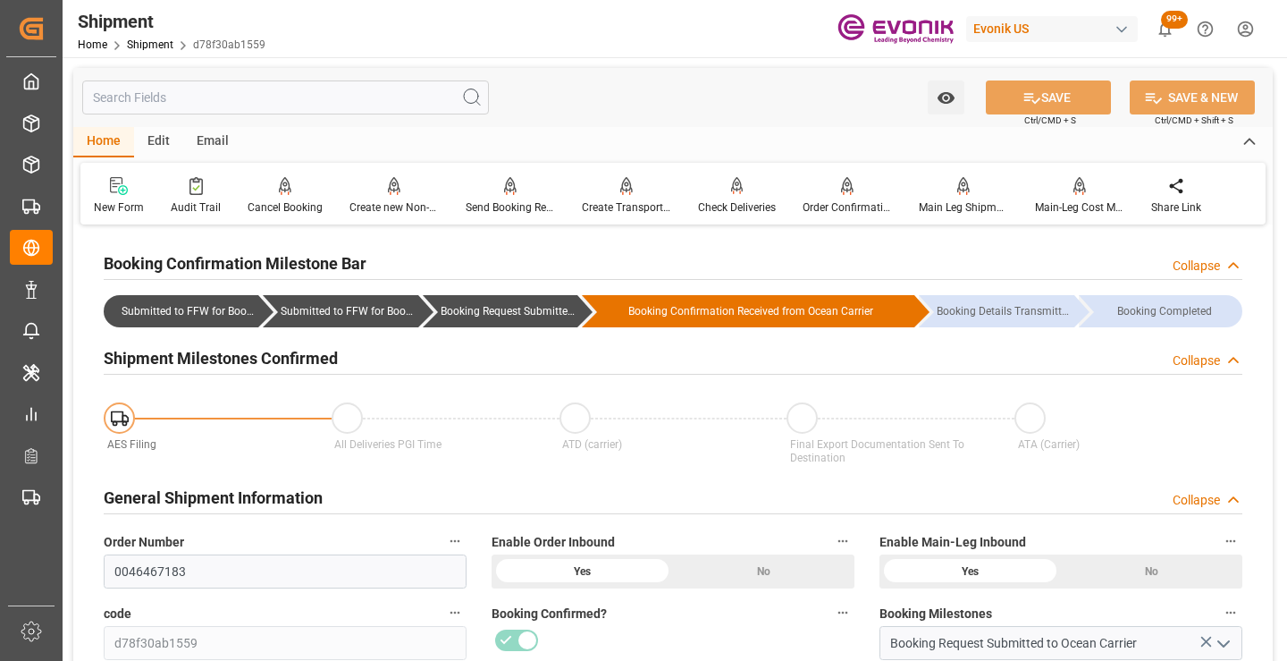
scroll to position [268, 0]
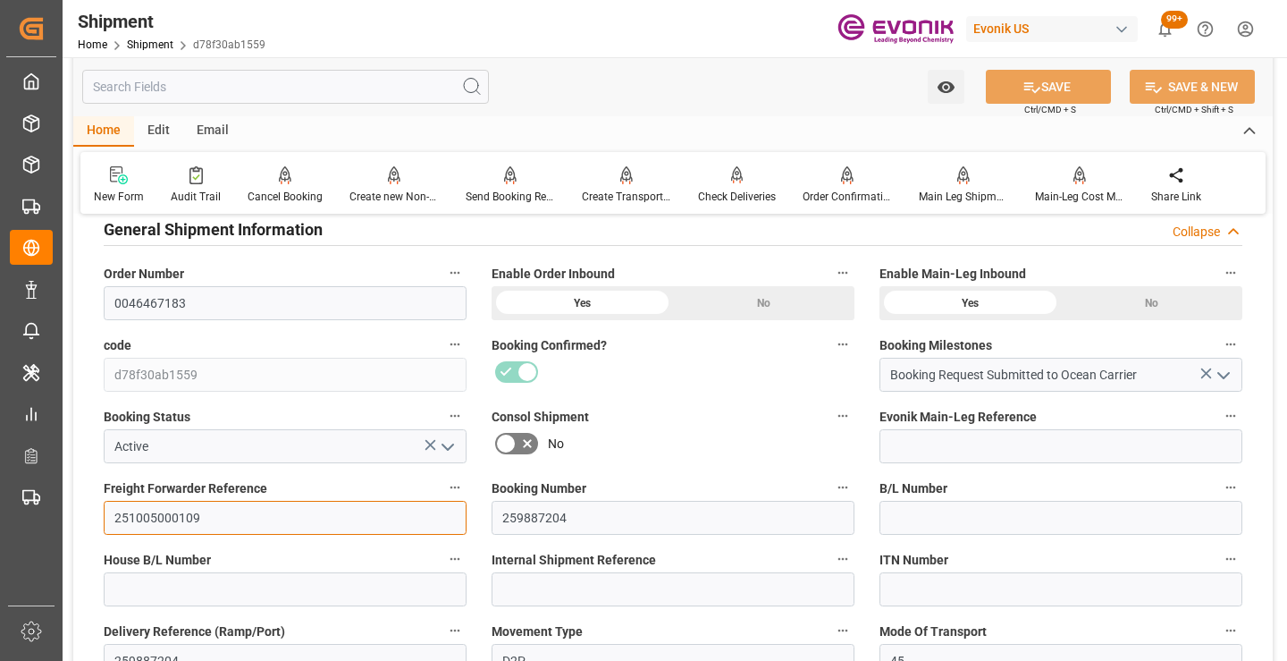
click at [173, 518] on input "251005000109" at bounding box center [285, 518] width 363 height 34
click at [324, 88] on input "text" at bounding box center [285, 87] width 407 height 34
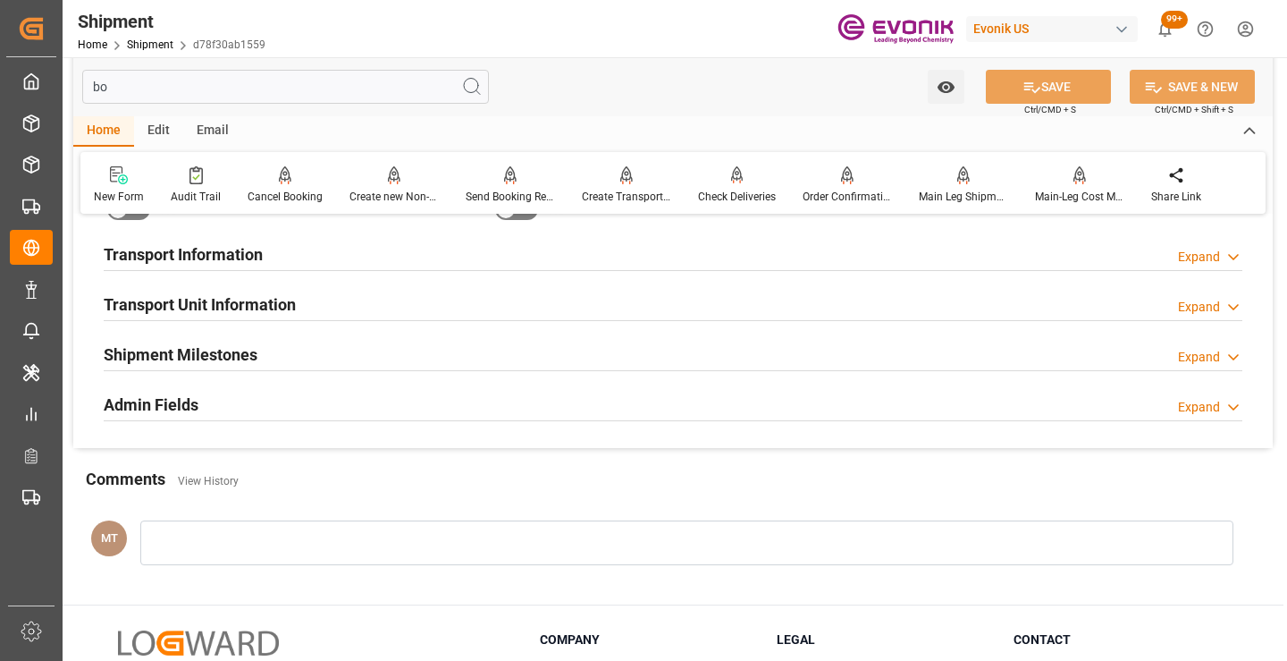
scroll to position [36, 0]
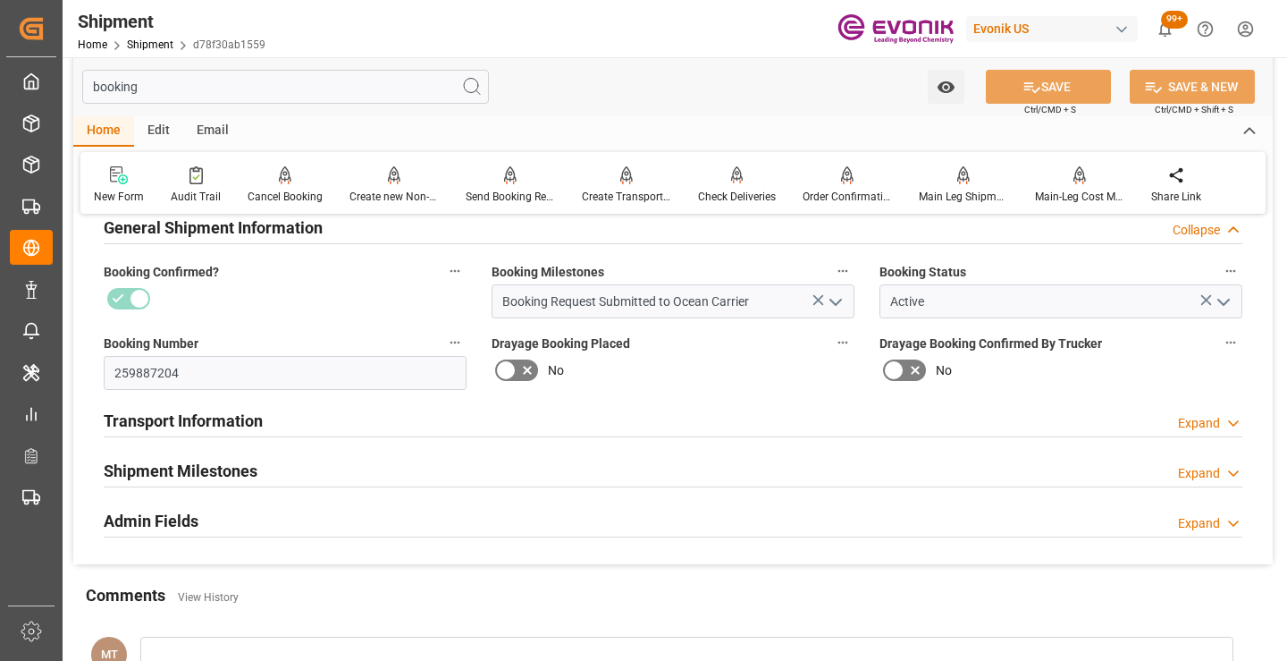
type input "booking"
click at [244, 456] on div "Shipment Milestones" at bounding box center [181, 469] width 154 height 34
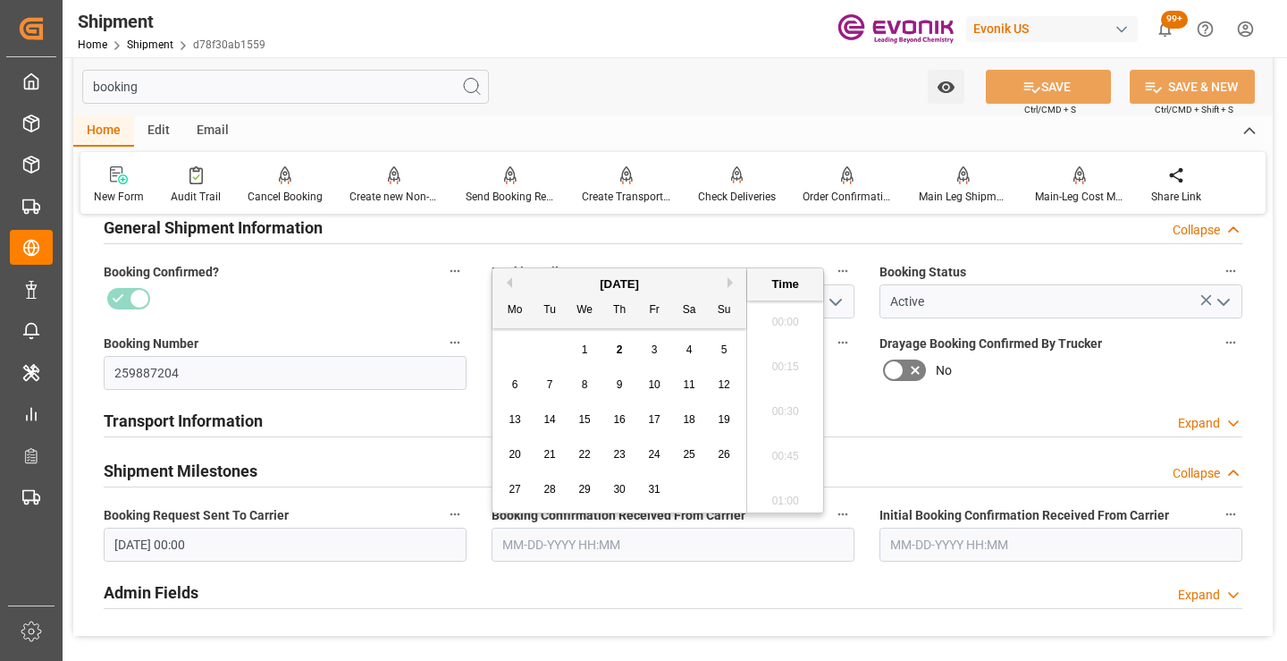
click at [582, 554] on input "text" at bounding box center [673, 544] width 363 height 34
click at [509, 283] on button "Previous Month" at bounding box center [506, 282] width 11 height 11
click at [547, 456] on span "23" at bounding box center [549, 454] width 12 height 13
type input "[DATE] 00:00"
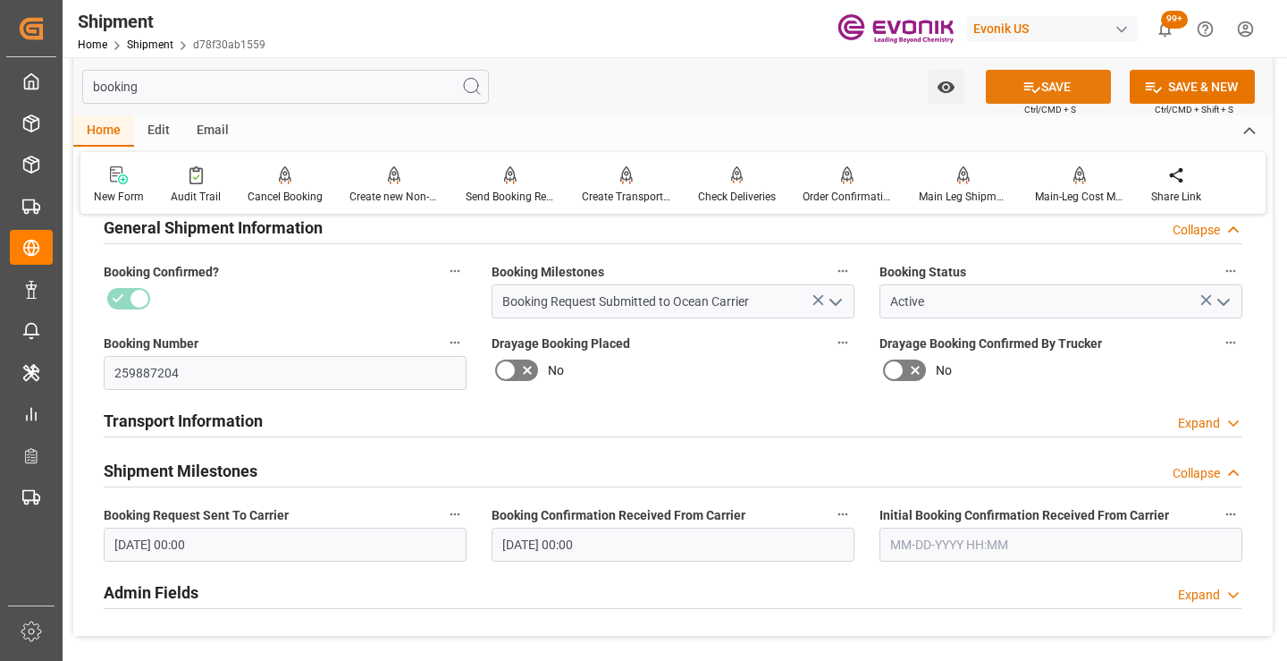
click at [1025, 80] on icon at bounding box center [1032, 87] width 19 height 19
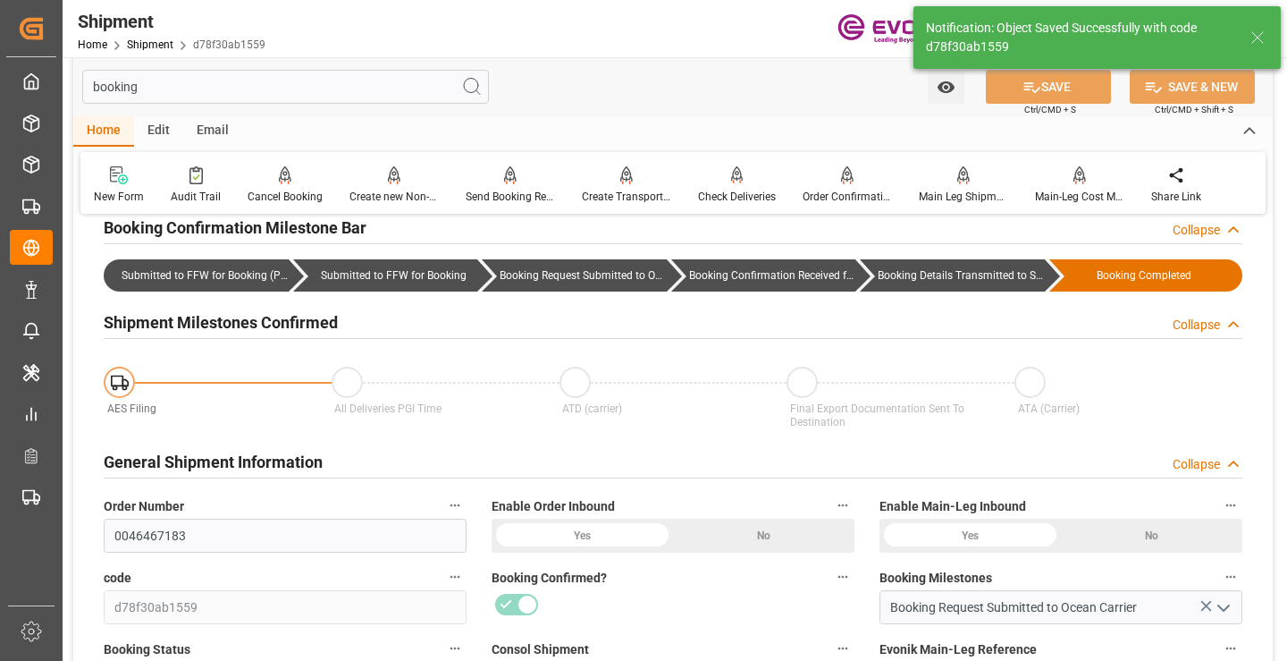
type input "Booking Details Transmitted to SAP"
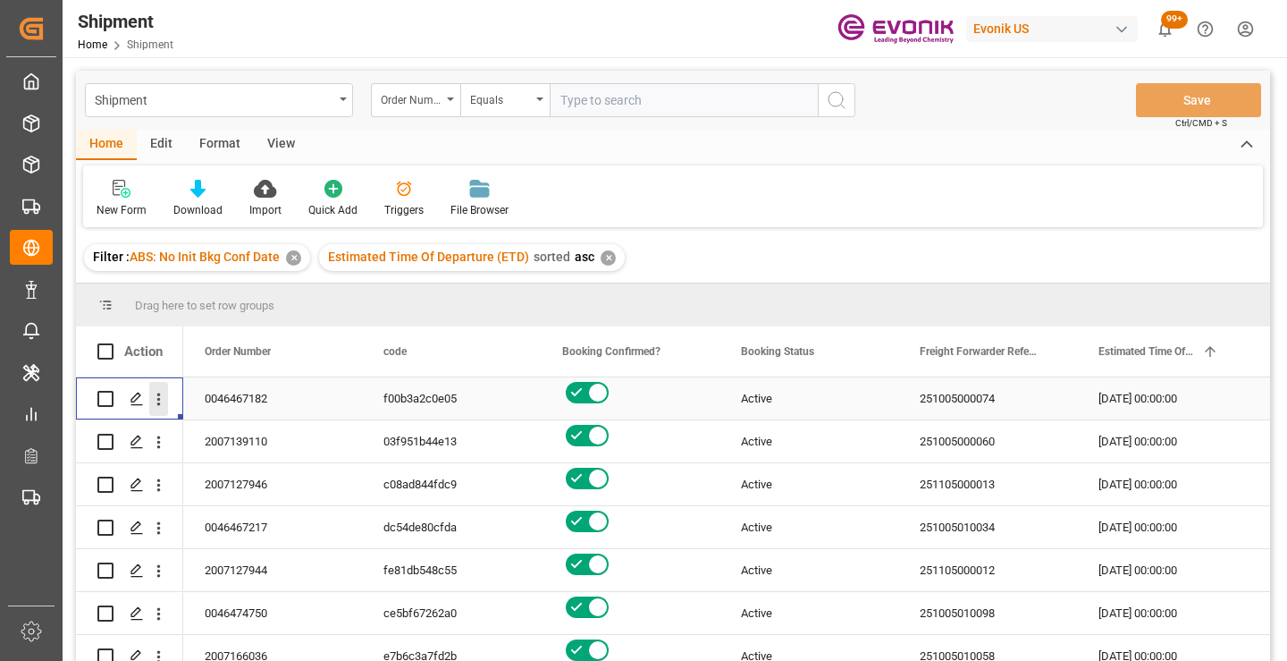
click at [154, 396] on icon "open menu" at bounding box center [158, 399] width 19 height 19
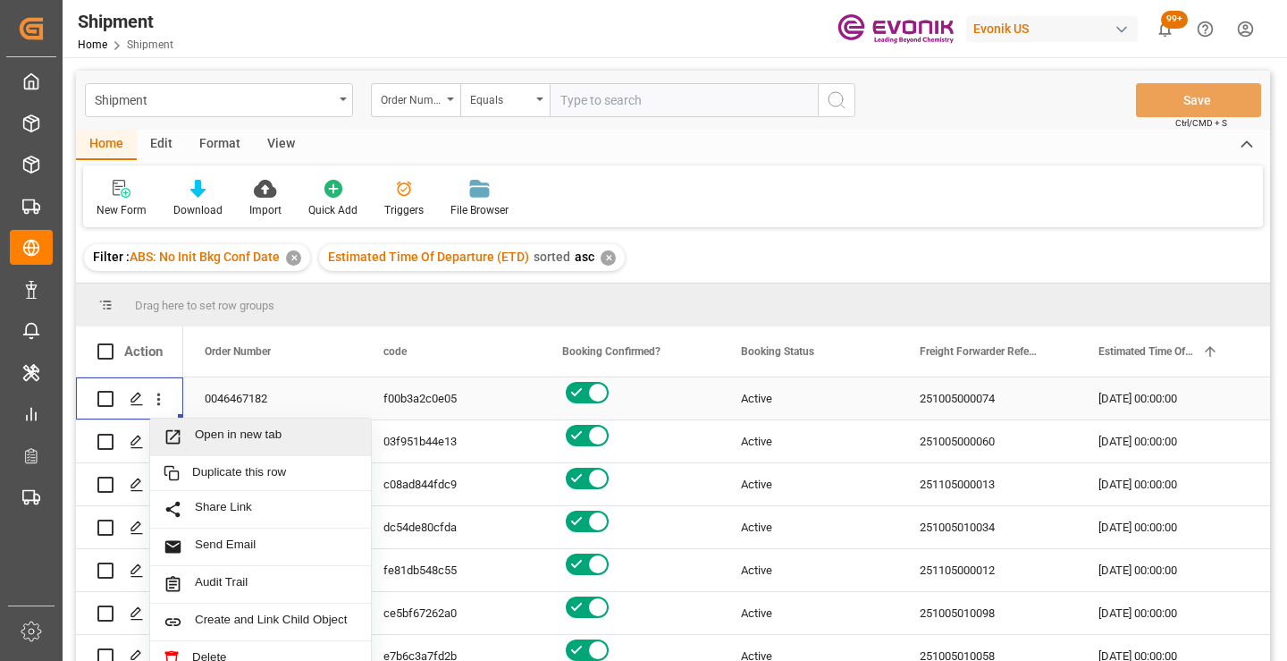
click at [226, 431] on span "Open in new tab" at bounding box center [276, 436] width 163 height 19
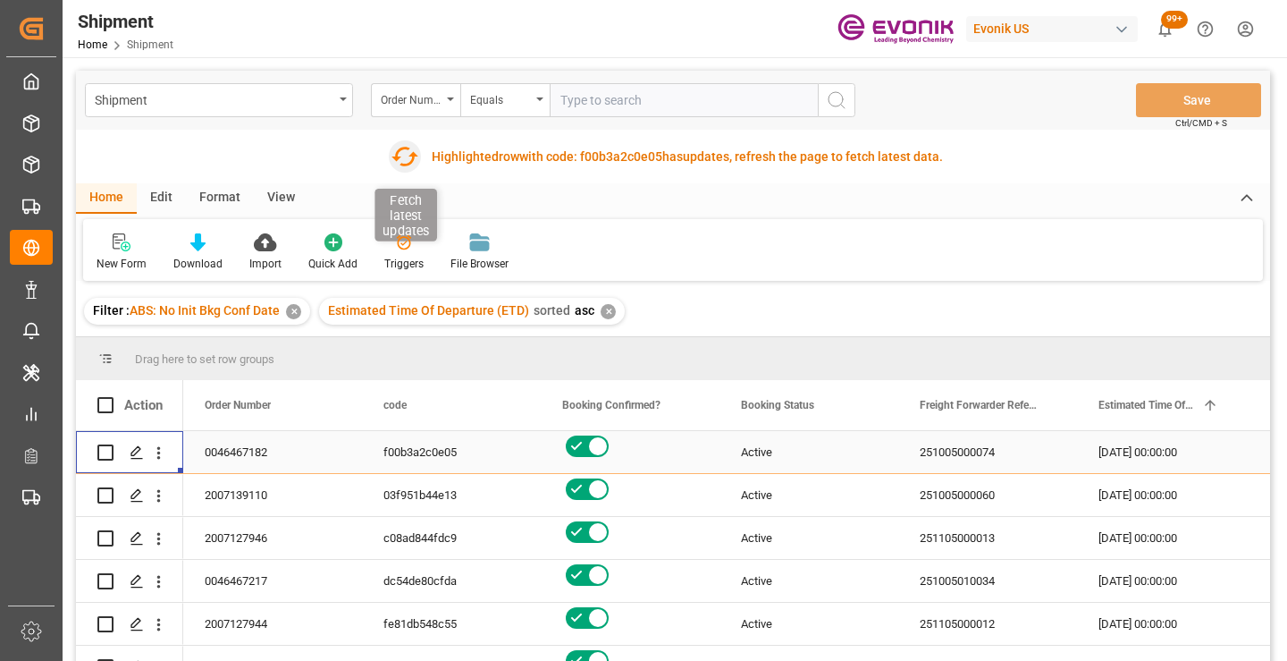
click at [405, 159] on icon "button" at bounding box center [405, 156] width 29 height 29
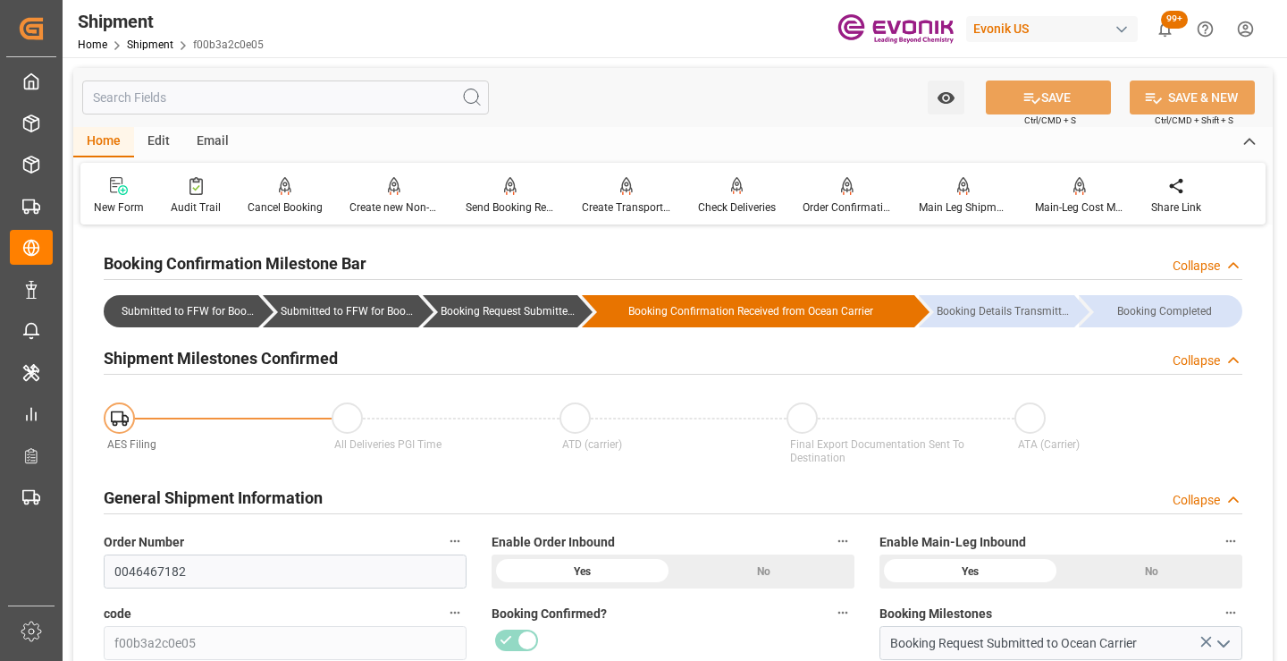
scroll to position [179, 0]
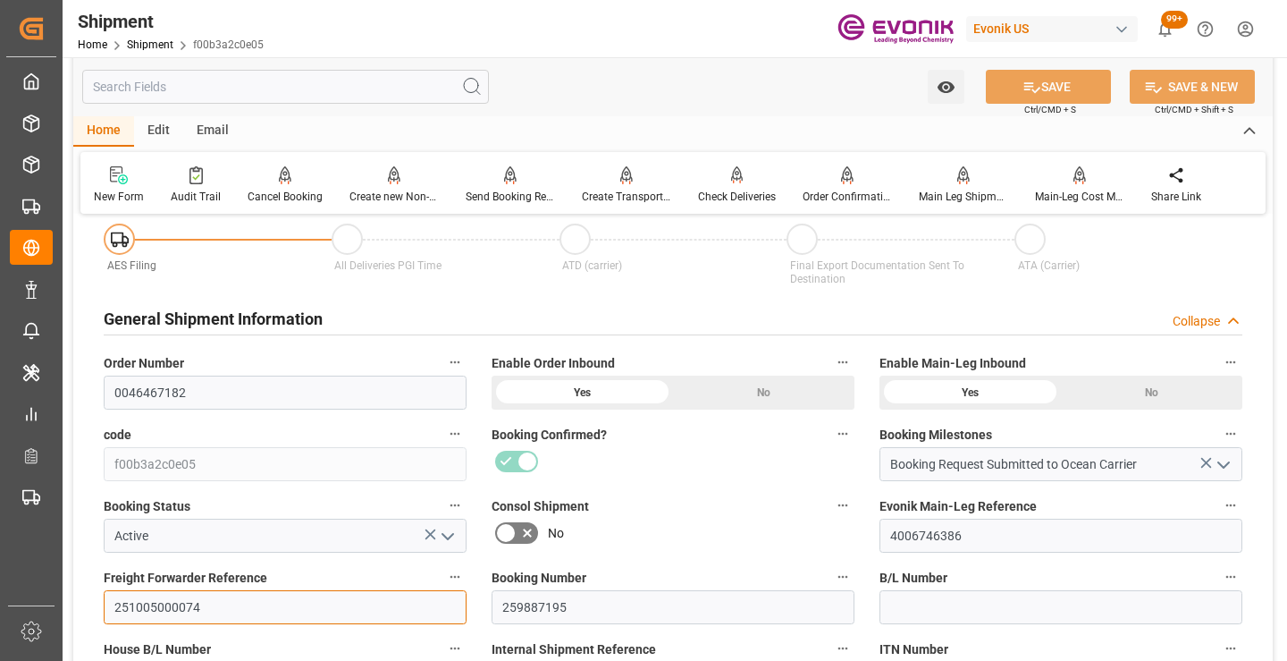
click at [161, 608] on input "251005000074" at bounding box center [285, 607] width 363 height 34
click at [329, 93] on input "text" at bounding box center [285, 87] width 407 height 34
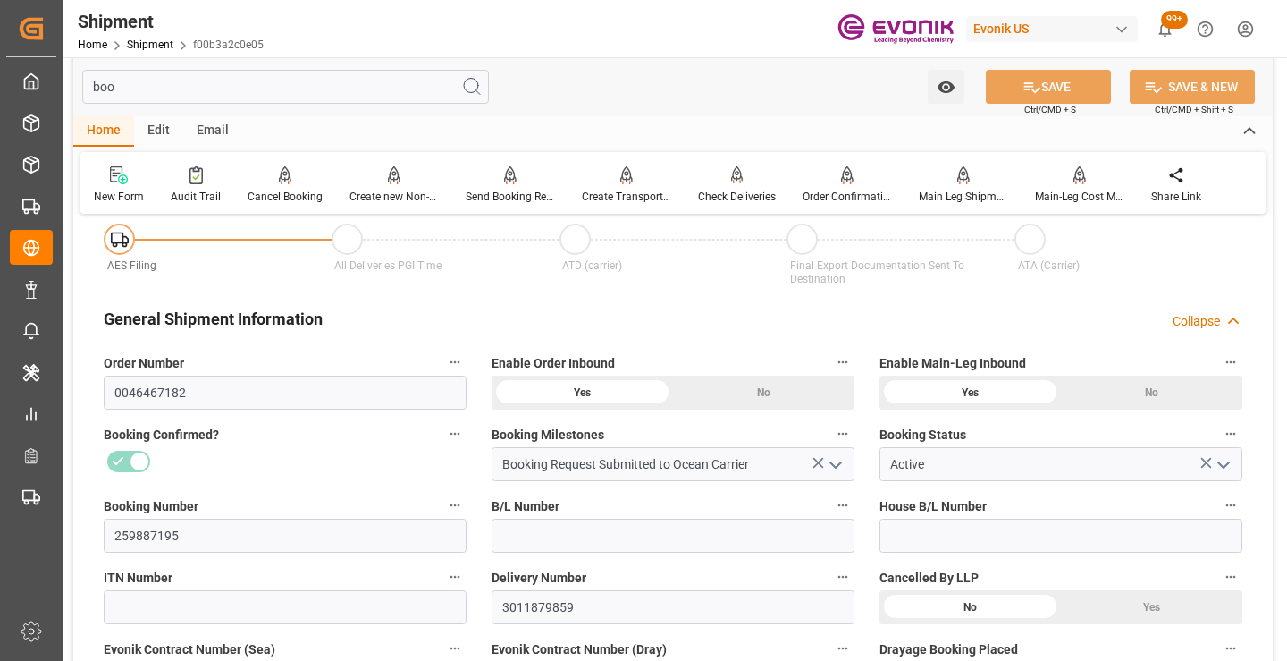
scroll to position [0, 0]
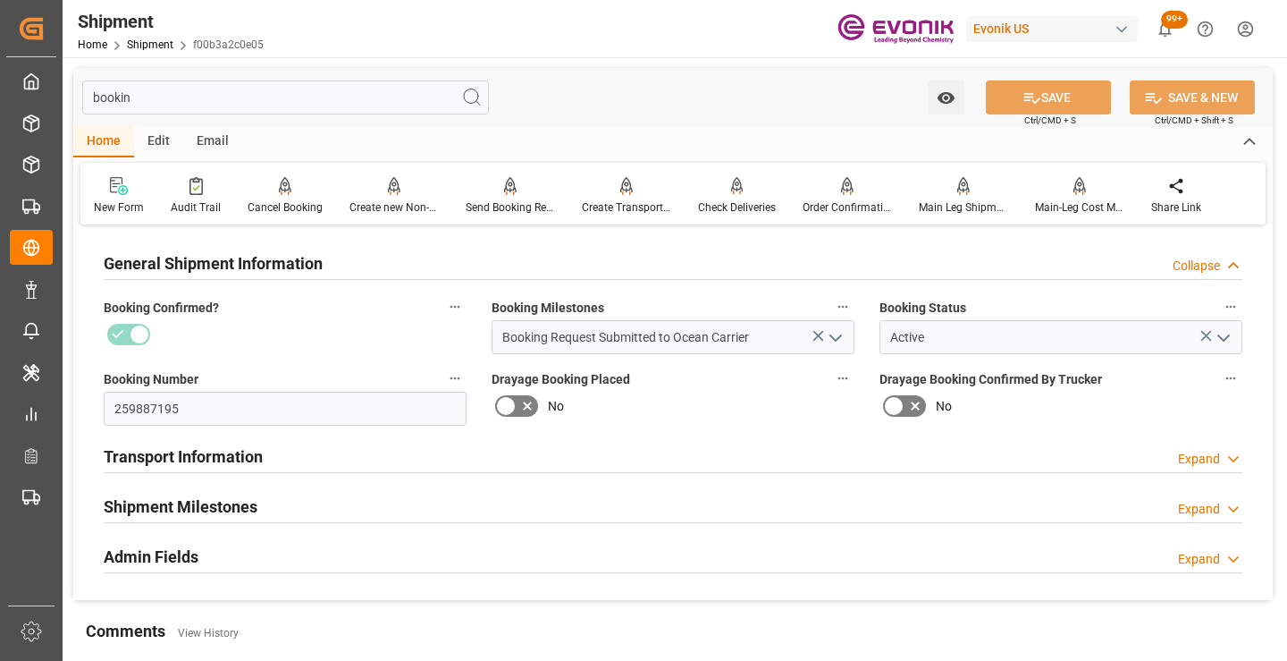
type input "bookin"
click at [332, 520] on div "Shipment Milestones Expand" at bounding box center [673, 505] width 1139 height 34
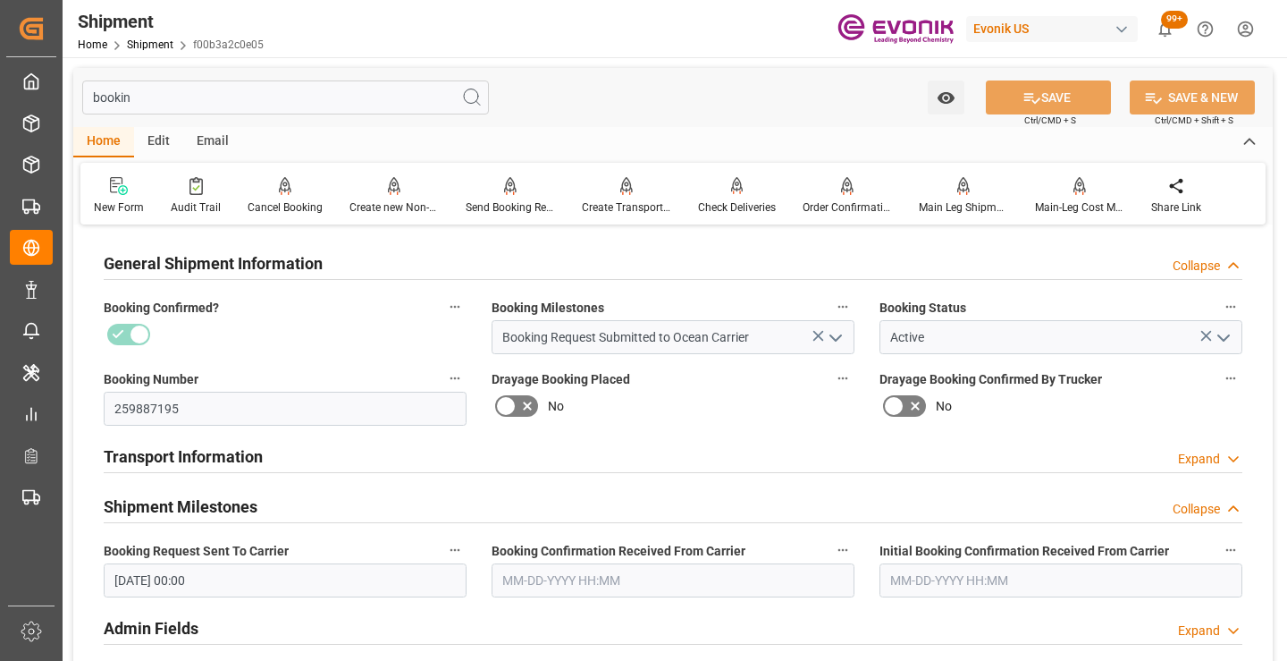
click at [575, 579] on input "text" at bounding box center [673, 580] width 363 height 34
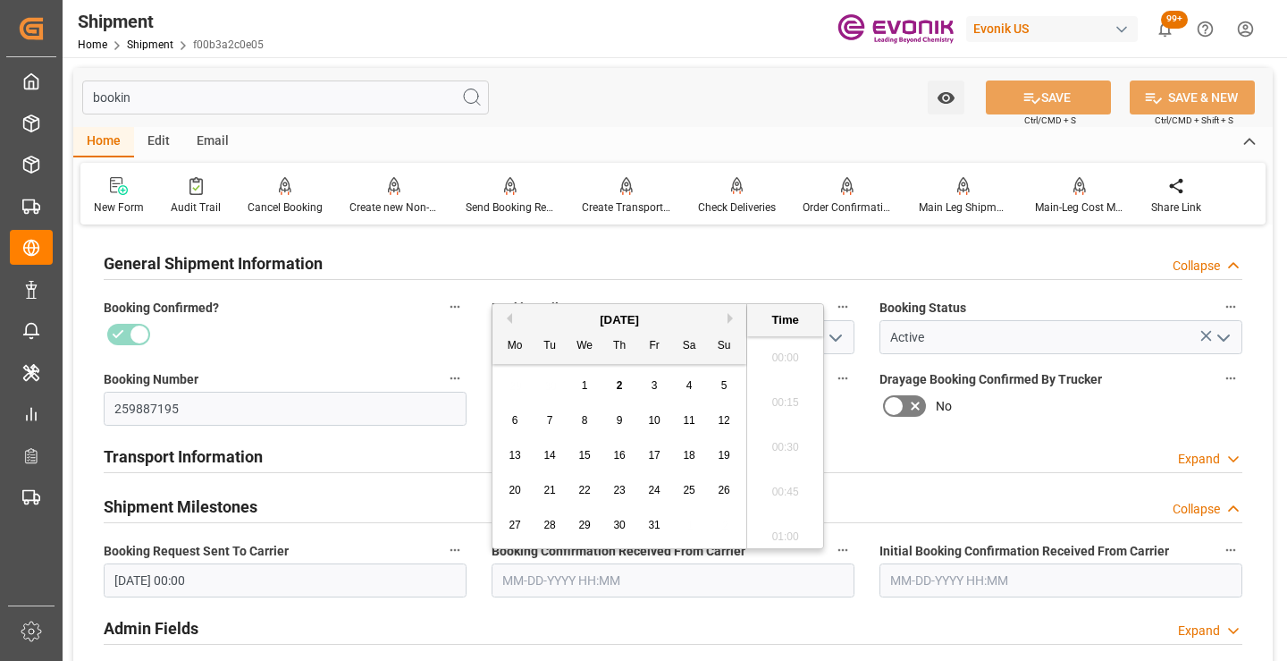
scroll to position [2822, 0]
click at [509, 319] on button "Previous Month" at bounding box center [506, 318] width 11 height 11
click at [540, 488] on div "23" at bounding box center [550, 490] width 22 height 21
type input "09-23-2025 00:00"
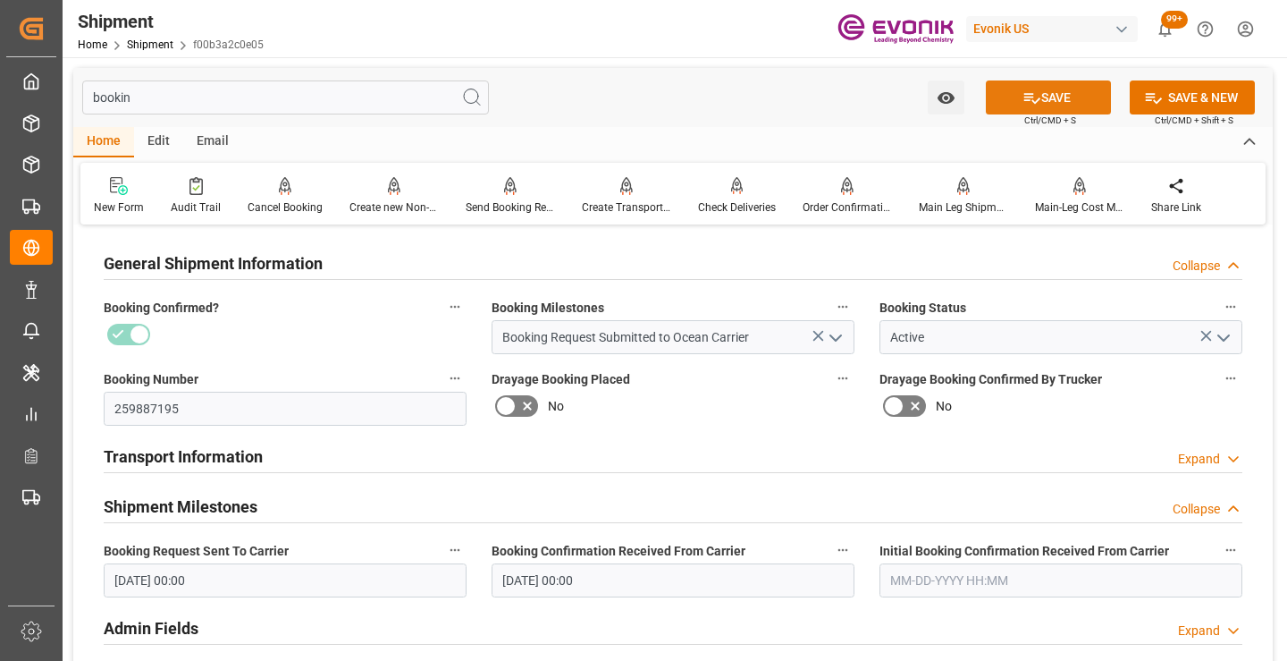
click at [1005, 99] on button "SAVE" at bounding box center [1048, 97] width 125 height 34
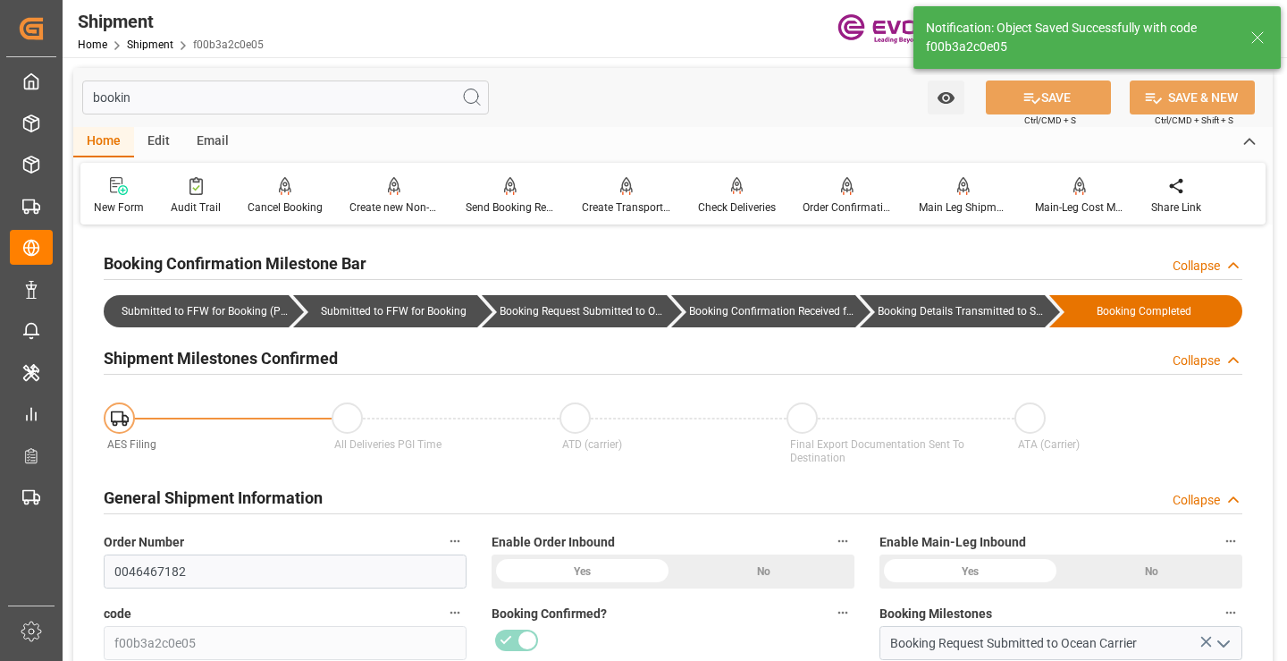
type input "Booking Details Transmitted to SAP"
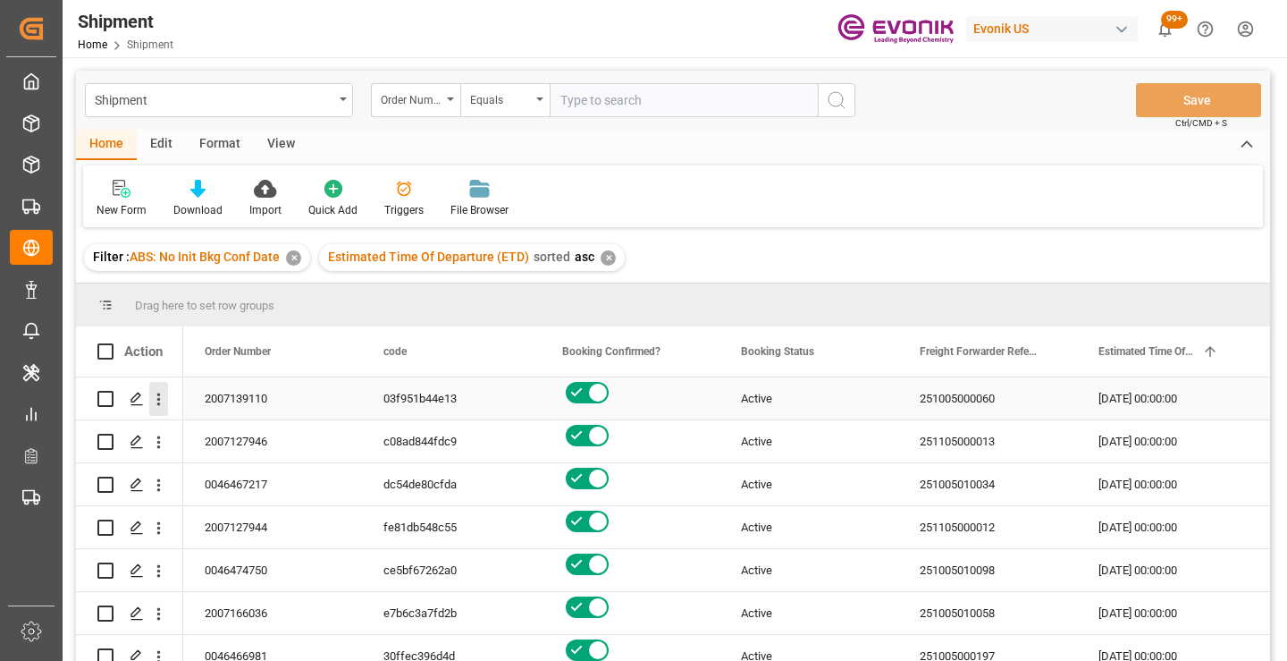
click at [164, 406] on icon "open menu" at bounding box center [158, 399] width 19 height 19
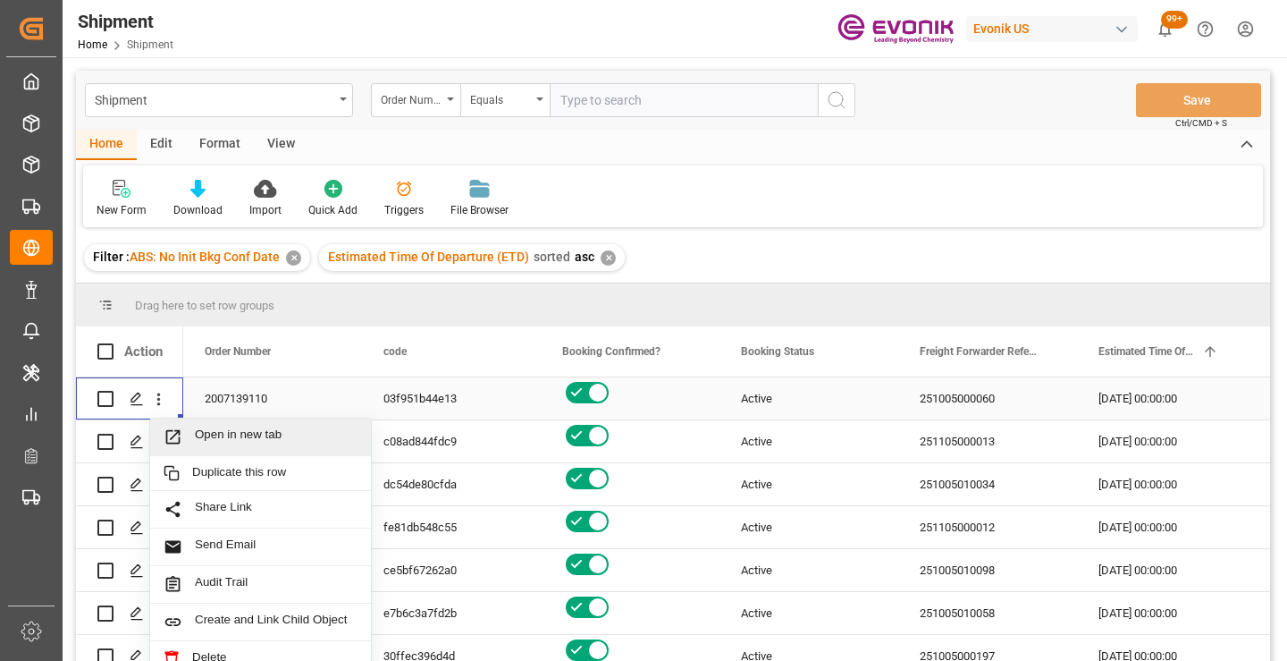
click at [255, 442] on span "Open in new tab" at bounding box center [276, 436] width 163 height 19
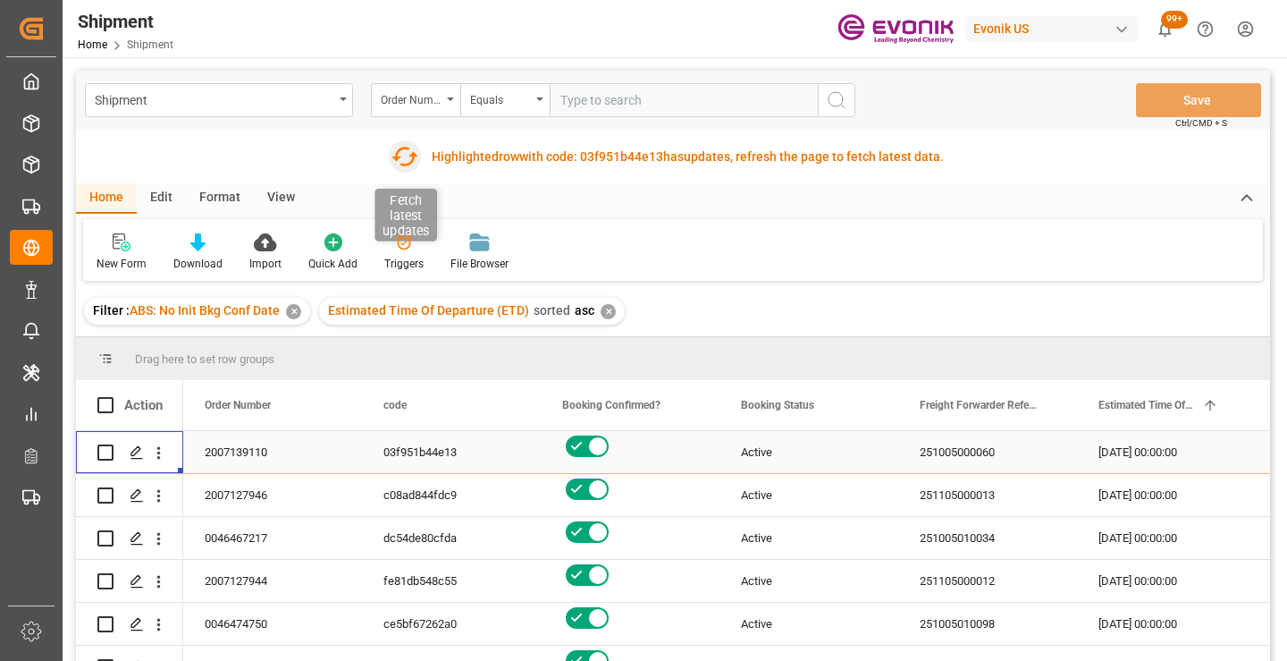
click at [405, 163] on icon "button" at bounding box center [404, 156] width 29 height 29
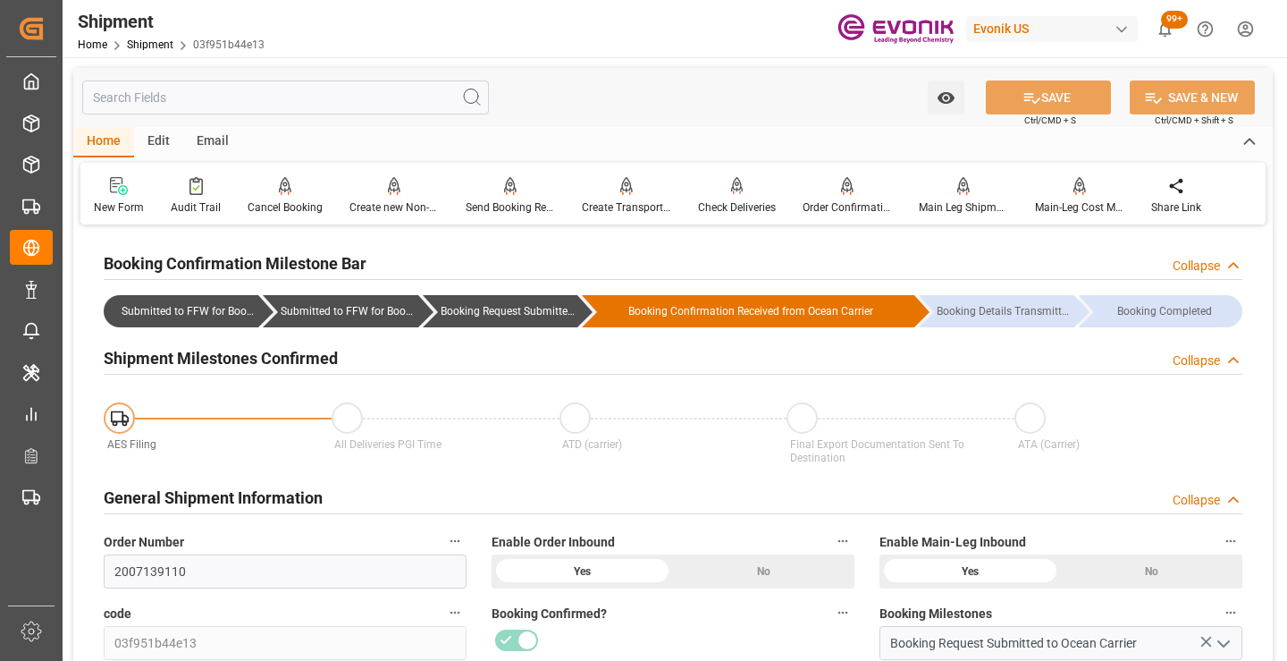
scroll to position [179, 0]
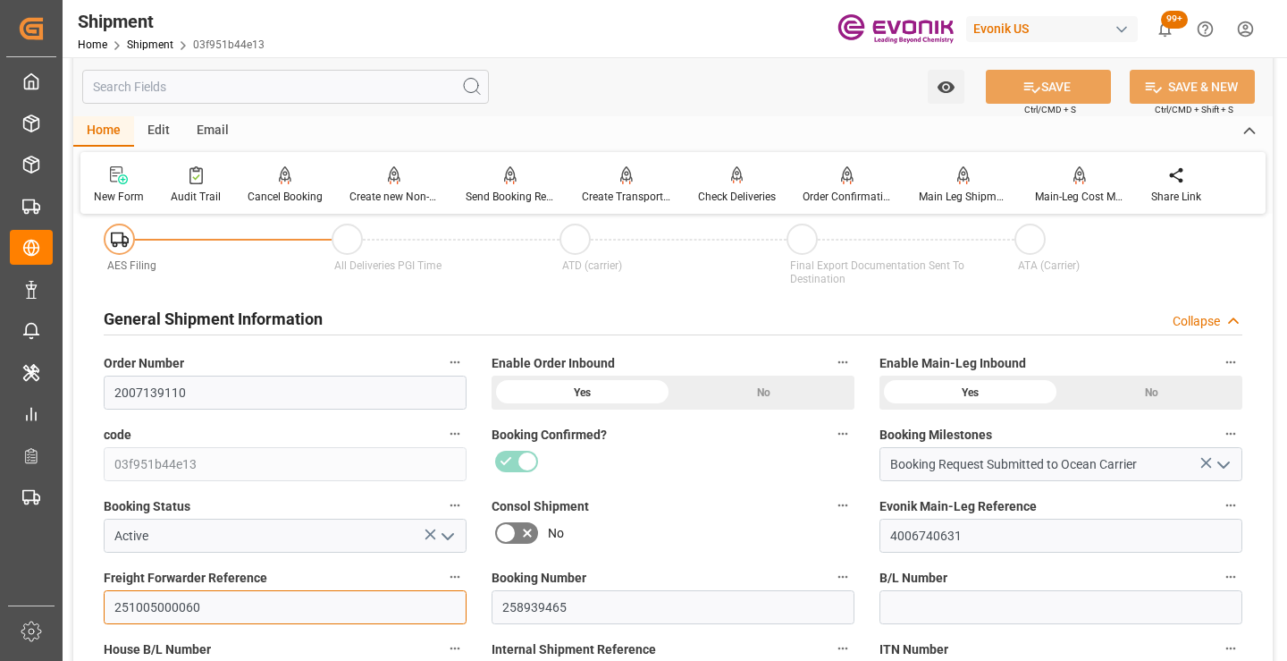
click at [164, 606] on input "251005000060" at bounding box center [285, 607] width 363 height 34
click at [343, 95] on input "text" at bounding box center [285, 87] width 407 height 34
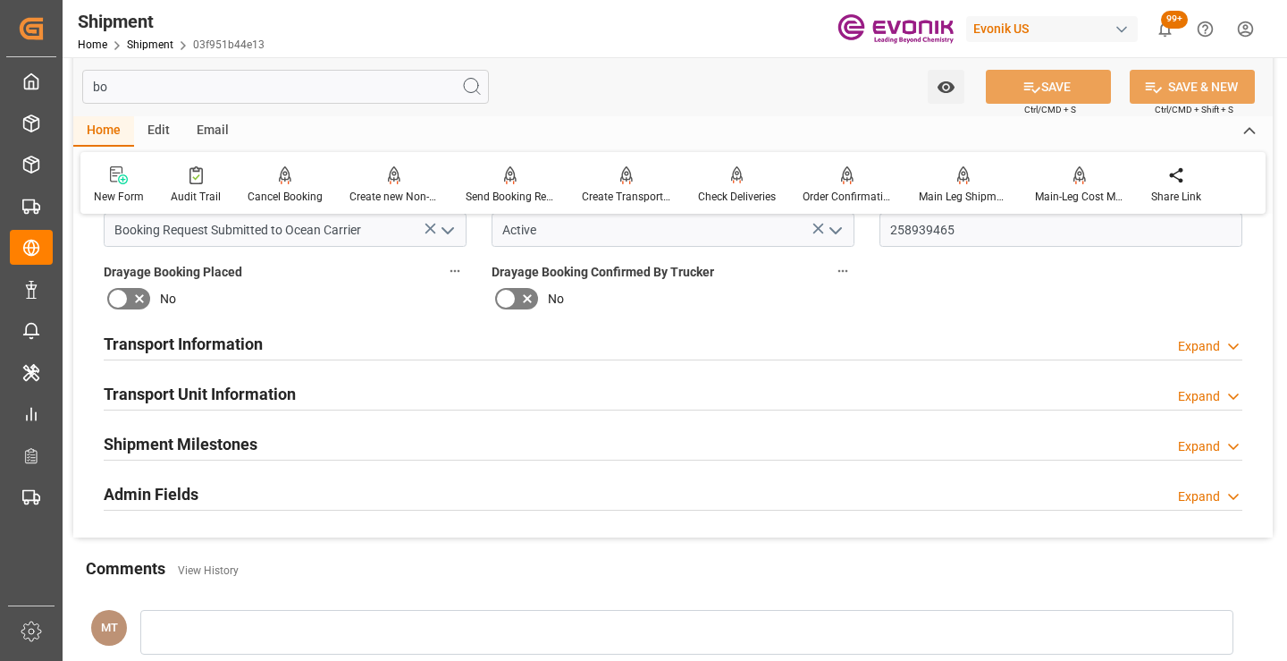
scroll to position [0, 0]
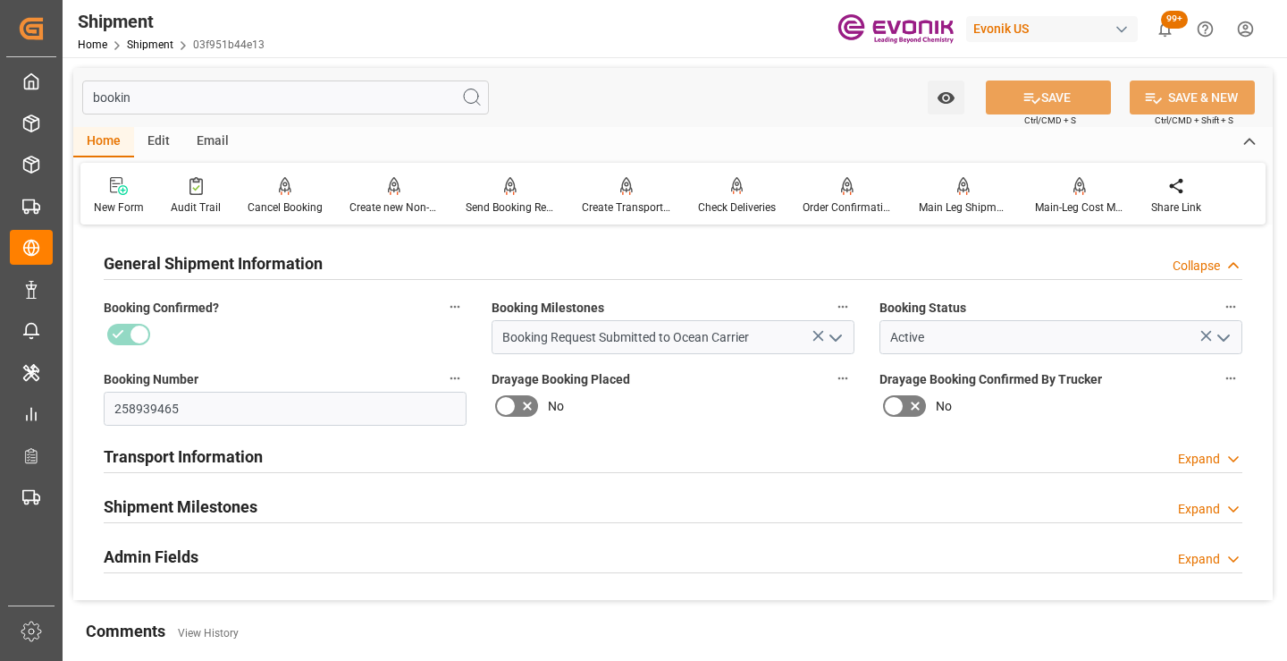
type input "bookin"
click at [218, 511] on h2 "Shipment Milestones" at bounding box center [181, 506] width 154 height 24
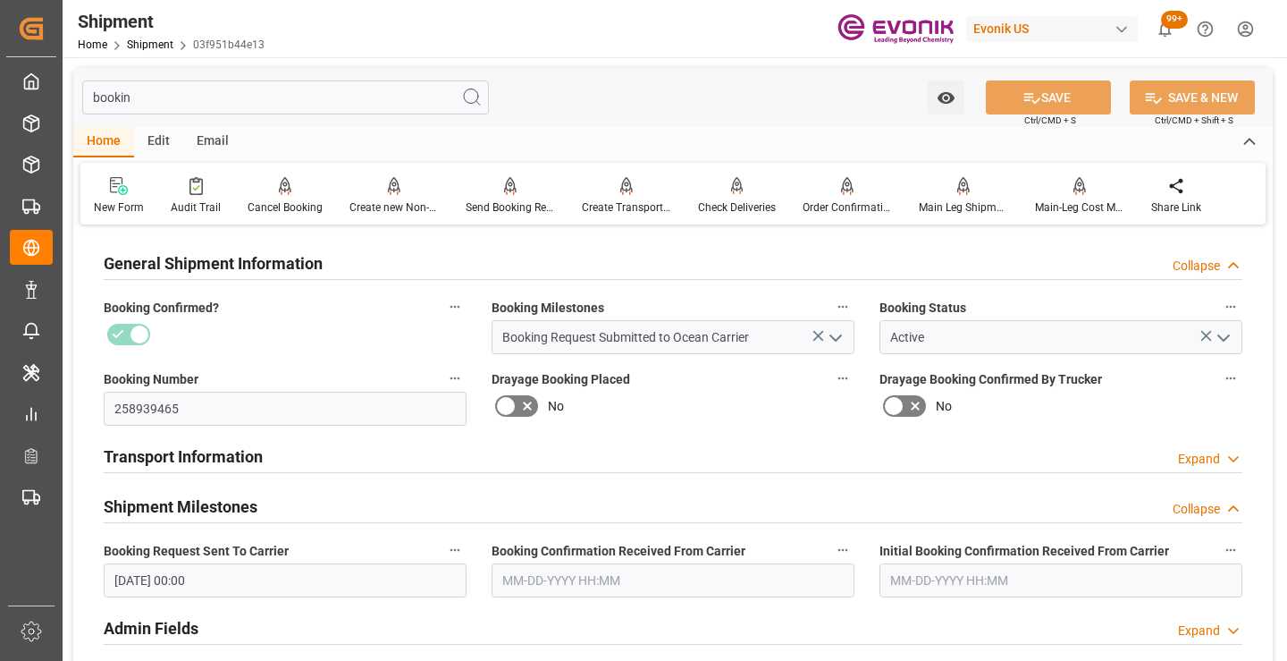
click at [599, 585] on input "text" at bounding box center [673, 580] width 363 height 34
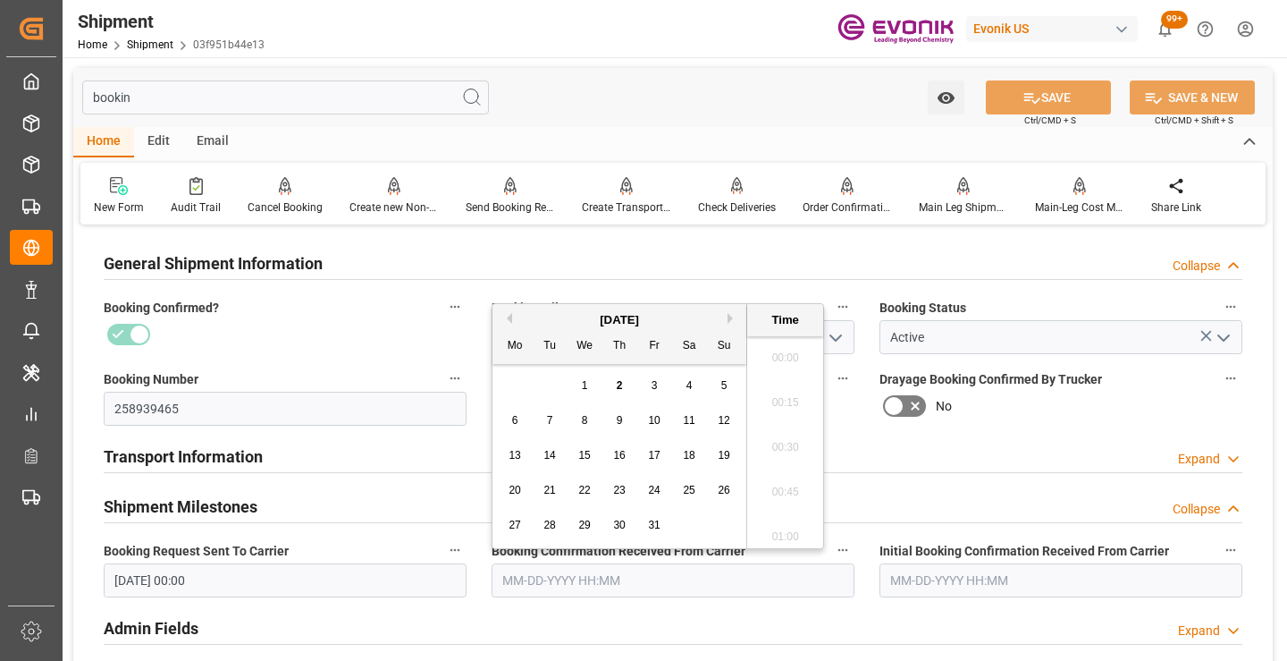
scroll to position [2822, 0]
click at [508, 316] on button "Previous Month" at bounding box center [506, 318] width 11 height 11
click at [652, 528] on span "29" at bounding box center [654, 524] width 12 height 13
type input "08-29-2025 00:00"
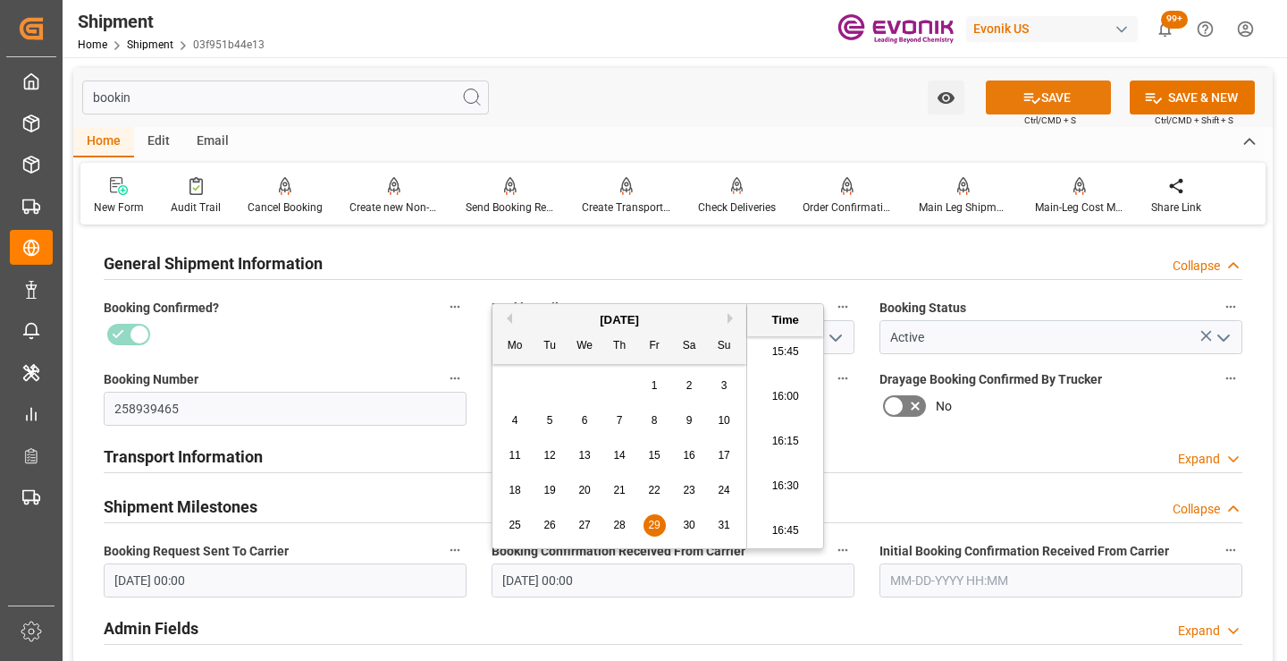
click at [992, 104] on button "SAVE" at bounding box center [1048, 97] width 125 height 34
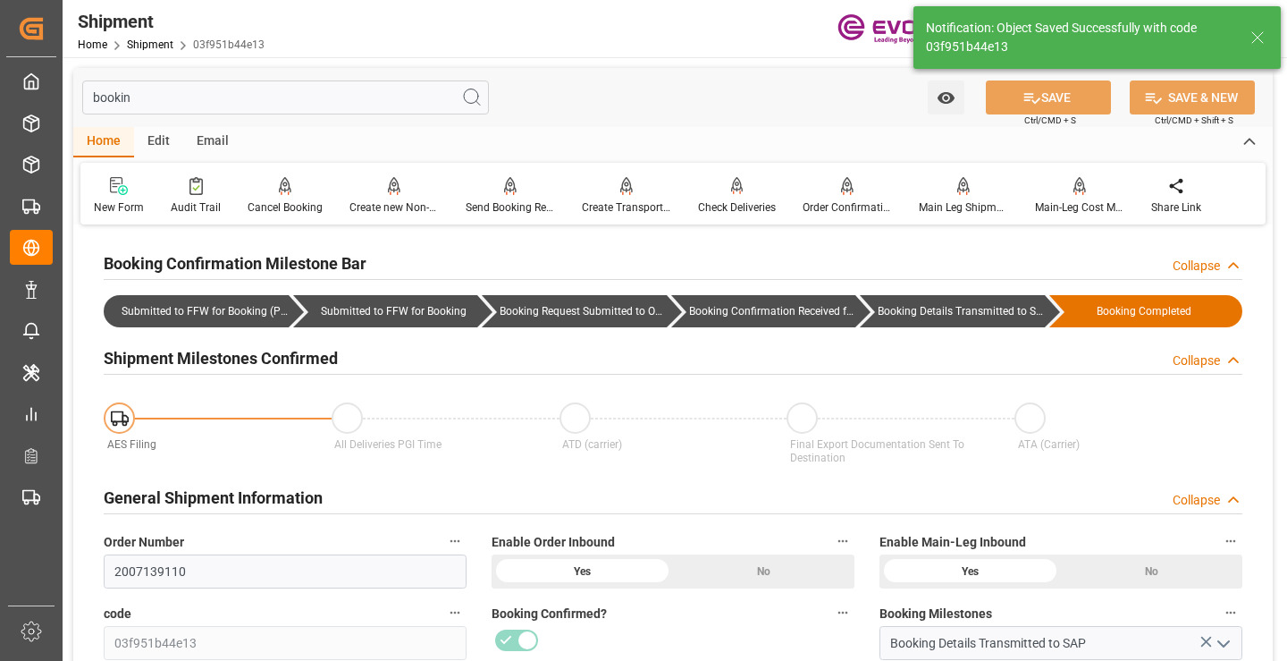
type input "Booking Details Transmitted to SAP"
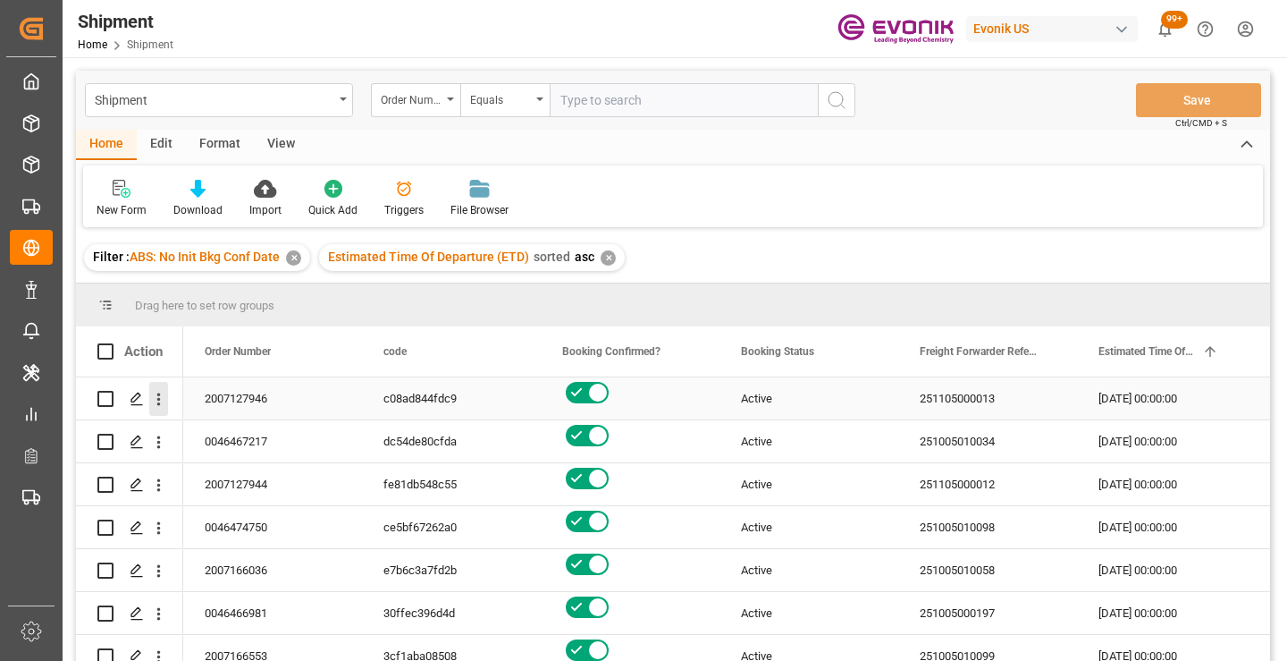
click at [156, 397] on icon "open menu" at bounding box center [158, 399] width 19 height 19
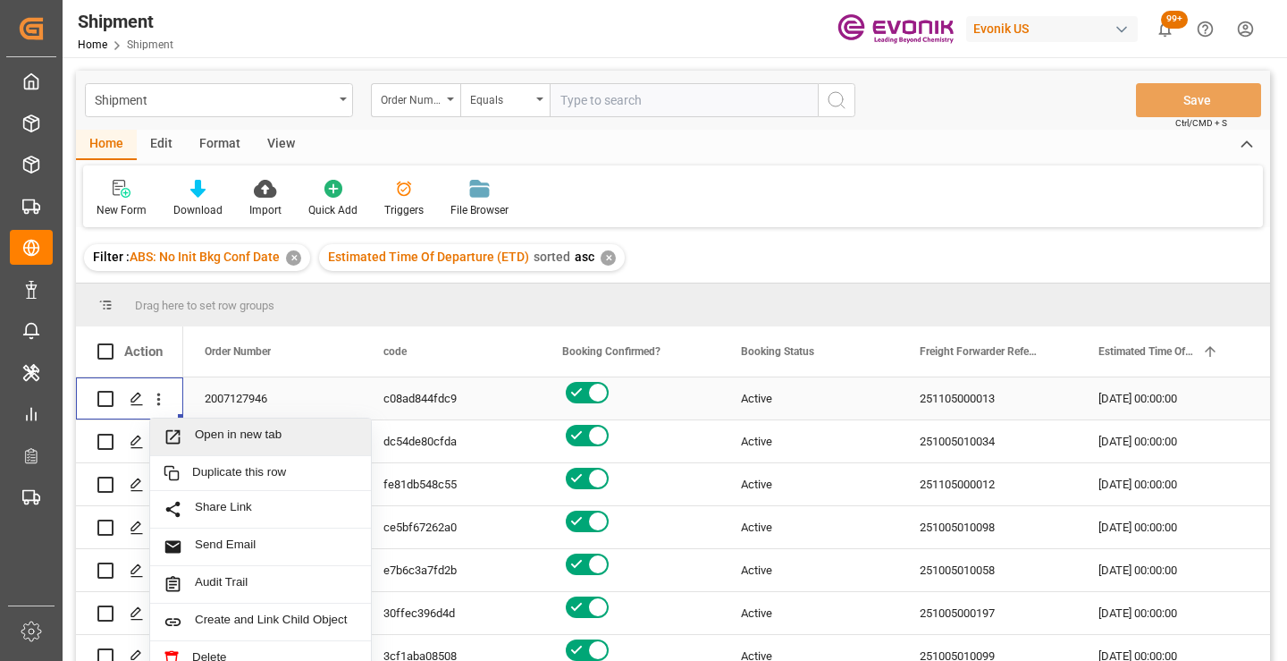
click at [235, 433] on span "Open in new tab" at bounding box center [276, 436] width 163 height 19
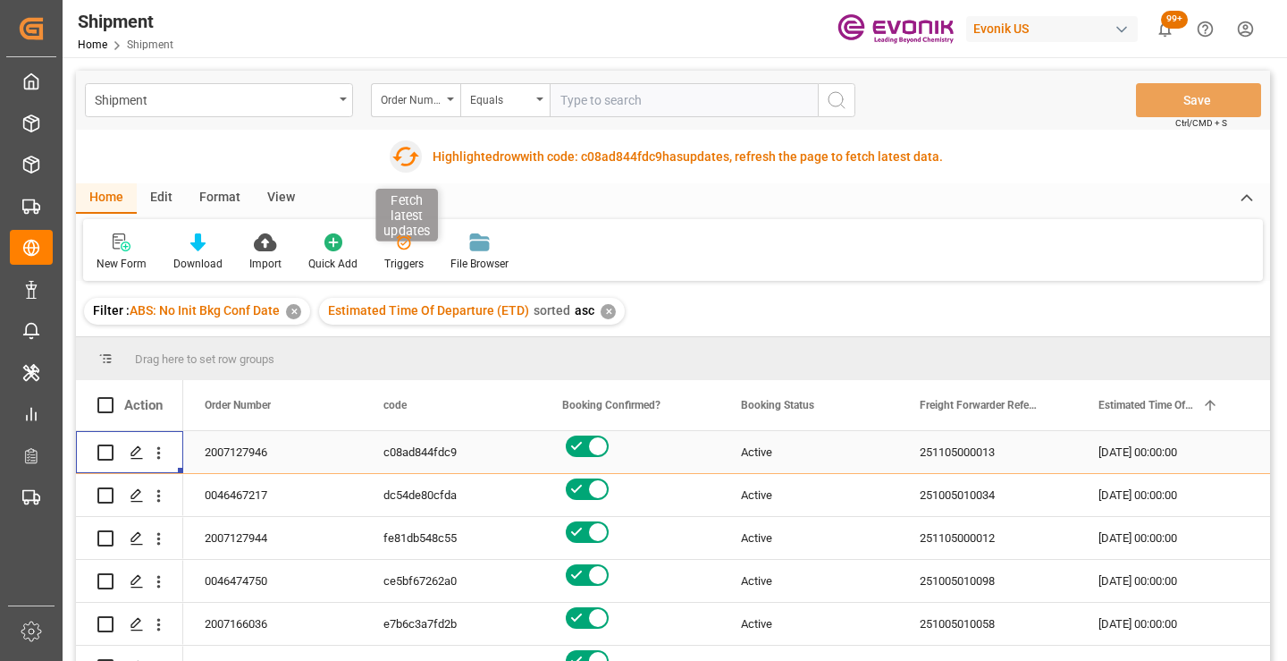
click at [401, 161] on icon "button" at bounding box center [405, 156] width 29 height 29
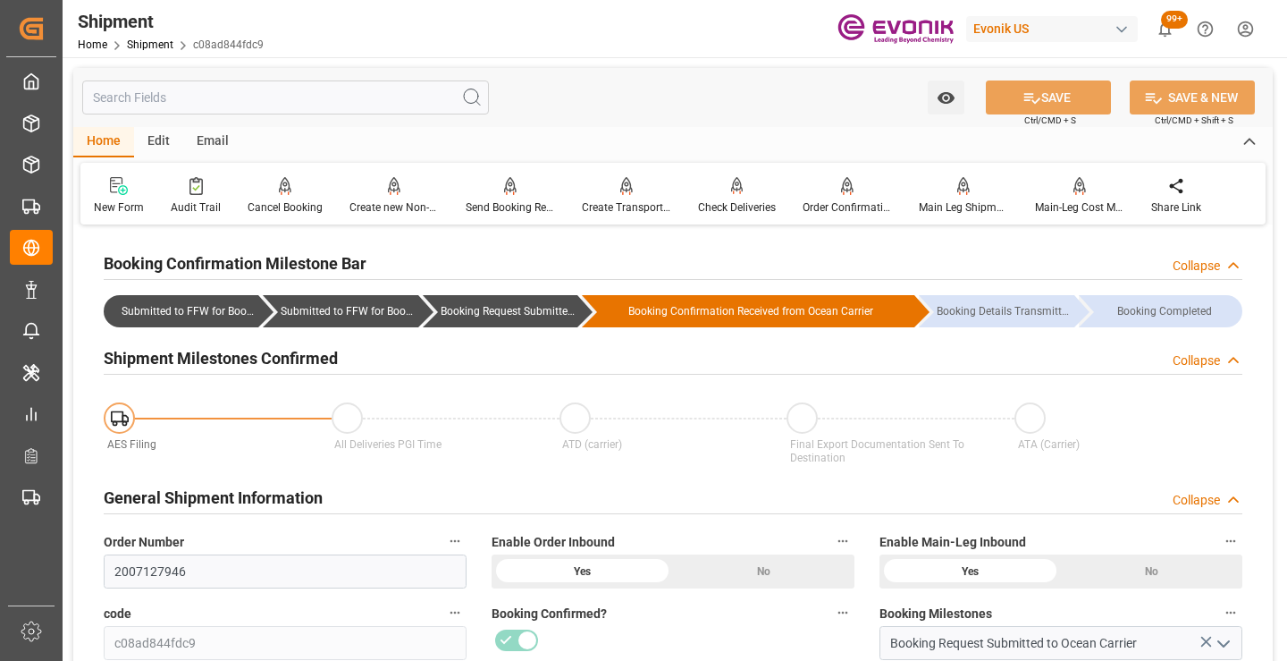
scroll to position [179, 0]
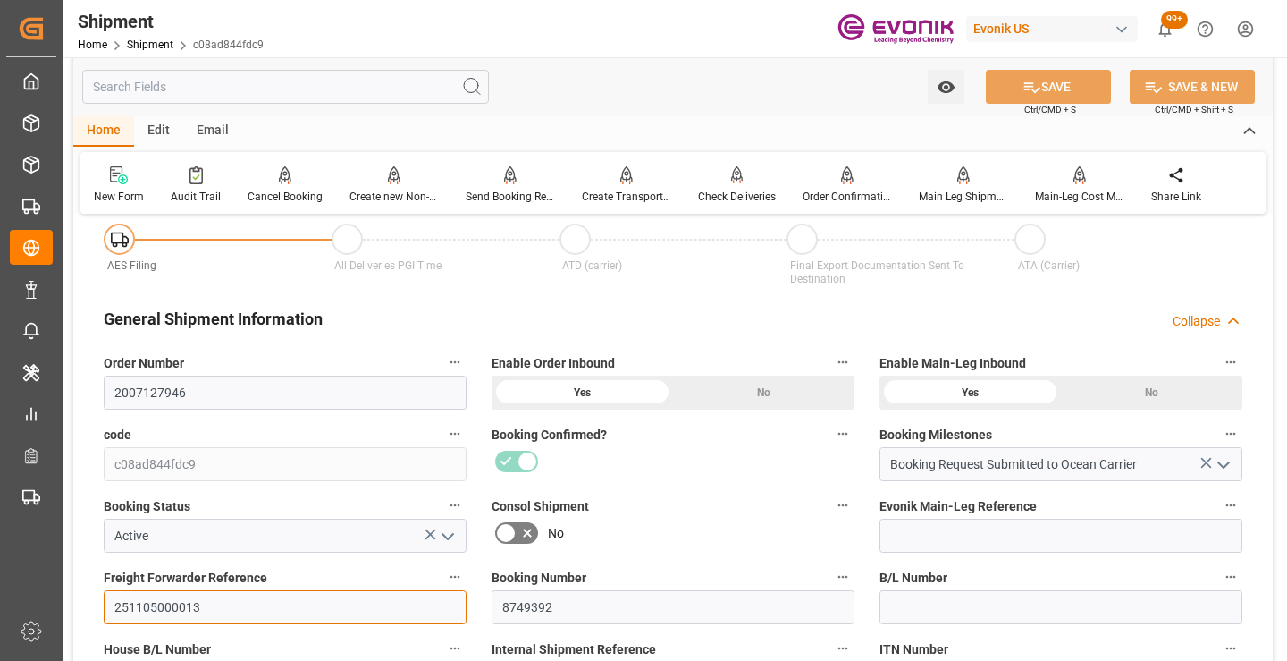
click at [176, 602] on input "251105000013" at bounding box center [285, 607] width 363 height 34
click at [328, 84] on input "text" at bounding box center [285, 87] width 407 height 34
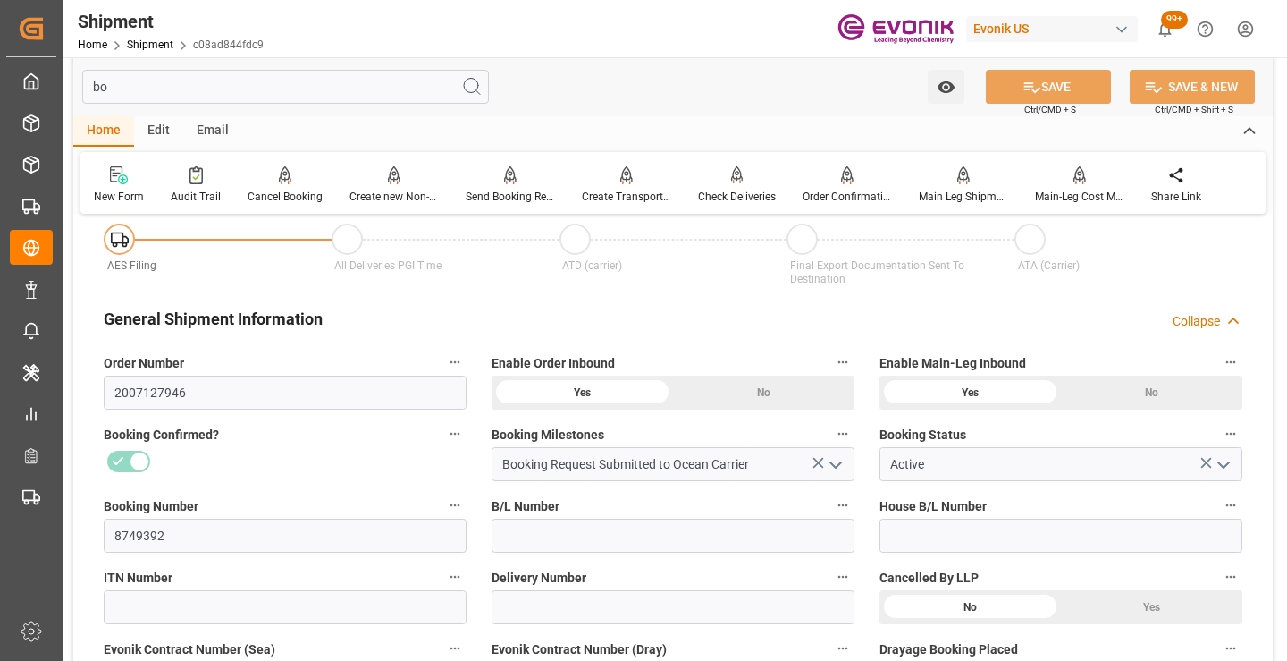
scroll to position [0, 0]
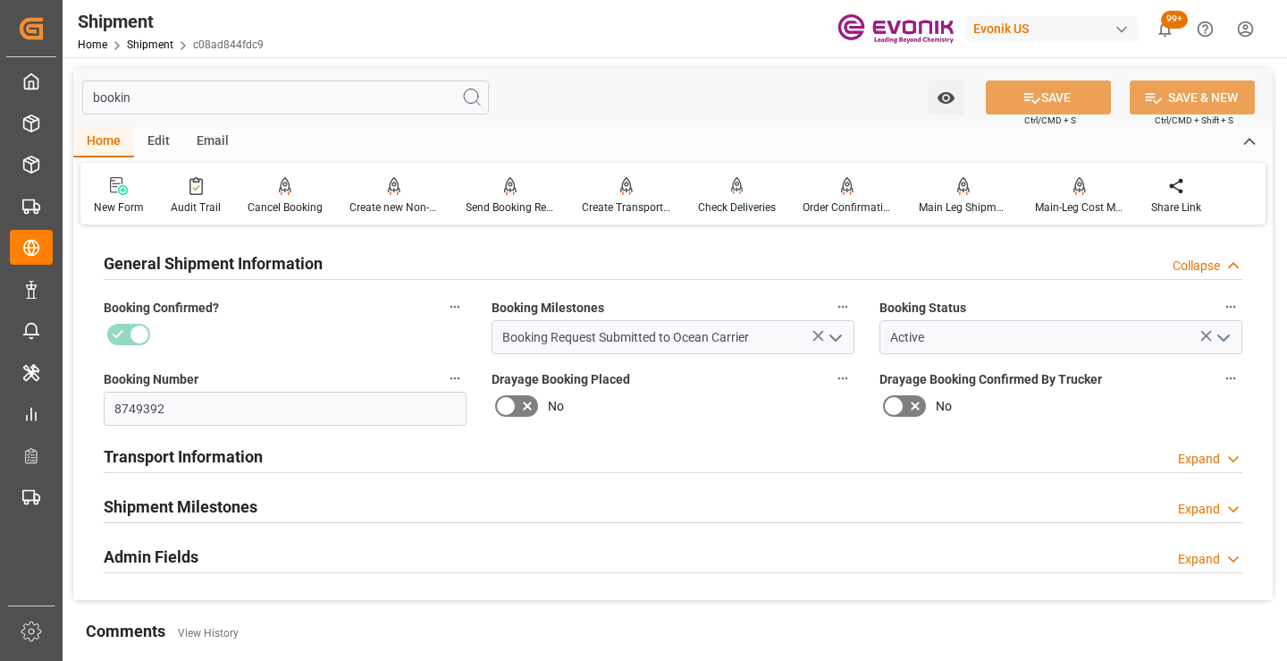
type input "bookin"
click at [280, 498] on div "Shipment Milestones Expand" at bounding box center [673, 505] width 1139 height 34
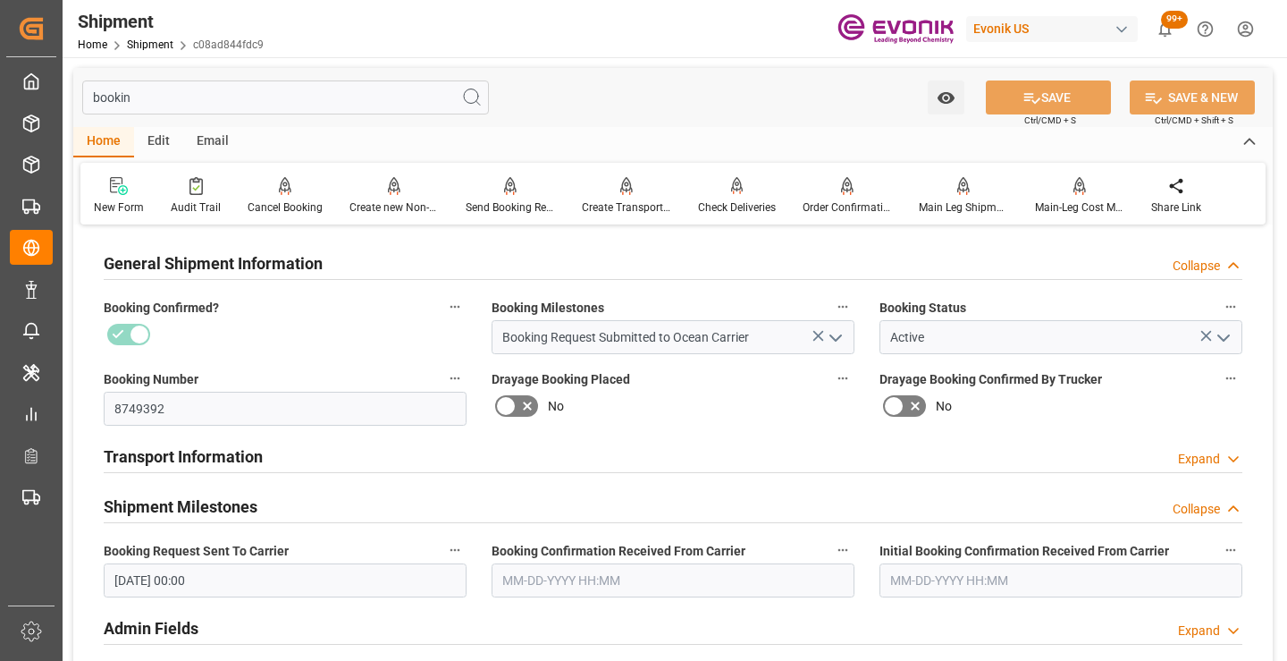
click at [623, 587] on input "text" at bounding box center [673, 580] width 363 height 34
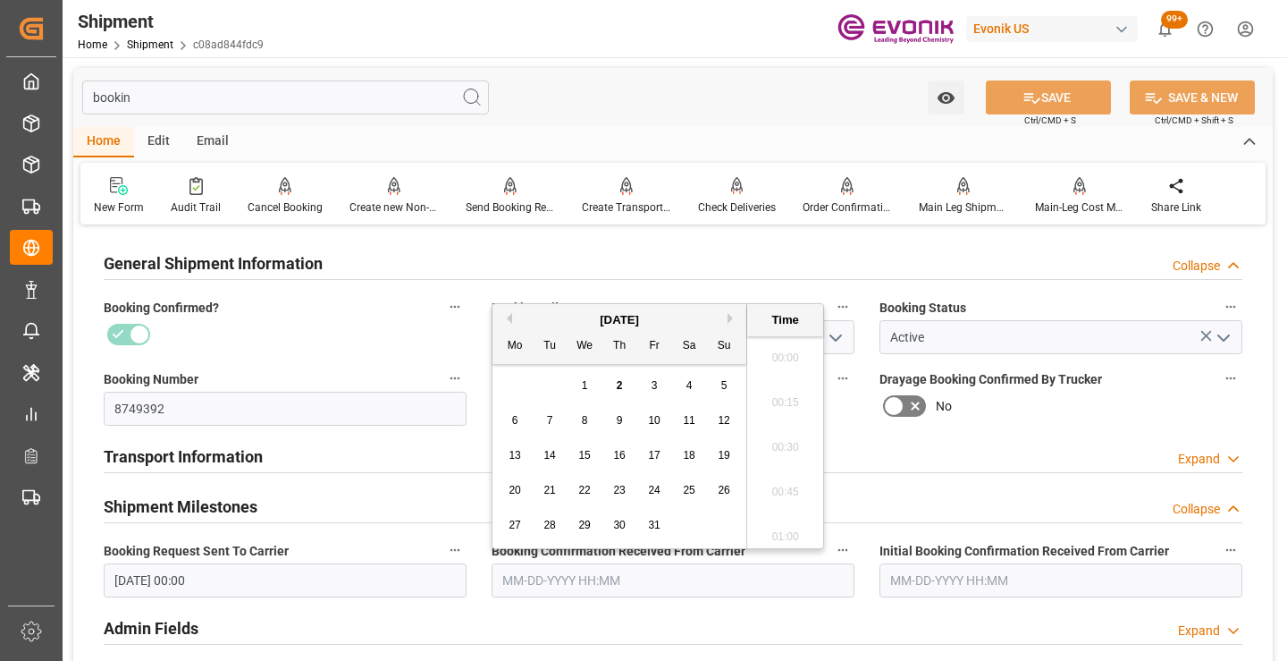
scroll to position [2822, 0]
click at [585, 454] on span "15" at bounding box center [584, 455] width 12 height 13
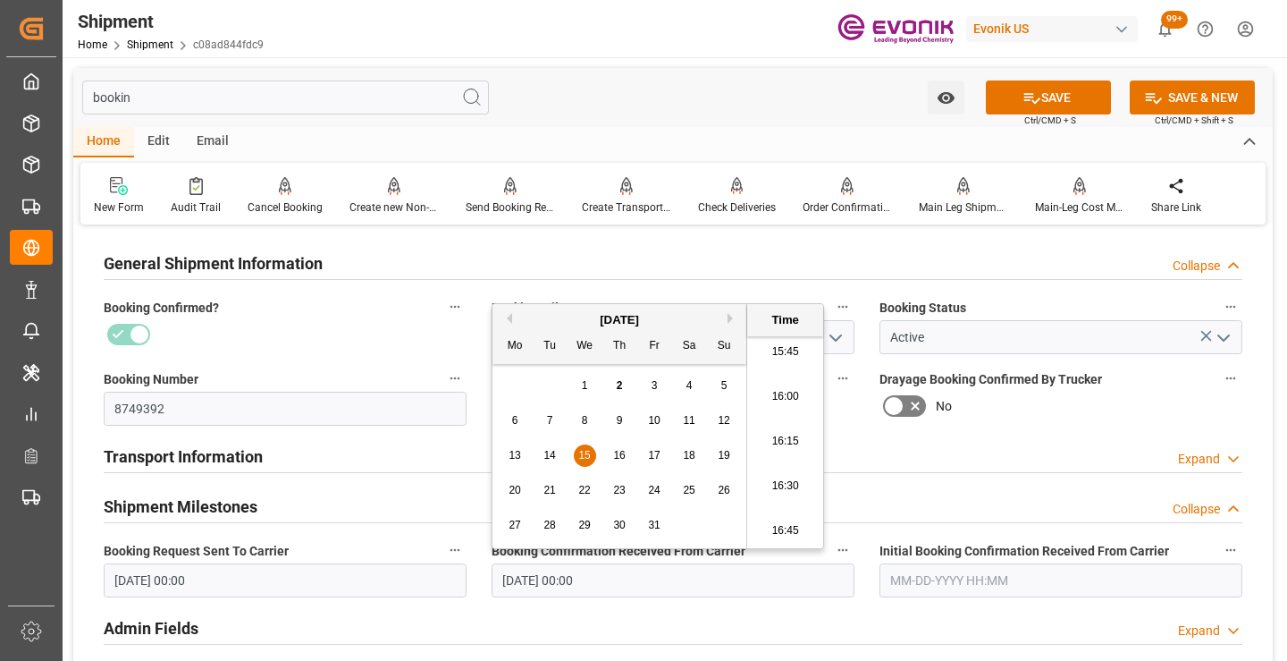
click at [511, 322] on button "Previous Month" at bounding box center [506, 318] width 11 height 11
click at [515, 448] on div "15" at bounding box center [515, 455] width 22 height 21
type input "09-15-2025 00:00"
click at [1034, 97] on icon at bounding box center [1032, 97] width 19 height 19
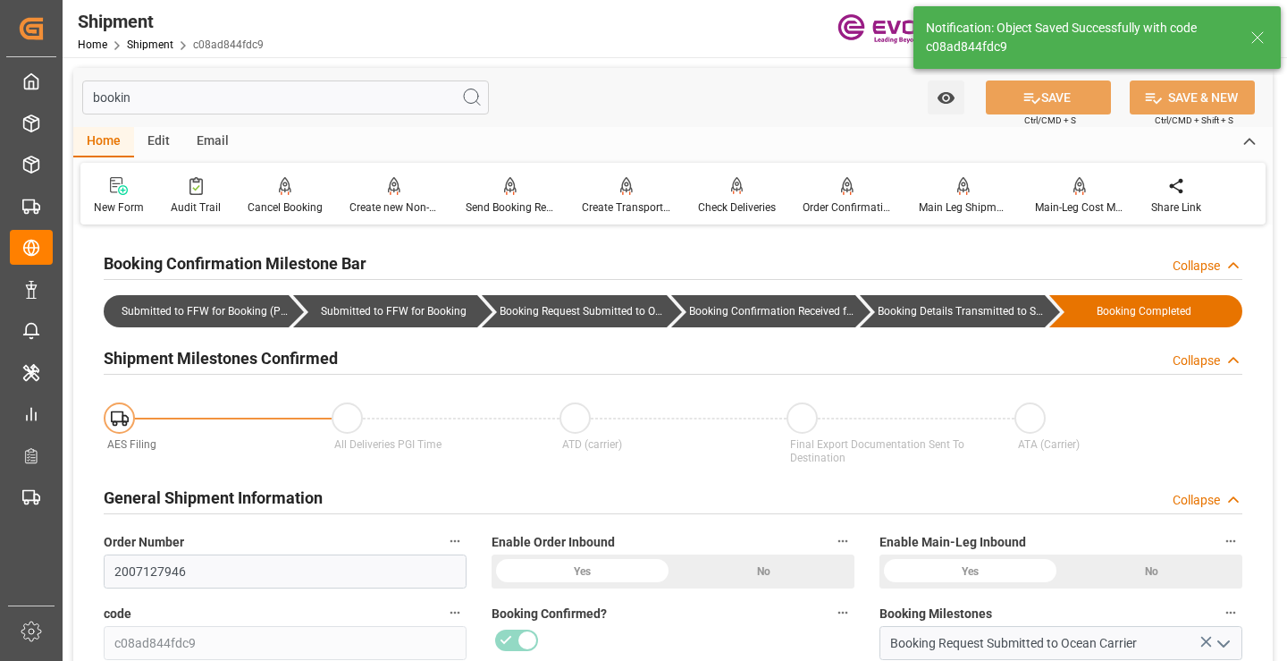
type input "Booking Details Transmitted to SAP"
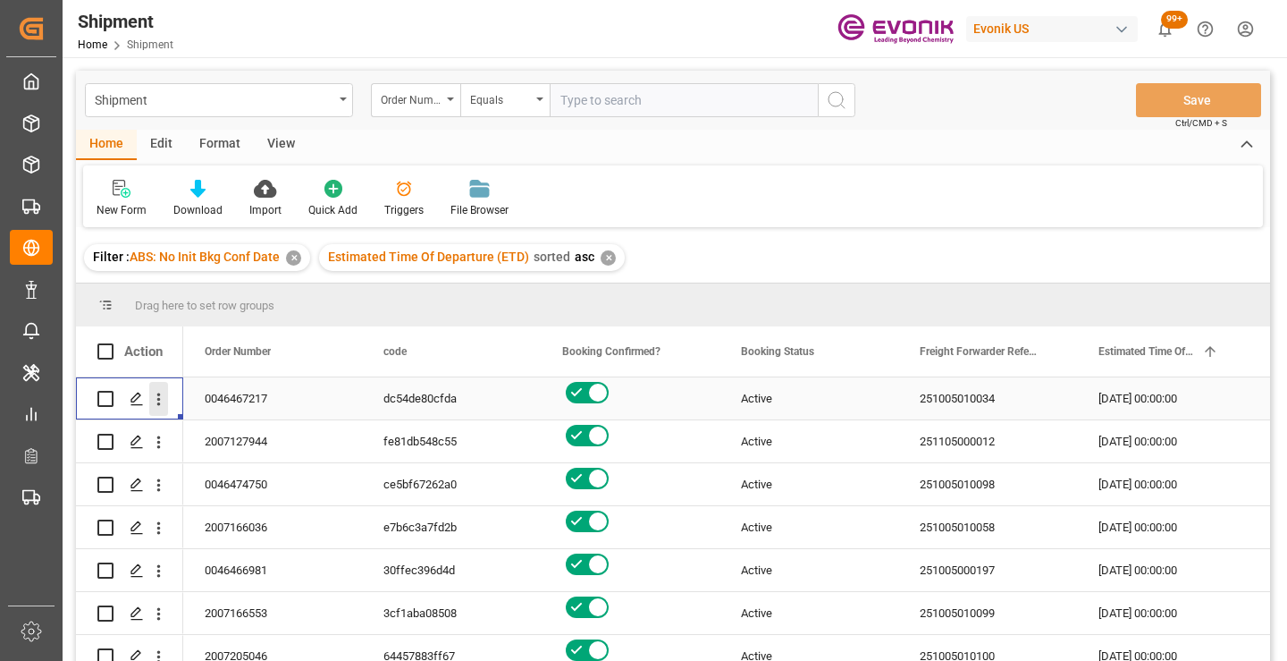
click at [159, 403] on icon "open menu" at bounding box center [159, 399] width 4 height 13
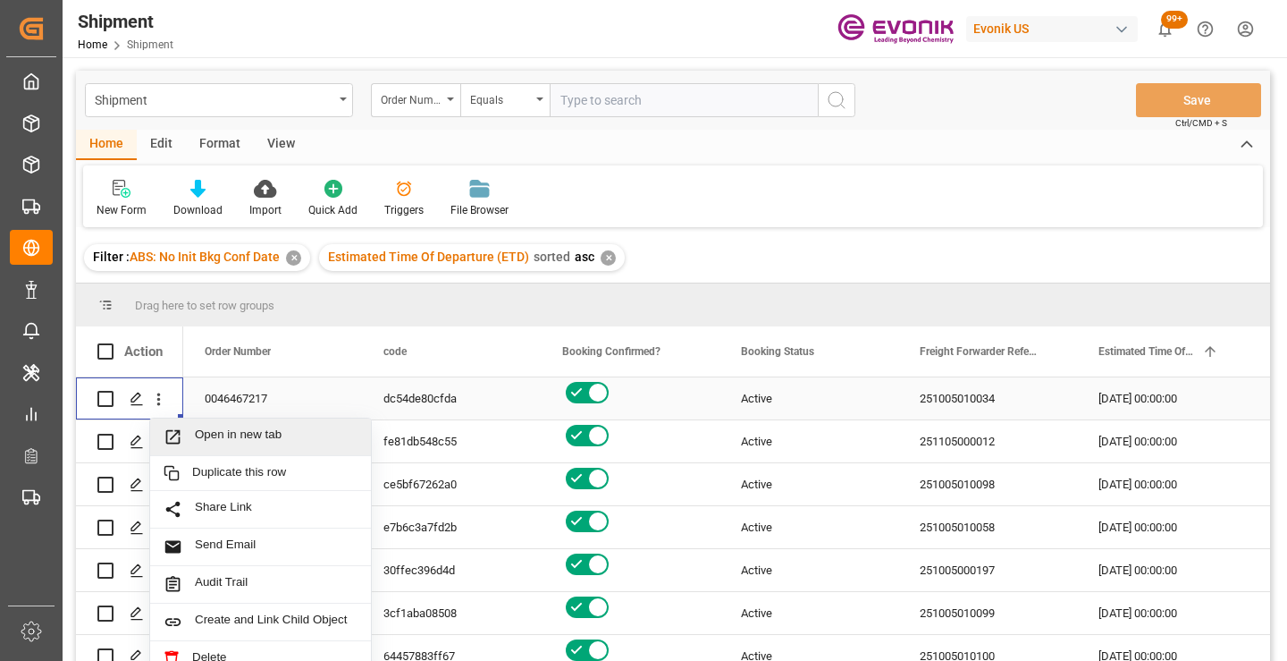
click at [234, 436] on span "Open in new tab" at bounding box center [276, 436] width 163 height 19
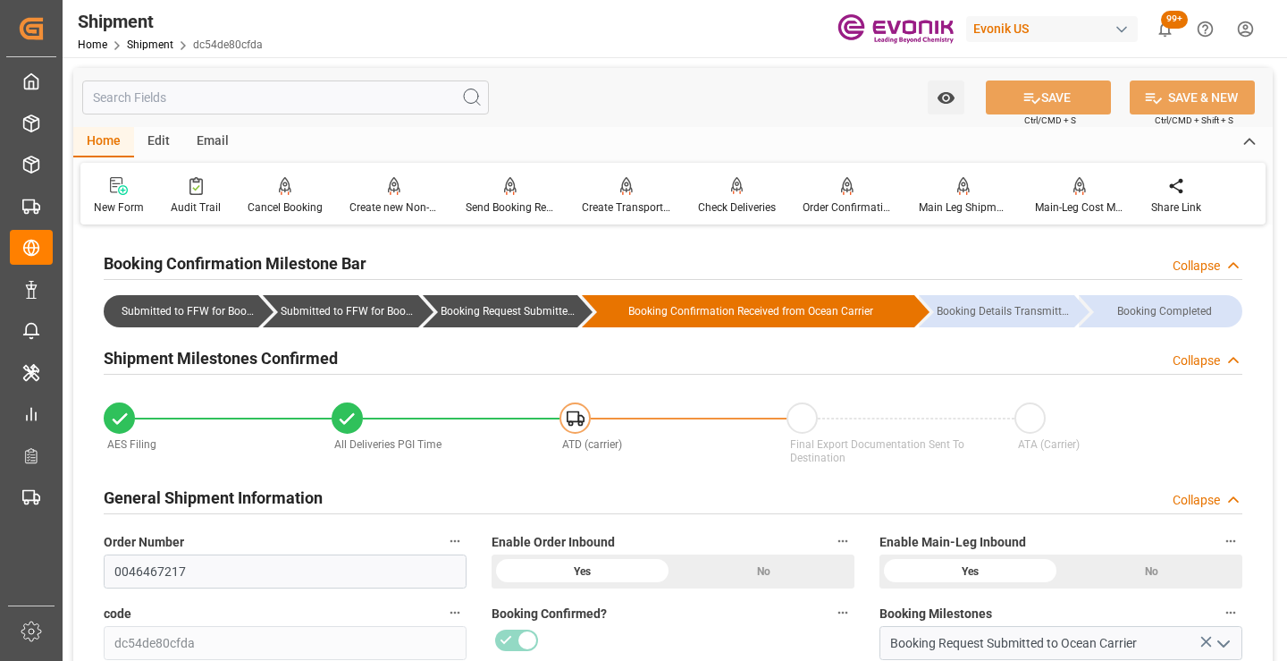
scroll to position [179, 0]
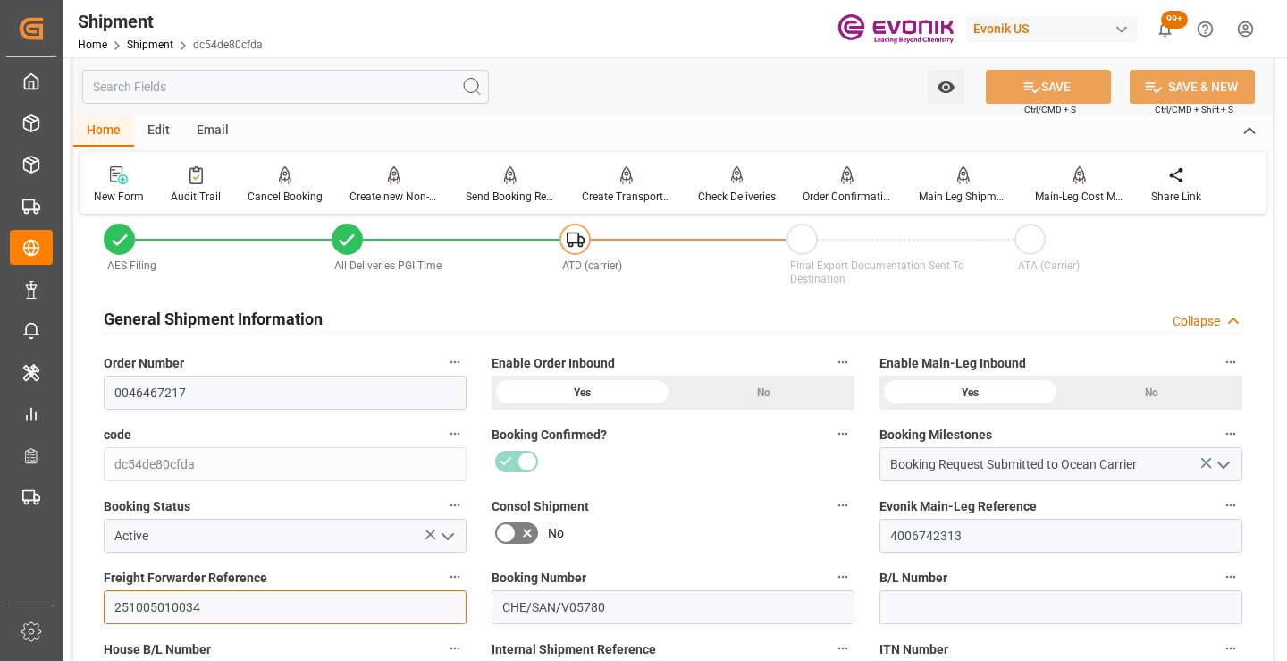
click at [152, 610] on input "251005010034" at bounding box center [285, 607] width 363 height 34
click at [323, 88] on input "text" at bounding box center [285, 87] width 407 height 34
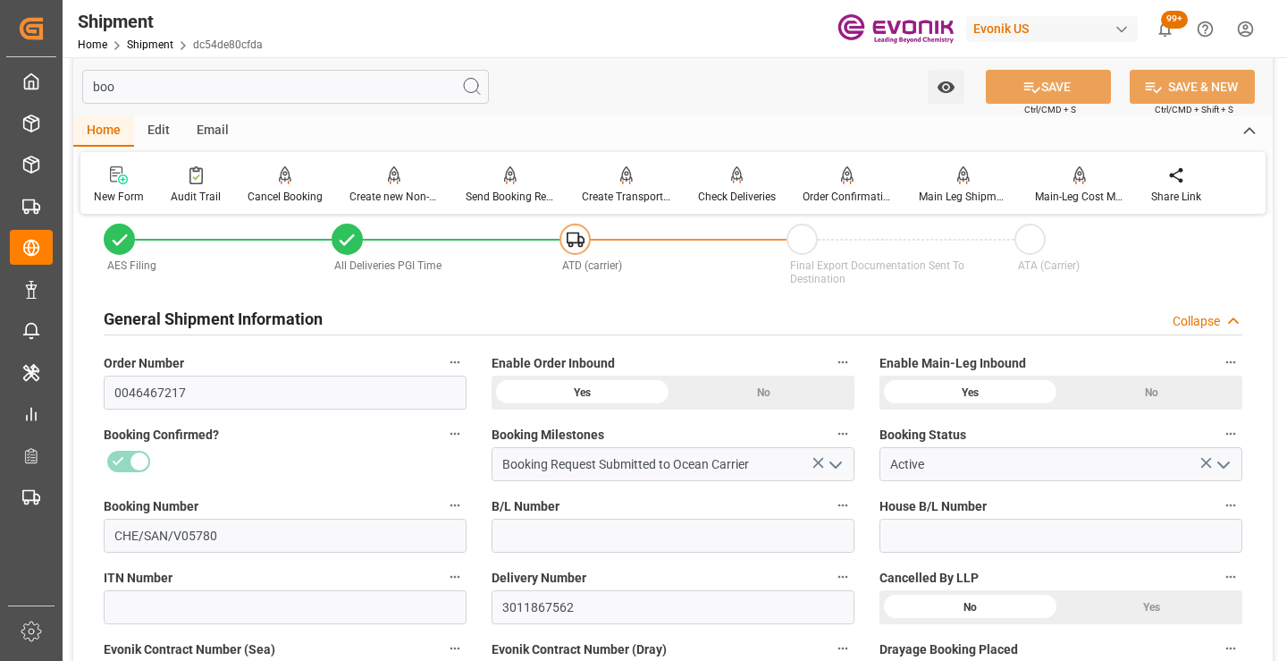
scroll to position [0, 0]
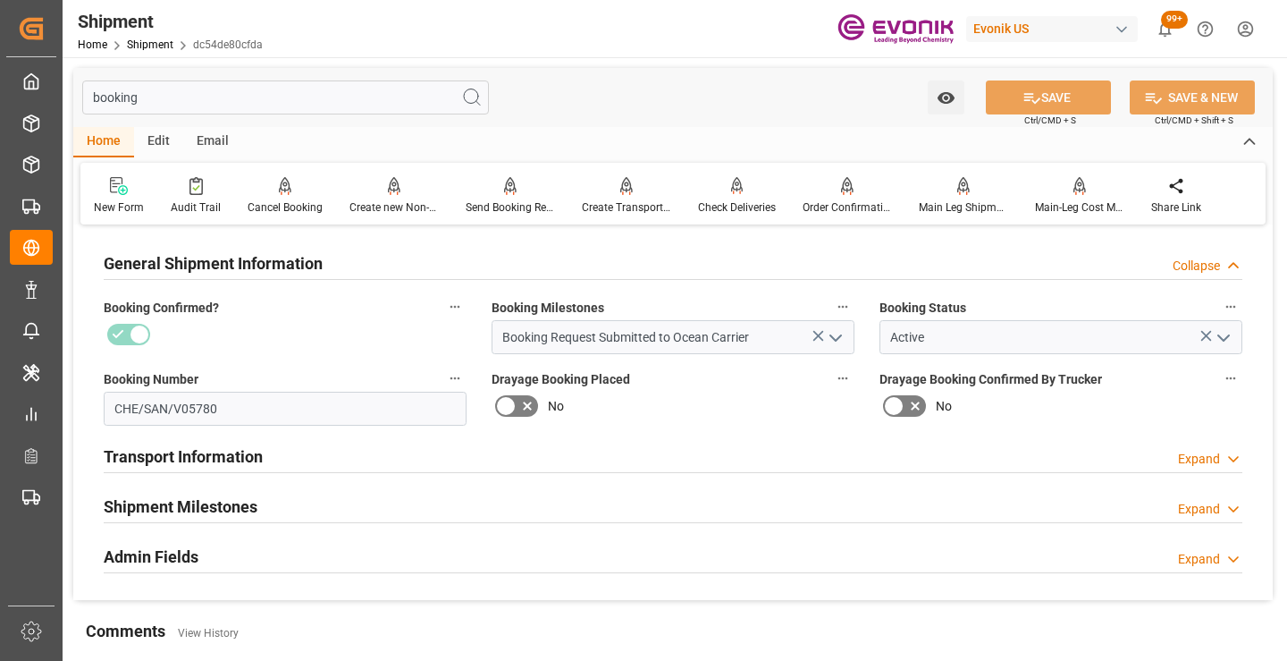
type input "booking"
click at [317, 505] on div "Shipment Milestones Expand" at bounding box center [673, 505] width 1139 height 34
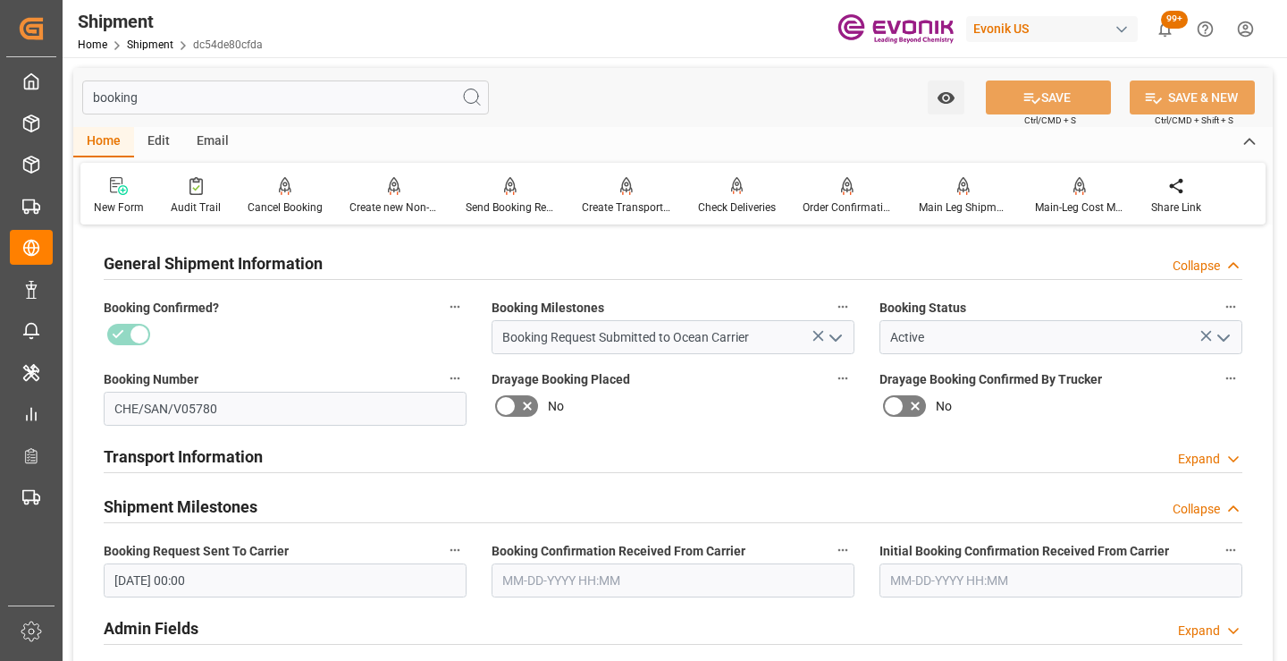
click at [575, 567] on input "text" at bounding box center [673, 580] width 363 height 34
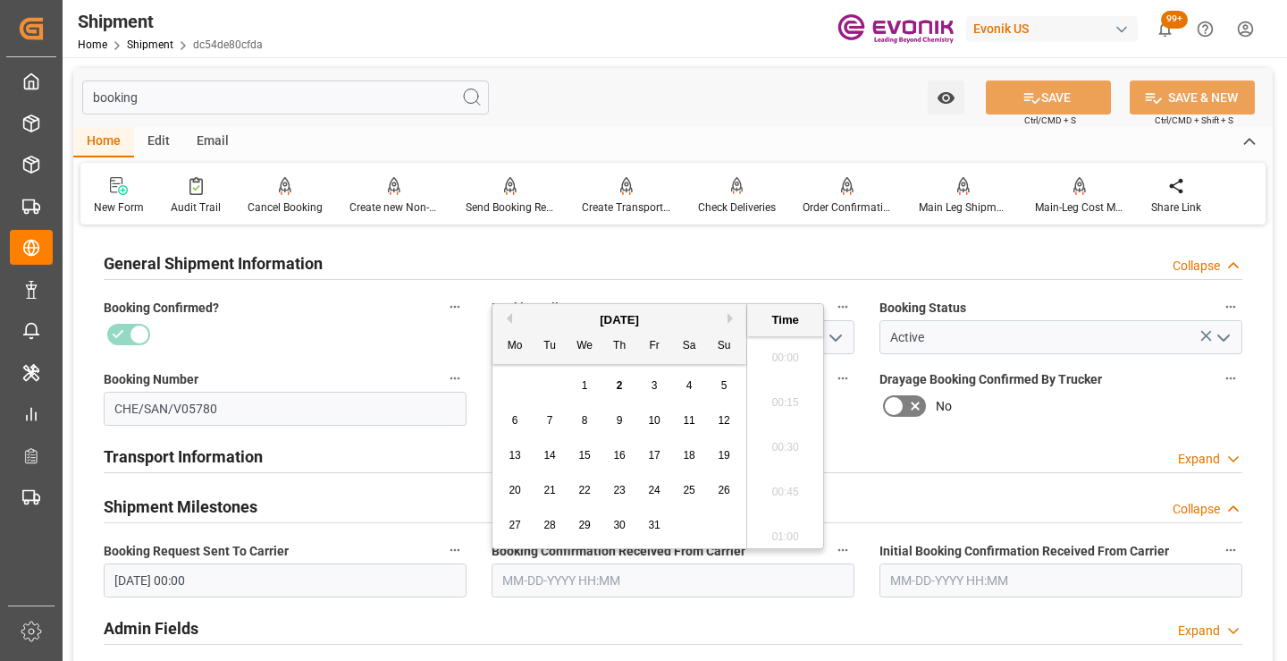
scroll to position [2822, 0]
click at [510, 321] on button "Previous Month" at bounding box center [506, 318] width 11 height 11
drag, startPoint x: 517, startPoint y: 490, endPoint x: 565, endPoint y: 478, distance: 49.6
click at [517, 490] on span "22" at bounding box center [515, 490] width 12 height 13
type input "09-22-2025 00:00"
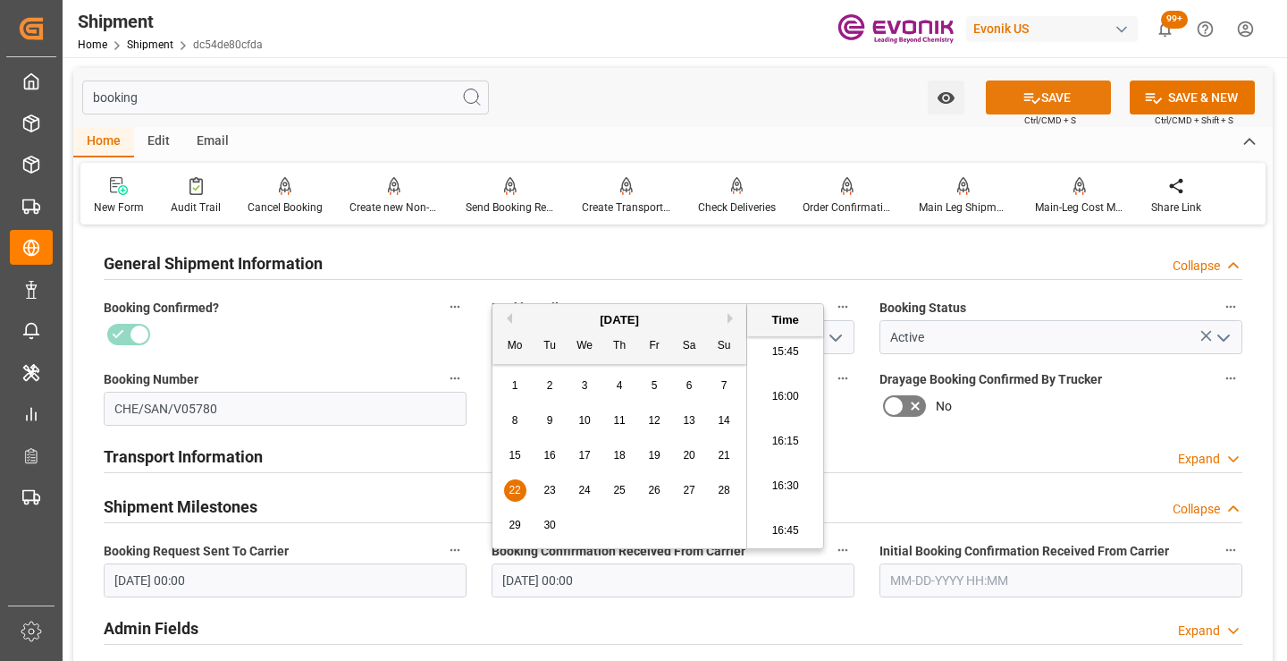
click at [1035, 105] on icon at bounding box center [1032, 97] width 19 height 19
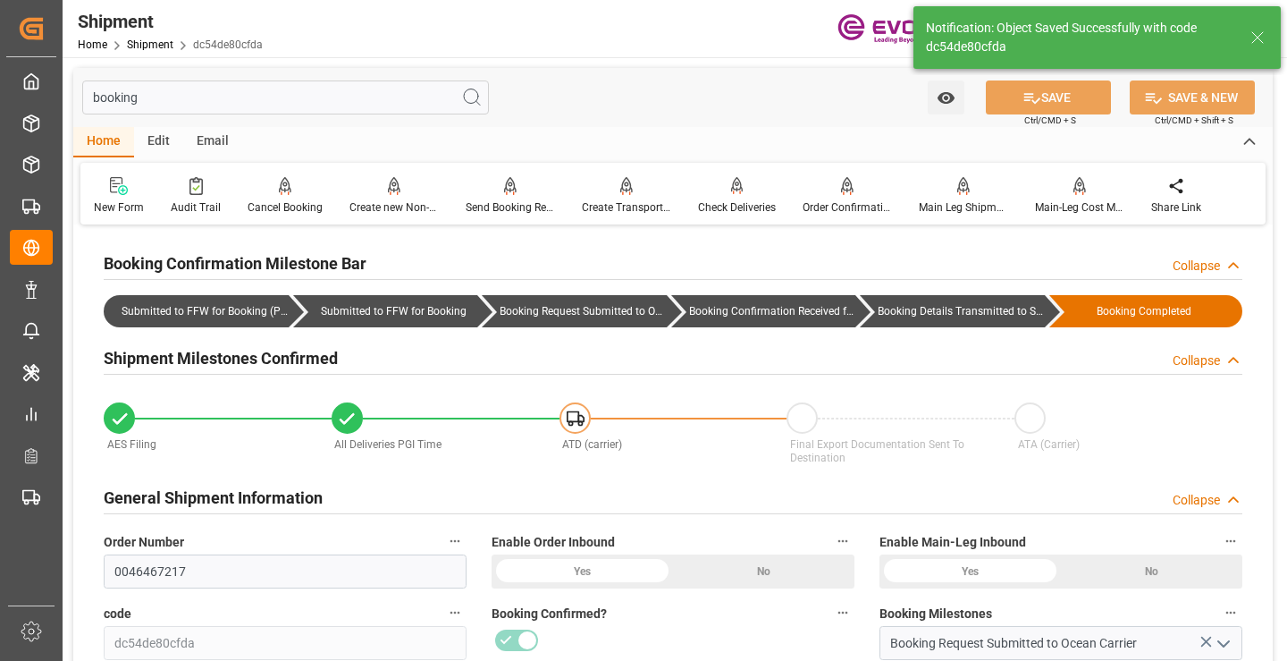
type input "Booking Details Transmitted to SAP"
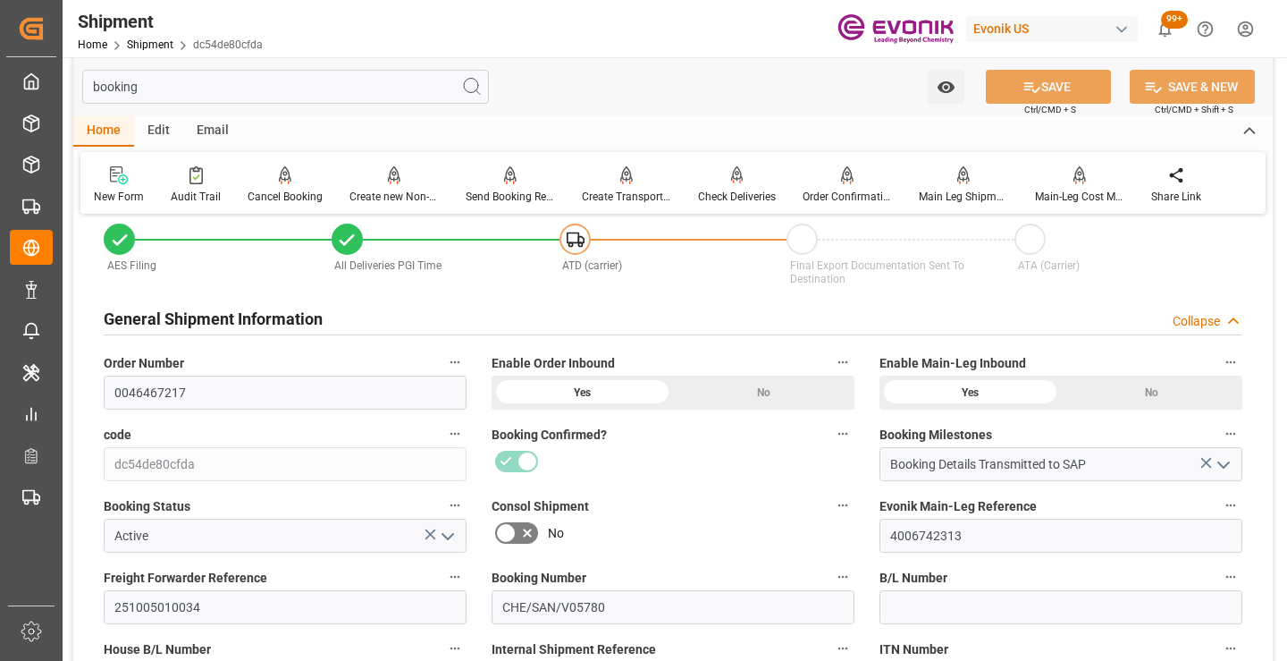
scroll to position [268, 0]
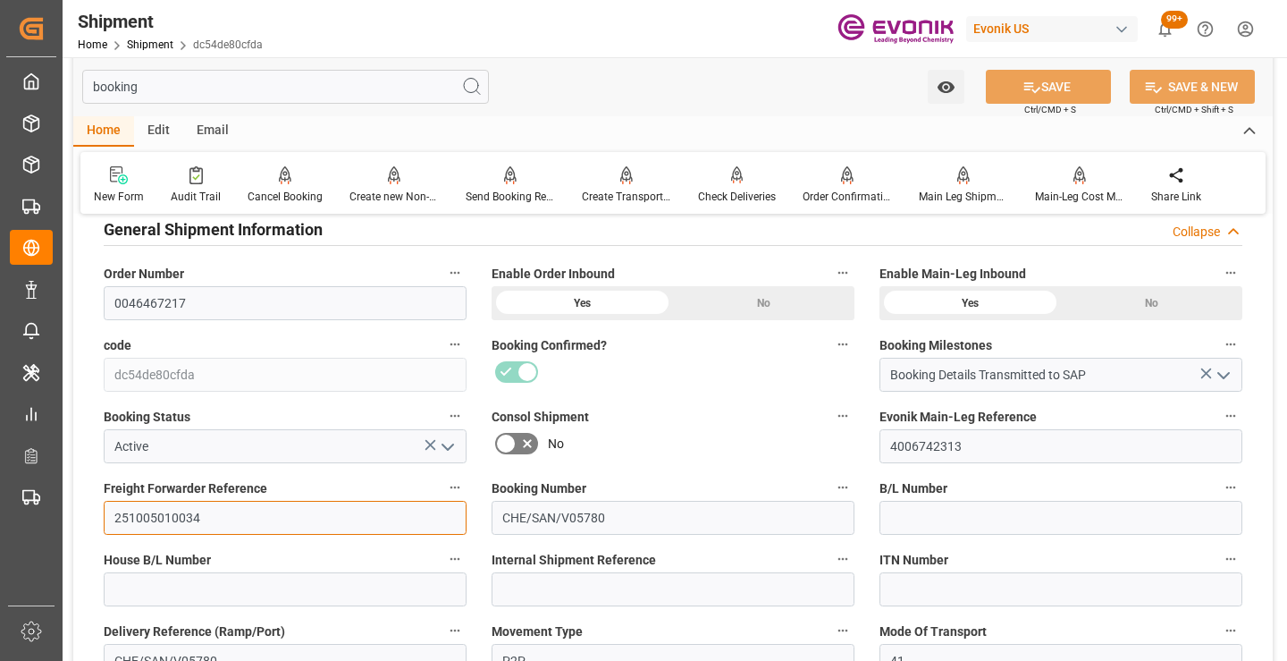
click at [155, 518] on input "251005010034" at bounding box center [285, 518] width 363 height 34
click at [303, 80] on input "booking" at bounding box center [285, 87] width 407 height 34
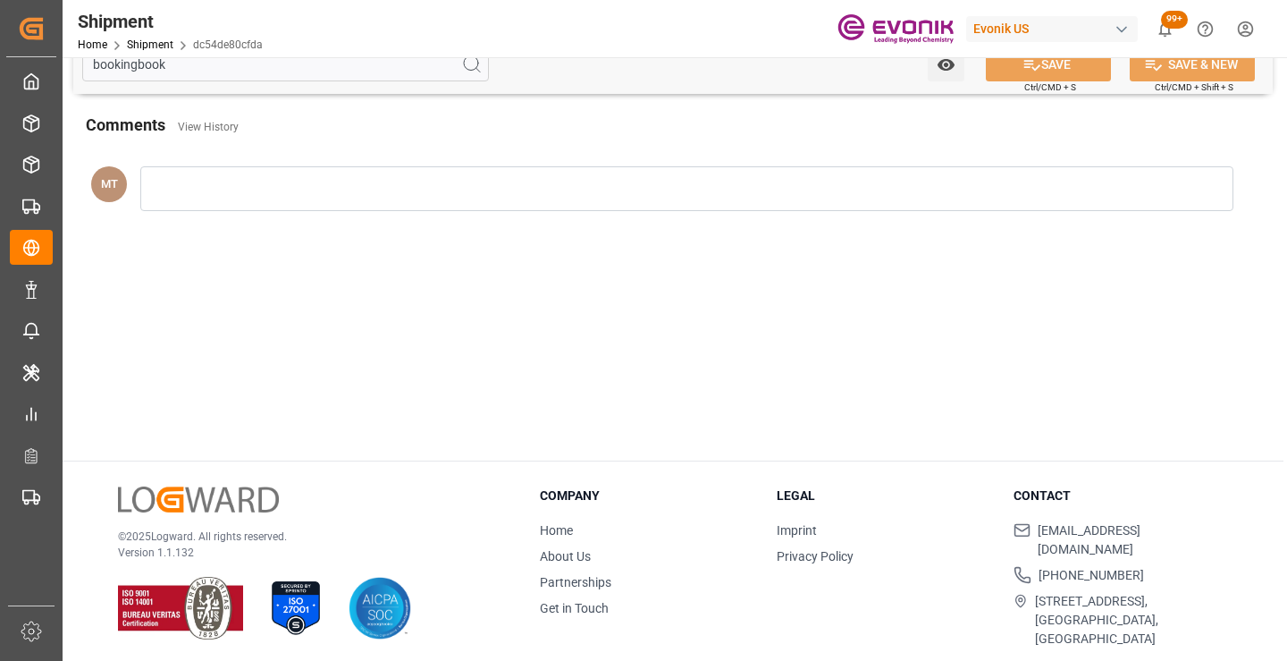
scroll to position [12, 0]
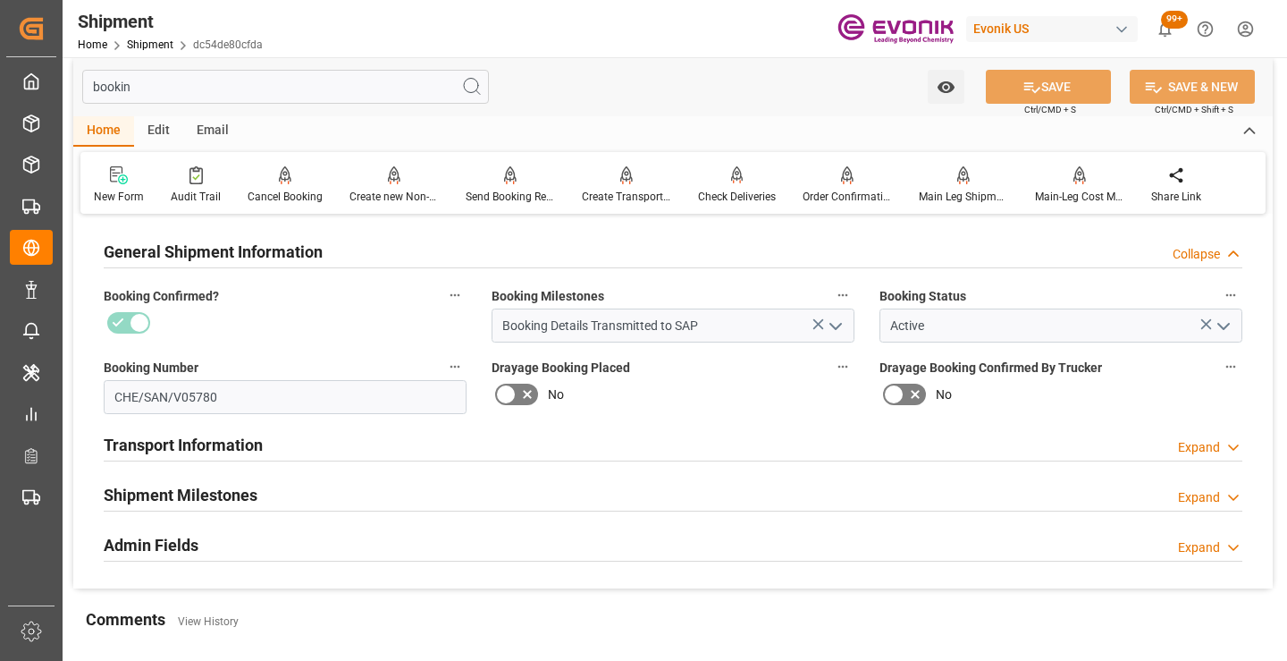
type input "bookin"
click at [188, 484] on h2 "Shipment Milestones" at bounding box center [181, 495] width 154 height 24
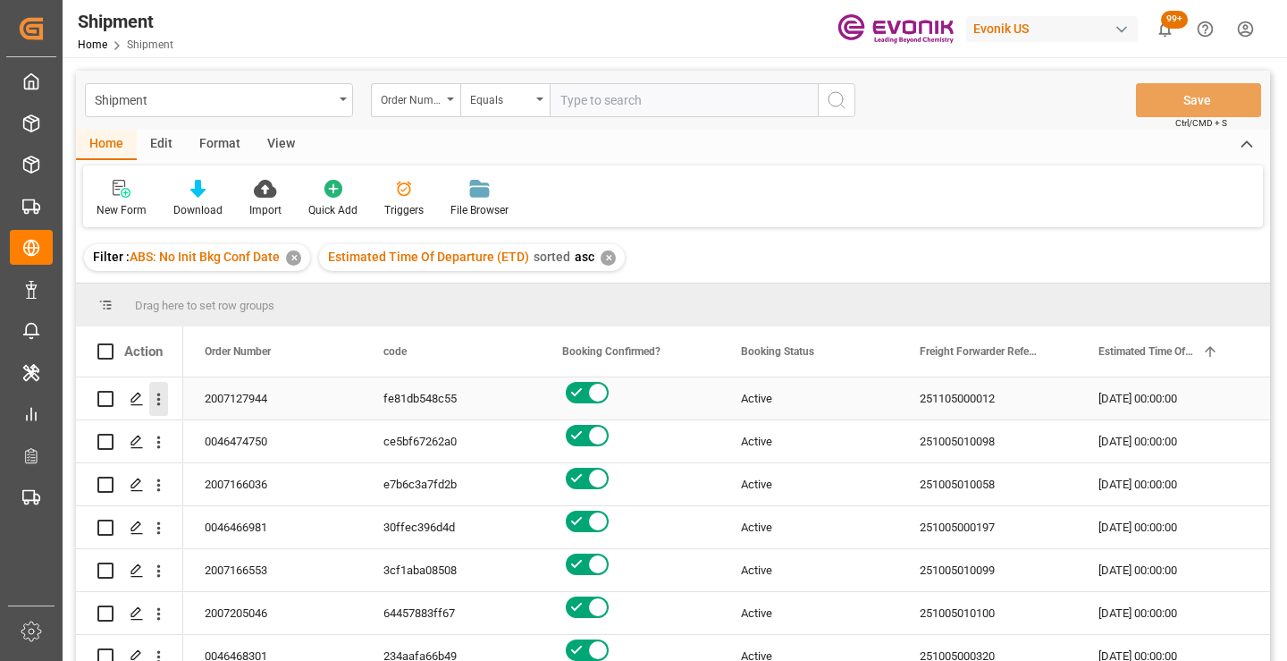
click at [161, 400] on icon "open menu" at bounding box center [158, 399] width 19 height 19
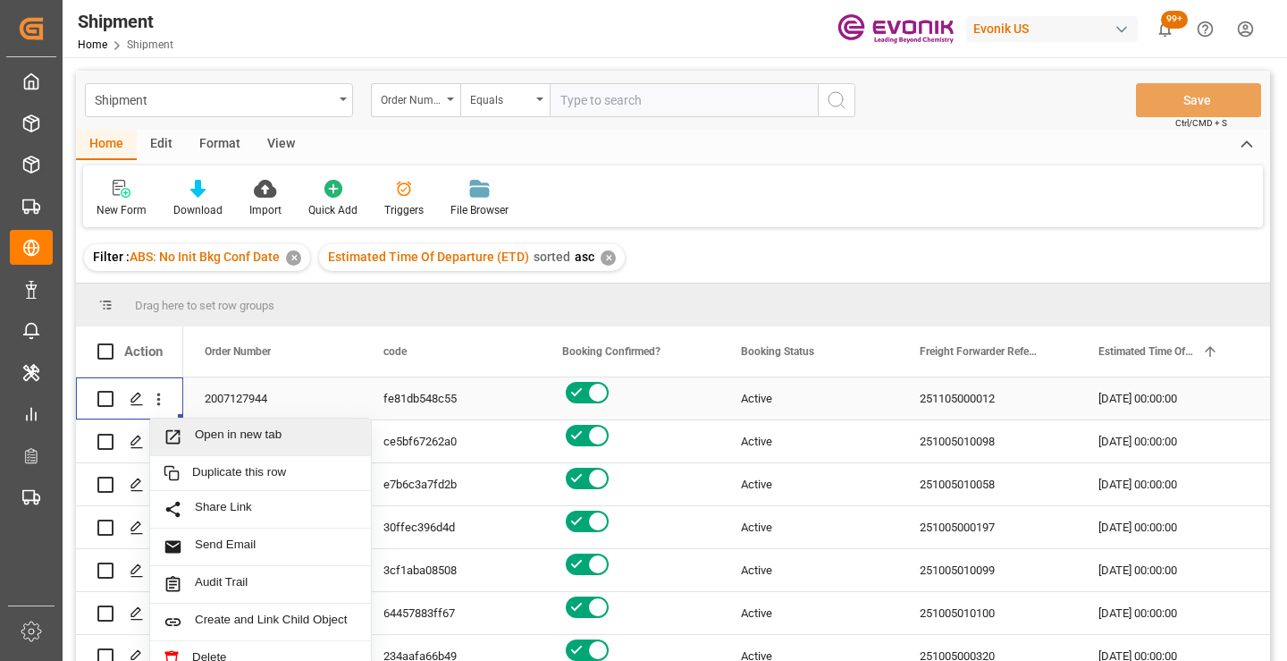
click at [241, 442] on span "Open in new tab" at bounding box center [276, 436] width 163 height 19
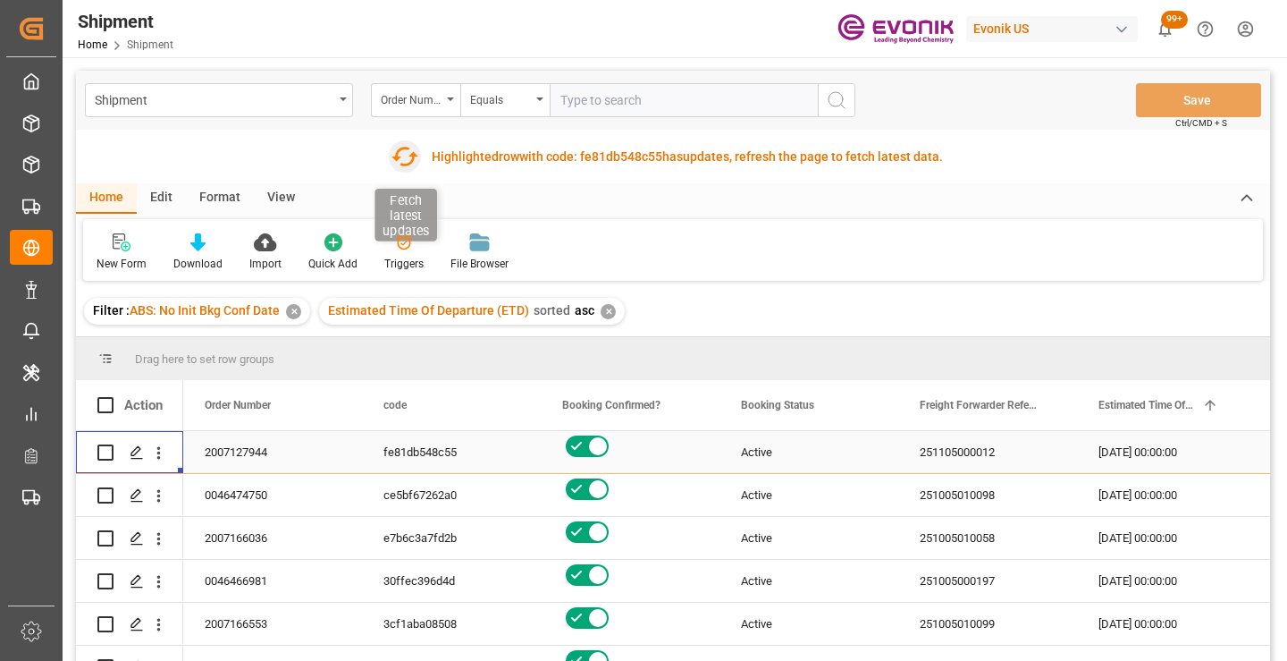
click at [402, 156] on icon "button" at bounding box center [405, 156] width 29 height 29
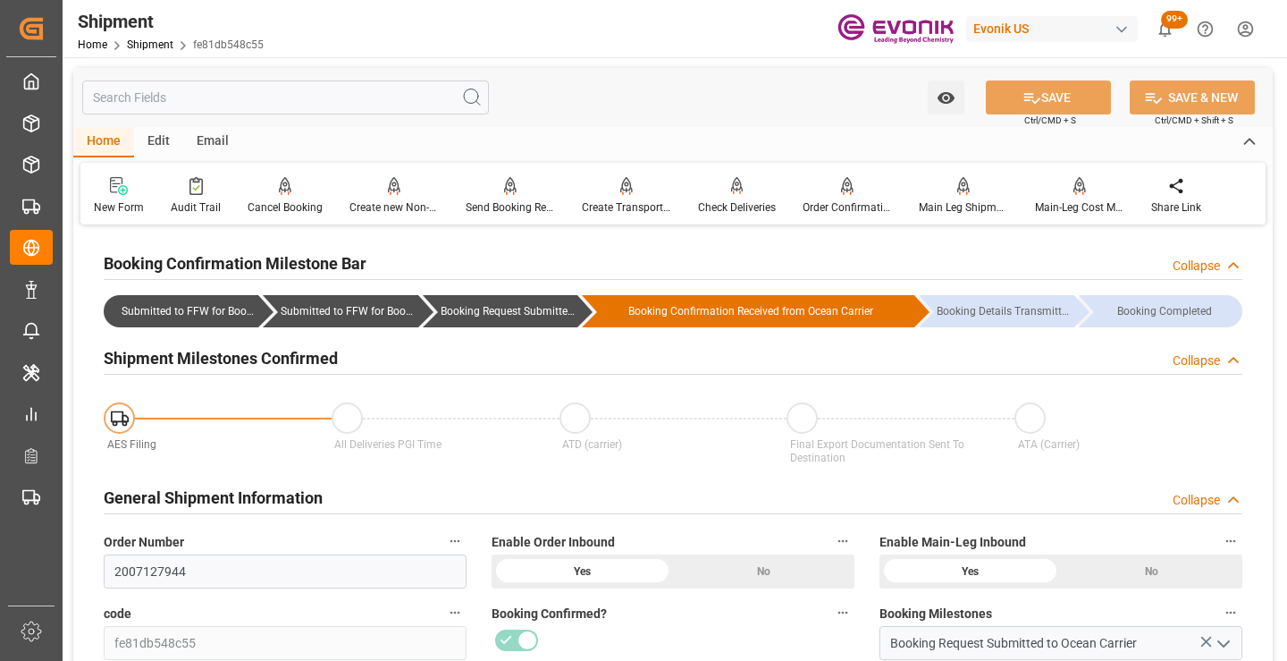
scroll to position [179, 0]
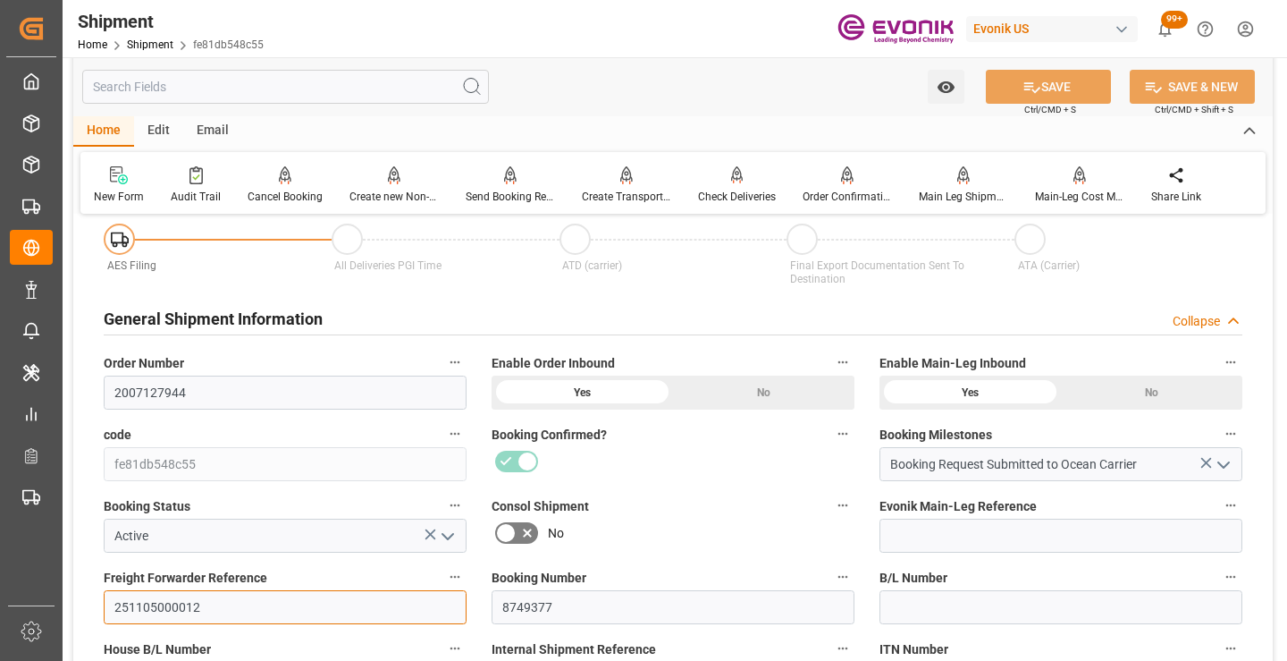
click at [150, 603] on input "251105000012" at bounding box center [285, 607] width 363 height 34
click at [328, 84] on input "text" at bounding box center [285, 87] width 407 height 34
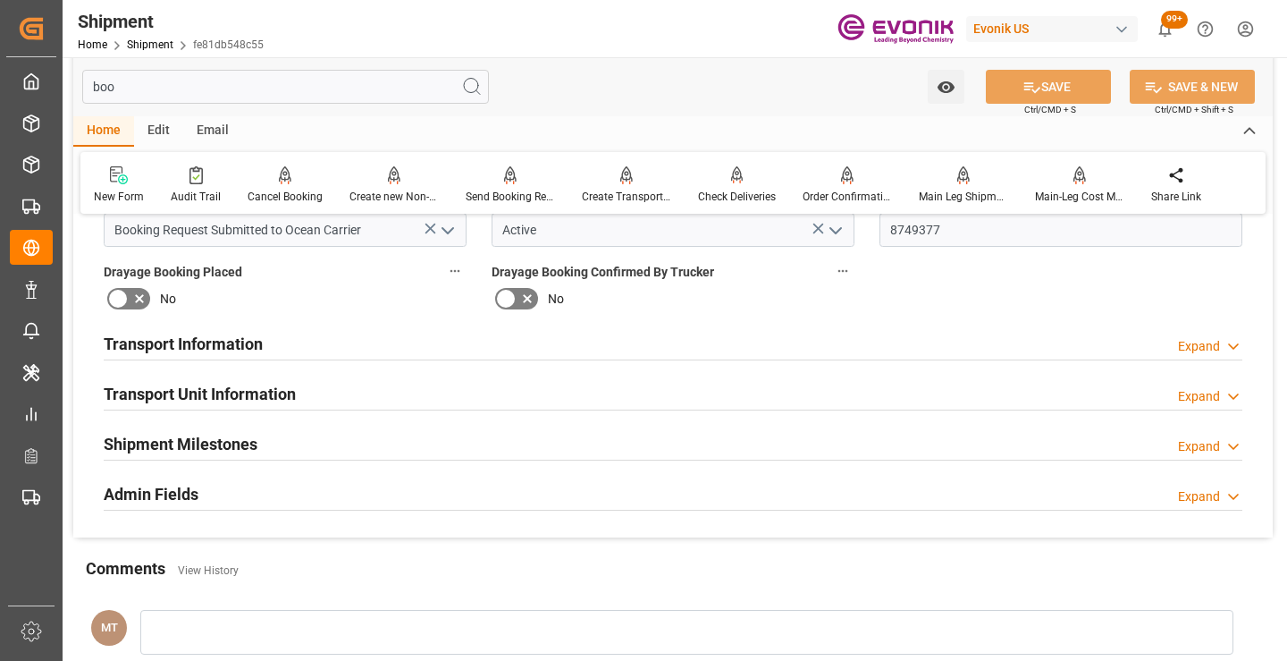
scroll to position [0, 0]
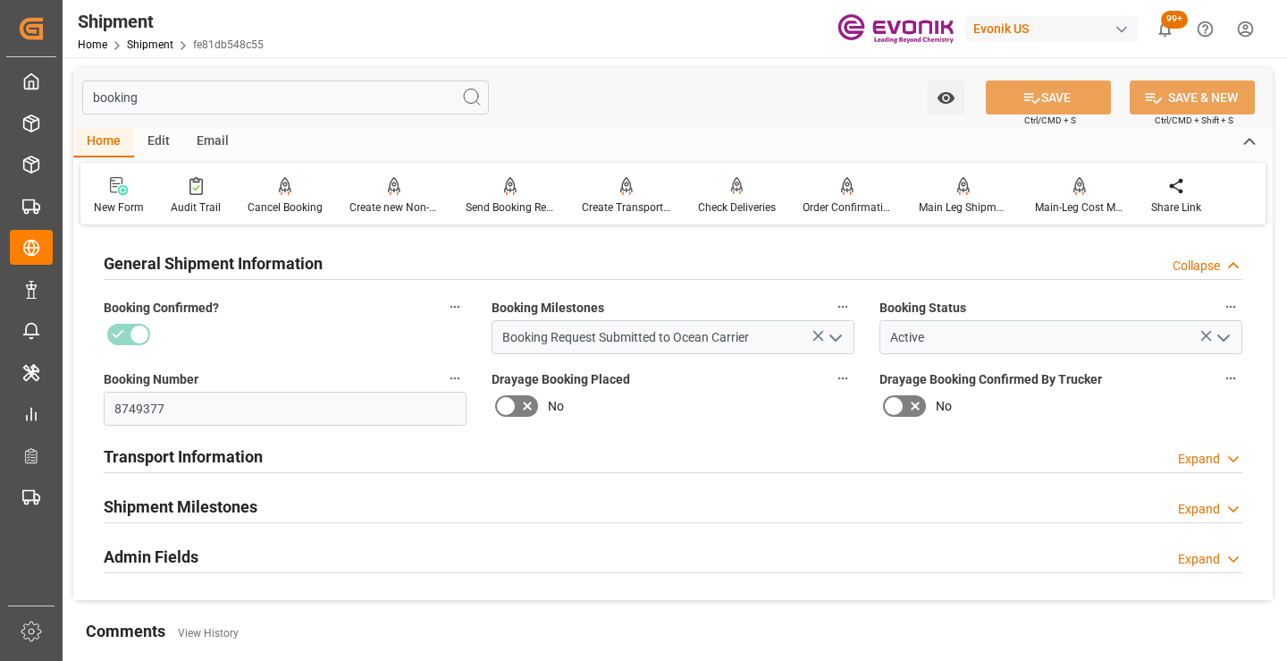
type input "booking"
click at [305, 504] on div "Shipment Milestones Expand" at bounding box center [673, 505] width 1139 height 34
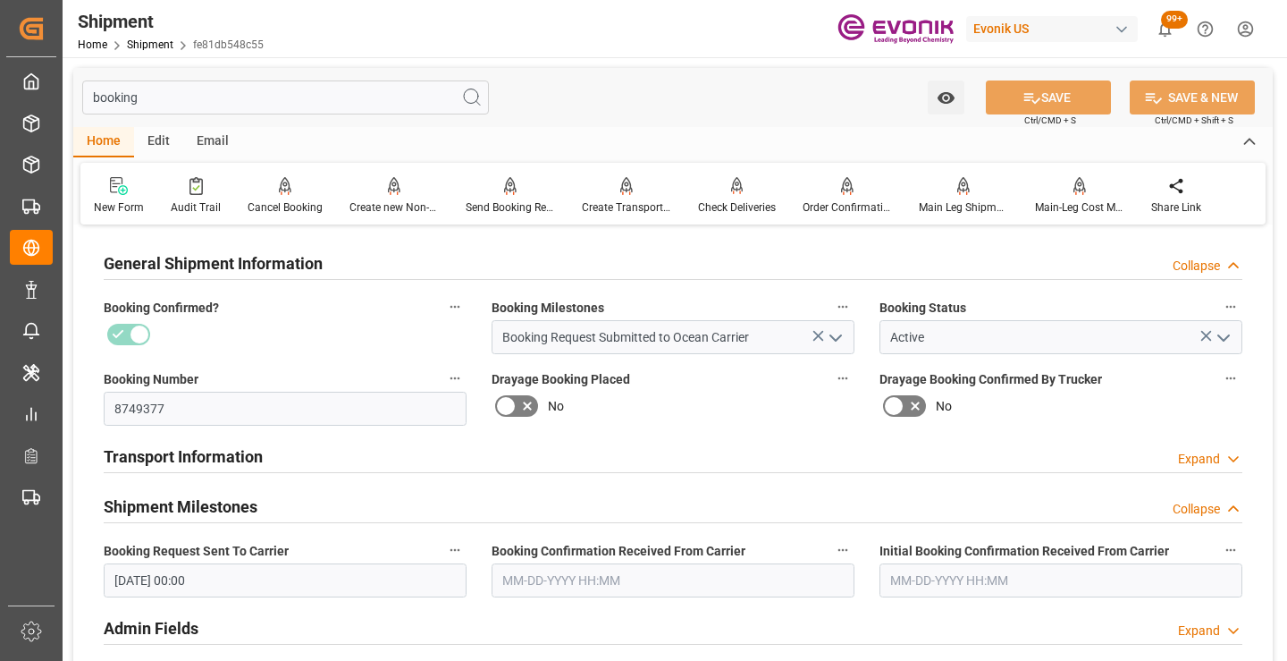
click at [571, 597] on input "text" at bounding box center [673, 580] width 363 height 34
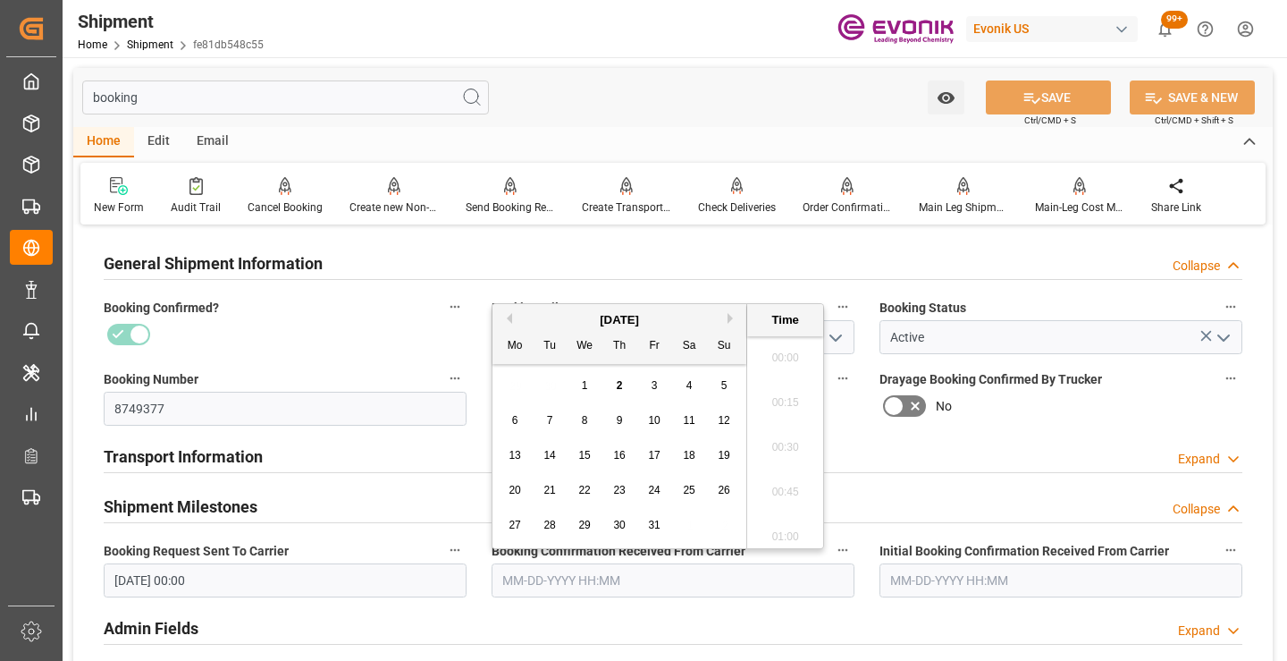
scroll to position [2822, 0]
click at [508, 312] on div "October 2025" at bounding box center [619, 320] width 254 height 18
click at [509, 316] on button "Previous Month" at bounding box center [506, 318] width 11 height 11
click at [518, 452] on span "15" at bounding box center [515, 455] width 12 height 13
type input "09-15-2025 00:00"
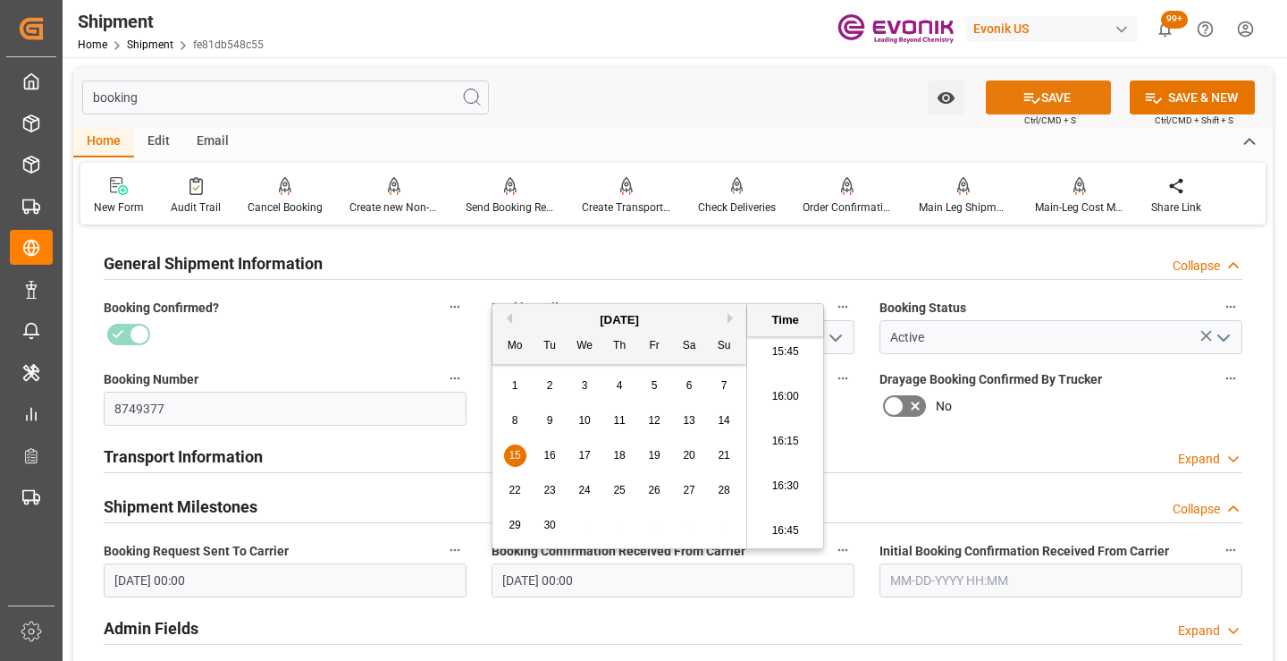
click at [1015, 105] on button "SAVE" at bounding box center [1048, 97] width 125 height 34
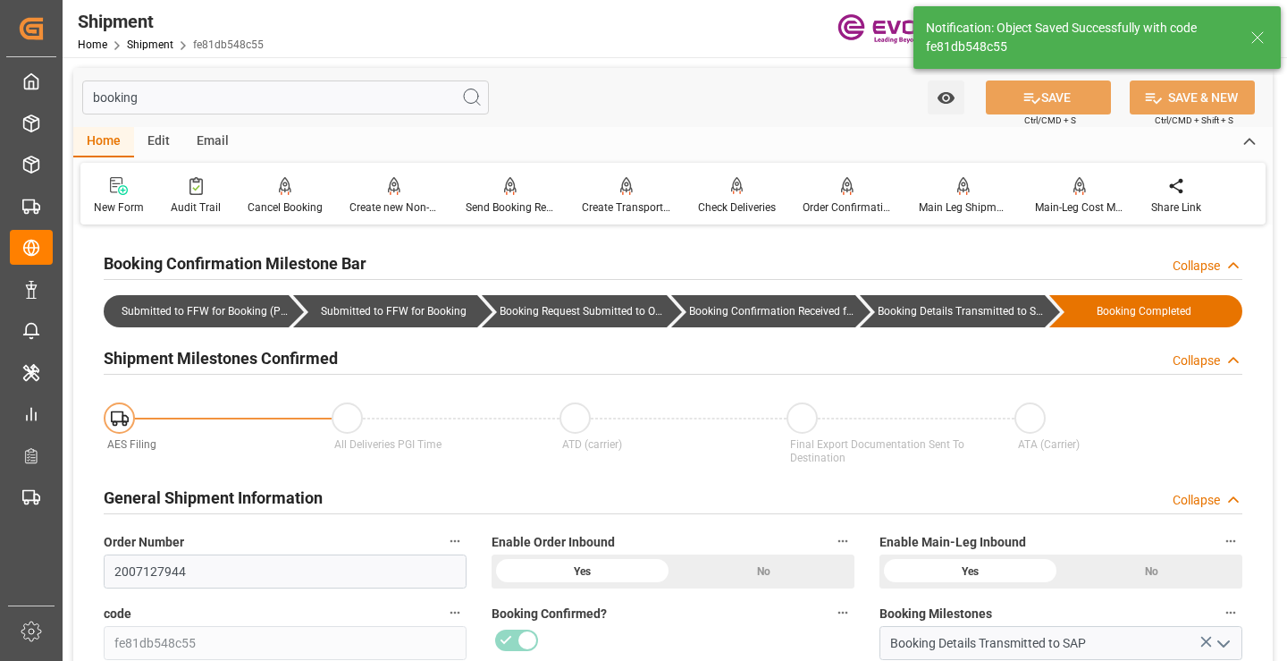
type input "Booking Details Transmitted to SAP"
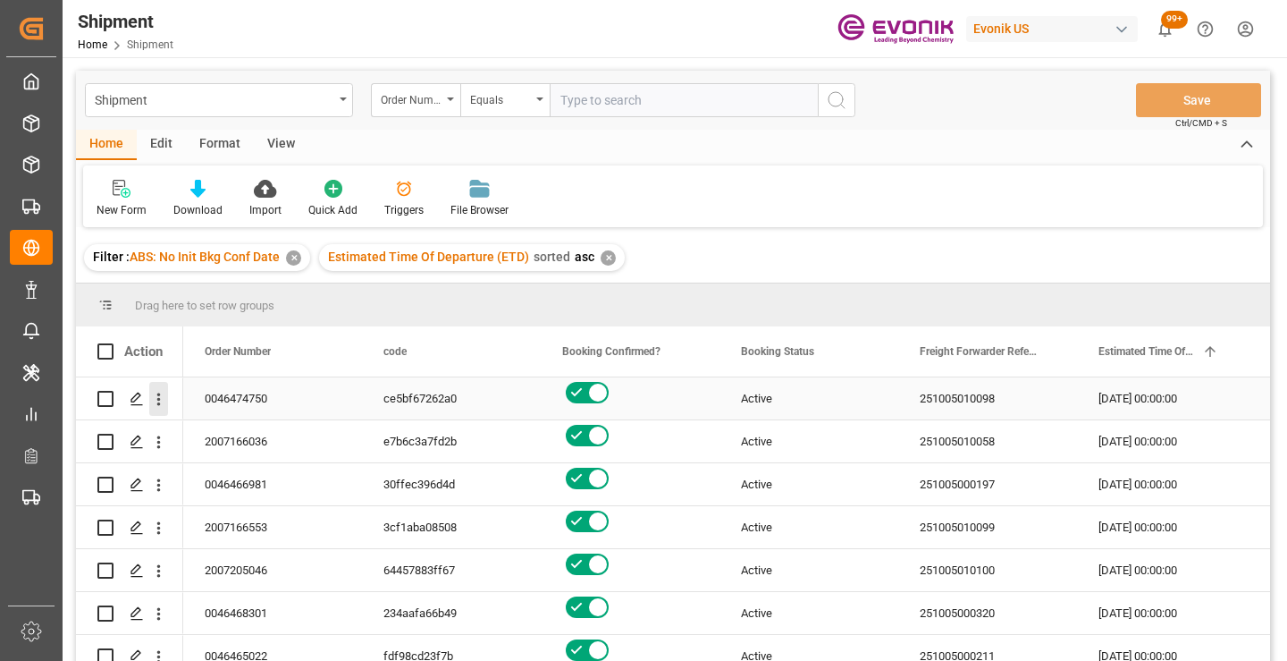
click at [159, 399] on icon "open menu" at bounding box center [159, 399] width 4 height 13
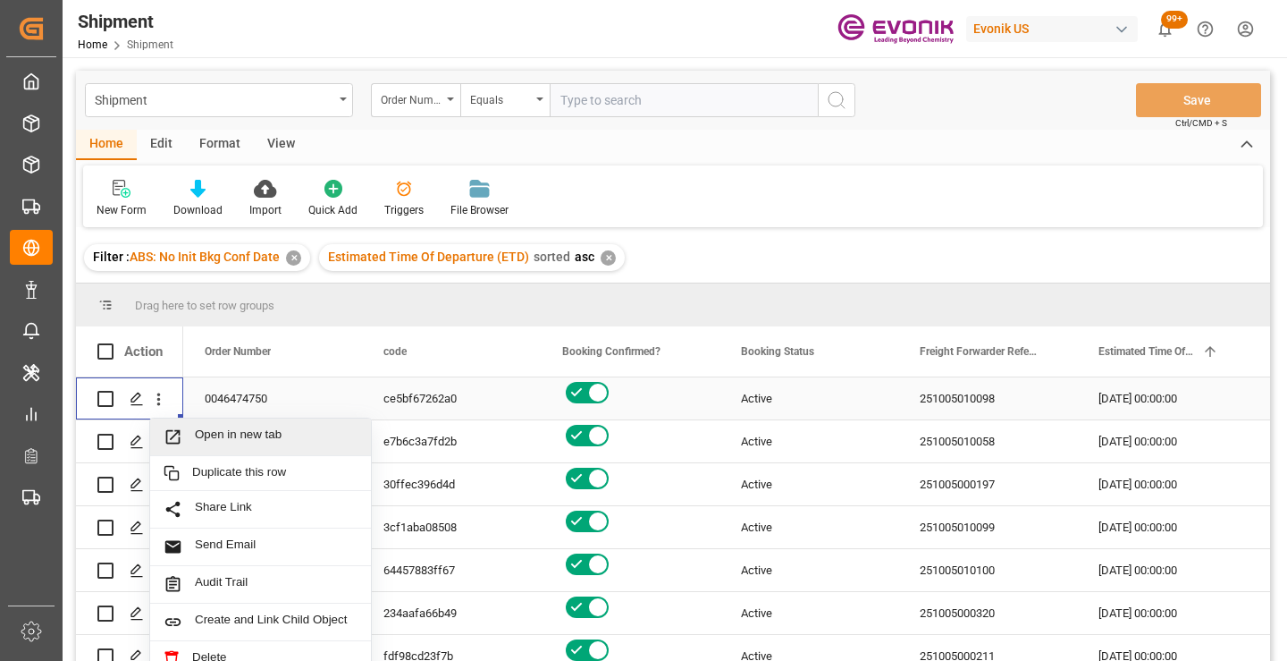
click at [228, 436] on span "Open in new tab" at bounding box center [276, 436] width 163 height 19
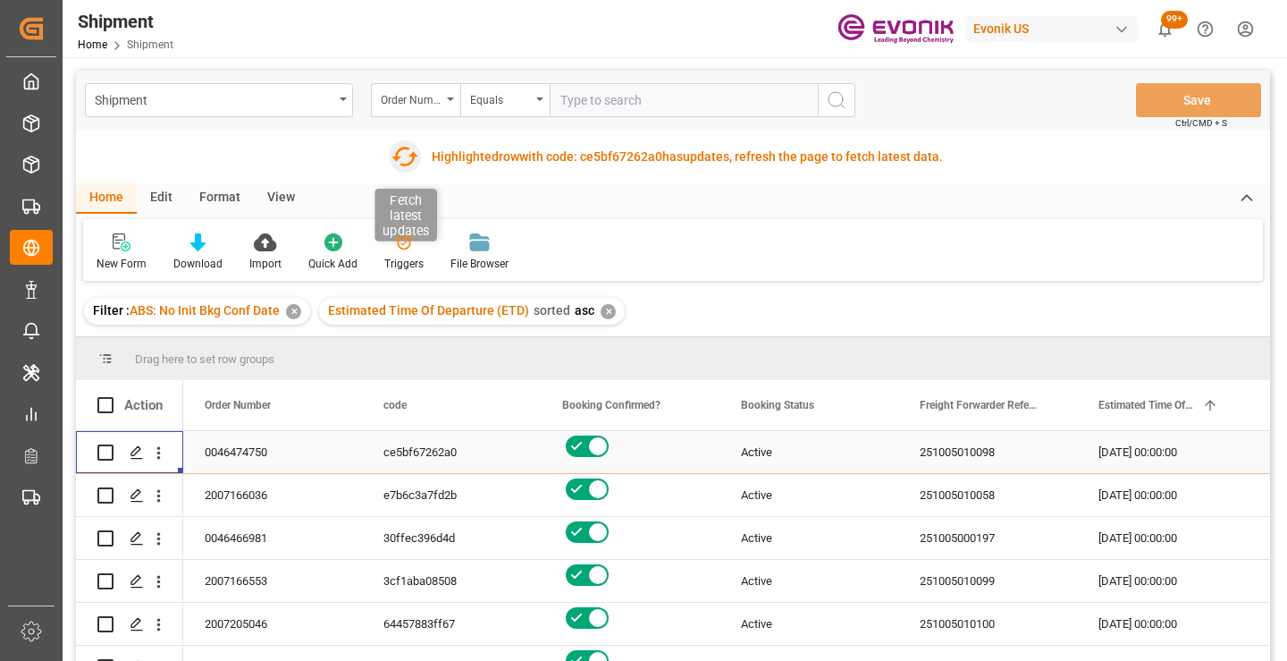
click at [404, 152] on icon "button" at bounding box center [405, 156] width 29 height 29
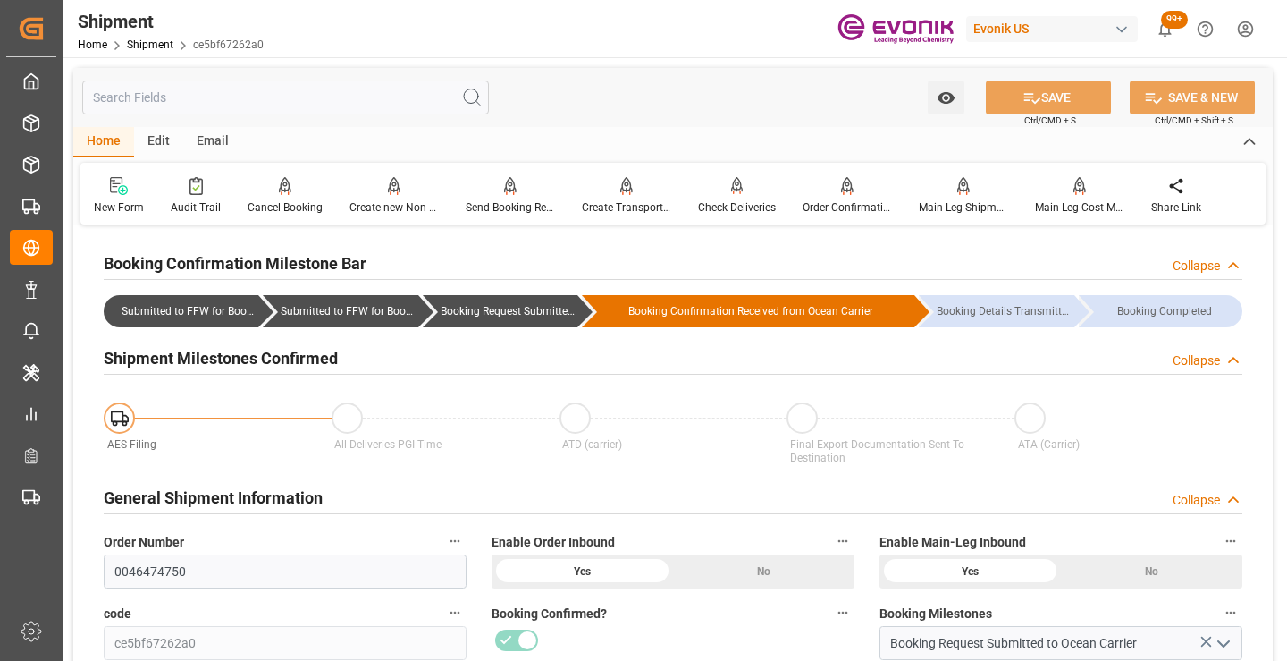
scroll to position [268, 0]
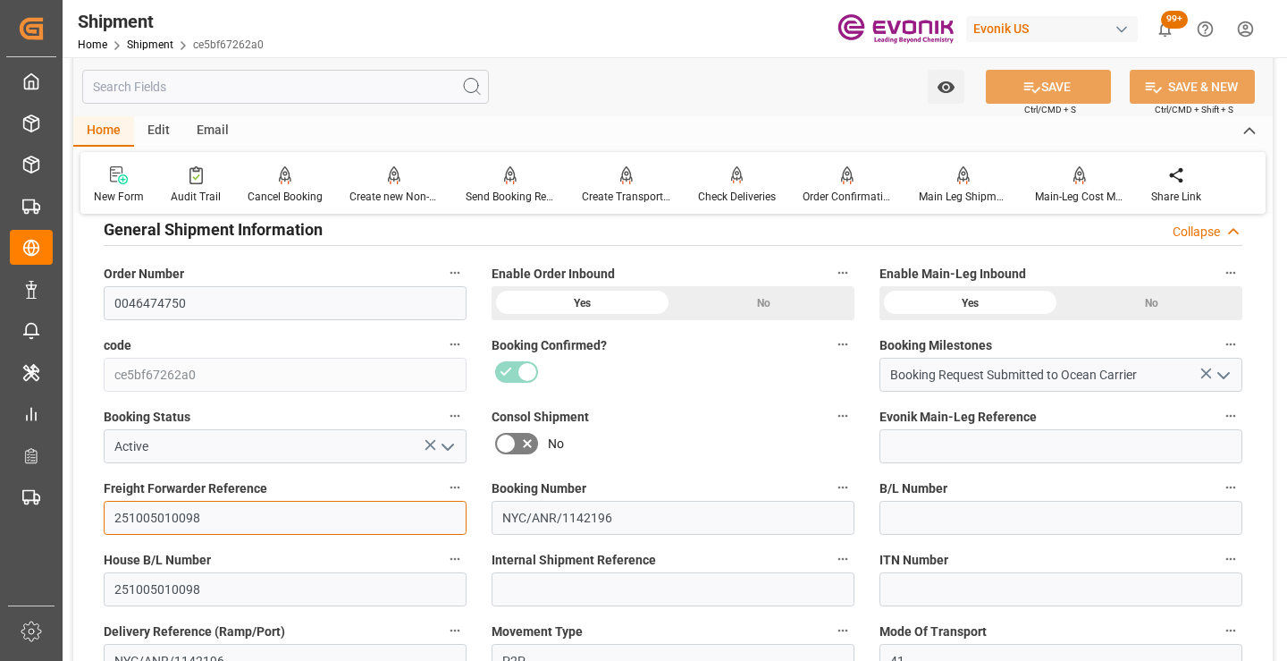
click at [165, 511] on input "251005010098" at bounding box center [285, 518] width 363 height 34
click at [364, 93] on input "text" at bounding box center [285, 87] width 407 height 34
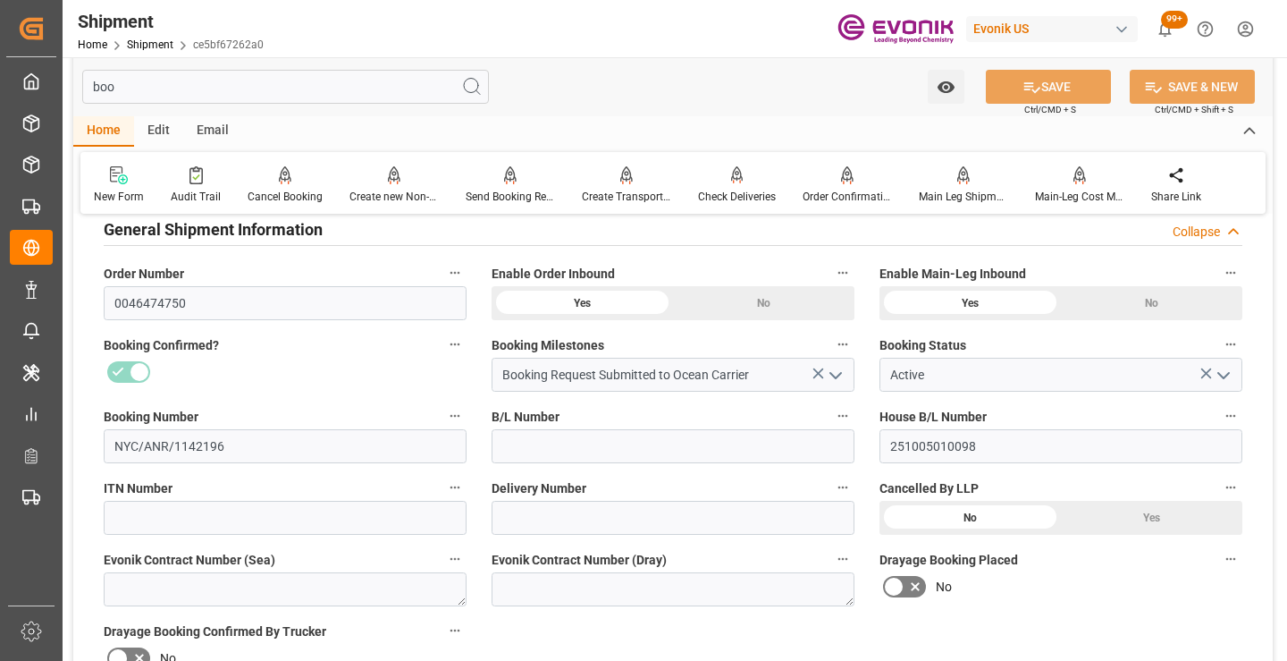
scroll to position [36, 0]
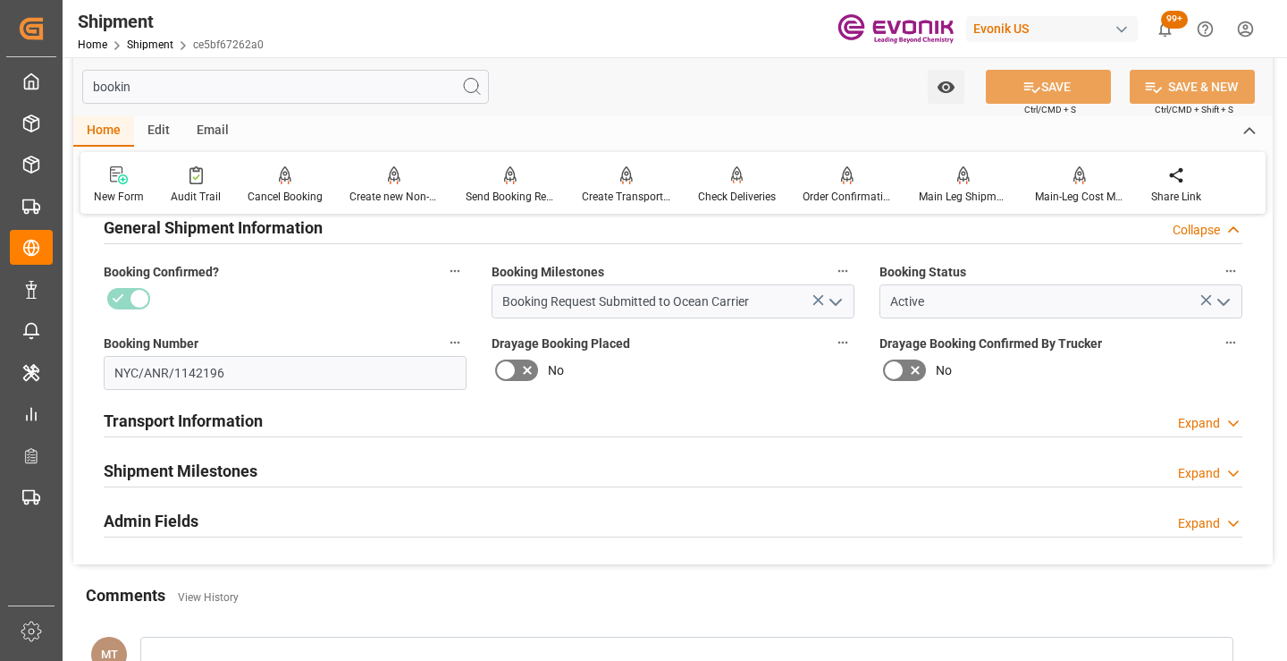
type input "bookin"
click at [272, 467] on div "Shipment Milestones Expand" at bounding box center [673, 469] width 1139 height 34
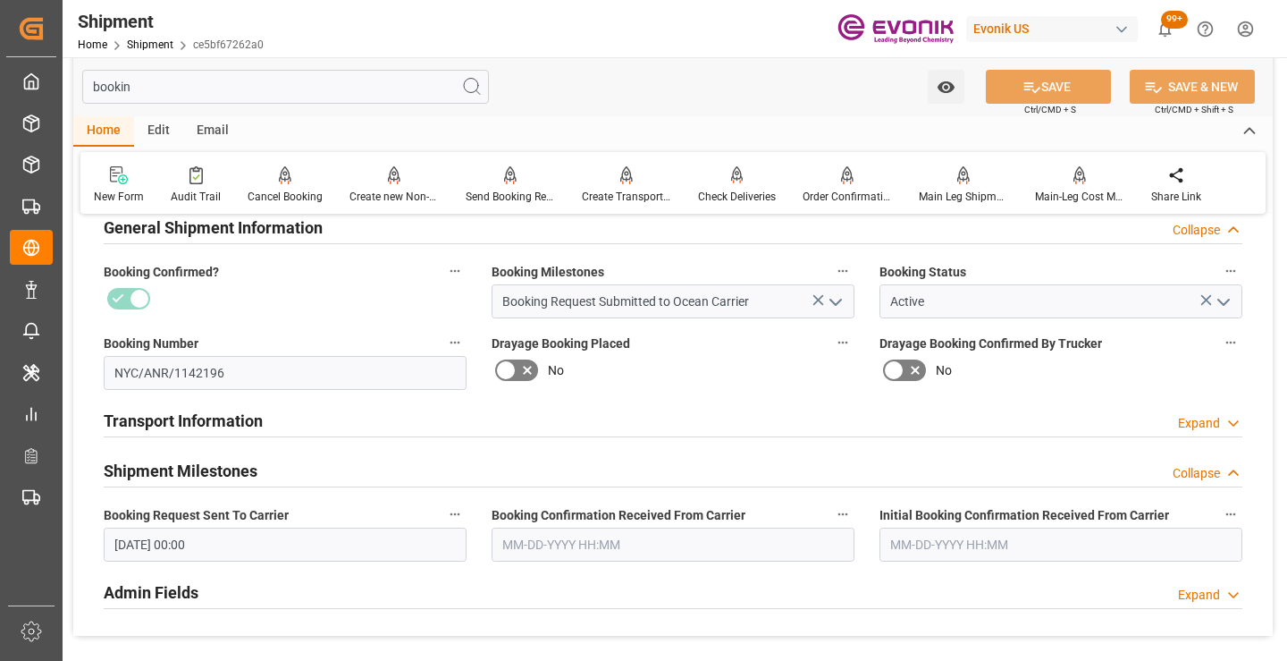
click at [586, 549] on input "text" at bounding box center [673, 544] width 363 height 34
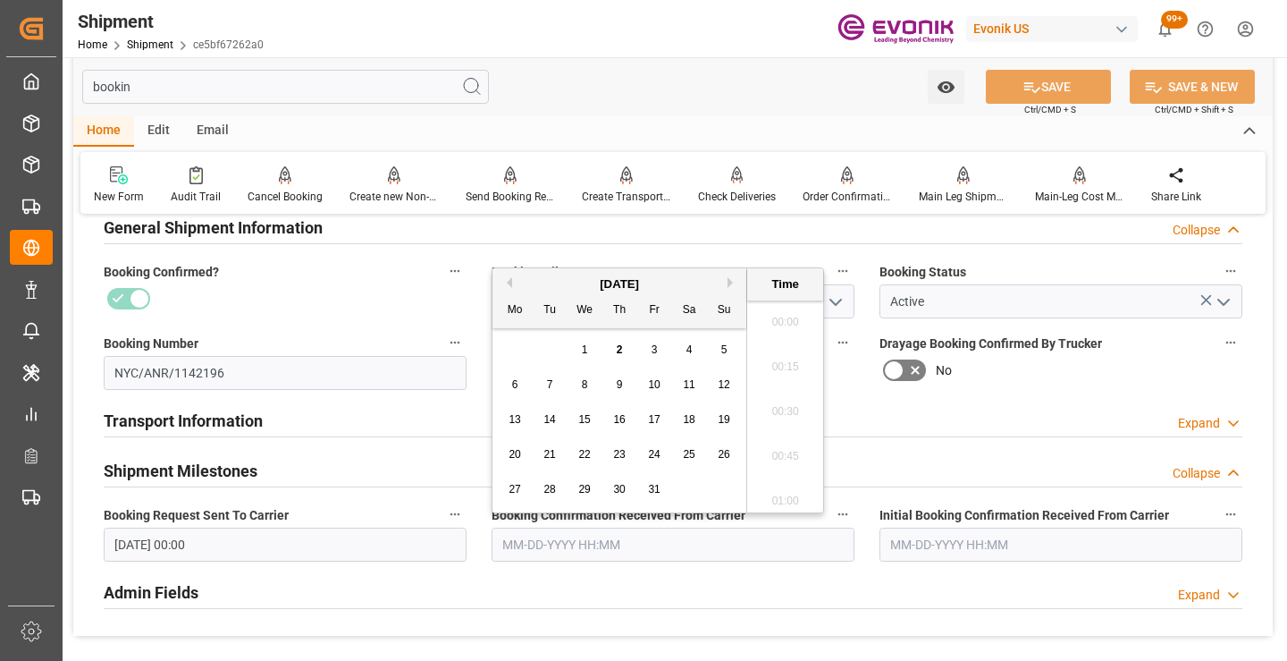
scroll to position [2866, 0]
click at [509, 282] on button "Previous Month" at bounding box center [506, 282] width 11 height 11
click at [552, 490] on span "30" at bounding box center [549, 489] width 12 height 13
type input "09-30-2025 00:00"
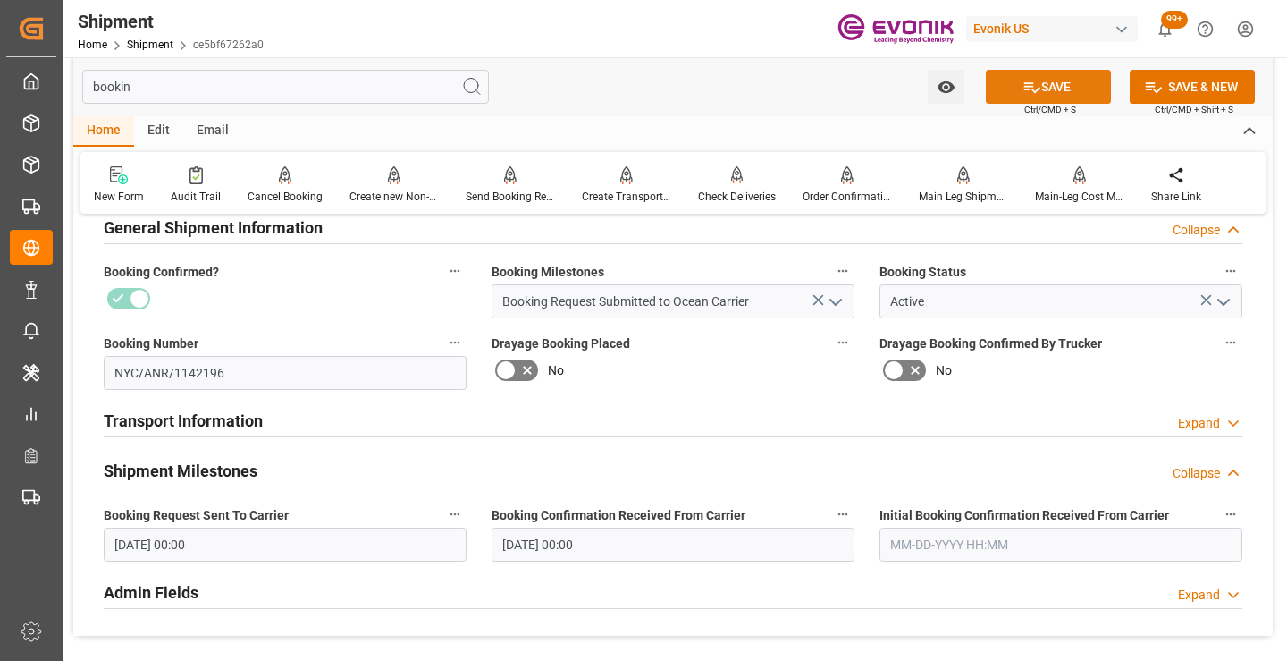
click at [1049, 92] on button "SAVE" at bounding box center [1048, 87] width 125 height 34
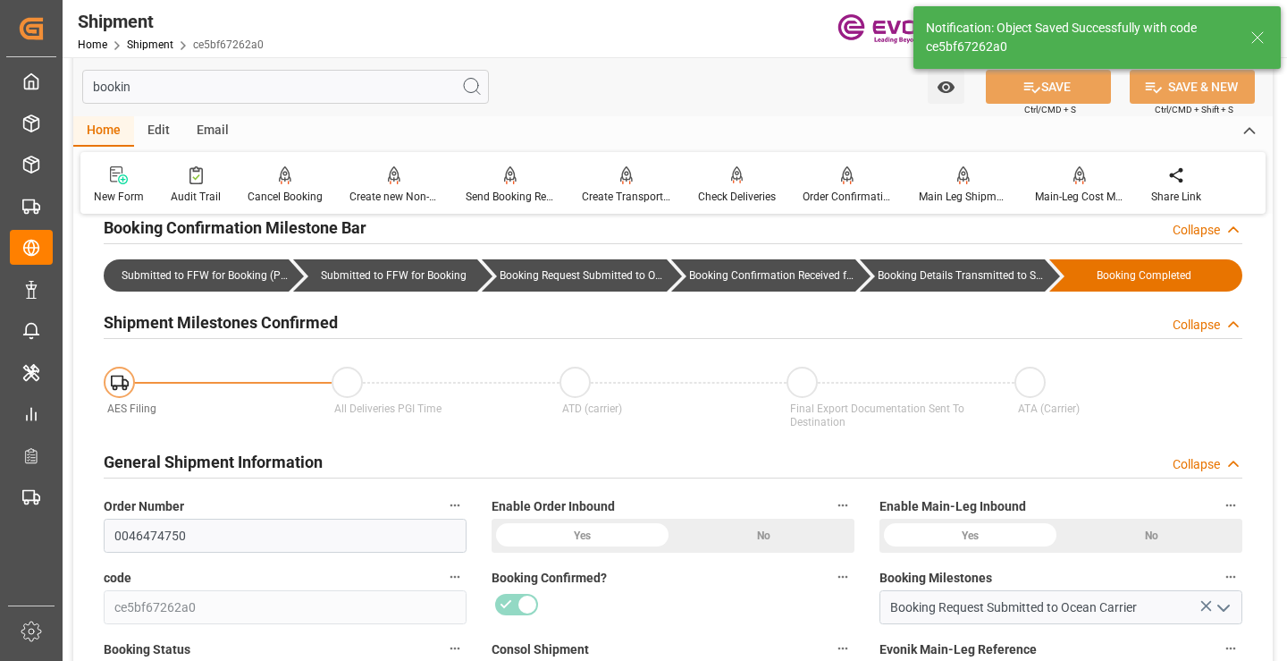
type input "Booking Details Transmitted to SAP"
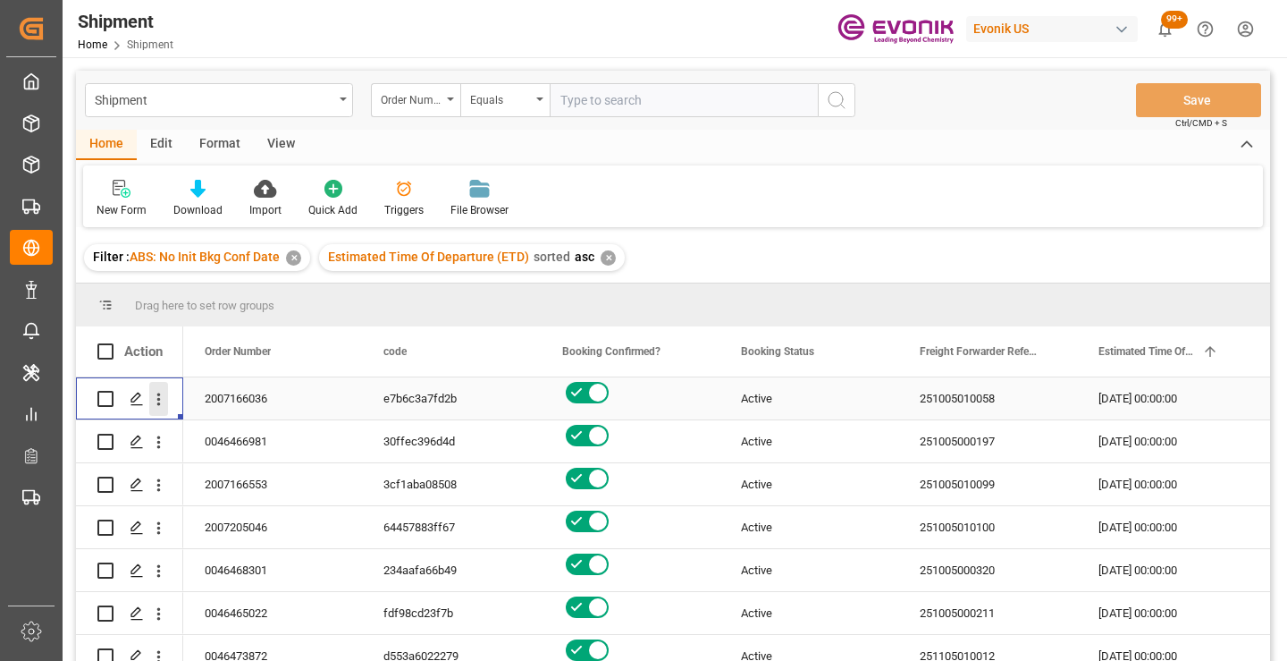
click at [159, 394] on icon "open menu" at bounding box center [159, 399] width 4 height 13
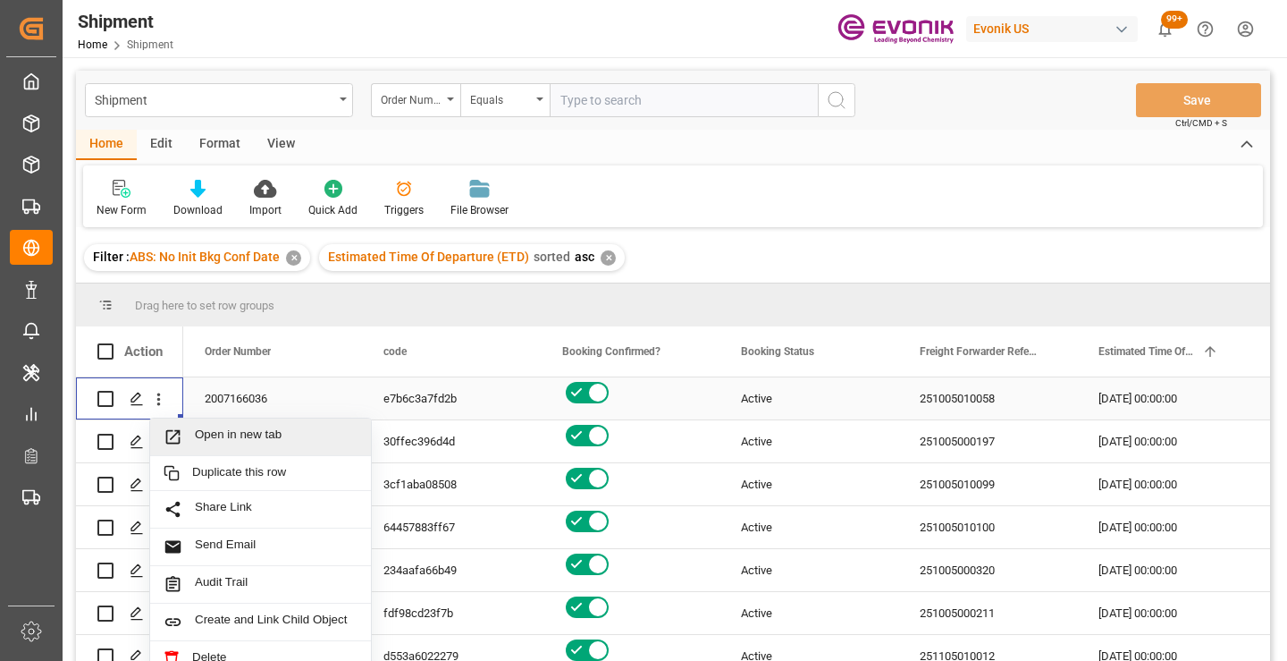
click at [223, 441] on span "Open in new tab" at bounding box center [276, 436] width 163 height 19
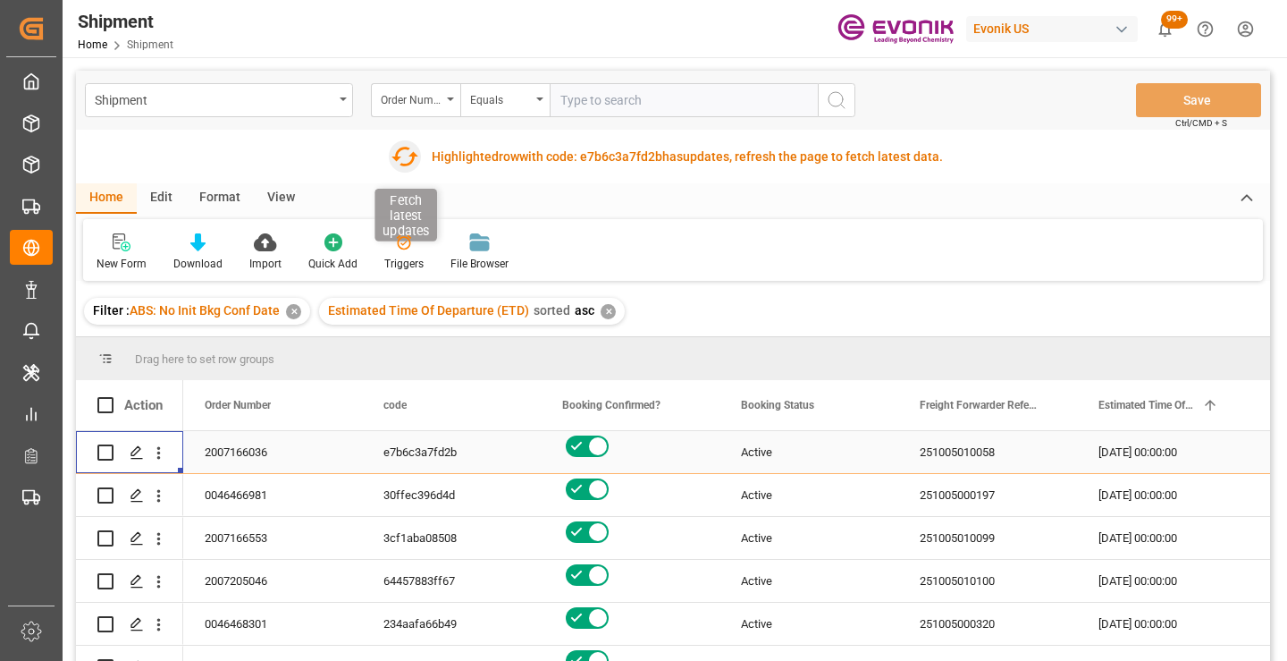
click at [400, 156] on icon "button" at bounding box center [405, 156] width 29 height 29
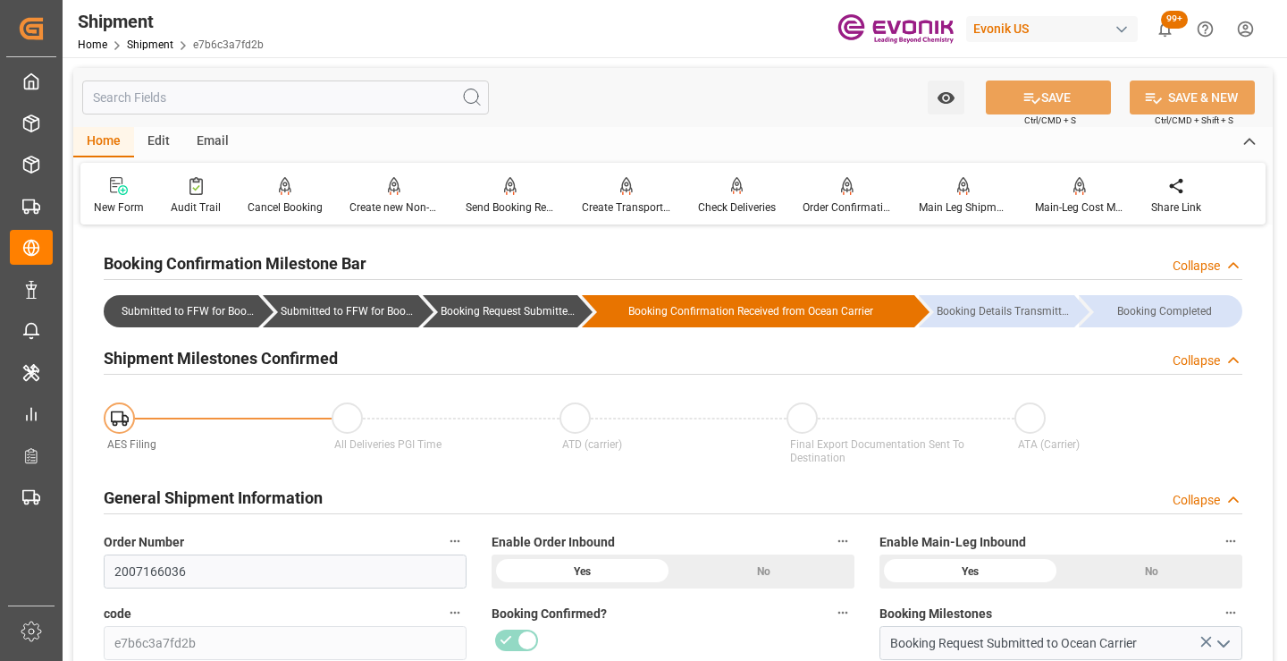
scroll to position [179, 0]
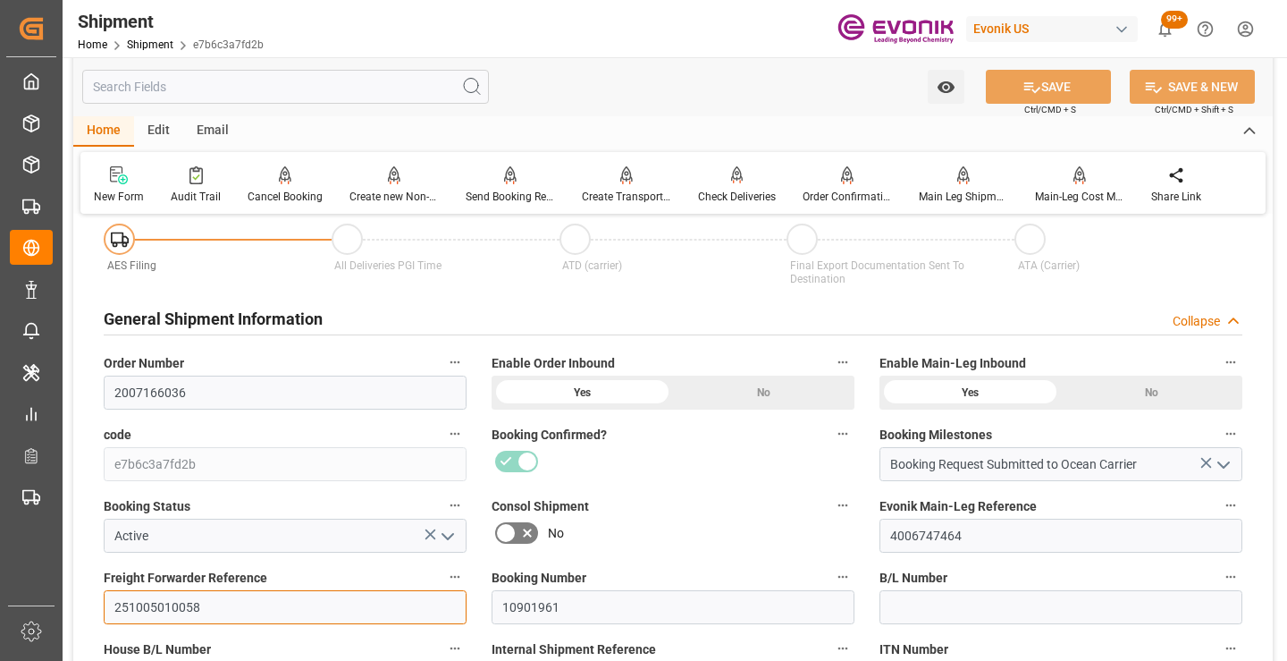
click at [162, 606] on input "251005010058" at bounding box center [285, 607] width 363 height 34
click at [366, 88] on input "text" at bounding box center [285, 87] width 407 height 34
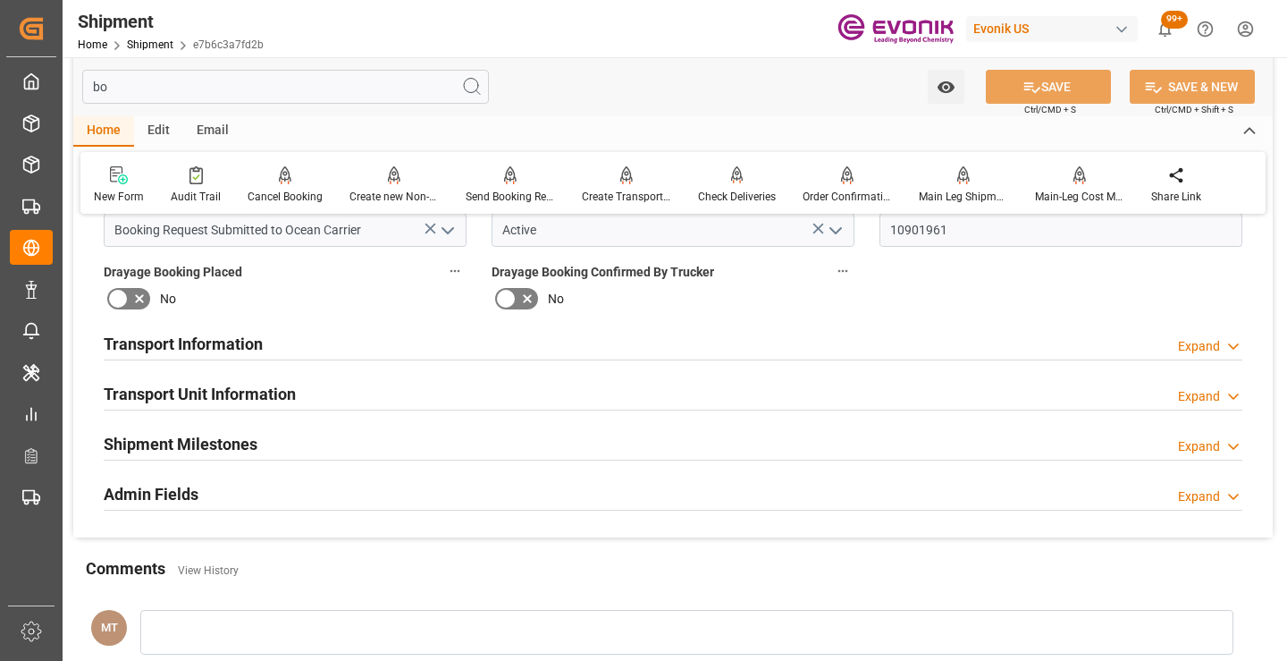
scroll to position [0, 0]
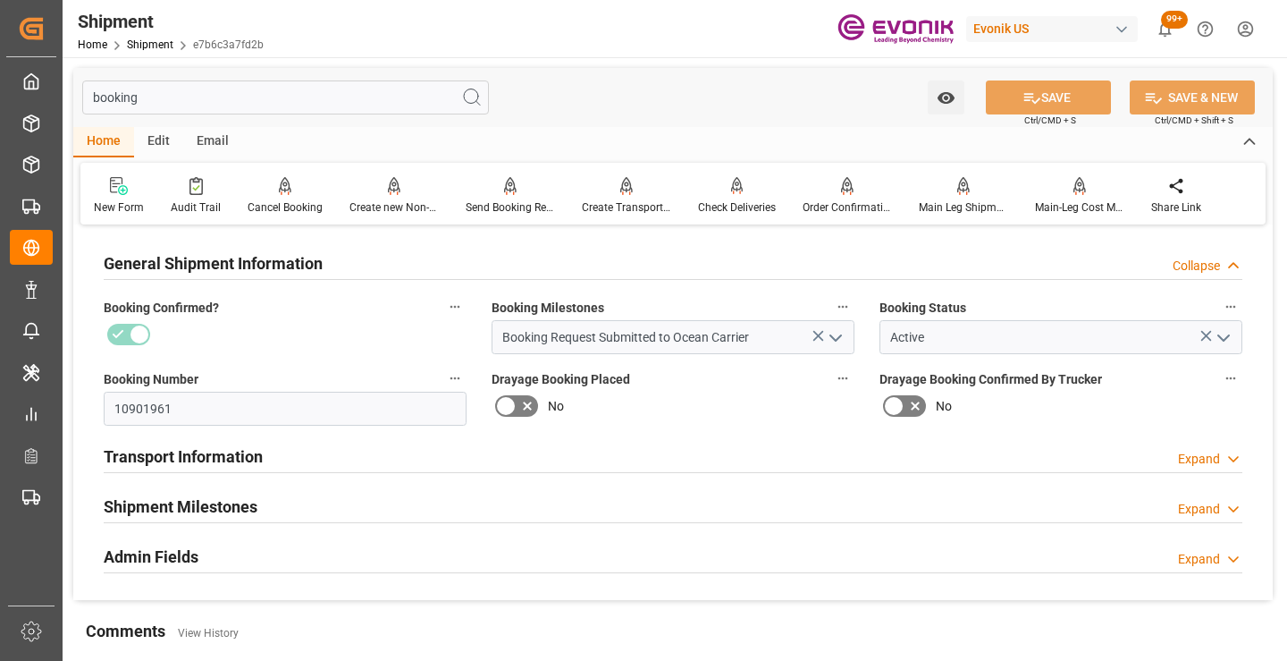
type input "booking"
click at [335, 489] on div "Shipment Milestones Expand" at bounding box center [673, 505] width 1139 height 34
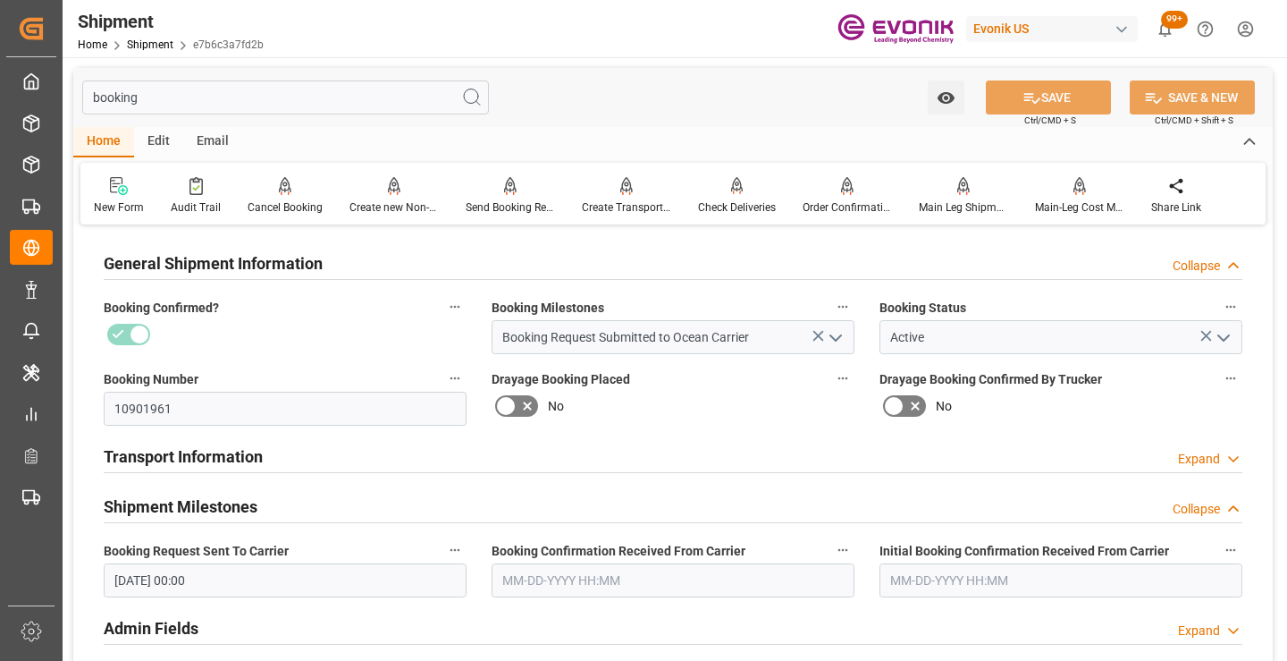
click at [568, 588] on input "text" at bounding box center [673, 580] width 363 height 34
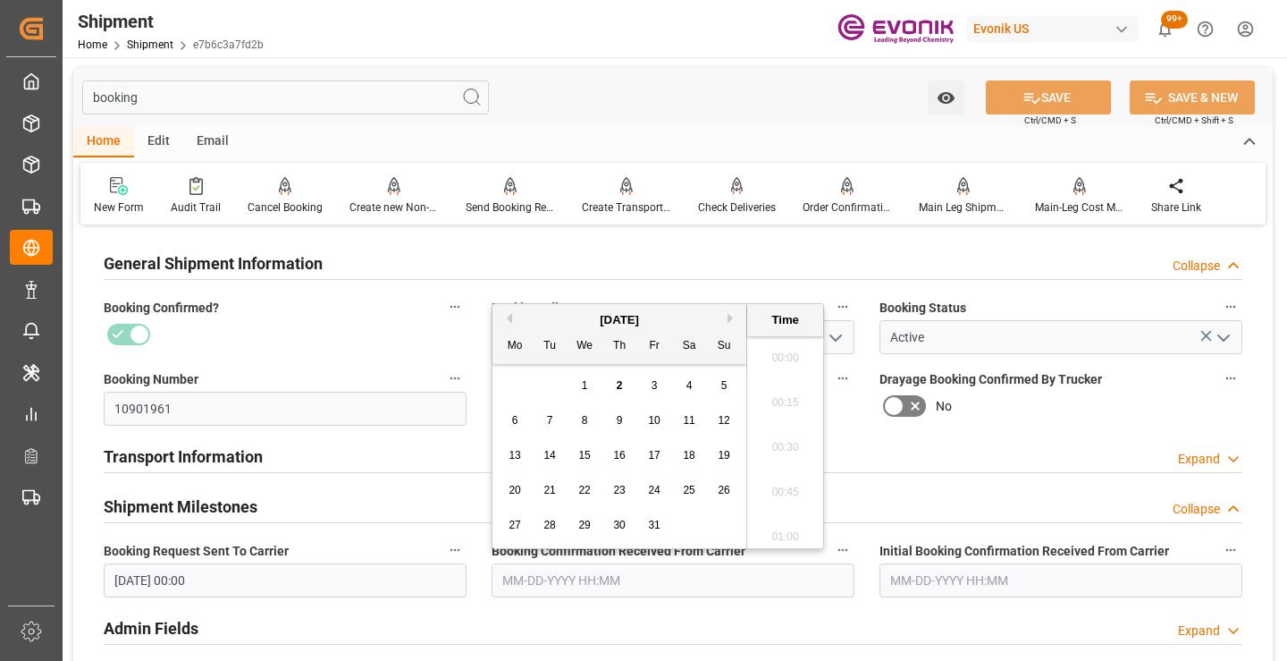
scroll to position [2866, 0]
click at [509, 317] on button "Previous Month" at bounding box center [506, 318] width 11 height 11
click at [657, 408] on div "8 9 10 11 12 13 14" at bounding box center [620, 420] width 244 height 35
click at [658, 418] on span "12" at bounding box center [654, 420] width 12 height 13
type input "09-12-2025 00:00"
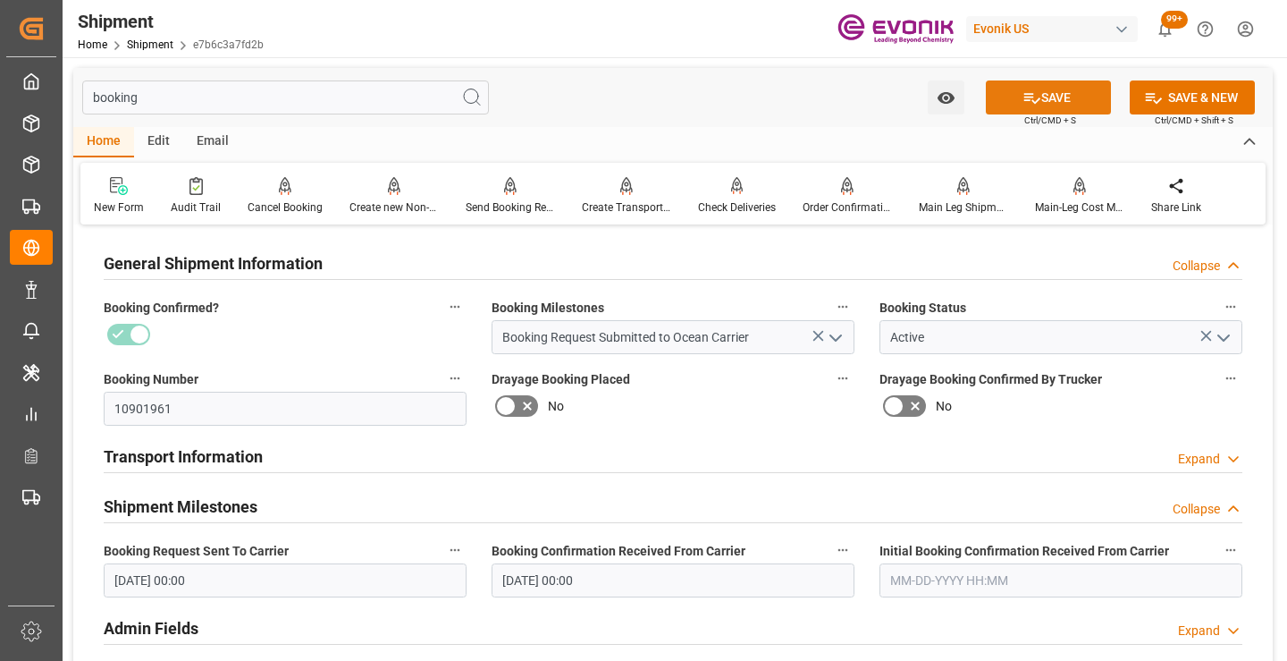
click at [1056, 94] on button "SAVE" at bounding box center [1048, 97] width 125 height 34
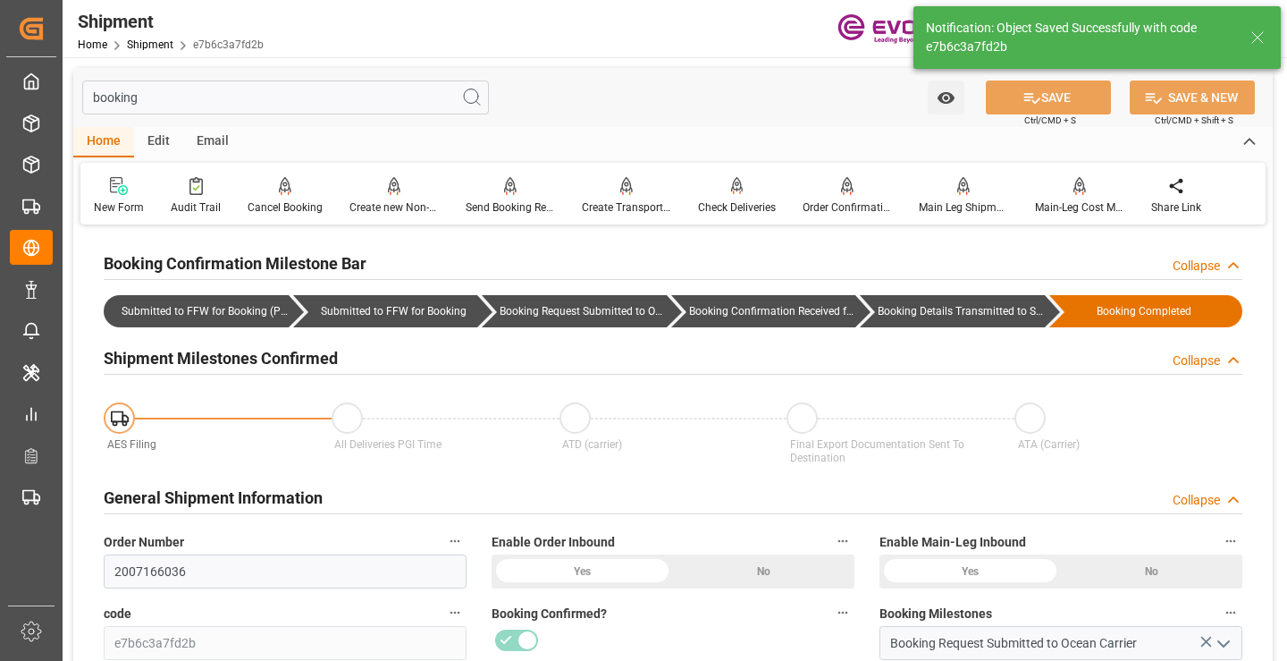
type input "Booking Details Transmitted to SAP"
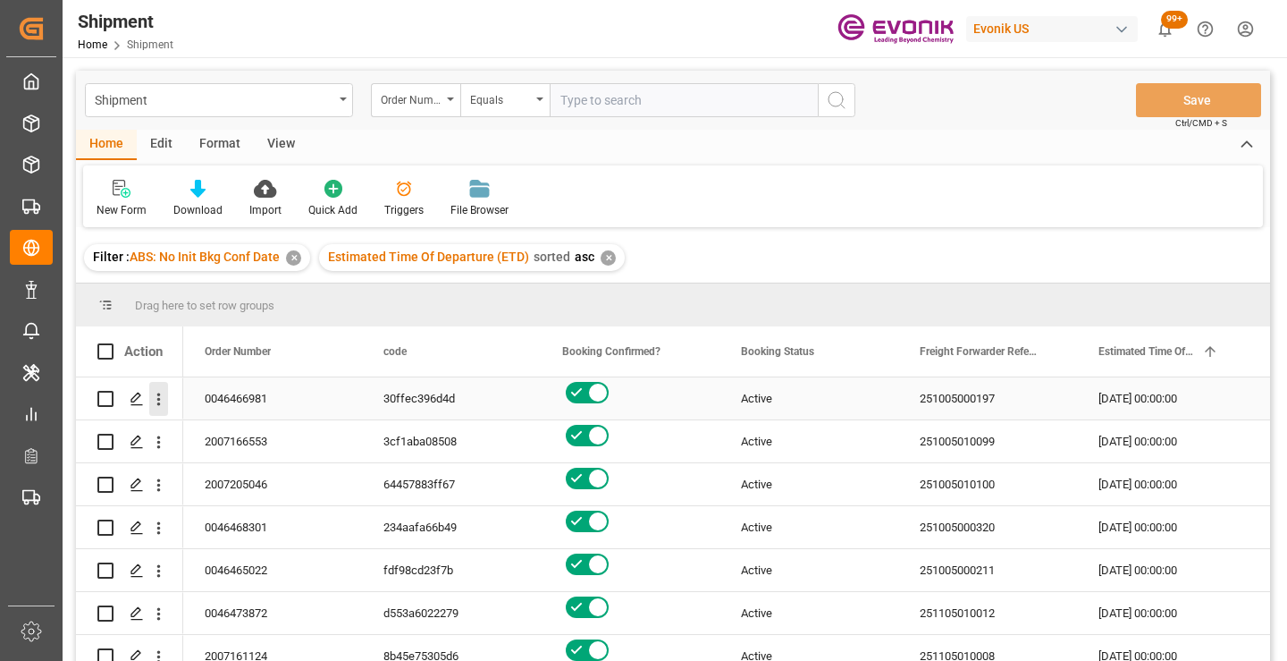
click at [158, 402] on icon "open menu" at bounding box center [158, 399] width 19 height 19
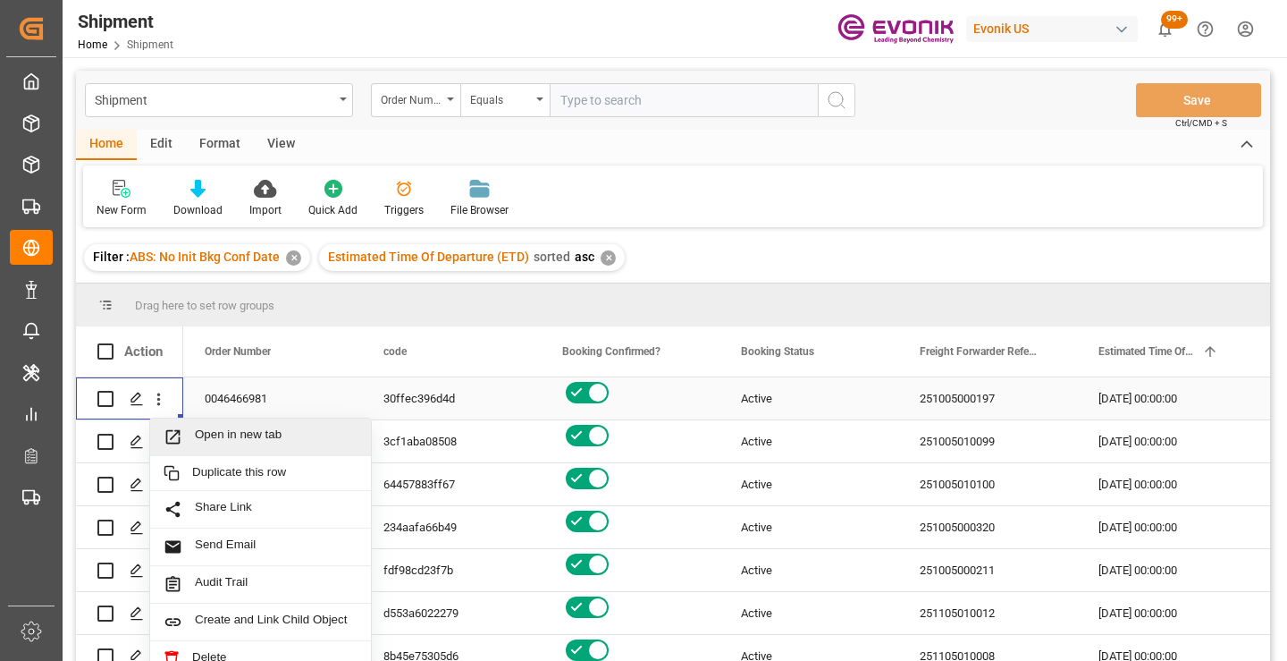
click at [231, 438] on span "Open in new tab" at bounding box center [276, 436] width 163 height 19
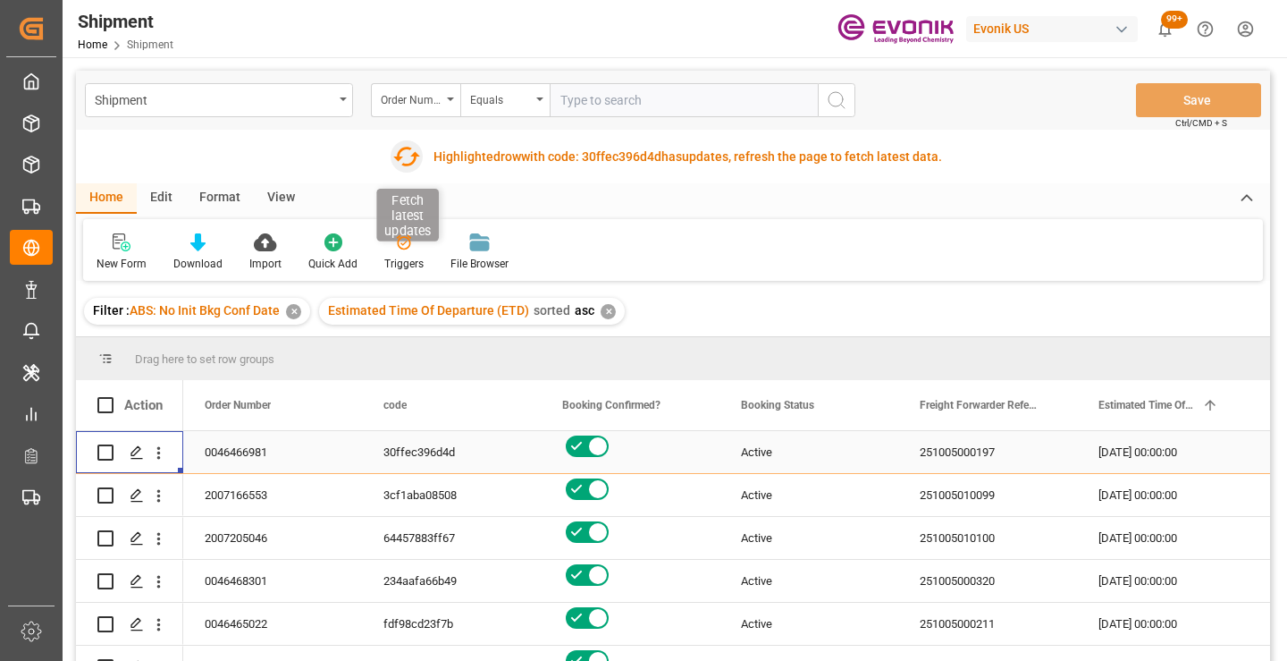
click at [405, 163] on icon "button" at bounding box center [405, 156] width 29 height 29
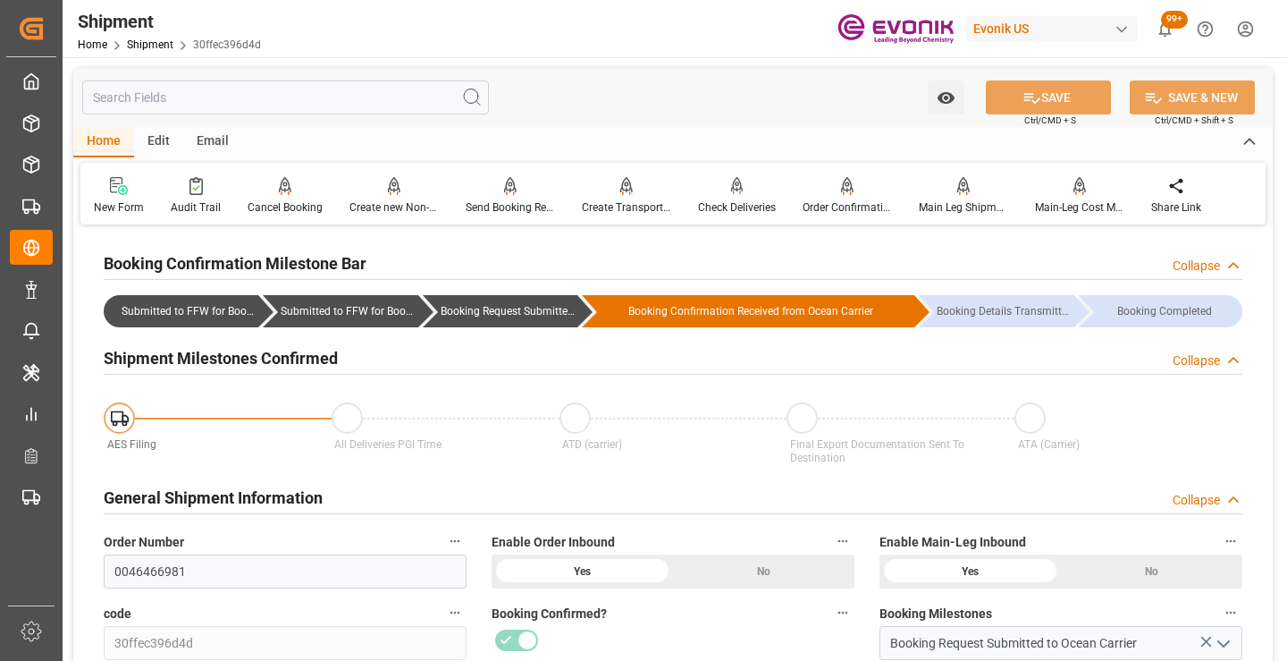
scroll to position [268, 0]
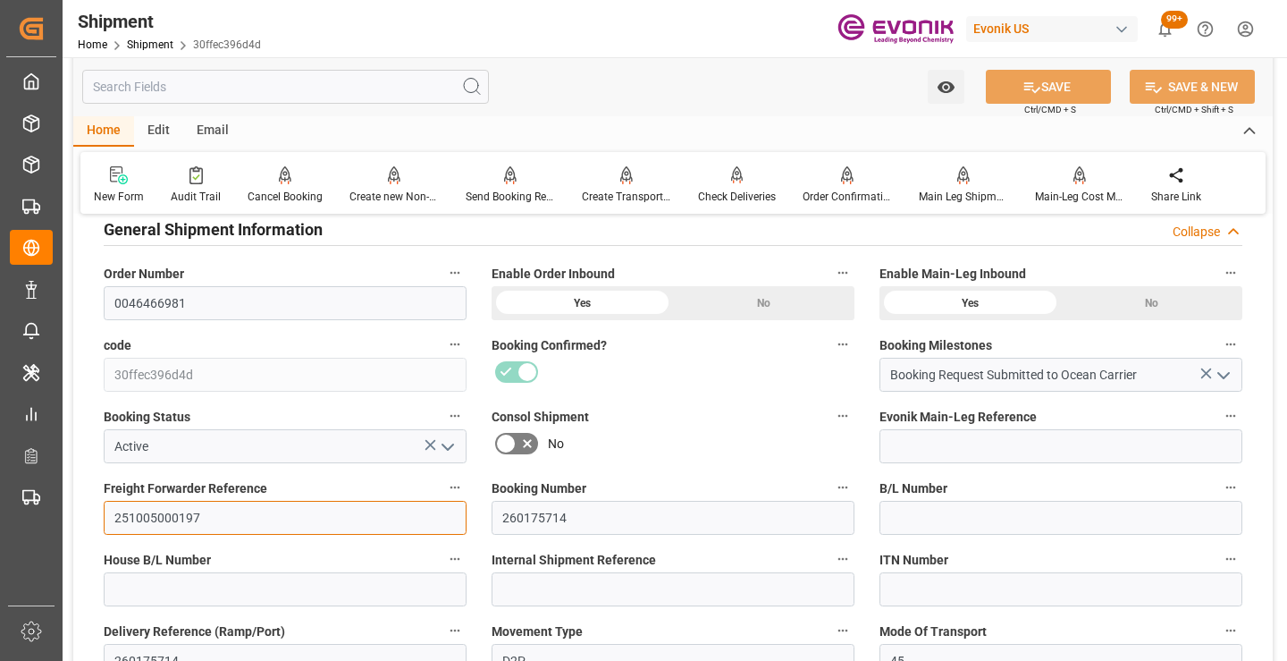
click at [164, 512] on input "251005000197" at bounding box center [285, 518] width 363 height 34
click at [309, 97] on input "text" at bounding box center [285, 87] width 407 height 34
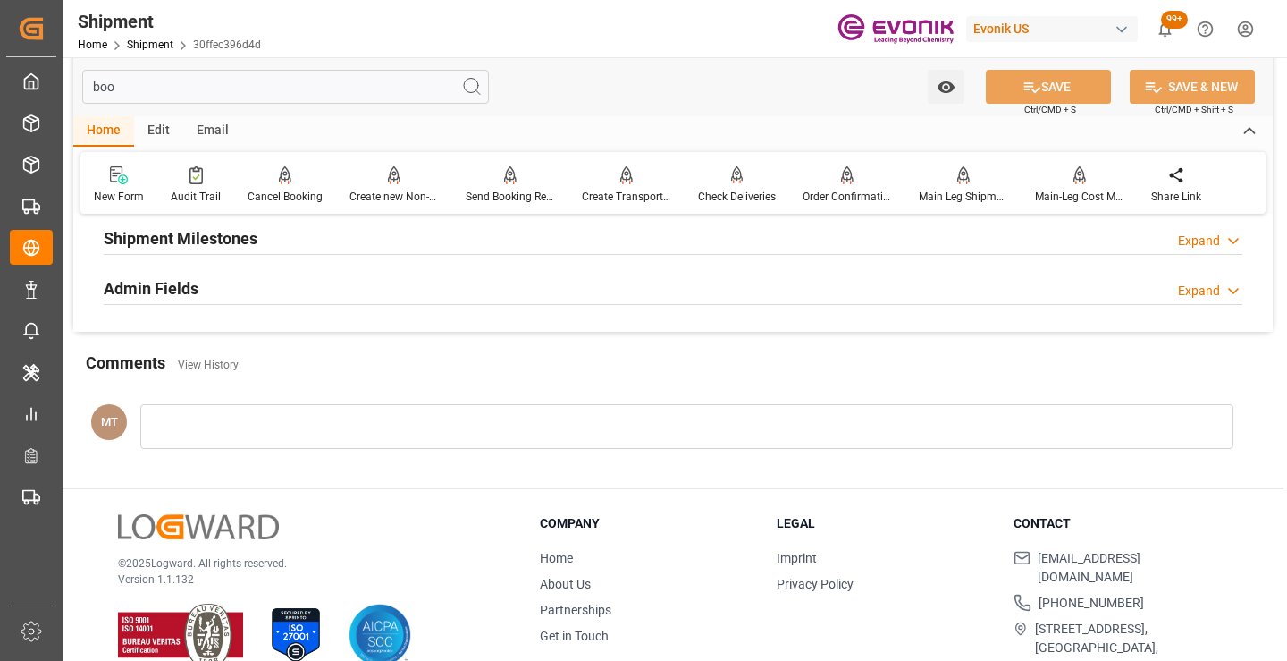
scroll to position [36, 0]
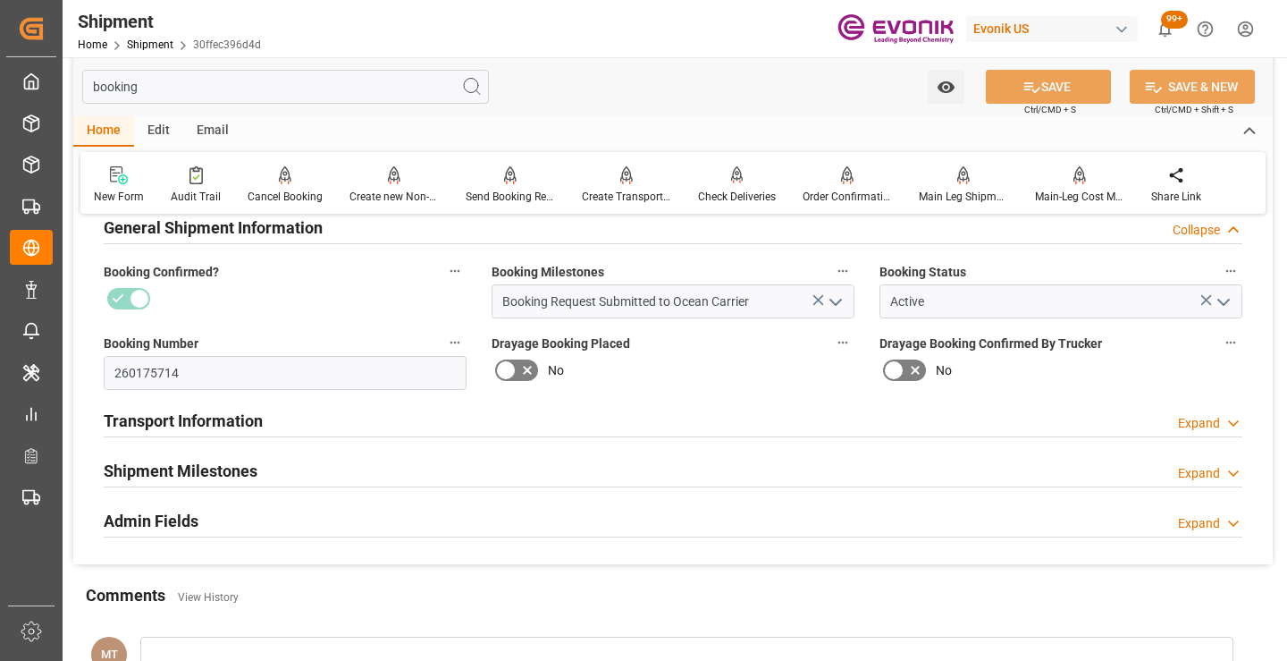
type input "booking"
click at [292, 458] on div "Shipment Milestones Expand" at bounding box center [673, 469] width 1139 height 34
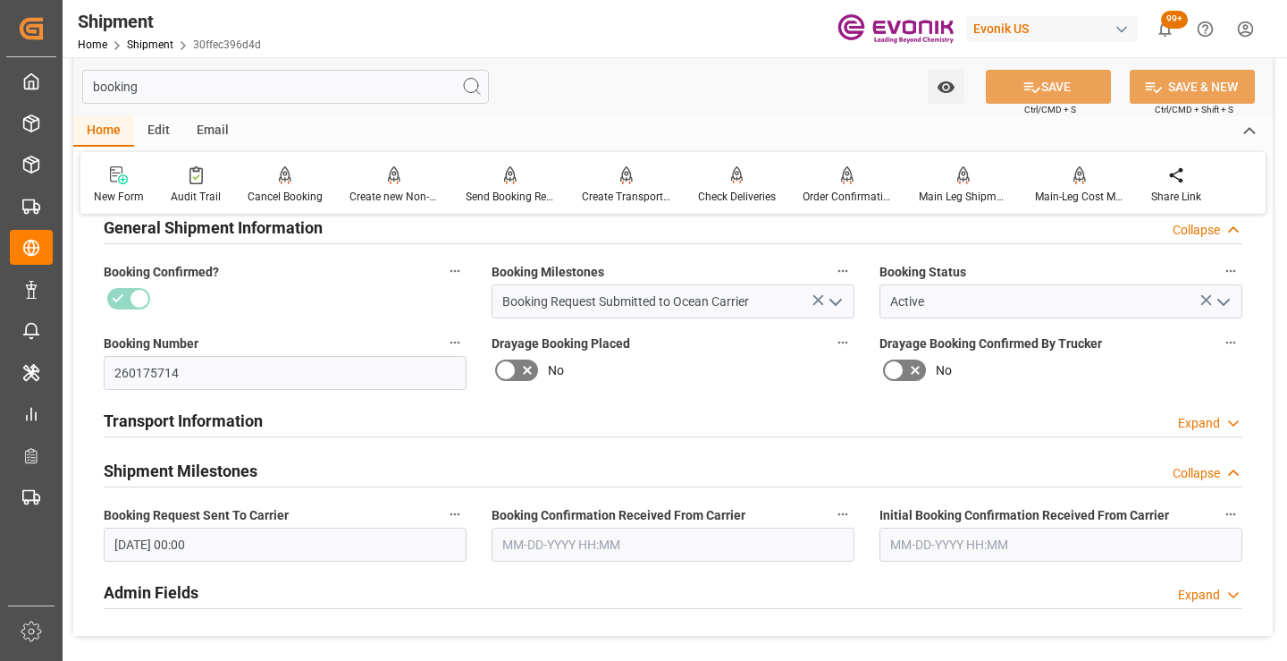
click at [620, 533] on input "text" at bounding box center [673, 544] width 363 height 34
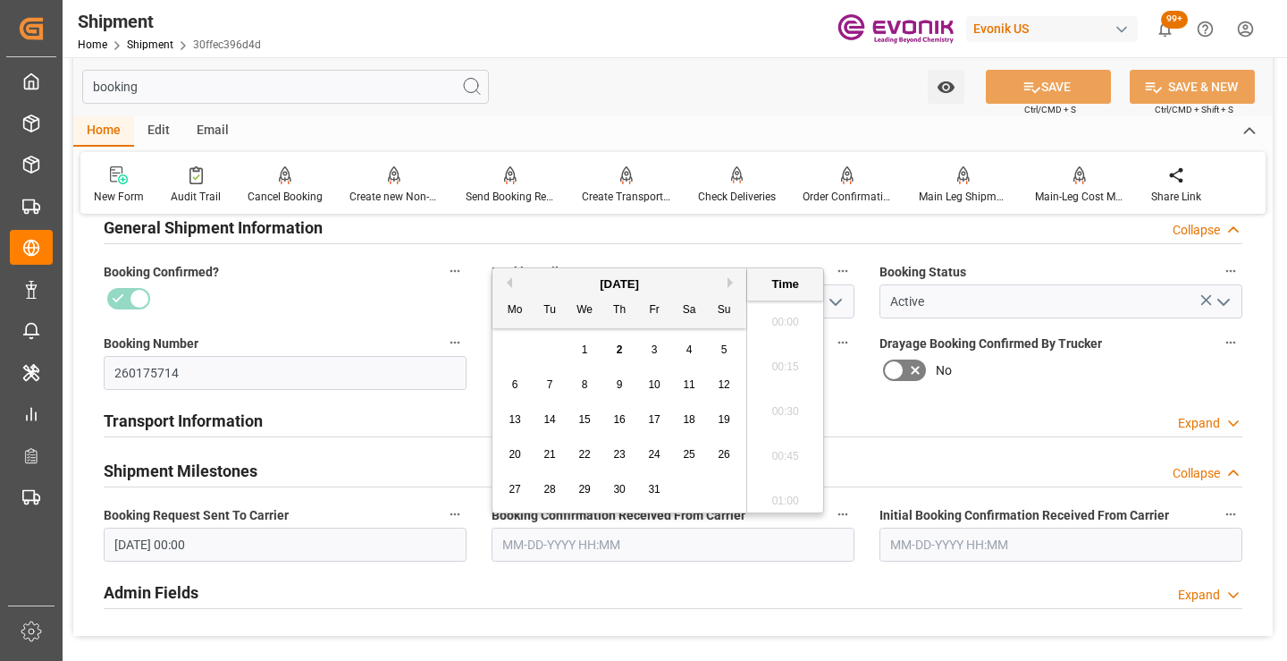
scroll to position [2866, 0]
click at [582, 352] on span "1" at bounding box center [585, 349] width 6 height 13
type input "[DATE] 00:00"
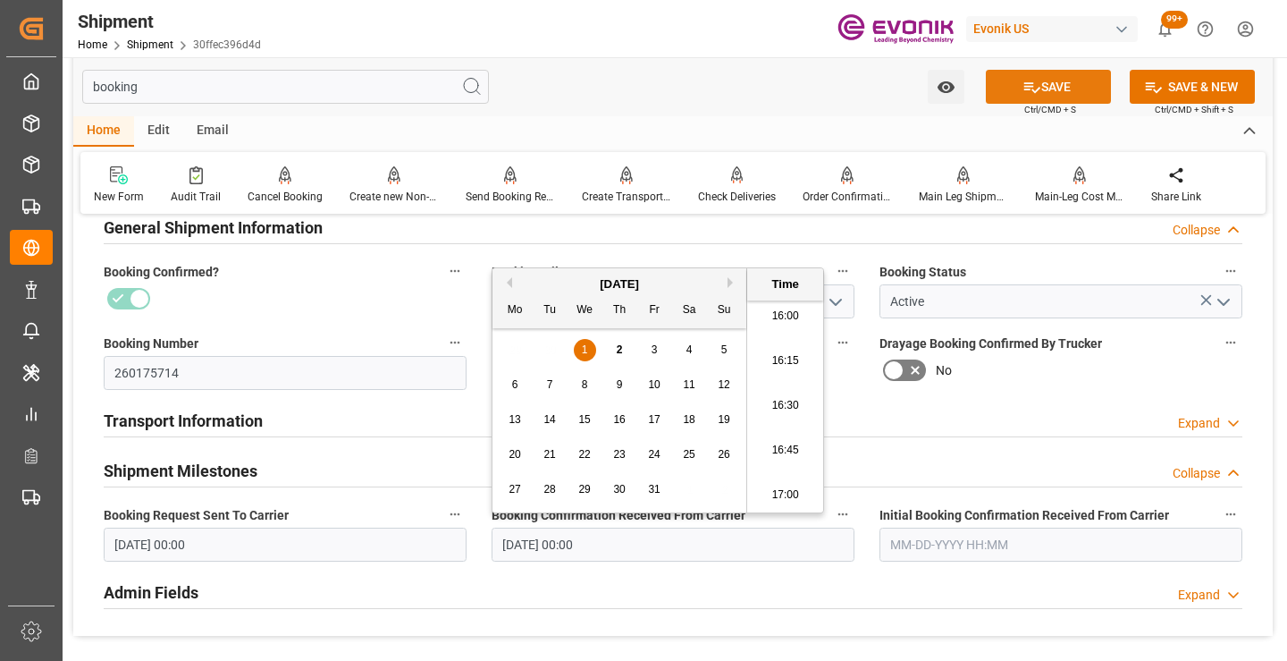
click at [1012, 85] on button "SAVE" at bounding box center [1048, 87] width 125 height 34
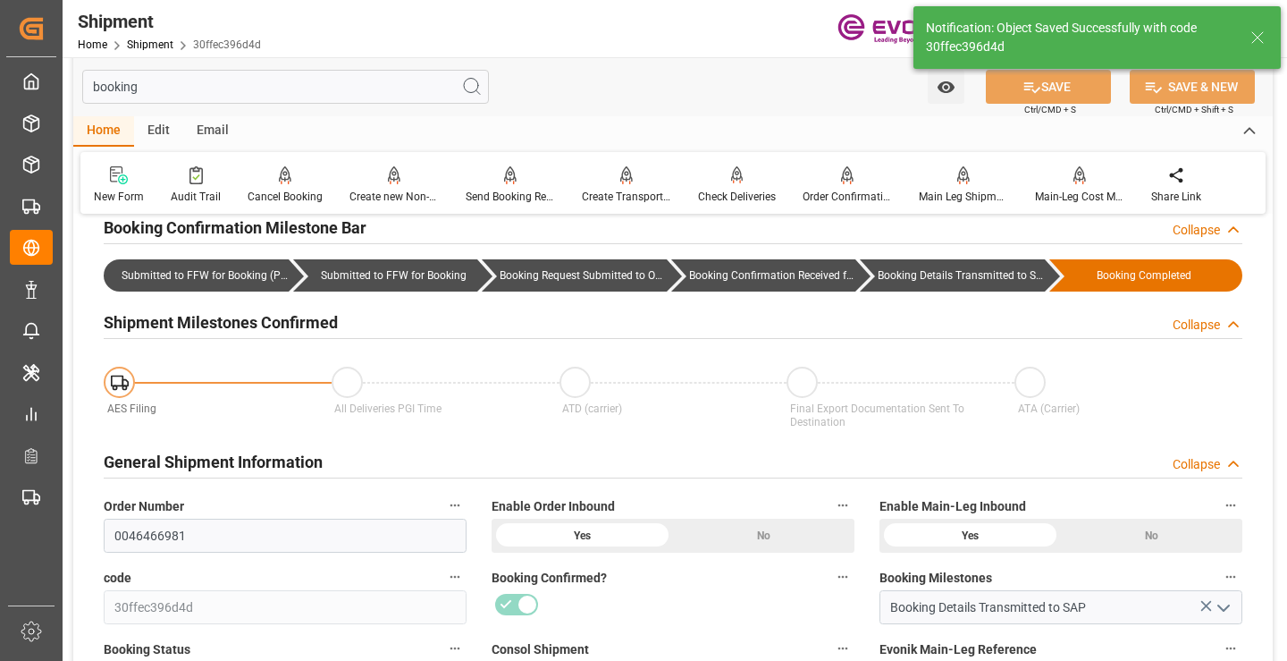
type input "Booking Details Transmitted to SAP"
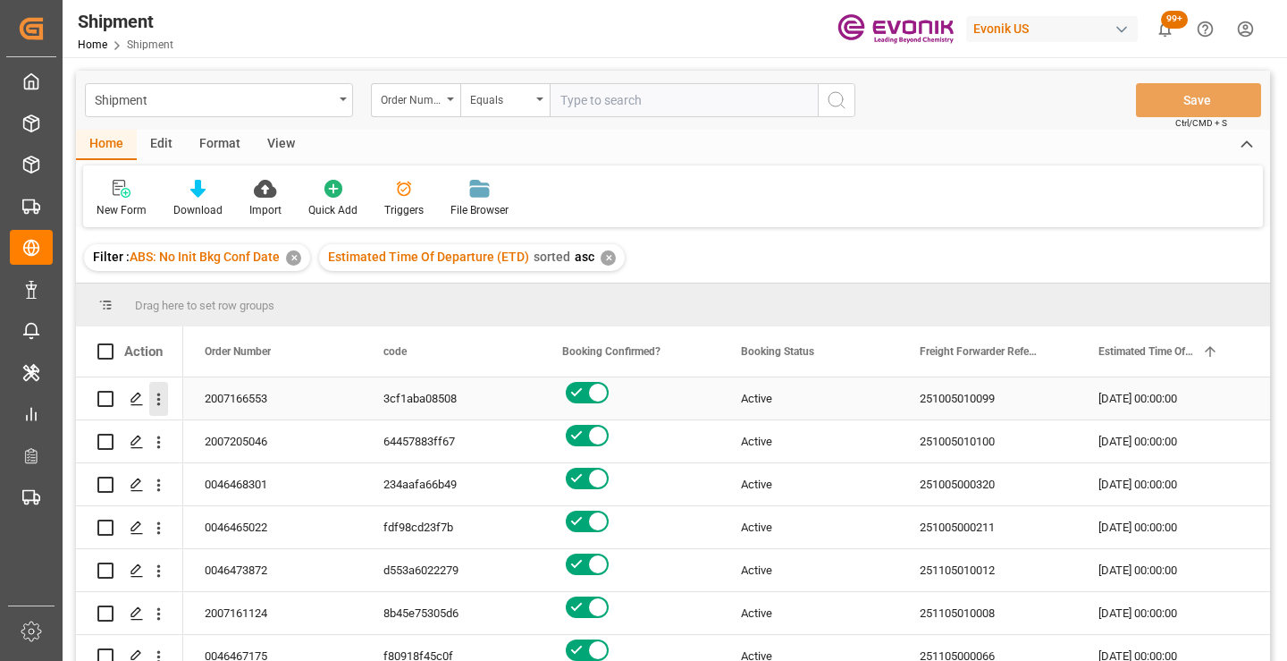
click at [159, 404] on icon "open menu" at bounding box center [159, 399] width 4 height 13
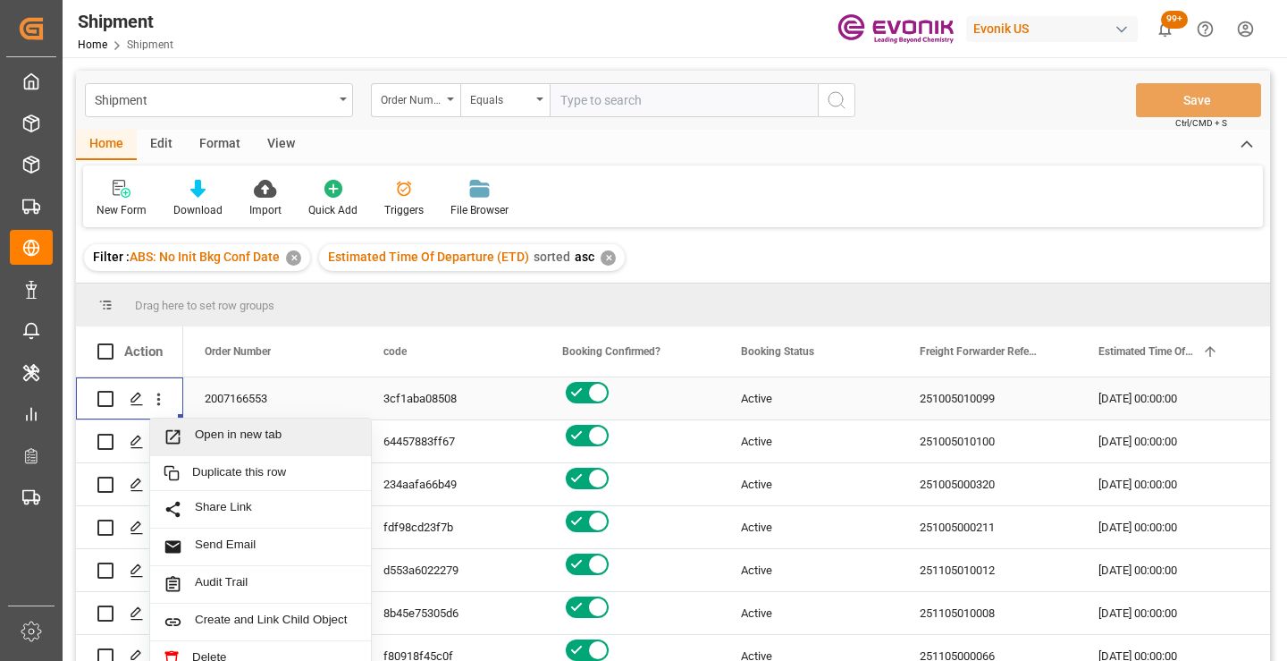
click at [237, 433] on span "Open in new tab" at bounding box center [276, 436] width 163 height 19
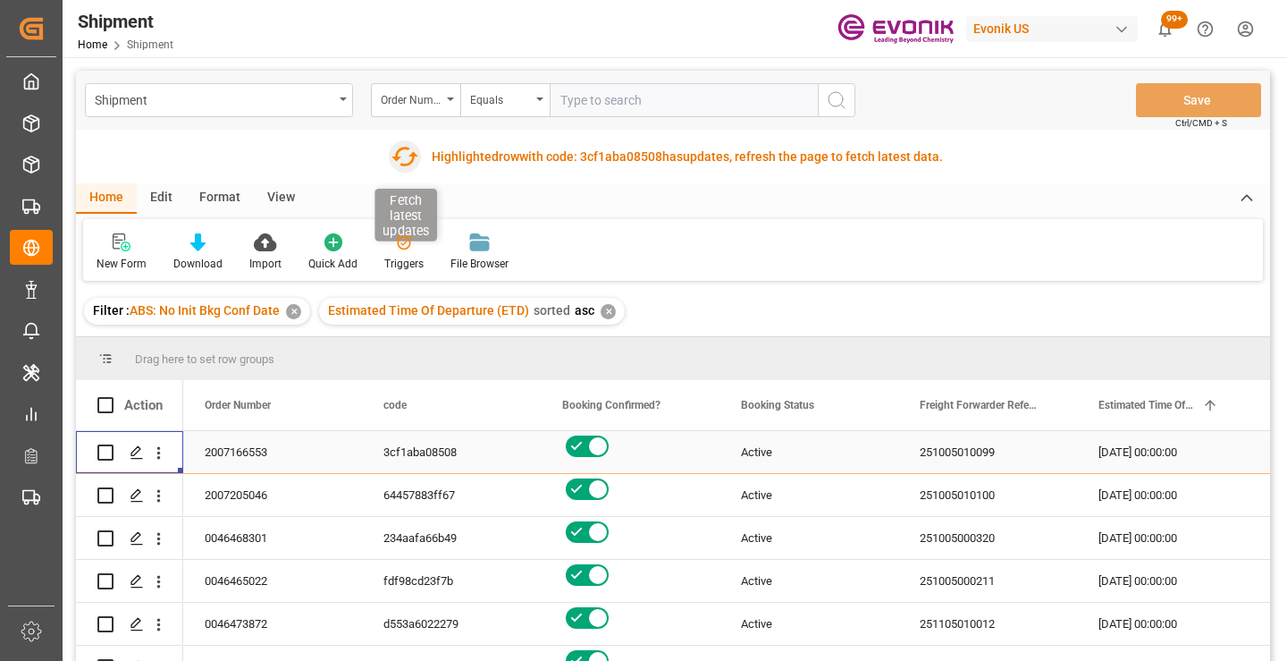
click at [405, 156] on icon "button" at bounding box center [405, 156] width 29 height 29
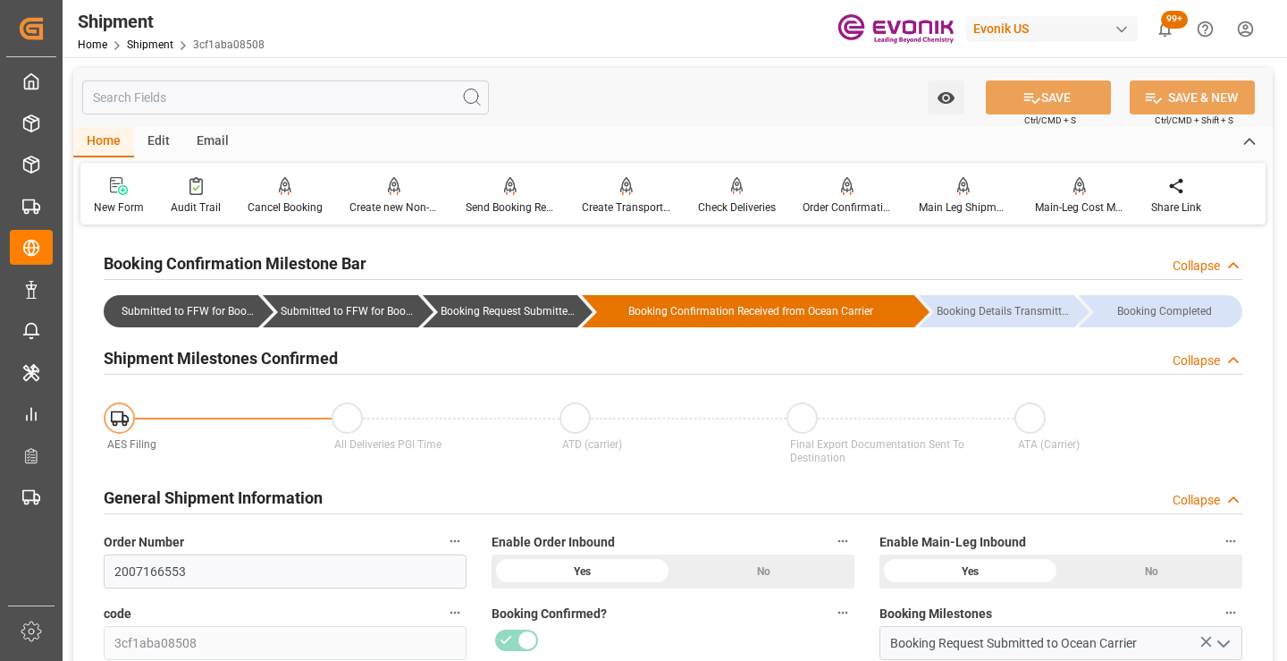
scroll to position [179, 0]
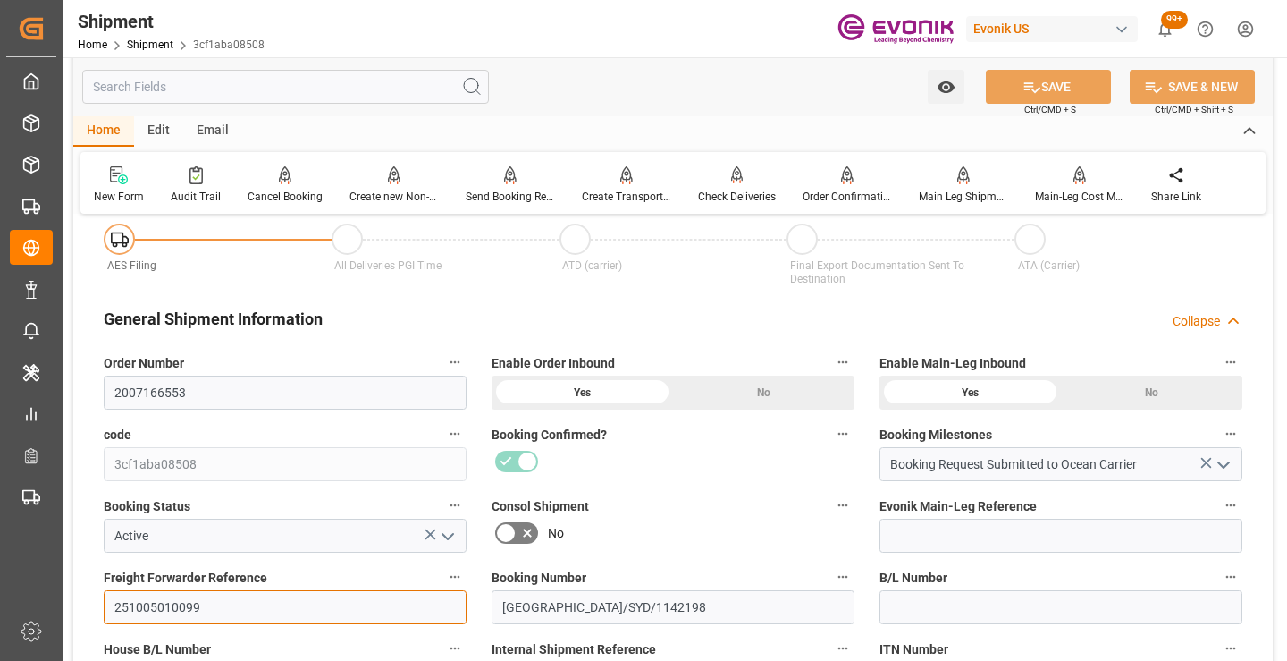
click at [180, 608] on input "251005010099" at bounding box center [285, 607] width 363 height 34
click at [341, 88] on input "text" at bounding box center [285, 87] width 407 height 34
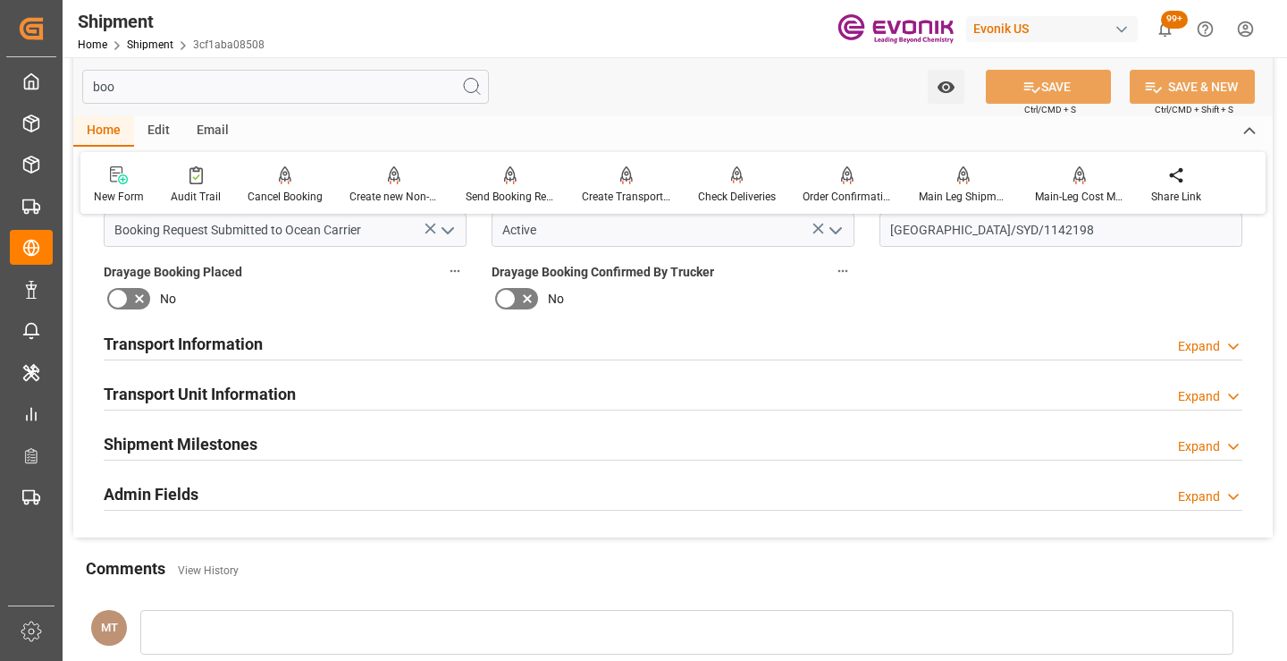
scroll to position [0, 0]
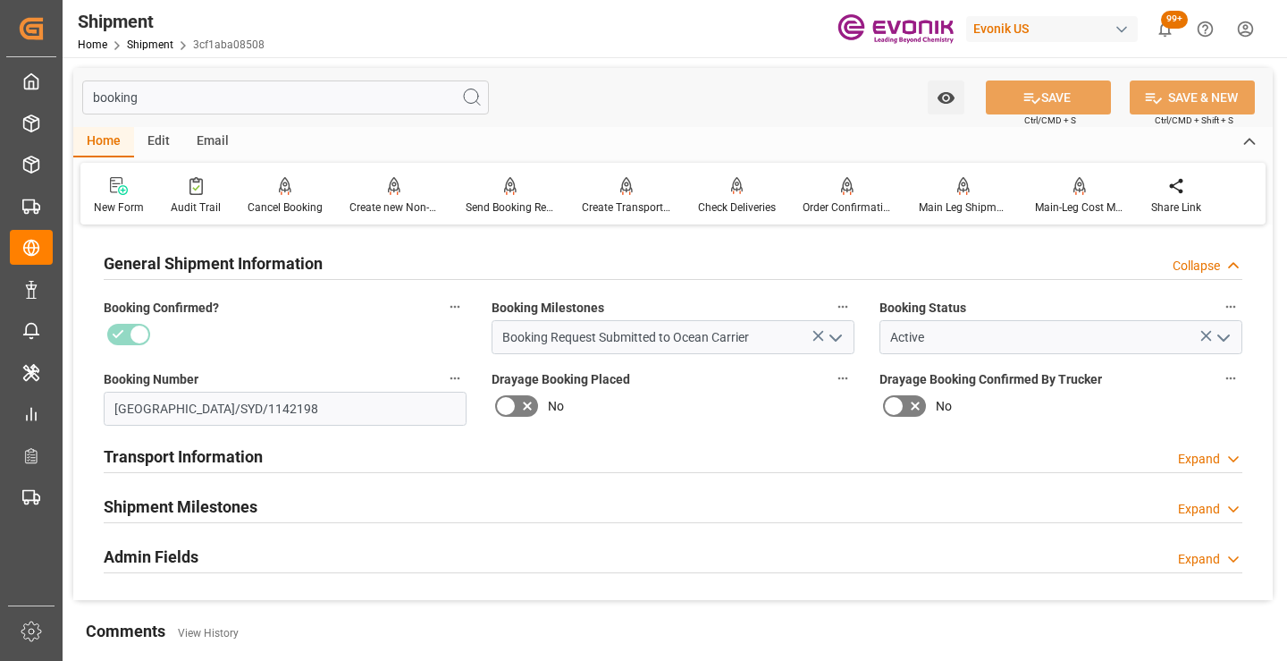
type input "booking"
click at [282, 501] on div "Shipment Milestones Expand" at bounding box center [673, 505] width 1139 height 34
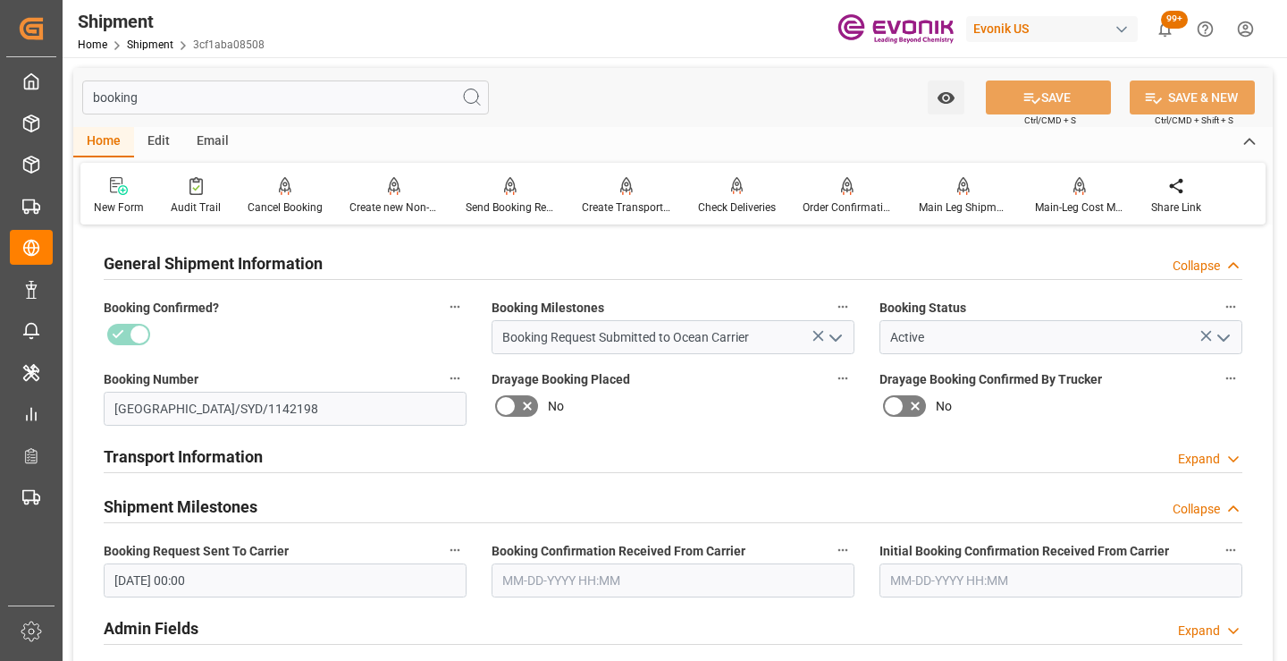
click at [609, 569] on input "text" at bounding box center [673, 580] width 363 height 34
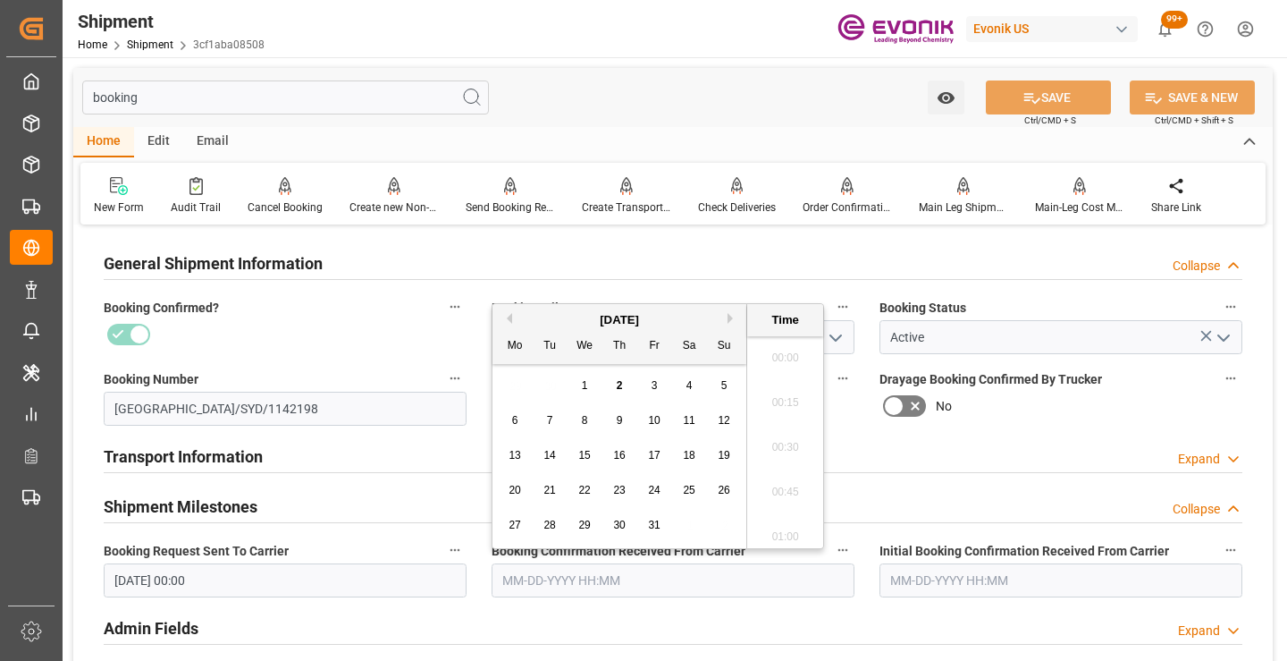
scroll to position [2866, 0]
click at [623, 383] on div "2" at bounding box center [620, 385] width 22 height 21
type input "10-02-2025 00:00"
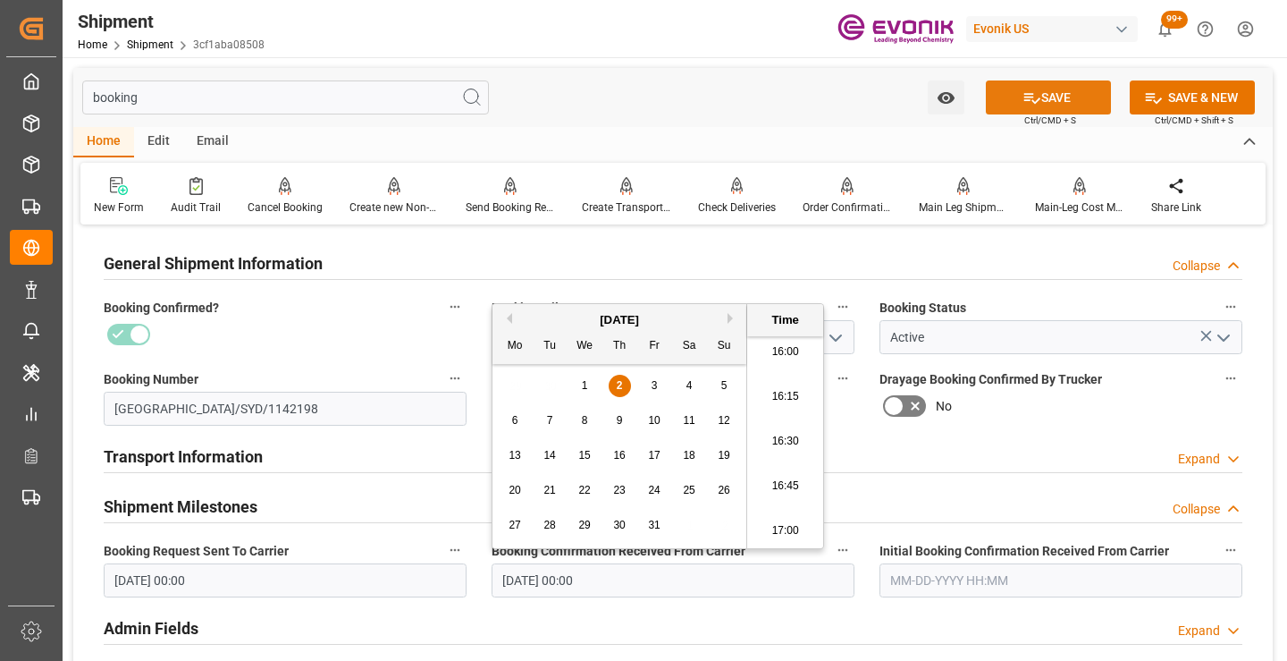
click at [1023, 96] on icon at bounding box center [1032, 97] width 19 height 19
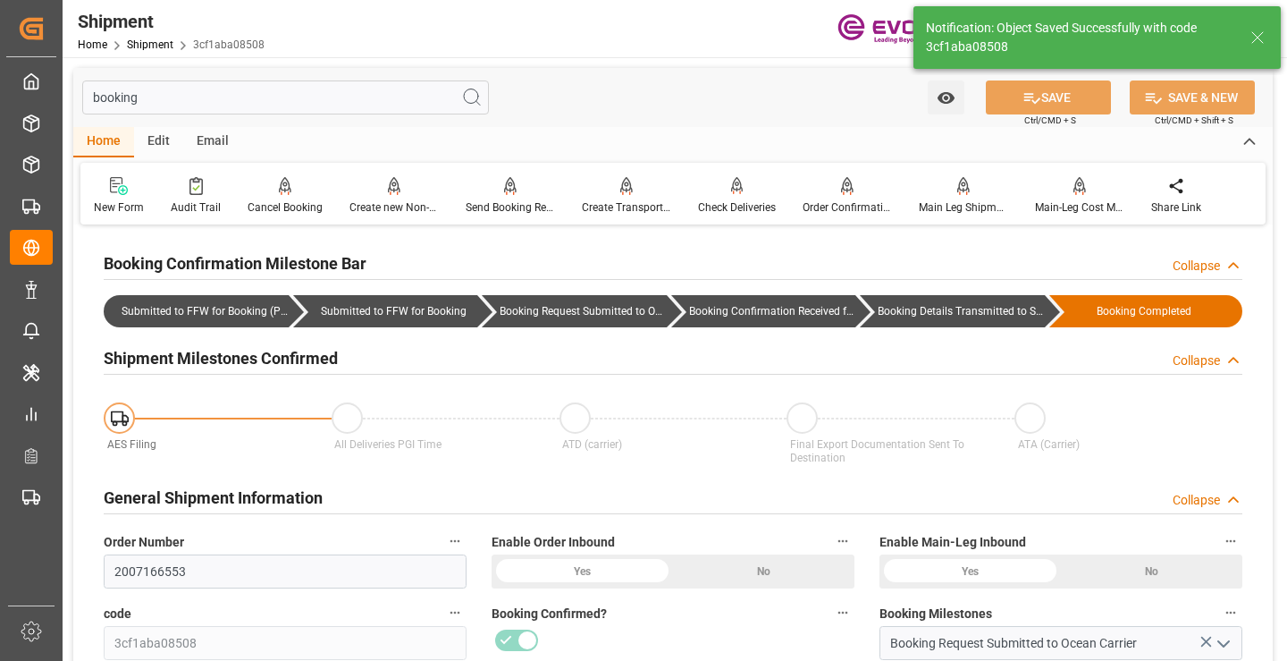
type input "Booking Details Transmitted to SAP"
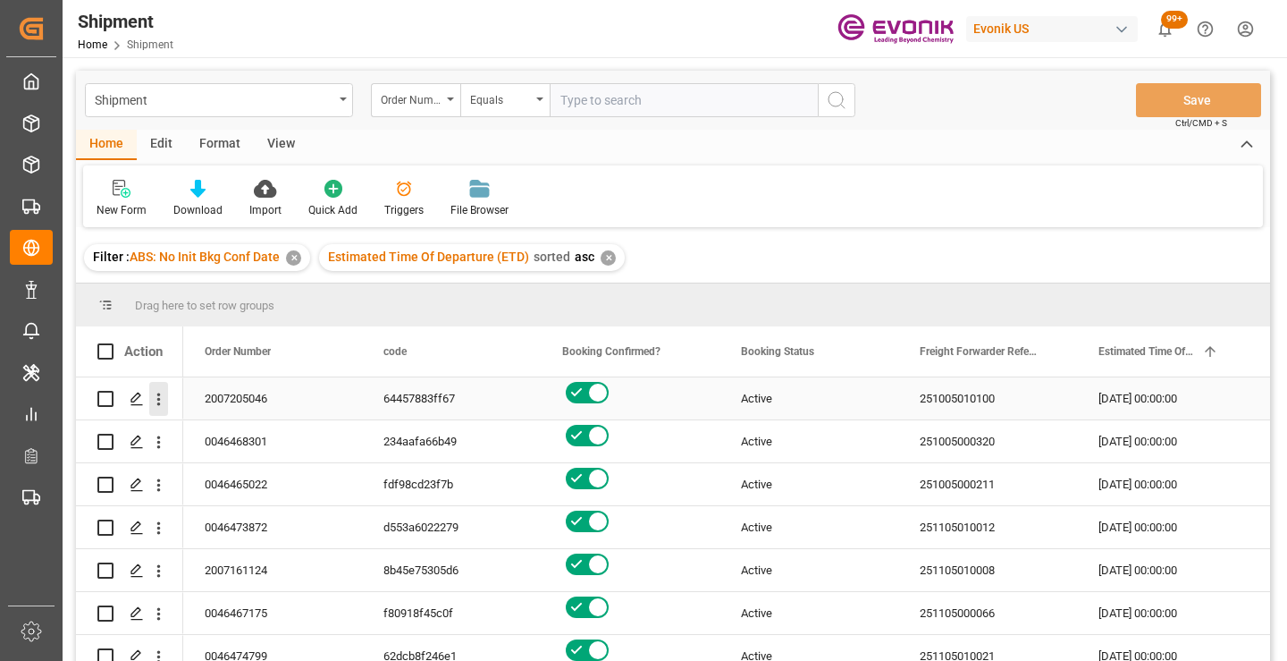
click at [162, 396] on icon "open menu" at bounding box center [158, 399] width 19 height 19
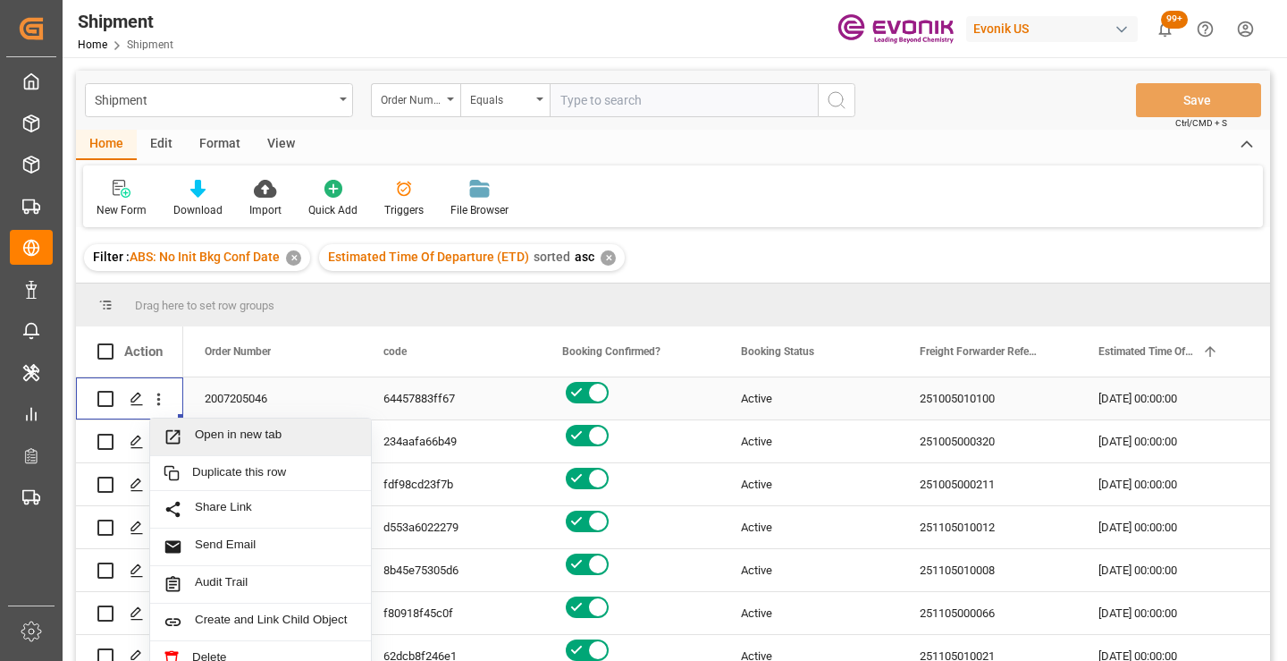
click at [253, 430] on span "Open in new tab" at bounding box center [276, 436] width 163 height 19
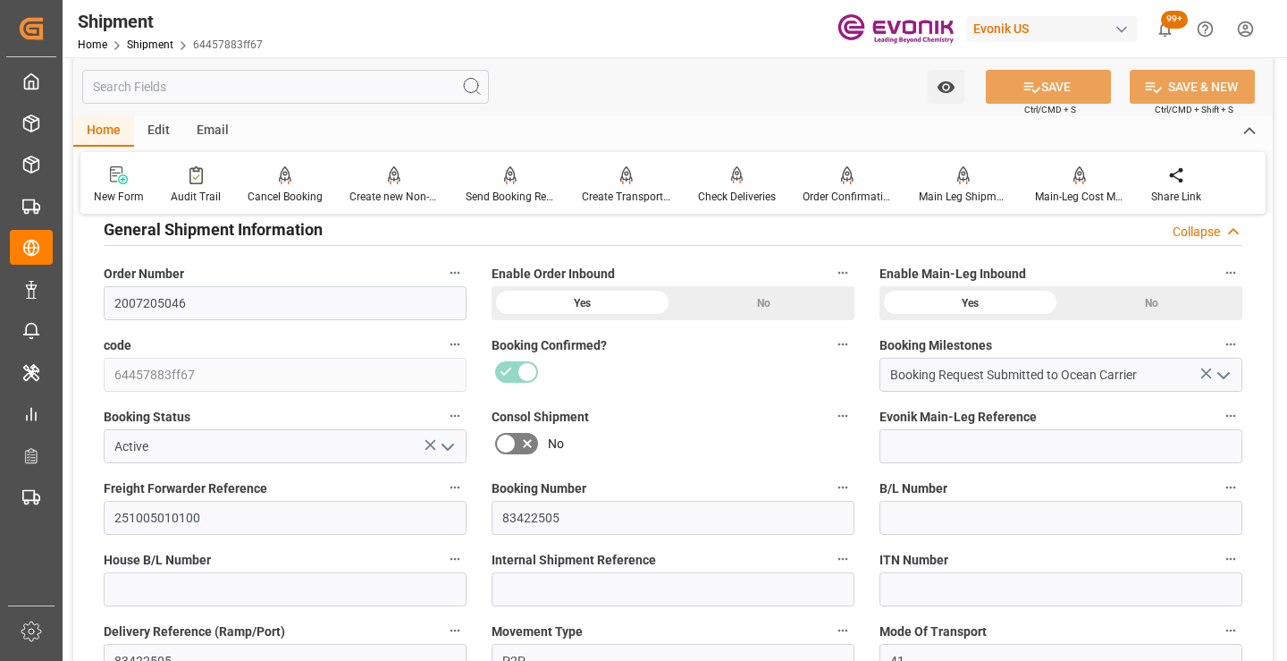
scroll to position [358, 0]
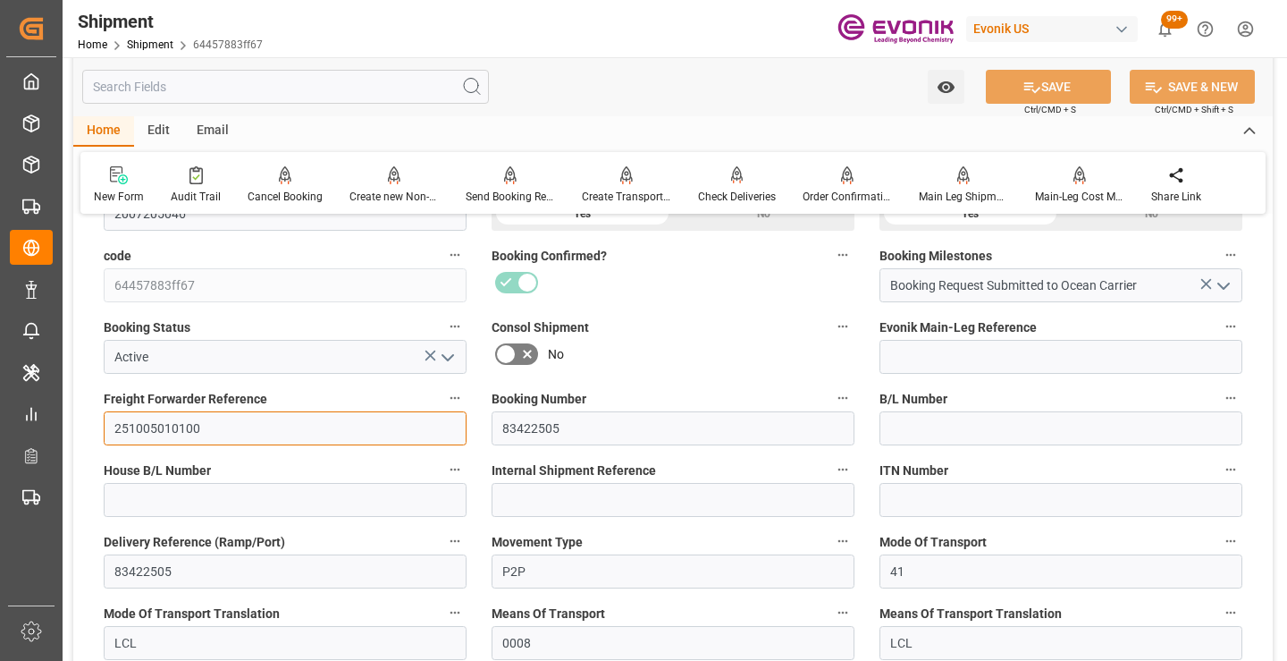
click at [169, 428] on input "251005010100" at bounding box center [285, 428] width 363 height 34
click at [337, 80] on input "text" at bounding box center [285, 87] width 407 height 34
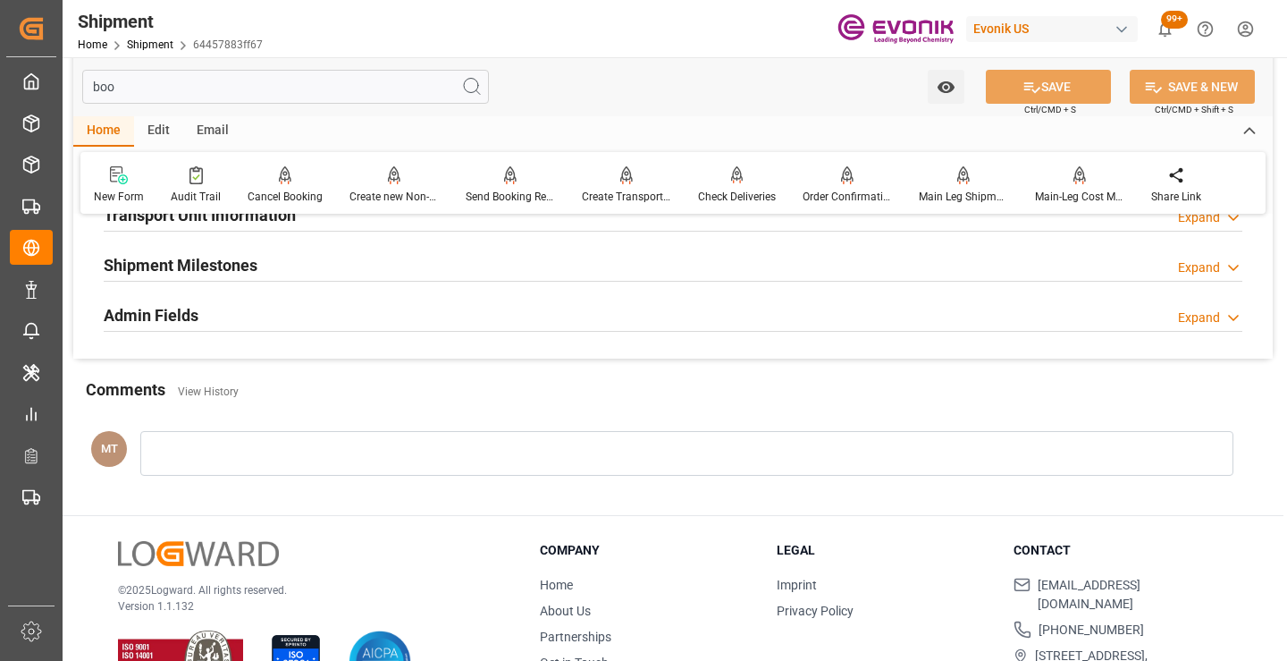
scroll to position [125, 0]
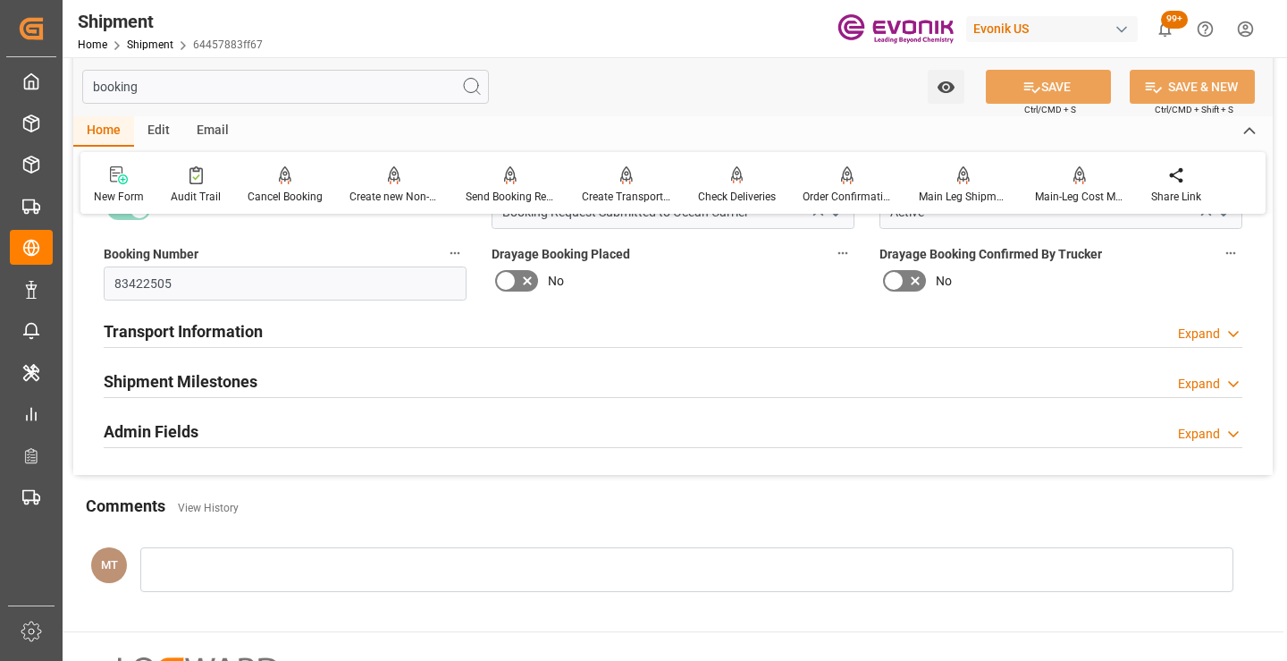
type input "booking"
click at [248, 387] on h2 "Shipment Milestones" at bounding box center [181, 381] width 154 height 24
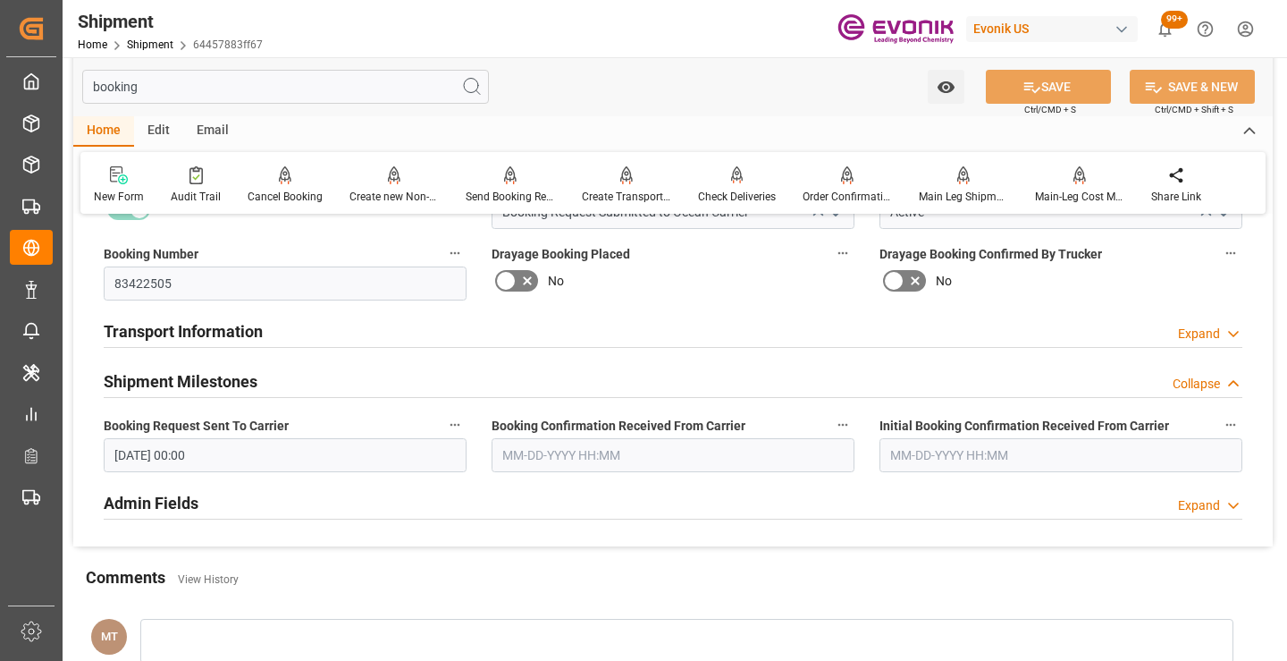
click at [578, 452] on input "text" at bounding box center [673, 455] width 363 height 34
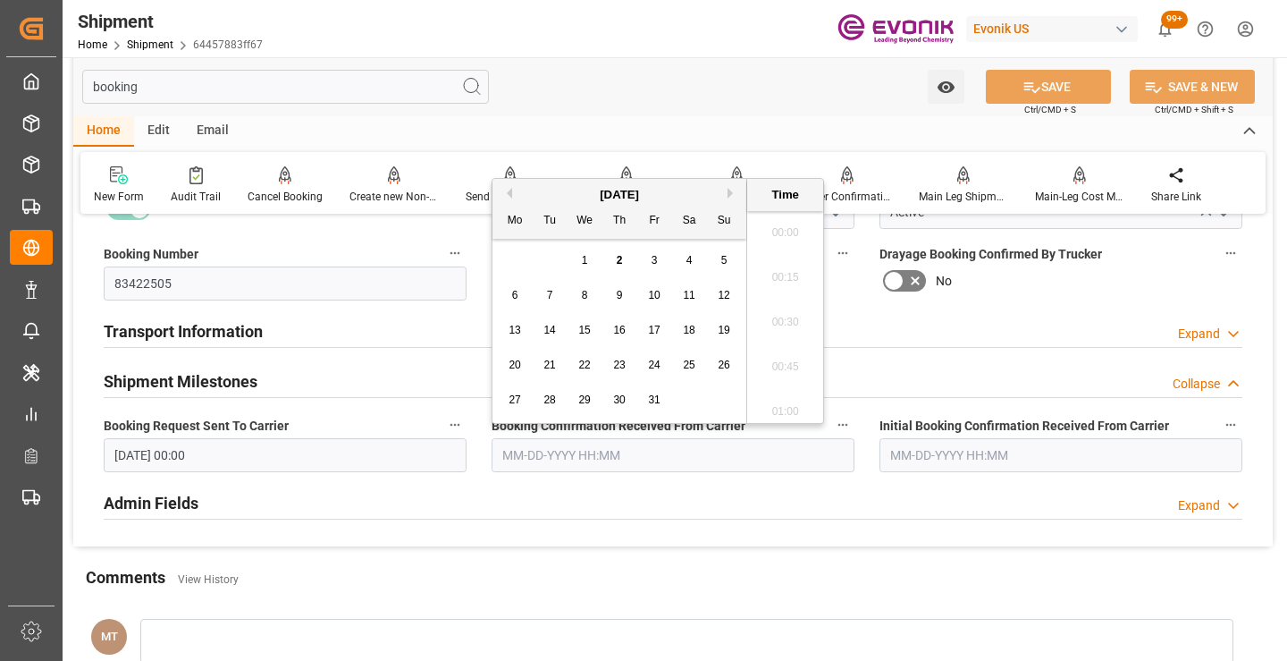
scroll to position [2866, 0]
click at [509, 193] on button "Previous Month" at bounding box center [506, 193] width 11 height 11
click at [554, 402] on span "30" at bounding box center [549, 399] width 12 height 13
type input "09-30-2025 00:00"
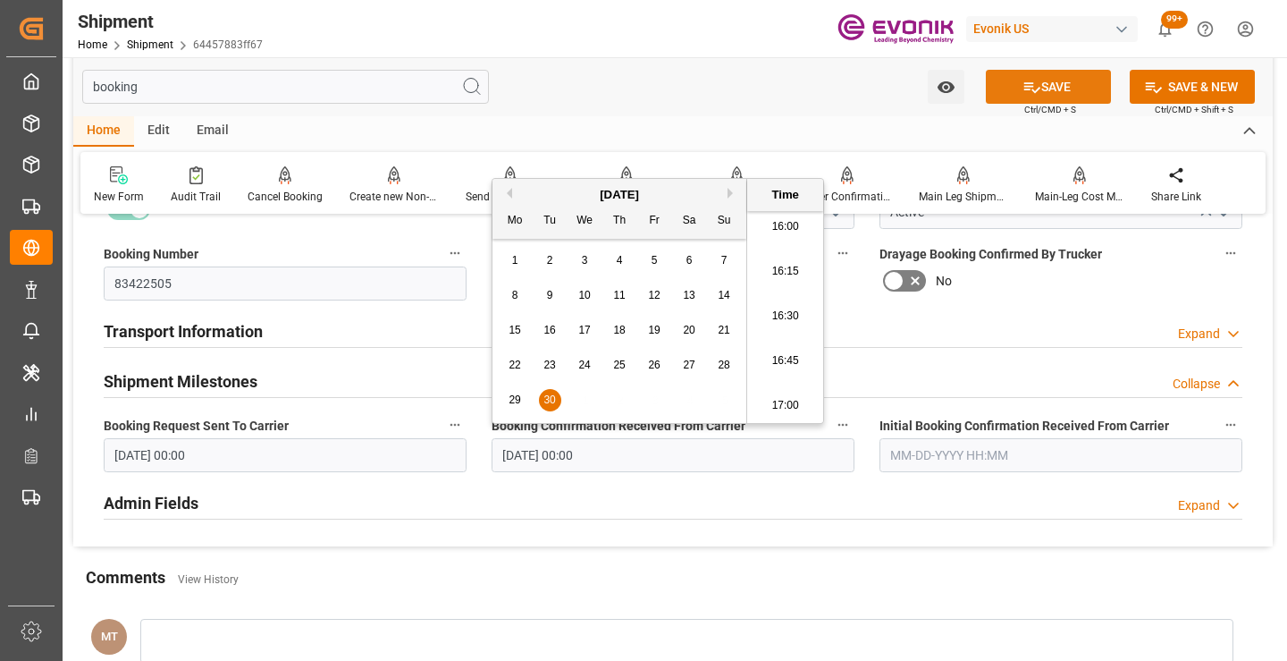
click at [1054, 86] on button "SAVE" at bounding box center [1048, 87] width 125 height 34
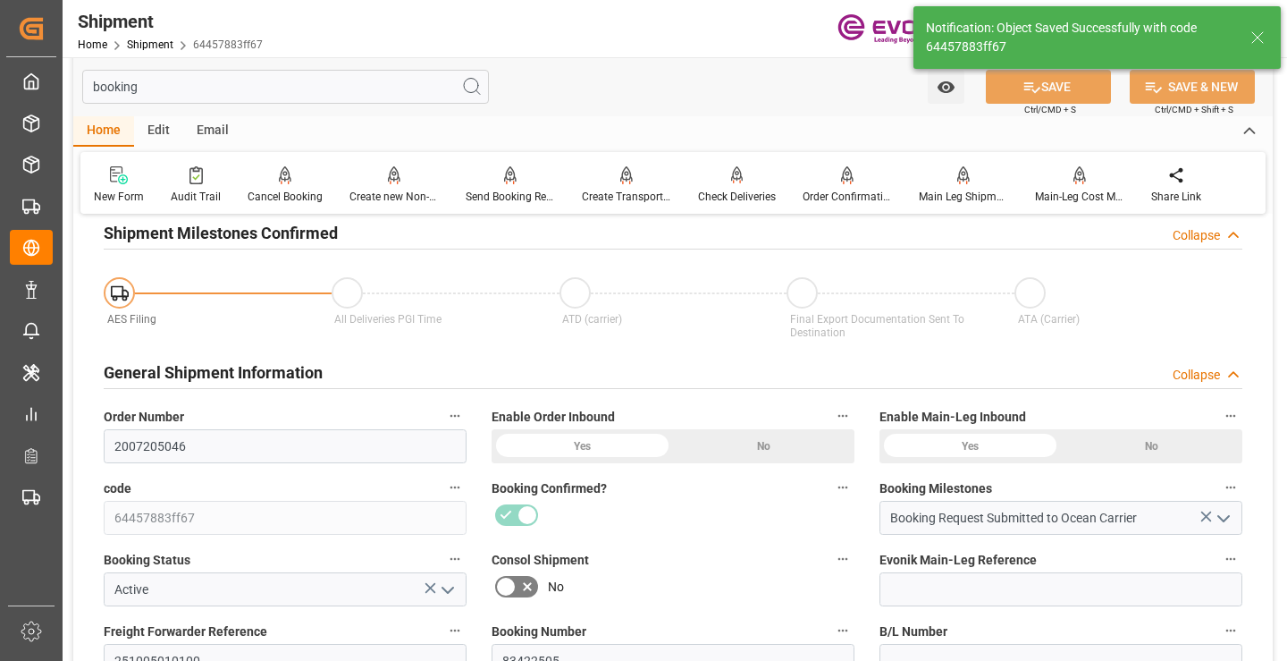
type input "Booking Details Transmitted to SAP"
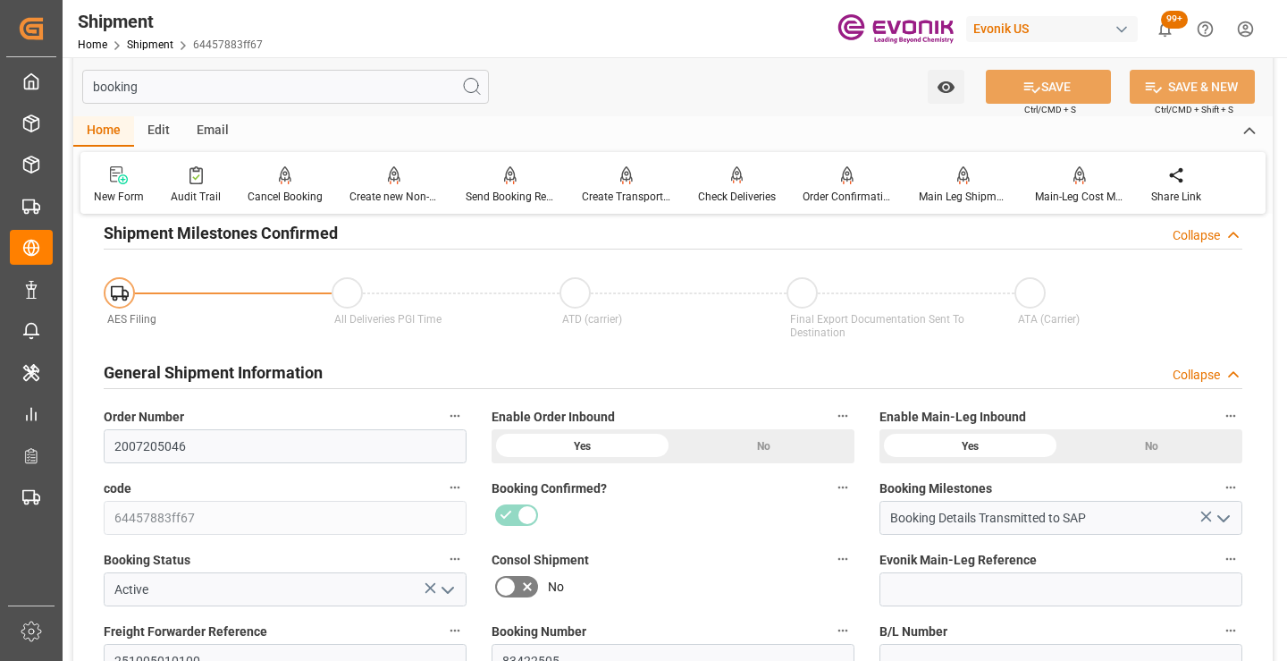
scroll to position [393, 0]
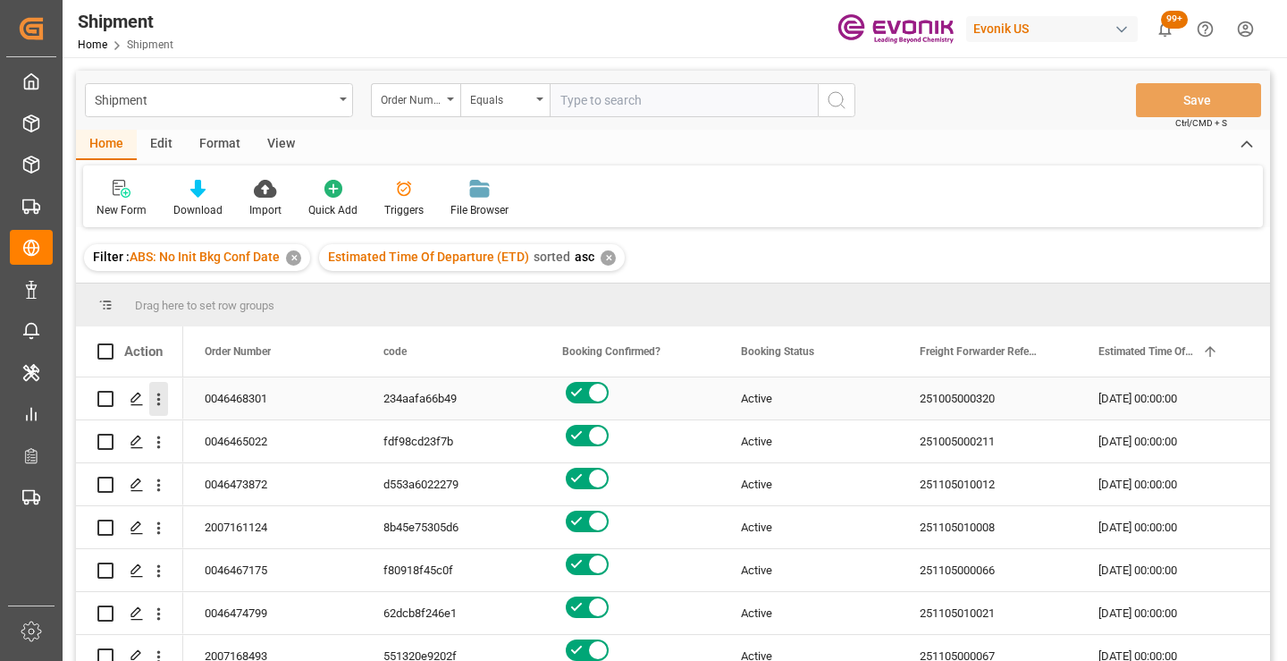
click at [163, 399] on icon "open menu" at bounding box center [158, 399] width 19 height 19
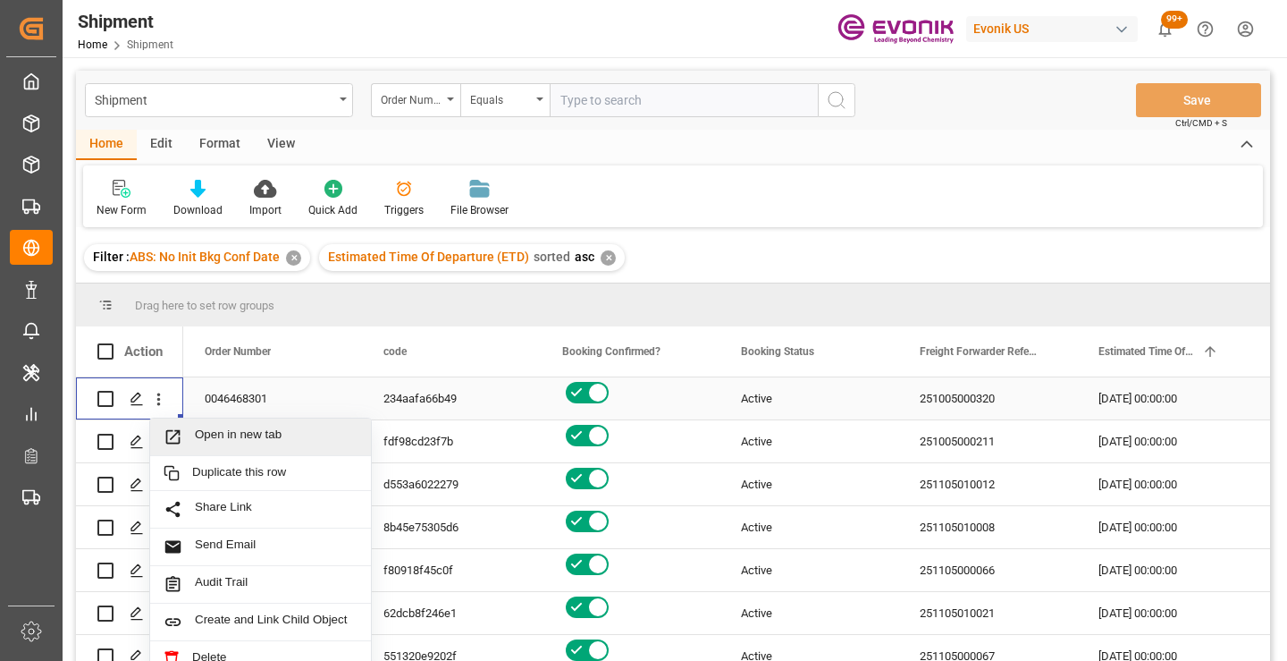
click at [223, 432] on span "Open in new tab" at bounding box center [276, 436] width 163 height 19
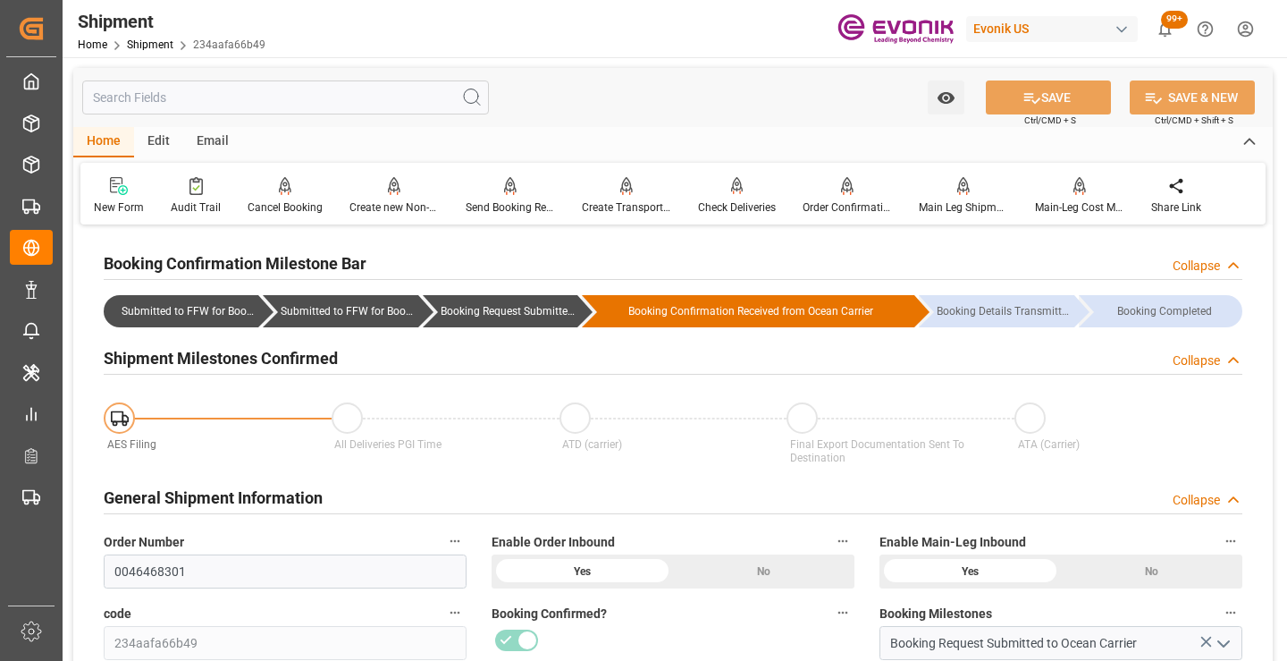
scroll to position [179, 0]
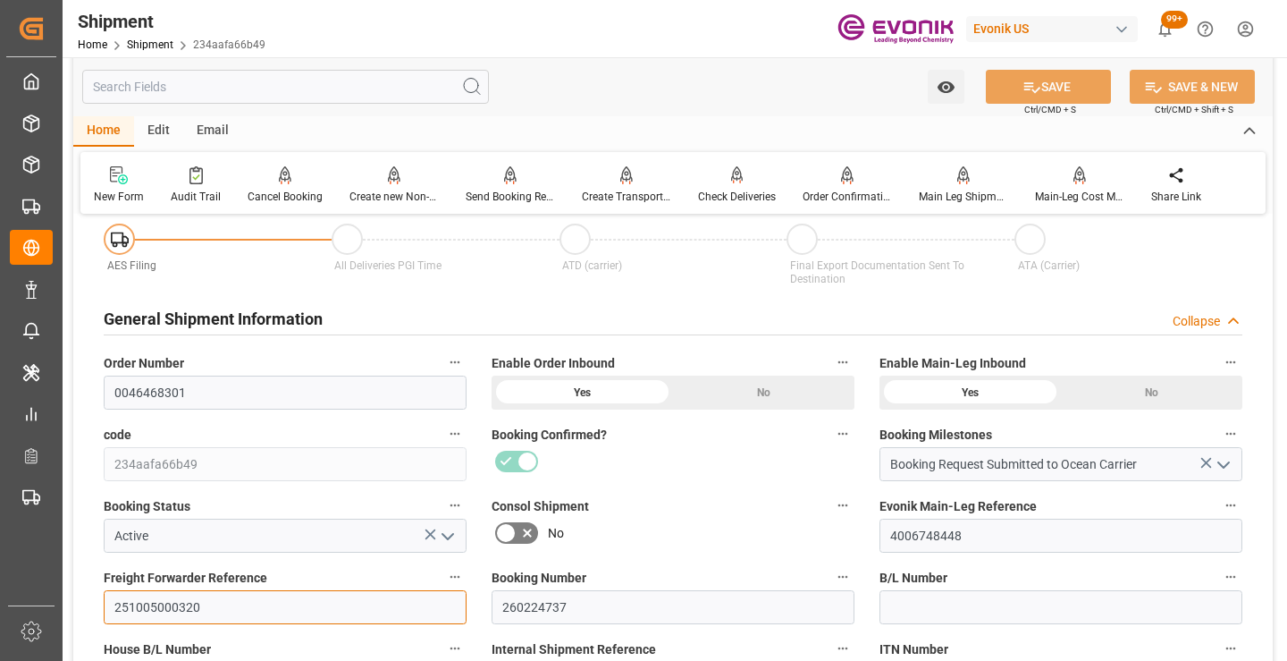
click at [170, 604] on input "251005000320" at bounding box center [285, 607] width 363 height 34
click at [318, 82] on input "text" at bounding box center [285, 87] width 407 height 34
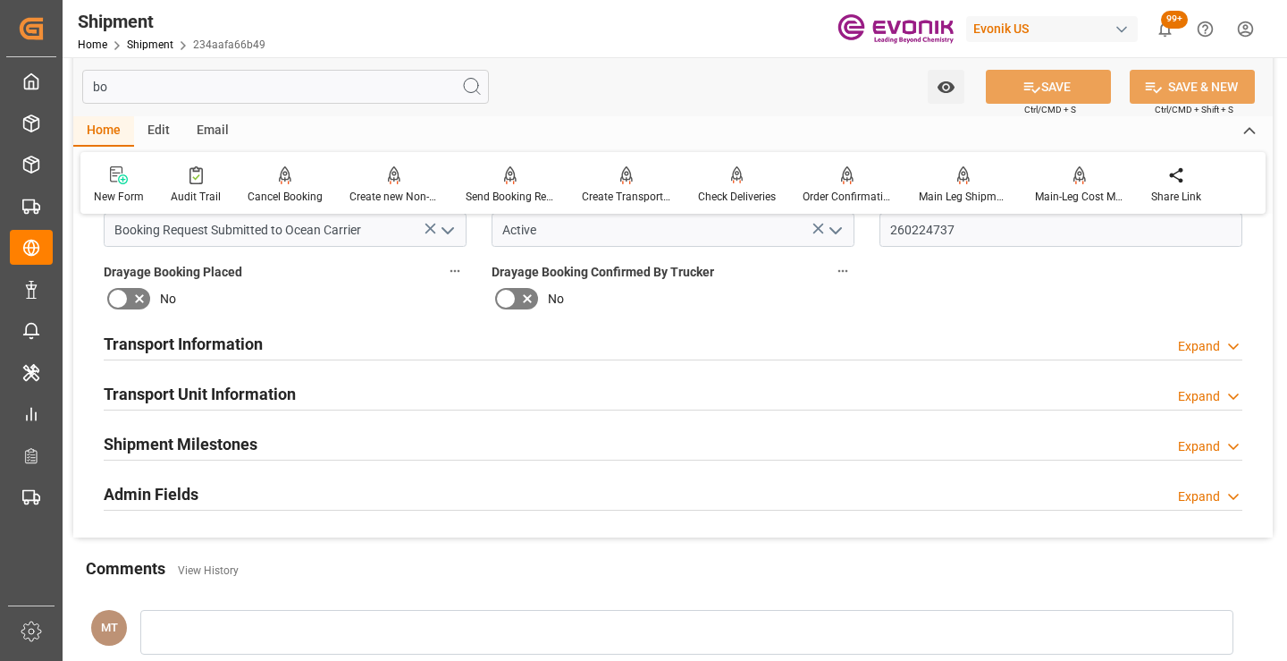
scroll to position [0, 0]
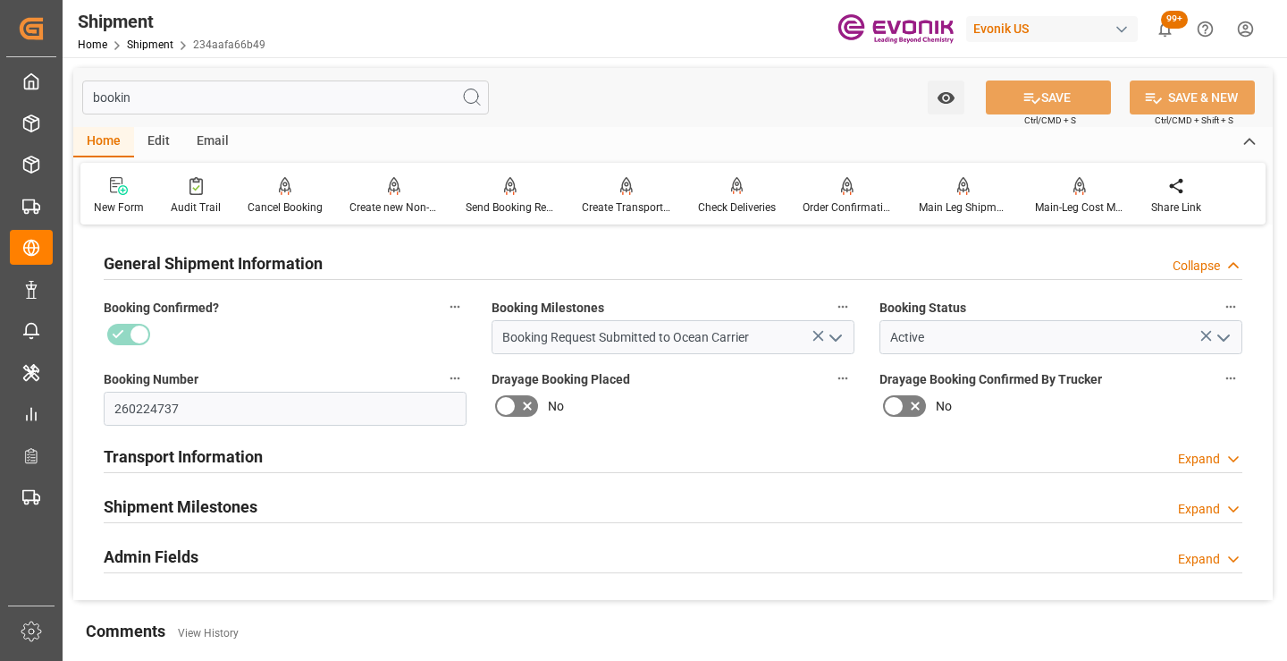
type input "bookin"
click at [229, 498] on h2 "Shipment Milestones" at bounding box center [181, 506] width 154 height 24
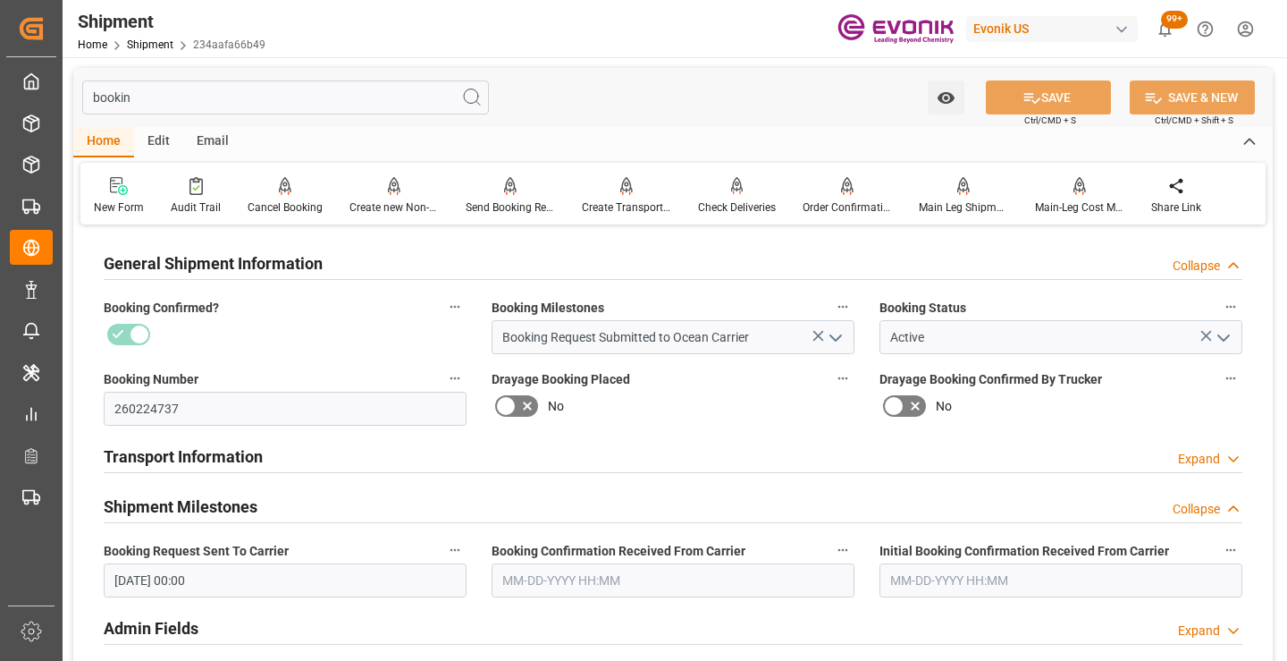
click at [606, 582] on input "text" at bounding box center [673, 580] width 363 height 34
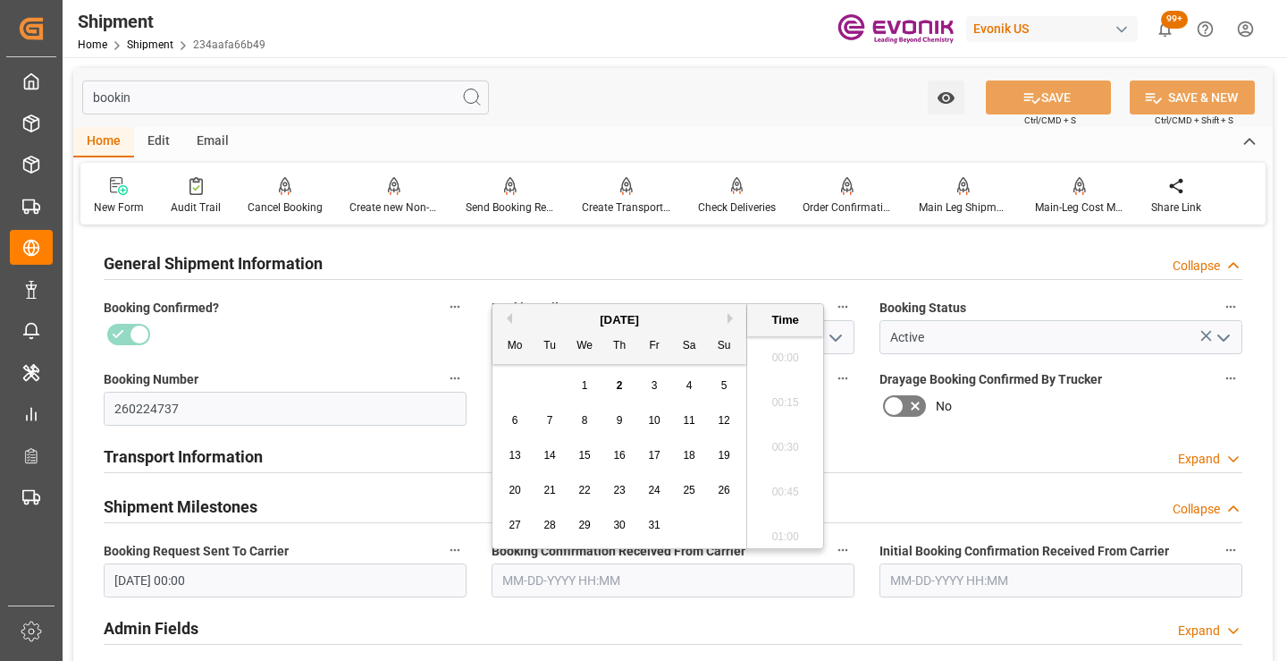
scroll to position [2866, 0]
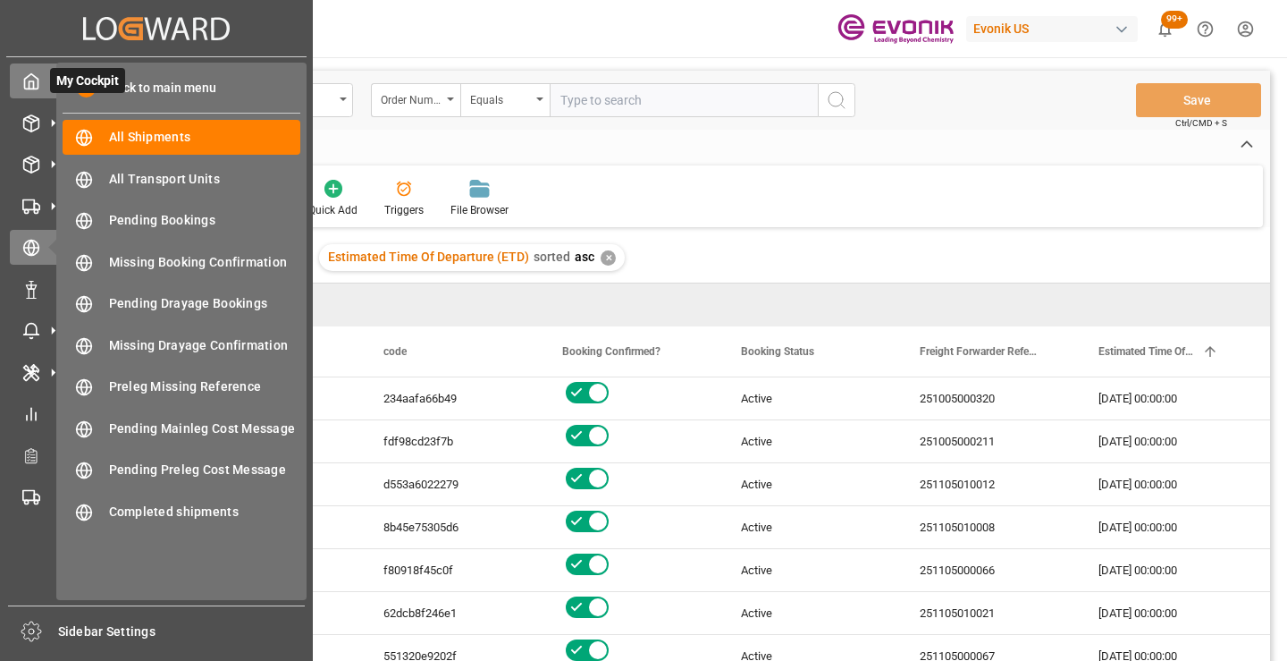
click at [38, 79] on icon at bounding box center [31, 81] width 18 height 18
